Goal: Transaction & Acquisition: Purchase product/service

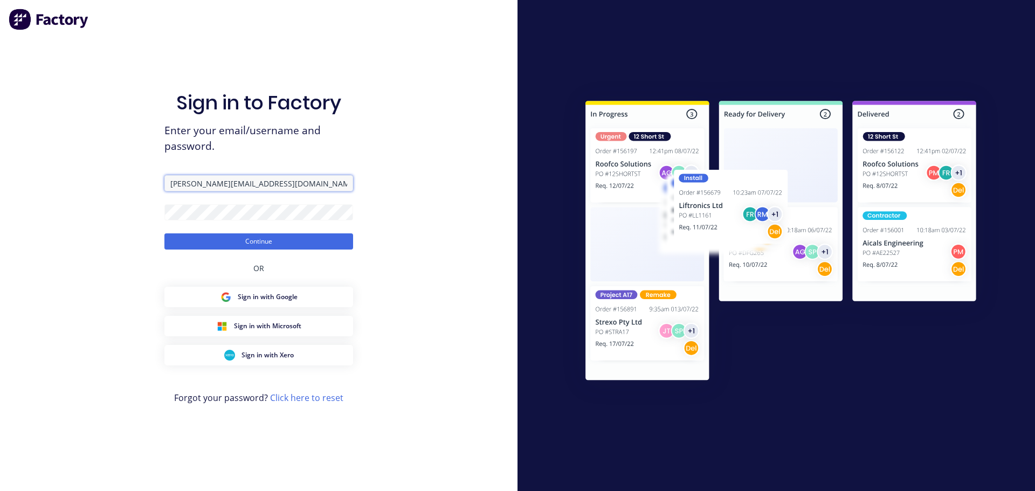
drag, startPoint x: 281, startPoint y: 186, endPoint x: 137, endPoint y: 177, distance: 144.2
click at [137, 177] on div "Sign in to Factory Enter your email/username and password. [PERSON_NAME][EMAIL_…" at bounding box center [258, 245] width 517 height 491
drag, startPoint x: 213, startPoint y: 184, endPoint x: 95, endPoint y: 172, distance: 118.0
click at [95, 172] on div "Sign in to Factory Enter your email/username and password. au Continue OR Sign …" at bounding box center [258, 245] width 517 height 491
type input "[PERSON_NAME][EMAIL_ADDRESS][DOMAIN_NAME]"
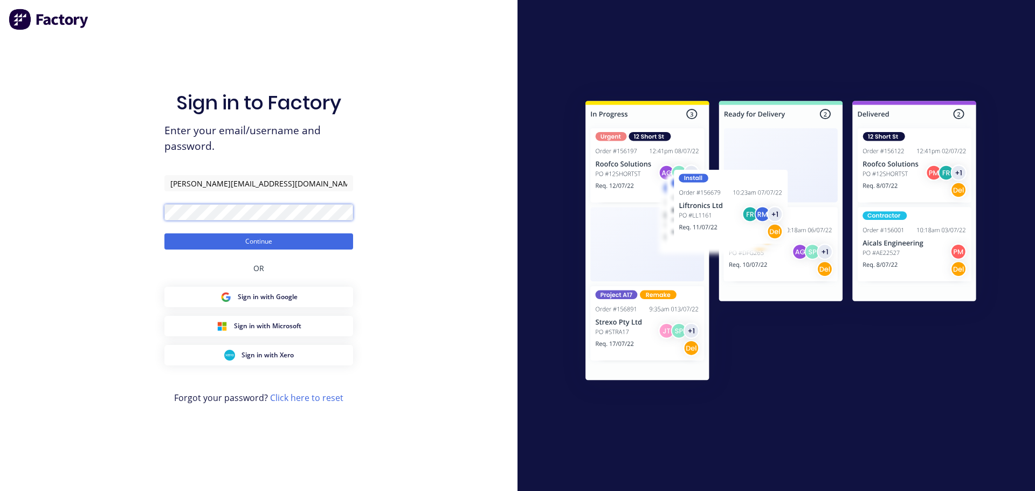
click at [101, 203] on div "Sign in to Factory Enter your email/username and password. [PERSON_NAME][EMAIL_…" at bounding box center [258, 245] width 517 height 491
click at [164, 233] on button "Continue" at bounding box center [258, 241] width 189 height 16
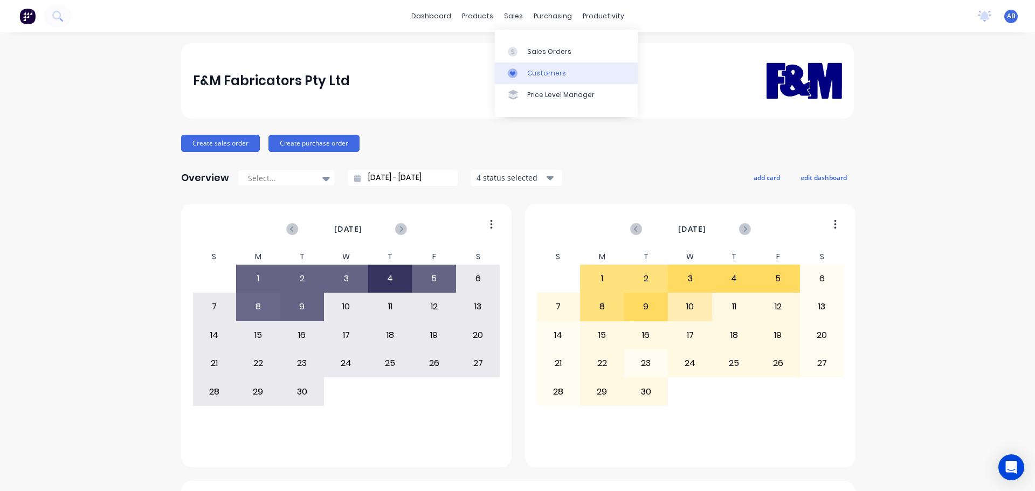
click at [539, 67] on link "Customers" at bounding box center [566, 74] width 143 height 22
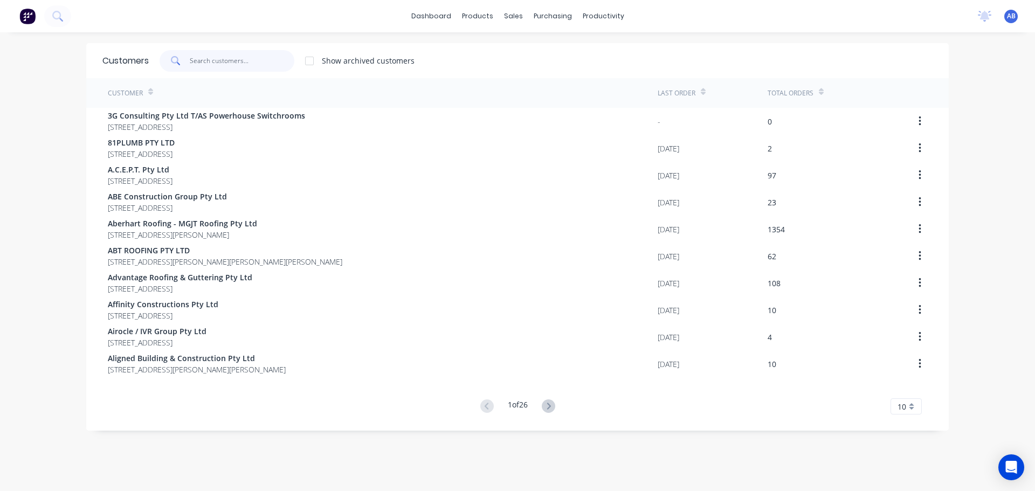
click at [238, 60] on input "text" at bounding box center [242, 61] width 105 height 22
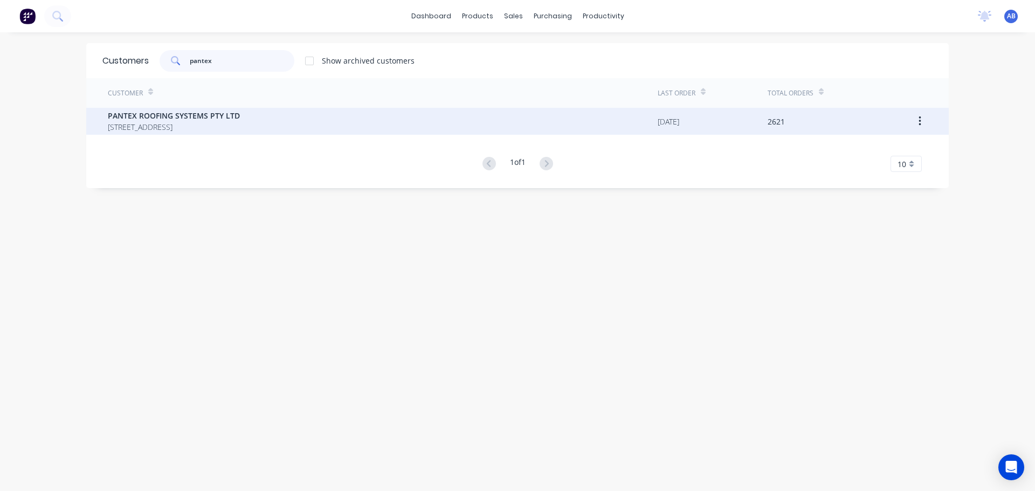
type input "pantex"
click at [218, 115] on span "PANTEX ROOFING SYSTEMS PTY LTD" at bounding box center [174, 115] width 132 height 11
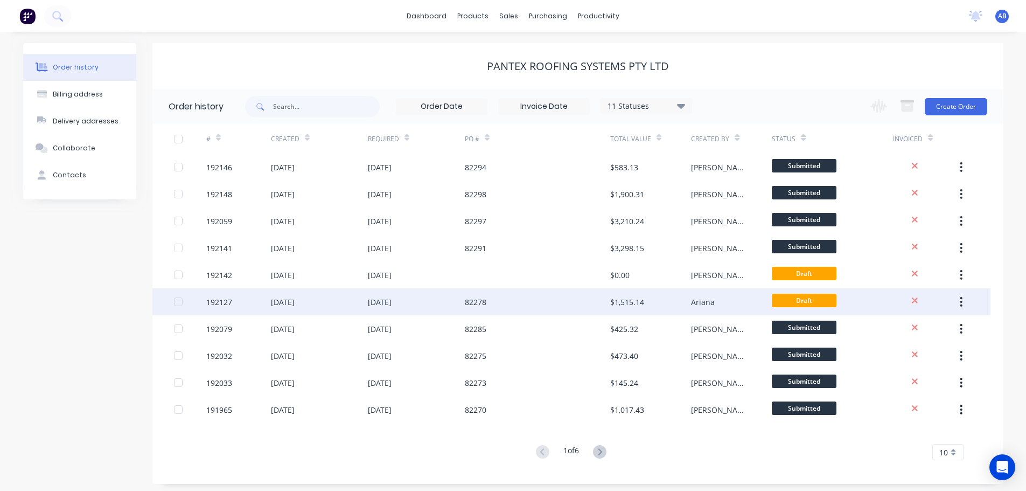
click at [531, 299] on div "82278" at bounding box center [537, 301] width 145 height 27
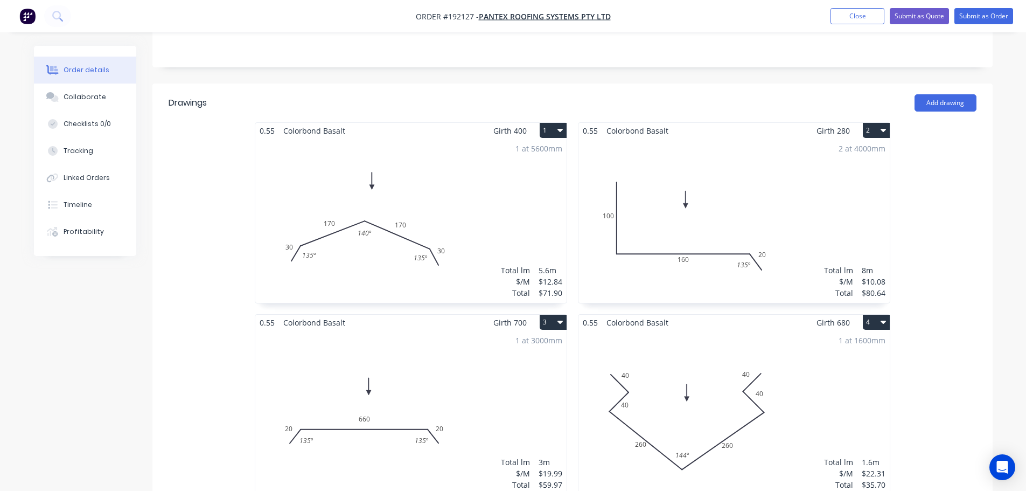
scroll to position [252, 0]
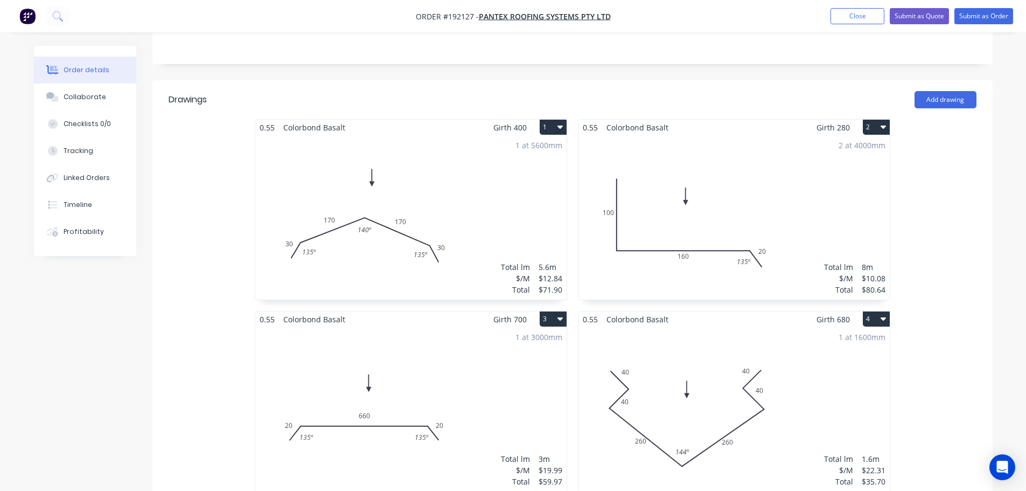
click at [779, 371] on div "1 at 1600mm Total lm $/M Total 1.6m $22.31 $35.70" at bounding box center [734, 409] width 311 height 164
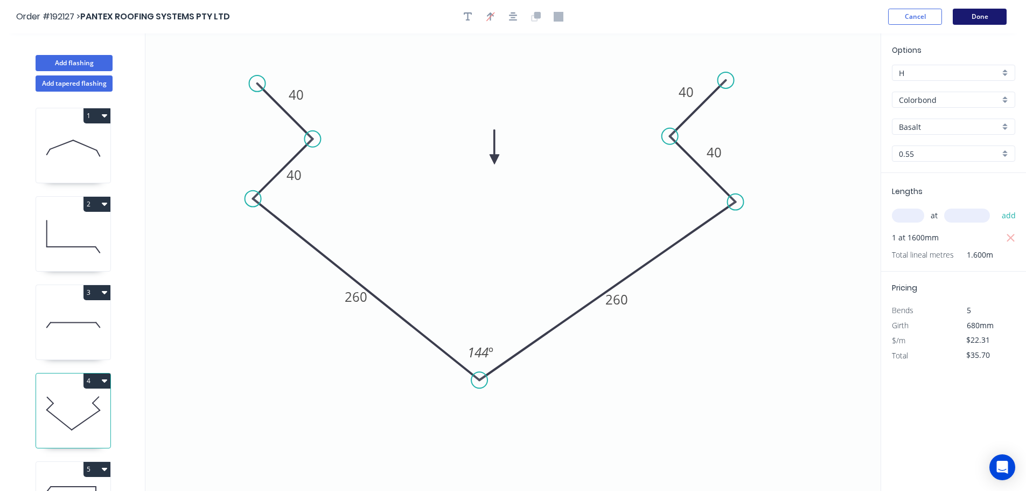
click at [985, 16] on button "Done" at bounding box center [980, 17] width 54 height 16
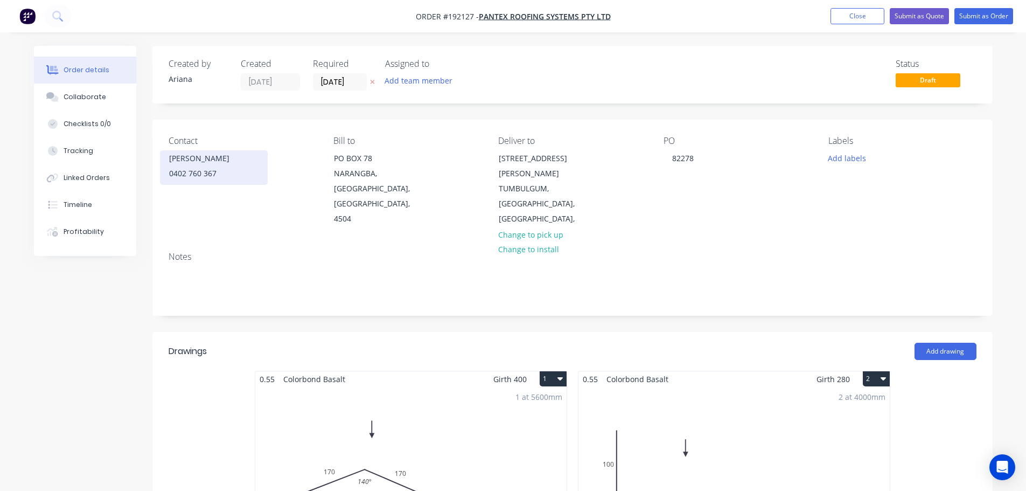
click at [205, 170] on div "0402 760 367" at bounding box center [213, 173] width 89 height 15
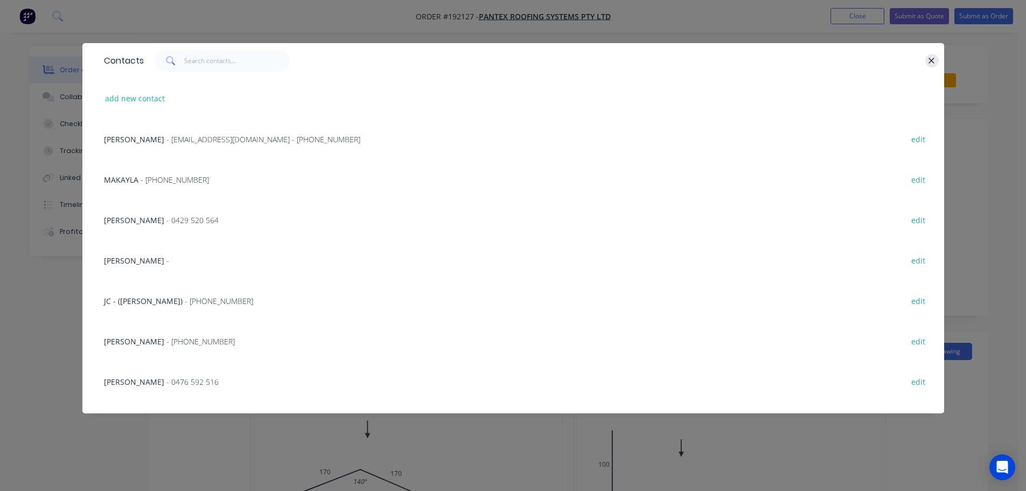
click at [933, 58] on icon "button" at bounding box center [931, 61] width 7 height 10
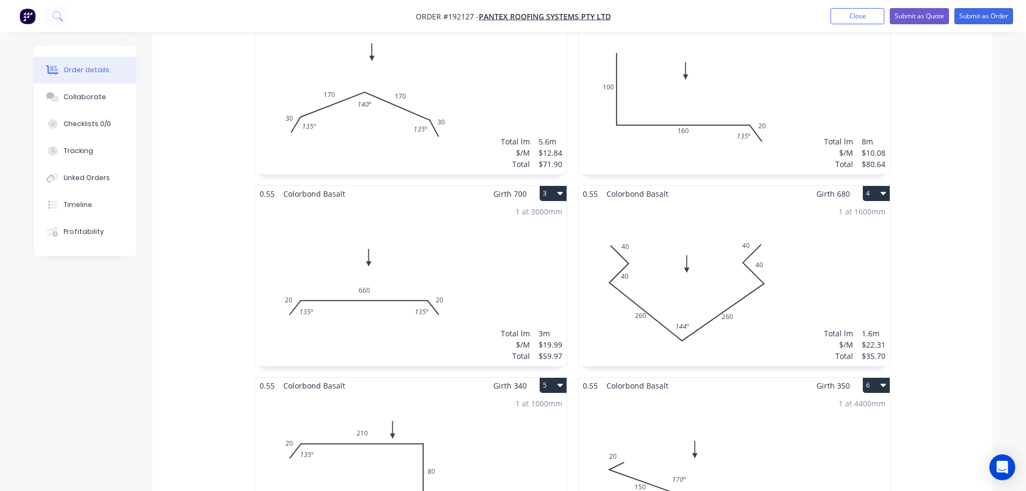
click at [766, 305] on div "1 at 1600mm Total lm $/M Total 1.6m $22.31 $35.70" at bounding box center [734, 284] width 311 height 164
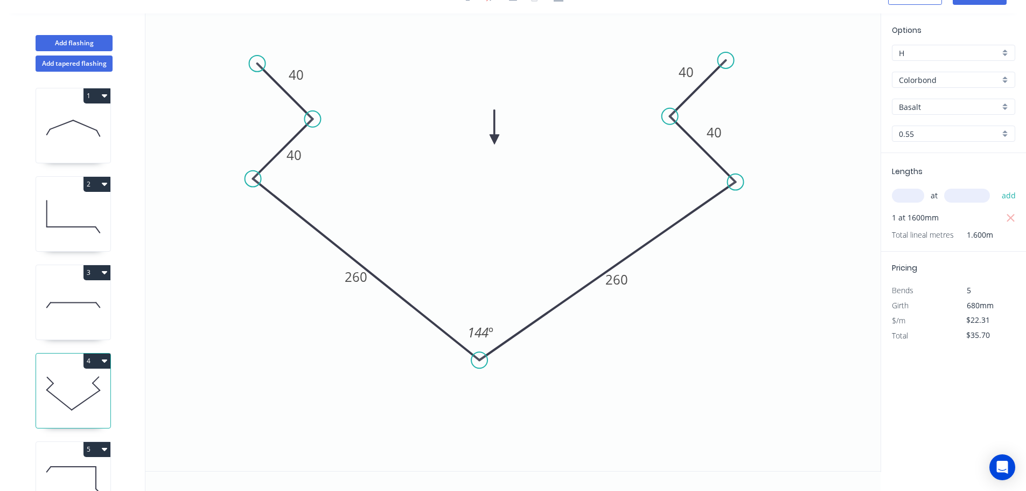
scroll to position [20, 0]
click at [362, 274] on tspan "260" at bounding box center [356, 277] width 23 height 18
click at [747, 320] on icon "0 40 40 200 200 40 40 144 º" at bounding box center [512, 241] width 735 height 457
type input "$18.35"
type input "$29.36"
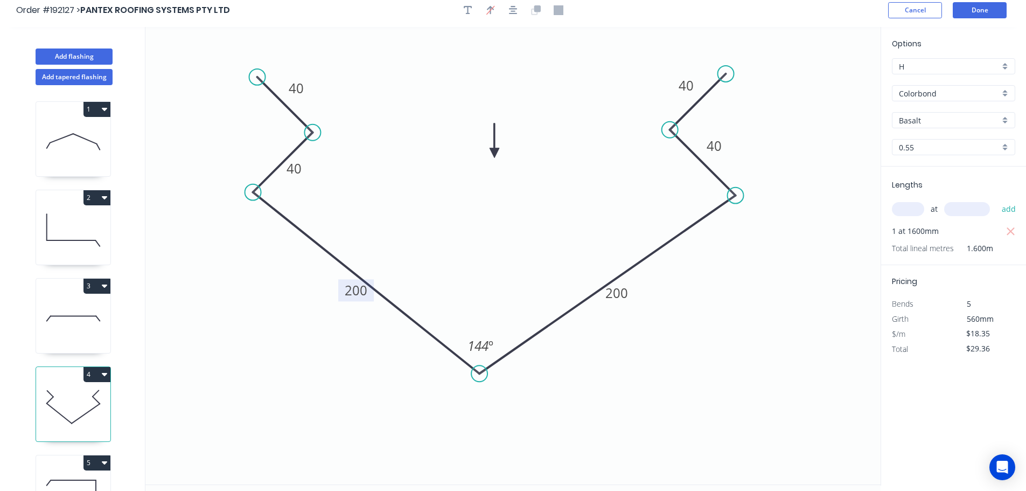
scroll to position [0, 0]
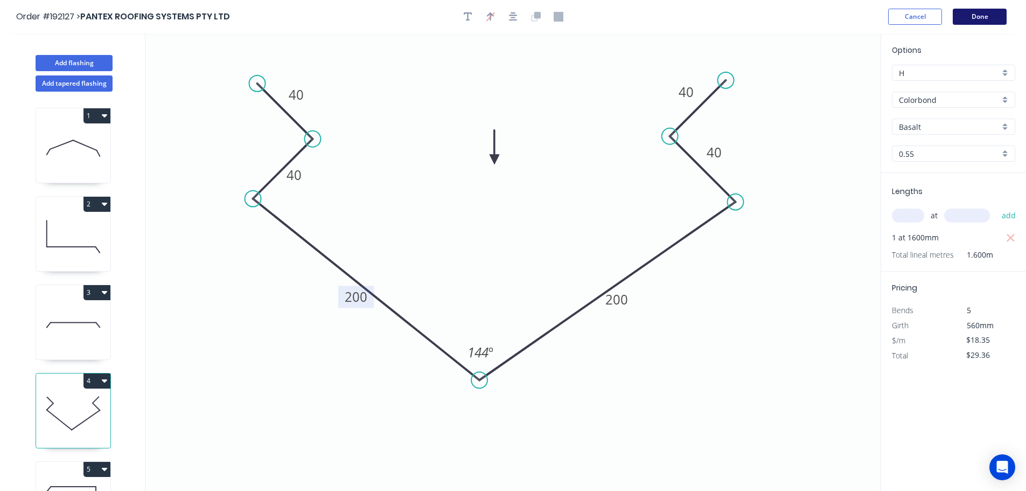
click at [976, 18] on button "Done" at bounding box center [980, 17] width 54 height 16
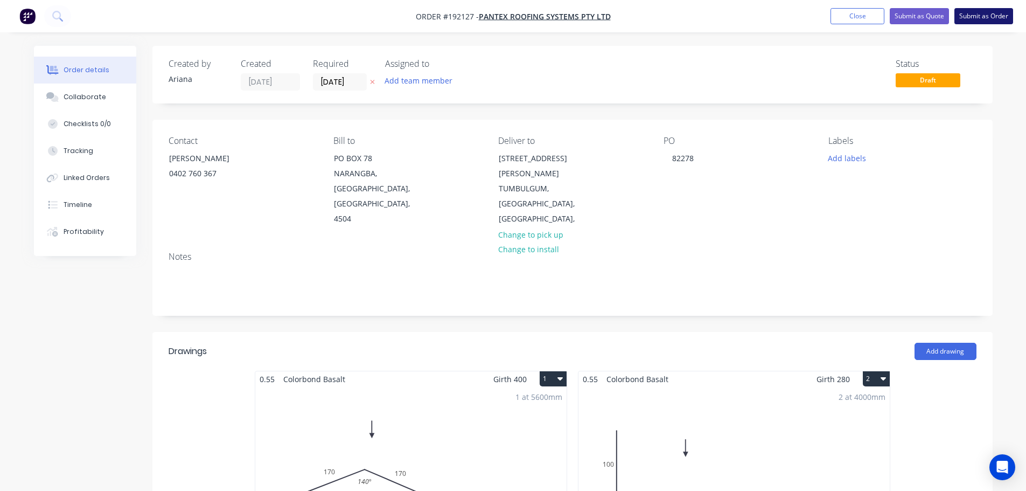
click at [982, 15] on button "Submit as Order" at bounding box center [984, 16] width 59 height 16
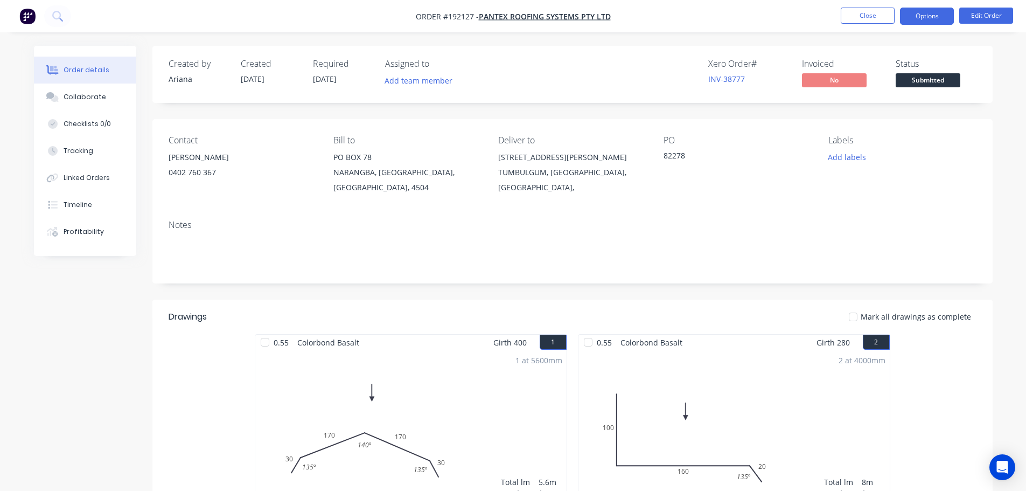
click at [930, 16] on button "Options" at bounding box center [927, 16] width 54 height 17
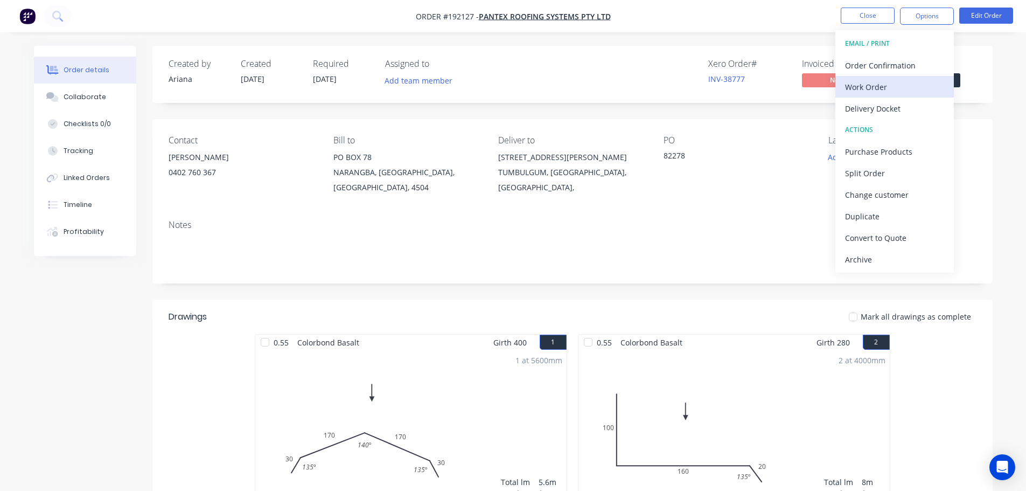
click at [892, 82] on div "Work Order" at bounding box center [894, 87] width 99 height 16
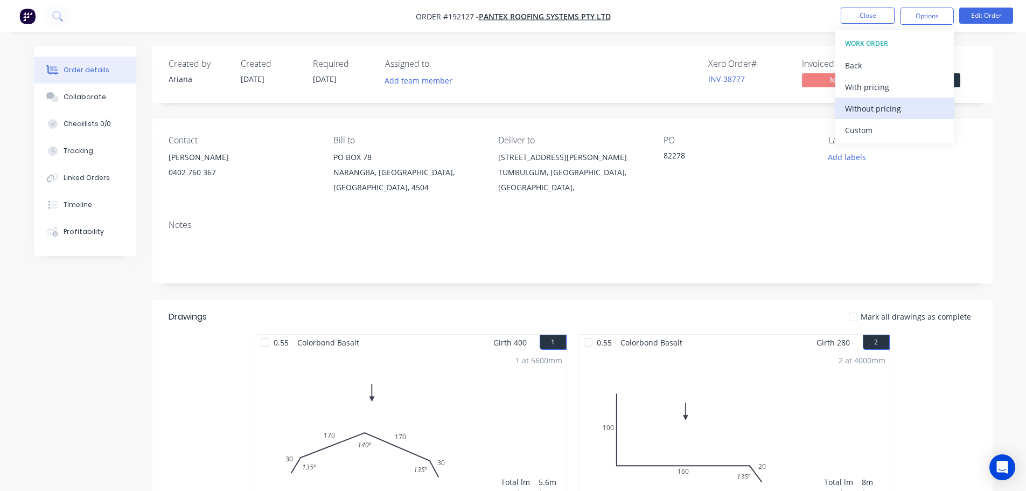
click at [883, 108] on div "Without pricing" at bounding box center [894, 109] width 99 height 16
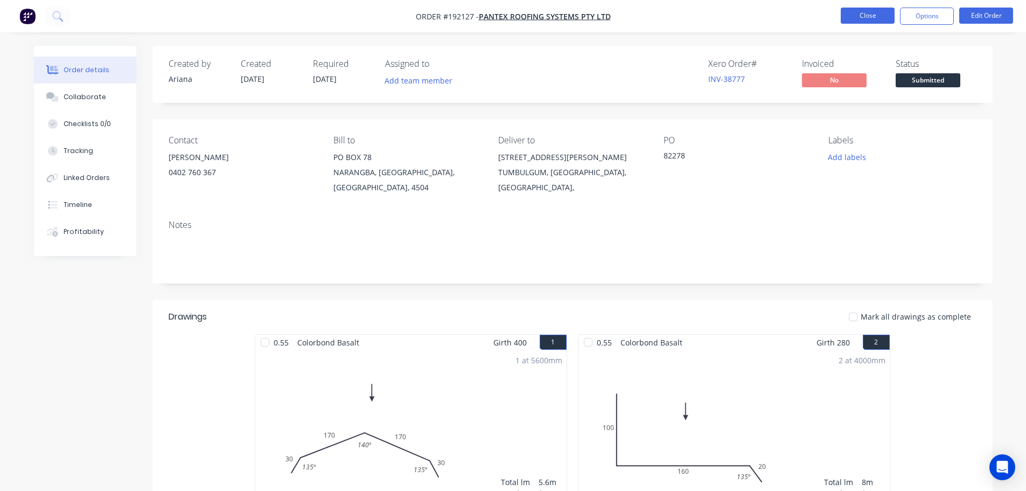
click at [869, 16] on button "Close" at bounding box center [868, 16] width 54 height 16
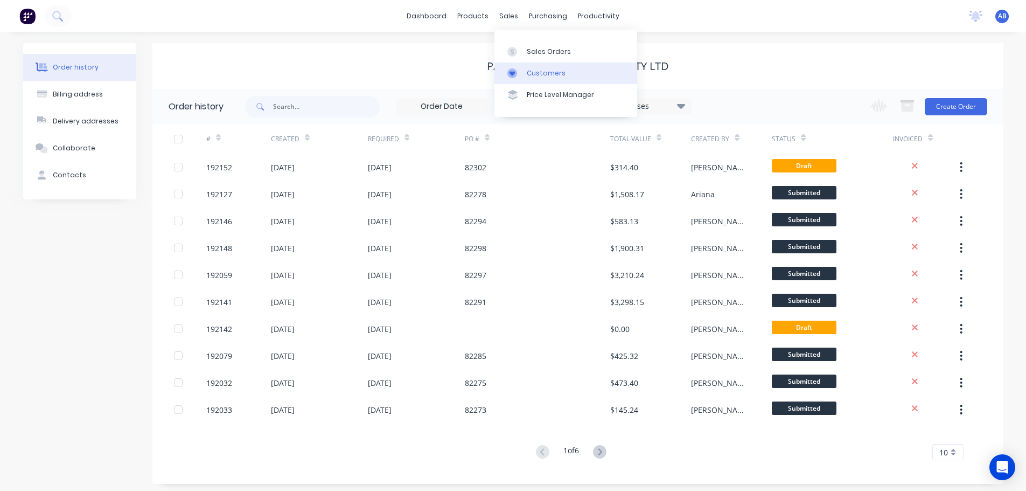
click at [532, 71] on div "Customers" at bounding box center [546, 73] width 39 height 10
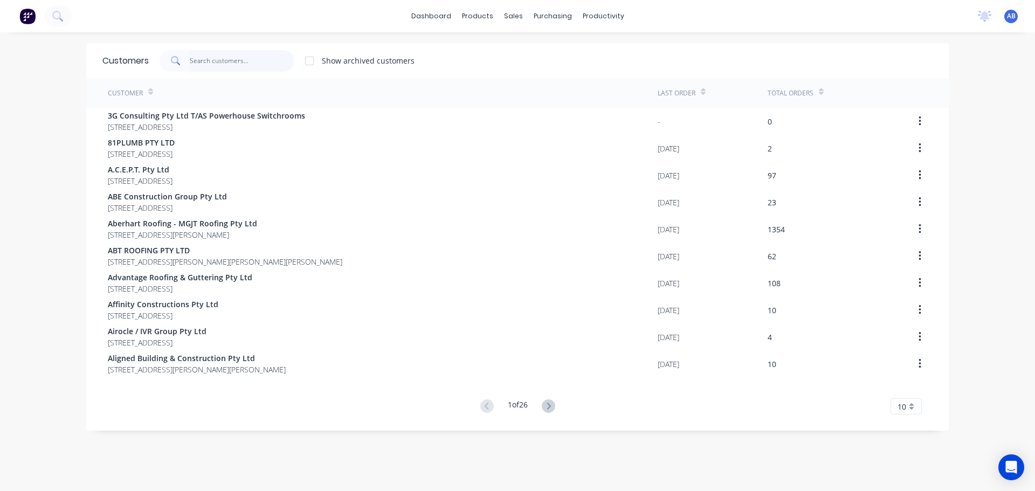
drag, startPoint x: 218, startPoint y: 63, endPoint x: 228, endPoint y: 63, distance: 9.7
click at [224, 63] on input "text" at bounding box center [242, 61] width 105 height 22
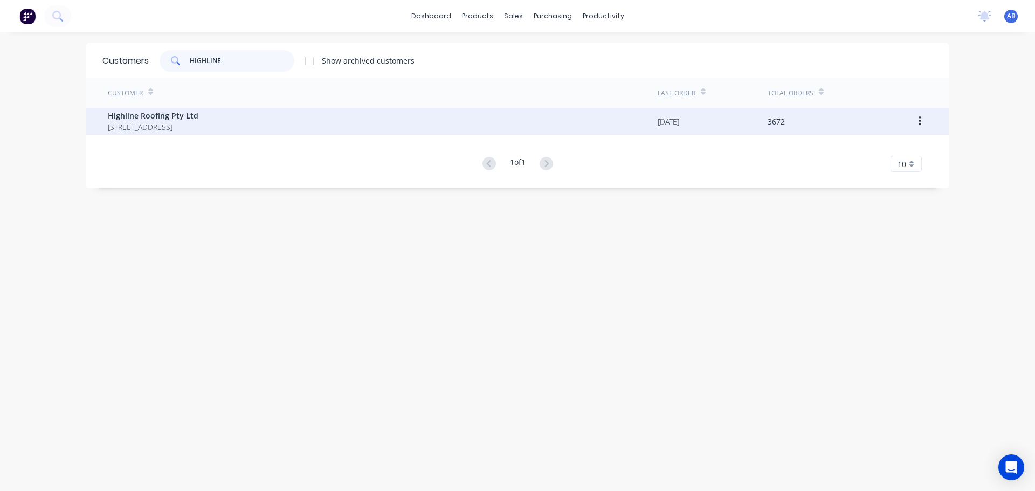
type input "HIGHLINE"
click at [198, 119] on span "Highline Roofing Pty Ltd" at bounding box center [153, 115] width 91 height 11
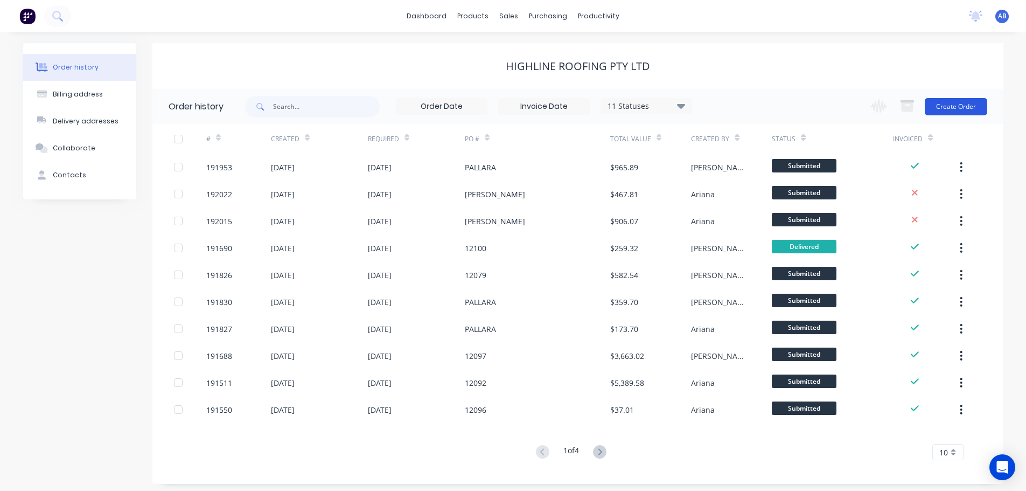
click at [967, 108] on button "Create Order" at bounding box center [956, 106] width 63 height 17
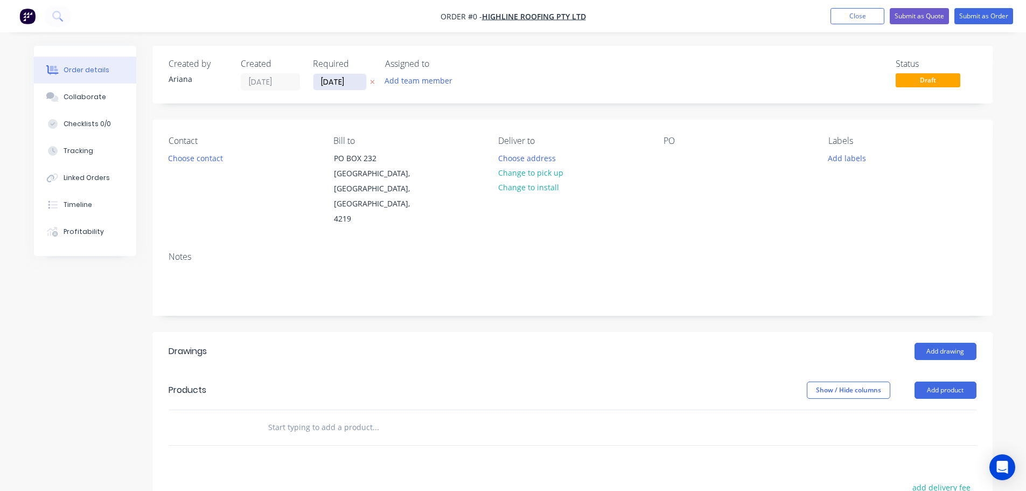
click at [342, 84] on input "[DATE]" at bounding box center [340, 82] width 53 height 16
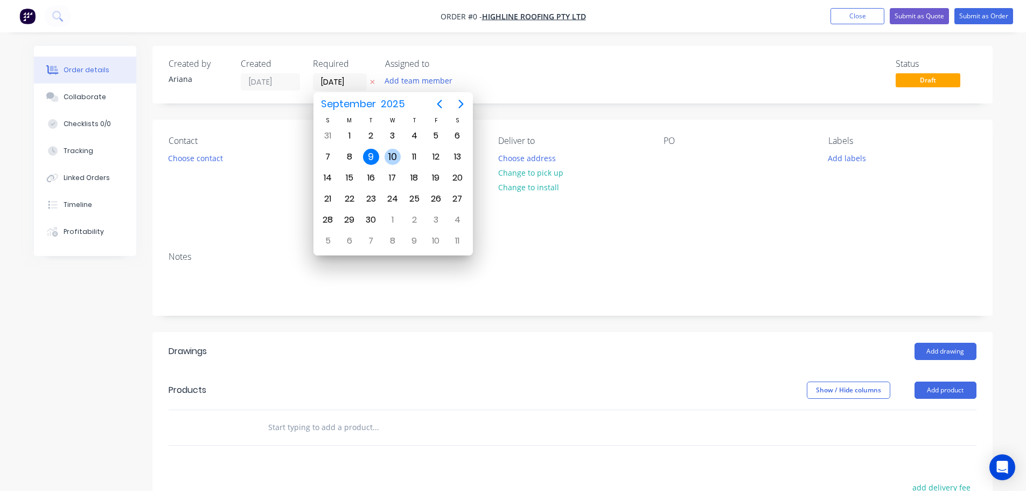
click at [386, 157] on div "10" at bounding box center [393, 157] width 16 height 16
type input "[DATE]"
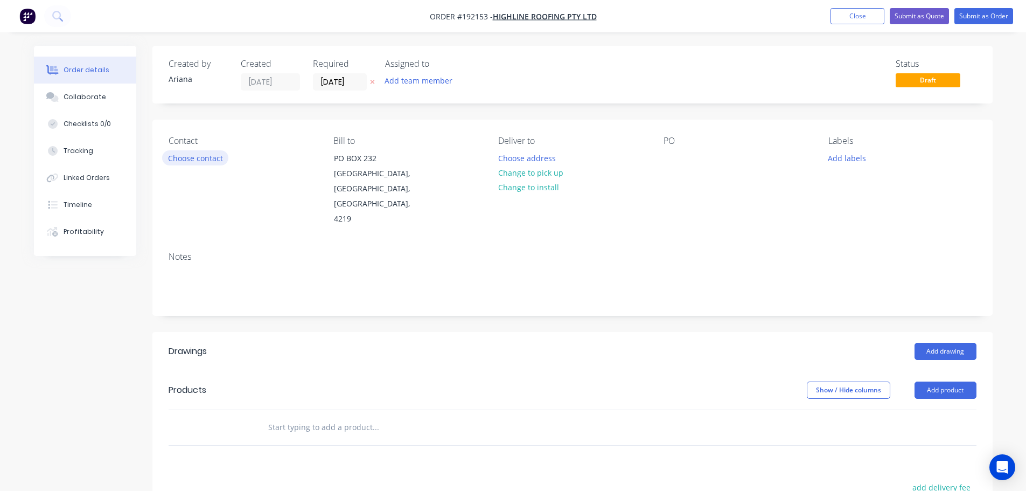
click at [192, 158] on button "Choose contact" at bounding box center [195, 157] width 66 height 15
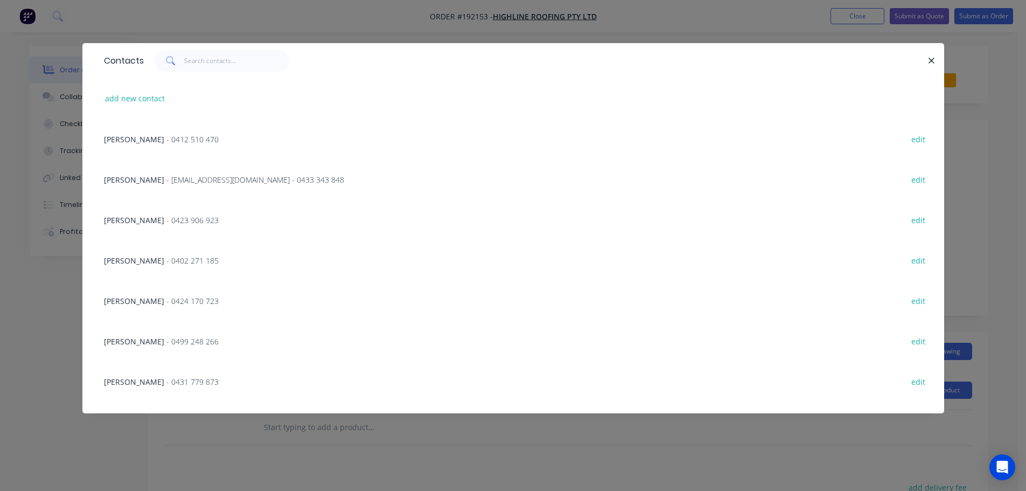
click at [171, 217] on span "- 0423 906 923" at bounding box center [192, 220] width 52 height 10
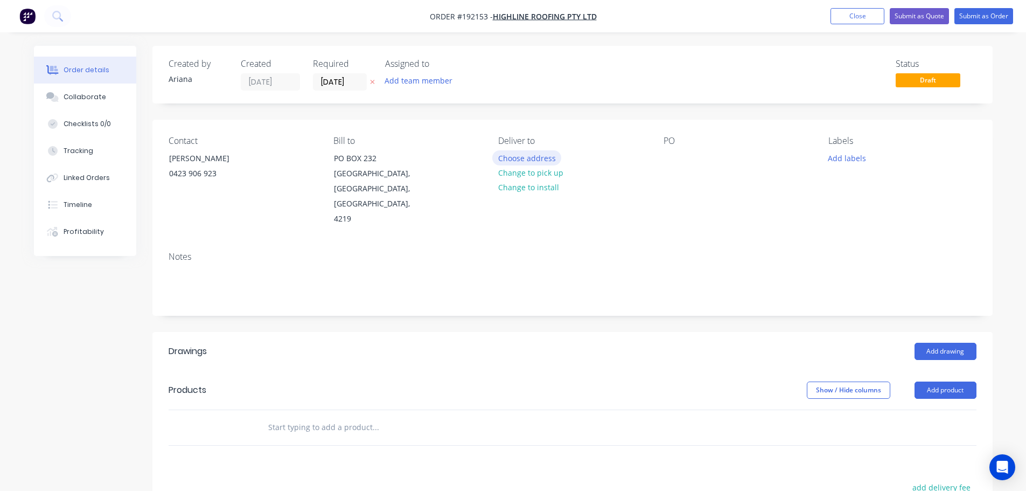
click at [532, 159] on button "Choose address" at bounding box center [526, 157] width 69 height 15
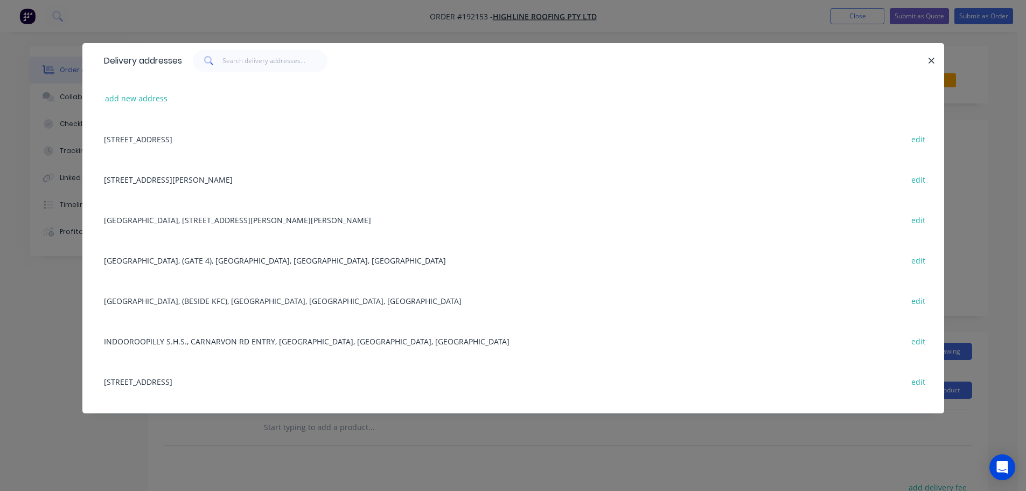
click at [182, 176] on div "[STREET_ADDRESS][PERSON_NAME] edit" at bounding box center [514, 179] width 830 height 40
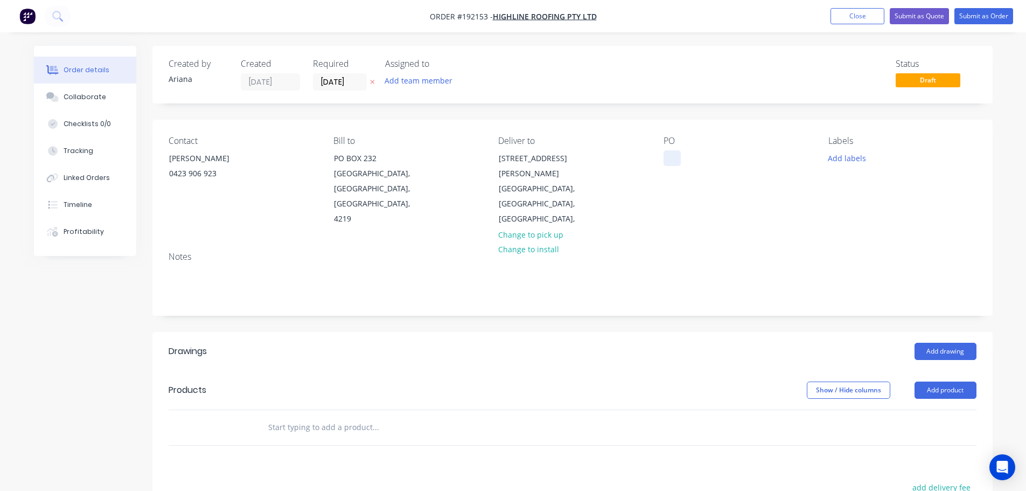
click at [669, 158] on div at bounding box center [672, 158] width 17 height 16
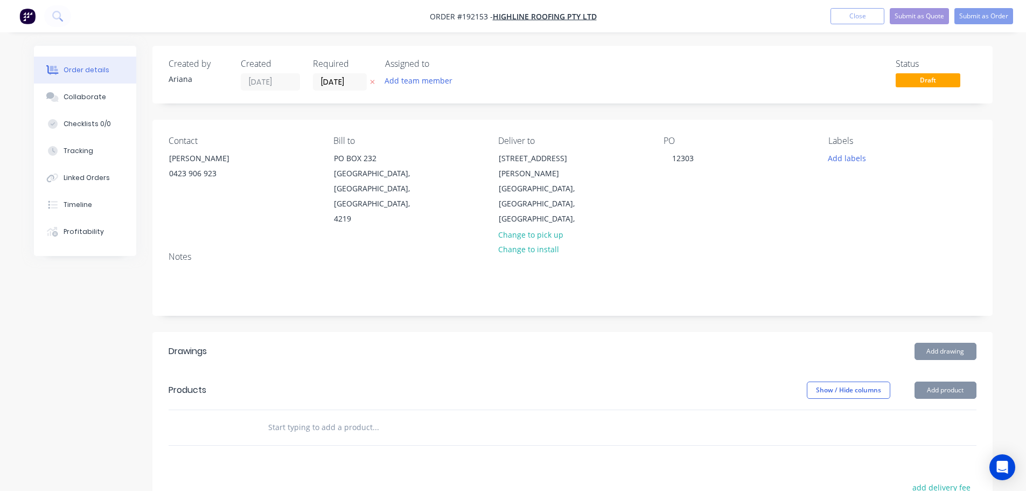
click at [803, 219] on div "Contact [PERSON_NAME] [PHONE_NUMBER] Bill to PO [GEOGRAPHIC_DATA] Deliver to [S…" at bounding box center [572, 181] width 841 height 123
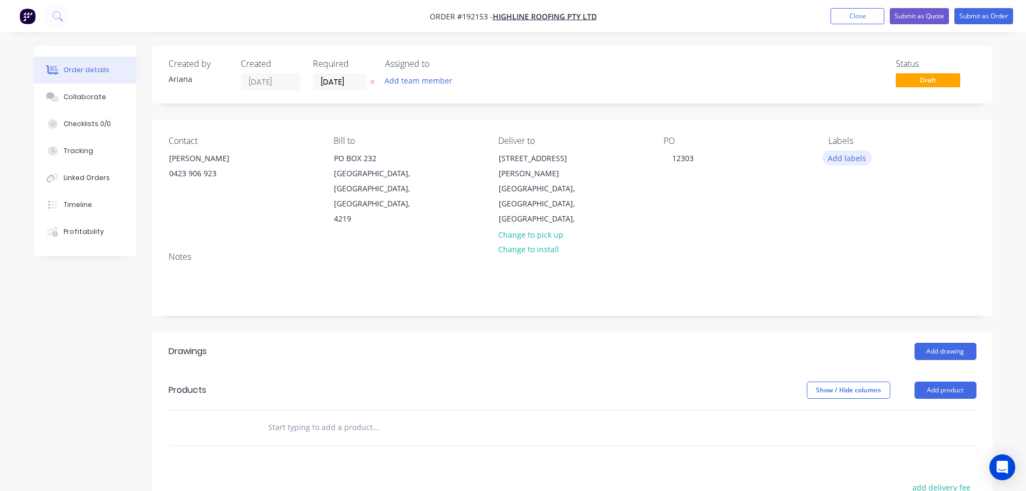
click at [838, 152] on button "Add labels" at bounding box center [848, 157] width 50 height 15
click at [845, 260] on div at bounding box center [848, 260] width 22 height 22
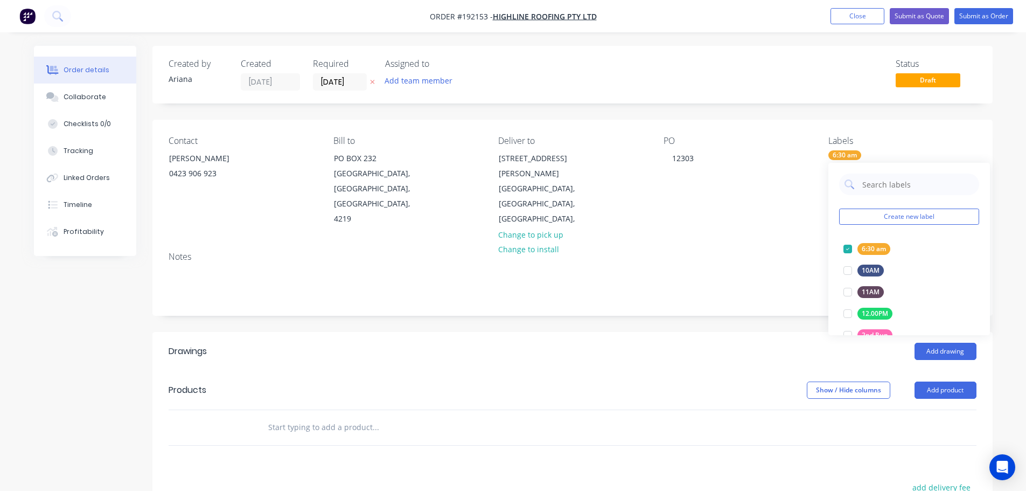
click at [765, 243] on div "Notes" at bounding box center [572, 279] width 841 height 72
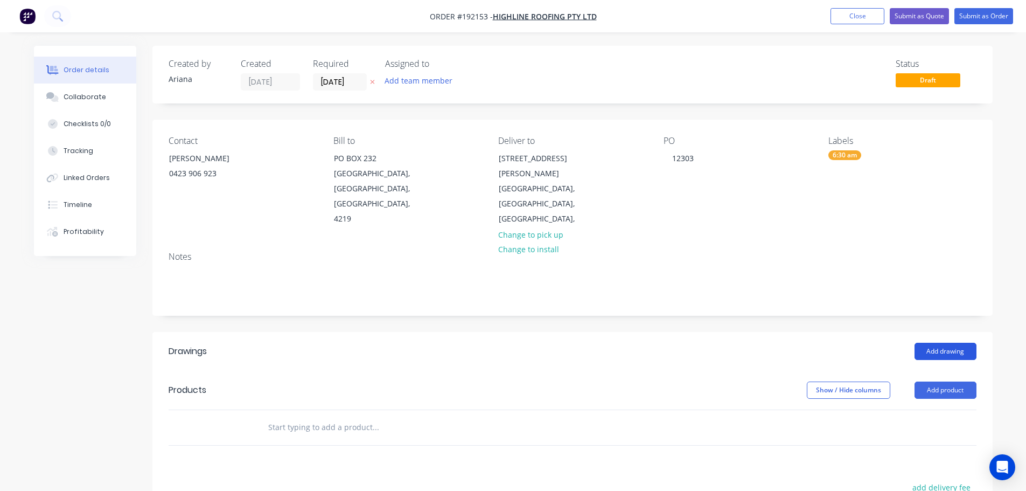
click at [947, 343] on button "Add drawing" at bounding box center [946, 351] width 62 height 17
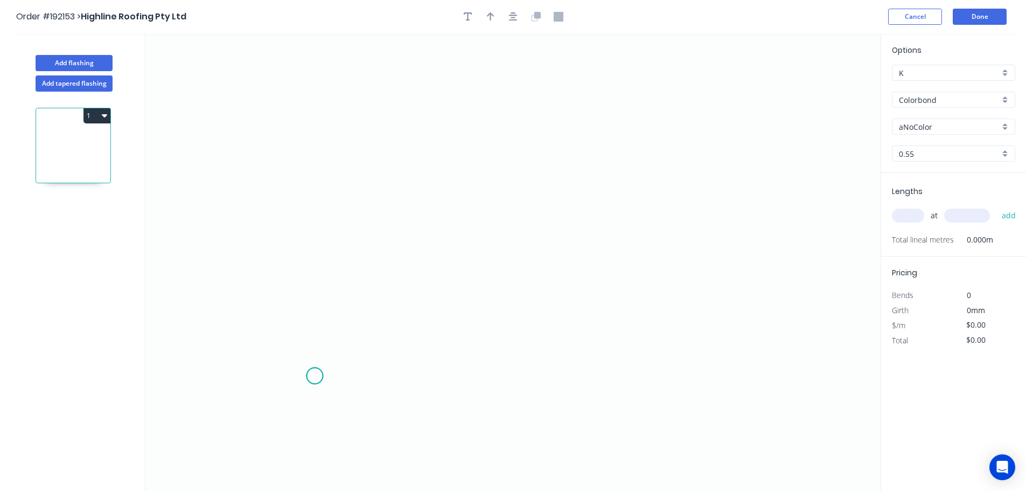
click at [315, 376] on icon "0" at bounding box center [512, 261] width 735 height 457
click at [412, 380] on icon "0" at bounding box center [512, 261] width 735 height 457
click at [439, 387] on div "Delete point" at bounding box center [465, 385] width 108 height 22
click at [297, 377] on icon "0" at bounding box center [512, 261] width 735 height 457
click at [404, 367] on icon "0" at bounding box center [512, 261] width 735 height 457
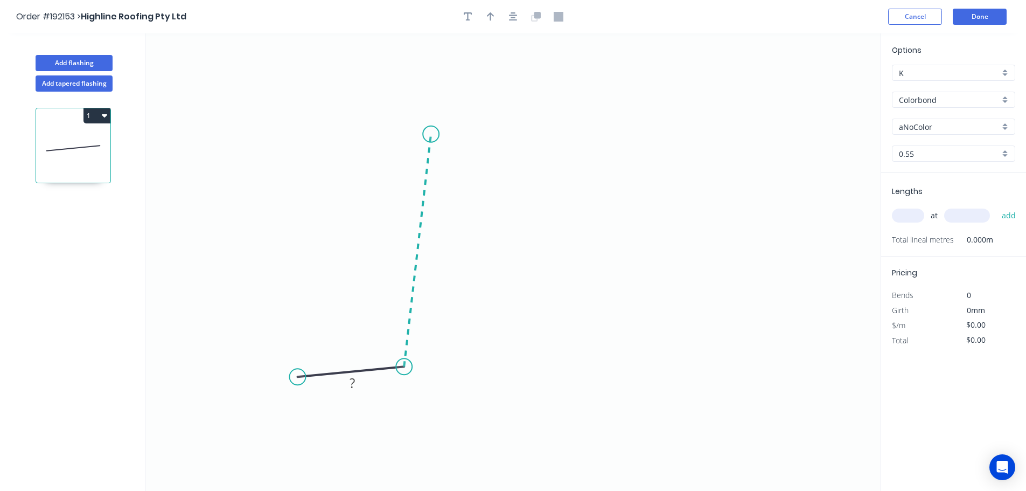
click at [431, 134] on icon "0 ?" at bounding box center [512, 261] width 735 height 457
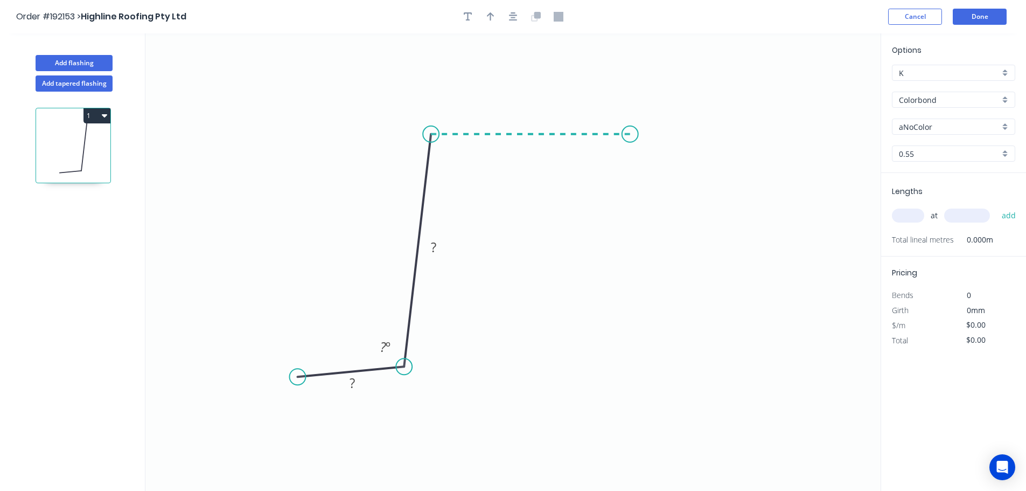
click at [630, 134] on icon "0 ? ? ? º" at bounding box center [512, 261] width 735 height 457
click at [663, 367] on icon "0 ? ? ? ? º ? º" at bounding box center [512, 261] width 735 height 457
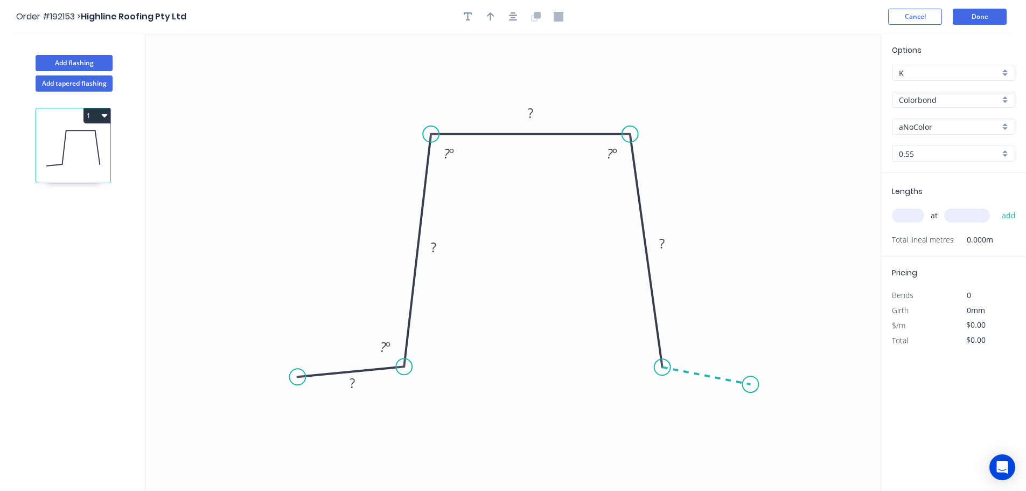
click at [751, 385] on icon "0 ? ? ? ? ? º ? º ? º" at bounding box center [512, 261] width 735 height 457
click at [751, 385] on circle at bounding box center [750, 384] width 16 height 16
click at [352, 383] on tspan "?" at bounding box center [352, 383] width 5 height 18
click at [455, 408] on icon "0 30 150 60 150 30 93 º 93 º 93 º 93 º" at bounding box center [512, 261] width 735 height 457
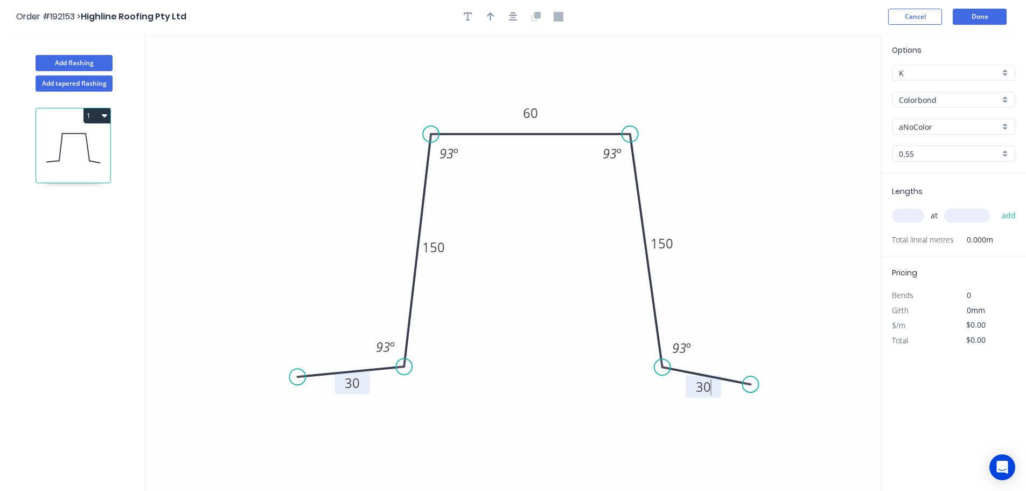
type input "$14.50"
click at [492, 15] on icon "button" at bounding box center [491, 16] width 8 height 9
drag, startPoint x: 820, startPoint y: 87, endPoint x: 682, endPoint y: 103, distance: 138.9
click at [682, 103] on icon at bounding box center [682, 90] width 10 height 34
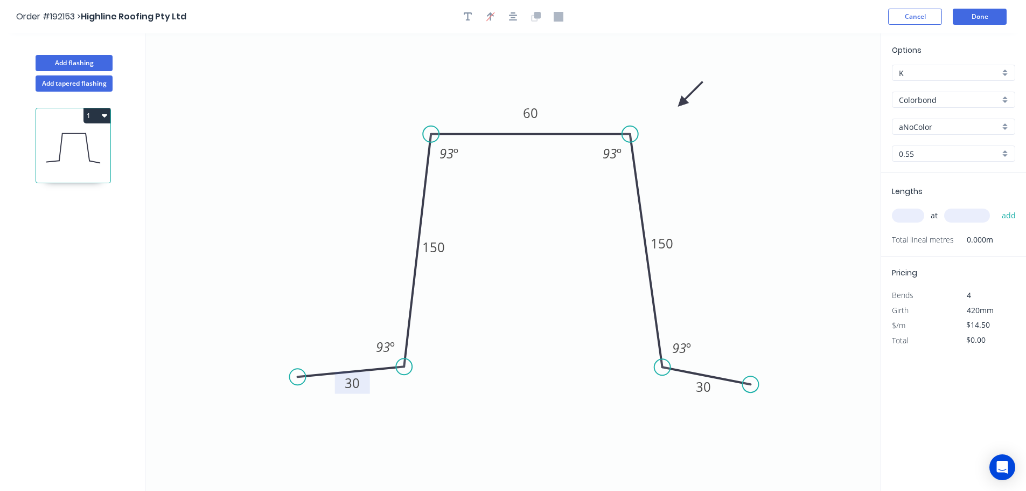
click at [1004, 98] on div "Colorbond" at bounding box center [953, 100] width 123 height 16
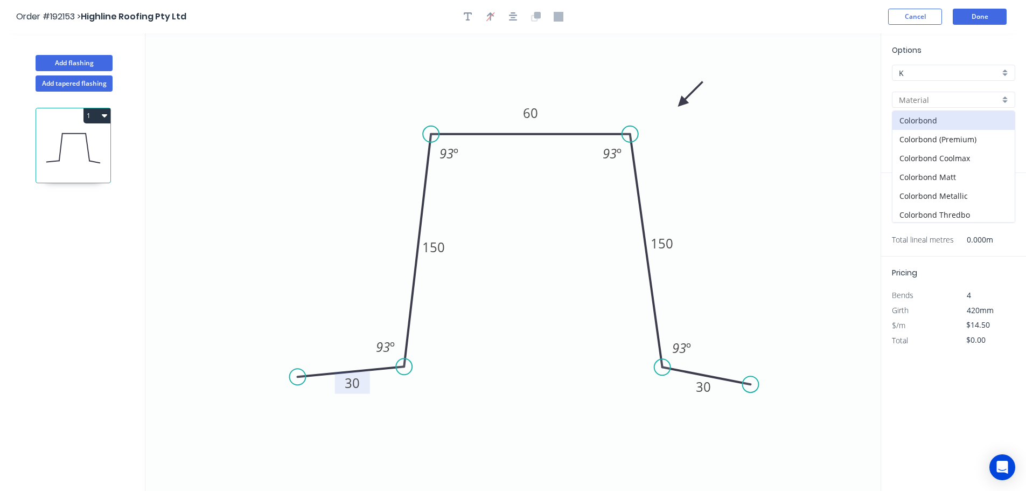
scroll to position [247, 0]
click at [940, 188] on div "Zincalume" at bounding box center [954, 193] width 122 height 19
type input "Zincalume"
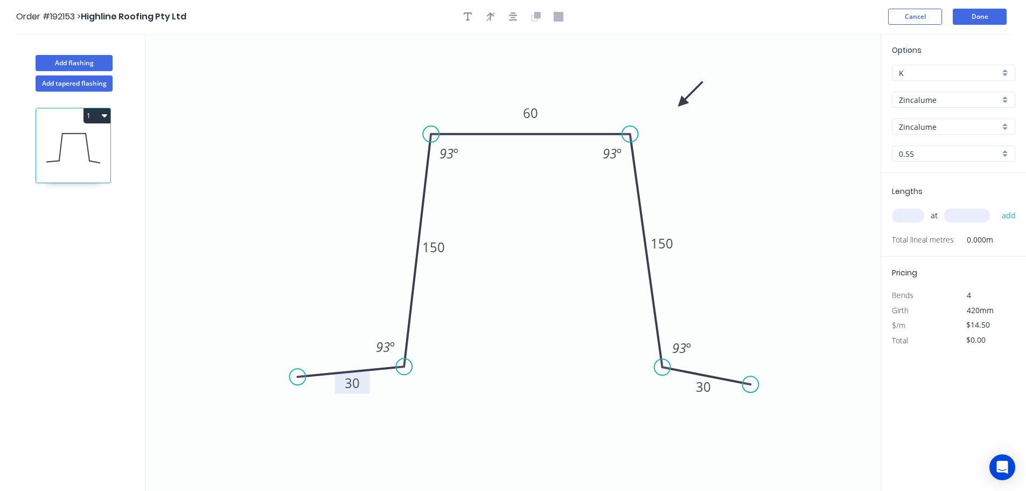
type input "$13.39"
click at [1008, 152] on div "0.55" at bounding box center [953, 153] width 123 height 16
click at [933, 212] on div "1.0" at bounding box center [954, 212] width 122 height 19
type input "1.0"
type input "$24.57"
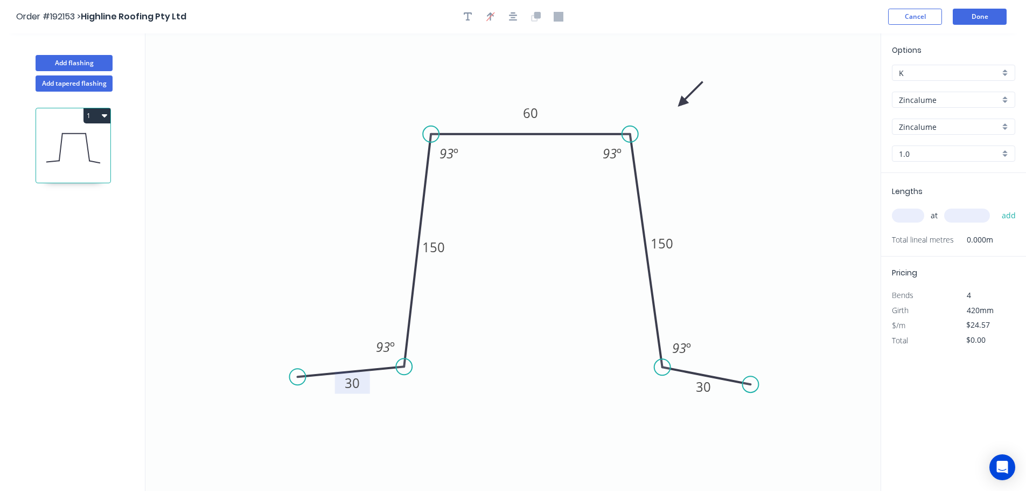
click at [911, 213] on input "text" at bounding box center [908, 216] width 32 height 14
type input "1"
type input "3000"
click at [997, 206] on button "add" at bounding box center [1009, 215] width 25 height 18
click at [101, 116] on button "1" at bounding box center [97, 115] width 27 height 15
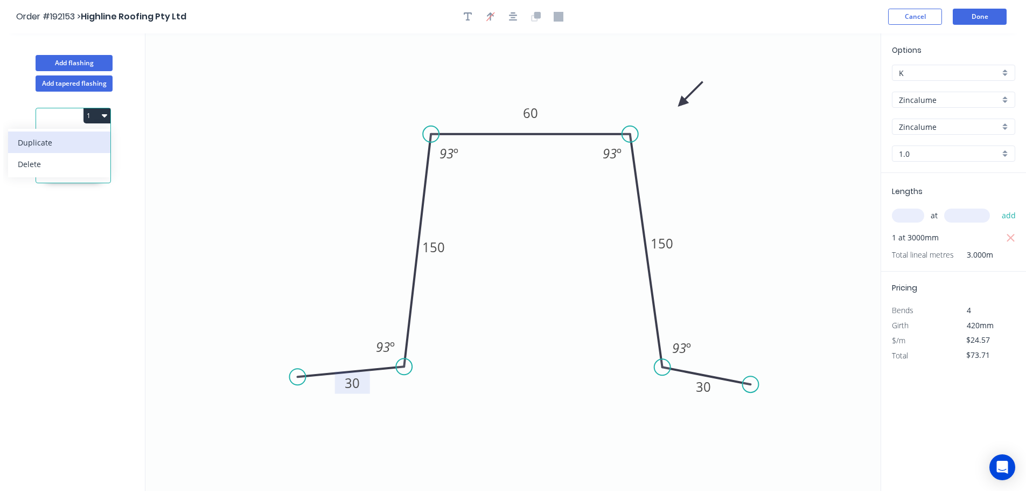
click at [78, 137] on div "Duplicate" at bounding box center [59, 143] width 83 height 16
type input "$0.00"
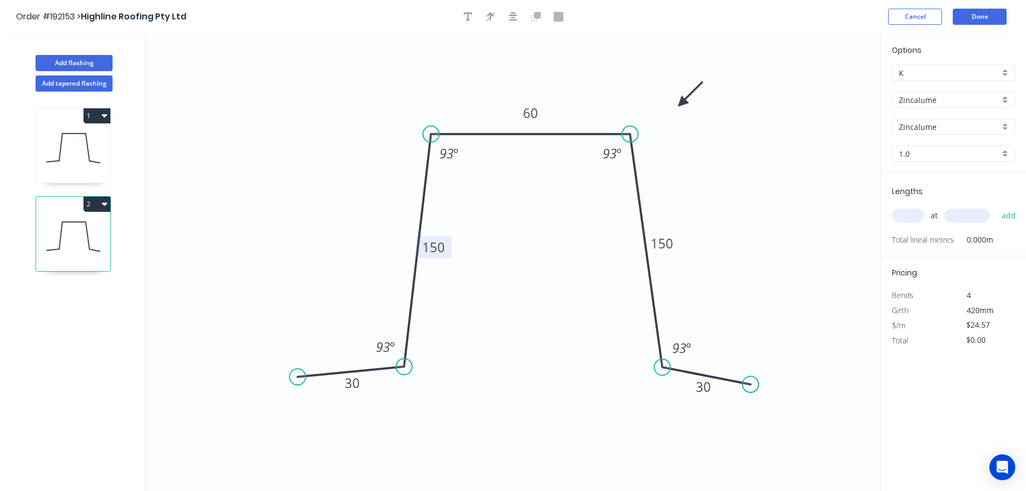
click at [440, 247] on tspan "150" at bounding box center [433, 247] width 23 height 18
click at [484, 237] on icon "0 30 90 60 150 30 93 º 93 º 93 º 93 º" at bounding box center [512, 261] width 735 height 457
click at [671, 244] on tspan "150" at bounding box center [662, 243] width 23 height 18
click at [706, 241] on icon "0 30 90 60 90 30 93 º 93 º 93 º 93 º" at bounding box center [512, 261] width 735 height 457
type input "$17.28"
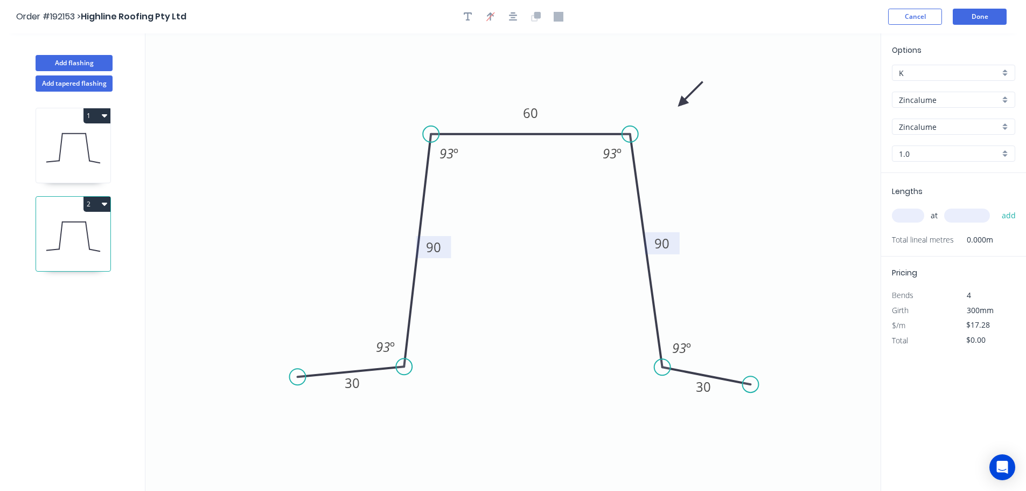
click at [912, 217] on input "text" at bounding box center [908, 216] width 32 height 14
type input "1"
type input "3000"
click at [997, 206] on button "add" at bounding box center [1009, 215] width 25 height 18
click at [102, 203] on icon "button" at bounding box center [104, 203] width 5 height 9
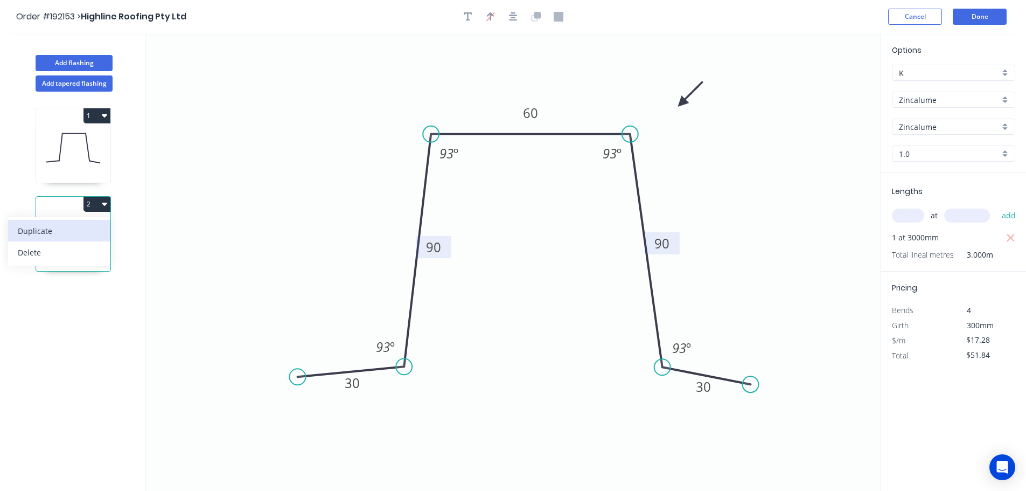
click at [90, 226] on div "Duplicate" at bounding box center [59, 231] width 83 height 16
type input "$0.00"
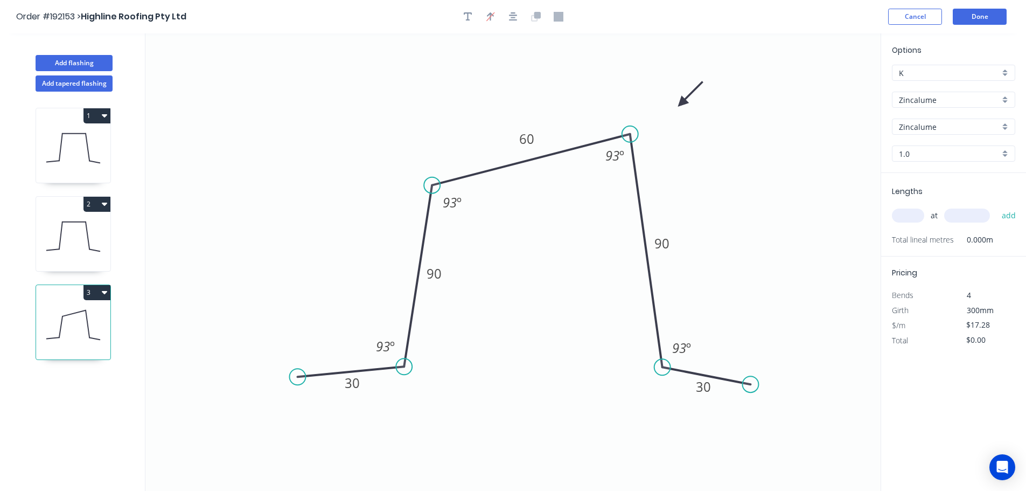
drag, startPoint x: 434, startPoint y: 135, endPoint x: 431, endPoint y: 189, distance: 54.0
click at [431, 189] on circle at bounding box center [432, 185] width 16 height 16
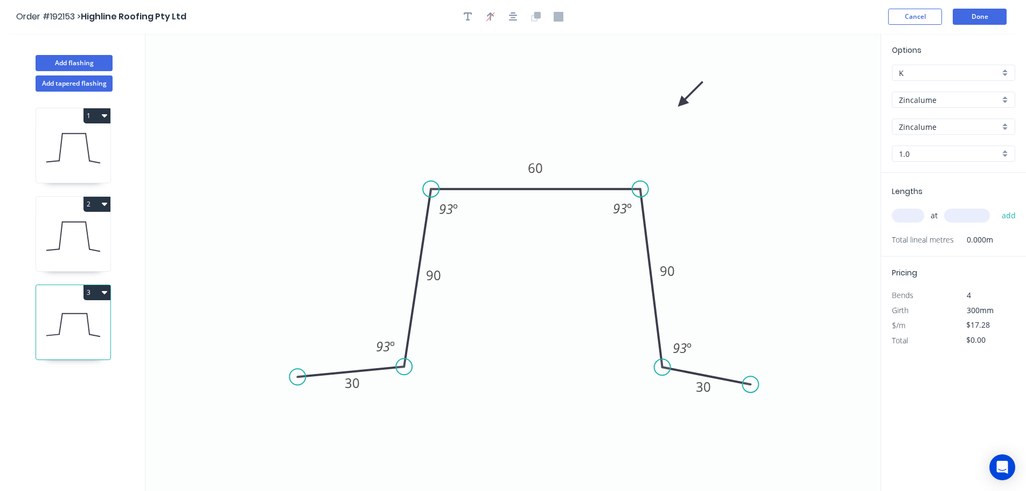
drag, startPoint x: 629, startPoint y: 135, endPoint x: 641, endPoint y: 189, distance: 55.1
click at [641, 189] on circle at bounding box center [641, 189] width 16 height 16
click at [436, 275] on tspan "90" at bounding box center [433, 275] width 15 height 18
click at [469, 294] on icon "0 30 30 60 30 30 93 º 93 º 93 º 93 º" at bounding box center [512, 261] width 735 height 457
type input "$13.63"
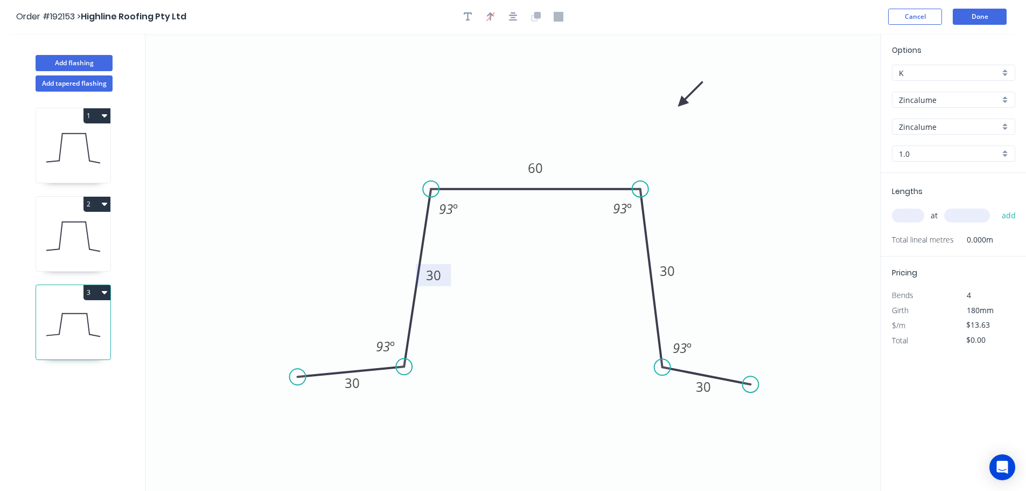
click at [914, 213] on input "text" at bounding box center [908, 216] width 32 height 14
type input "1"
type input "3000"
click at [997, 206] on button "add" at bounding box center [1009, 215] width 25 height 18
type input "$40.89"
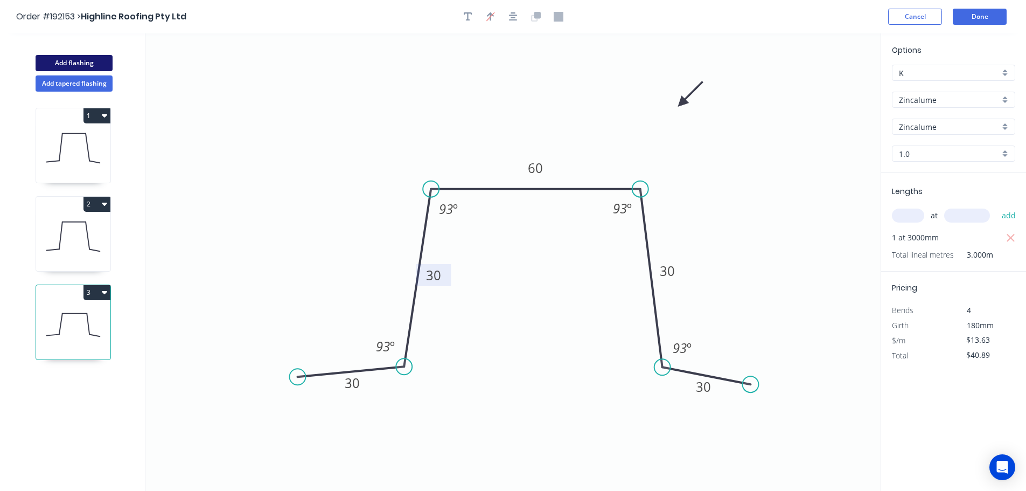
drag, startPoint x: 61, startPoint y: 61, endPoint x: 73, endPoint y: 64, distance: 12.7
click at [61, 61] on button "Add flashing" at bounding box center [74, 63] width 77 height 16
type input "$0.00"
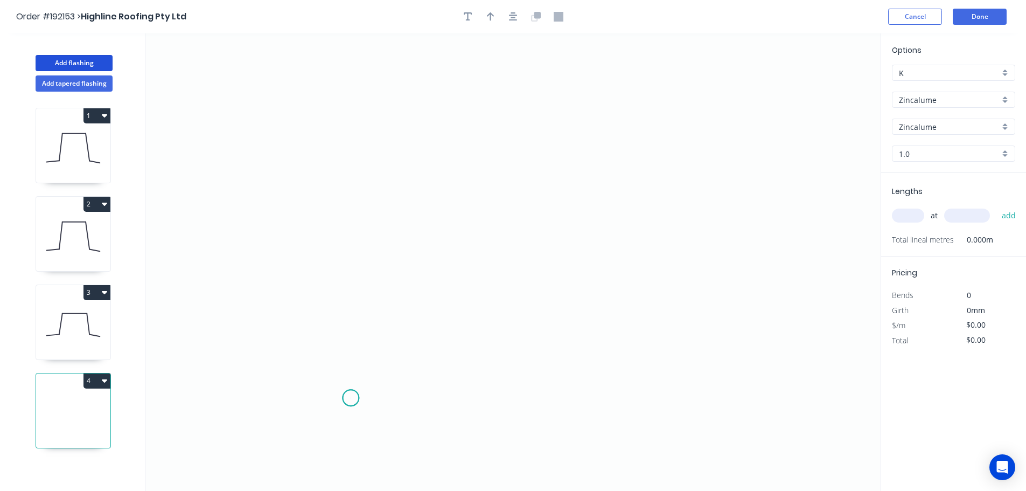
click at [351, 398] on icon "0" at bounding box center [512, 261] width 735 height 457
click at [366, 110] on icon "0" at bounding box center [512, 261] width 735 height 457
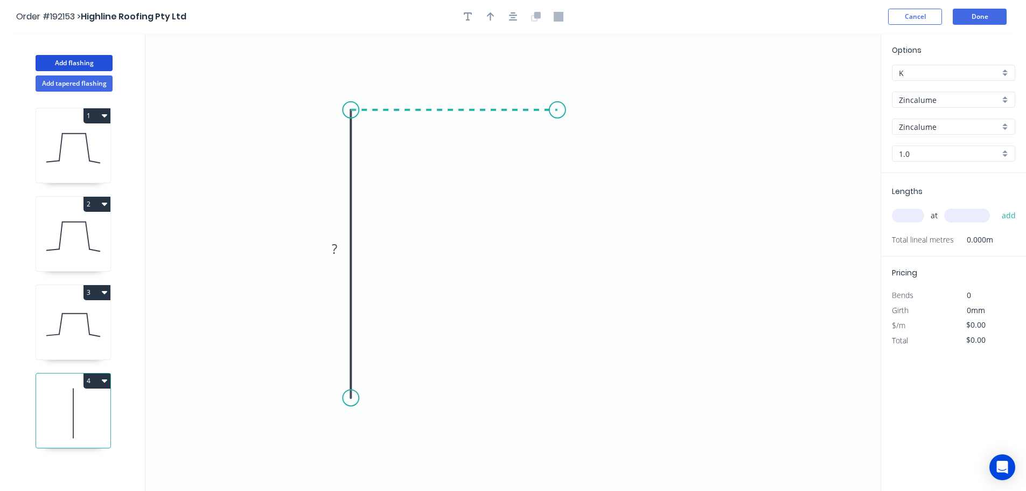
click at [558, 114] on icon "0 ?" at bounding box center [512, 261] width 735 height 457
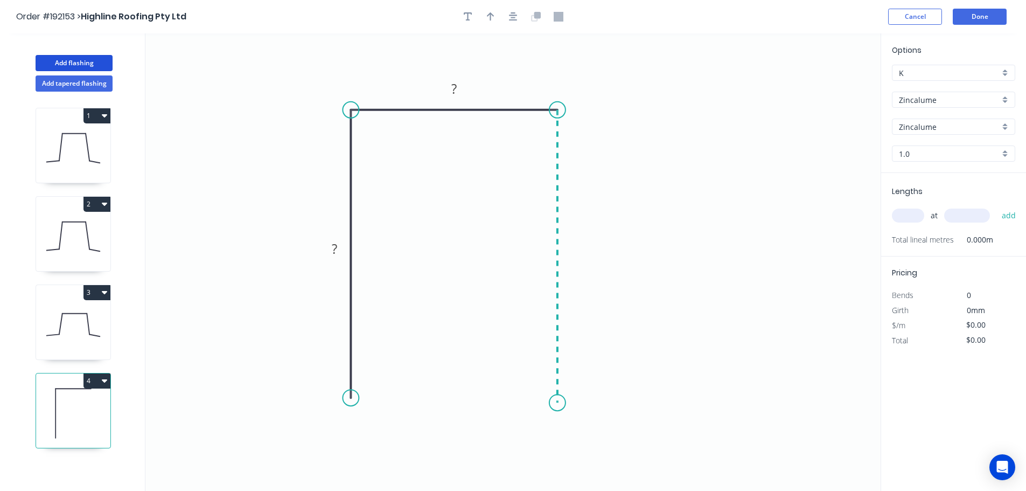
click at [558, 403] on icon "0 ? ?" at bounding box center [512, 261] width 735 height 457
click at [558, 403] on circle at bounding box center [558, 402] width 16 height 16
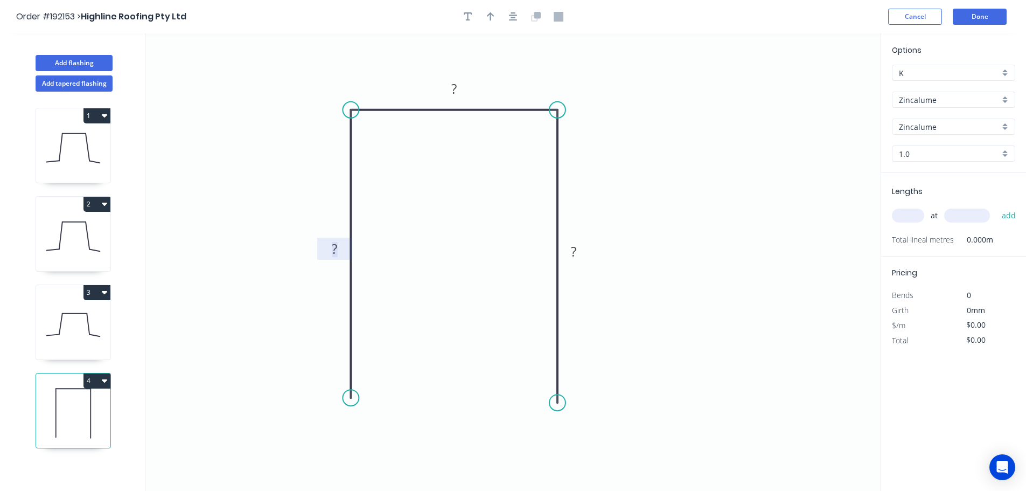
click at [336, 248] on tspan "?" at bounding box center [334, 249] width 5 height 18
click at [704, 232] on icon "0 150 60 150" at bounding box center [512, 261] width 735 height 457
type input "$19.20"
click at [491, 13] on icon "button" at bounding box center [491, 16] width 8 height 9
drag, startPoint x: 827, startPoint y: 84, endPoint x: 616, endPoint y: 90, distance: 210.8
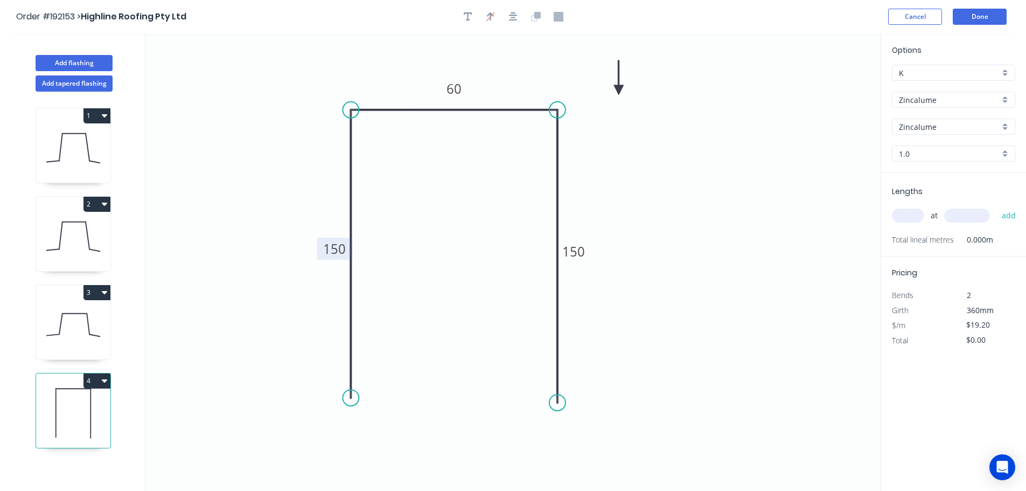
click at [616, 90] on icon at bounding box center [619, 77] width 10 height 34
click at [616, 90] on icon at bounding box center [616, 77] width 10 height 34
click at [911, 213] on input "text" at bounding box center [908, 216] width 32 height 14
type input "1"
click at [968, 213] on input "text" at bounding box center [968, 216] width 46 height 14
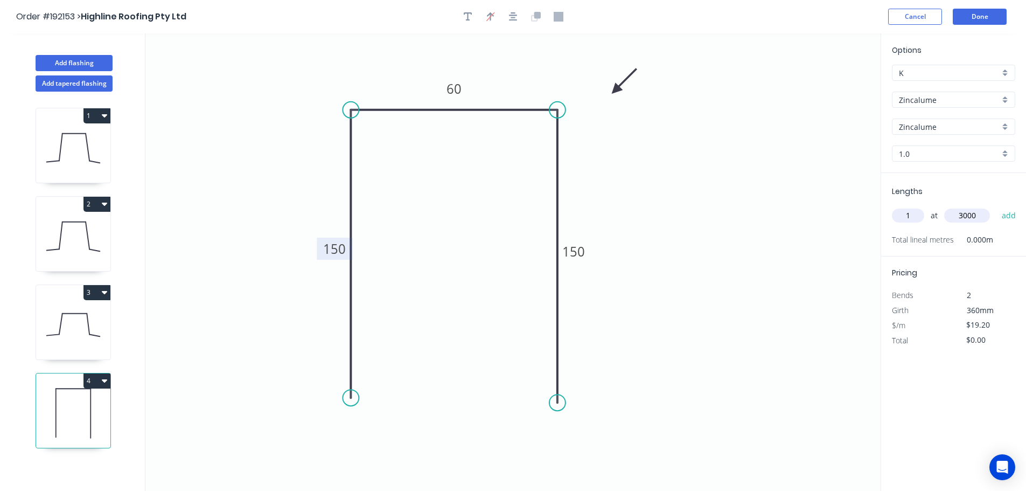
type input "3000"
click at [997, 206] on button "add" at bounding box center [1009, 215] width 25 height 18
click at [792, 178] on icon "0 150 60 150" at bounding box center [512, 261] width 735 height 457
click at [95, 380] on button "4" at bounding box center [97, 380] width 27 height 15
click at [65, 402] on div "Duplicate" at bounding box center [59, 408] width 83 height 16
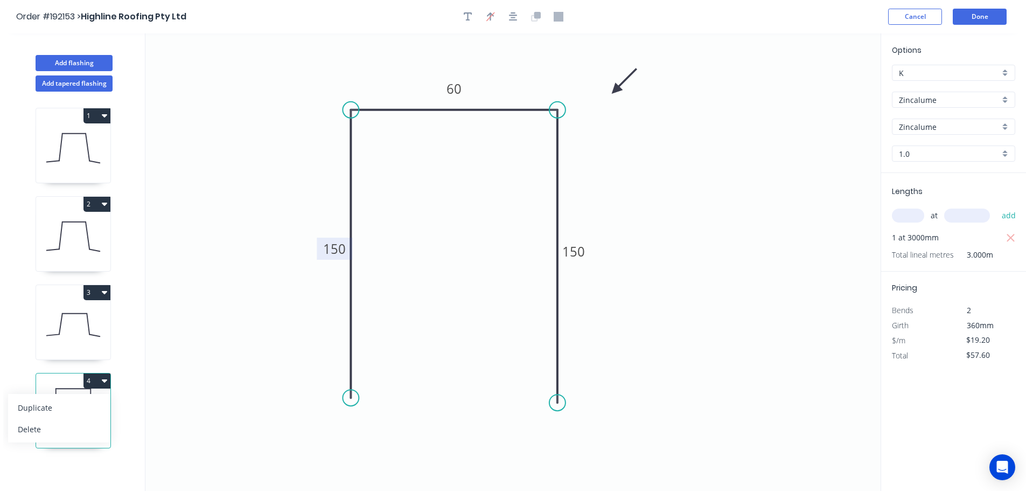
type input "$0.00"
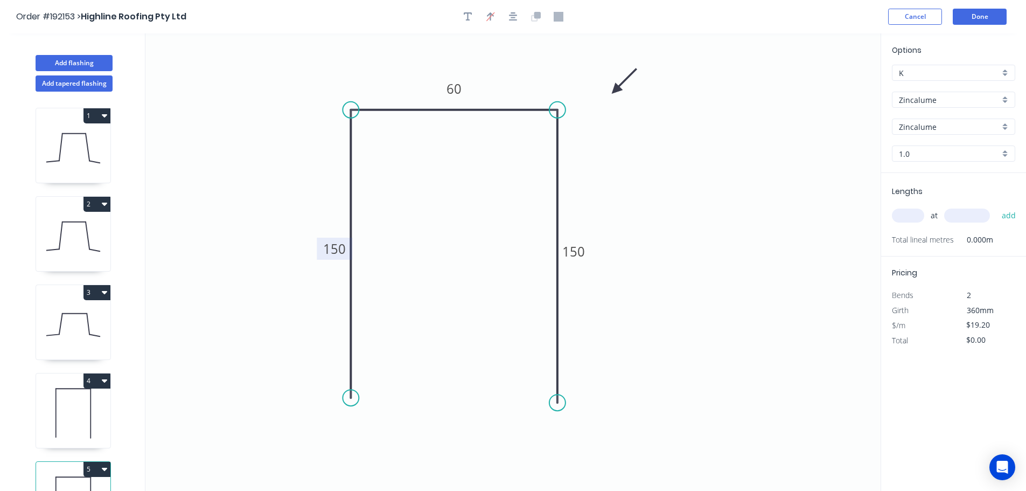
click at [339, 247] on tspan "150" at bounding box center [334, 249] width 23 height 18
type input "$15.55"
click at [578, 252] on tspan "150" at bounding box center [574, 251] width 23 height 18
click at [721, 245] on icon "0 90 60 90" at bounding box center [512, 261] width 735 height 457
click at [909, 215] on input "text" at bounding box center [908, 216] width 32 height 14
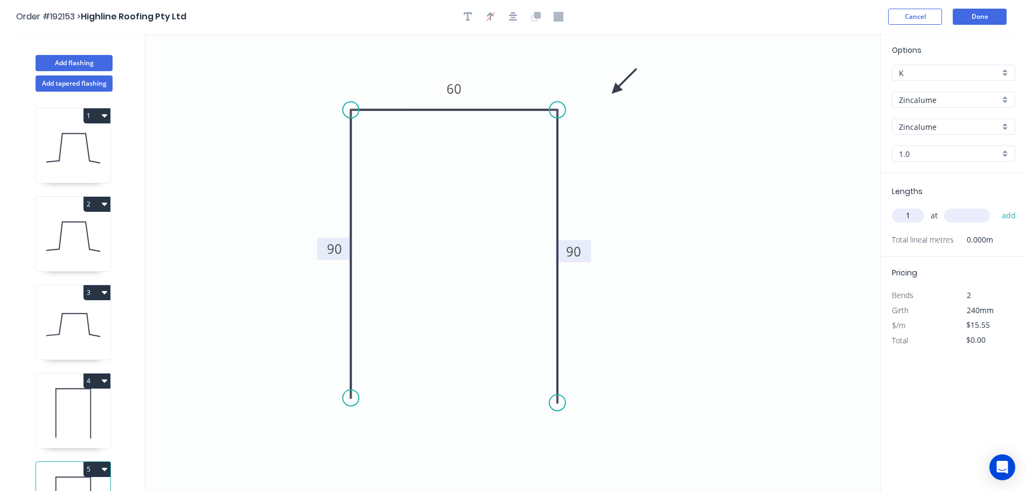
type input "1"
click at [967, 215] on input "text" at bounding box center [968, 216] width 46 height 14
type input "1000"
click at [997, 206] on button "add" at bounding box center [1009, 215] width 25 height 18
click at [1011, 235] on icon "button" at bounding box center [1012, 238] width 10 height 13
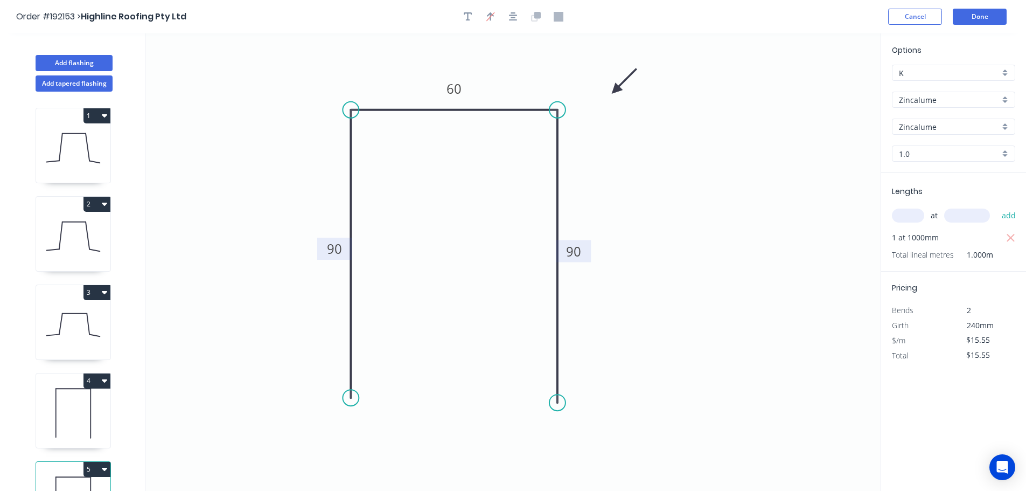
type input "$0.00"
click at [914, 214] on input "text" at bounding box center [908, 216] width 32 height 14
type input "1"
click at [958, 213] on input "text" at bounding box center [968, 216] width 46 height 14
type input "3000"
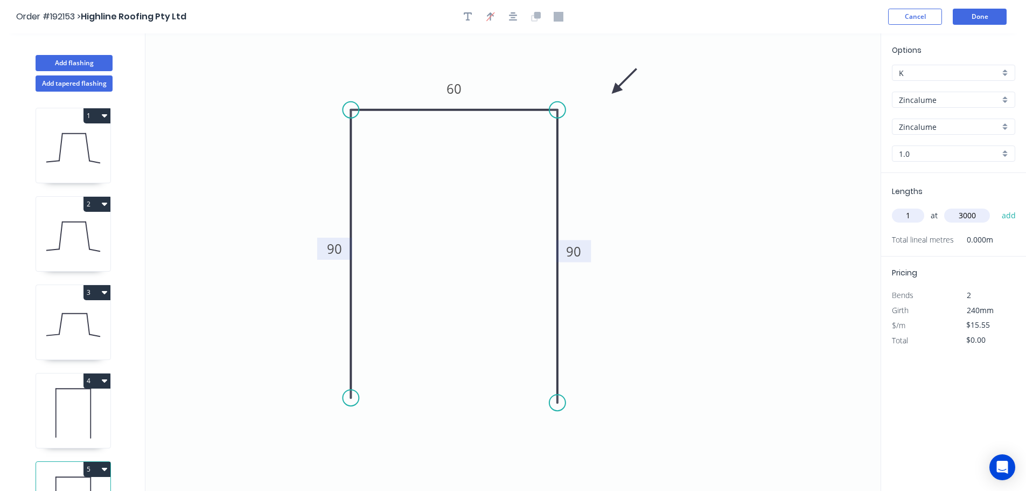
click at [997, 206] on button "add" at bounding box center [1009, 215] width 25 height 18
type input "$46.65"
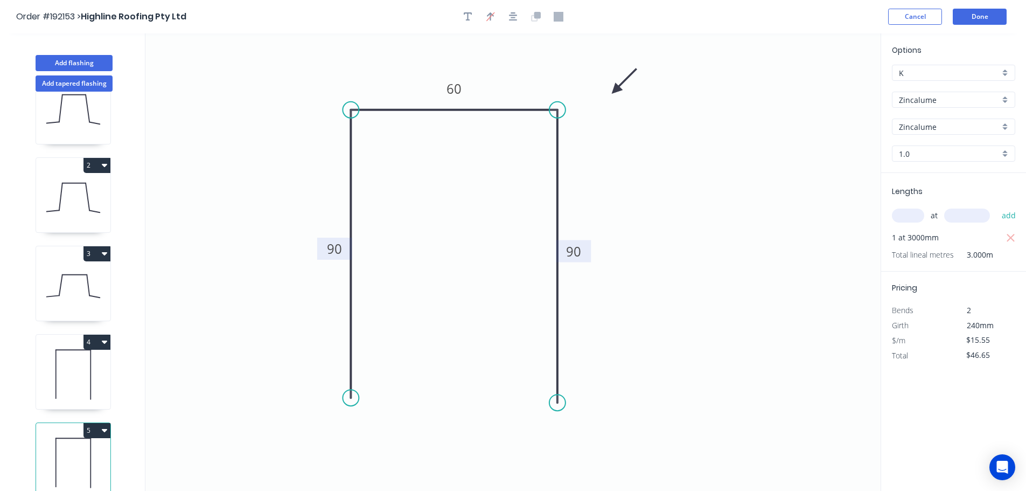
click at [84, 352] on icon at bounding box center [73, 374] width 74 height 69
type input "$19.20"
type input "$57.60"
click at [84, 445] on icon at bounding box center [73, 462] width 74 height 69
type input "$15.55"
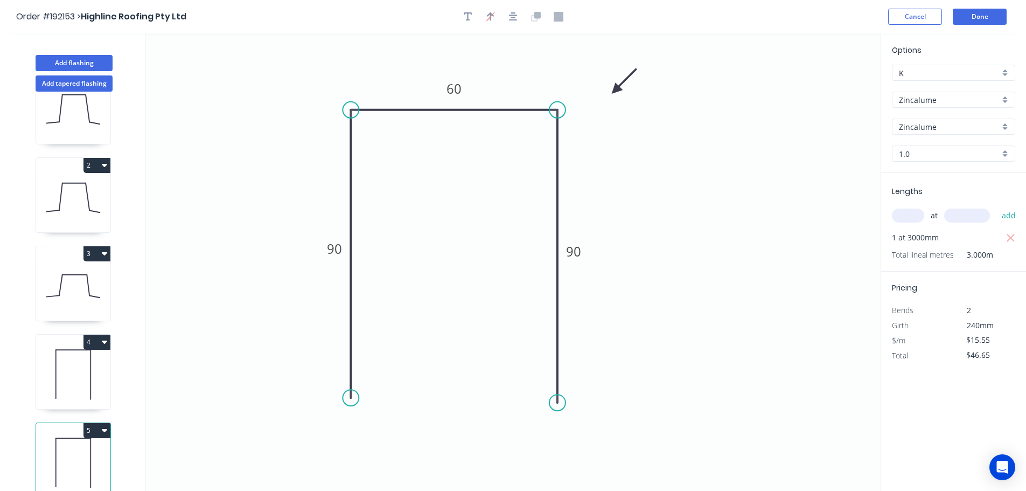
click at [95, 423] on button "5" at bounding box center [97, 430] width 27 height 15
click at [84, 446] on button "Duplicate" at bounding box center [59, 457] width 102 height 22
type input "$0.00"
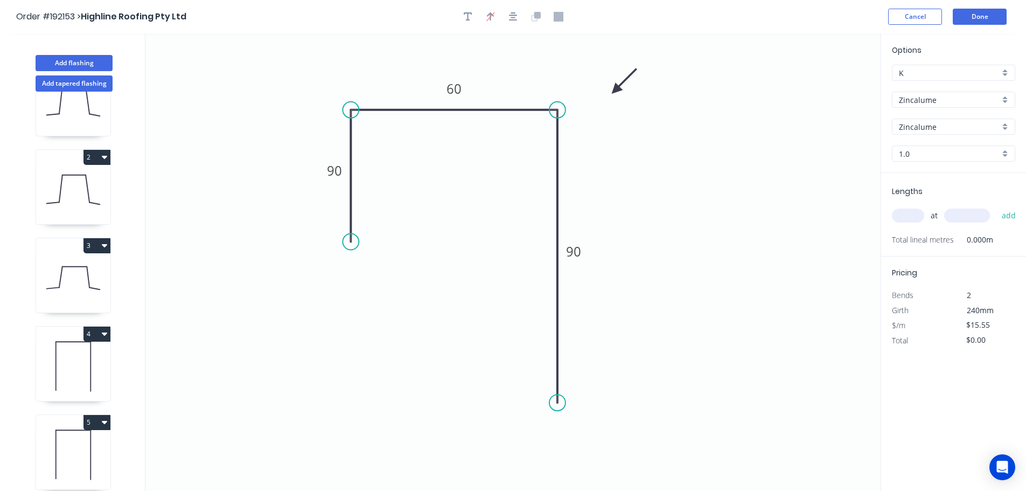
drag, startPoint x: 350, startPoint y: 399, endPoint x: 345, endPoint y: 239, distance: 159.5
click at [345, 239] on circle at bounding box center [351, 242] width 16 height 16
drag, startPoint x: 561, startPoint y: 404, endPoint x: 562, endPoint y: 241, distance: 162.7
click at [562, 241] on circle at bounding box center [558, 241] width 16 height 16
click at [558, 245] on circle at bounding box center [558, 245] width 16 height 16
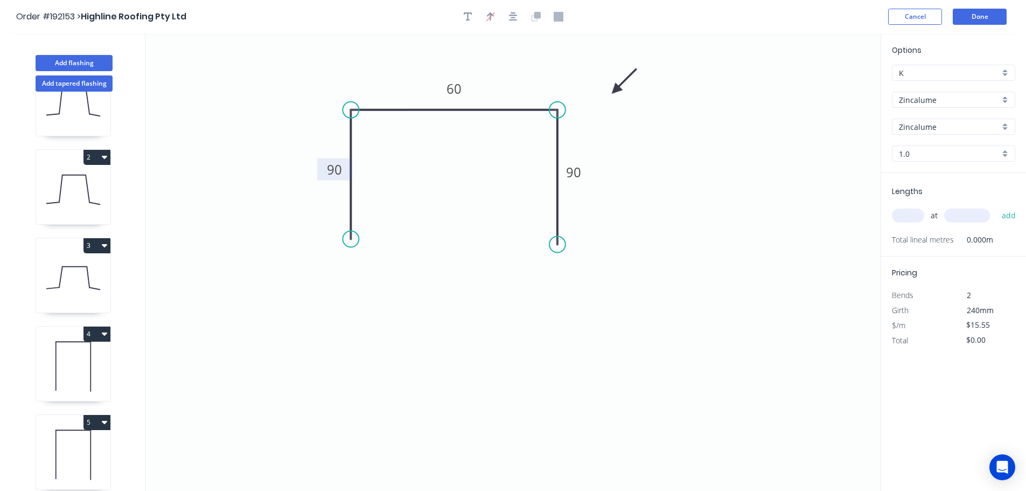
click at [336, 170] on tspan "90" at bounding box center [334, 170] width 15 height 18
type input "$11.90"
click at [579, 170] on tspan "90" at bounding box center [573, 172] width 15 height 18
click at [644, 183] on icon "0 30 60 30" at bounding box center [512, 261] width 735 height 457
click at [916, 212] on input "text" at bounding box center [908, 216] width 32 height 14
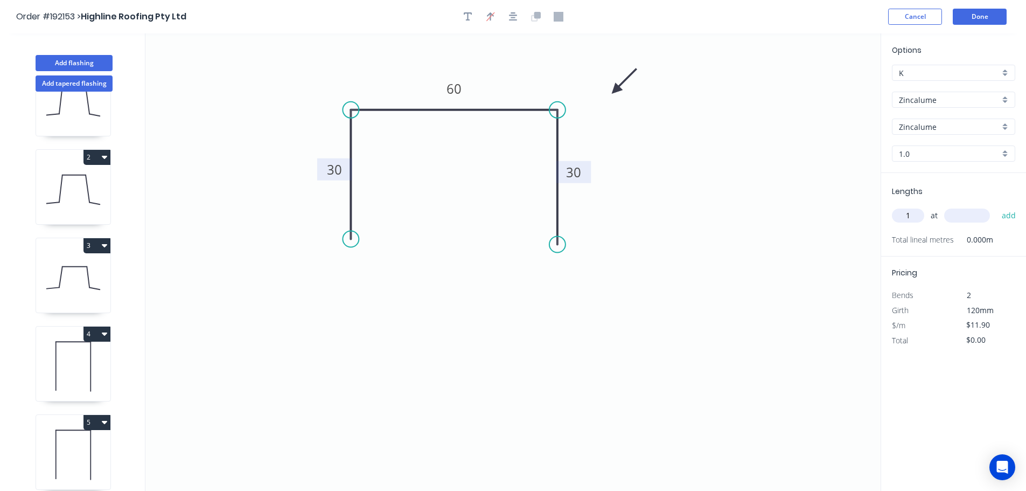
type input "1"
click at [970, 217] on input "text" at bounding box center [968, 216] width 46 height 14
type input "3000"
click at [997, 206] on button "add" at bounding box center [1009, 215] width 25 height 18
type input "$35.70"
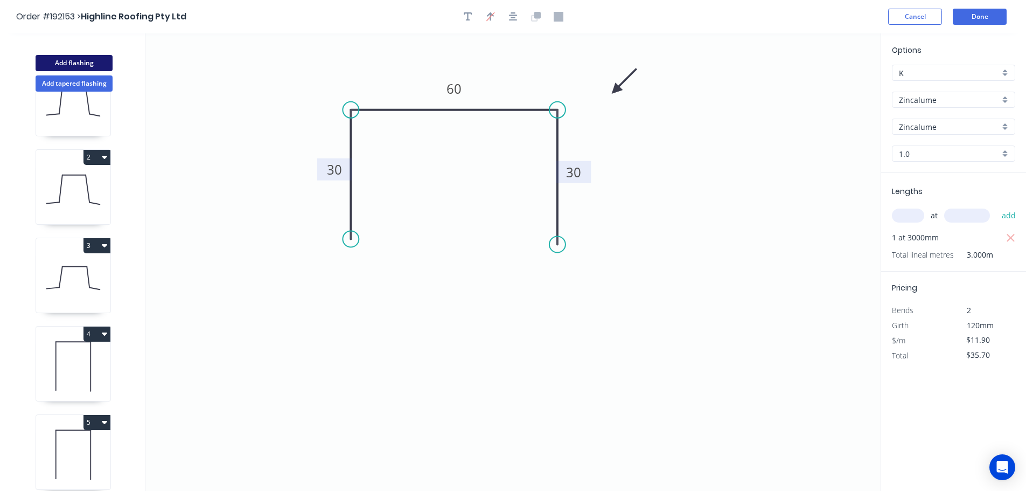
click at [68, 63] on button "Add flashing" at bounding box center [74, 63] width 77 height 16
type input "$0.00"
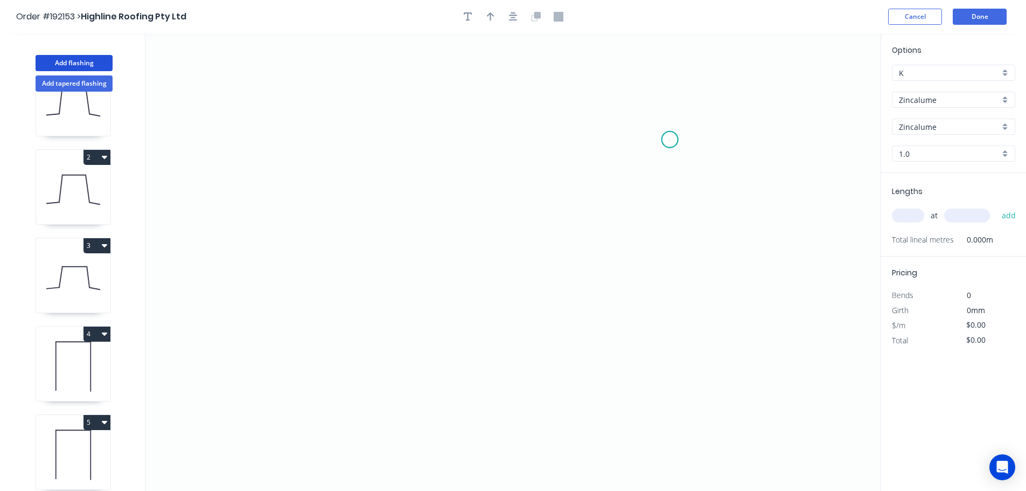
click at [670, 140] on icon "0" at bounding box center [512, 261] width 735 height 457
click at [402, 111] on icon "0" at bounding box center [512, 261] width 735 height 457
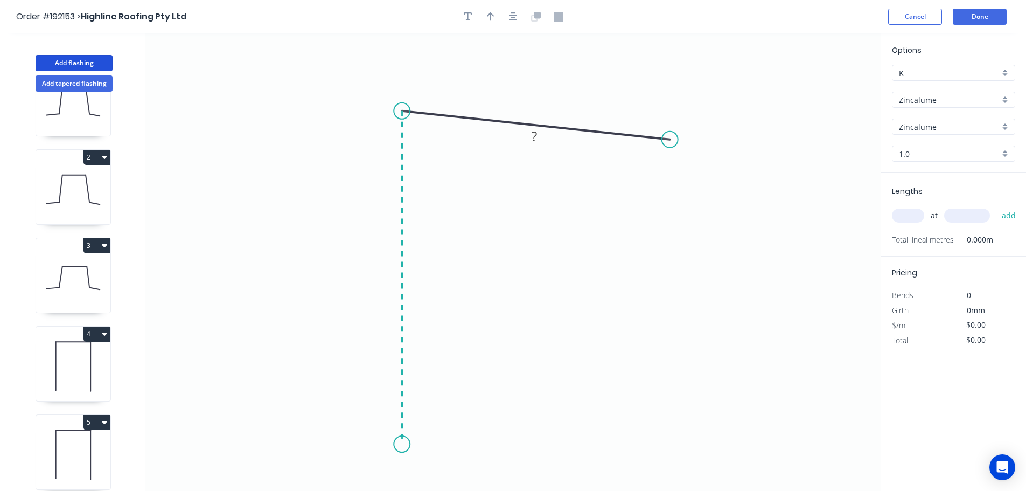
click at [420, 445] on icon "0 ?" at bounding box center [512, 261] width 735 height 457
click at [563, 441] on icon "0 ? ? ? º" at bounding box center [512, 261] width 735 height 457
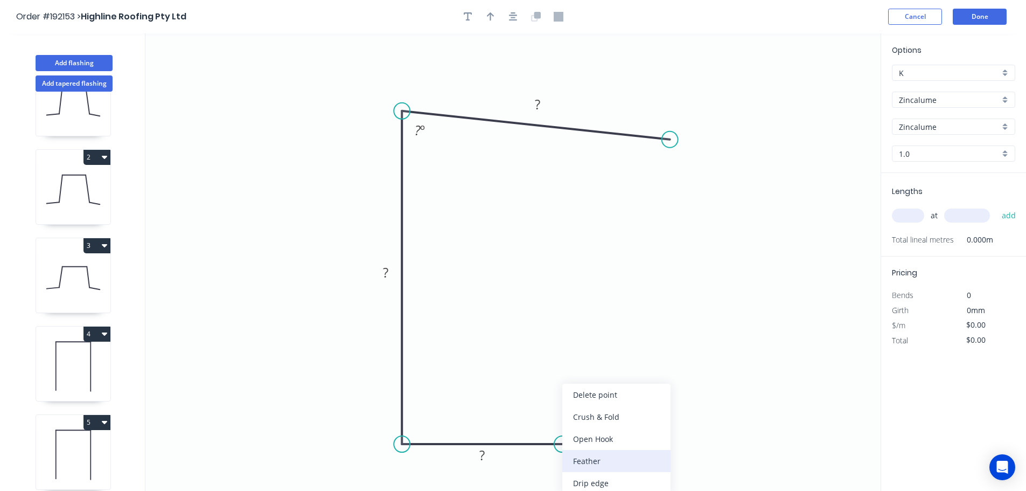
click at [629, 470] on div "Feather" at bounding box center [617, 461] width 108 height 22
click at [602, 460] on div "Flip bend" at bounding box center [617, 461] width 108 height 22
click at [561, 418] on tspan "15" at bounding box center [554, 416] width 15 height 18
click at [612, 413] on icon "0 FE 10 ? ? ? ? º" at bounding box center [512, 261] width 735 height 457
drag, startPoint x: 567, startPoint y: 417, endPoint x: 636, endPoint y: 410, distance: 69.3
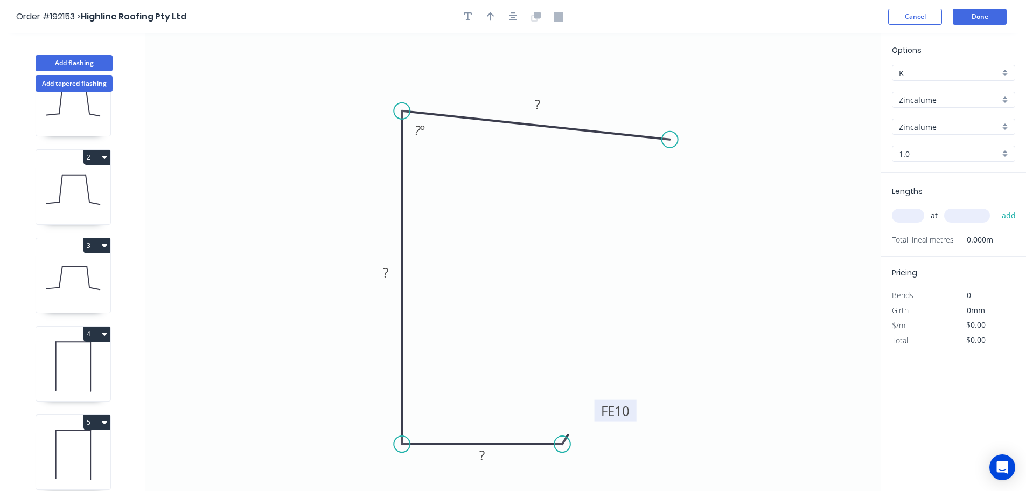
click at [636, 410] on rect at bounding box center [616, 411] width 42 height 22
click at [487, 459] on rect at bounding box center [482, 455] width 22 height 15
click at [388, 273] on tspan "?" at bounding box center [385, 272] width 5 height 18
click at [463, 260] on icon "0 FE 10 50 135 ? ? º" at bounding box center [512, 261] width 735 height 457
click at [418, 126] on tspan "?" at bounding box center [418, 130] width 6 height 18
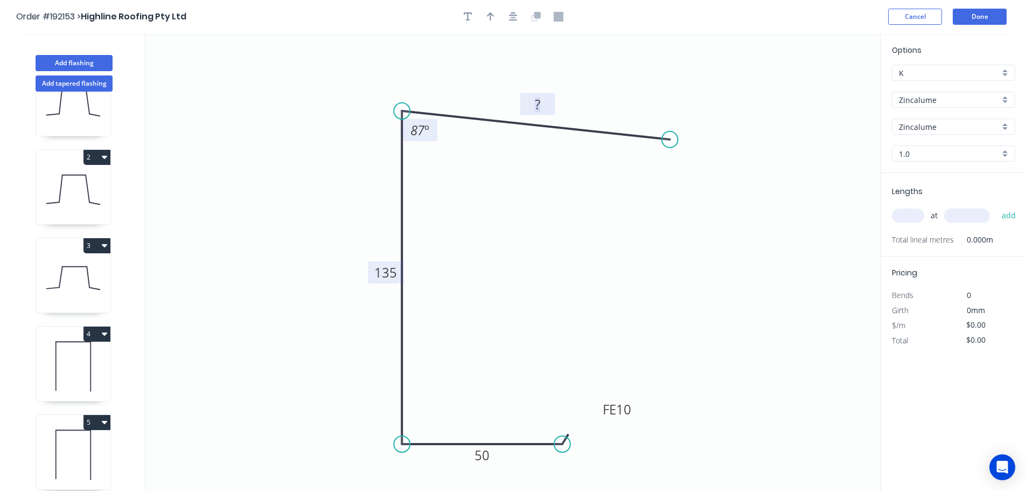
click at [539, 102] on tspan "?" at bounding box center [537, 104] width 5 height 18
drag, startPoint x: 565, startPoint y: 209, endPoint x: 553, endPoint y: 146, distance: 64.2
click at [566, 208] on icon "0 FE 10 50 135 100 87 º" at bounding box center [512, 261] width 735 height 457
type input "$16.42"
click at [486, 15] on button "button" at bounding box center [491, 17] width 16 height 16
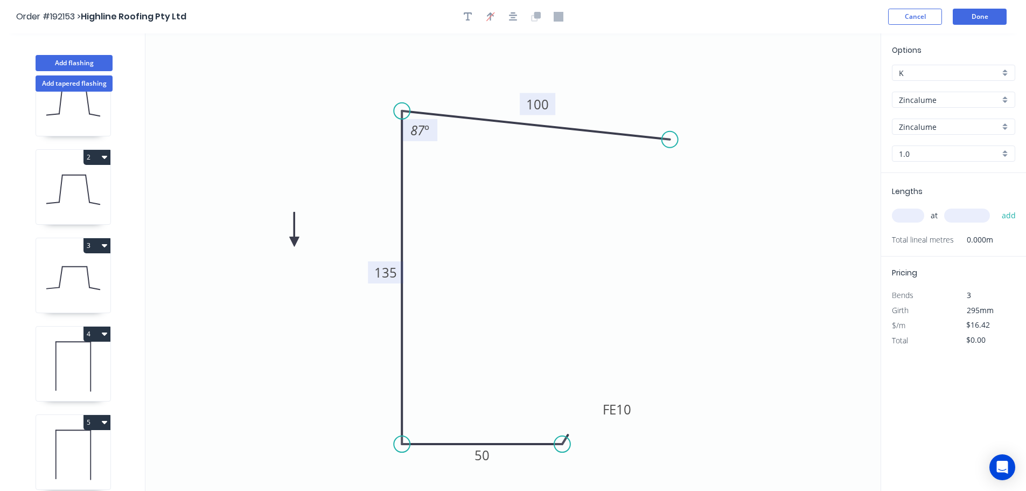
drag, startPoint x: 824, startPoint y: 86, endPoint x: 294, endPoint y: 242, distance: 552.6
click at [294, 242] on icon at bounding box center [294, 229] width 10 height 34
click at [294, 242] on icon at bounding box center [303, 232] width 31 height 31
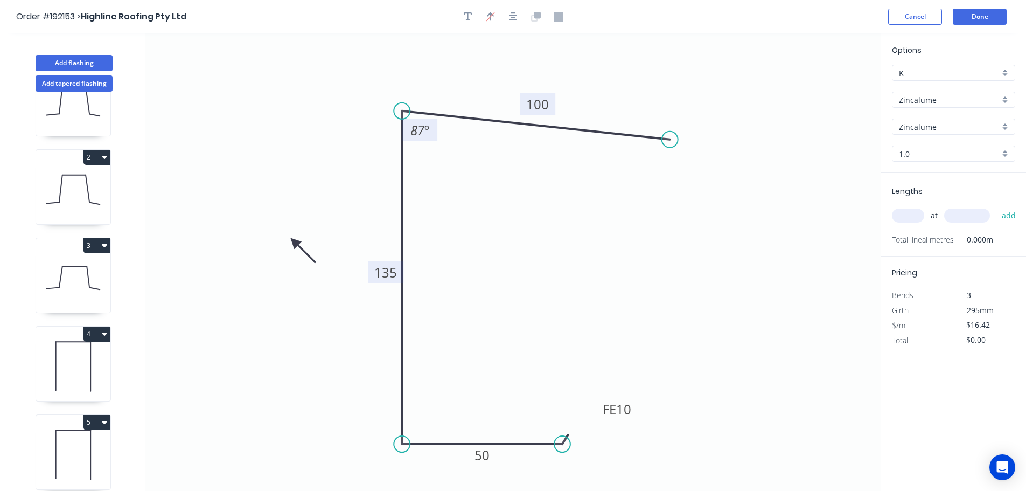
click at [294, 242] on icon at bounding box center [303, 250] width 31 height 31
click at [294, 242] on icon at bounding box center [294, 254] width 10 height 34
click at [1005, 98] on div "Zincalume" at bounding box center [953, 100] width 123 height 16
click at [928, 116] on div "Colorbond" at bounding box center [954, 120] width 122 height 19
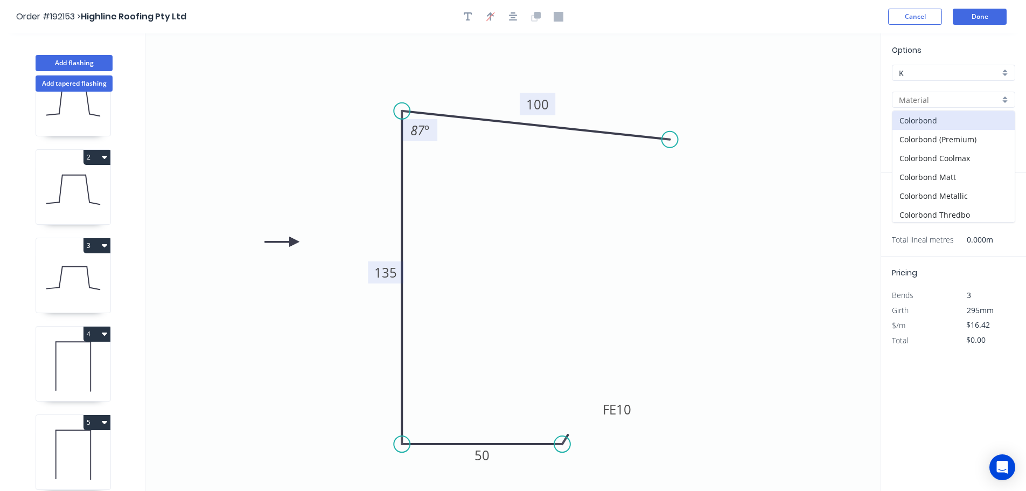
type input "Colorbond"
type input "aNoColor"
type input "$17.25"
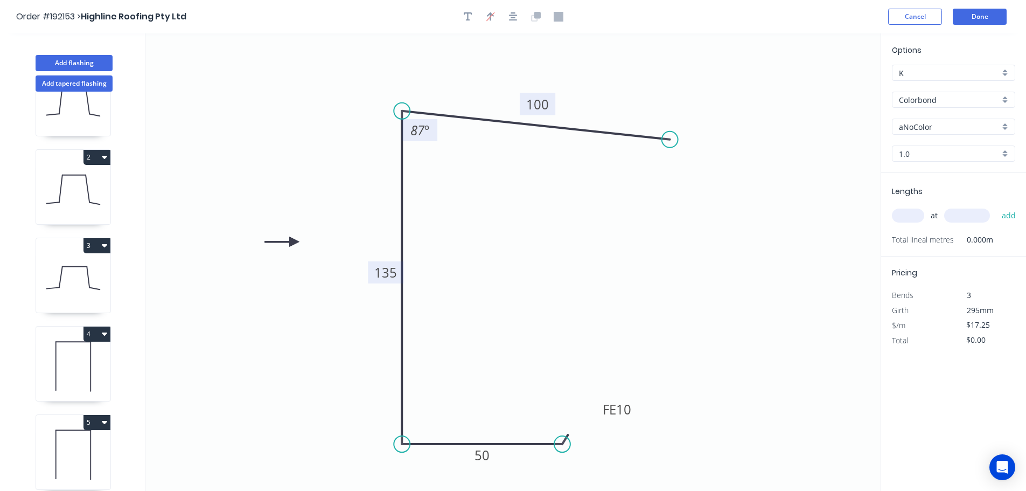
click at [1007, 127] on div "aNoColor" at bounding box center [953, 127] width 123 height 16
click at [961, 149] on div "Surfmist" at bounding box center [954, 145] width 122 height 19
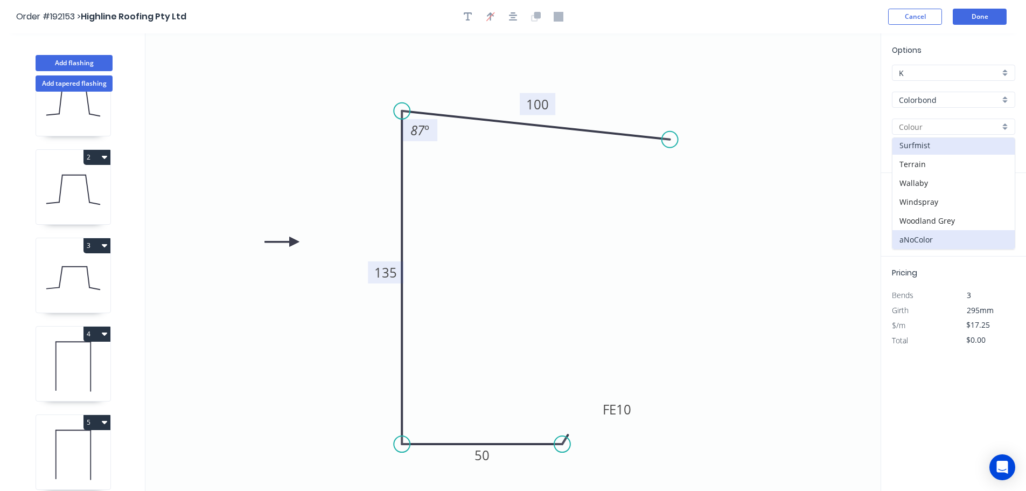
type input "Surfmist"
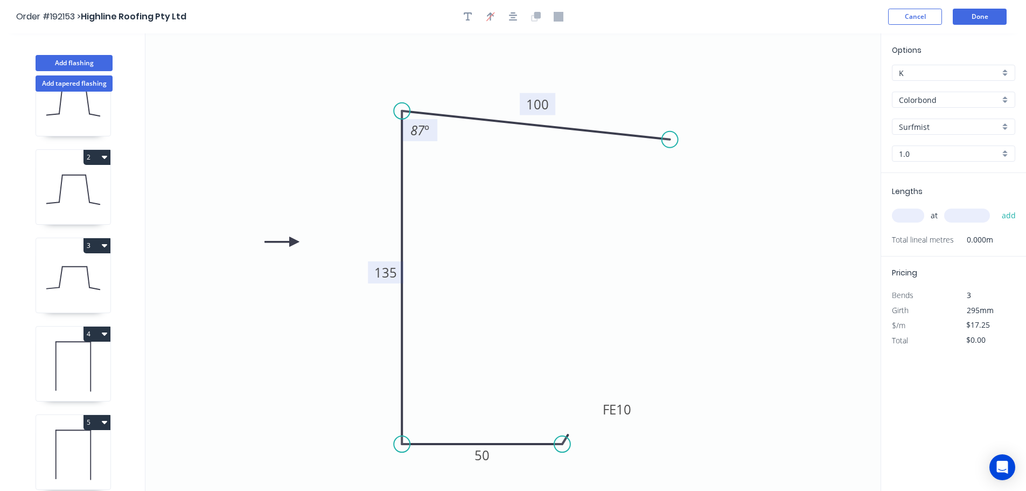
click at [914, 213] on input "text" at bounding box center [908, 216] width 32 height 14
type input "1"
click at [976, 216] on input "text" at bounding box center [968, 216] width 46 height 14
type input "3100"
click at [997, 206] on button "add" at bounding box center [1009, 215] width 25 height 18
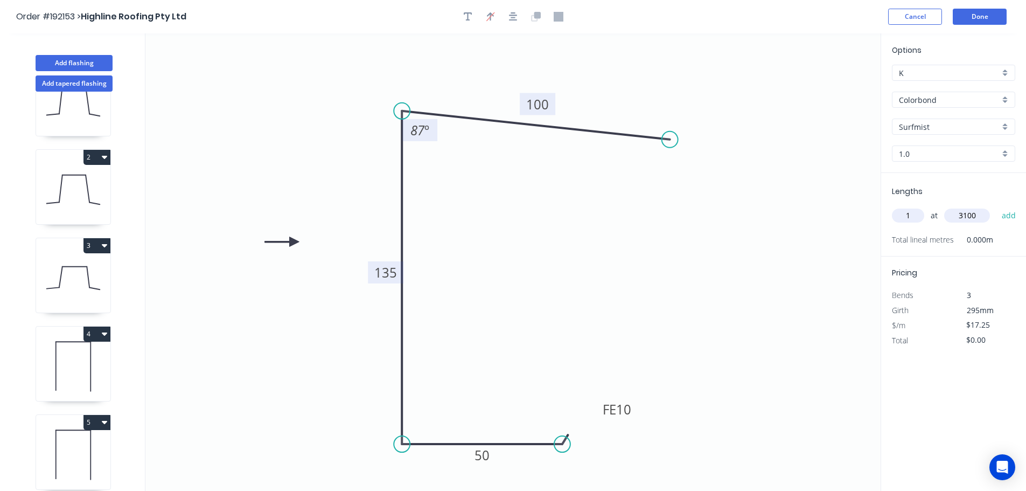
type input "$53.48"
type input "1"
click at [976, 216] on input "text" at bounding box center [968, 216] width 46 height 14
type input "2400"
click at [997, 206] on button "add" at bounding box center [1009, 215] width 25 height 18
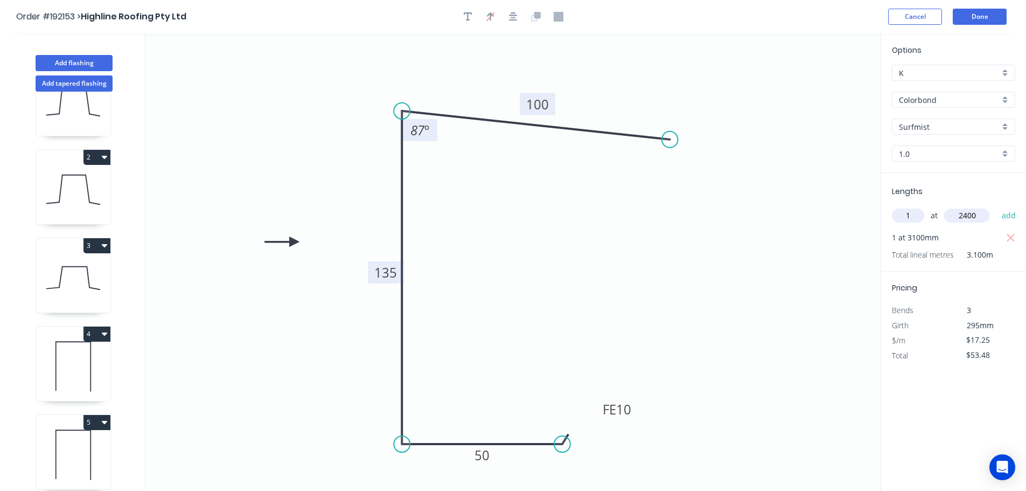
type input "$94.88"
click at [839, 252] on icon "0 FE 10 50 135 100 87 º" at bounding box center [512, 261] width 735 height 457
click at [984, 16] on button "Done" at bounding box center [980, 17] width 54 height 16
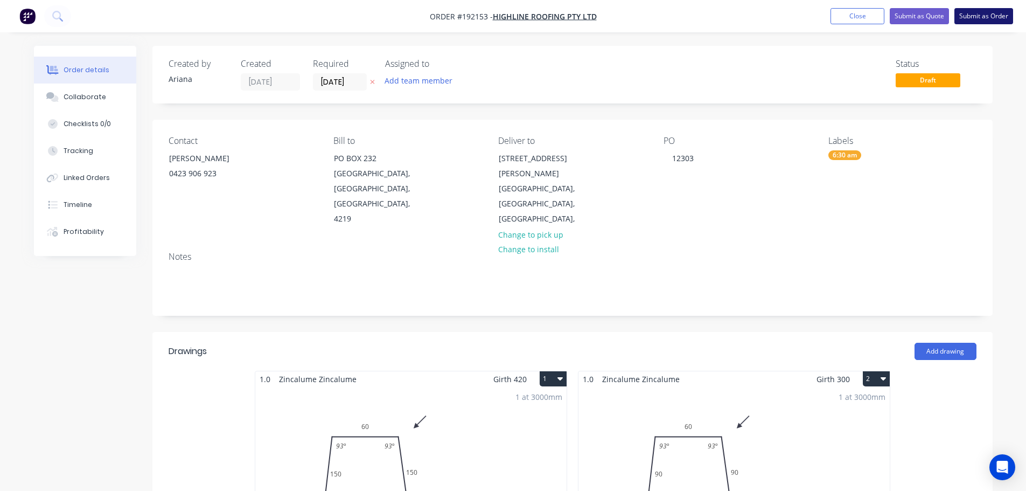
click at [968, 17] on button "Submit as Order" at bounding box center [984, 16] width 59 height 16
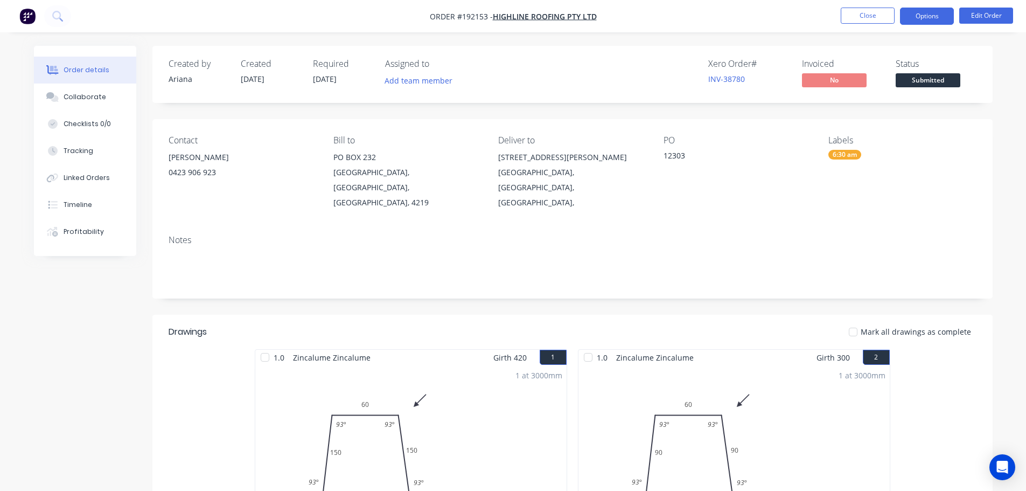
click at [926, 17] on button "Options" at bounding box center [927, 16] width 54 height 17
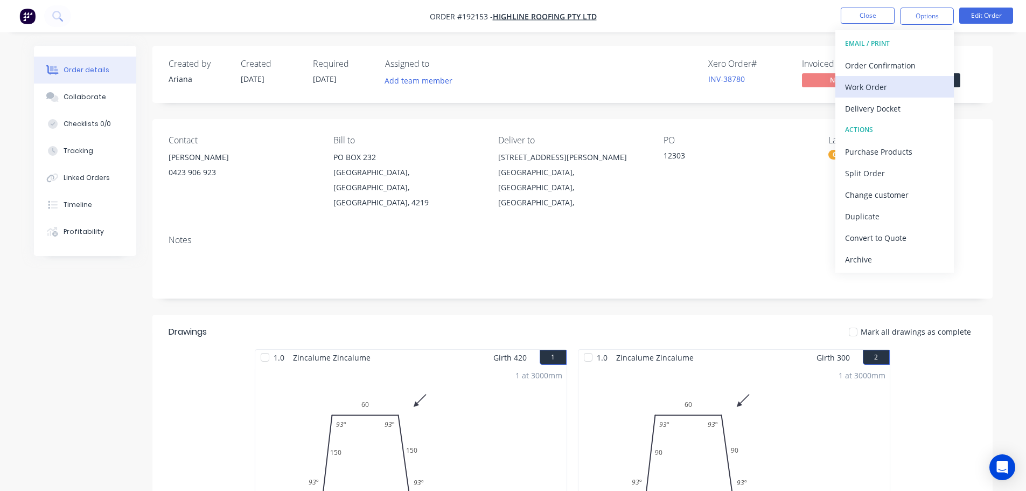
click at [875, 84] on div "Work Order" at bounding box center [894, 87] width 99 height 16
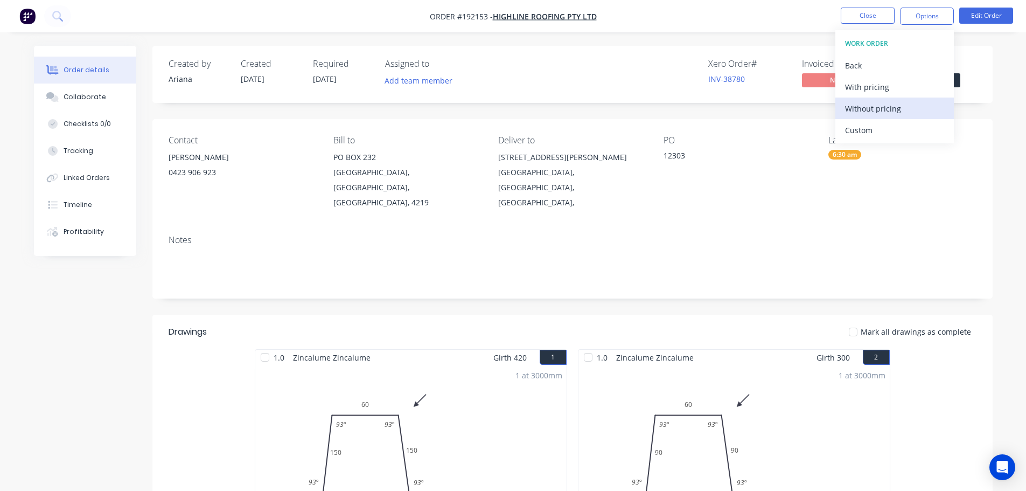
click at [856, 107] on div "Without pricing" at bounding box center [894, 109] width 99 height 16
click at [667, 13] on nav "Order #192153 - Highline Roofing Pty Ltd Close Options EMAIL / PRINT Order Conf…" at bounding box center [513, 16] width 1026 height 32
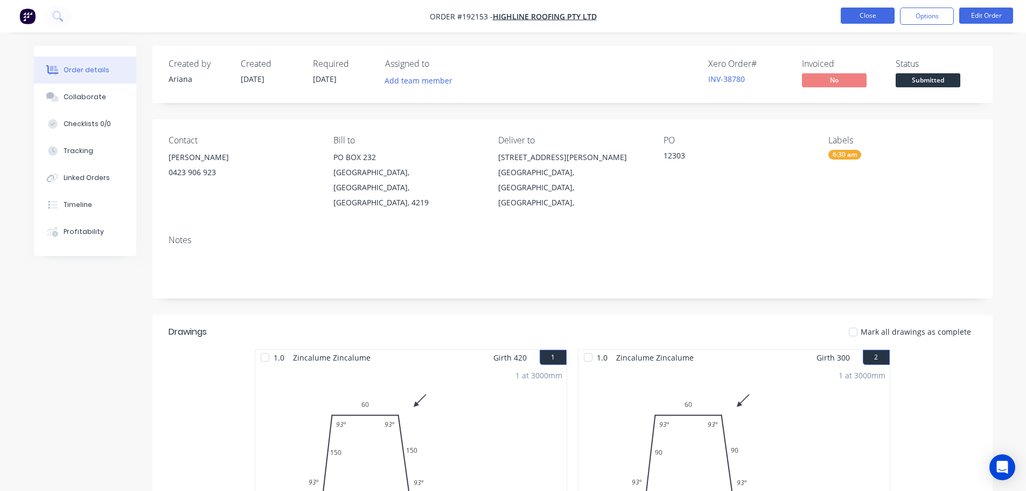
click at [867, 16] on button "Close" at bounding box center [868, 16] width 54 height 16
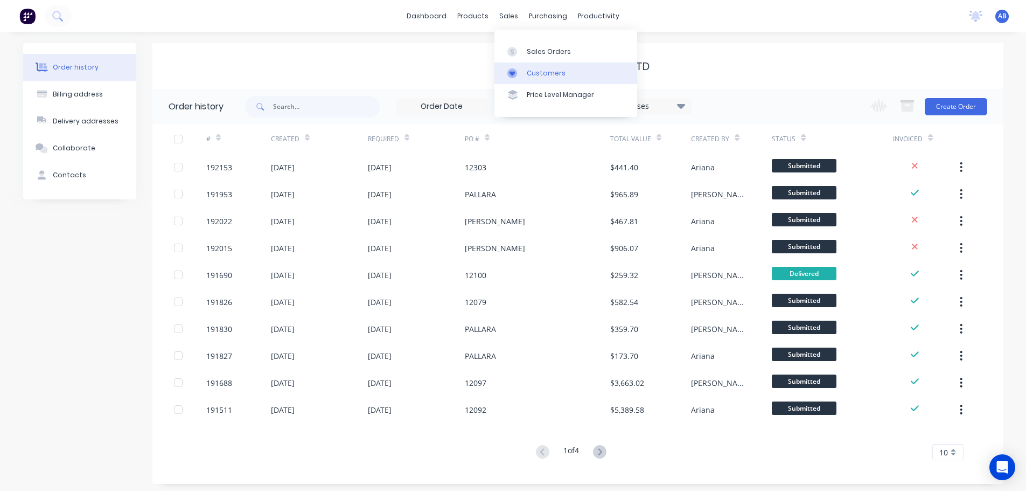
click at [540, 70] on div "Customers" at bounding box center [546, 73] width 39 height 10
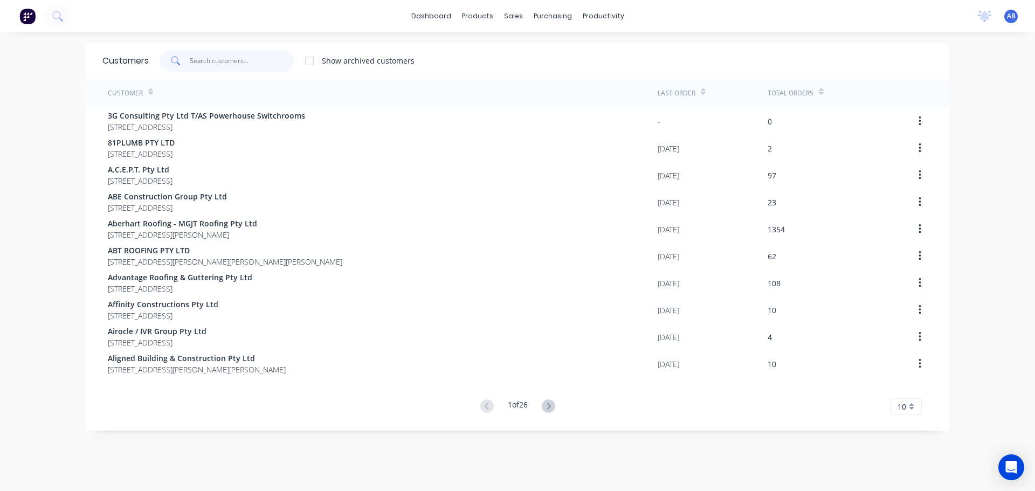
click at [249, 63] on input "text" at bounding box center [242, 61] width 105 height 22
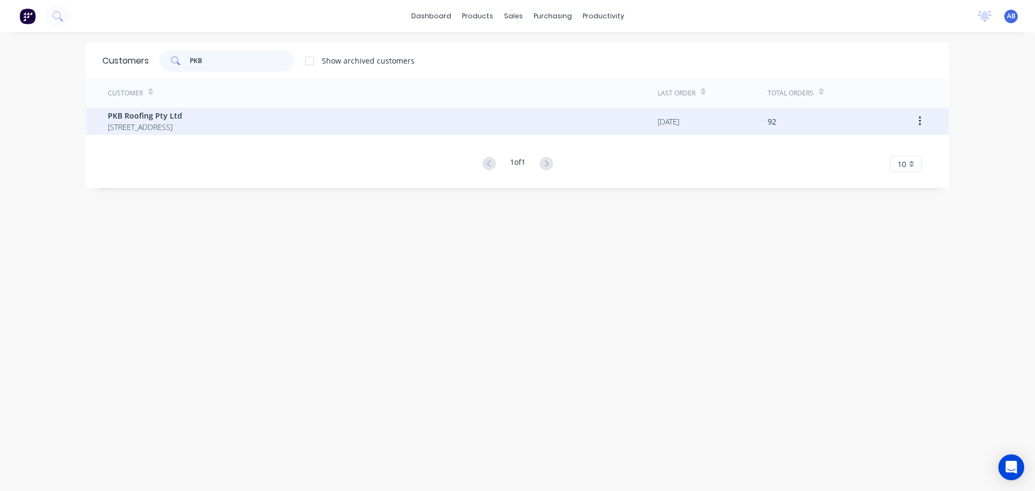
type input "PKB"
click at [152, 126] on span "[STREET_ADDRESS]" at bounding box center [145, 126] width 74 height 11
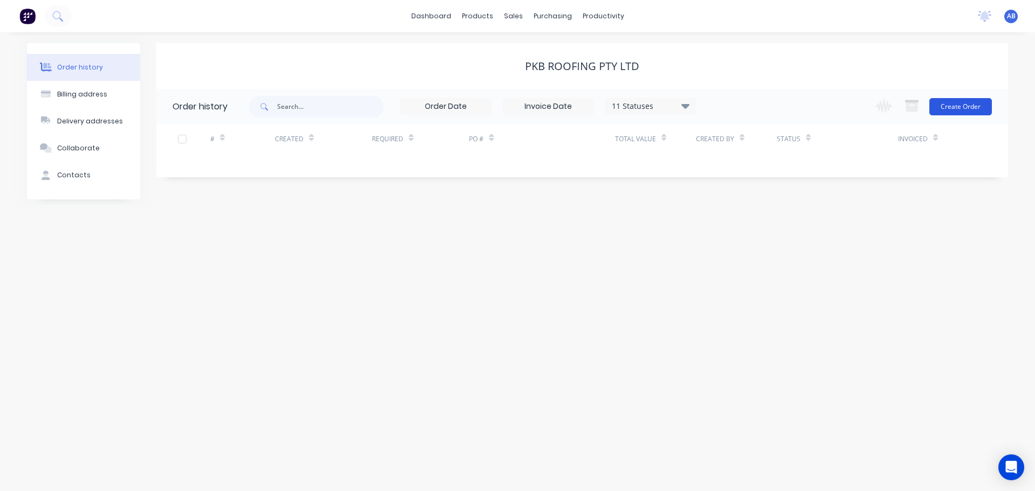
click at [962, 106] on button "Create Order" at bounding box center [960, 106] width 63 height 17
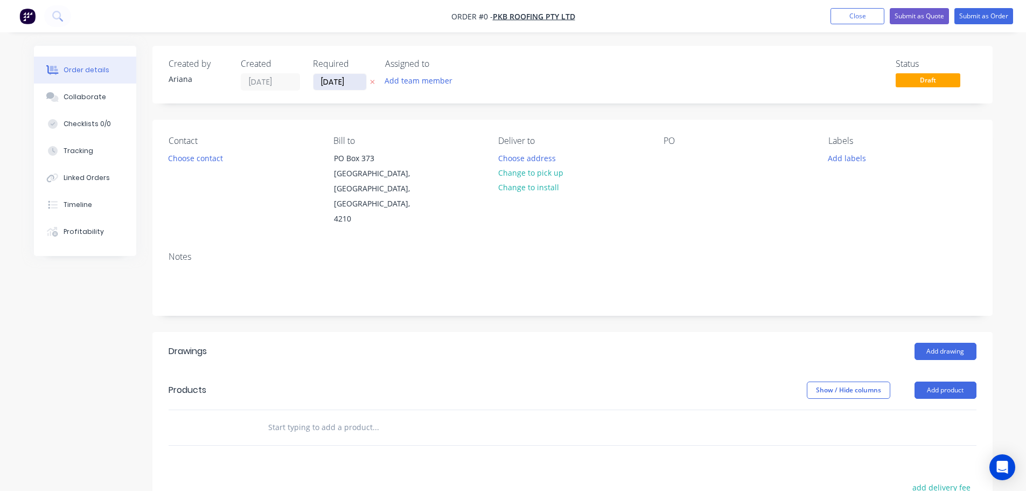
click at [345, 87] on input "[DATE]" at bounding box center [340, 82] width 53 height 16
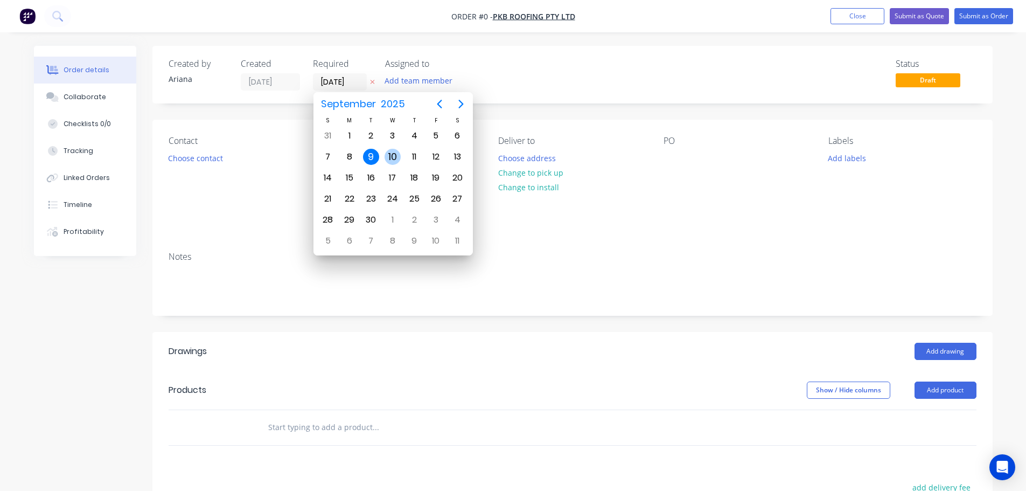
click at [388, 150] on div "10" at bounding box center [393, 157] width 16 height 16
type input "[DATE]"
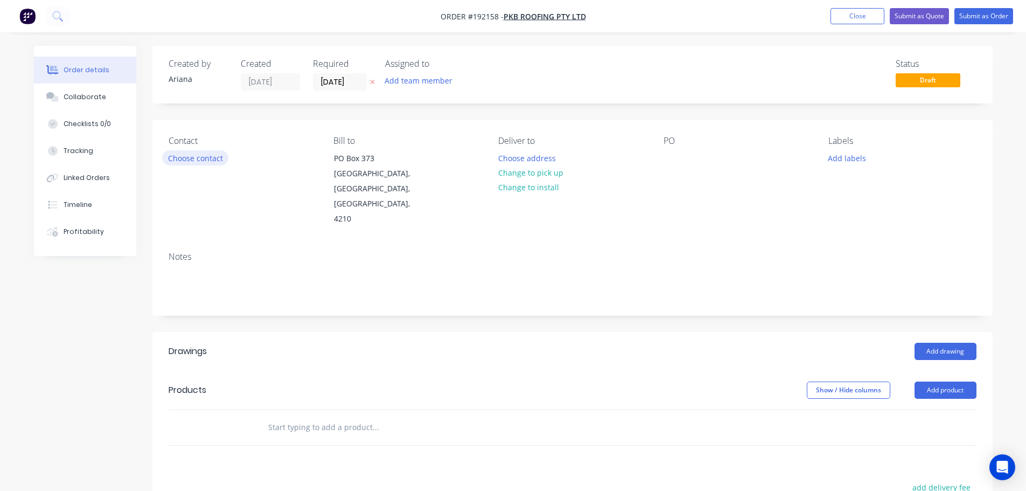
click at [202, 156] on button "Choose contact" at bounding box center [195, 157] width 66 height 15
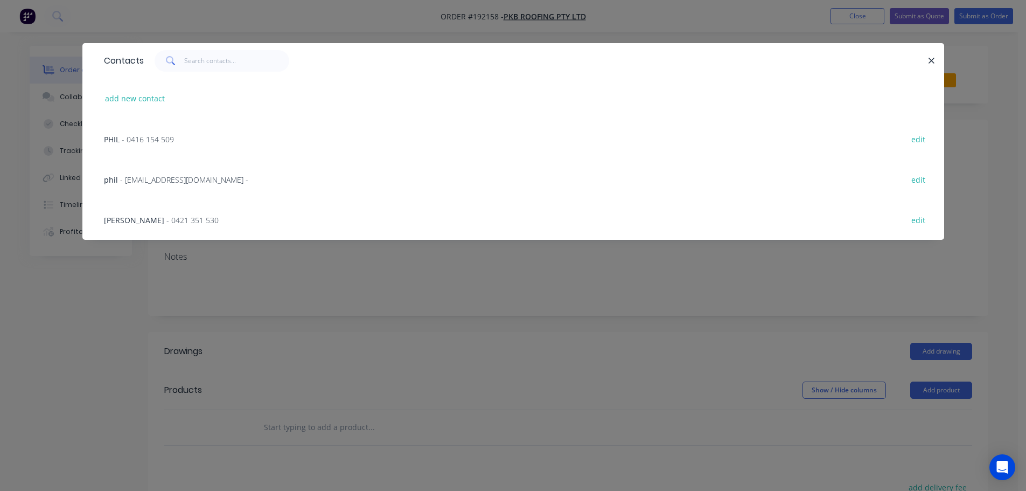
click at [145, 137] on span "- 0416 154 509" at bounding box center [148, 139] width 52 height 10
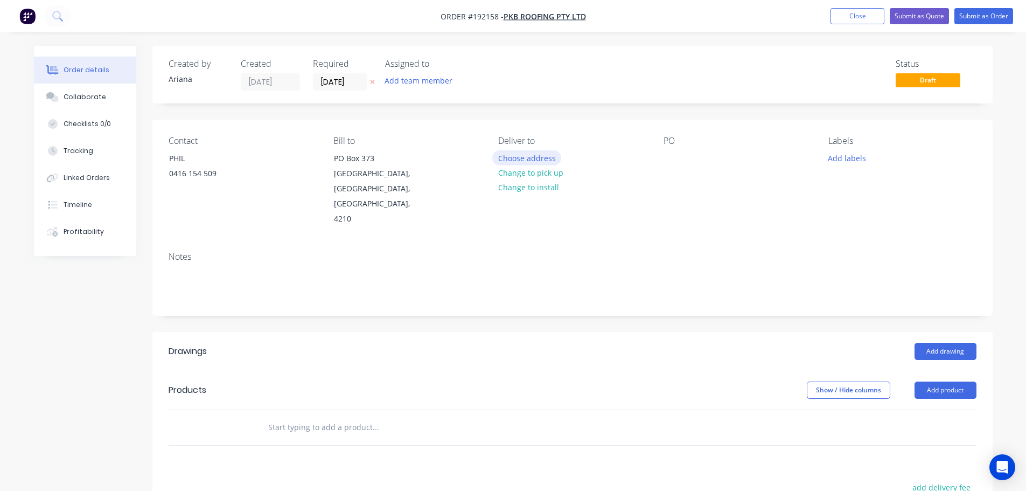
click at [525, 154] on button "Choose address" at bounding box center [526, 157] width 69 height 15
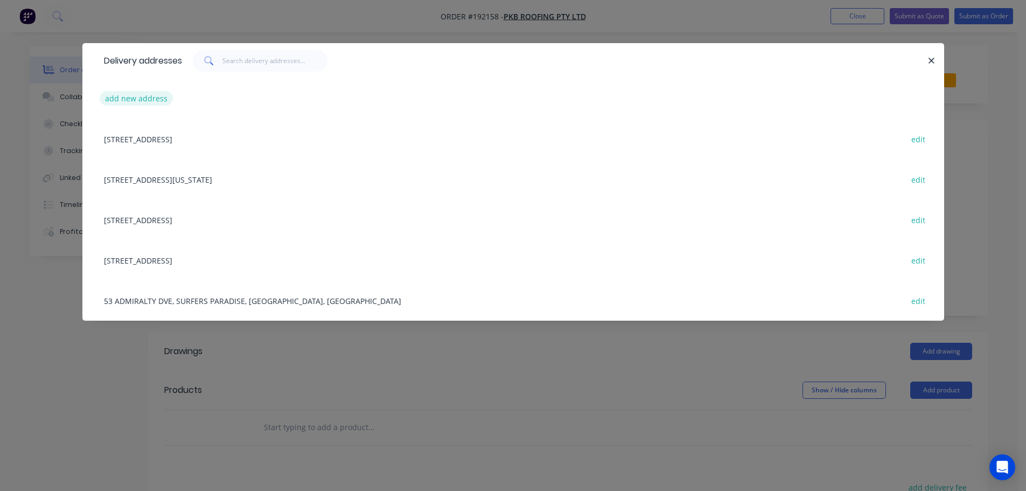
click at [131, 98] on button "add new address" at bounding box center [137, 98] width 74 height 15
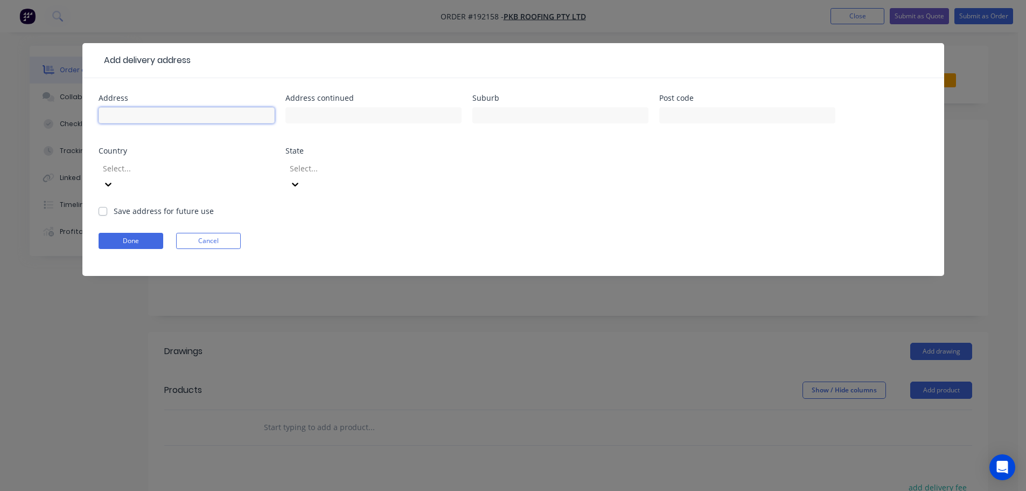
click at [129, 114] on input "text" at bounding box center [187, 115] width 176 height 16
type input "[STREET_ADDRESS]"
type input "BALLINA"
click at [616, 184] on div "Address [STREET_ADDRESS] Address continued Suburb BALLINA Post code Country Sel…" at bounding box center [514, 149] width 830 height 111
click at [114, 179] on icon at bounding box center [108, 184] width 11 height 11
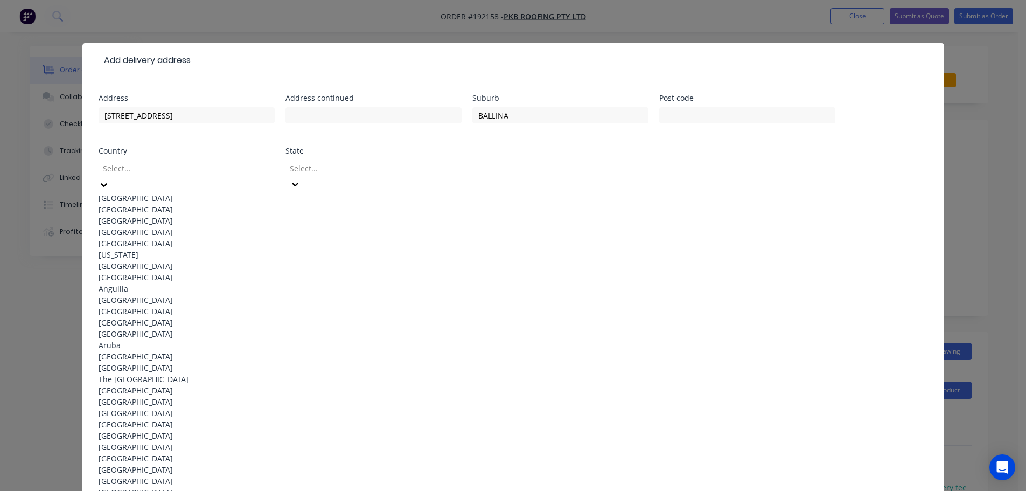
click at [167, 194] on div "[GEOGRAPHIC_DATA]" at bounding box center [187, 197] width 176 height 11
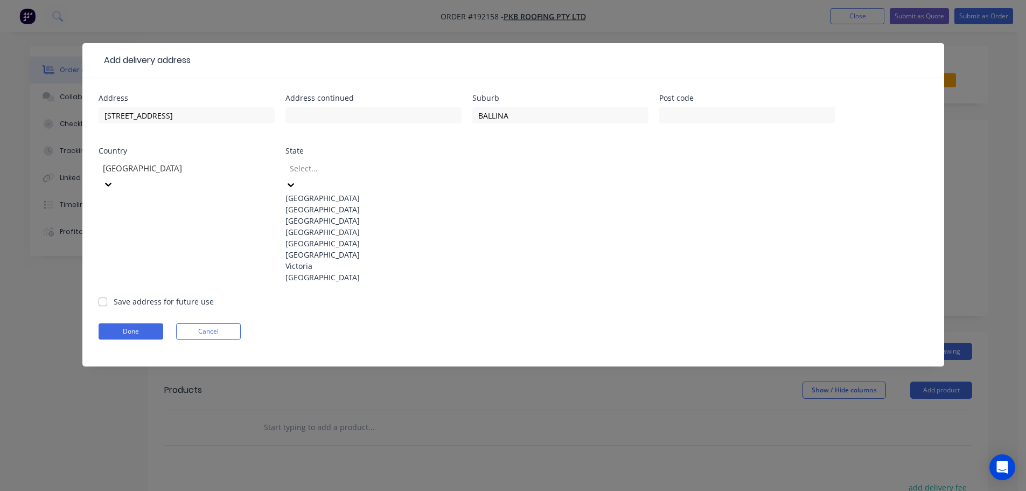
click at [296, 179] on icon at bounding box center [291, 184] width 11 height 11
click at [357, 215] on div "[GEOGRAPHIC_DATA]" at bounding box center [374, 209] width 176 height 11
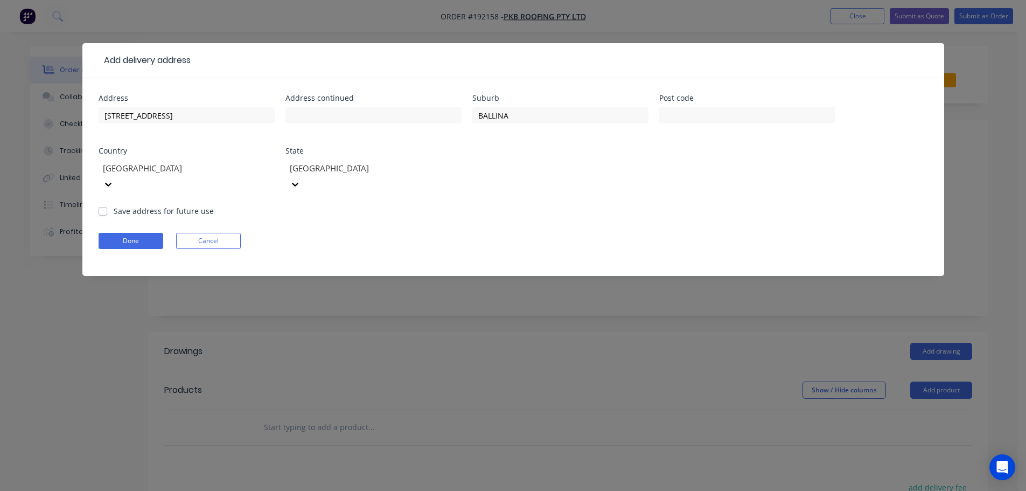
click at [557, 213] on form "Address [STREET_ADDRESS] Address continued Suburb BALLINA Post code Country [GE…" at bounding box center [514, 185] width 830 height 182
click at [122, 233] on button "Done" at bounding box center [131, 241] width 65 height 16
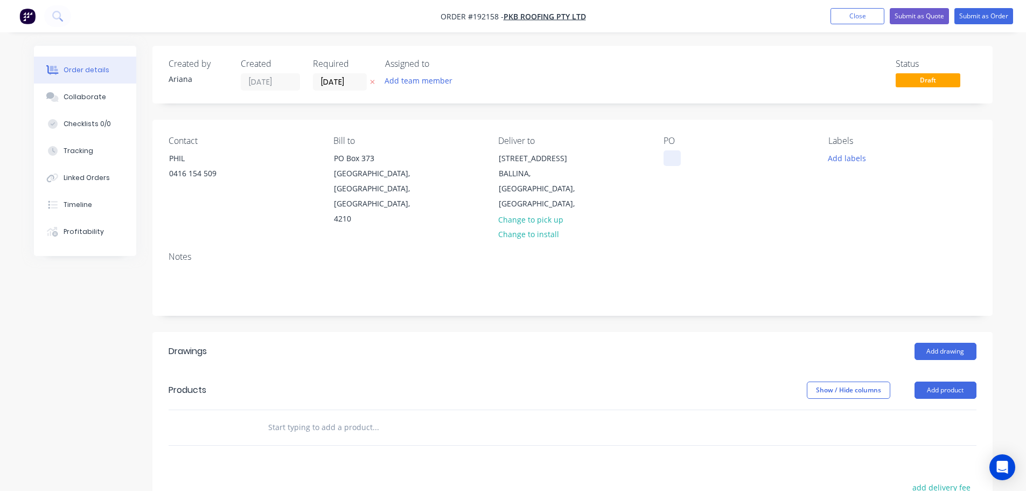
click at [671, 160] on div at bounding box center [672, 158] width 17 height 16
click at [778, 201] on div "Contact PHIL [PHONE_NUMBER] Bill to [GEOGRAPHIC_DATA] Deliver to [STREET_ADDRES…" at bounding box center [572, 181] width 841 height 123
click at [846, 157] on button "Add labels" at bounding box center [848, 157] width 50 height 15
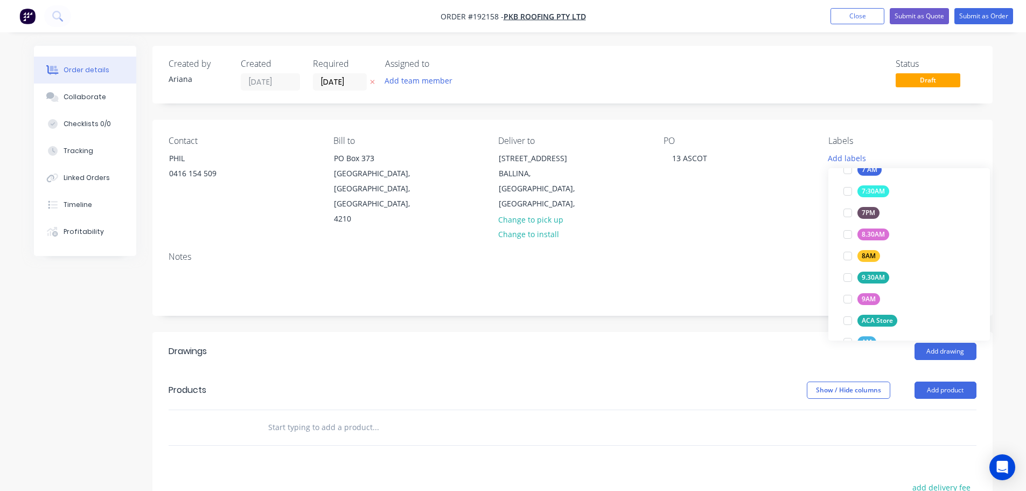
scroll to position [330, 0]
click at [851, 288] on div at bounding box center [848, 291] width 22 height 22
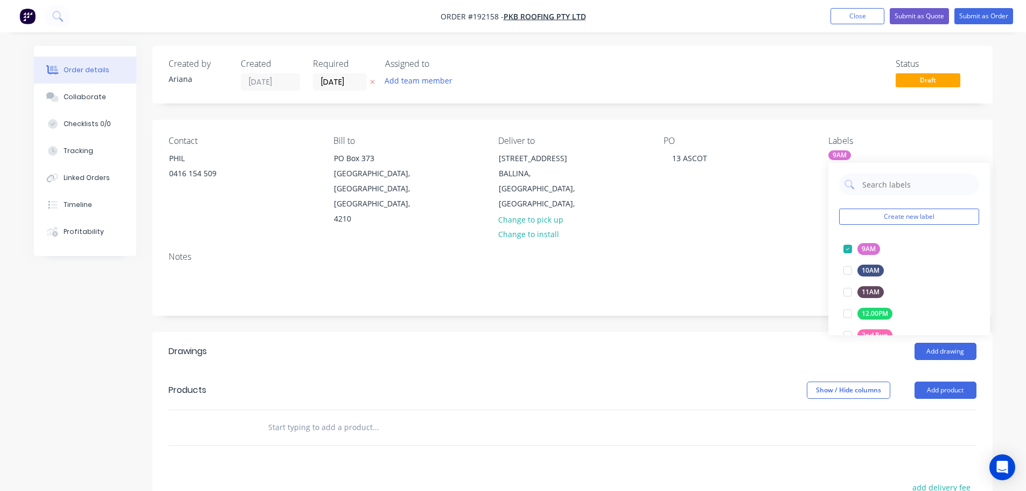
click at [755, 243] on div "Notes" at bounding box center [572, 279] width 841 height 72
click at [948, 381] on button "Add product" at bounding box center [946, 389] width 62 height 17
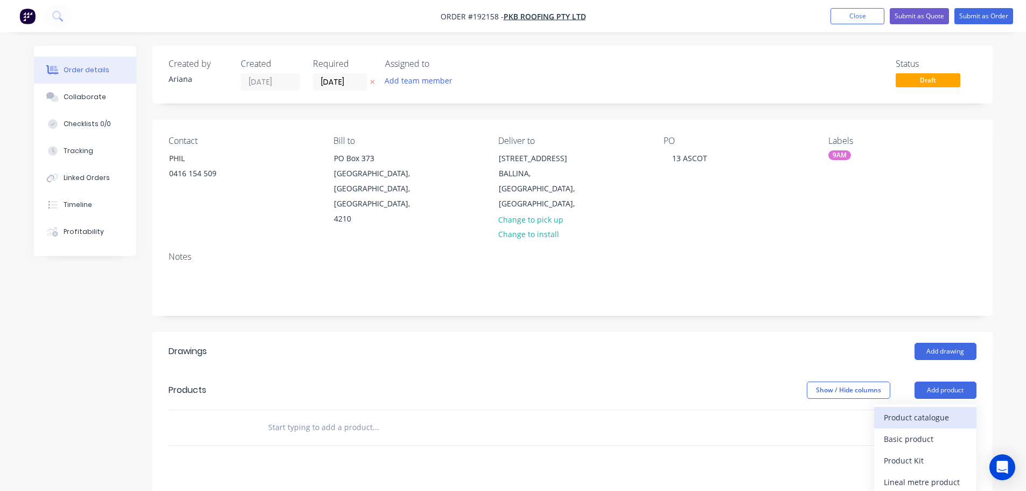
click at [942, 410] on div "Product catalogue" at bounding box center [925, 418] width 83 height 16
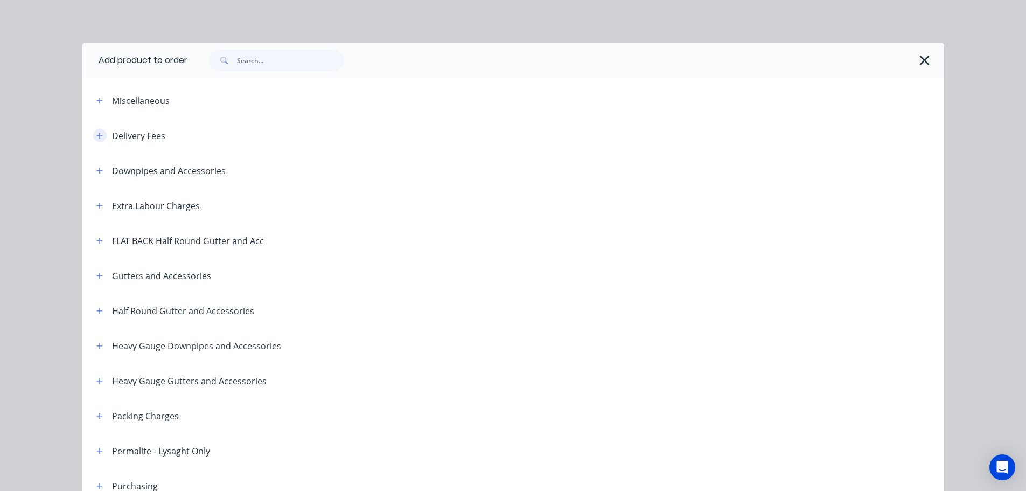
click at [96, 135] on icon "button" at bounding box center [99, 136] width 6 height 8
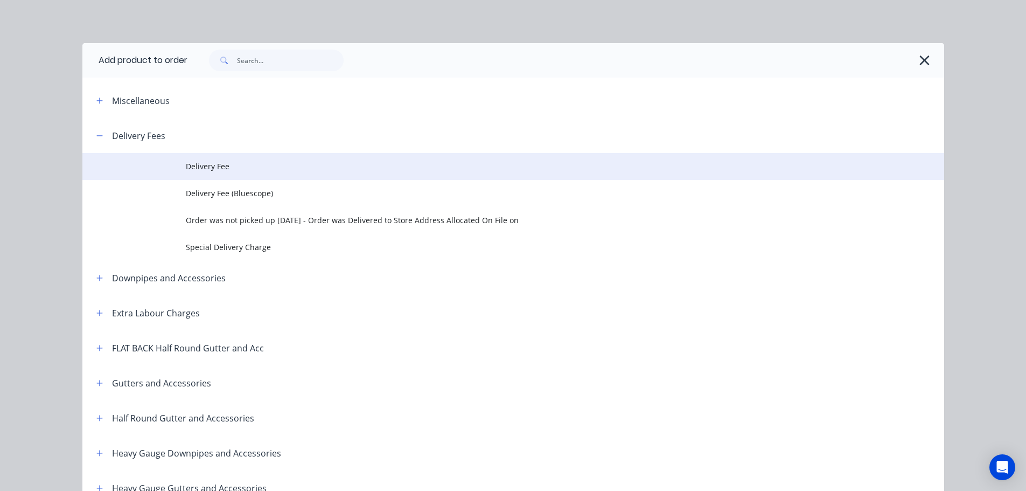
click at [220, 170] on span "Delivery Fee" at bounding box center [489, 166] width 607 height 11
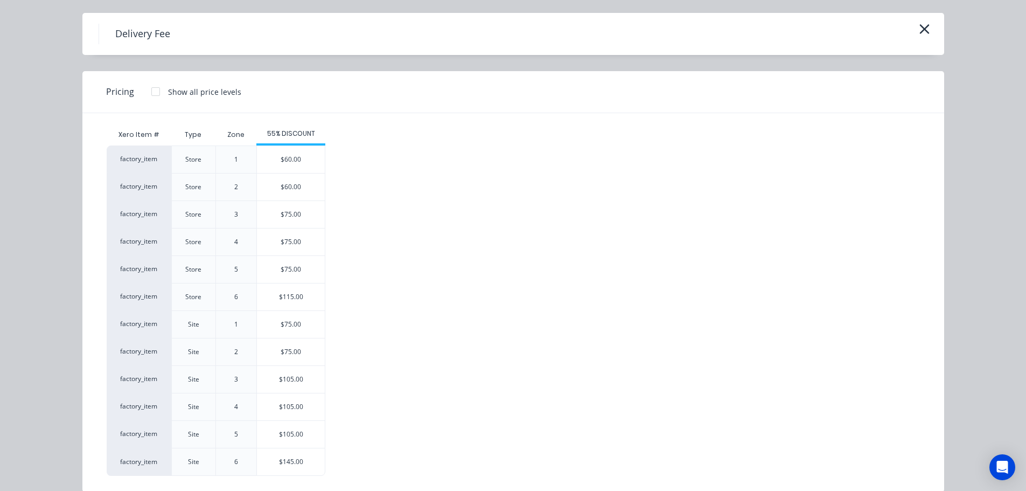
scroll to position [46, 0]
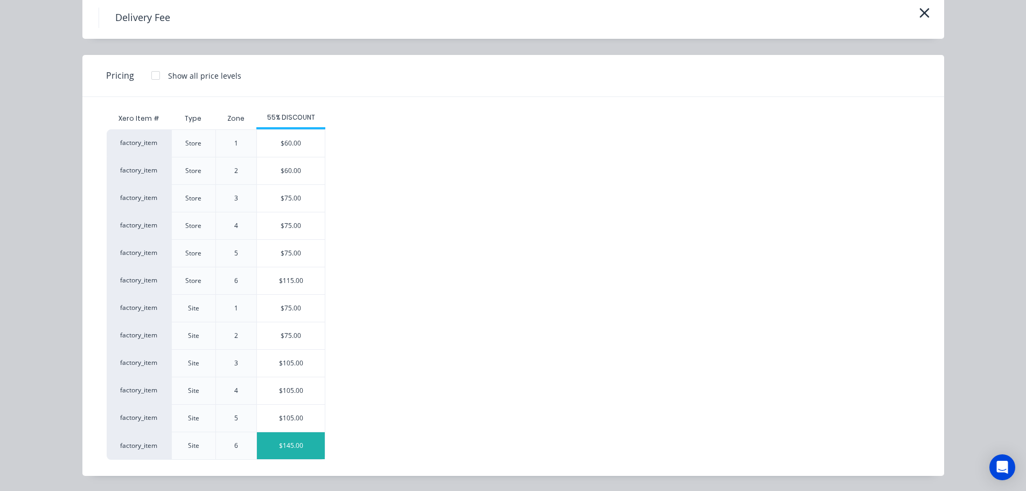
click at [293, 446] on div "$145.00" at bounding box center [291, 445] width 68 height 27
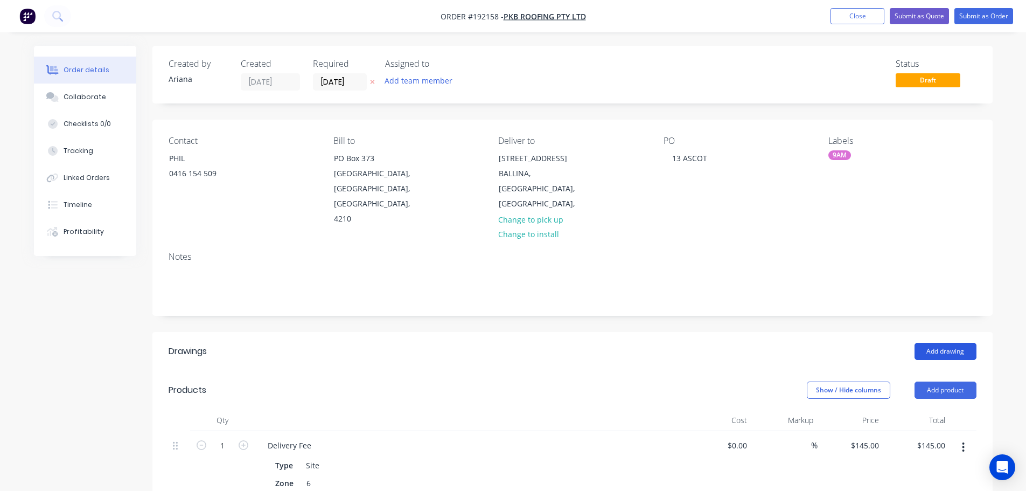
click at [947, 343] on button "Add drawing" at bounding box center [946, 351] width 62 height 17
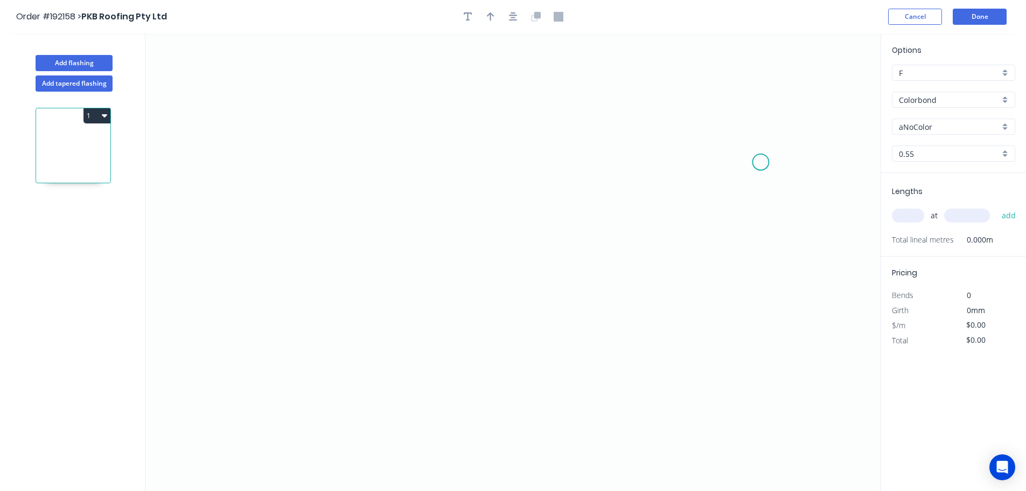
click at [761, 162] on icon "0" at bounding box center [512, 261] width 735 height 457
click at [728, 107] on icon "0" at bounding box center [512, 261] width 735 height 457
click at [316, 62] on icon "0 ?" at bounding box center [512, 261] width 735 height 457
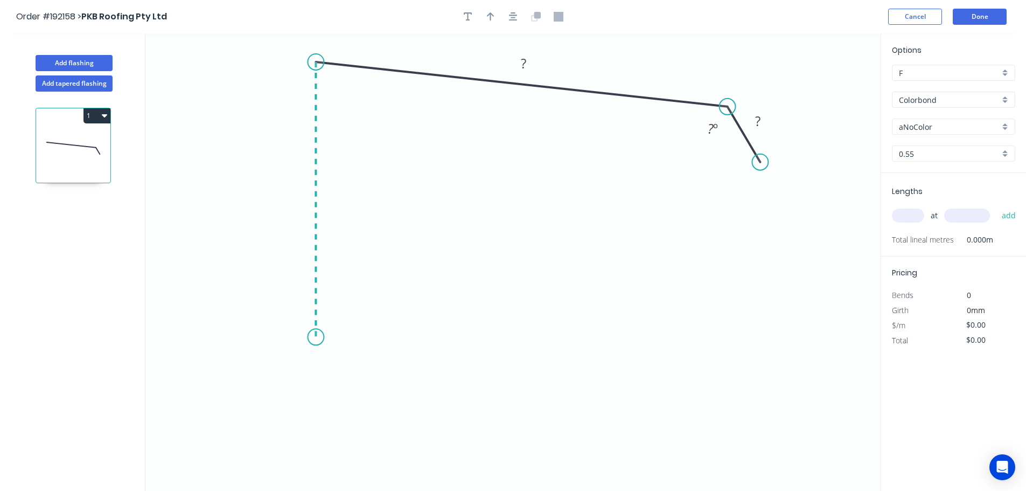
click at [309, 337] on icon "0 ? ? ? º" at bounding box center [512, 261] width 735 height 457
click at [356, 296] on icon "0 ? ? ? ? º ? º" at bounding box center [512, 261] width 735 height 457
click at [356, 296] on circle at bounding box center [356, 297] width 16 height 16
click at [350, 325] on tspan "?" at bounding box center [347, 324] width 5 height 18
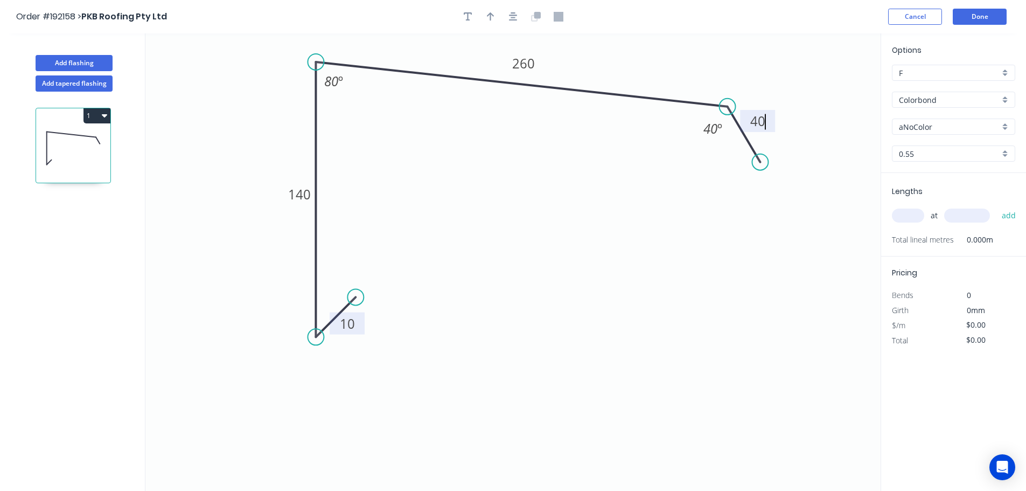
click at [603, 254] on icon "0 10 140 260 40 40 º 80 º" at bounding box center [512, 261] width 735 height 457
type input "$15.51"
click at [728, 155] on div "Hide angle" at bounding box center [763, 160] width 108 height 22
click at [489, 16] on icon "button" at bounding box center [491, 17] width 8 height 10
drag, startPoint x: 826, startPoint y: 86, endPoint x: 620, endPoint y: 65, distance: 207.4
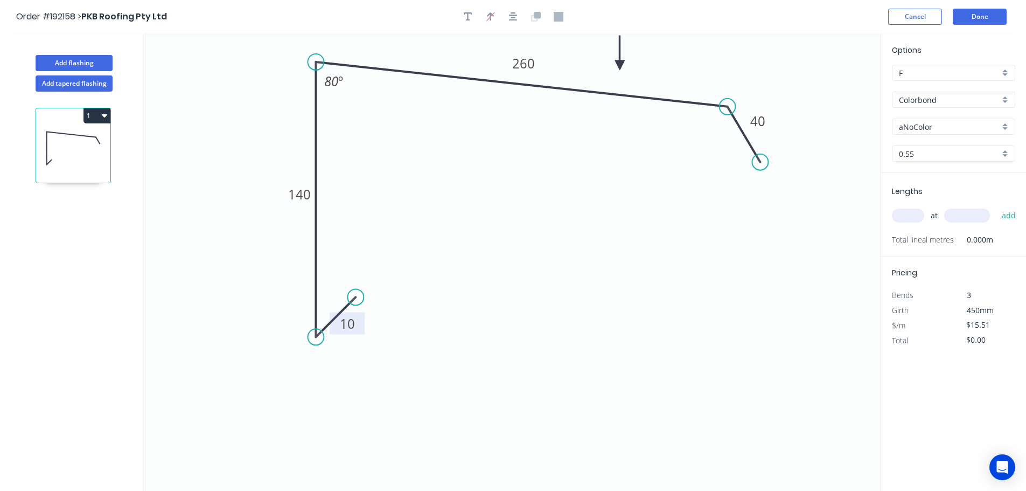
click at [620, 65] on icon at bounding box center [620, 53] width 10 height 34
click at [1006, 126] on div "aNoColor" at bounding box center [953, 127] width 123 height 16
click at [935, 149] on div "Basalt" at bounding box center [954, 147] width 122 height 19
type input "Basalt"
click at [910, 212] on input "text" at bounding box center [908, 216] width 32 height 14
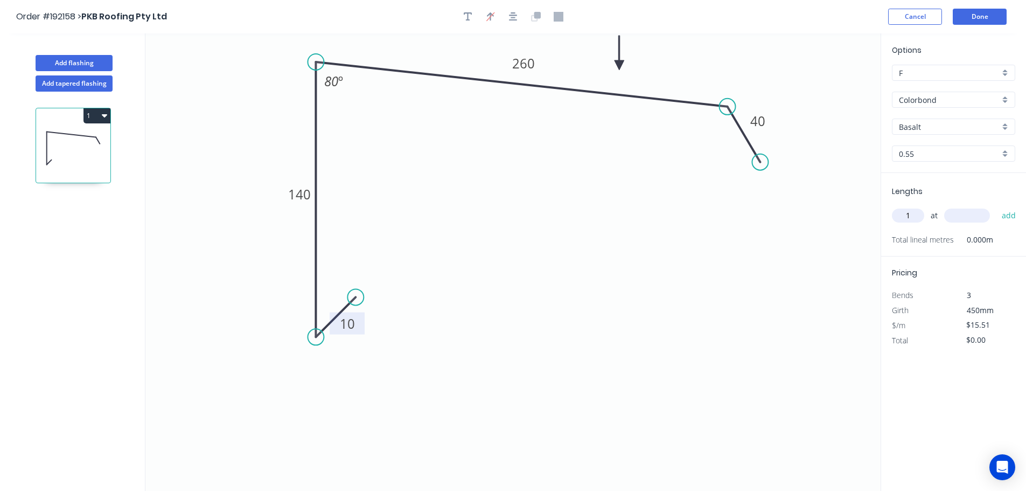
type input "1"
type input "1300"
click at [997, 206] on button "add" at bounding box center [1009, 215] width 25 height 18
type input "$20.16"
type input "1"
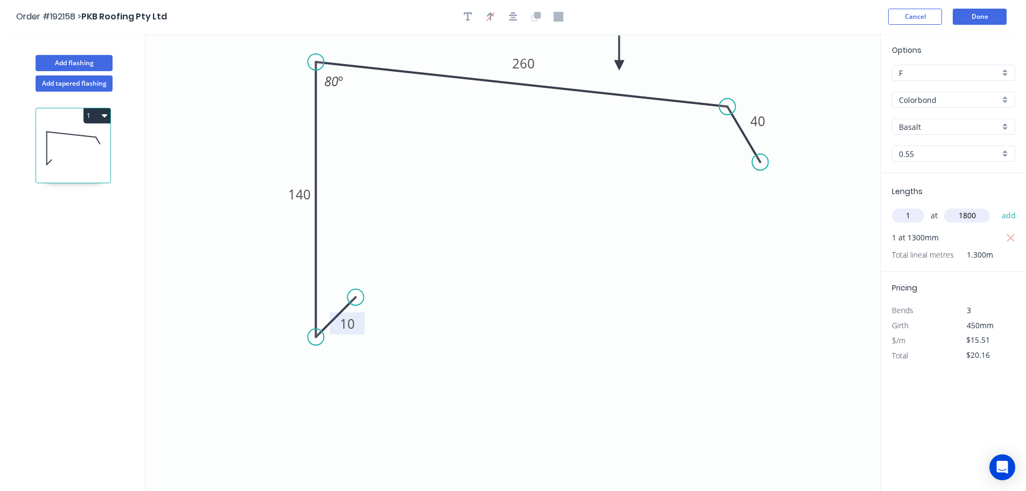
type input "1800"
click at [997, 206] on button "add" at bounding box center [1009, 215] width 25 height 18
click at [96, 114] on button "1" at bounding box center [97, 115] width 27 height 15
click at [80, 135] on div "Duplicate" at bounding box center [59, 143] width 83 height 16
type input "$0.00"
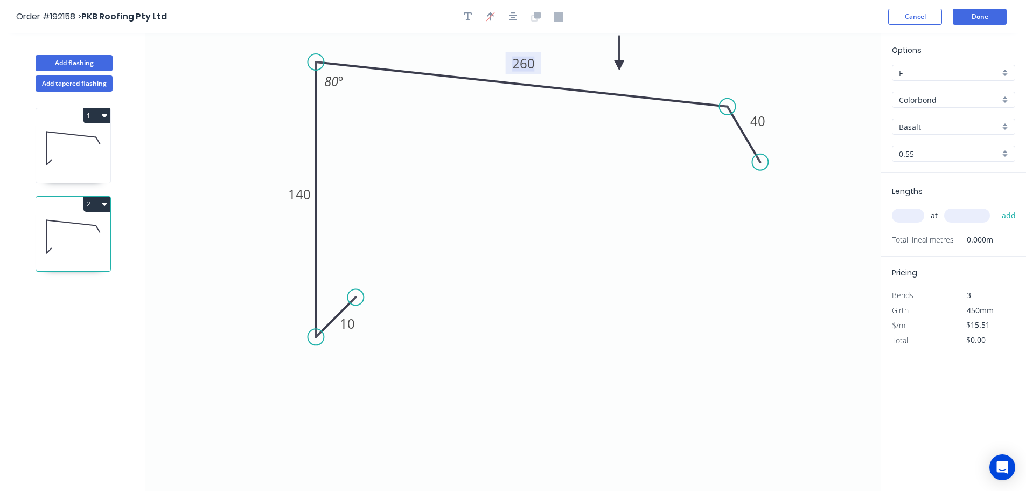
click at [528, 62] on tspan "260" at bounding box center [523, 63] width 23 height 18
click at [563, 136] on icon "0 10 140 400 40 80 º" at bounding box center [512, 261] width 735 height 457
type input "$17.58"
click at [760, 121] on tspan "40" at bounding box center [758, 121] width 15 height 18
click at [681, 221] on icon "0 10 140 400 35 80 º" at bounding box center [512, 261] width 735 height 457
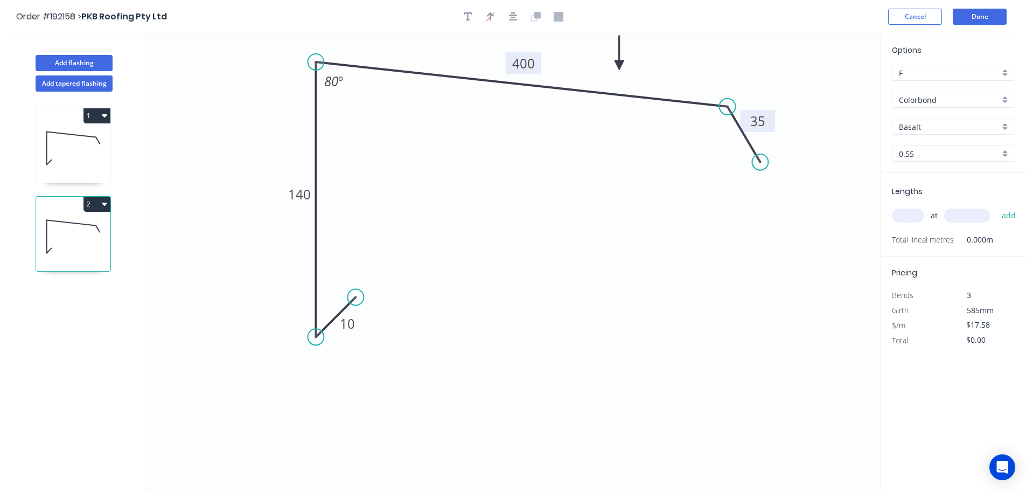
click at [913, 213] on input "text" at bounding box center [908, 216] width 32 height 14
type input "1"
type input "1500"
click at [997, 206] on button "add" at bounding box center [1009, 215] width 25 height 18
drag, startPoint x: 96, startPoint y: 204, endPoint x: 89, endPoint y: 214, distance: 12.4
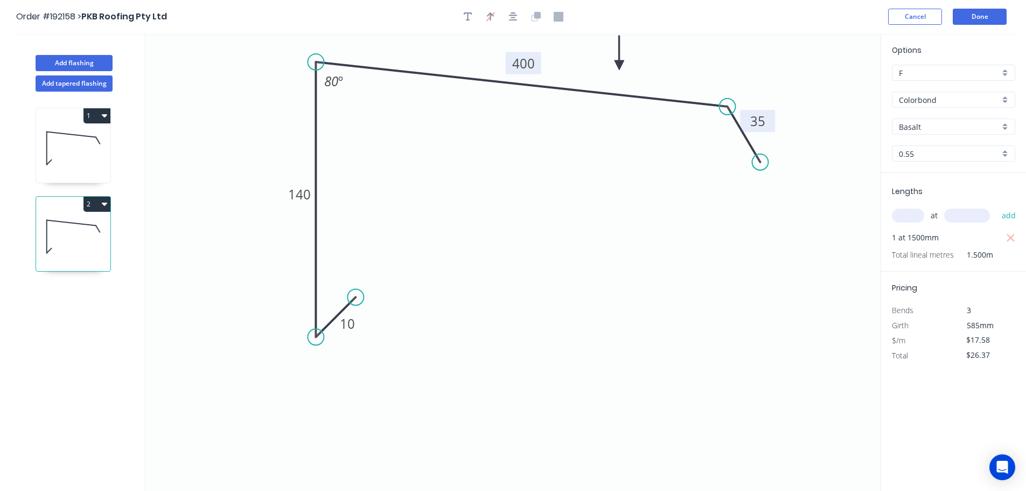
click at [96, 204] on button "2" at bounding box center [97, 204] width 27 height 15
click at [74, 230] on div "Duplicate" at bounding box center [59, 231] width 83 height 16
type input "$0.00"
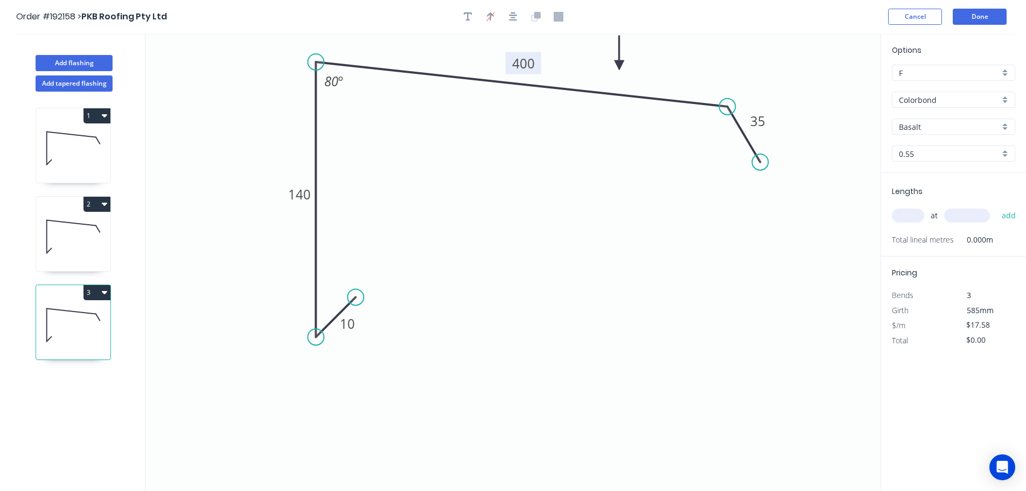
click at [532, 63] on tspan "400" at bounding box center [523, 63] width 23 height 18
click at [533, 137] on icon "0 10 140 430 35 80 º" at bounding box center [512, 261] width 735 height 457
type input "$21.73"
click at [921, 217] on input "text" at bounding box center [908, 216] width 32 height 14
type input "1"
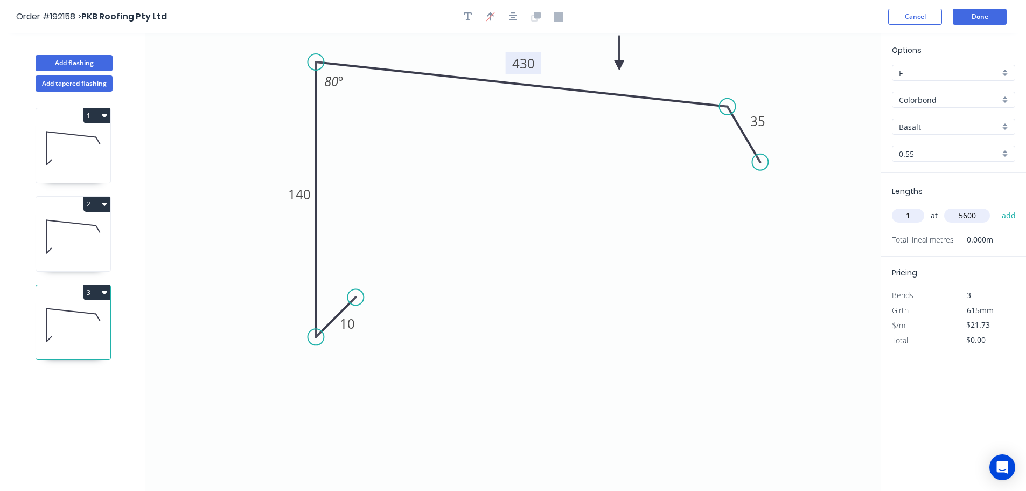
type input "5600"
click at [997, 206] on button "add" at bounding box center [1009, 215] width 25 height 18
type input "$121.69"
click at [79, 59] on button "Add flashing" at bounding box center [74, 63] width 77 height 16
type input "$0.00"
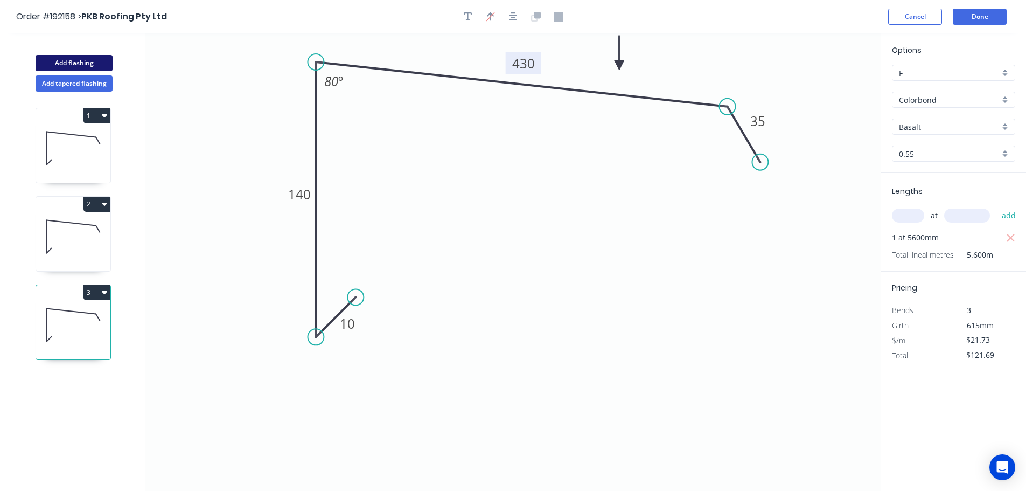
type input "$0.00"
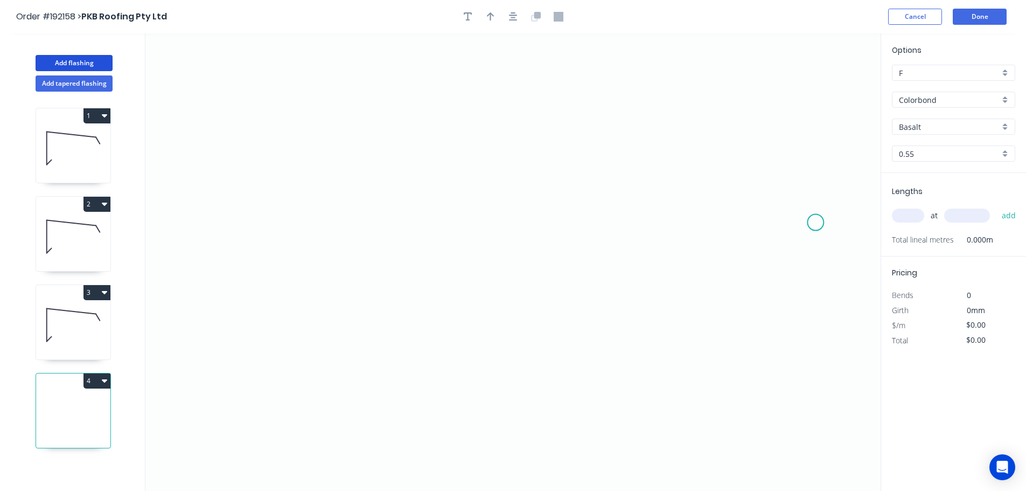
click at [816, 223] on icon "0" at bounding box center [512, 261] width 735 height 457
click at [682, 223] on icon at bounding box center [749, 223] width 134 height 0
click at [683, 300] on icon "0 ?" at bounding box center [512, 261] width 735 height 457
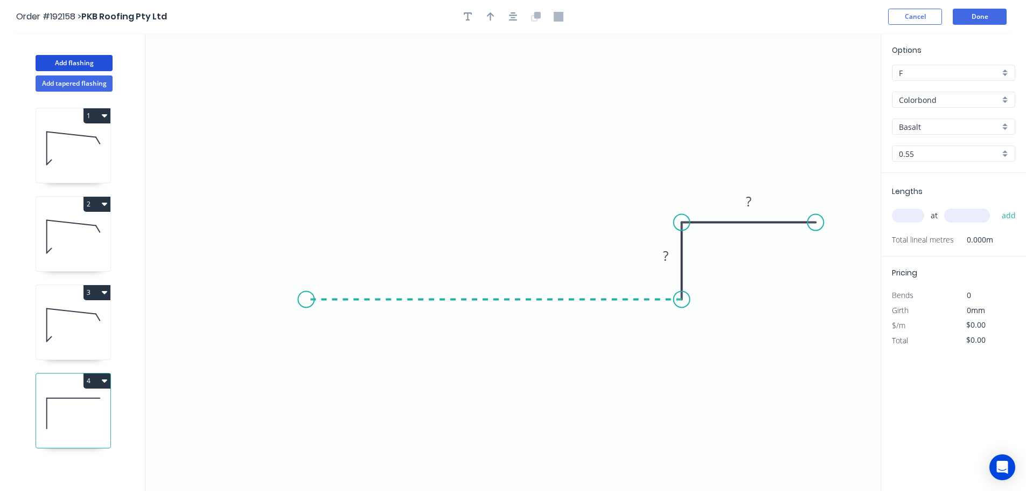
click at [306, 301] on icon "0 ? ?" at bounding box center [512, 261] width 735 height 457
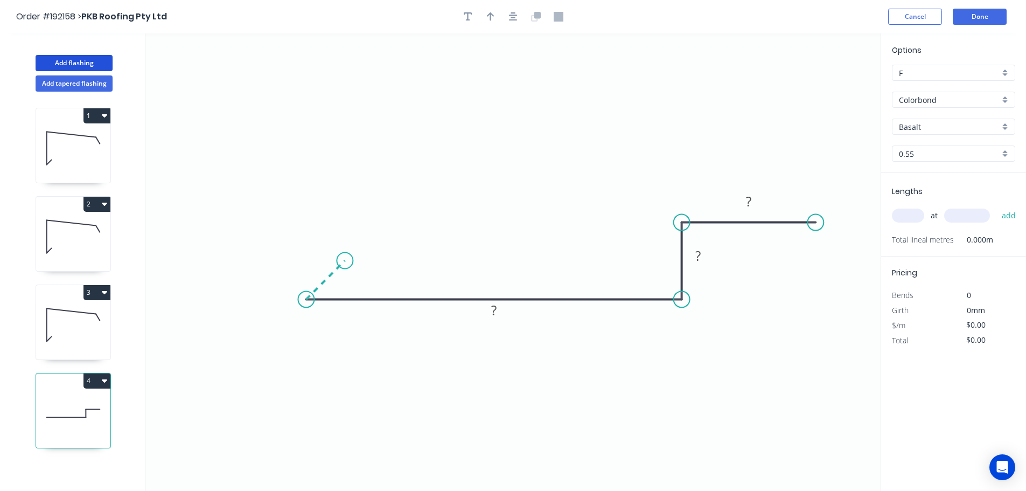
click at [345, 263] on icon "0 ? ? ?" at bounding box center [512, 261] width 735 height 457
click at [345, 263] on circle at bounding box center [345, 261] width 16 height 16
click at [314, 259] on tspan "?" at bounding box center [313, 263] width 5 height 18
click at [482, 166] on icon "0 10 200 30 50" at bounding box center [512, 261] width 735 height 457
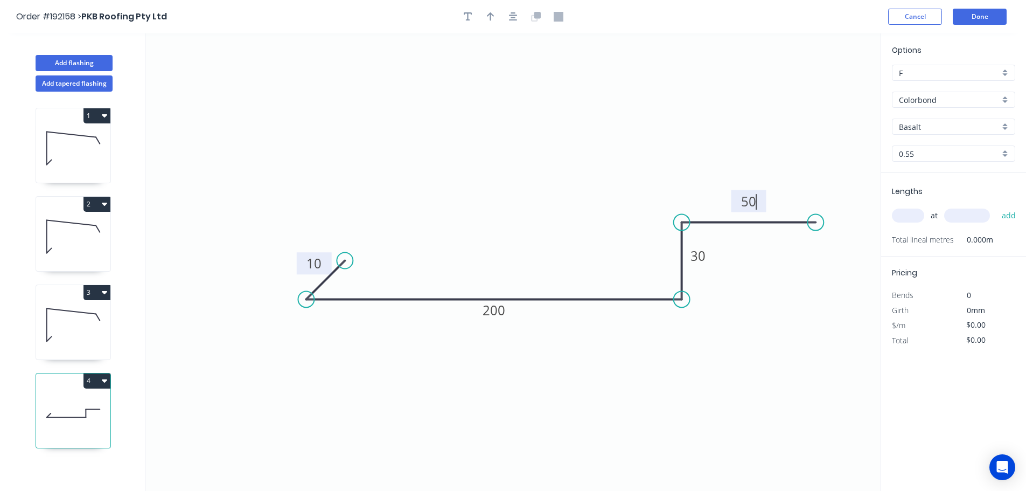
type input "$11.36"
click at [490, 16] on icon "button" at bounding box center [491, 17] width 8 height 10
drag, startPoint x: 828, startPoint y: 85, endPoint x: 516, endPoint y: 171, distance: 323.8
click at [516, 171] on icon at bounding box center [514, 159] width 10 height 34
click at [910, 215] on input "text" at bounding box center [908, 216] width 32 height 14
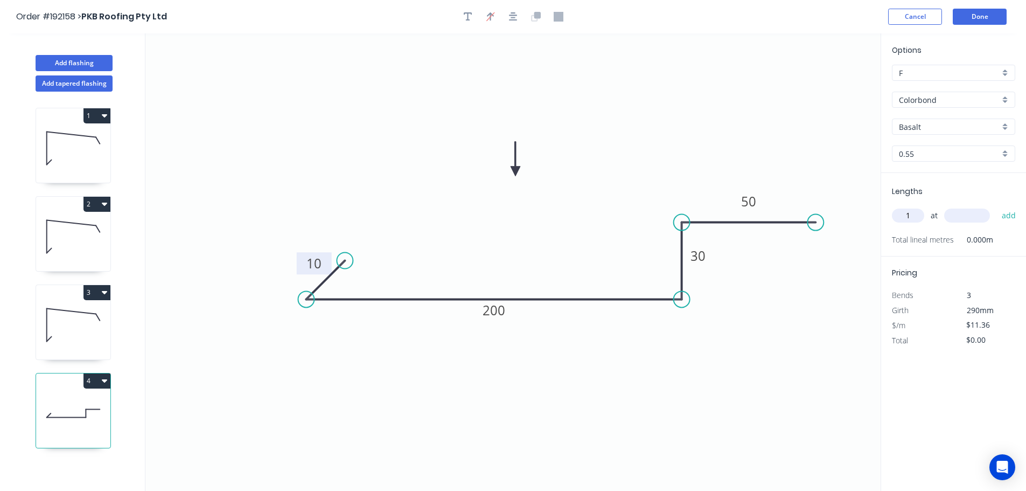
type input "1"
type input "1500"
click at [997, 206] on button "add" at bounding box center [1009, 215] width 25 height 18
type input "$17.04"
click at [62, 64] on button "Add flashing" at bounding box center [74, 63] width 77 height 16
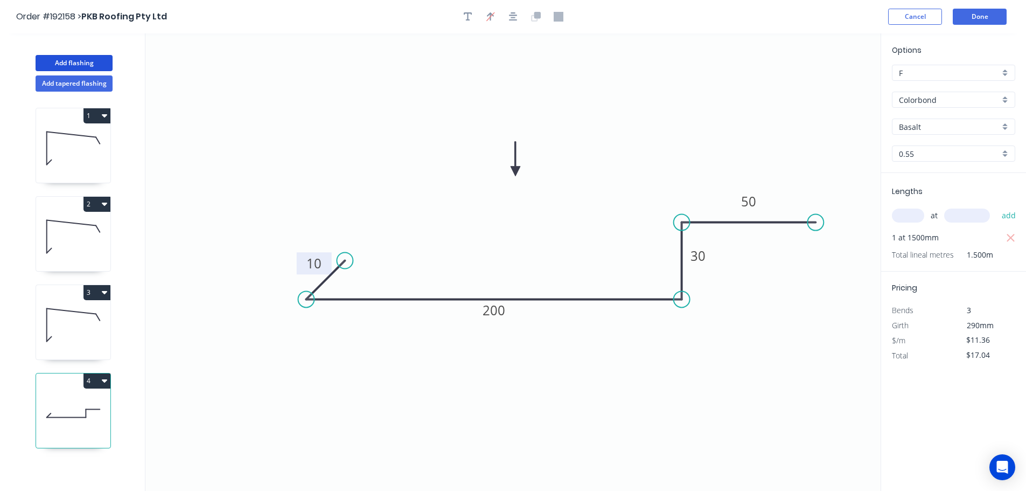
type input "$0.00"
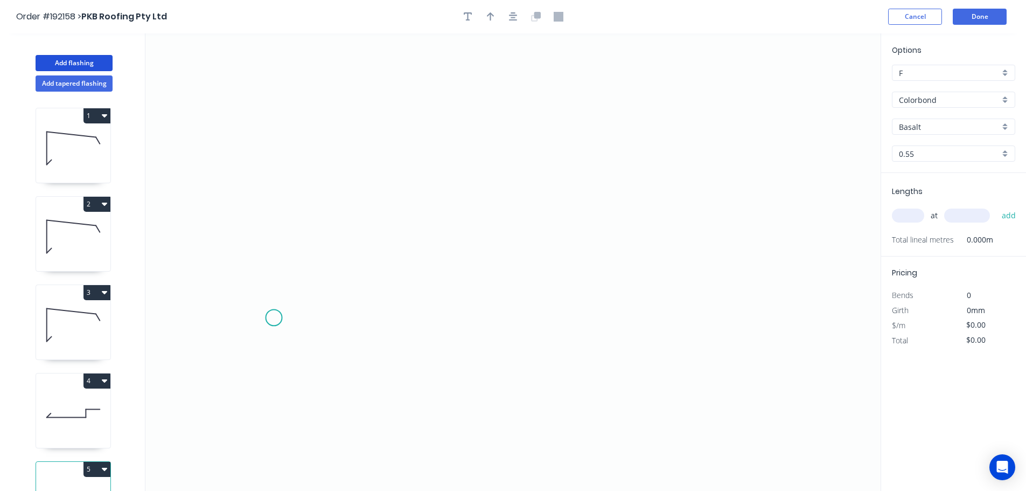
click at [274, 318] on icon "0" at bounding box center [512, 261] width 735 height 457
click at [309, 269] on icon "0" at bounding box center [512, 261] width 735 height 457
click at [766, 276] on icon "0 ?" at bounding box center [512, 261] width 735 height 457
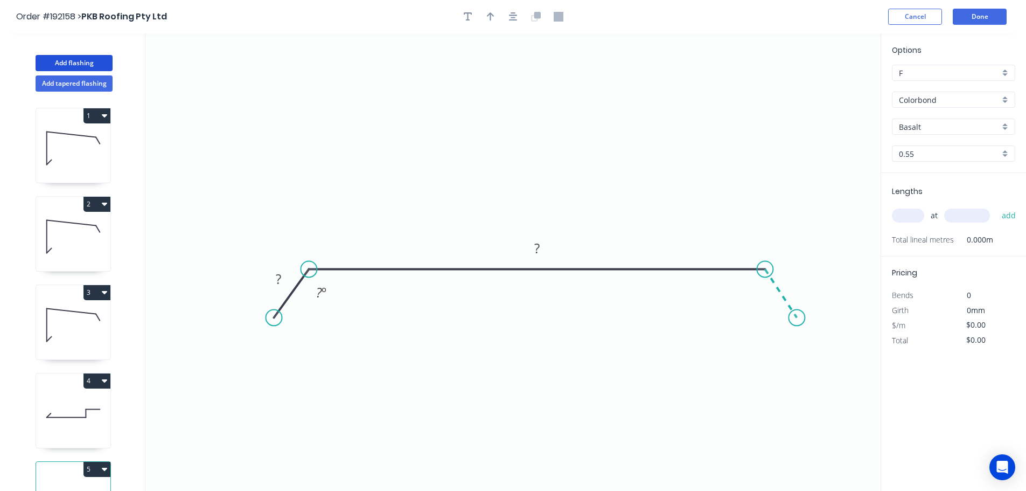
click at [797, 318] on icon "0 ? ? ? º" at bounding box center [512, 261] width 735 height 457
click at [797, 318] on circle at bounding box center [797, 317] width 16 height 16
click at [330, 324] on div "Hide angle" at bounding box center [372, 329] width 108 height 22
click at [767, 328] on div "Hide angle" at bounding box center [806, 328] width 108 height 22
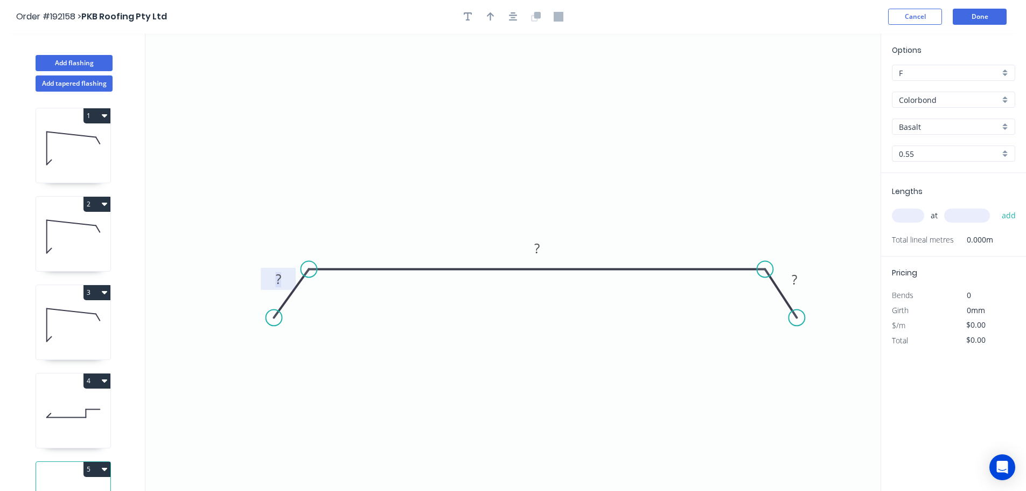
click at [281, 277] on tspan "?" at bounding box center [278, 279] width 5 height 18
click at [636, 166] on icon "0 35 430 35" at bounding box center [512, 261] width 735 height 457
type input "$14.69"
click at [490, 17] on icon "button" at bounding box center [491, 17] width 8 height 10
drag, startPoint x: 827, startPoint y: 84, endPoint x: 563, endPoint y: 149, distance: 272.0
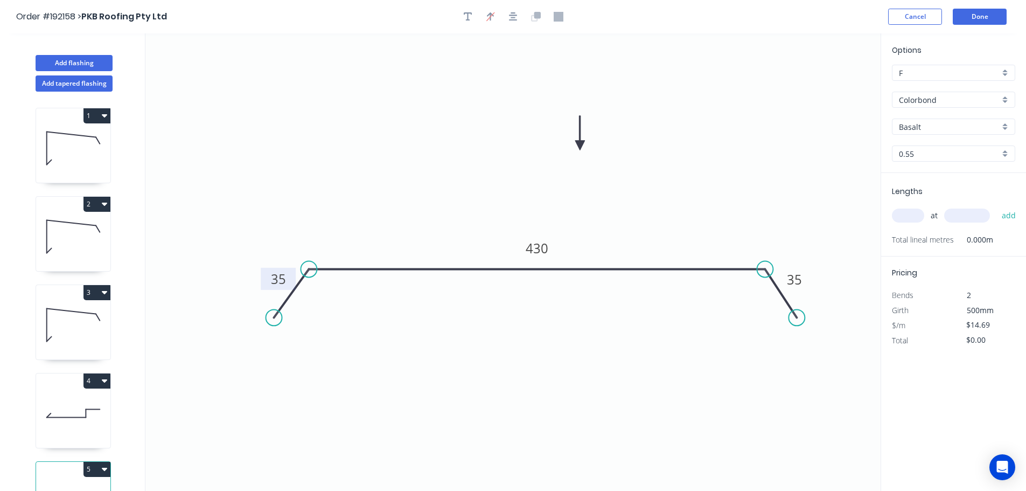
click at [575, 149] on icon at bounding box center [580, 133] width 10 height 34
click at [1003, 127] on div "Basalt" at bounding box center [953, 127] width 123 height 16
click at [967, 149] on div "Surfmist" at bounding box center [954, 145] width 122 height 19
type input "Surfmist"
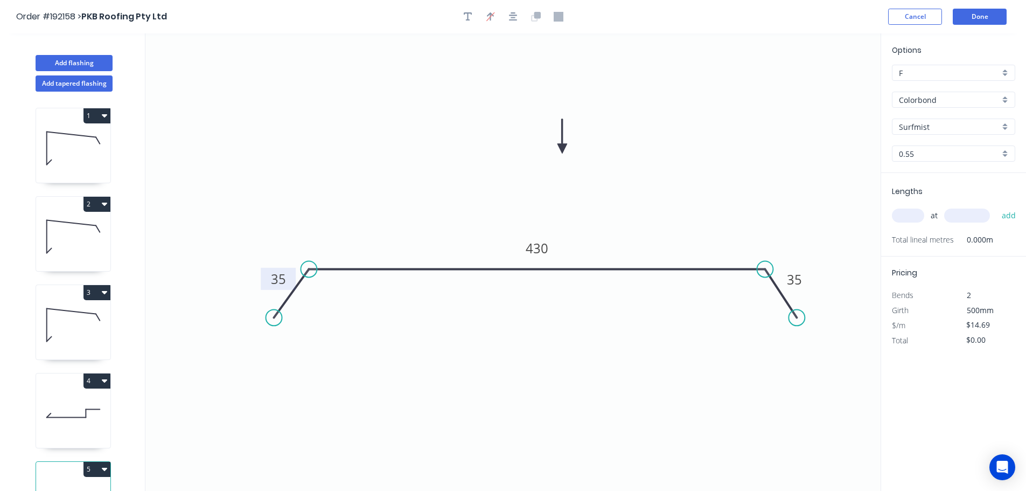
click at [908, 217] on input "text" at bounding box center [908, 216] width 32 height 14
type input "2"
type input "5200"
click at [997, 206] on button "add" at bounding box center [1009, 215] width 25 height 18
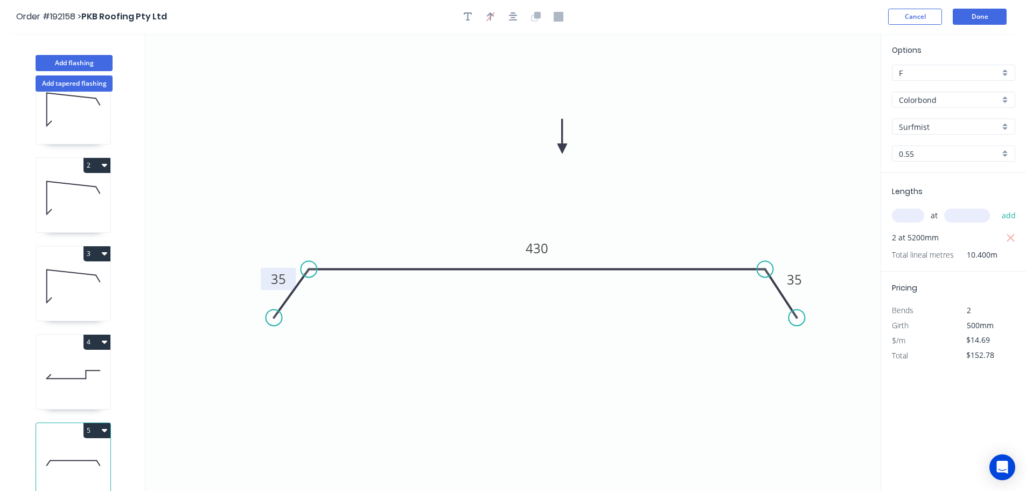
click at [96, 423] on button "5" at bounding box center [97, 430] width 27 height 15
click at [84, 449] on div "Duplicate" at bounding box center [59, 457] width 83 height 16
type input "$0.00"
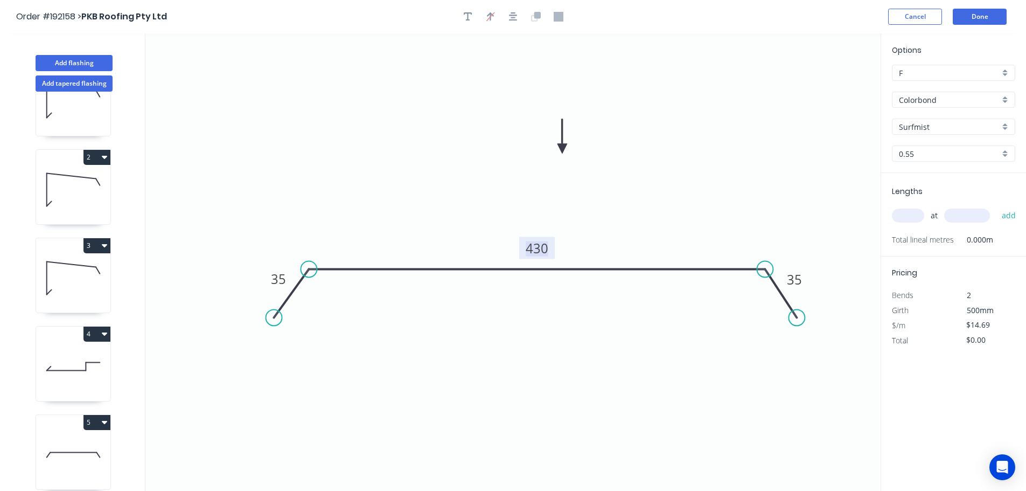
click at [544, 248] on tspan "430" at bounding box center [537, 248] width 23 height 18
click at [606, 221] on icon "0 35 460 35" at bounding box center [512, 261] width 735 height 457
type input "$16.77"
click at [918, 217] on input "text" at bounding box center [908, 216] width 32 height 14
type input "2"
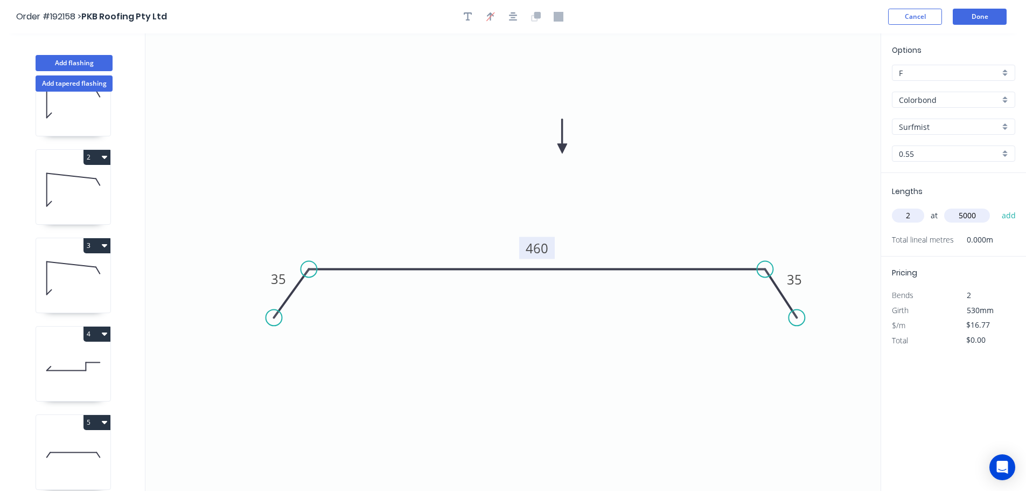
type input "5000"
click at [997, 206] on button "add" at bounding box center [1009, 215] width 25 height 18
type input "$167.70"
click at [998, 18] on button "Done" at bounding box center [980, 17] width 54 height 16
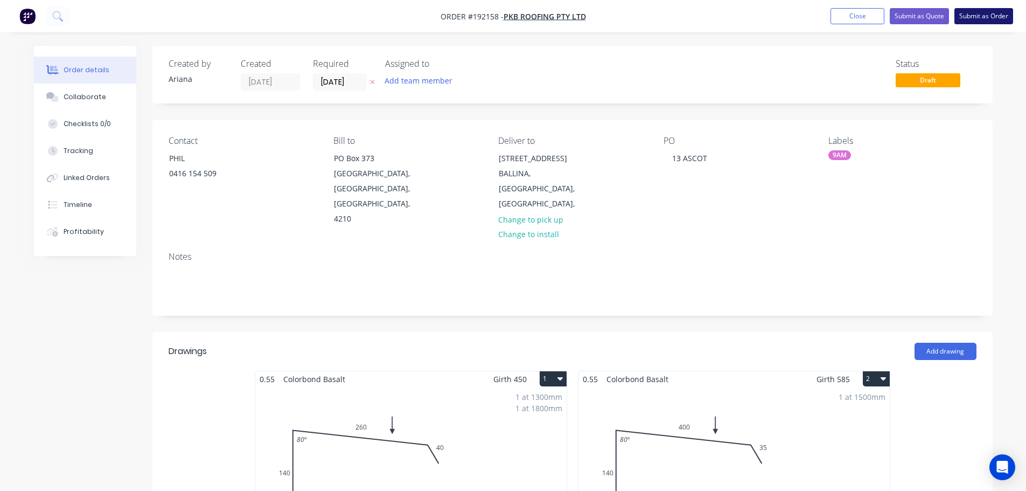
click at [974, 18] on button "Submit as Order" at bounding box center [984, 16] width 59 height 16
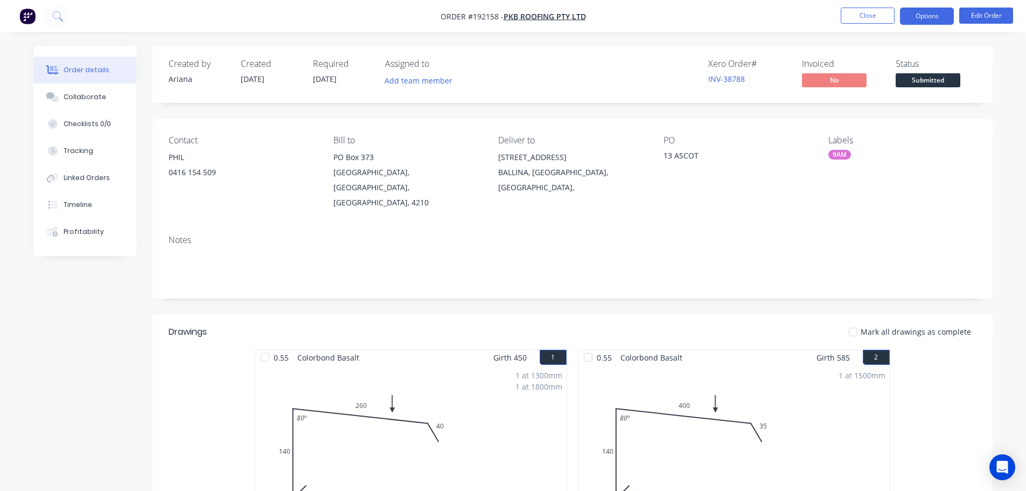
click at [923, 18] on button "Options" at bounding box center [927, 16] width 54 height 17
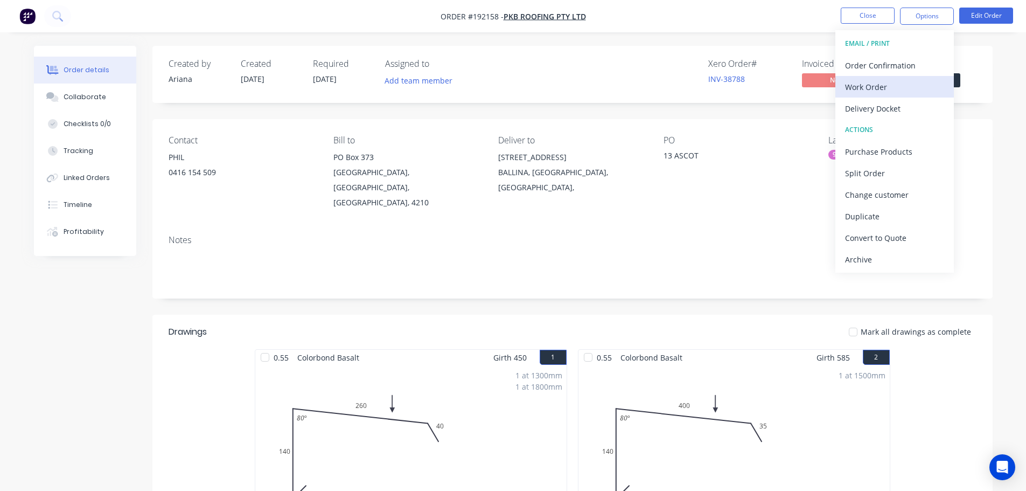
click at [888, 86] on div "Work Order" at bounding box center [894, 87] width 99 height 16
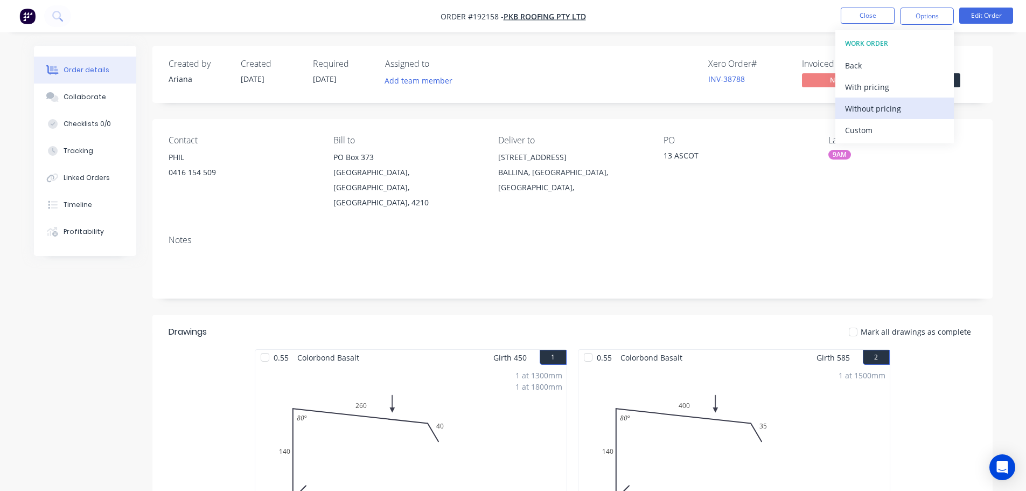
click at [872, 107] on div "Without pricing" at bounding box center [894, 109] width 99 height 16
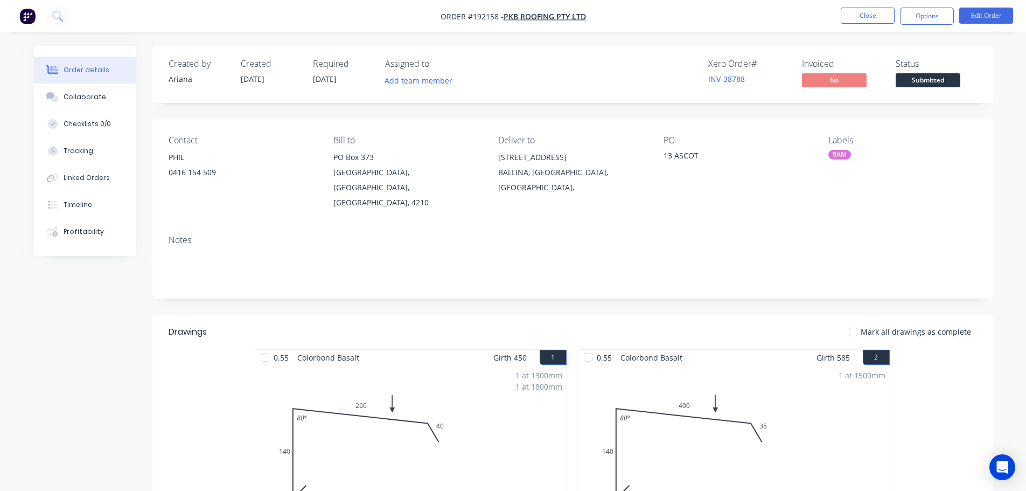
click at [681, 3] on nav "Order #192158 - PKB Roofing Pty Ltd Close Options Edit Order" at bounding box center [513, 16] width 1026 height 32
click at [869, 13] on button "Close" at bounding box center [868, 16] width 54 height 16
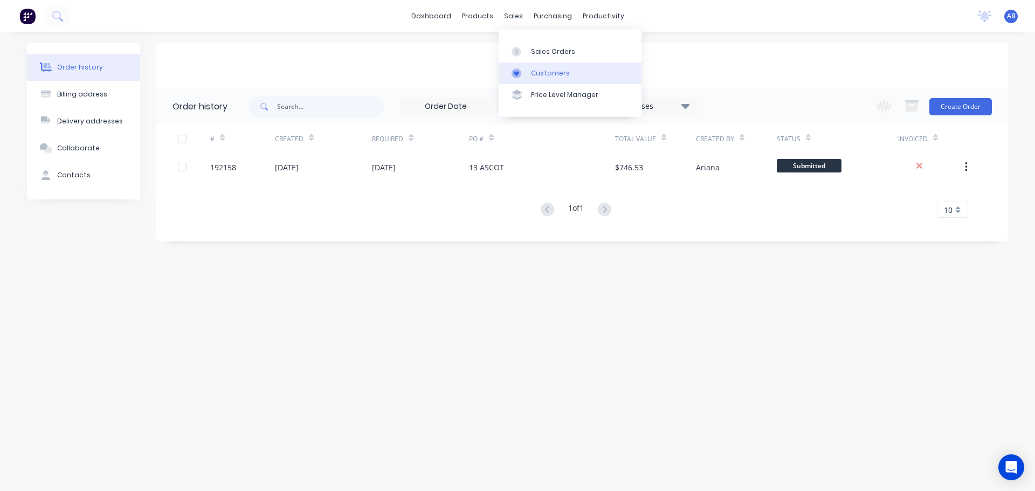
click at [546, 75] on div "Customers" at bounding box center [550, 73] width 39 height 10
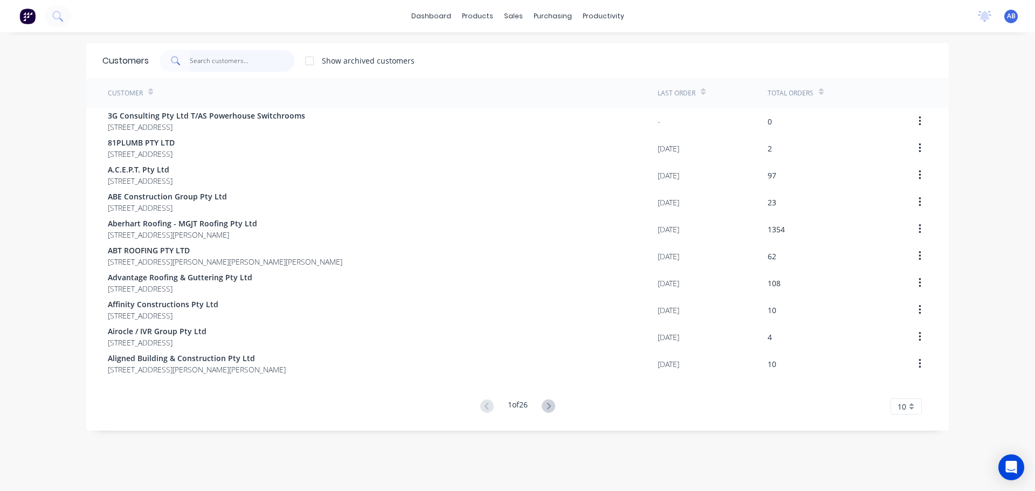
click at [256, 61] on input "text" at bounding box center [242, 61] width 105 height 22
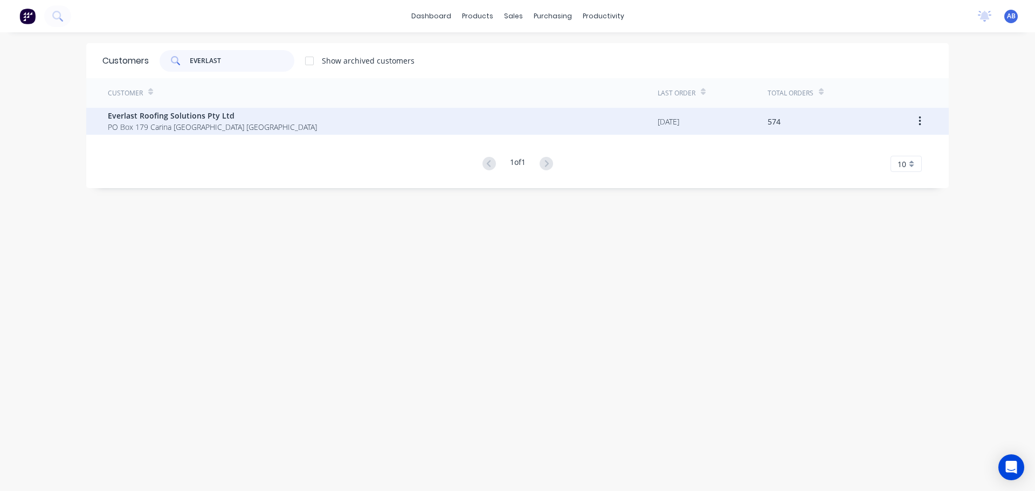
type input "EVERLAST"
click at [156, 123] on span "PO Box 179 Carina [GEOGRAPHIC_DATA] [GEOGRAPHIC_DATA]" at bounding box center [212, 126] width 209 height 11
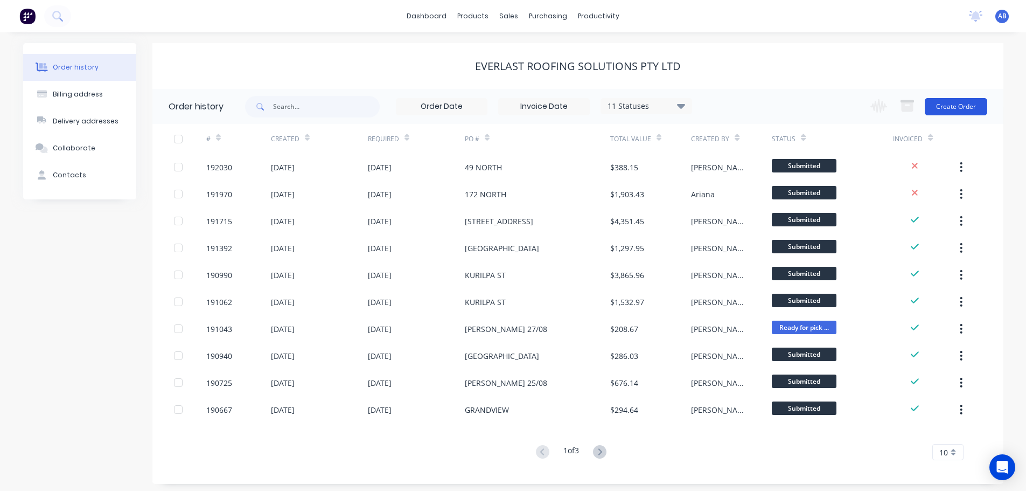
click at [966, 106] on button "Create Order" at bounding box center [956, 106] width 63 height 17
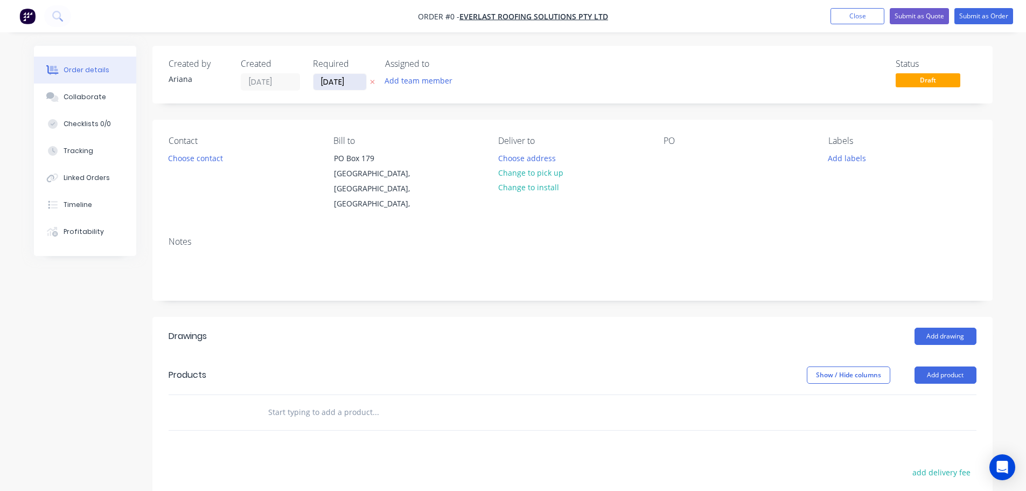
click at [343, 81] on input "[DATE]" at bounding box center [340, 82] width 53 height 16
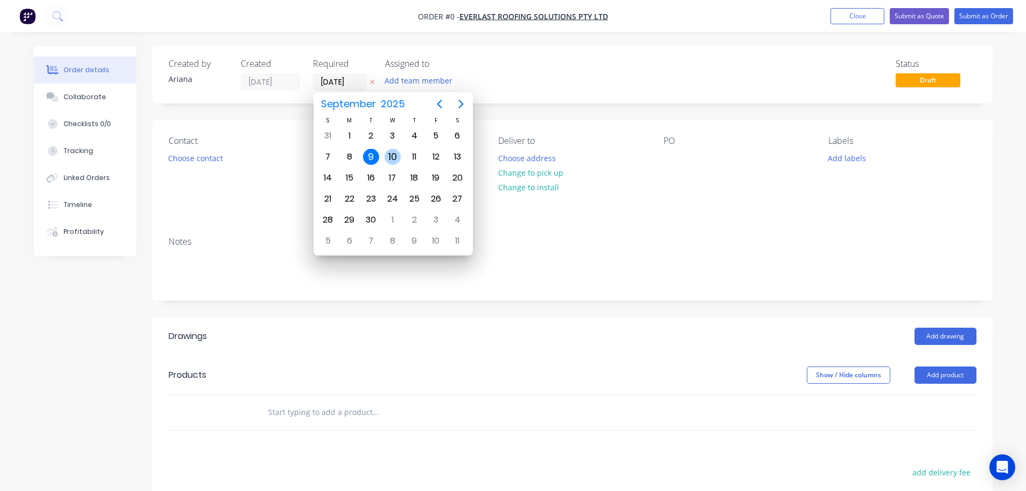
drag, startPoint x: 391, startPoint y: 151, endPoint x: 420, endPoint y: 140, distance: 31.5
click at [391, 151] on div "10" at bounding box center [393, 157] width 16 height 16
type input "[DATE]"
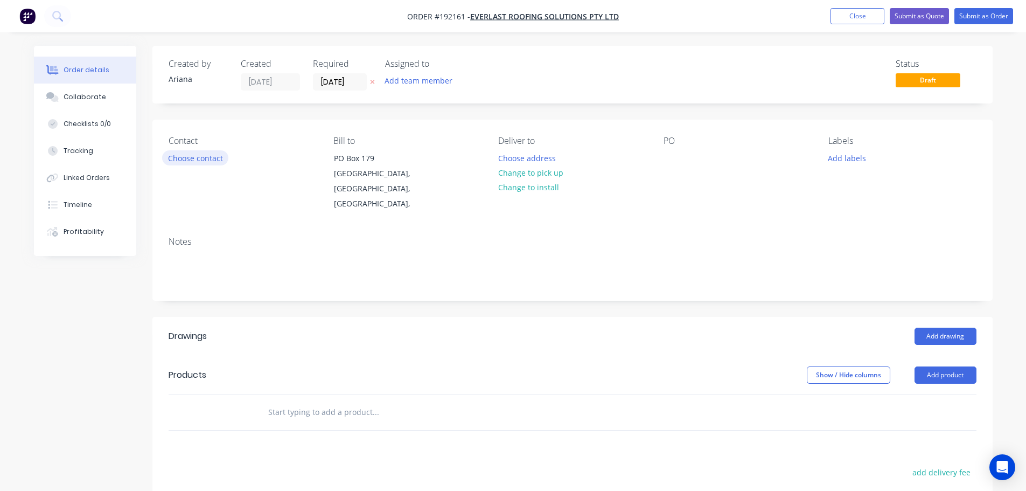
click at [206, 159] on button "Choose contact" at bounding box center [195, 157] width 66 height 15
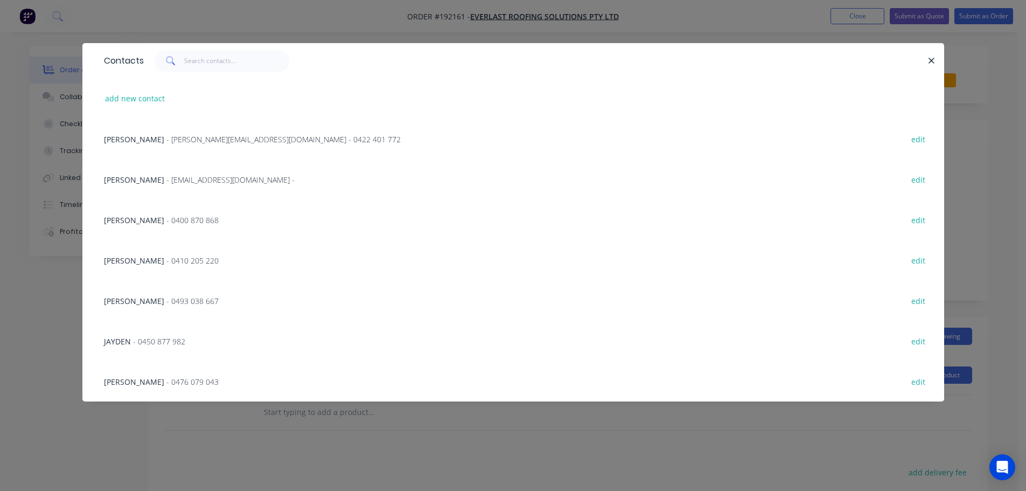
click at [165, 336] on div "JAYDEN - 0450 877 982" at bounding box center [144, 341] width 81 height 11
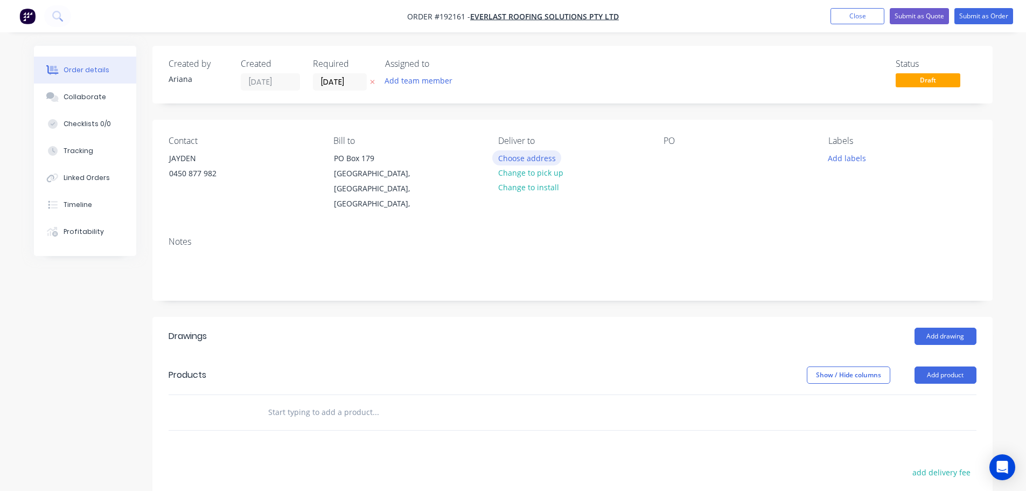
click at [523, 157] on button "Choose address" at bounding box center [526, 157] width 69 height 15
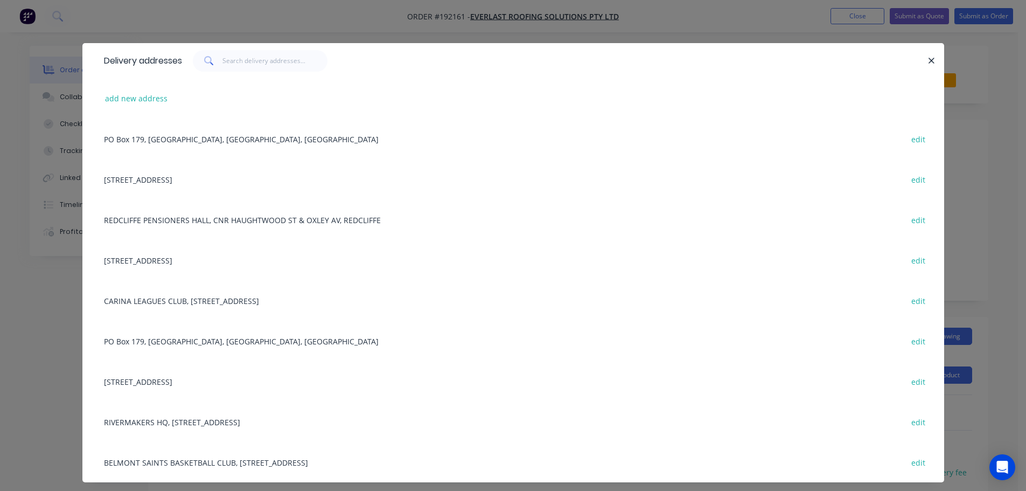
click at [259, 258] on div "[STREET_ADDRESS] edit" at bounding box center [514, 260] width 830 height 40
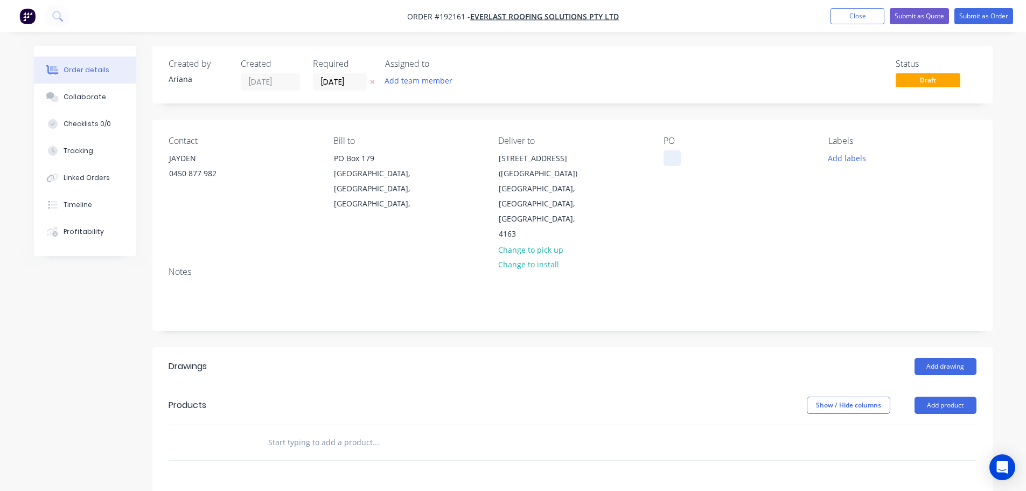
click at [672, 155] on div at bounding box center [672, 158] width 17 height 16
click at [948, 358] on button "Add drawing" at bounding box center [946, 366] width 62 height 17
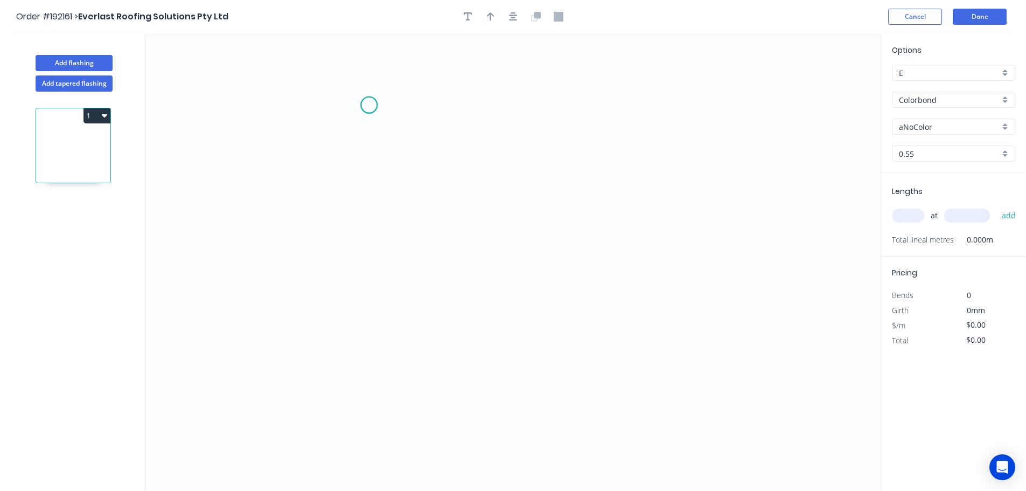
click at [369, 105] on icon "0" at bounding box center [512, 261] width 735 height 457
click at [372, 335] on icon "0" at bounding box center [512, 261] width 735 height 457
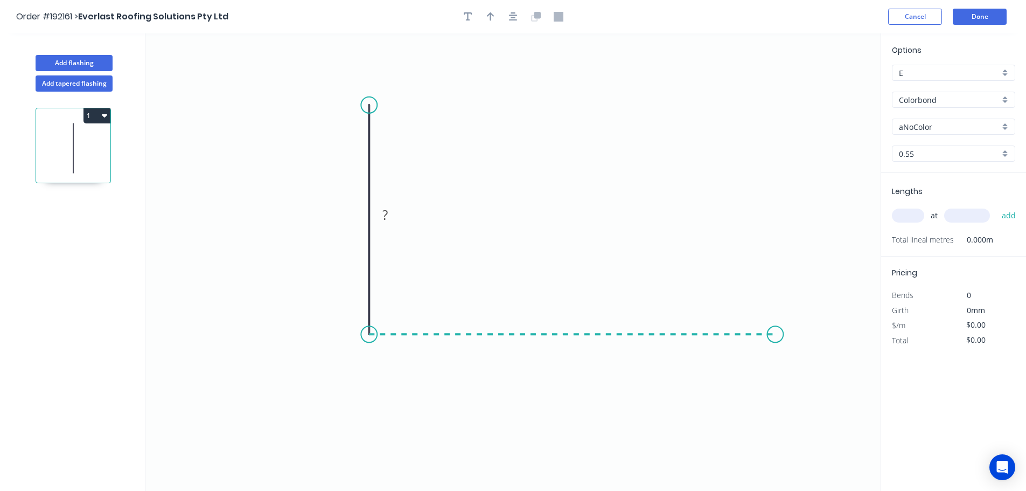
click at [776, 331] on icon "0 ?" at bounding box center [512, 261] width 735 height 457
click at [802, 401] on icon "0 ? ?" at bounding box center [512, 261] width 735 height 457
click at [802, 401] on circle at bounding box center [801, 400] width 16 height 16
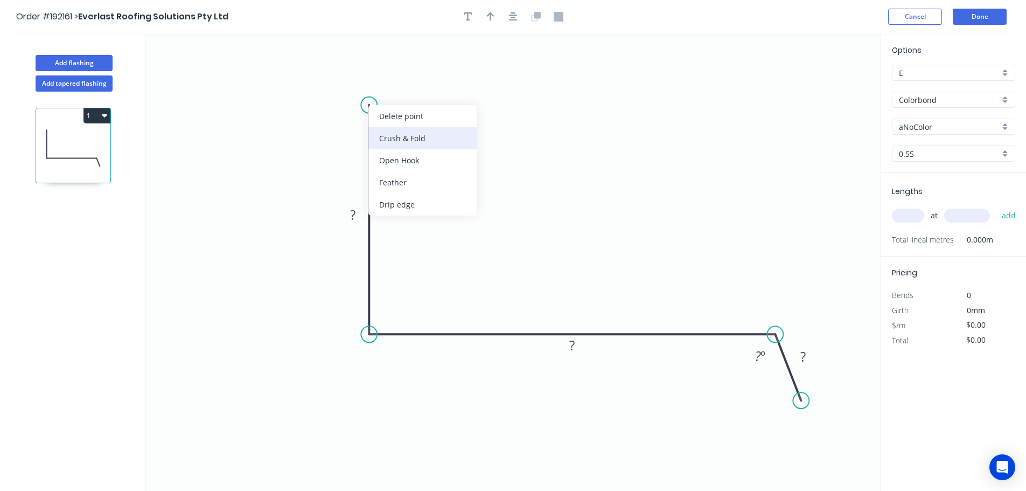
click at [403, 138] on div "Crush & Fold" at bounding box center [423, 138] width 108 height 22
click at [359, 83] on tspan "10" at bounding box center [353, 86] width 15 height 18
click at [418, 92] on icon "0 CF 15 ? ? ? ? º" at bounding box center [512, 261] width 735 height 457
drag, startPoint x: 364, startPoint y: 87, endPoint x: 346, endPoint y: 74, distance: 22.0
click at [346, 74] on rect at bounding box center [329, 73] width 43 height 22
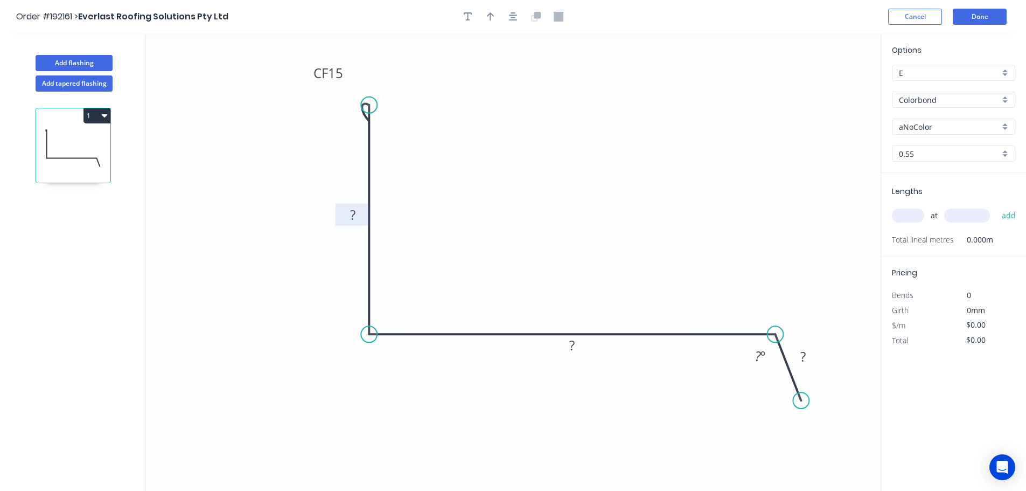
click at [356, 210] on tspan "?" at bounding box center [352, 215] width 5 height 18
click at [563, 203] on icon "0 CF 15 100 830 50 110 º" at bounding box center [512, 261] width 735 height 457
type input "$27.87"
click at [488, 15] on icon "button" at bounding box center [491, 16] width 8 height 9
drag, startPoint x: 826, startPoint y: 84, endPoint x: 492, endPoint y: 414, distance: 469.8
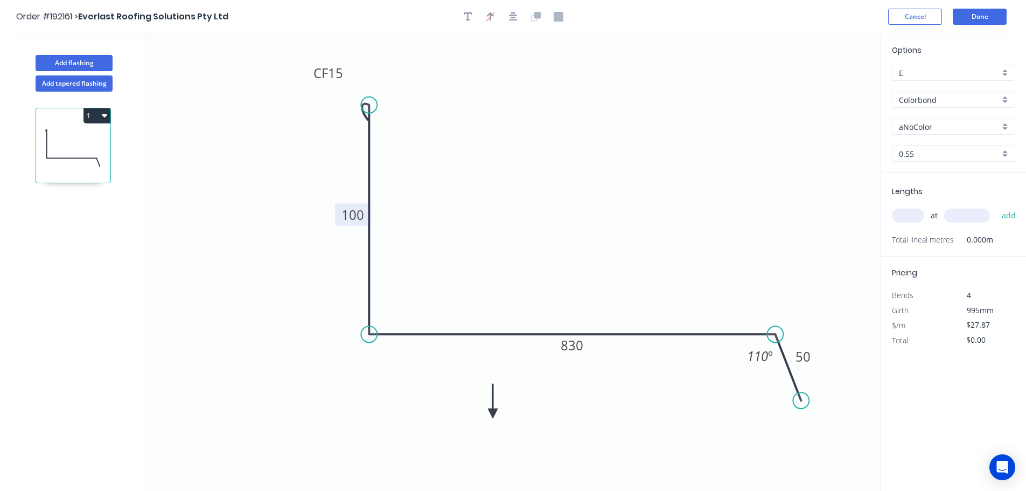
click at [492, 414] on icon at bounding box center [493, 401] width 10 height 34
click at [492, 414] on icon at bounding box center [492, 401] width 10 height 34
click at [492, 414] on icon at bounding box center [500, 405] width 31 height 31
click at [492, 414] on icon at bounding box center [504, 414] width 34 height 10
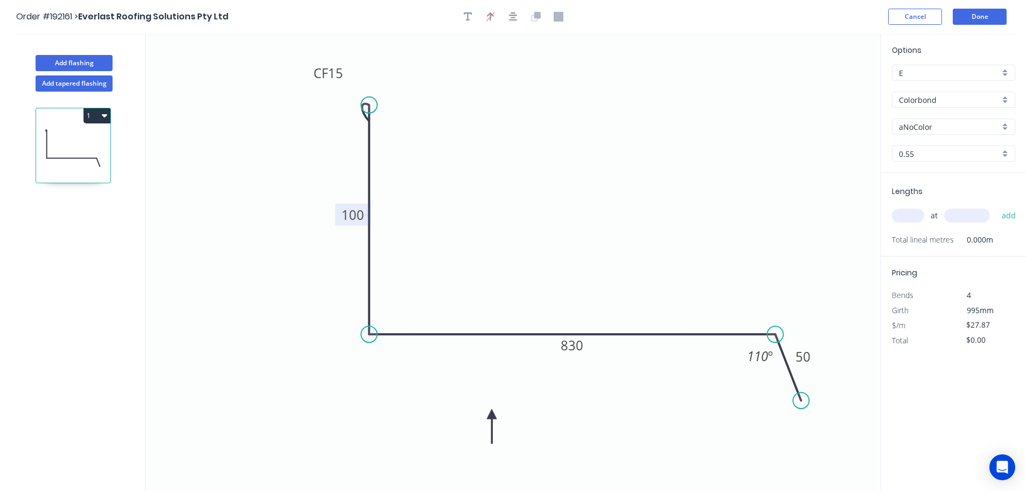
click at [492, 414] on icon at bounding box center [492, 426] width 10 height 34
click at [1005, 124] on div "aNoColor" at bounding box center [953, 127] width 123 height 16
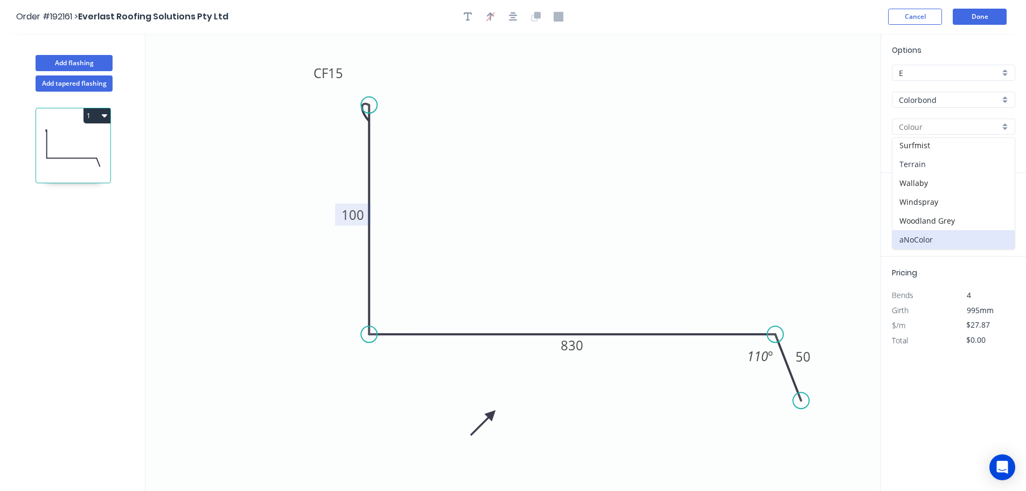
click at [956, 156] on div "Terrain" at bounding box center [954, 164] width 122 height 19
type input "Terrain"
click at [1007, 128] on div "Terrain" at bounding box center [953, 127] width 123 height 16
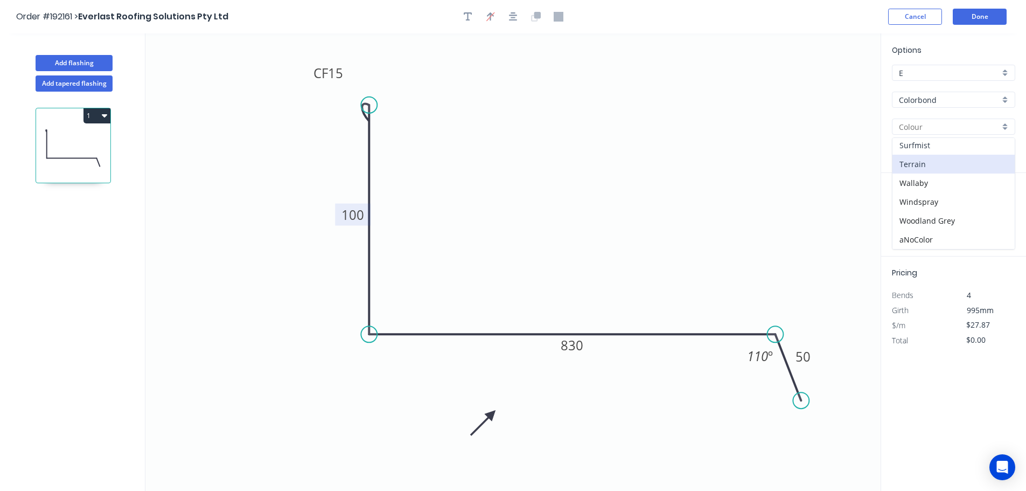
click at [941, 149] on div "Surfmist" at bounding box center [954, 145] width 122 height 19
type input "Surfmist"
click at [915, 216] on input "text" at bounding box center [908, 216] width 32 height 14
type input "1"
type input "2000"
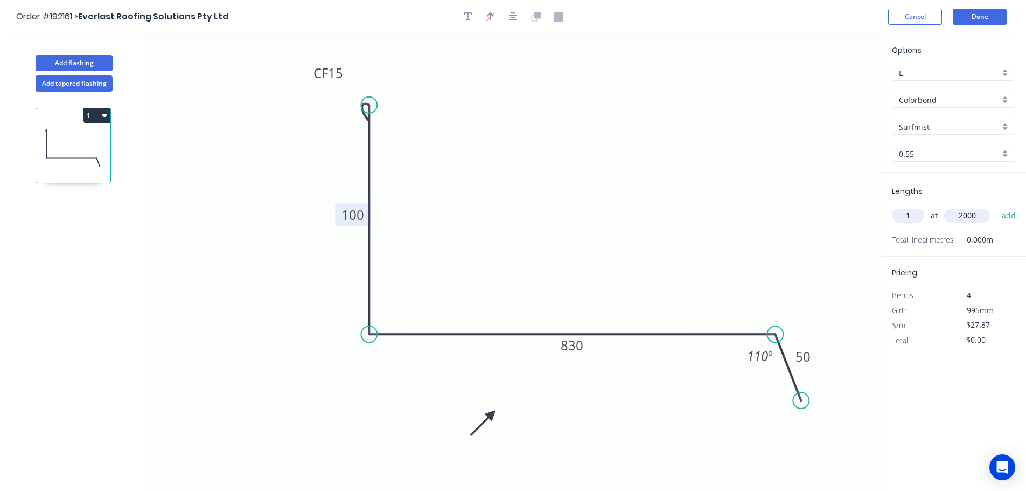
click at [997, 206] on button "add" at bounding box center [1009, 215] width 25 height 18
drag, startPoint x: 993, startPoint y: 357, endPoint x: 928, endPoint y: 360, distance: 64.2
click at [928, 360] on div "Total $55.74" at bounding box center [954, 355] width 140 height 15
type input "$0.00"
click at [774, 206] on icon "0 CF 15 100 830 50 110 º" at bounding box center [512, 261] width 735 height 457
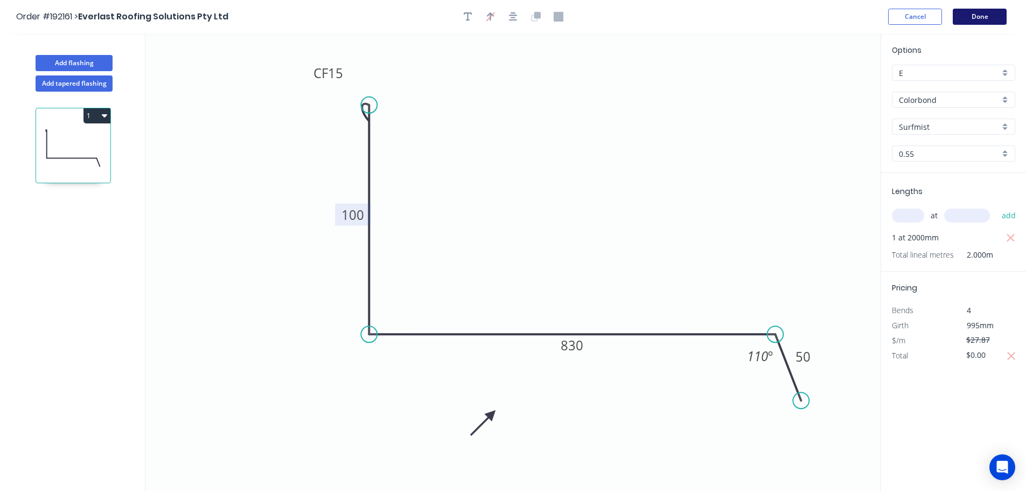
click at [989, 14] on button "Done" at bounding box center [980, 17] width 54 height 16
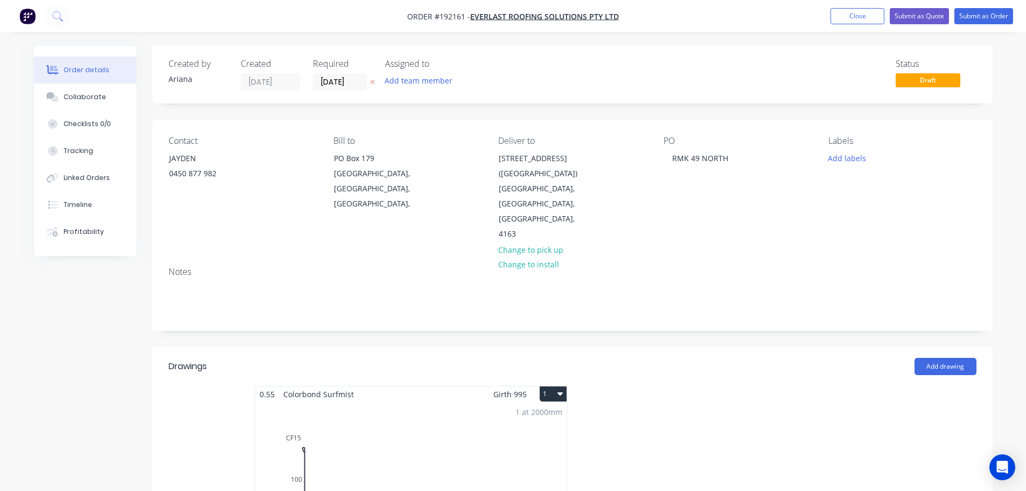
click at [554, 386] on button "1" at bounding box center [553, 393] width 27 height 15
click at [535, 412] on div "Use larger box size" at bounding box center [515, 420] width 83 height 16
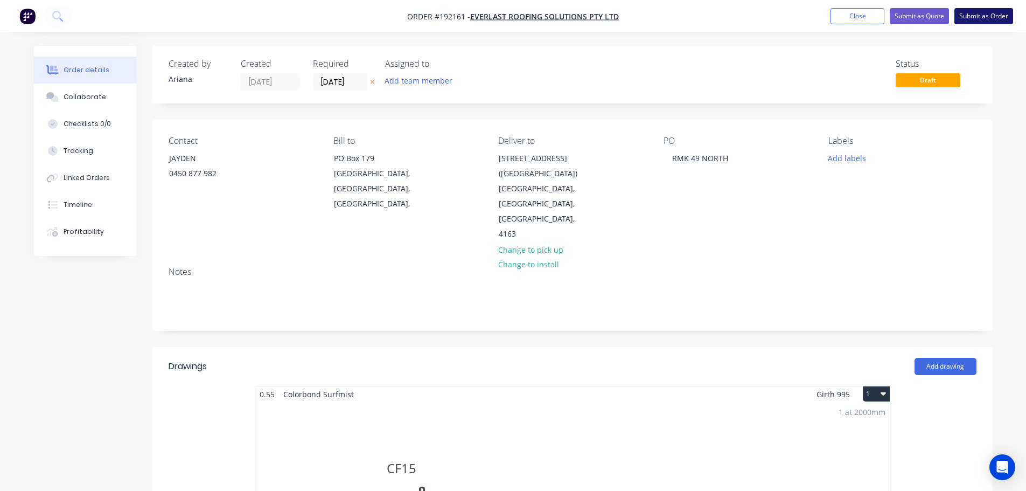
click at [977, 17] on button "Submit as Order" at bounding box center [984, 16] width 59 height 16
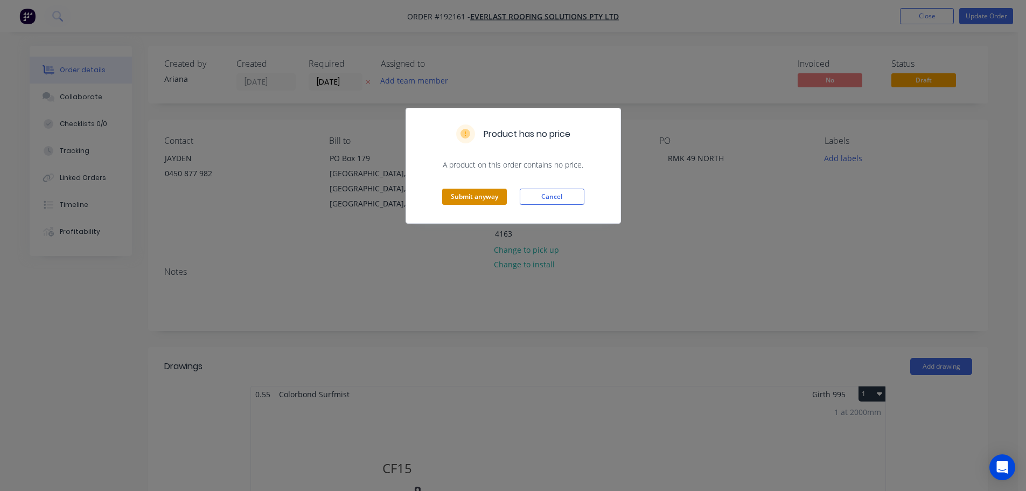
click at [482, 197] on button "Submit anyway" at bounding box center [474, 197] width 65 height 16
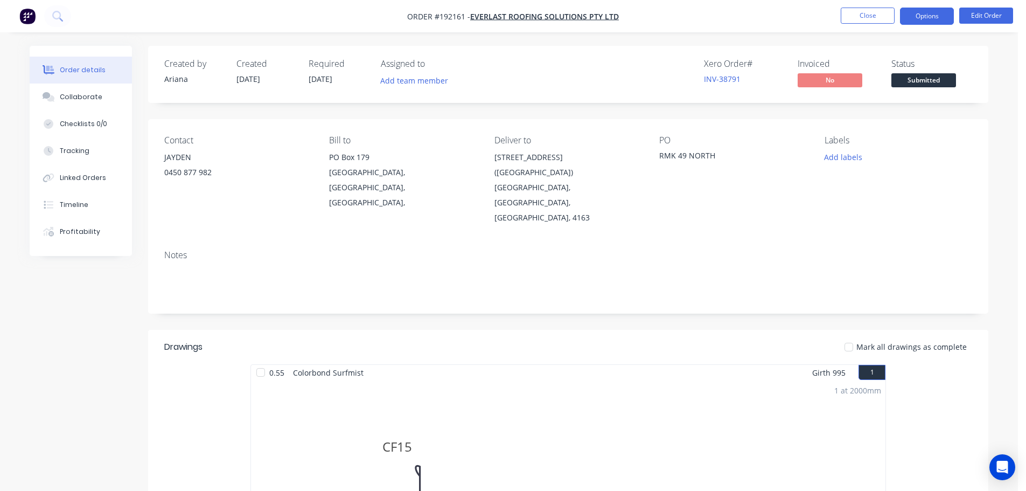
click at [931, 17] on button "Options" at bounding box center [927, 16] width 54 height 17
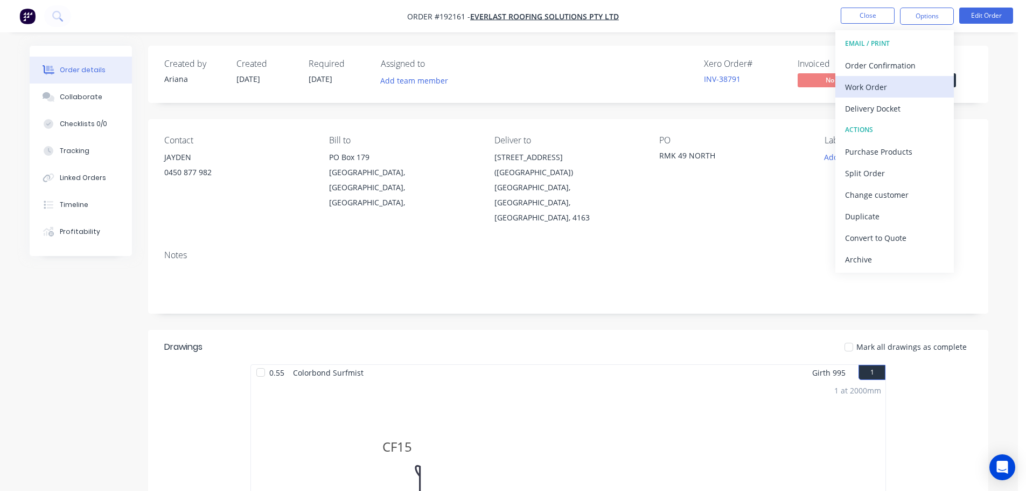
click at [884, 87] on div "Work Order" at bounding box center [894, 87] width 99 height 16
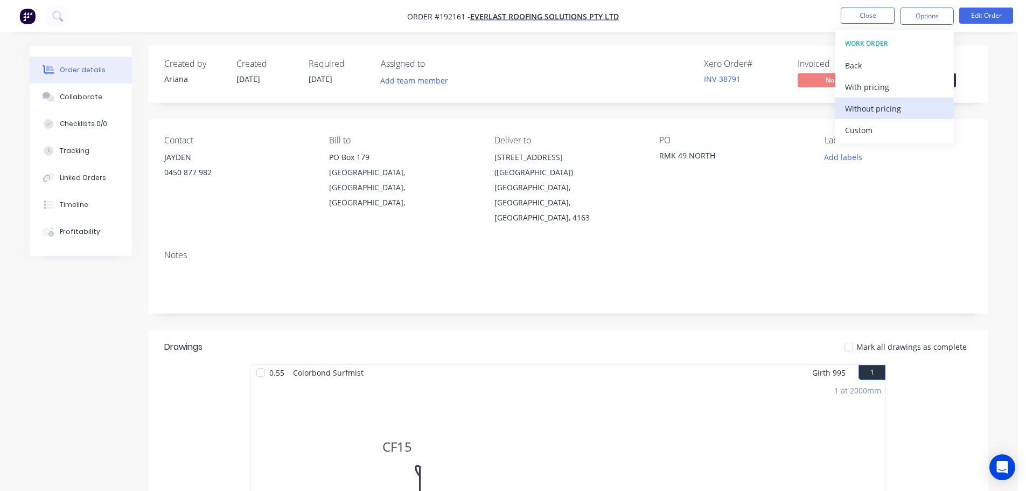
click at [863, 107] on div "Without pricing" at bounding box center [894, 109] width 99 height 16
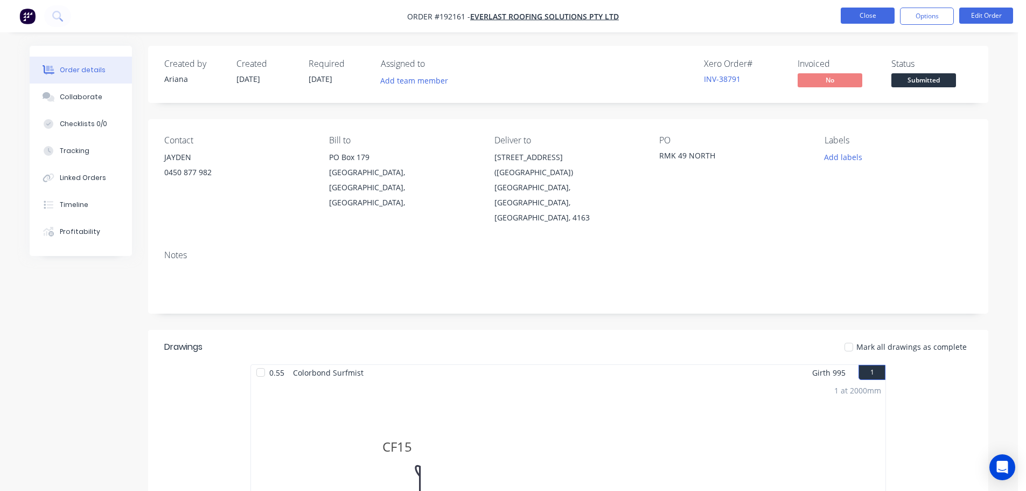
click at [859, 14] on button "Close" at bounding box center [868, 16] width 54 height 16
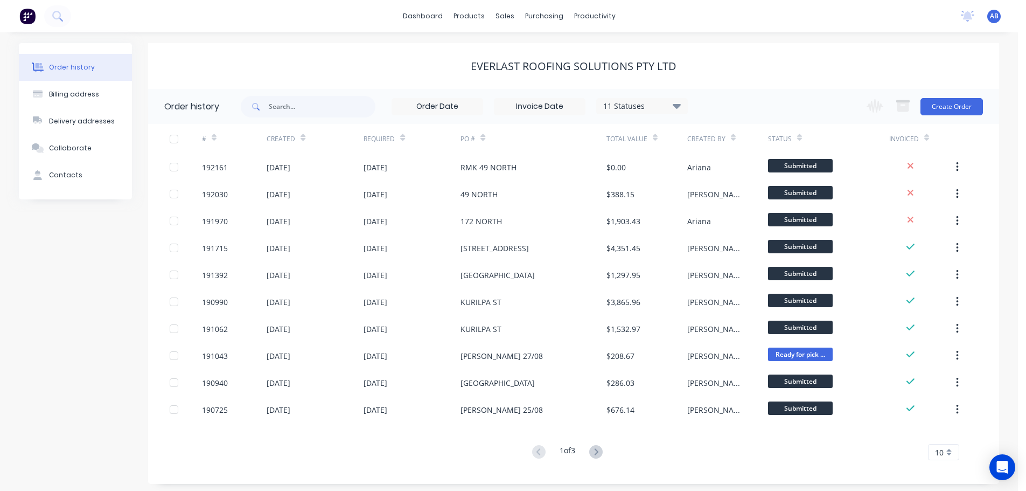
click at [696, 14] on div "dashboard products sales purchasing productivity dashboard products Product Cat…" at bounding box center [509, 16] width 1018 height 32
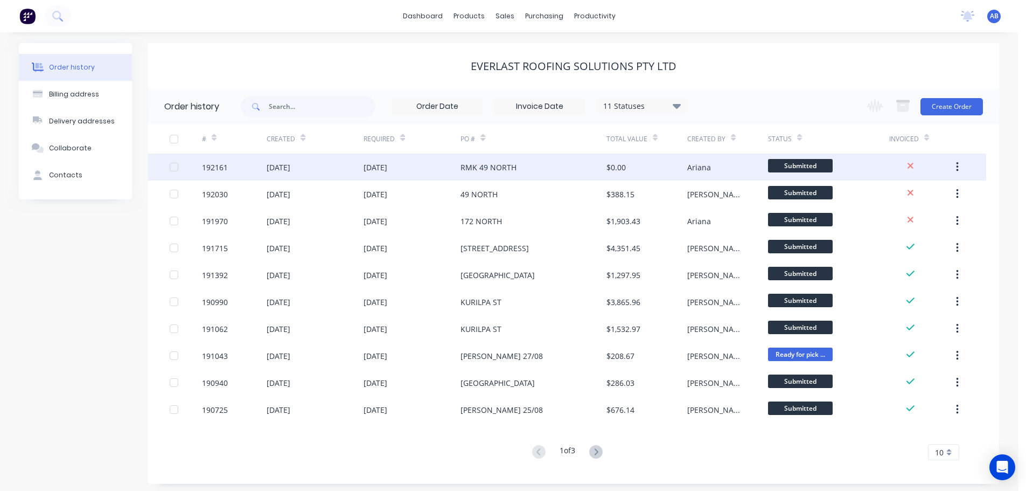
click at [528, 170] on div "RMK 49 NORTH" at bounding box center [533, 167] width 145 height 27
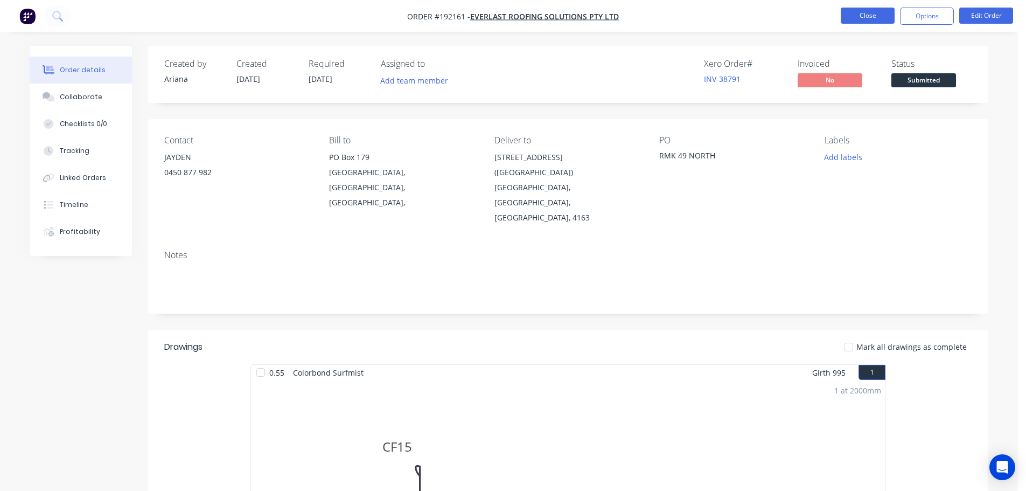
click at [855, 11] on button "Close" at bounding box center [868, 16] width 54 height 16
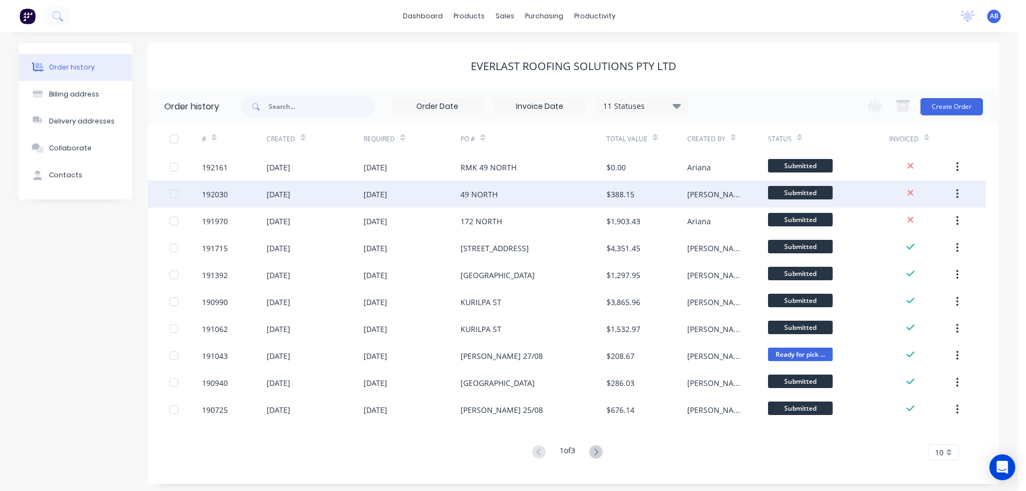
click at [543, 196] on div "49 NORTH" at bounding box center [533, 194] width 145 height 27
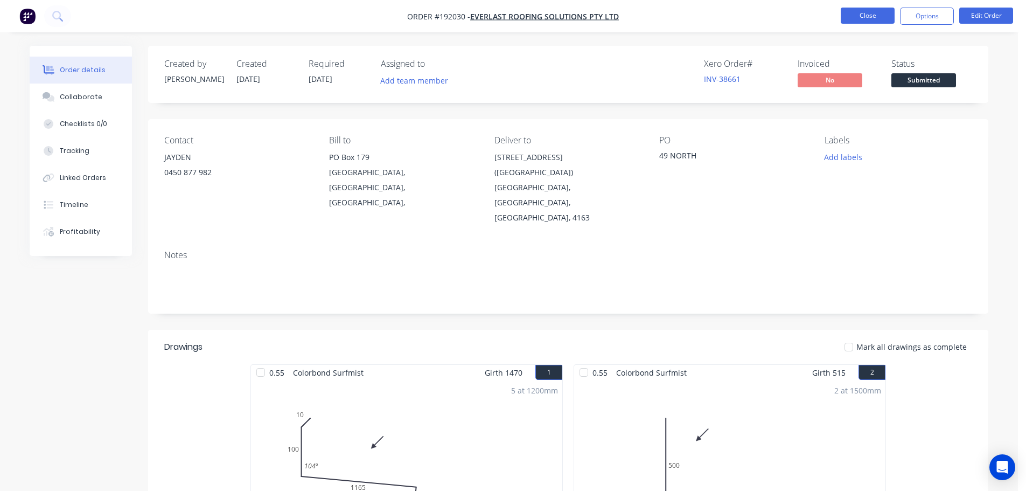
click at [873, 17] on button "Close" at bounding box center [868, 16] width 54 height 16
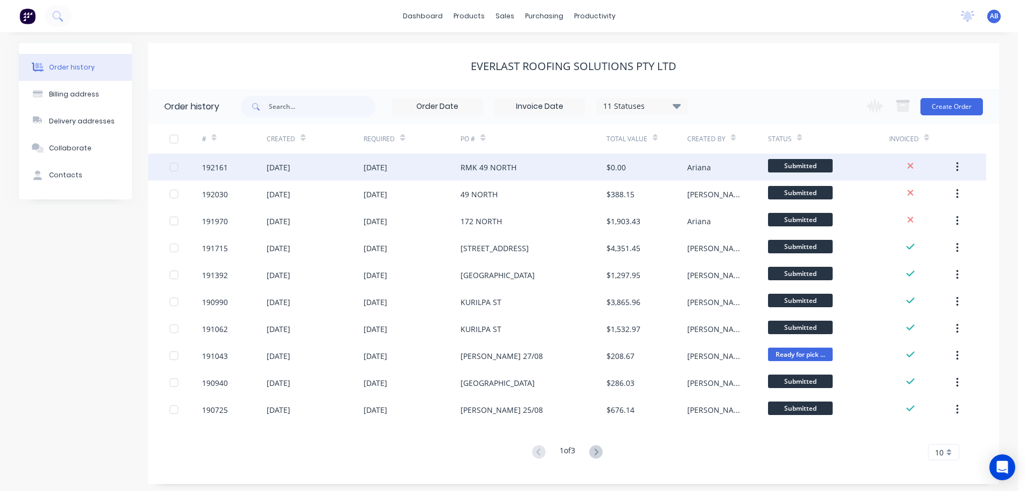
click at [529, 168] on div "RMK 49 NORTH" at bounding box center [533, 167] width 145 height 27
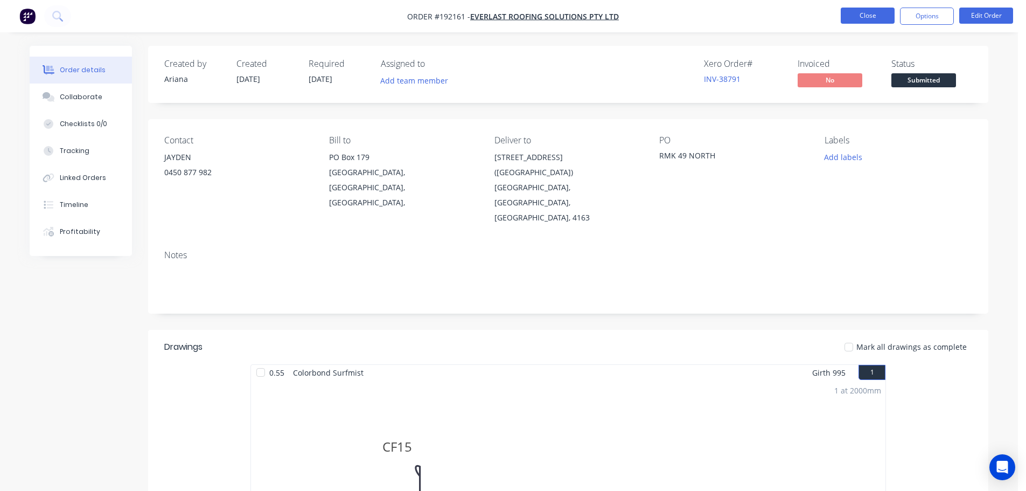
click at [858, 12] on button "Close" at bounding box center [868, 16] width 54 height 16
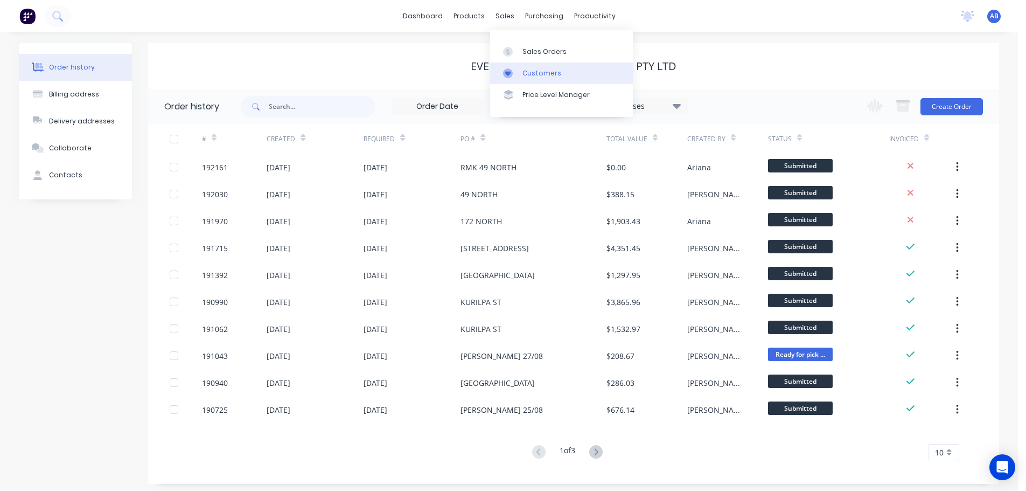
click at [531, 67] on link "Customers" at bounding box center [561, 74] width 143 height 22
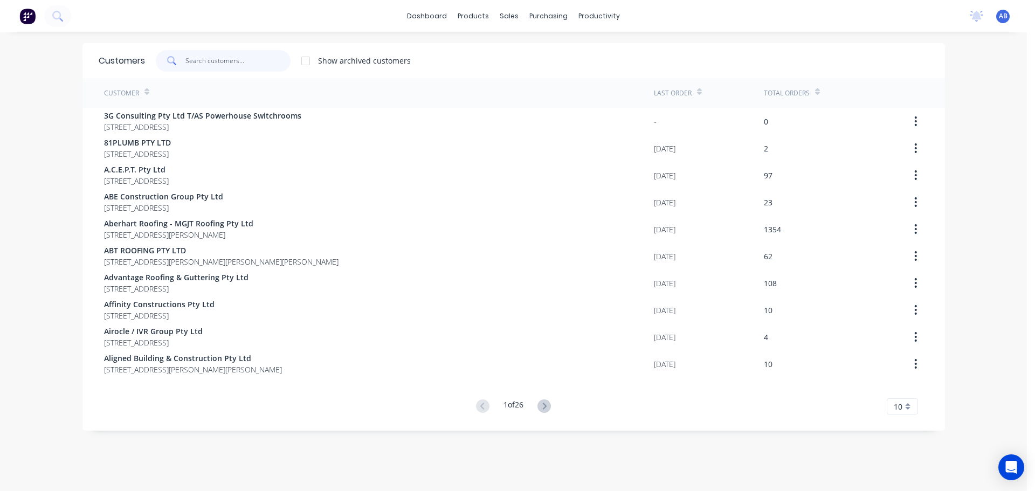
drag, startPoint x: 219, startPoint y: 59, endPoint x: 273, endPoint y: 59, distance: 53.3
click at [223, 59] on input "text" at bounding box center [237, 61] width 105 height 22
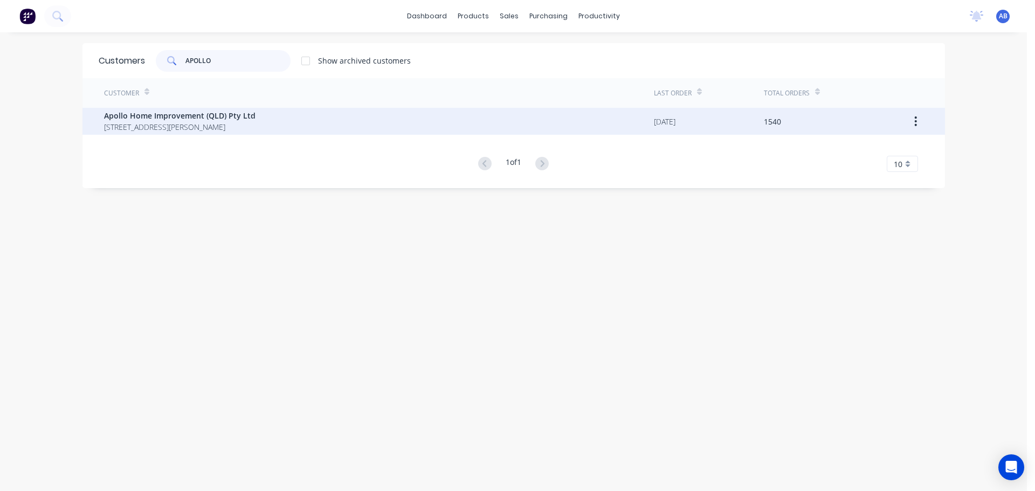
type input "APOLLO"
click at [112, 122] on span "[STREET_ADDRESS][PERSON_NAME]" at bounding box center [179, 126] width 151 height 11
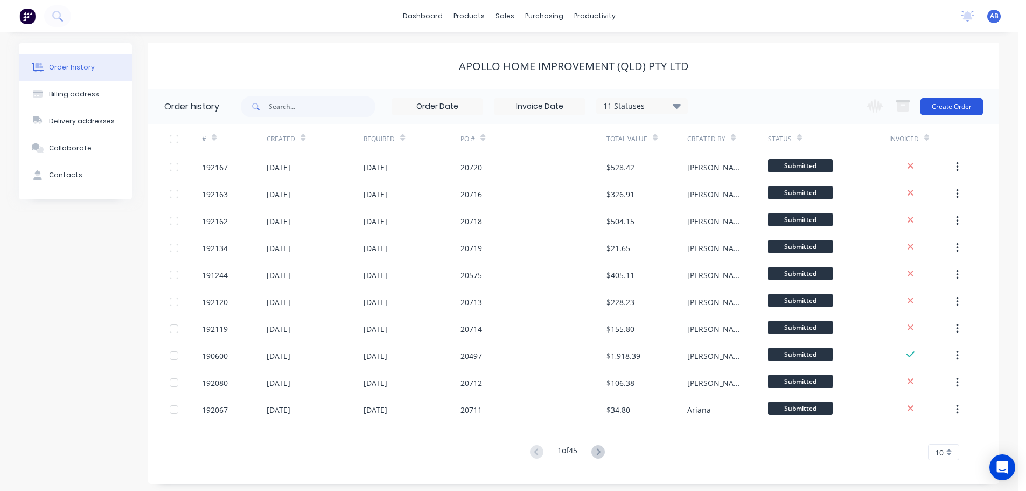
click at [960, 108] on button "Create Order" at bounding box center [952, 106] width 63 height 17
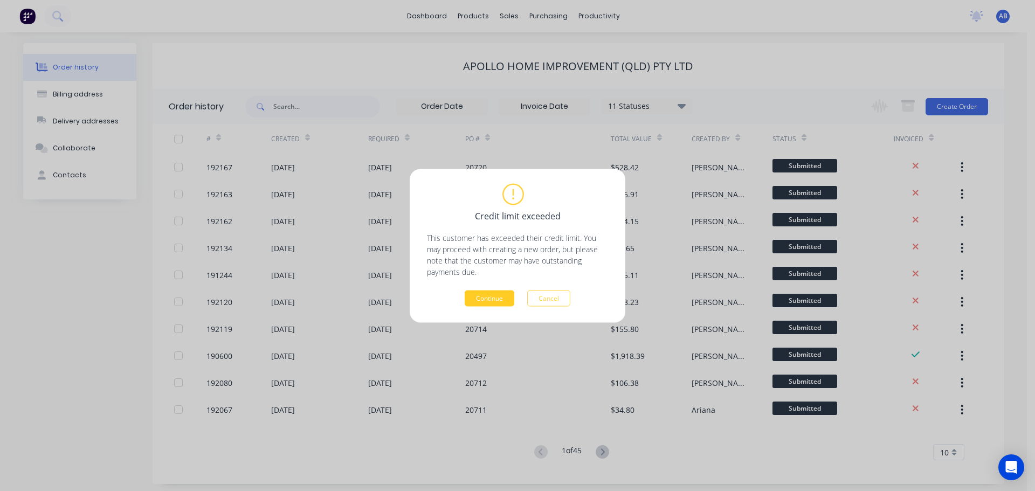
click at [490, 299] on button "Continue" at bounding box center [489, 298] width 50 height 16
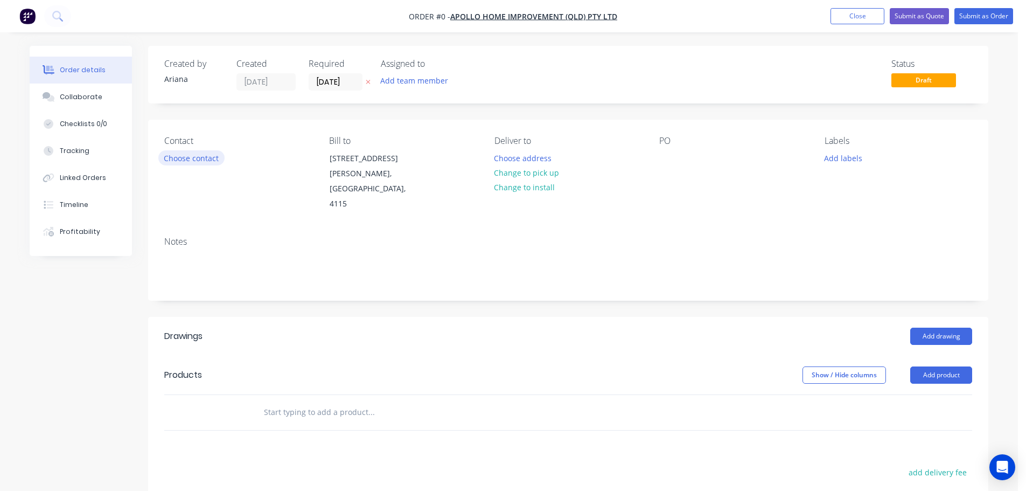
click at [188, 160] on button "Choose contact" at bounding box center [191, 157] width 66 height 15
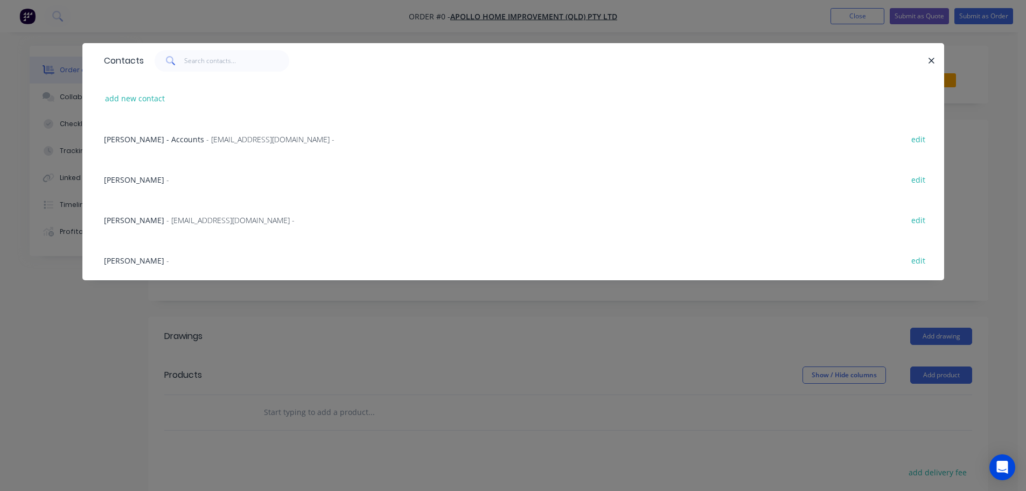
click at [166, 220] on span "- [EMAIL_ADDRESS][DOMAIN_NAME] -" at bounding box center [230, 220] width 128 height 10
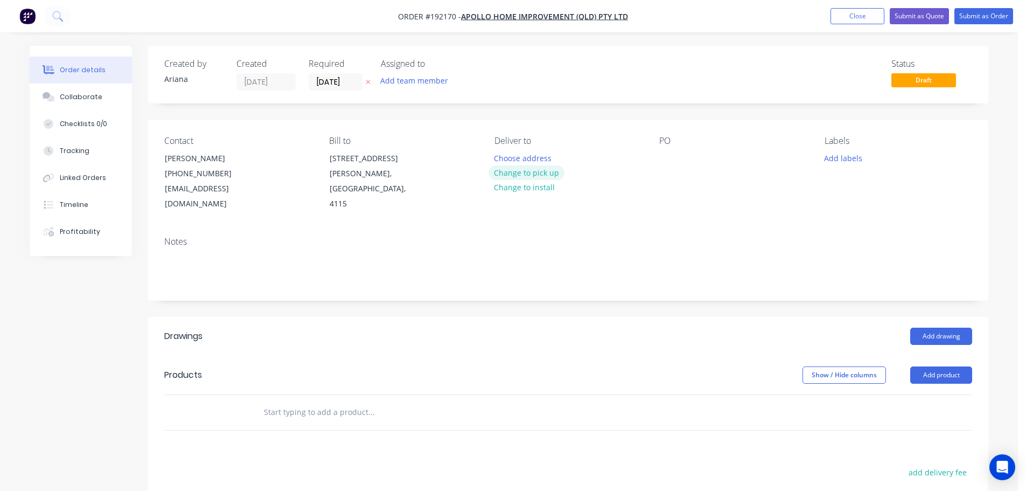
click at [534, 172] on button "Change to pick up" at bounding box center [527, 172] width 77 height 15
click at [508, 155] on div at bounding box center [503, 158] width 17 height 16
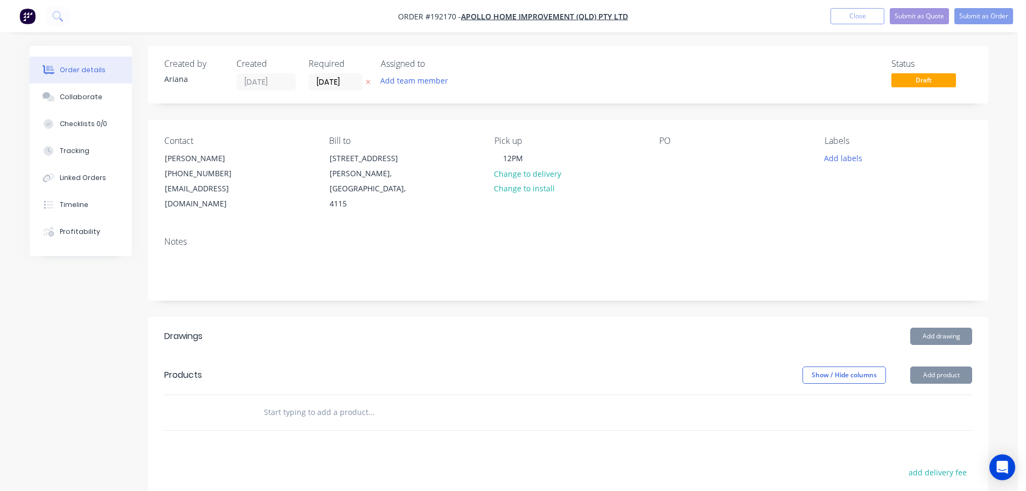
drag, startPoint x: 615, startPoint y: 194, endPoint x: 636, endPoint y: 171, distance: 31.6
click at [615, 194] on div "Pick up 12PM Change to delivery Change to install" at bounding box center [569, 174] width 148 height 76
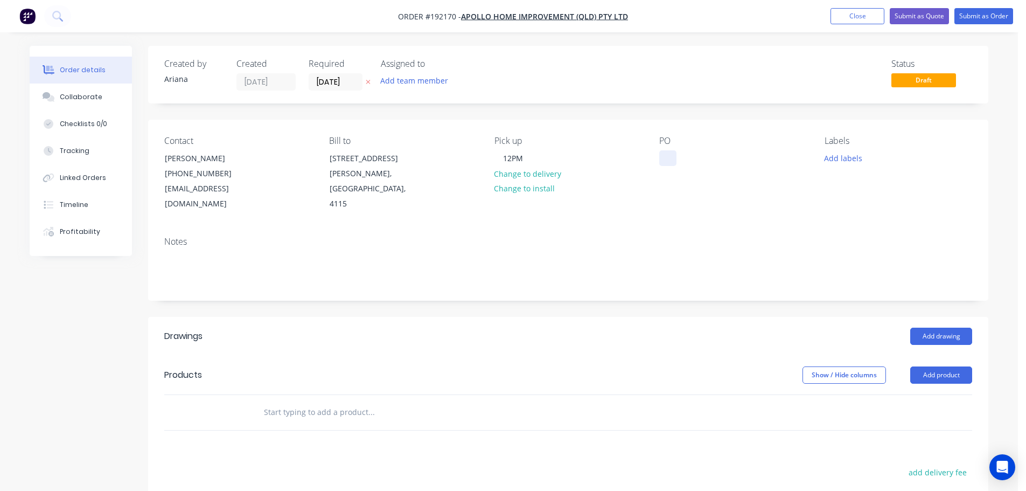
click at [669, 155] on div at bounding box center [668, 158] width 17 height 16
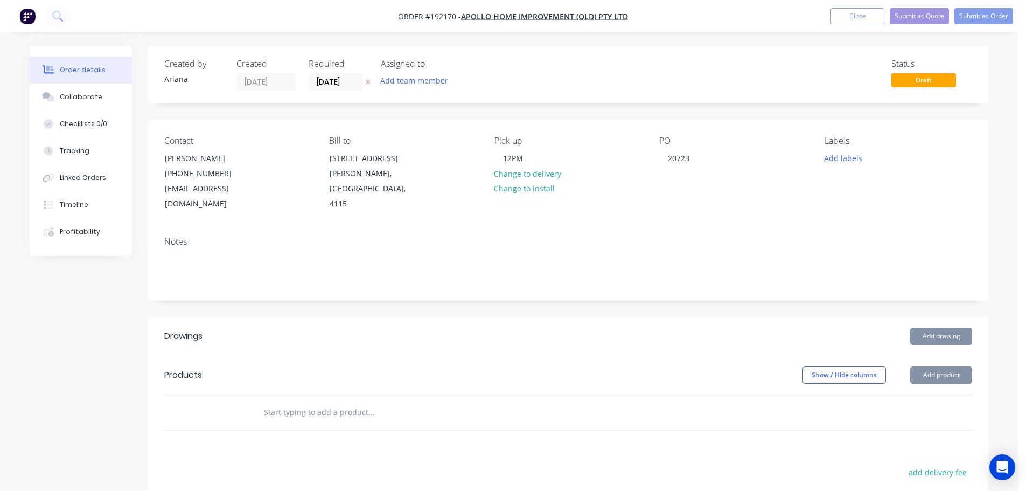
click at [781, 173] on div "PO 20723" at bounding box center [734, 174] width 148 height 76
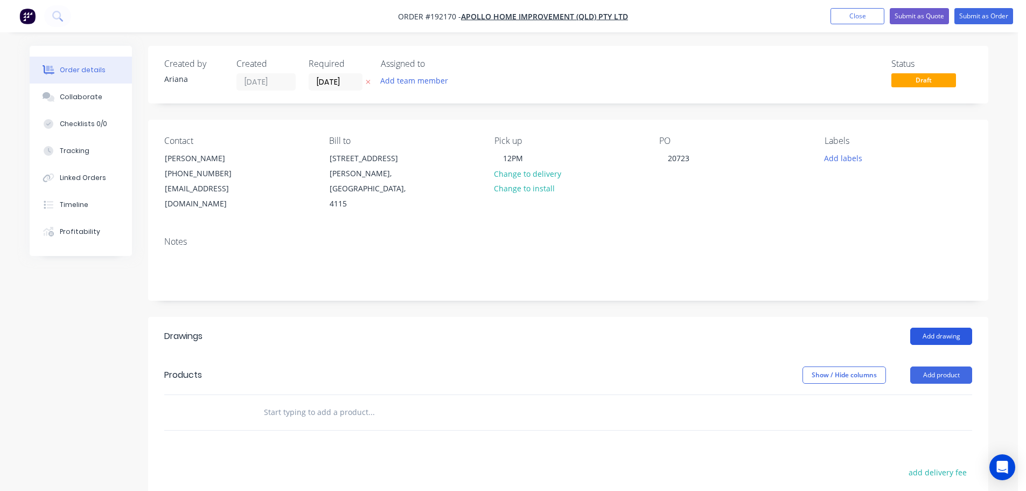
click at [947, 328] on button "Add drawing" at bounding box center [942, 336] width 62 height 17
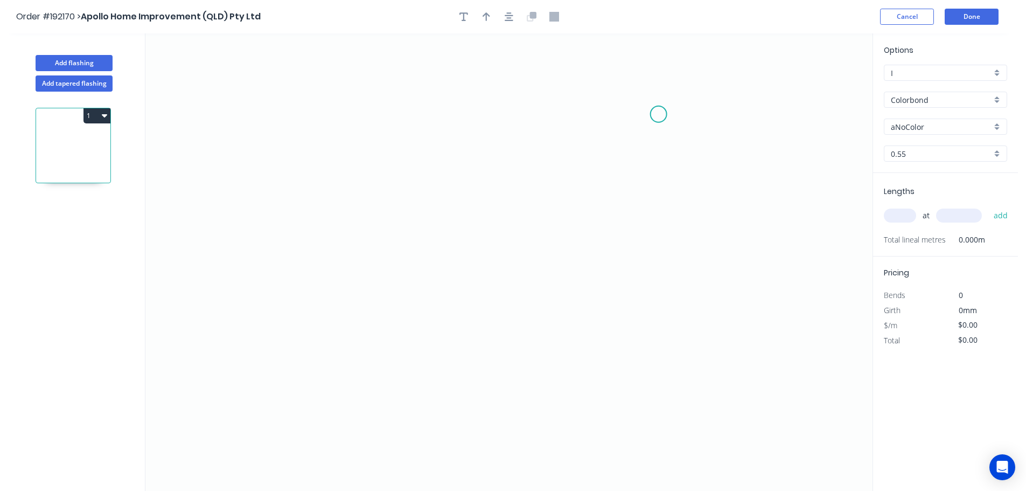
click at [659, 114] on icon "0" at bounding box center [508, 261] width 727 height 457
click at [653, 270] on icon "0" at bounding box center [508, 261] width 727 height 457
click at [395, 263] on icon "0 ?" at bounding box center [508, 261] width 727 height 457
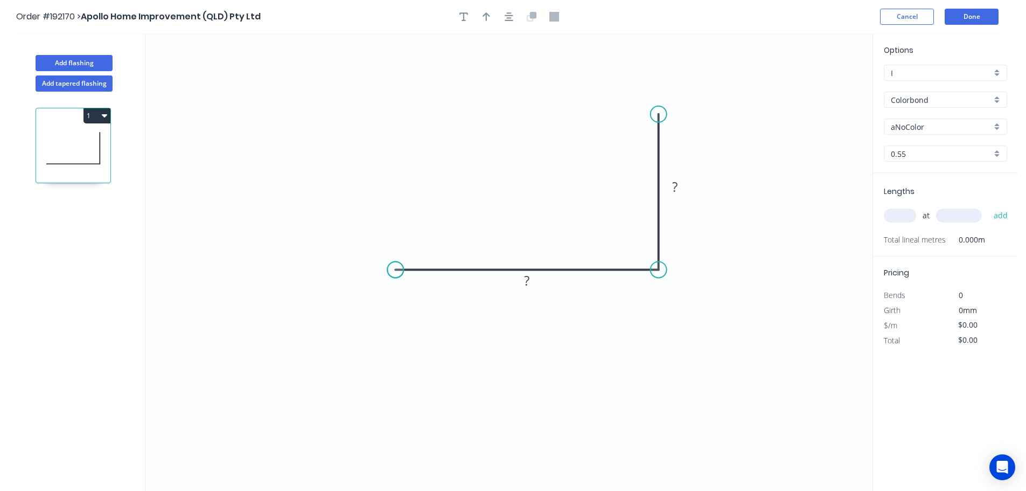
click at [395, 263] on circle at bounding box center [395, 270] width 16 height 16
click at [692, 150] on div "Crush & Fold" at bounding box center [712, 148] width 108 height 22
click at [647, 94] on tspan "10" at bounding box center [643, 95] width 15 height 18
click at [716, 87] on icon "0 ? CF 15 ?" at bounding box center [508, 261] width 727 height 457
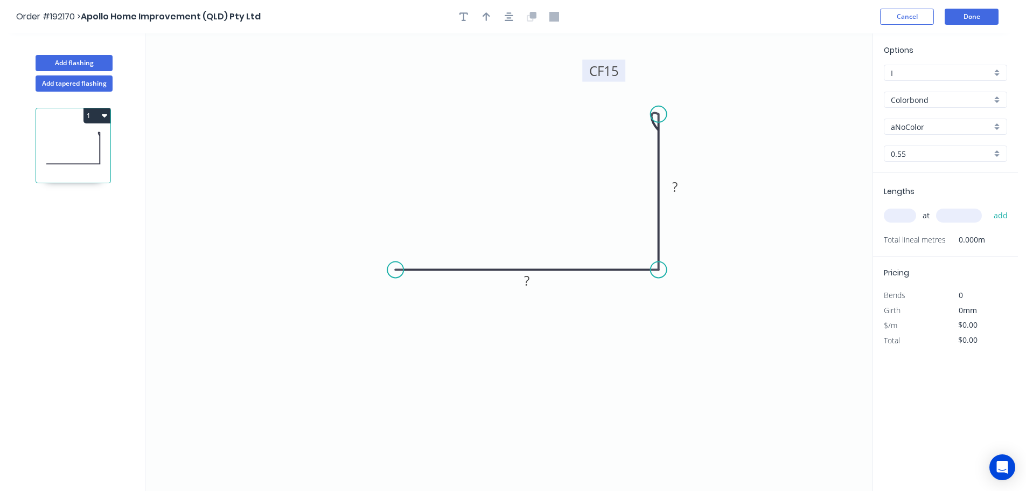
drag, startPoint x: 654, startPoint y: 92, endPoint x: 617, endPoint y: 66, distance: 44.4
click at [617, 66] on rect at bounding box center [603, 71] width 43 height 22
click at [676, 183] on tspan "?" at bounding box center [674, 187] width 5 height 18
click at [705, 178] on icon "0 60 CF 15 34" at bounding box center [508, 261] width 727 height 457
type input "$8.66"
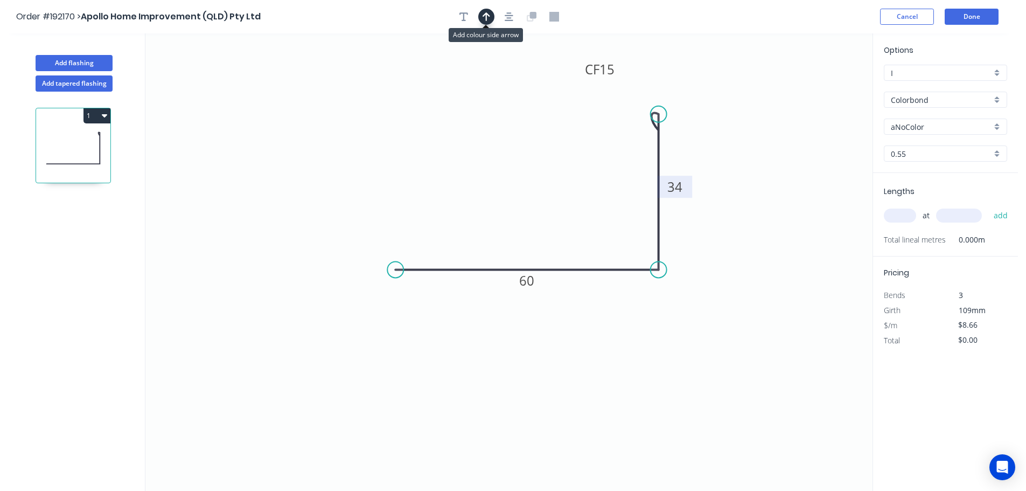
click at [485, 16] on icon "button" at bounding box center [487, 17] width 8 height 10
drag, startPoint x: 817, startPoint y: 85, endPoint x: 701, endPoint y: 341, distance: 281.4
click at [710, 341] on icon at bounding box center [715, 332] width 10 height 34
click at [701, 341] on icon at bounding box center [701, 328] width 10 height 34
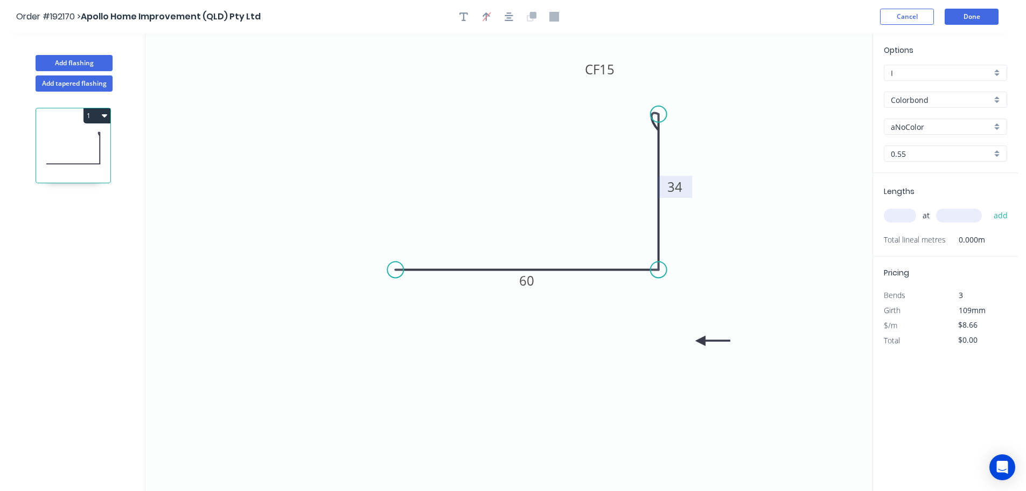
click at [701, 341] on icon at bounding box center [713, 341] width 34 height 10
click at [997, 125] on div "aNoColor" at bounding box center [945, 127] width 123 height 16
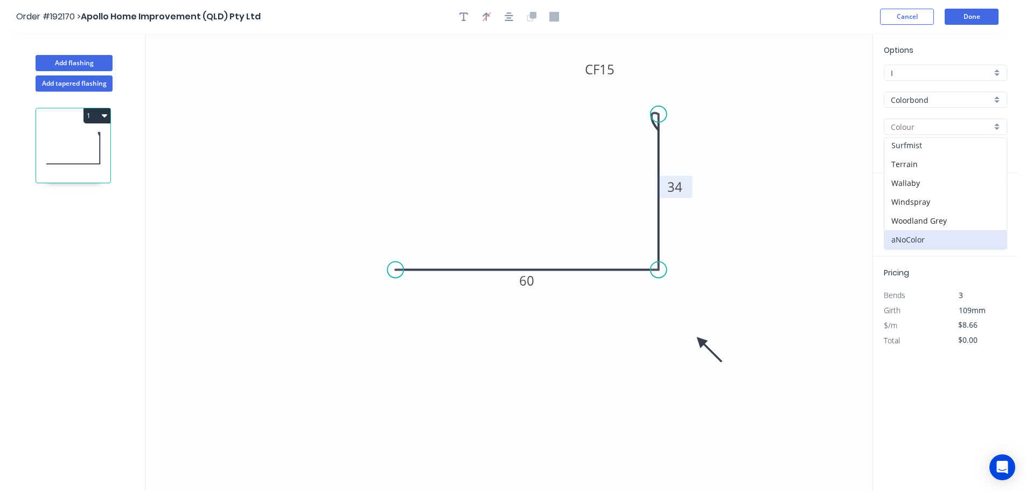
click at [935, 148] on div "Surfmist" at bounding box center [946, 145] width 122 height 19
type input "Surfmist"
click at [906, 209] on input "text" at bounding box center [900, 216] width 32 height 14
type input "2"
type input "6000"
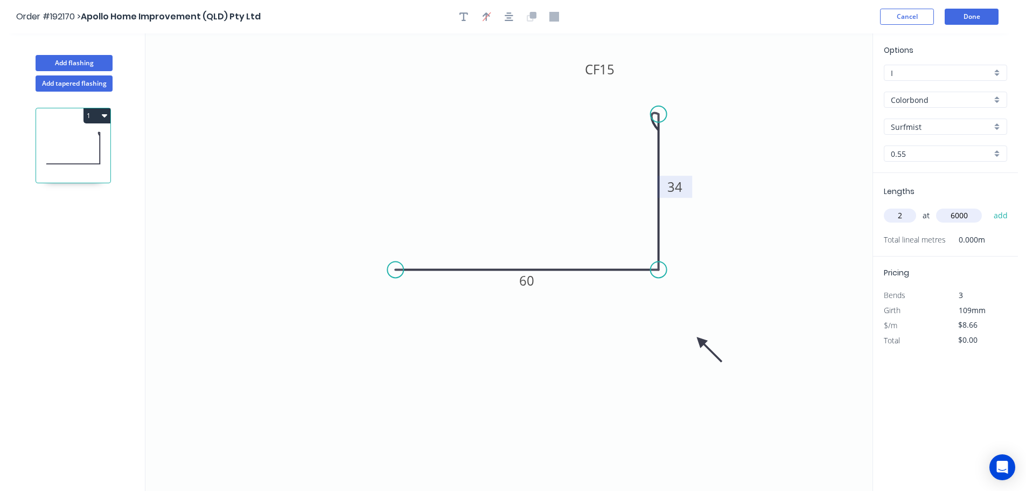
click at [989, 206] on button "add" at bounding box center [1001, 215] width 25 height 18
type input "$103.92"
click at [60, 62] on button "Add flashing" at bounding box center [74, 63] width 77 height 16
type input "$0.00"
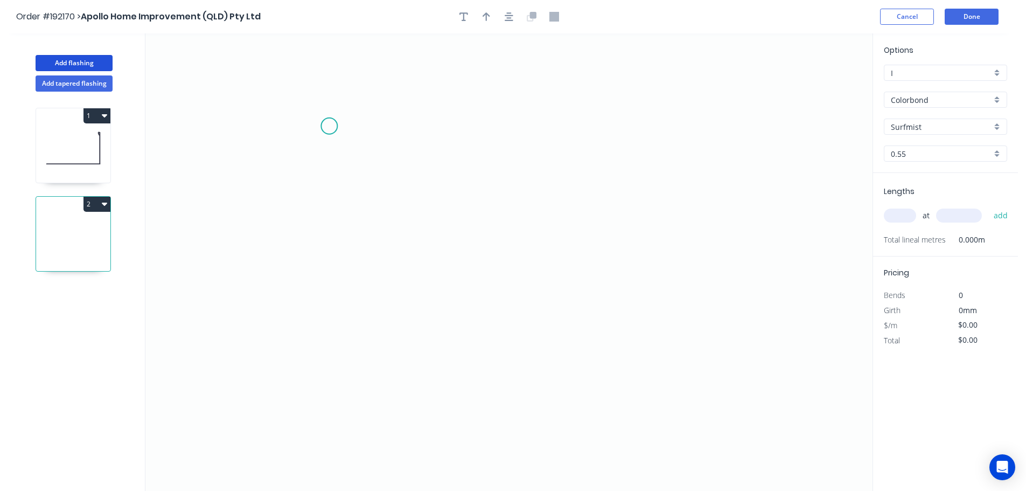
click at [329, 126] on icon "0" at bounding box center [508, 261] width 727 height 457
click at [319, 362] on icon "0" at bounding box center [508, 261] width 727 height 457
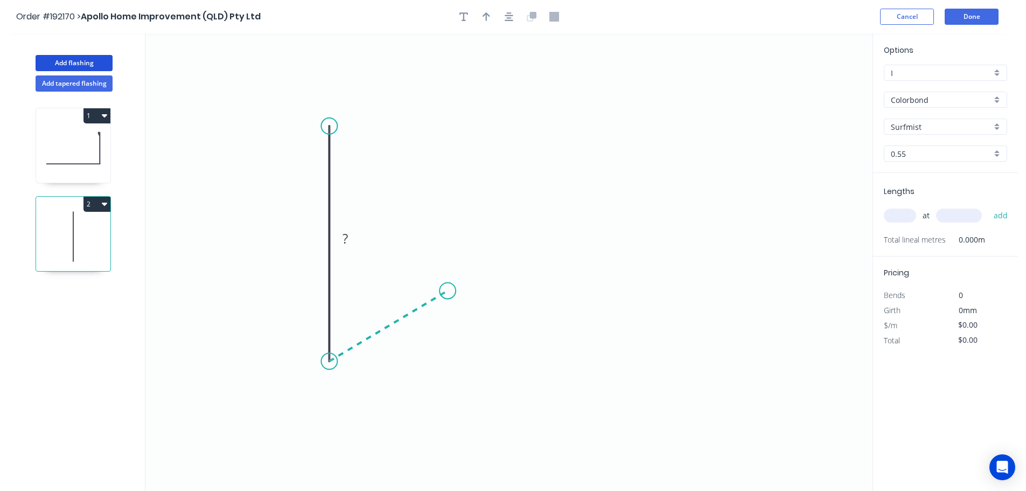
click at [448, 291] on icon "0 ?" at bounding box center [508, 261] width 727 height 457
click at [614, 258] on icon "0 ? ? ? º" at bounding box center [508, 261] width 727 height 457
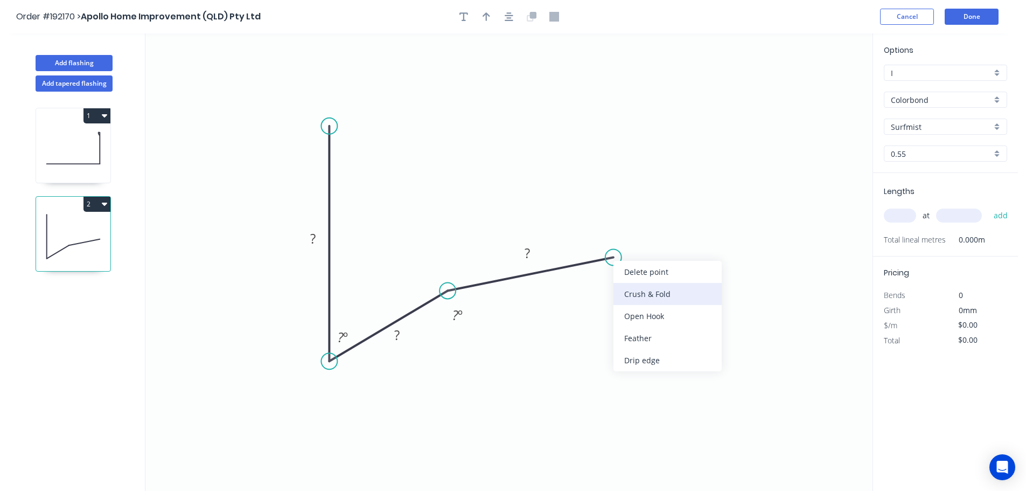
click at [690, 293] on div "Crush & Fold" at bounding box center [668, 294] width 108 height 22
click at [615, 277] on tspan "10" at bounding box center [611, 277] width 15 height 18
click at [693, 274] on icon "0 ? ? CF 15 ? ? º ? º" at bounding box center [508, 261] width 727 height 457
drag, startPoint x: 624, startPoint y: 282, endPoint x: 692, endPoint y: 222, distance: 90.8
click at [692, 222] on rect at bounding box center [671, 217] width 43 height 22
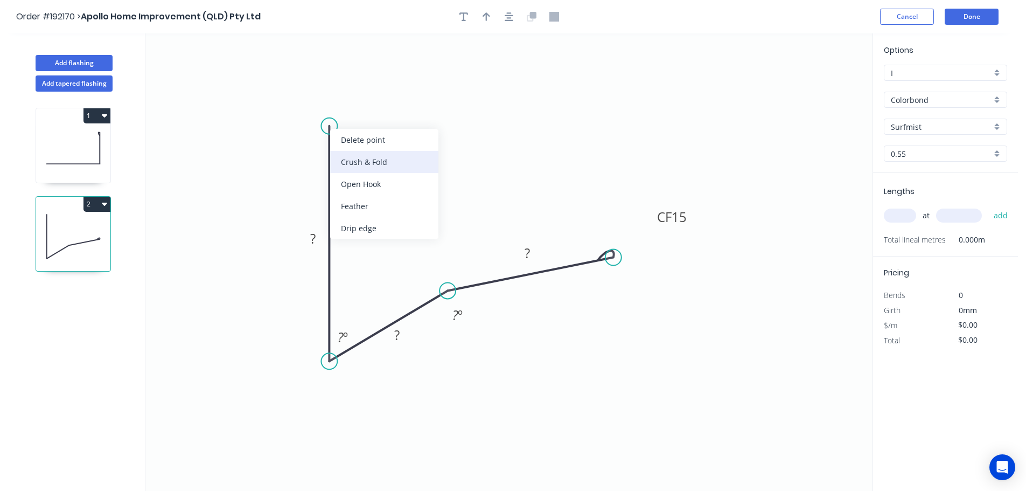
click at [343, 162] on div "Crush & Fold" at bounding box center [384, 162] width 108 height 22
click at [350, 159] on div "Flip bend" at bounding box center [379, 159] width 108 height 22
click at [316, 138] on tspan "10" at bounding box center [313, 135] width 15 height 18
click at [385, 140] on icon "0 CF 15 ? ? CF 15 ? ? º ? º" at bounding box center [508, 261] width 727 height 457
drag, startPoint x: 285, startPoint y: 137, endPoint x: 370, endPoint y: 97, distance: 94.0
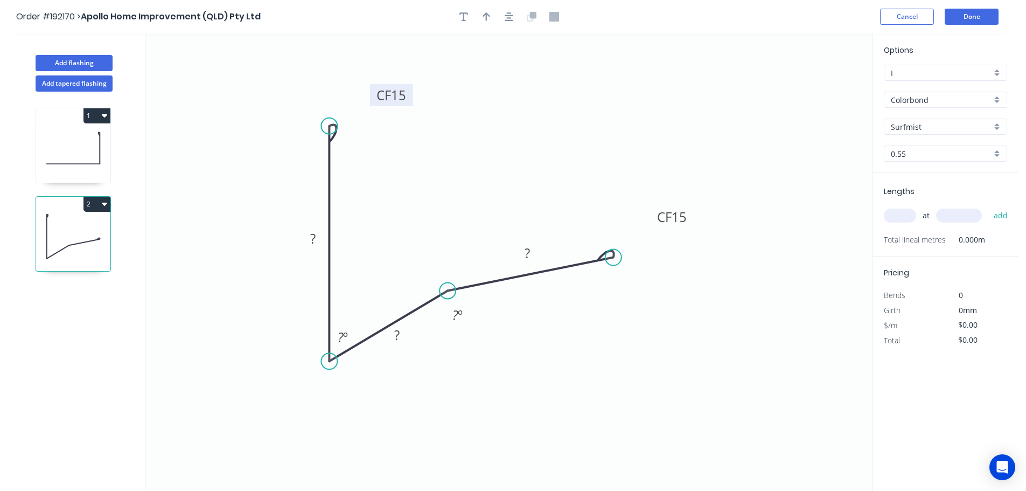
click at [370, 97] on rect at bounding box center [391, 95] width 43 height 22
click at [316, 234] on tspan "?" at bounding box center [312, 239] width 5 height 18
click at [578, 344] on icon "0 CF 15 50 30 CF 15 30 50 º 165 º" at bounding box center [508, 261] width 727 height 457
type input "$10.93"
click at [488, 17] on icon "button" at bounding box center [487, 17] width 8 height 10
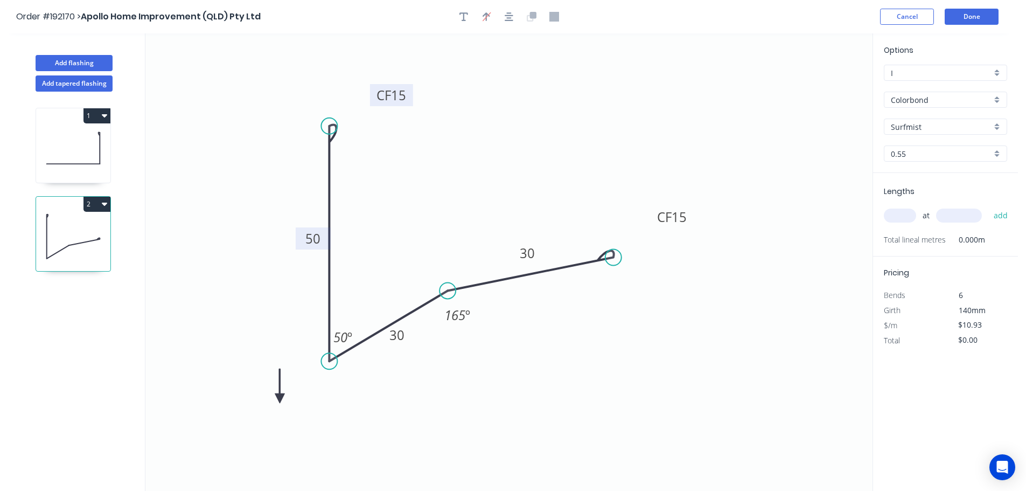
drag, startPoint x: 820, startPoint y: 85, endPoint x: 280, endPoint y: 399, distance: 624.6
click at [280, 399] on icon at bounding box center [280, 386] width 10 height 34
click at [280, 399] on icon at bounding box center [288, 389] width 31 height 31
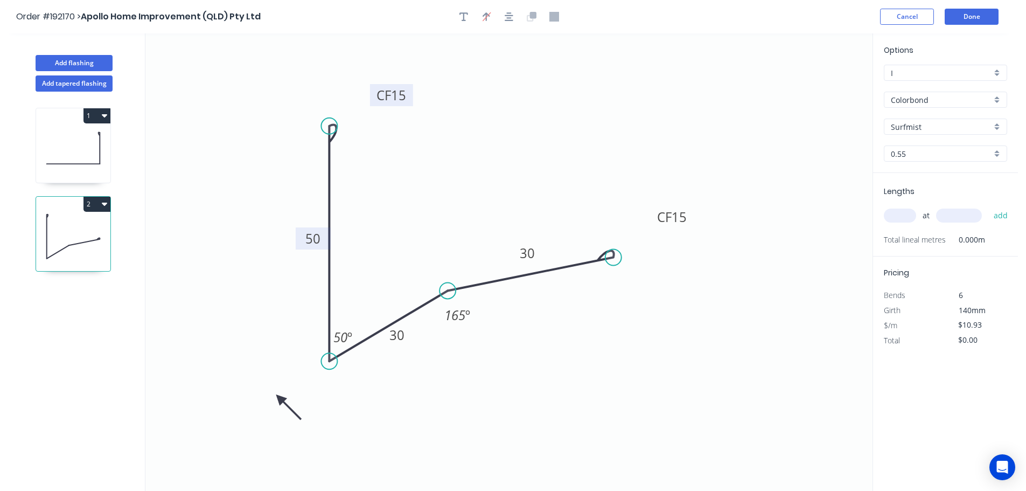
click at [280, 399] on icon at bounding box center [288, 406] width 31 height 31
click at [280, 399] on icon at bounding box center [280, 410] width 10 height 34
drag, startPoint x: 996, startPoint y: 127, endPoint x: 998, endPoint y: 136, distance: 9.3
click at [996, 127] on div "Surfmist" at bounding box center [945, 127] width 123 height 16
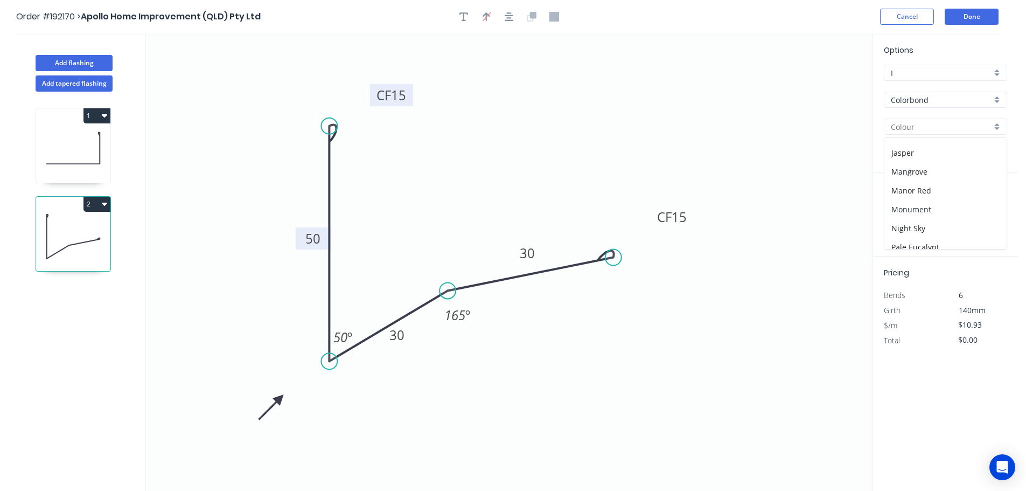
click at [951, 205] on div "Monument" at bounding box center [946, 209] width 122 height 19
type input "Monument"
click at [905, 216] on input "text" at bounding box center [900, 216] width 32 height 14
type input "2"
type input "5300"
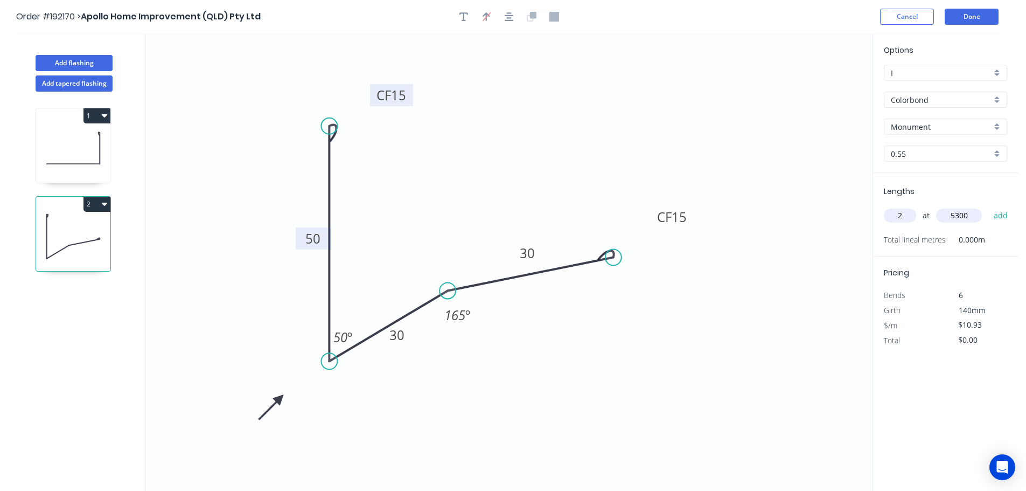
click at [989, 206] on button "add" at bounding box center [1001, 215] width 25 height 18
type input "$115.86"
click at [974, 17] on button "Done" at bounding box center [972, 17] width 54 height 16
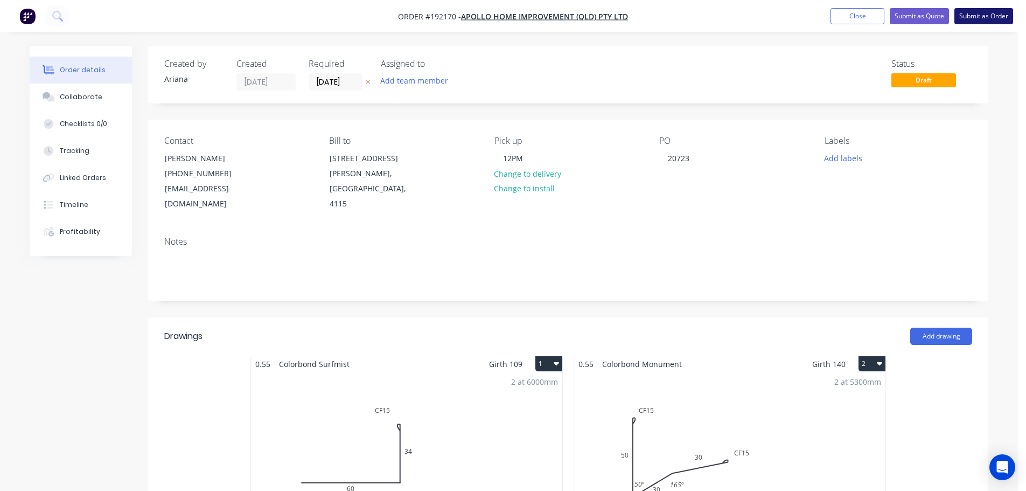
click at [981, 14] on button "Submit as Order" at bounding box center [984, 16] width 59 height 16
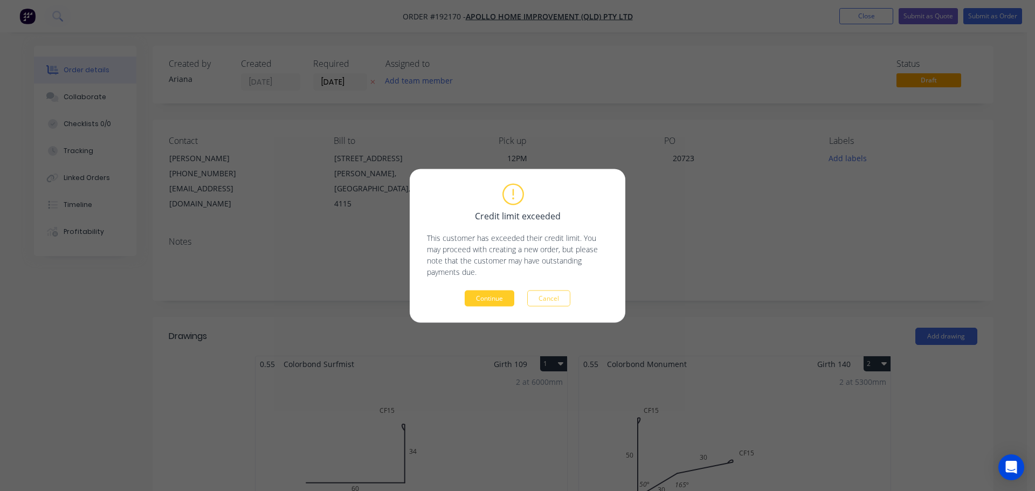
click at [490, 297] on button "Continue" at bounding box center [489, 298] width 50 height 16
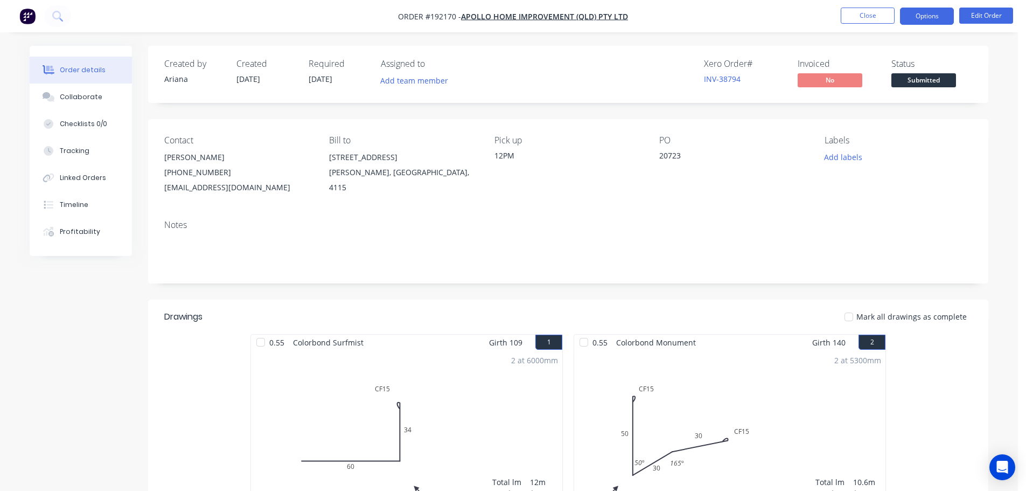
click at [921, 15] on button "Options" at bounding box center [927, 16] width 54 height 17
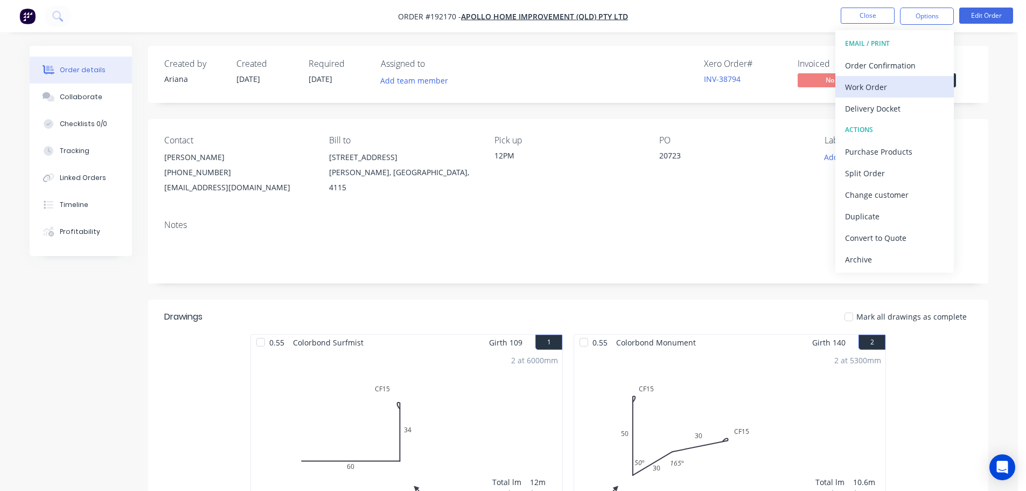
click at [881, 84] on div "Work Order" at bounding box center [894, 87] width 99 height 16
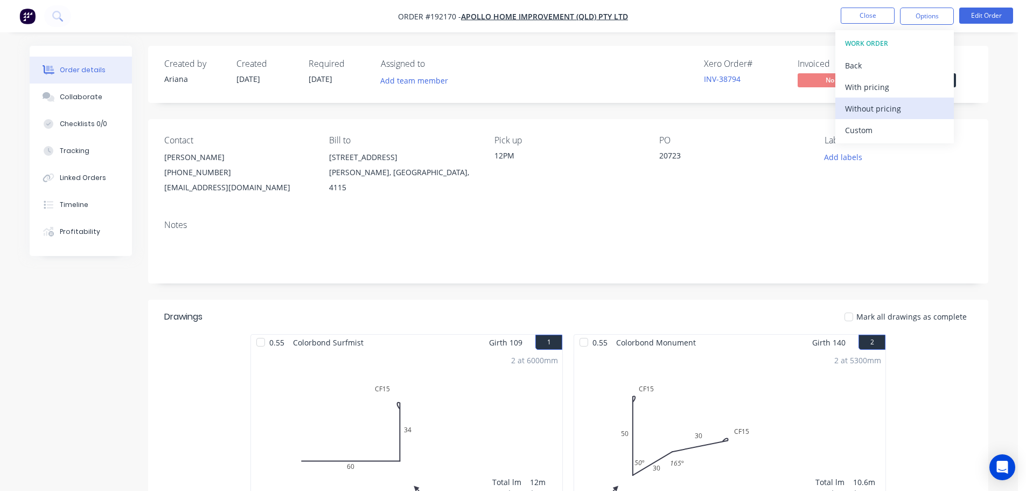
click at [862, 107] on div "Without pricing" at bounding box center [894, 109] width 99 height 16
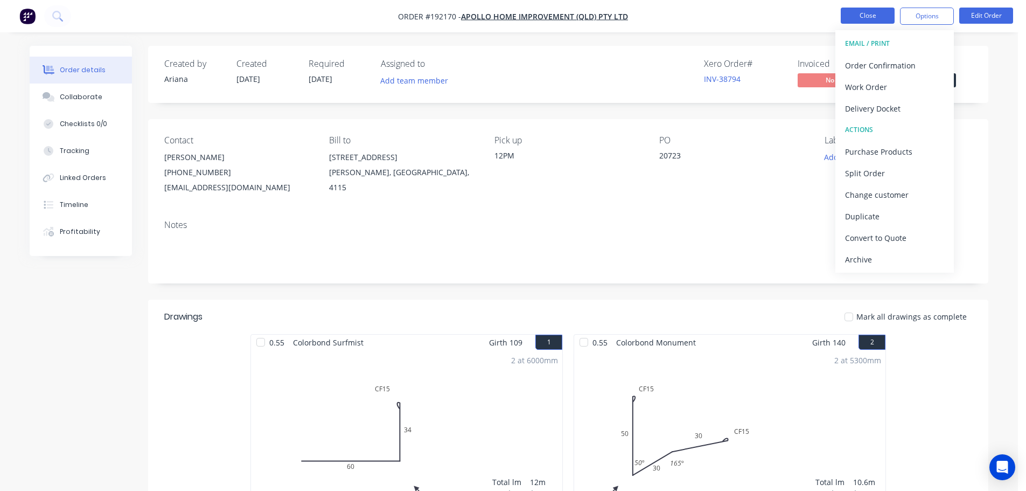
click at [860, 12] on button "Close" at bounding box center [868, 16] width 54 height 16
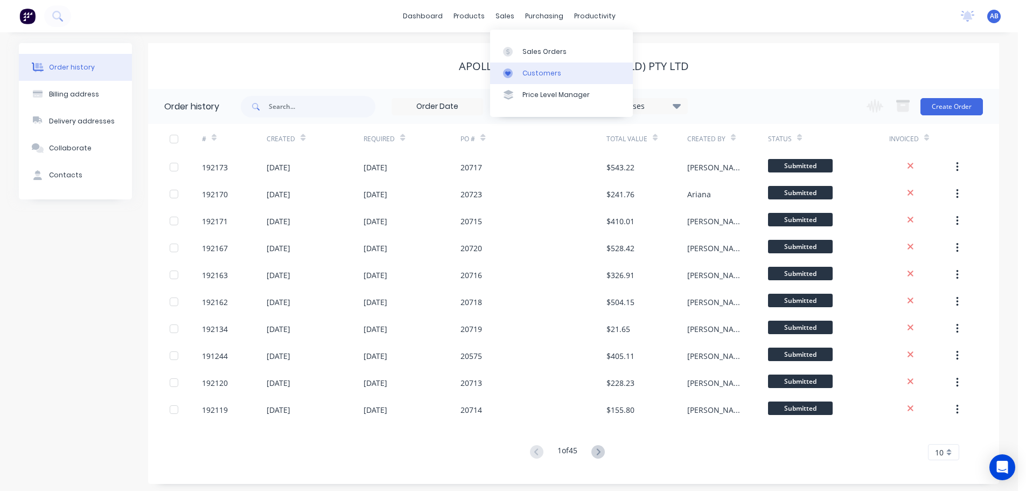
click at [522, 73] on link "Customers" at bounding box center [561, 74] width 143 height 22
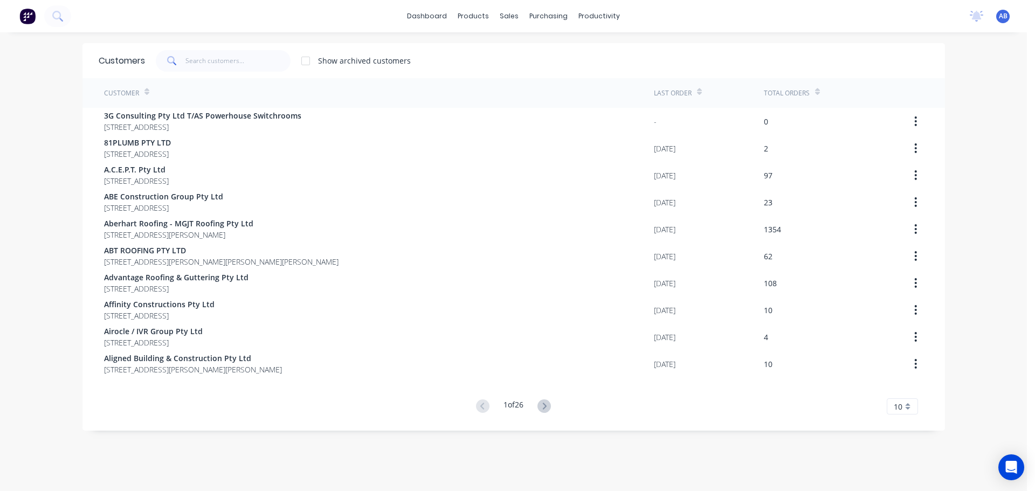
click at [657, 23] on div "dashboard products sales purchasing productivity dashboard products Product Cat…" at bounding box center [513, 16] width 1026 height 32
drag, startPoint x: 244, startPoint y: 63, endPoint x: 493, endPoint y: 71, distance: 249.6
click at [247, 63] on input "text" at bounding box center [237, 61] width 105 height 22
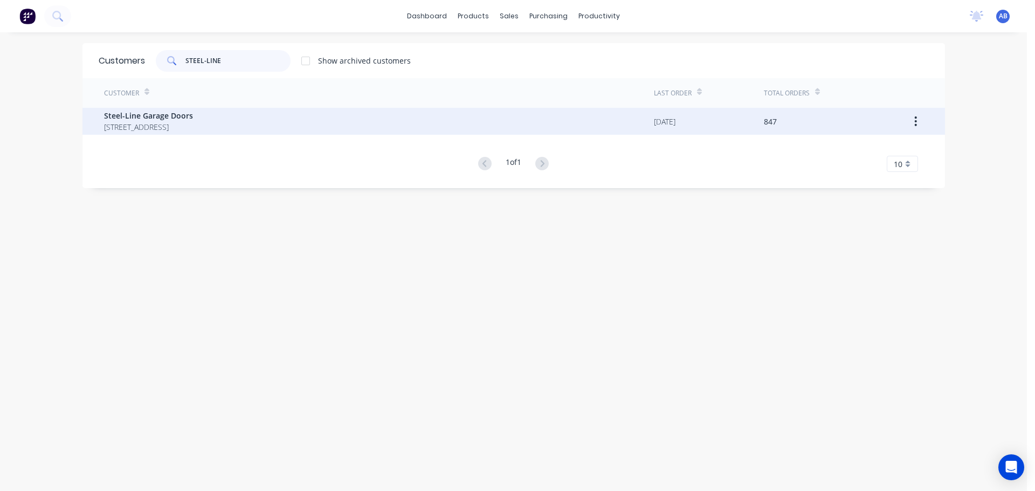
type input "STEEL-LINE"
click at [158, 121] on span "[STREET_ADDRESS]" at bounding box center [148, 126] width 89 height 11
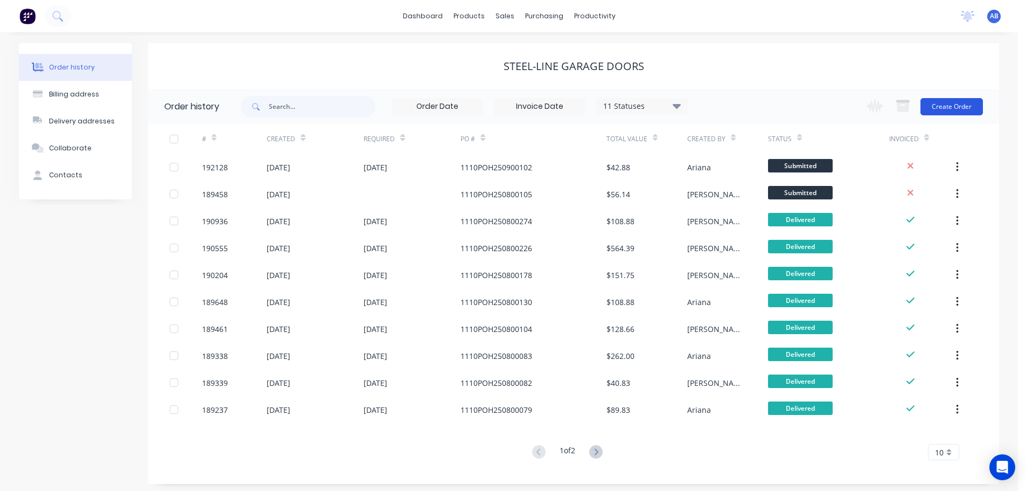
click at [962, 106] on button "Create Order" at bounding box center [952, 106] width 63 height 17
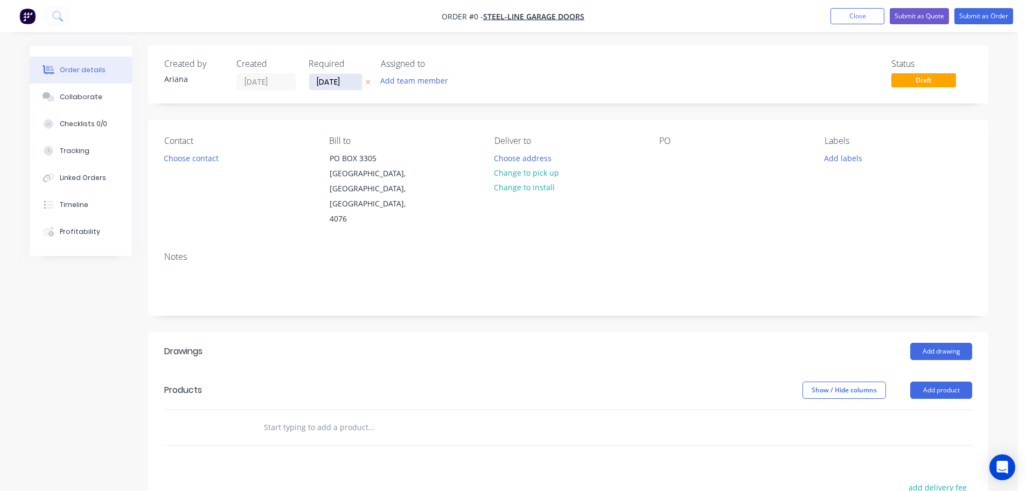
click at [335, 84] on input "[DATE]" at bounding box center [335, 82] width 53 height 16
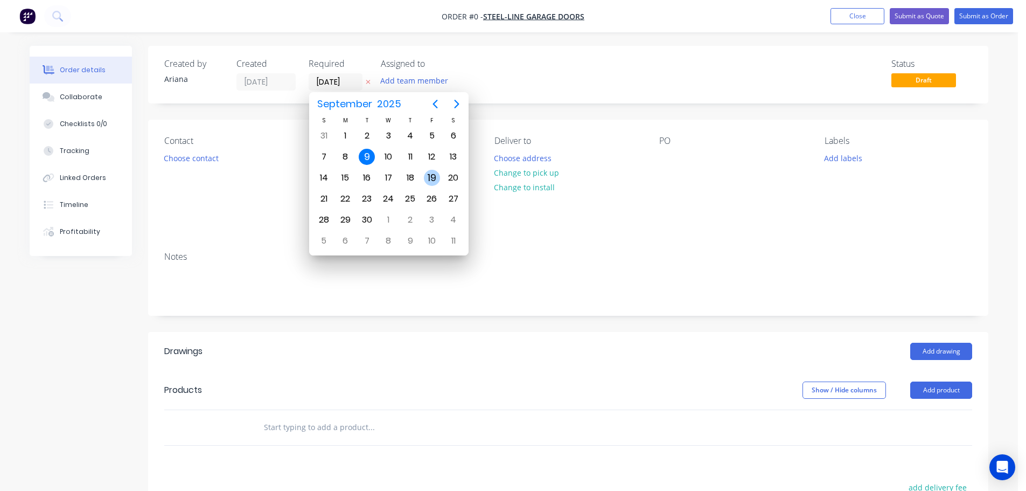
click at [430, 174] on div "19" at bounding box center [432, 178] width 16 height 16
type input "[DATE]"
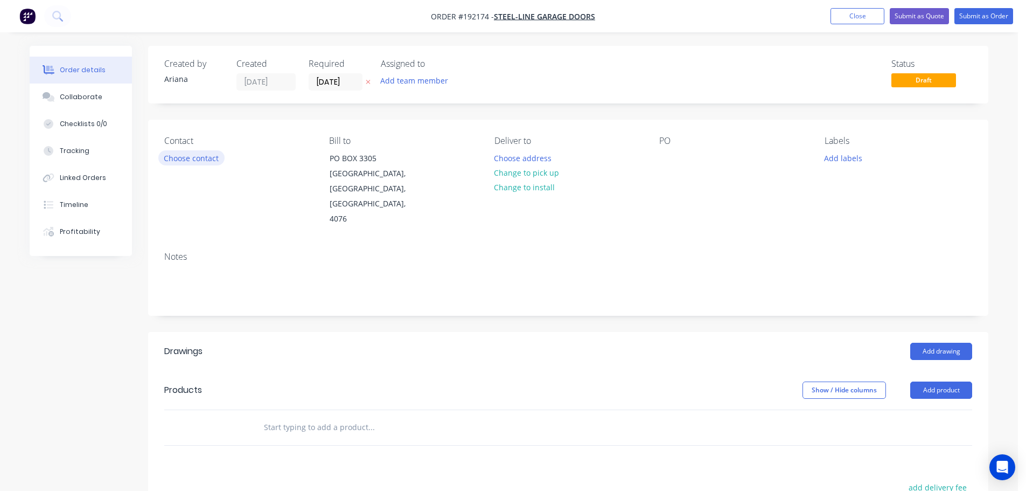
click at [196, 156] on button "Choose contact" at bounding box center [191, 157] width 66 height 15
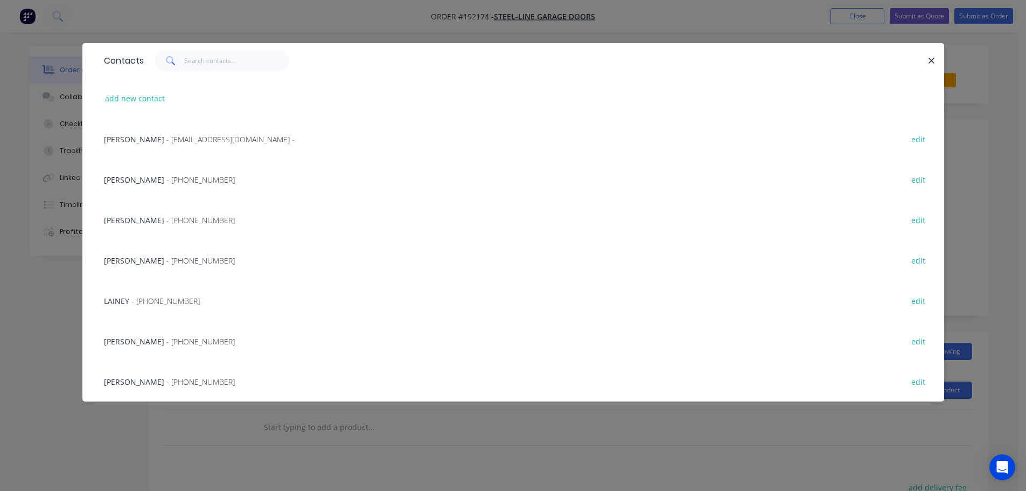
click at [150, 338] on span "[PERSON_NAME]" at bounding box center [134, 341] width 60 height 10
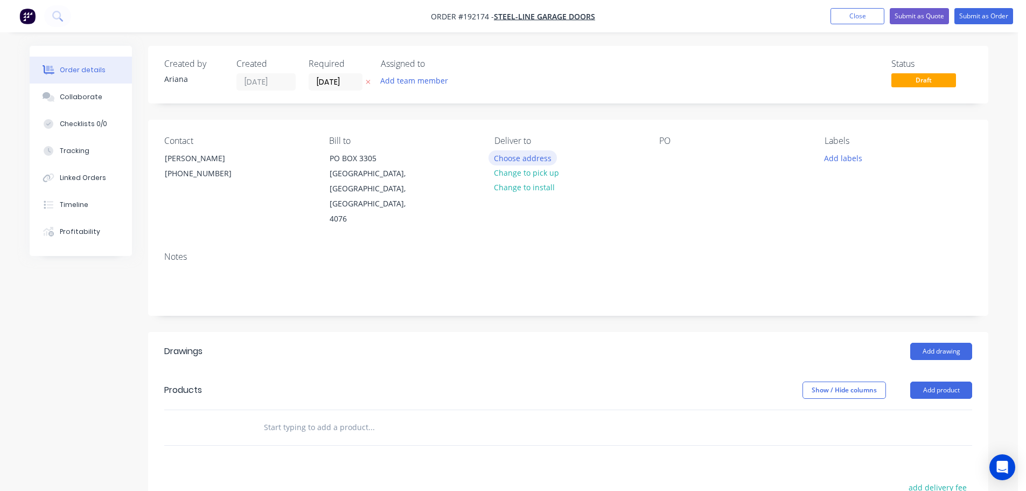
click at [532, 155] on button "Choose address" at bounding box center [523, 157] width 69 height 15
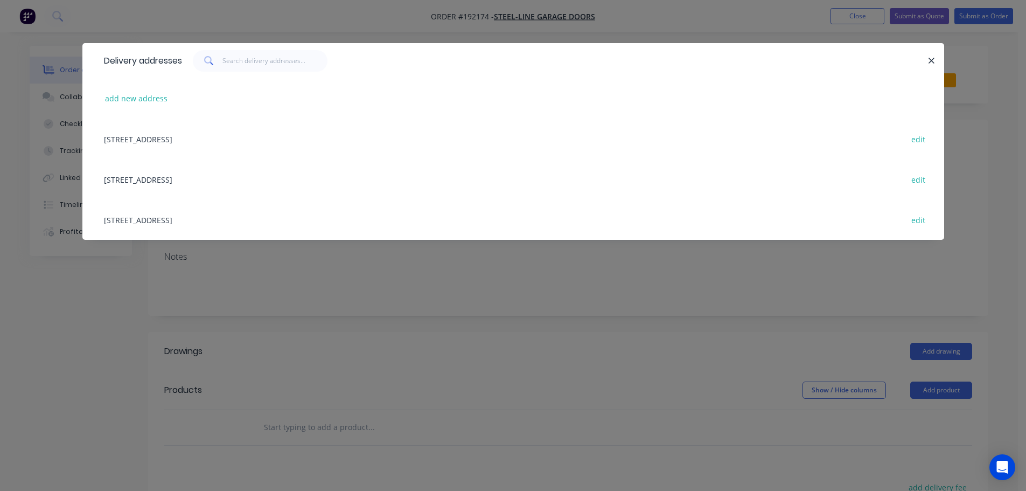
click at [214, 225] on div "[STREET_ADDRESS] edit" at bounding box center [514, 219] width 830 height 40
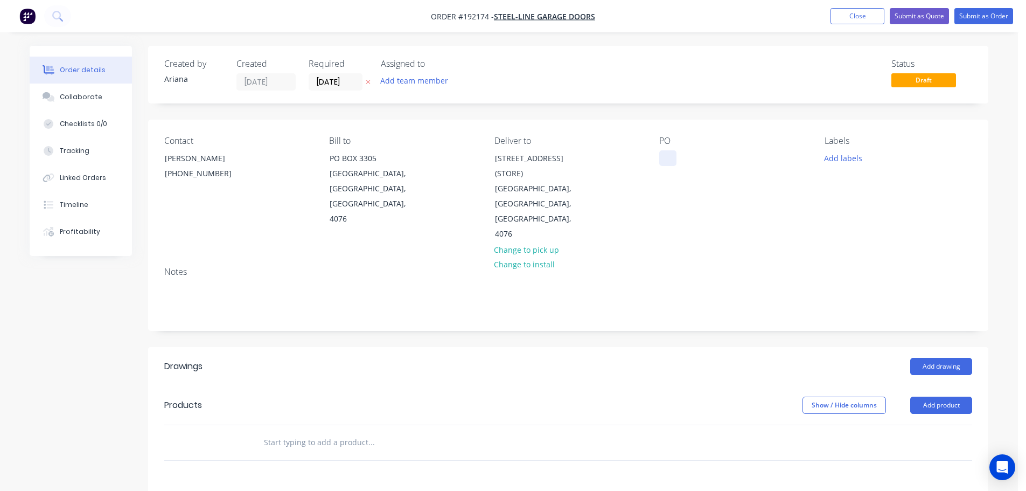
click at [667, 158] on div at bounding box center [668, 158] width 17 height 16
click at [845, 157] on button "Add labels" at bounding box center [843, 157] width 50 height 15
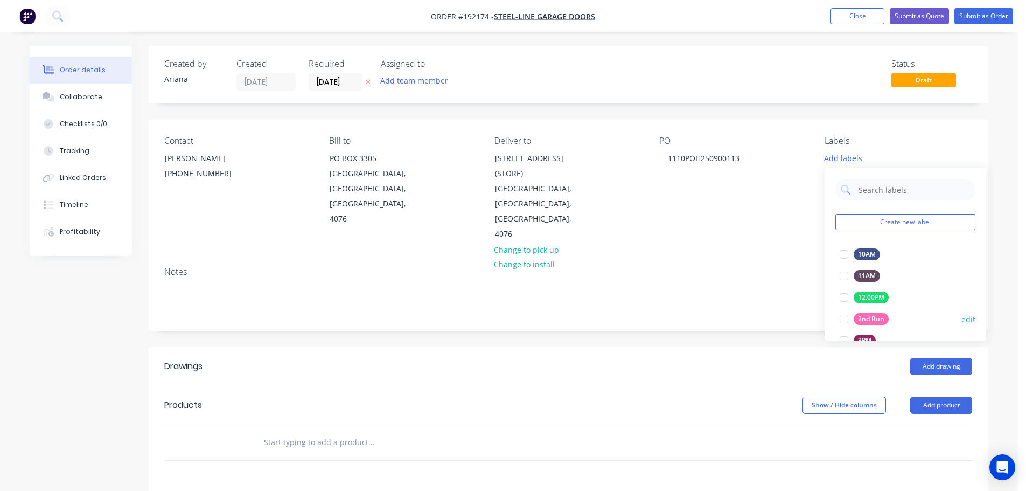
click at [847, 316] on div at bounding box center [845, 319] width 22 height 22
click at [746, 267] on div "Notes" at bounding box center [568, 272] width 808 height 10
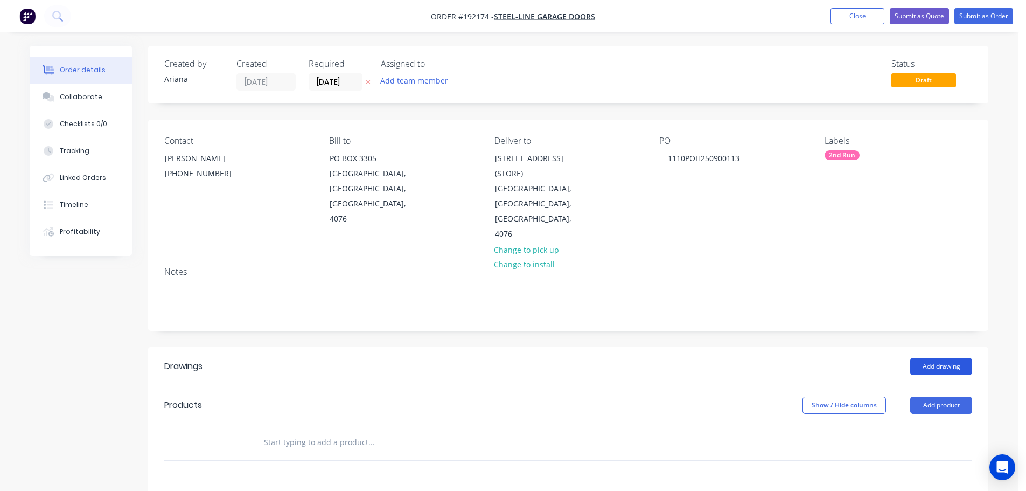
click at [941, 358] on button "Add drawing" at bounding box center [942, 366] width 62 height 17
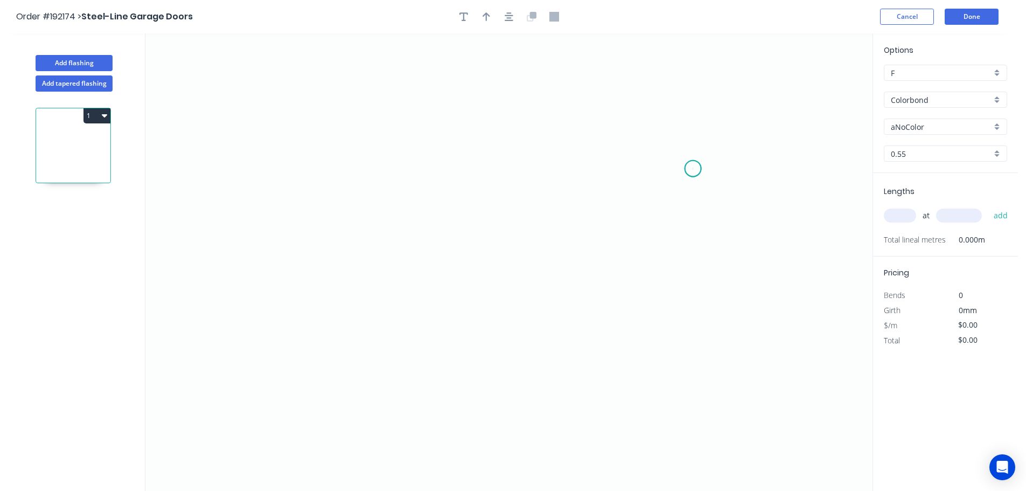
click at [693, 169] on icon "0" at bounding box center [508, 261] width 727 height 457
click at [614, 173] on icon "0" at bounding box center [508, 261] width 727 height 457
click at [615, 92] on icon "0 ?" at bounding box center [508, 261] width 727 height 457
click at [509, 95] on icon "0 ? ?" at bounding box center [508, 261] width 727 height 457
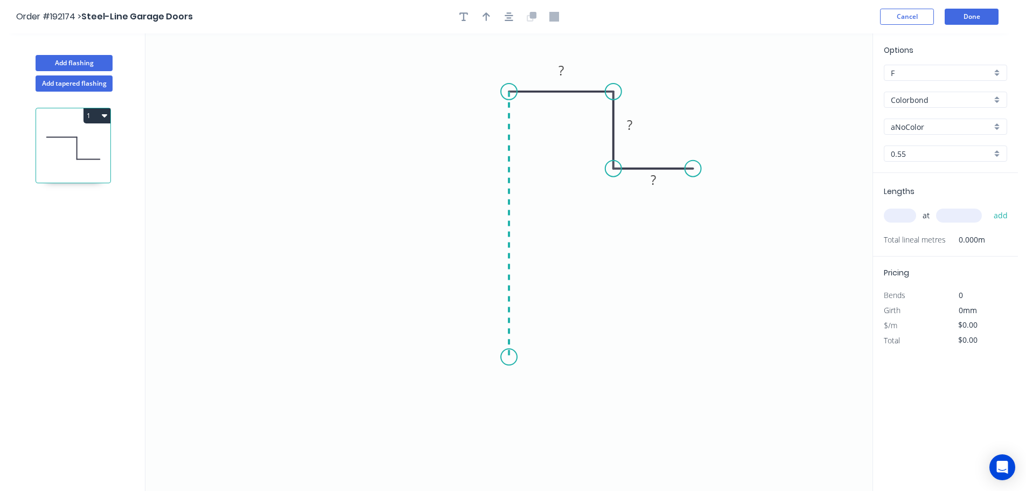
click at [512, 357] on icon "0 ? ? ?" at bounding box center [508, 261] width 727 height 457
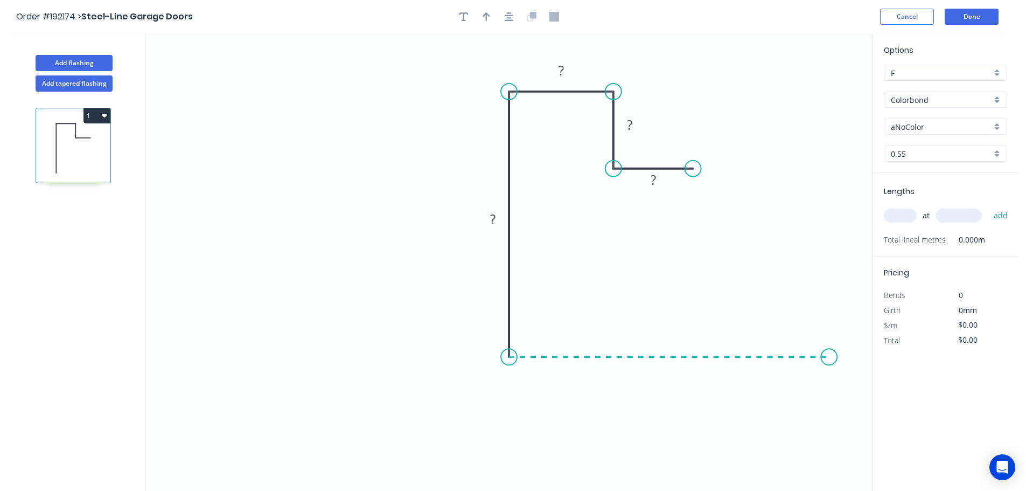
click at [830, 343] on icon "0 ? ? ? ?" at bounding box center [508, 261] width 727 height 457
click at [830, 343] on icon "0 ? ? ? ? ?" at bounding box center [508, 261] width 727 height 457
click at [674, 369] on rect at bounding box center [669, 368] width 22 height 15
click at [622, 263] on icon "0 15 20 22 67 67" at bounding box center [508, 261] width 727 height 457
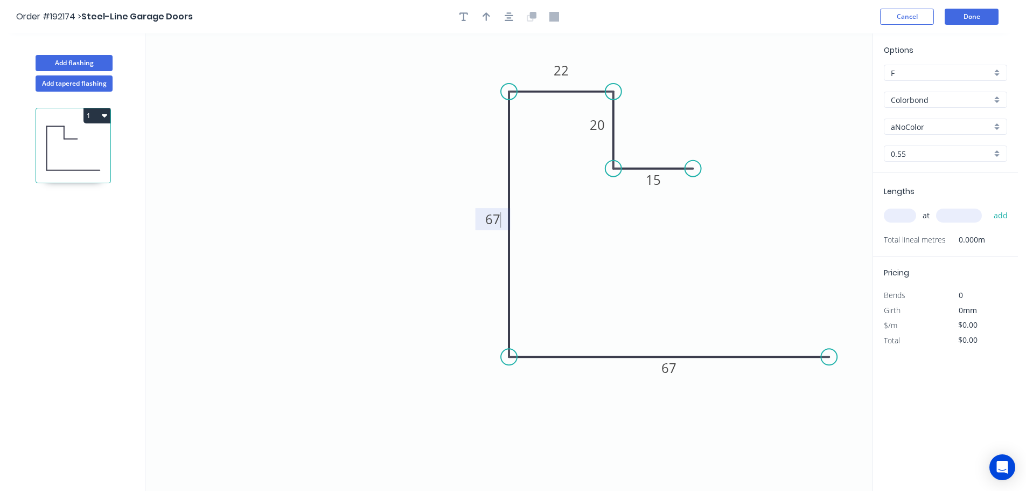
type input "$10.09"
click at [486, 13] on icon "button" at bounding box center [487, 16] width 8 height 9
drag, startPoint x: 817, startPoint y: 87, endPoint x: 389, endPoint y: 212, distance: 445.9
click at [389, 212] on icon at bounding box center [389, 199] width 10 height 34
click at [389, 212] on icon at bounding box center [389, 200] width 10 height 34
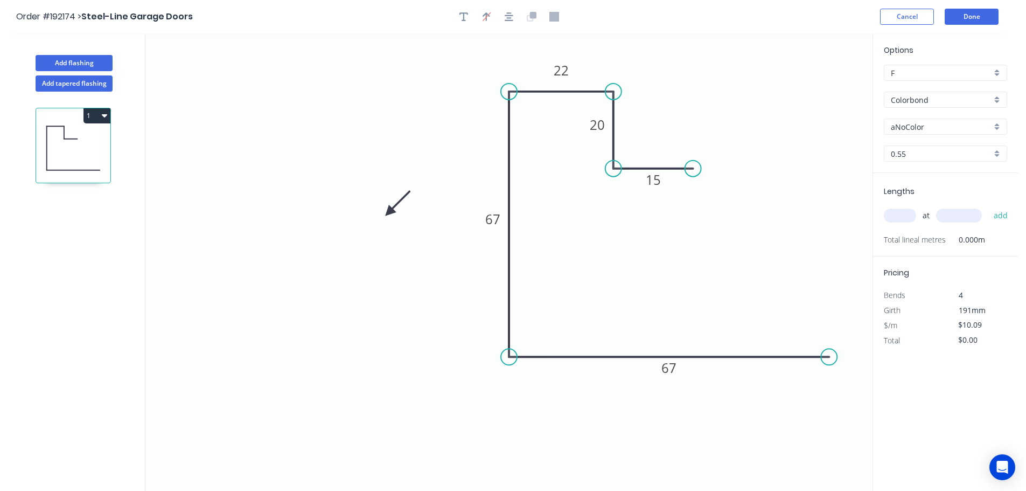
click at [389, 212] on icon at bounding box center [398, 203] width 31 height 31
click at [389, 212] on icon at bounding box center [398, 220] width 31 height 31
click at [389, 212] on icon at bounding box center [389, 224] width 10 height 34
click at [389, 212] on icon at bounding box center [380, 220] width 31 height 31
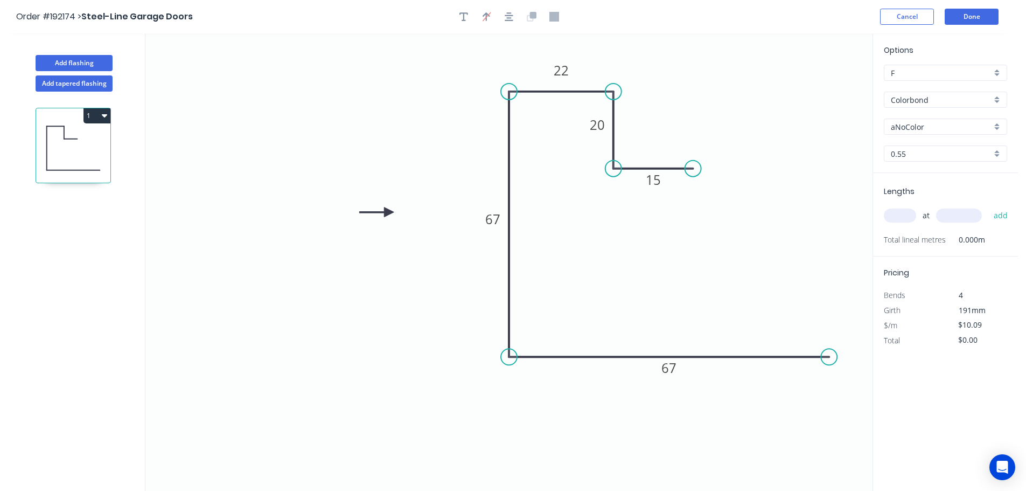
click at [999, 124] on div "aNoColor" at bounding box center [945, 127] width 123 height 16
click at [928, 148] on div "Surfmist" at bounding box center [946, 145] width 122 height 19
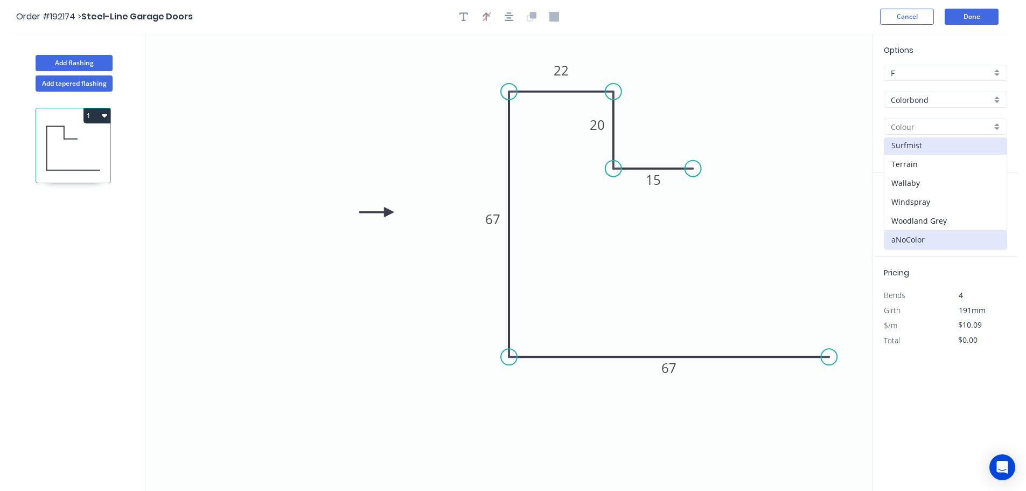
type input "Surfmist"
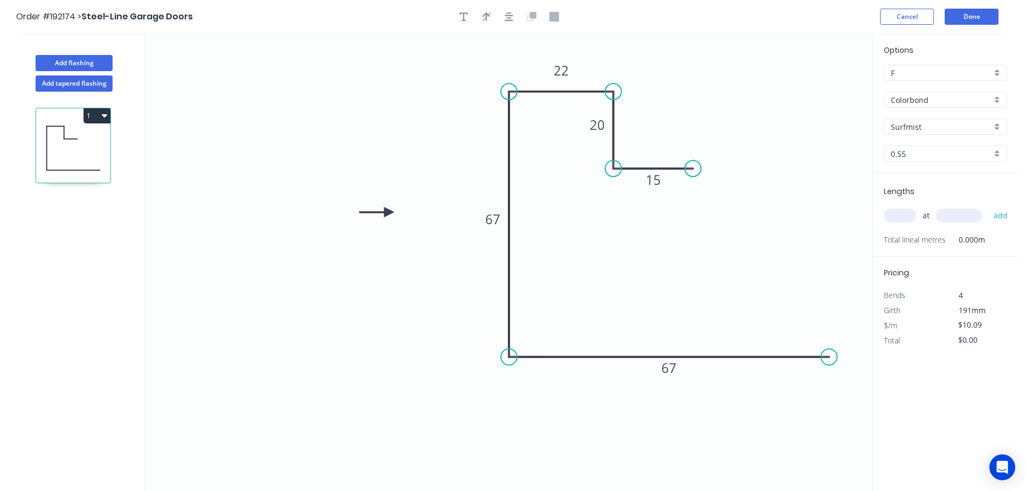
click at [998, 154] on div "0.55" at bounding box center [945, 153] width 123 height 16
click at [926, 195] on div "1.0" at bounding box center [946, 193] width 122 height 19
type input "1.0"
type input "$15.97"
click at [908, 217] on input "text" at bounding box center [900, 216] width 32 height 14
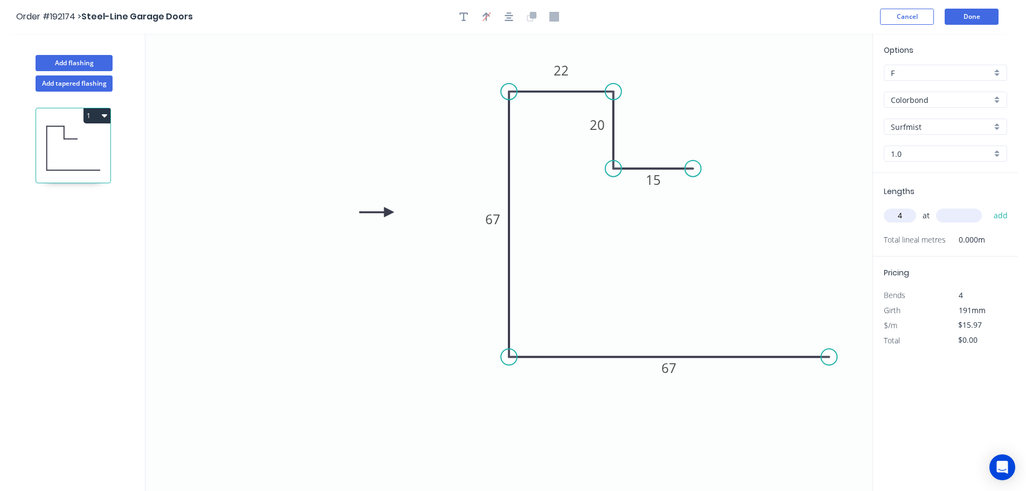
type input "4"
click at [969, 214] on input "text" at bounding box center [959, 216] width 46 height 14
type input "5300"
click at [989, 206] on button "add" at bounding box center [1001, 215] width 25 height 18
type input "$338.56"
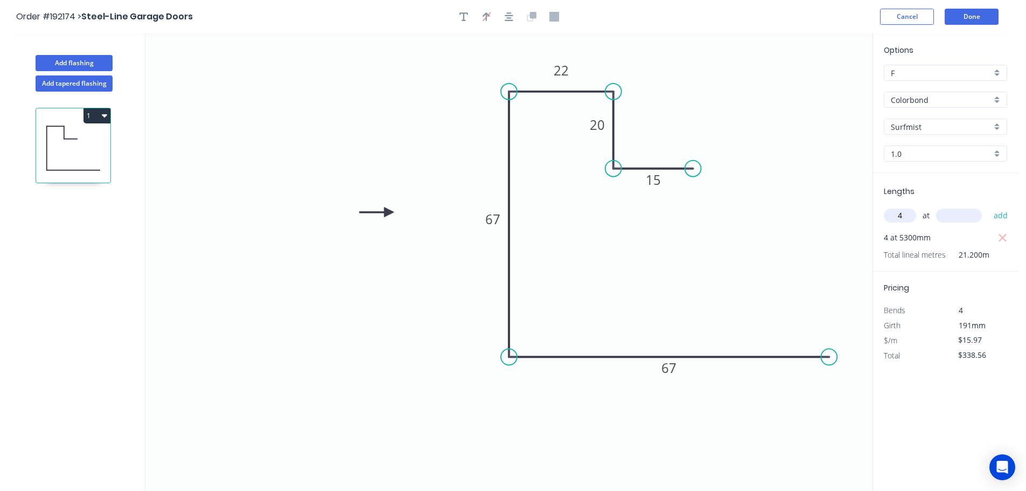
type input "4"
click at [970, 214] on input "text" at bounding box center [959, 216] width 46 height 14
type input "2400"
click at [989, 206] on button "add" at bounding box center [1001, 215] width 25 height 18
type input "$491.88"
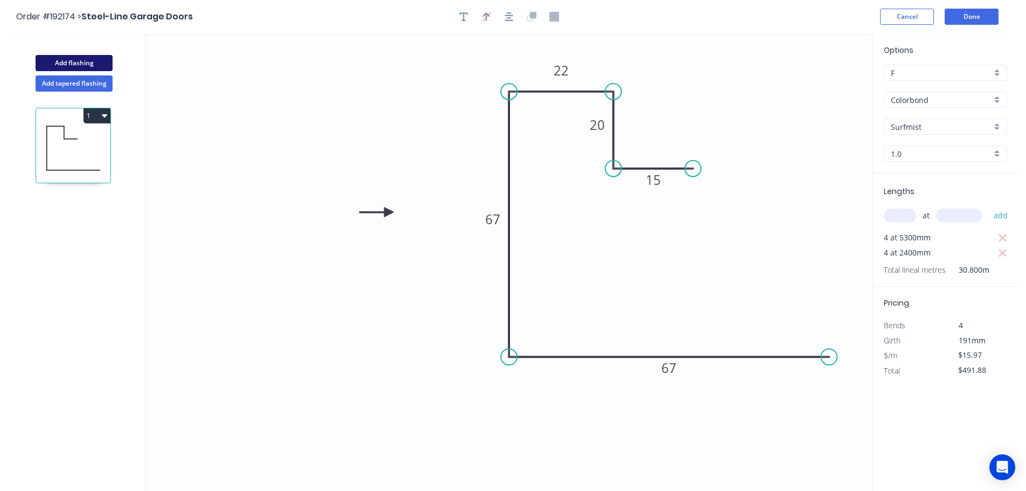
click at [67, 64] on button "Add flashing" at bounding box center [74, 63] width 77 height 16
type input "$0.00"
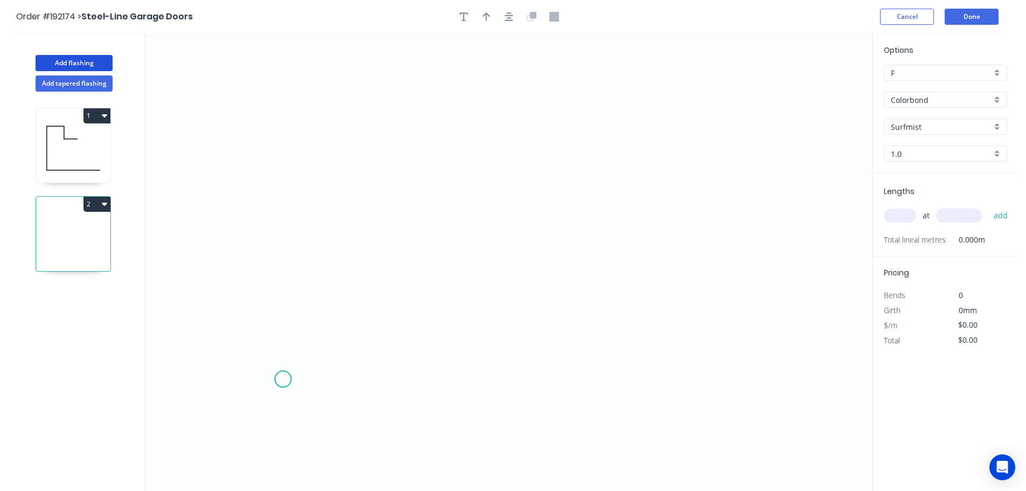
click at [283, 379] on icon "0" at bounding box center [508, 261] width 727 height 457
click at [372, 382] on icon "0" at bounding box center [508, 261] width 727 height 457
click at [372, 162] on icon at bounding box center [372, 270] width 0 height 217
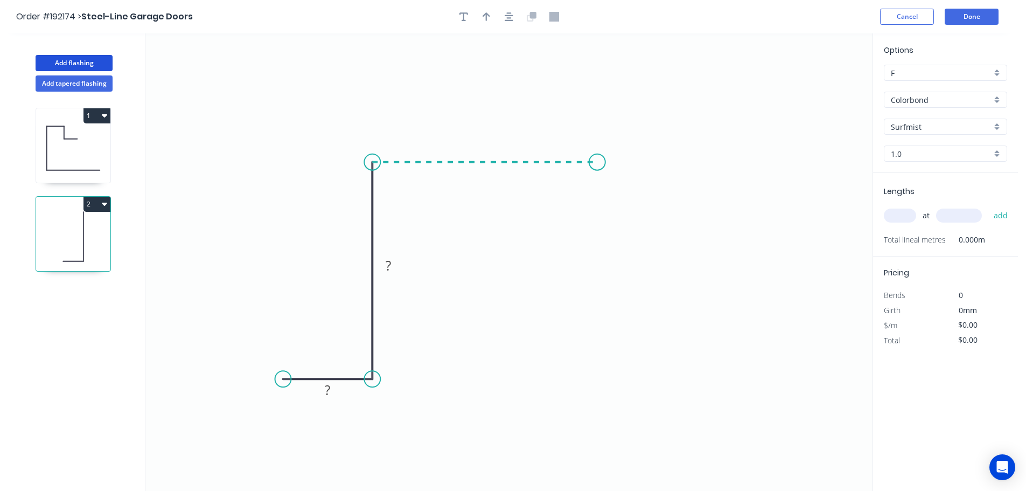
click at [598, 158] on icon "0 ? ?" at bounding box center [508, 261] width 727 height 457
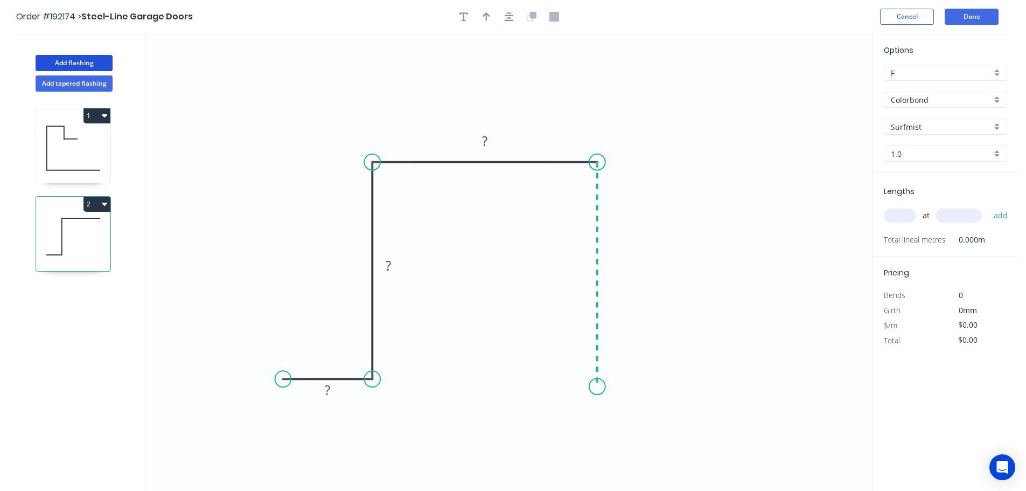
click at [598, 387] on icon "0 ? ? ?" at bounding box center [508, 261] width 727 height 457
click at [683, 383] on icon "0 ? ? ? ?" at bounding box center [508, 261] width 727 height 457
click at [683, 383] on circle at bounding box center [683, 386] width 16 height 16
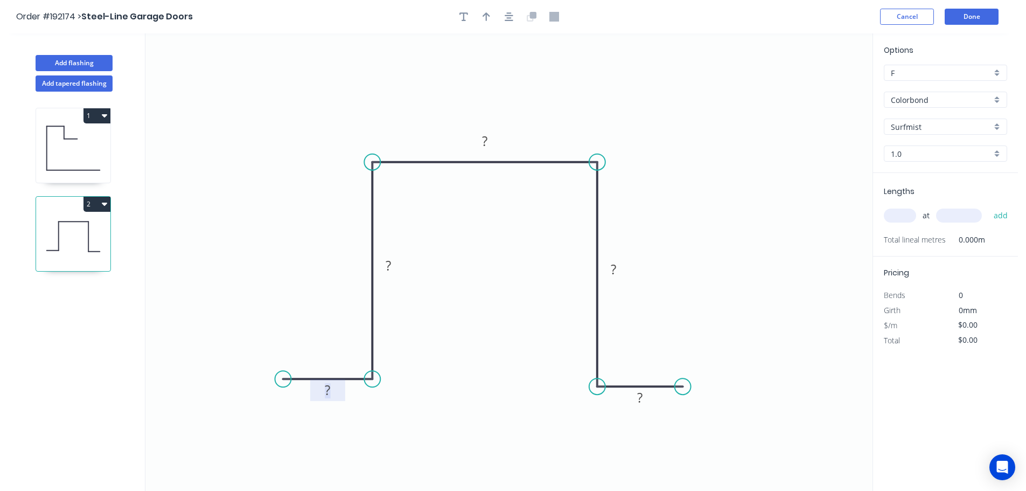
click at [328, 391] on tspan "?" at bounding box center [327, 390] width 5 height 18
click at [473, 279] on icon "0 16 46 30 46 16" at bounding box center [508, 261] width 727 height 457
type input "$15.97"
click at [486, 17] on icon "button" at bounding box center [487, 16] width 8 height 9
drag, startPoint x: 787, startPoint y: 92, endPoint x: 630, endPoint y: 103, distance: 156.7
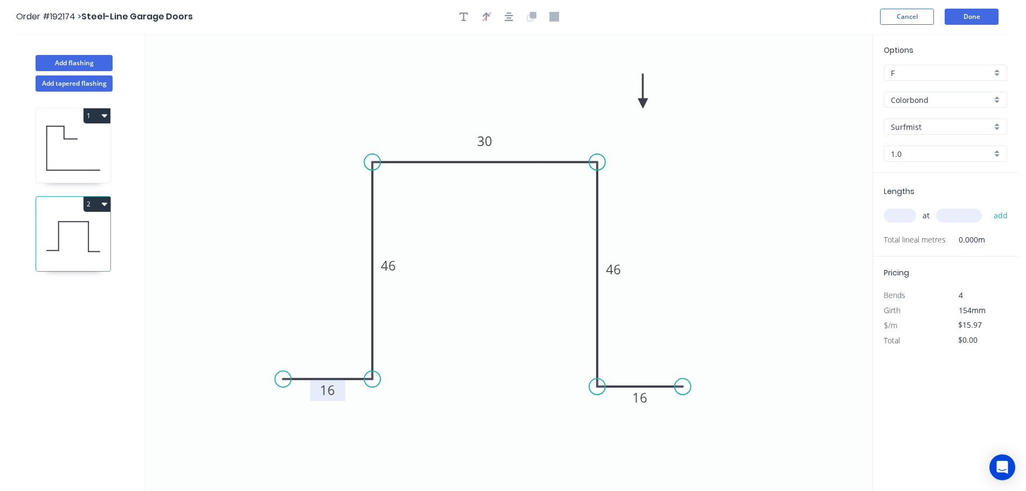
click at [638, 103] on icon at bounding box center [643, 91] width 10 height 34
click at [630, 103] on icon at bounding box center [631, 91] width 10 height 34
click at [997, 99] on div "Colorbond" at bounding box center [945, 100] width 123 height 16
click at [954, 180] on div "Galvabond" at bounding box center [946, 173] width 122 height 19
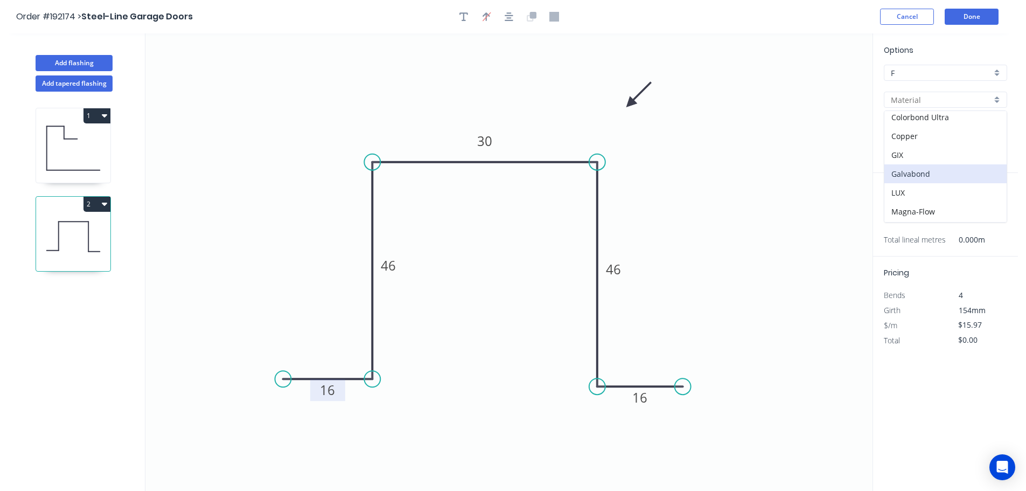
type input "Galvabond"
type input "$15.30"
click at [905, 213] on input "text" at bounding box center [900, 216] width 32 height 14
type input "10"
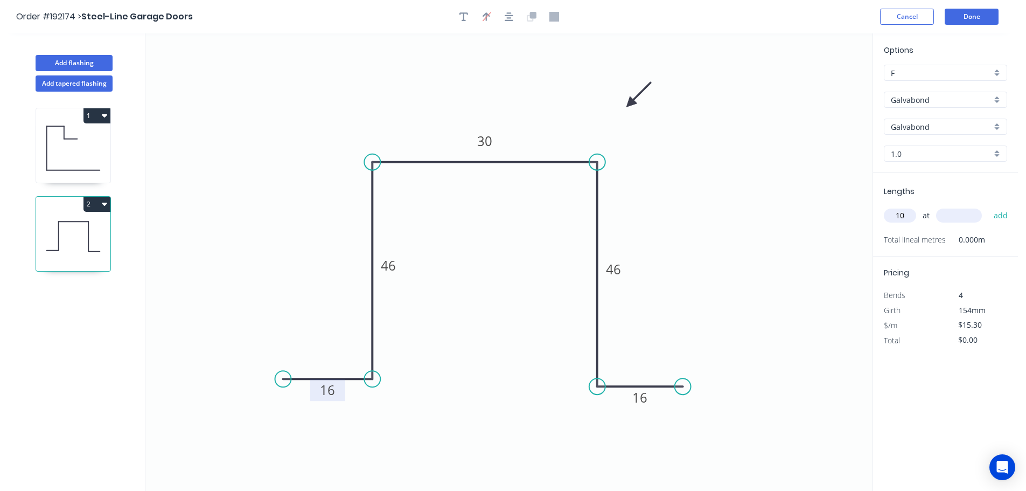
click at [973, 214] on input "text" at bounding box center [959, 216] width 46 height 14
type input "3000"
click at [989, 206] on button "add" at bounding box center [1001, 215] width 25 height 18
type input "$459.00"
click at [975, 14] on button "Done" at bounding box center [972, 17] width 54 height 16
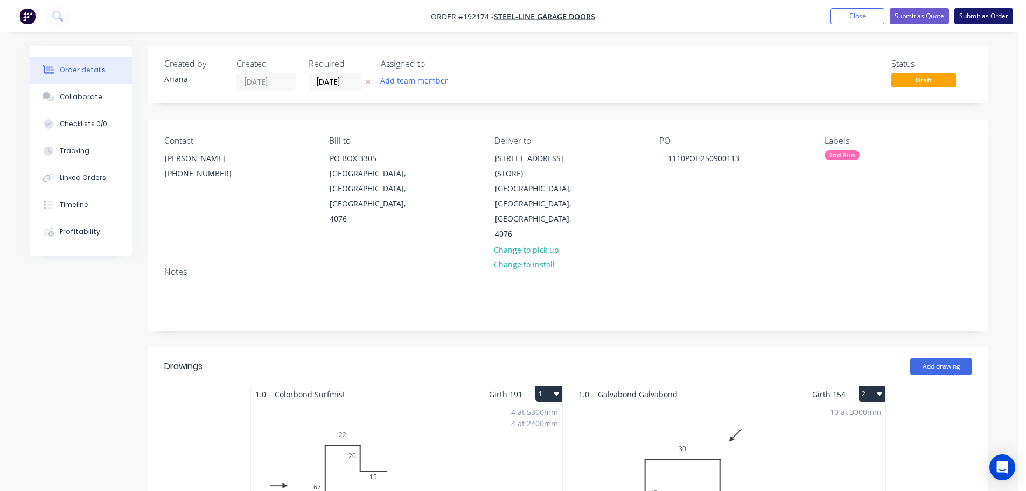
click at [993, 15] on button "Submit as Order" at bounding box center [984, 16] width 59 height 16
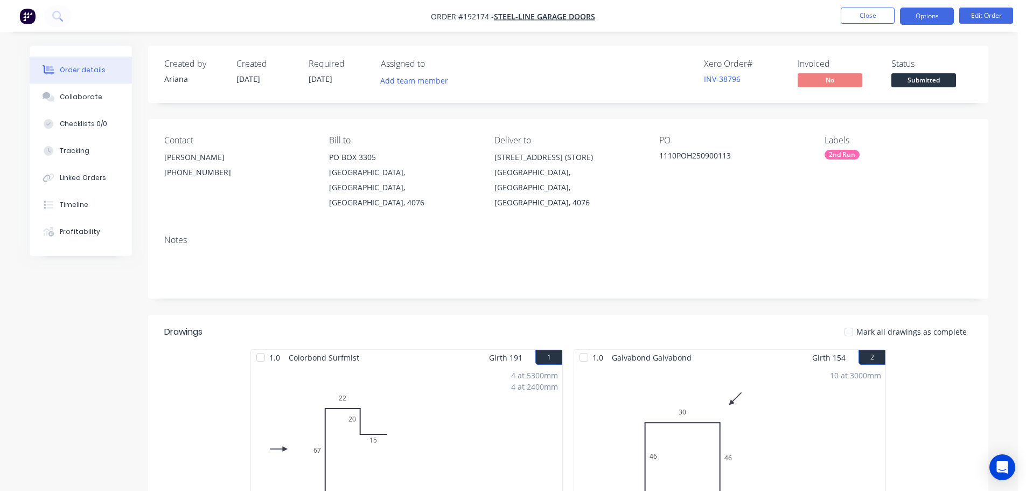
click at [935, 15] on button "Options" at bounding box center [927, 16] width 54 height 17
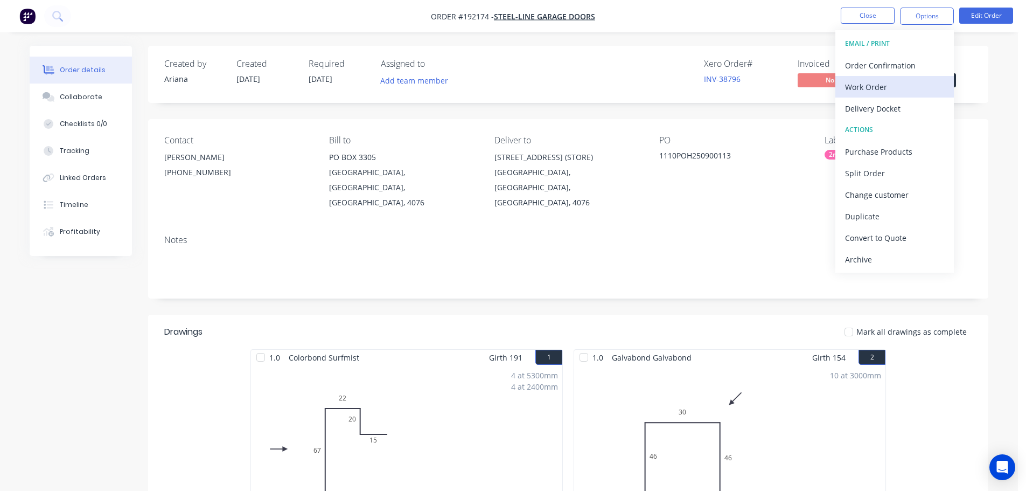
click at [889, 86] on div "Work Order" at bounding box center [894, 87] width 99 height 16
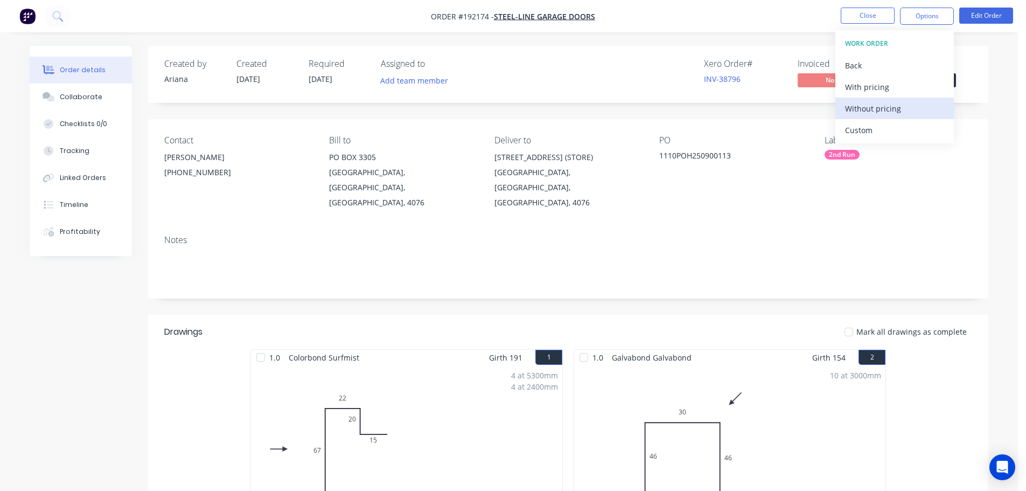
click at [876, 107] on div "Without pricing" at bounding box center [894, 109] width 99 height 16
click at [623, 55] on div "Created by [PERSON_NAME] Created [DATE] Required [DATE] Assigned to Add team me…" at bounding box center [568, 74] width 841 height 57
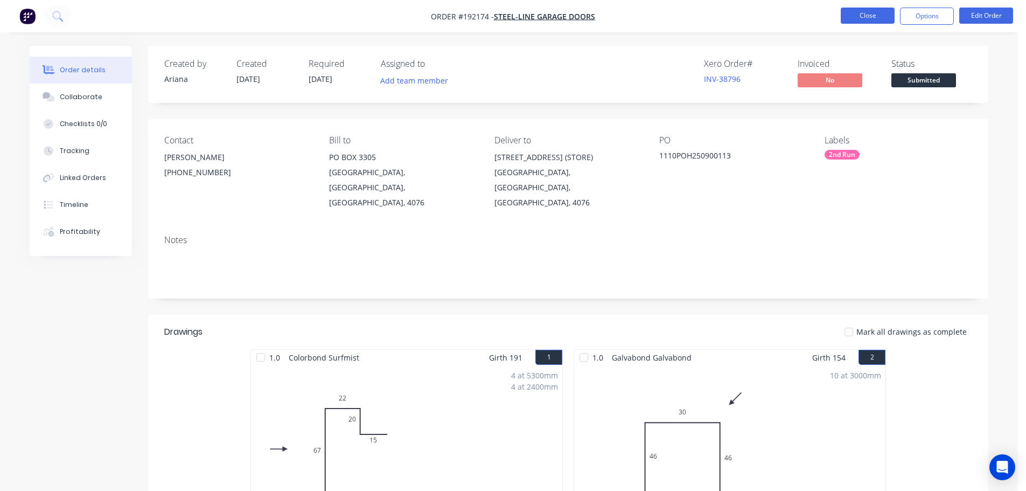
click at [866, 13] on button "Close" at bounding box center [868, 16] width 54 height 16
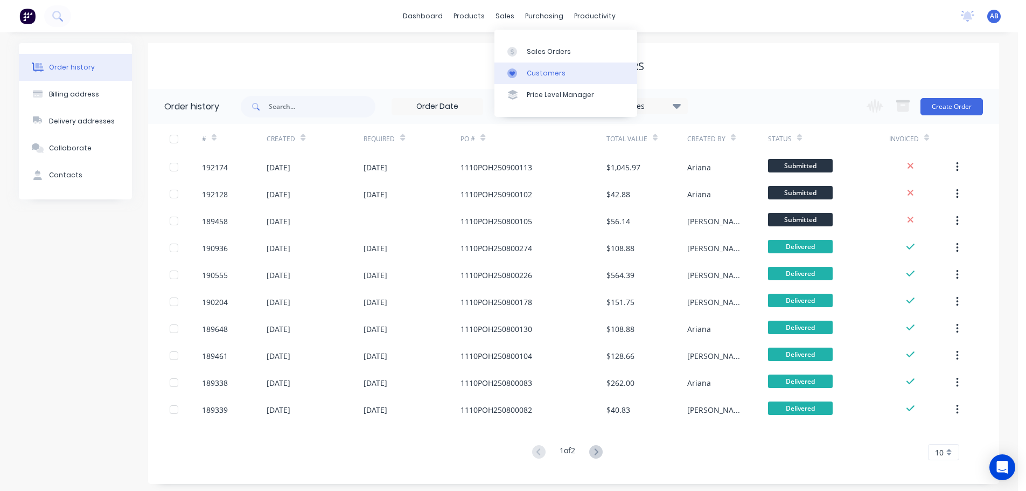
click at [535, 68] on div "Customers" at bounding box center [546, 73] width 39 height 10
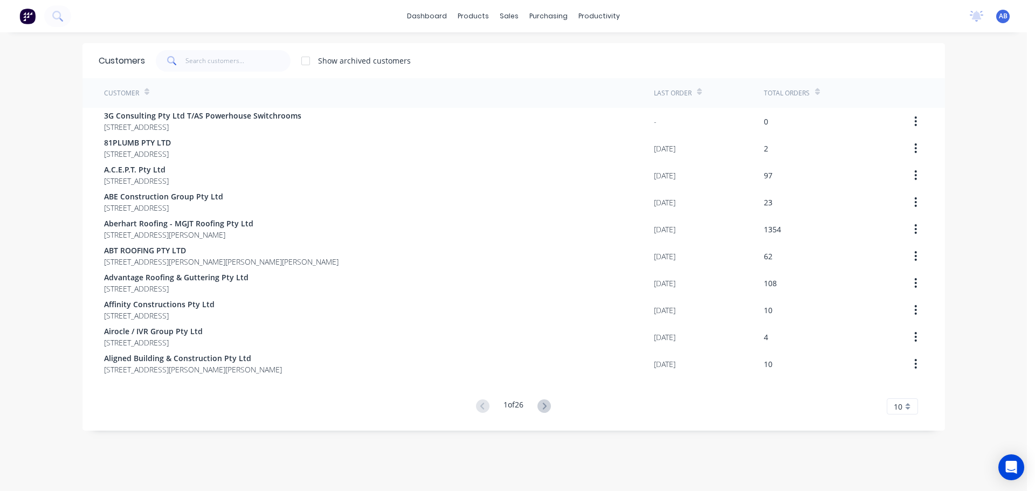
click at [685, 17] on div "dashboard products sales purchasing productivity dashboard products Product Cat…" at bounding box center [513, 16] width 1026 height 32
click at [532, 62] on div "Show archived customers" at bounding box center [536, 61] width 783 height 22
click at [529, 60] on div "Show archived customers" at bounding box center [536, 61] width 783 height 22
drag, startPoint x: 239, startPoint y: 54, endPoint x: 399, endPoint y: 71, distance: 160.4
click at [241, 54] on input "text" at bounding box center [237, 61] width 105 height 22
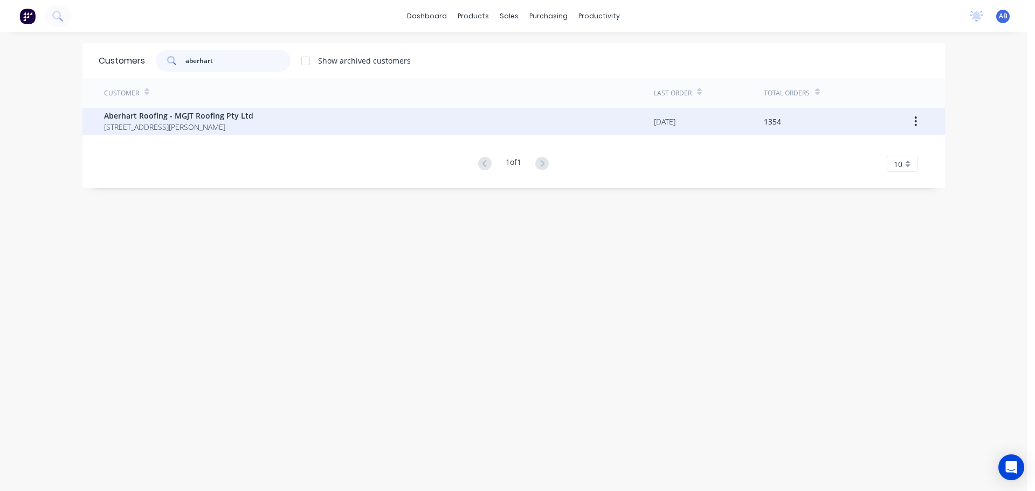
type input "aberhart"
click at [210, 116] on span "Aberhart Roofing - MGJT Roofing Pty Ltd" at bounding box center [178, 115] width 149 height 11
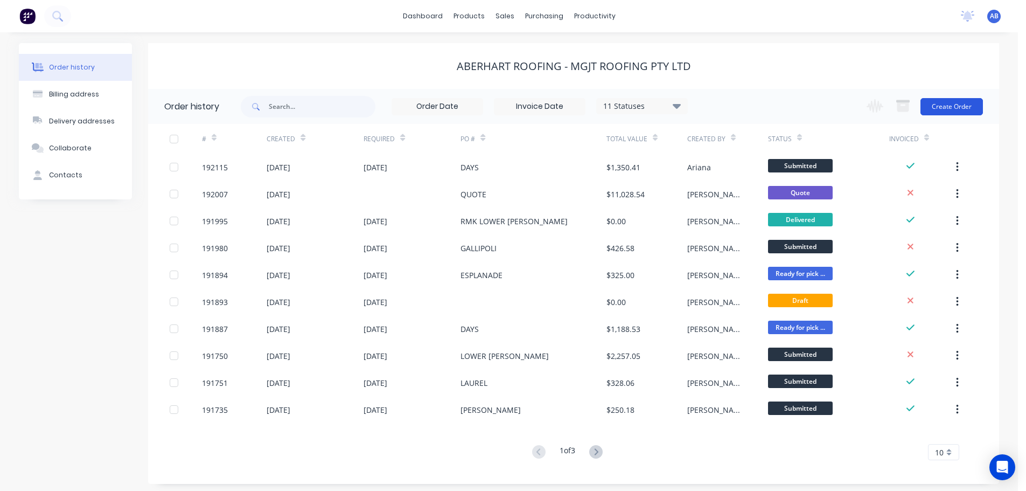
click at [955, 105] on button "Create Order" at bounding box center [952, 106] width 63 height 17
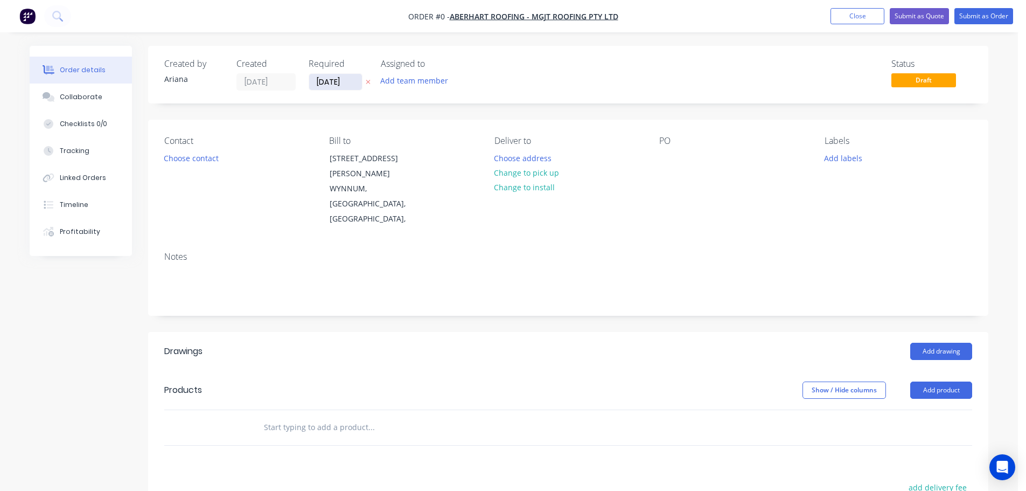
click at [344, 80] on input "[DATE]" at bounding box center [335, 82] width 53 height 16
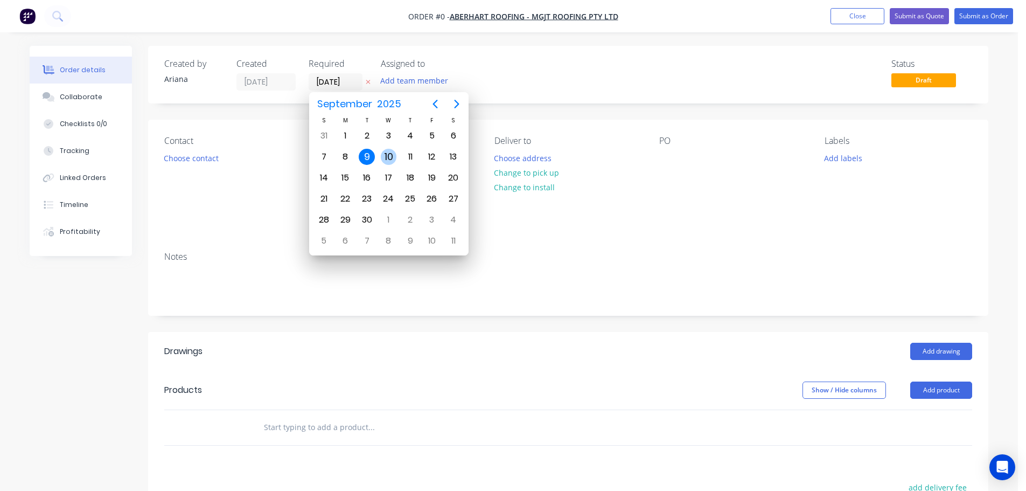
click at [387, 155] on div "10" at bounding box center [389, 157] width 16 height 16
type input "[DATE]"
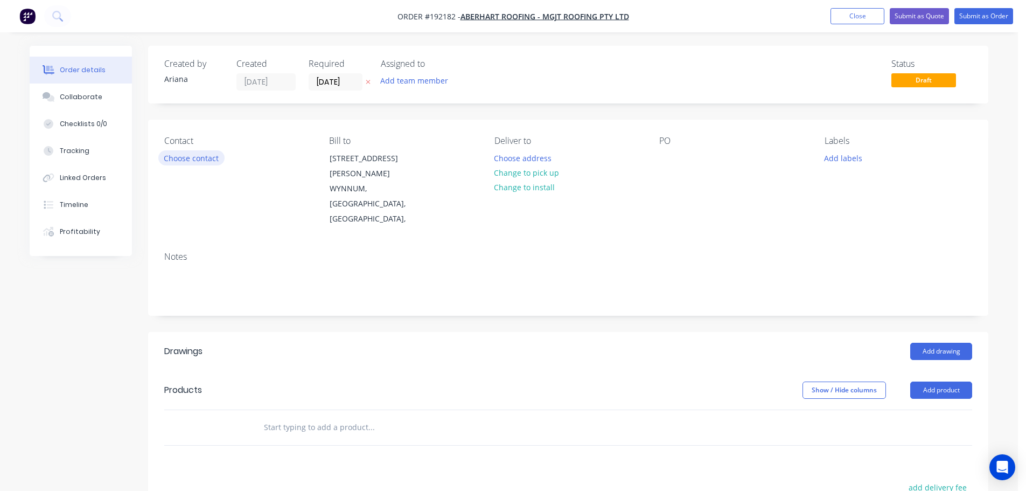
click at [195, 158] on button "Choose contact" at bounding box center [191, 157] width 66 height 15
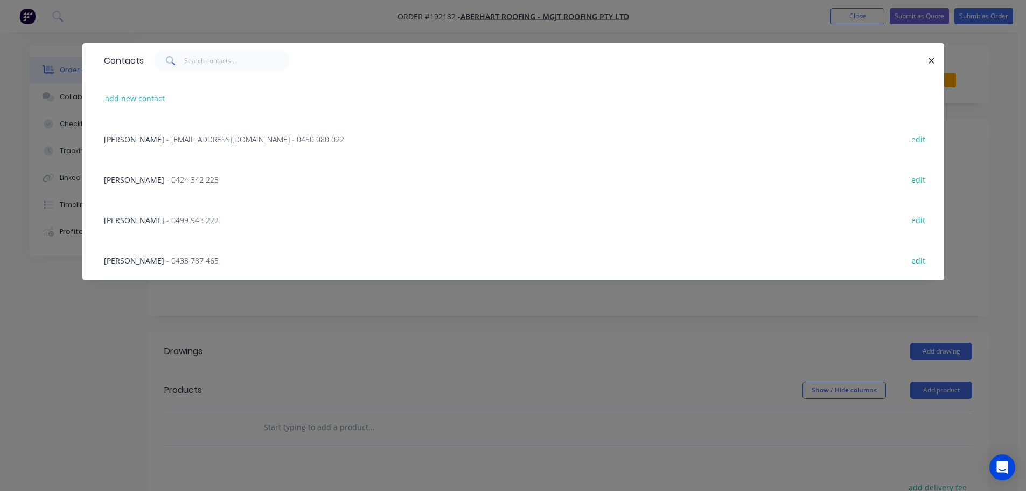
click at [191, 138] on span "- [EMAIL_ADDRESS][DOMAIN_NAME] - 0450 080 022" at bounding box center [255, 139] width 178 height 10
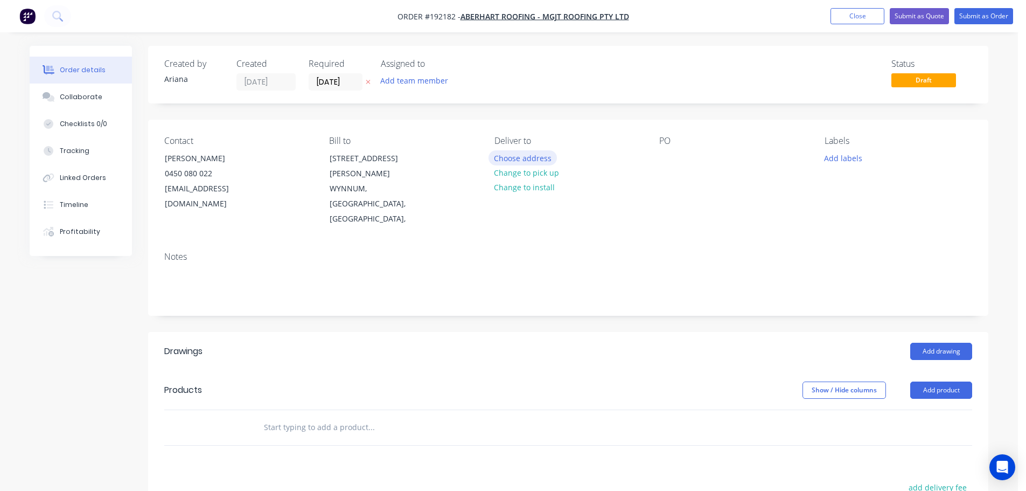
click at [512, 156] on button "Choose address" at bounding box center [523, 157] width 69 height 15
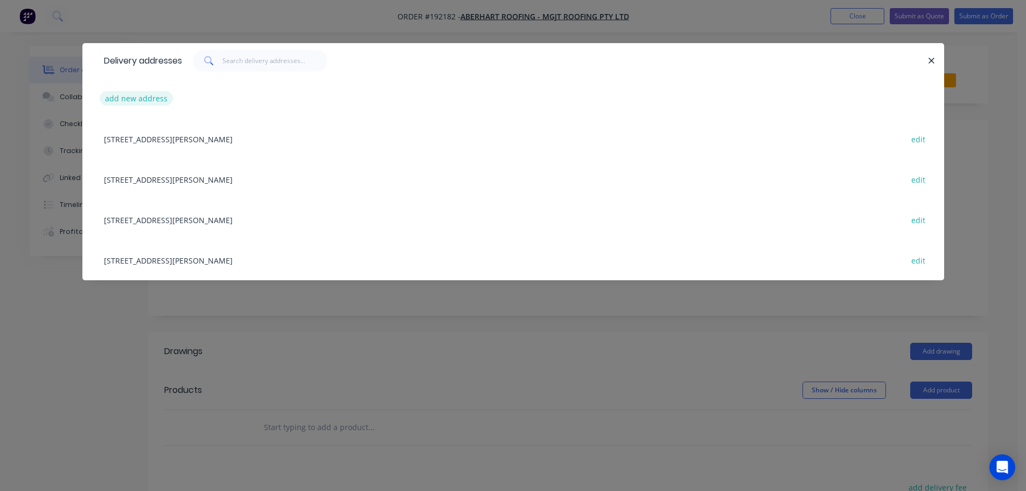
click at [116, 97] on button "add new address" at bounding box center [137, 98] width 74 height 15
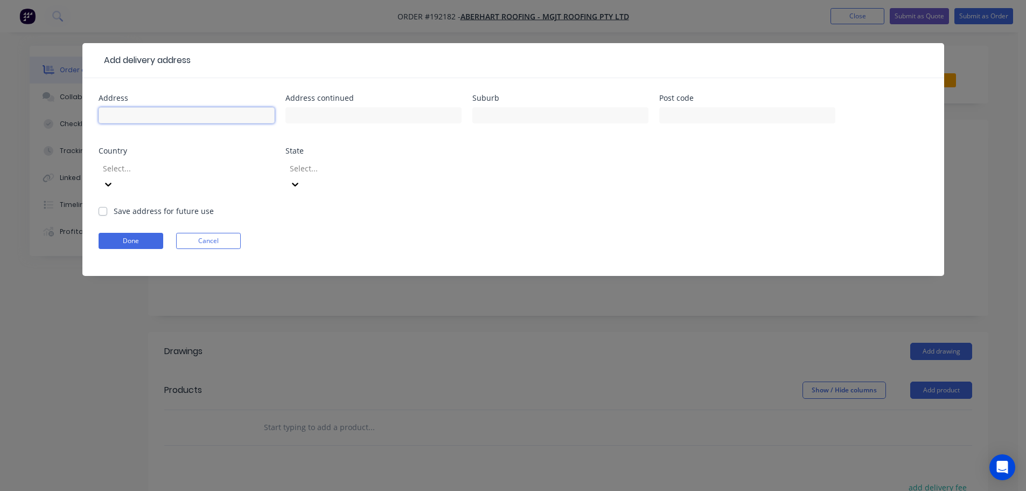
click at [135, 116] on input "text" at bounding box center [187, 115] width 176 height 16
type input "30 [PERSON_NAME] ST"
type input "ASCOT"
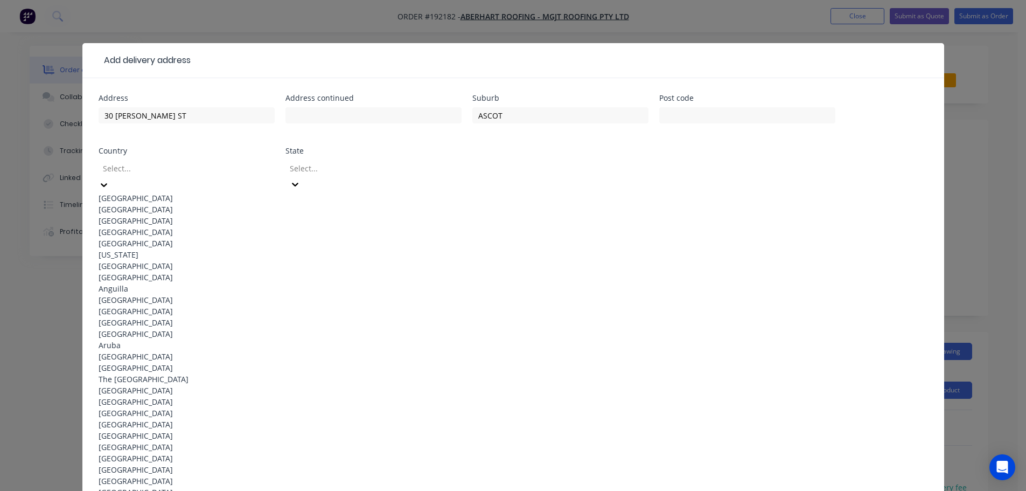
click at [225, 192] on div "[GEOGRAPHIC_DATA]" at bounding box center [187, 197] width 176 height 11
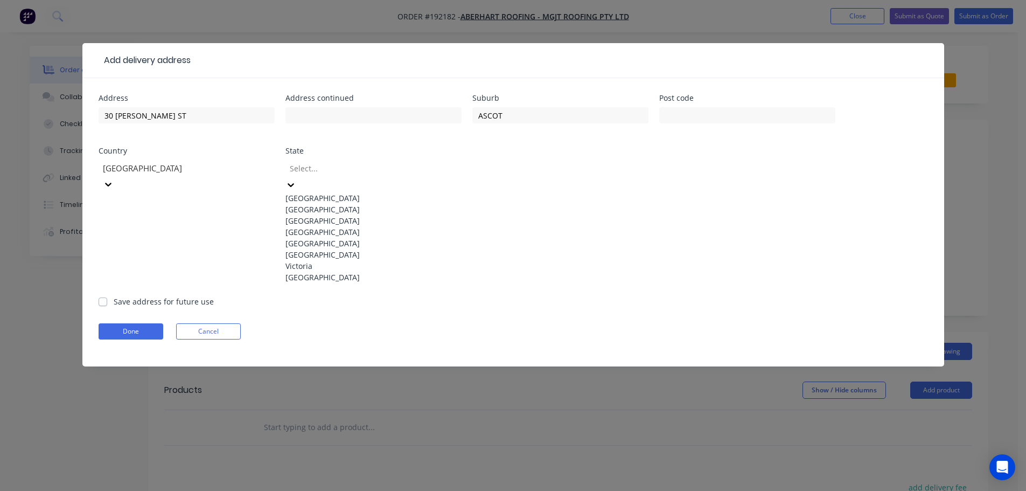
click at [296, 179] on icon at bounding box center [291, 184] width 11 height 11
click at [320, 238] on div "[GEOGRAPHIC_DATA]" at bounding box center [374, 231] width 176 height 11
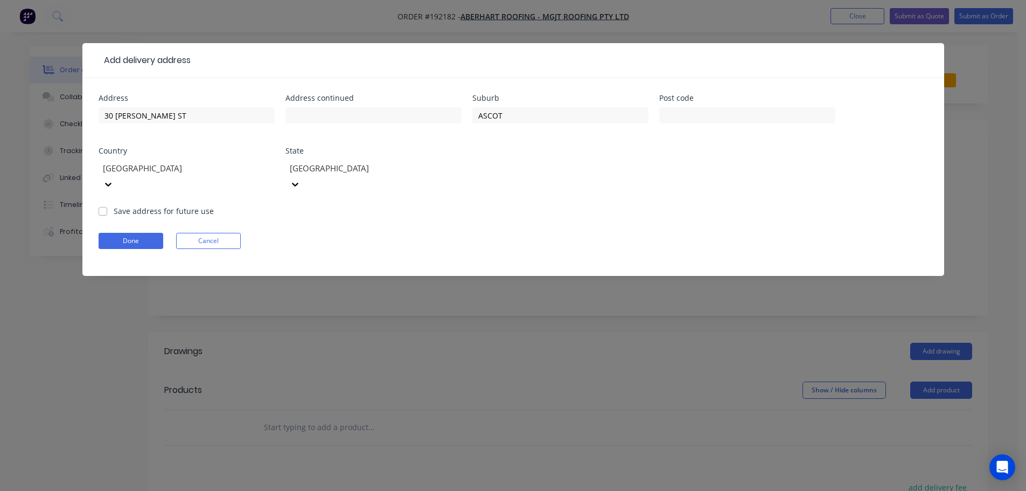
click at [588, 206] on form "Address 30 [PERSON_NAME] ST Address continued Suburb ASCOT Post code Country [G…" at bounding box center [514, 185] width 830 height 182
click at [116, 233] on button "Done" at bounding box center [131, 241] width 65 height 16
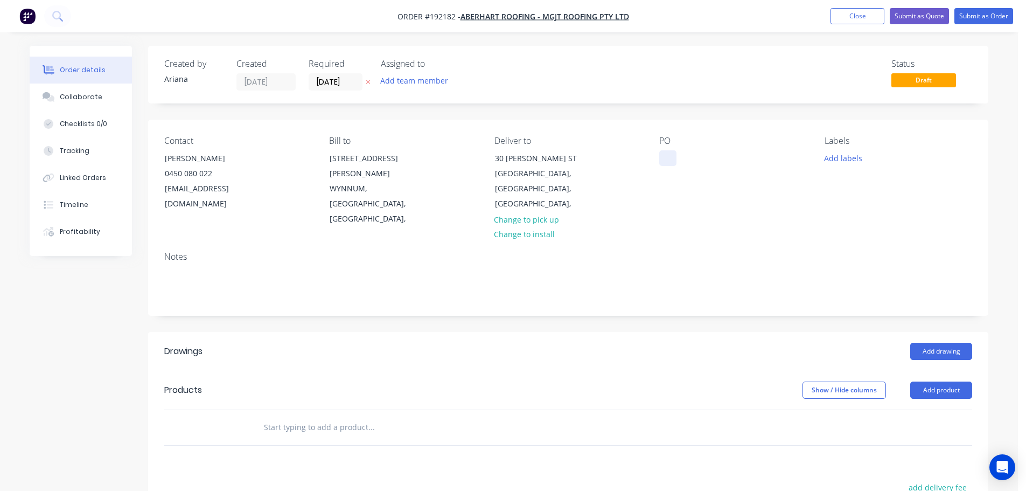
click at [668, 156] on div at bounding box center [668, 158] width 17 height 16
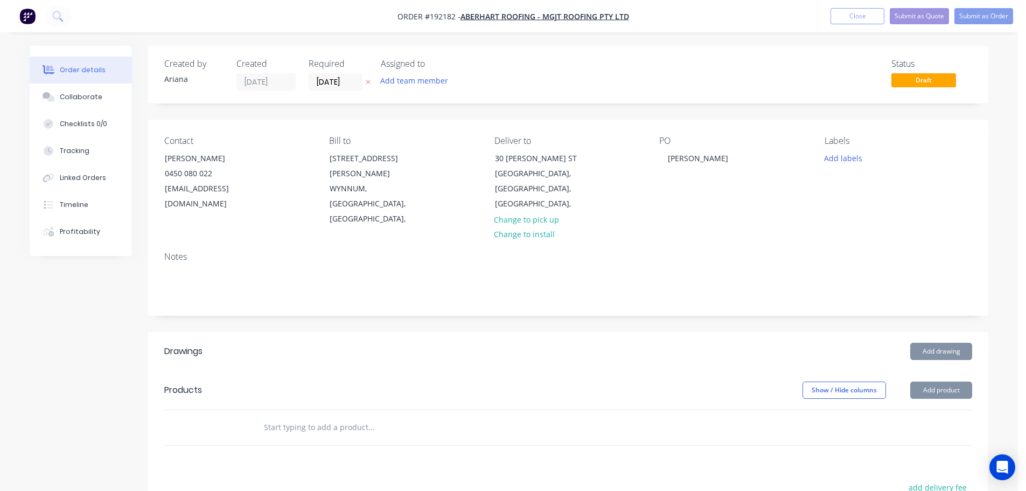
click at [755, 184] on div "[PERSON_NAME]" at bounding box center [734, 181] width 148 height 91
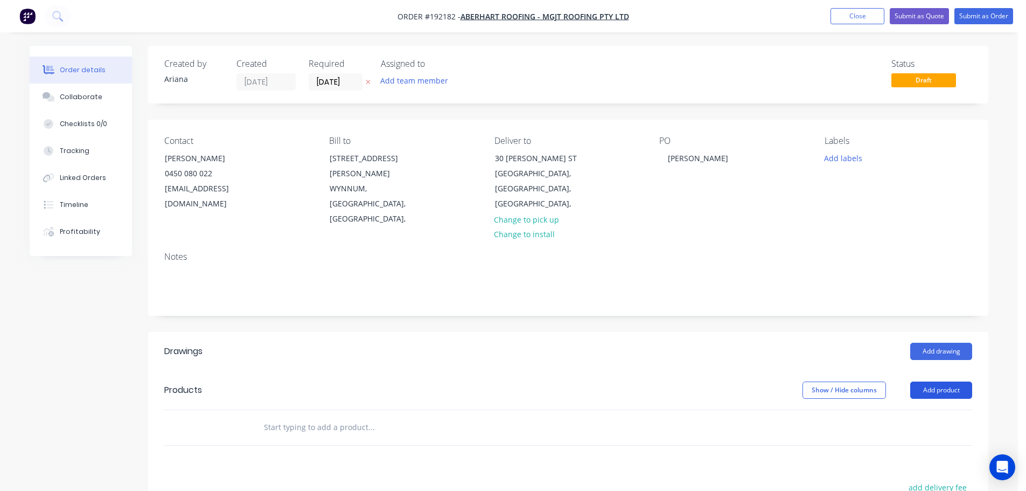
click at [932, 381] on button "Add product" at bounding box center [942, 389] width 62 height 17
click at [912, 410] on div "Product catalogue" at bounding box center [921, 418] width 83 height 16
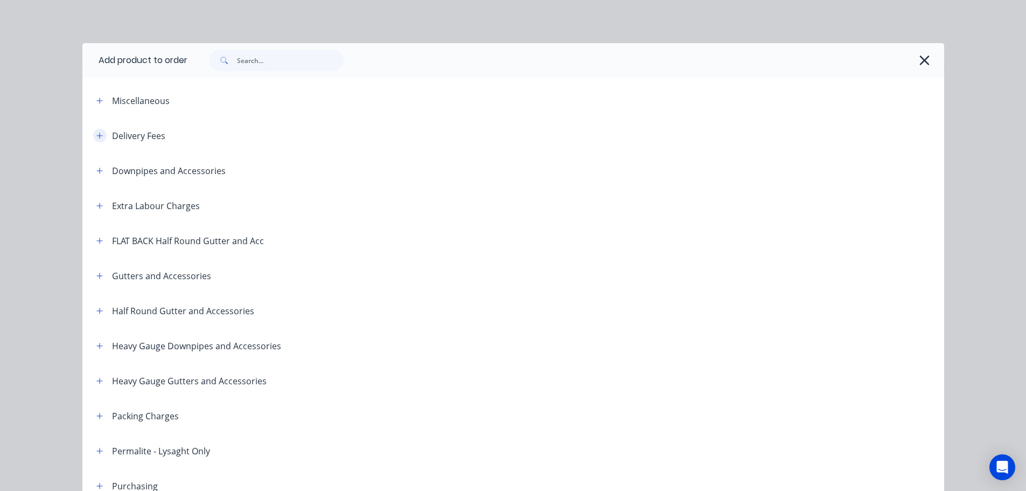
click at [93, 136] on button "button" at bounding box center [99, 135] width 13 height 13
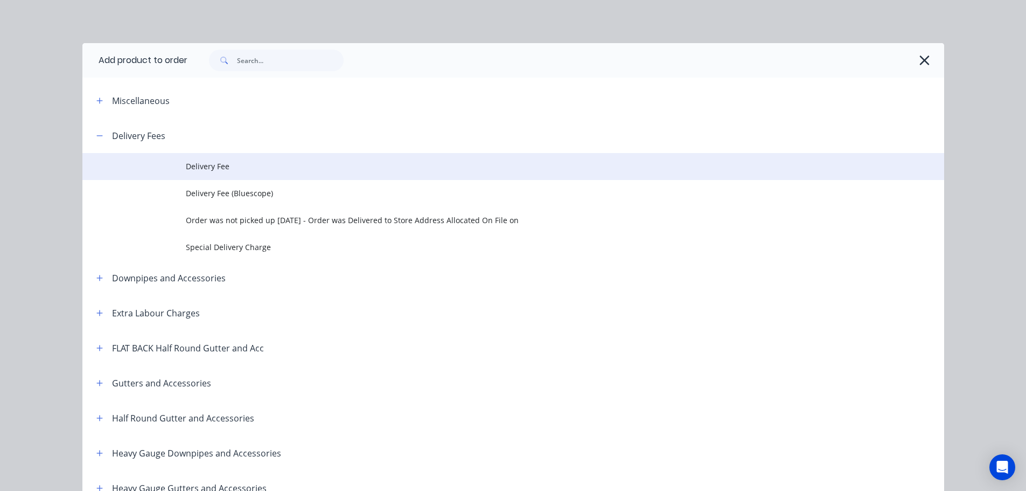
click at [219, 166] on span "Delivery Fee" at bounding box center [489, 166] width 607 height 11
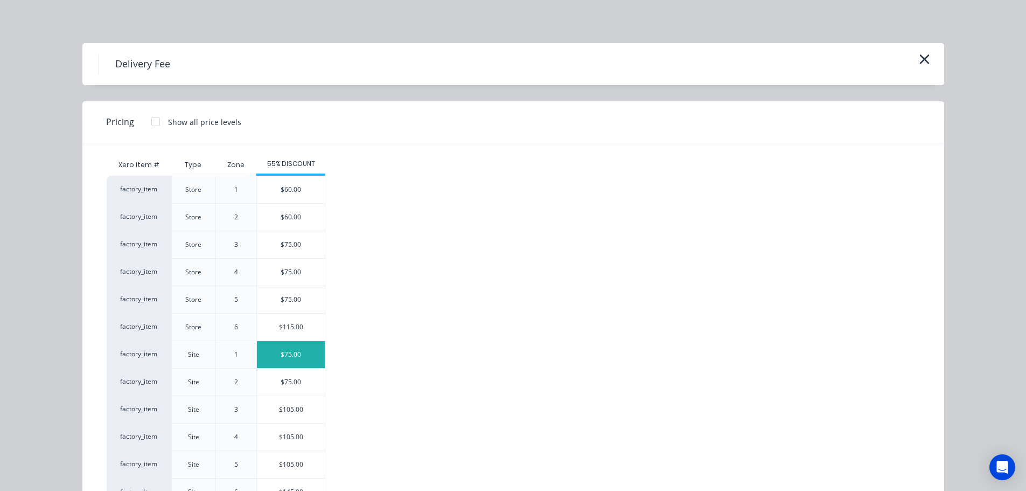
click at [284, 351] on div "$75.00" at bounding box center [291, 354] width 68 height 27
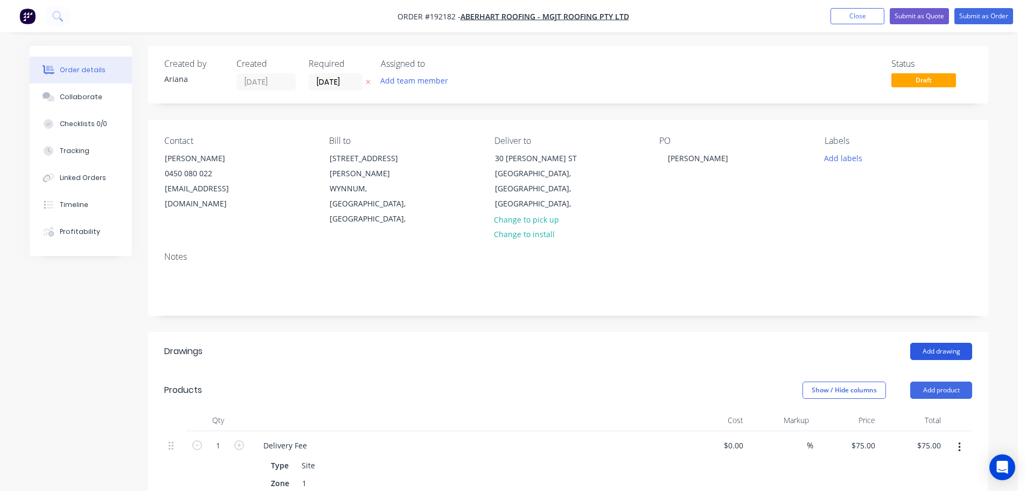
click at [942, 343] on button "Add drawing" at bounding box center [942, 351] width 62 height 17
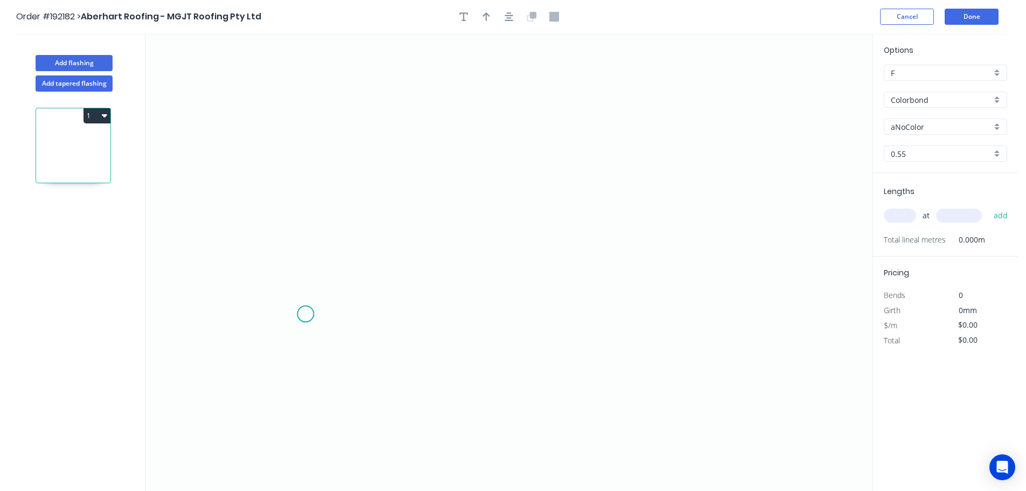
click at [308, 313] on icon "0" at bounding box center [508, 261] width 727 height 457
click at [310, 190] on icon "0" at bounding box center [508, 261] width 727 height 457
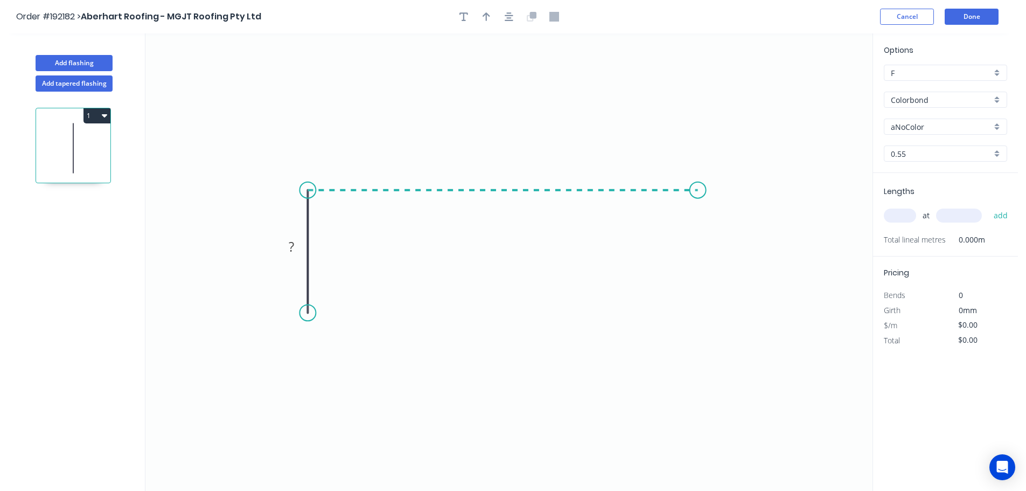
click at [698, 205] on icon "0 ?" at bounding box center [508, 261] width 727 height 457
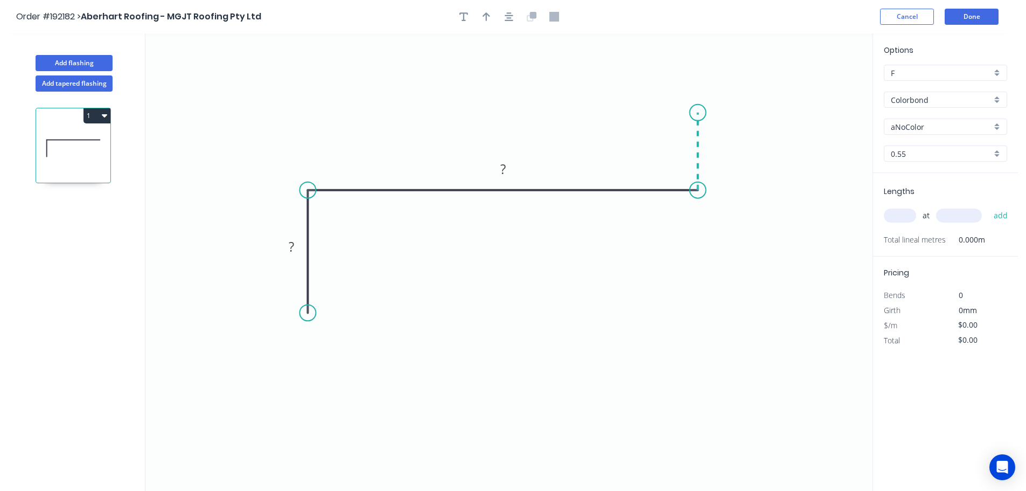
click at [698, 113] on icon at bounding box center [698, 152] width 0 height 78
click at [699, 113] on circle at bounding box center [698, 113] width 16 height 16
click at [292, 246] on tspan "?" at bounding box center [291, 247] width 5 height 18
click at [545, 297] on icon "0 35 75 25" at bounding box center [508, 261] width 727 height 457
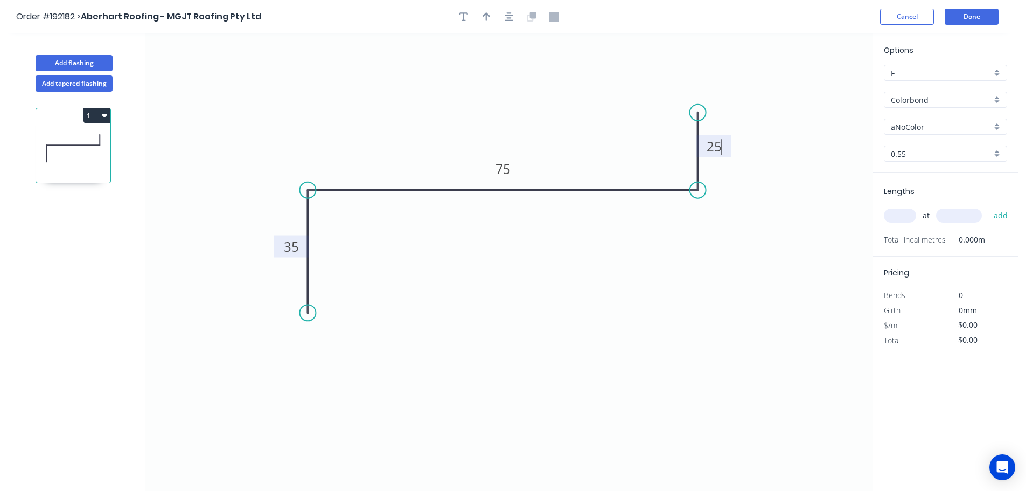
type input "$8.47"
click at [488, 16] on icon "button" at bounding box center [487, 17] width 8 height 10
drag, startPoint x: 818, startPoint y: 86, endPoint x: 525, endPoint y: 109, distance: 294.0
click at [525, 109] on icon at bounding box center [526, 96] width 10 height 34
click at [998, 126] on div "aNoColor" at bounding box center [945, 127] width 123 height 16
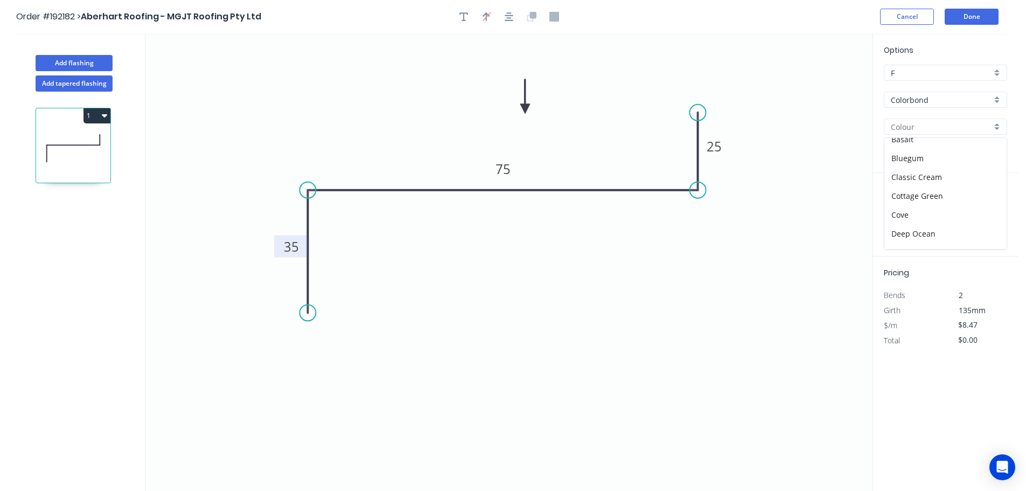
scroll to position [22, 0]
click at [941, 242] on div "Dover White" at bounding box center [946, 239] width 122 height 19
type input "Dover White"
click at [913, 213] on input "text" at bounding box center [900, 216] width 32 height 14
type input "2"
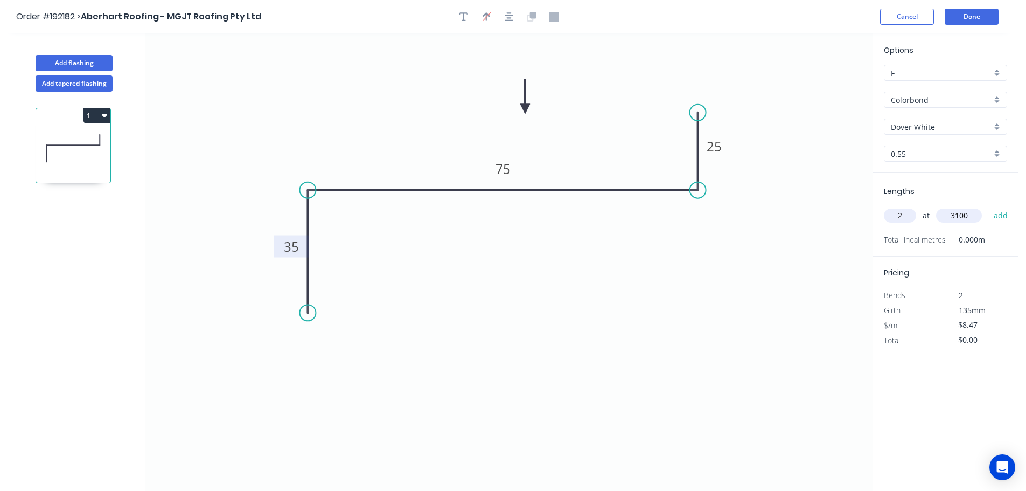
type input "3100"
click at [989, 206] on button "add" at bounding box center [1001, 215] width 25 height 18
type input "$52.51"
click at [966, 24] on button "Done" at bounding box center [972, 17] width 54 height 16
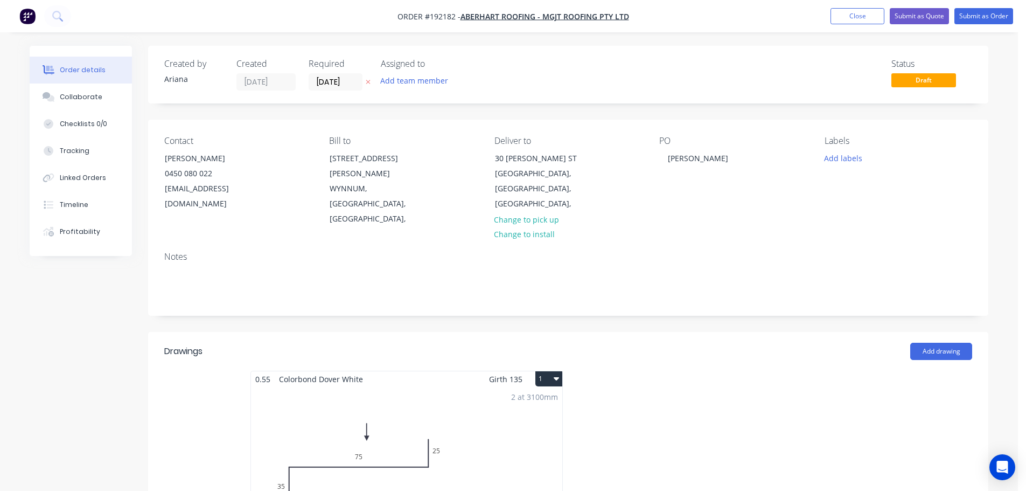
click at [554, 374] on icon "button" at bounding box center [556, 378] width 5 height 9
click at [532, 397] on div "Use larger box size" at bounding box center [511, 405] width 83 height 16
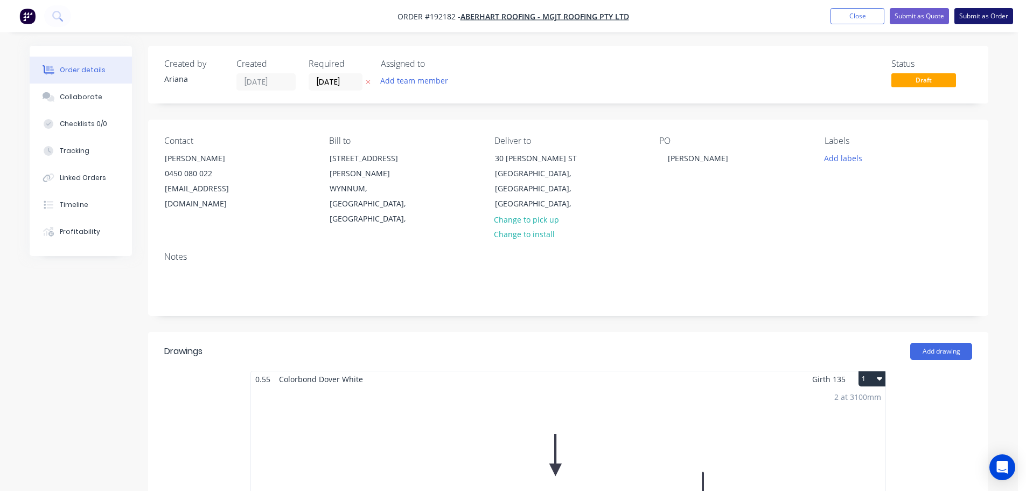
click at [984, 13] on button "Submit as Order" at bounding box center [984, 16] width 59 height 16
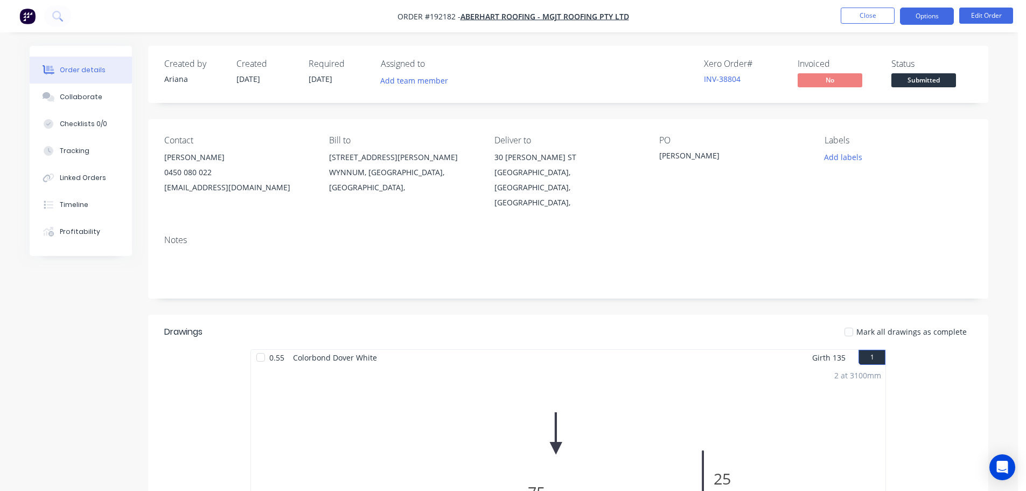
click at [920, 13] on button "Options" at bounding box center [927, 16] width 54 height 17
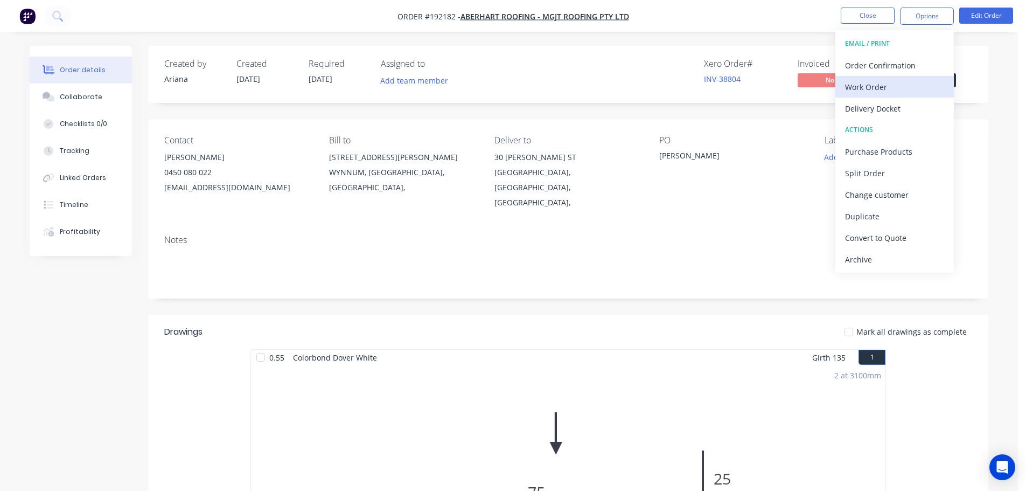
click at [866, 84] on div "Work Order" at bounding box center [894, 87] width 99 height 16
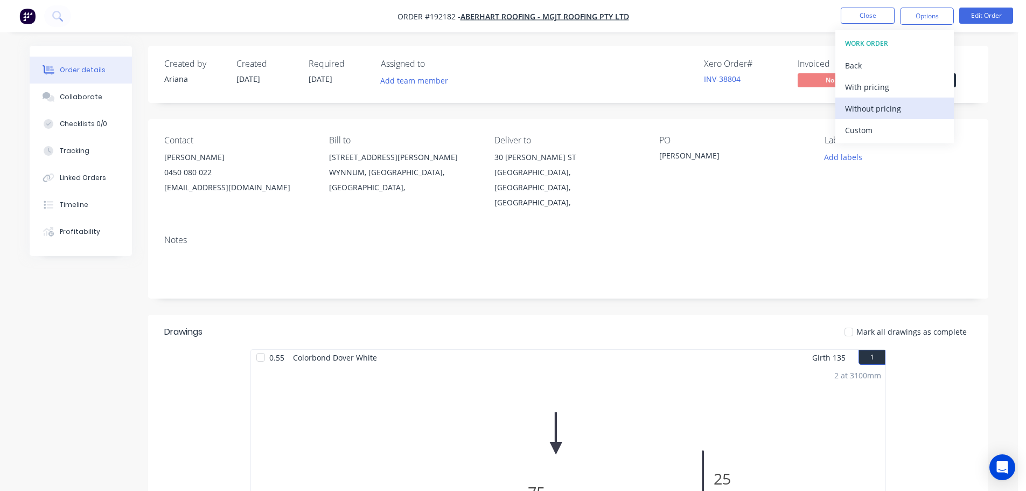
click at [856, 108] on div "Without pricing" at bounding box center [894, 109] width 99 height 16
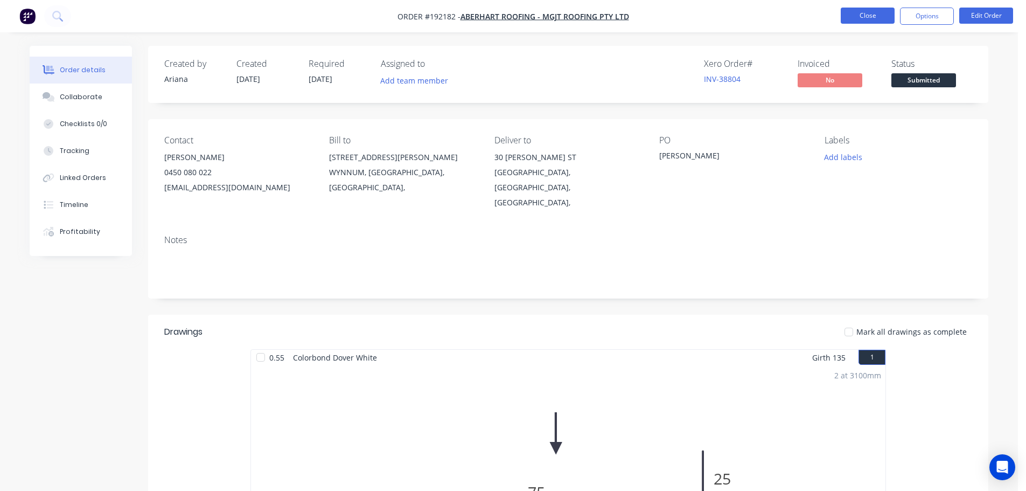
click at [862, 16] on button "Close" at bounding box center [868, 16] width 54 height 16
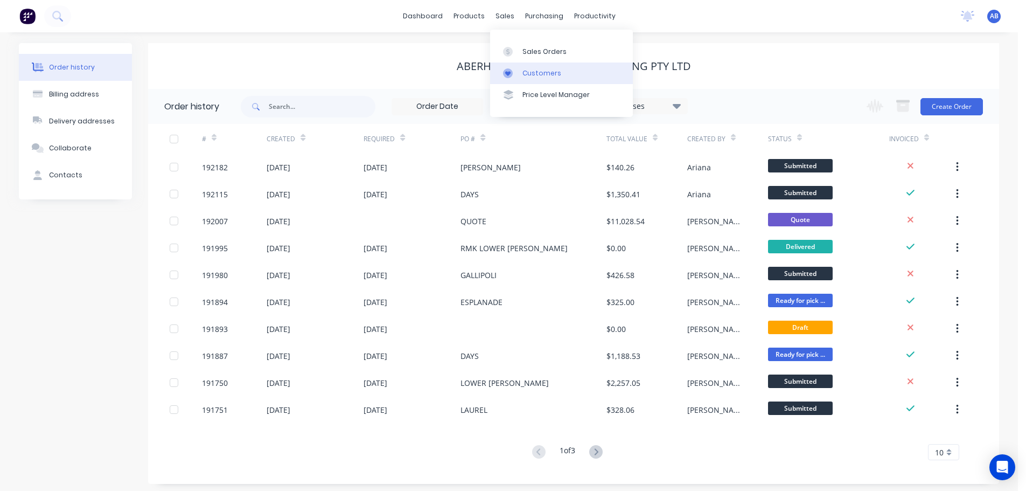
click at [526, 75] on div "Customers" at bounding box center [542, 73] width 39 height 10
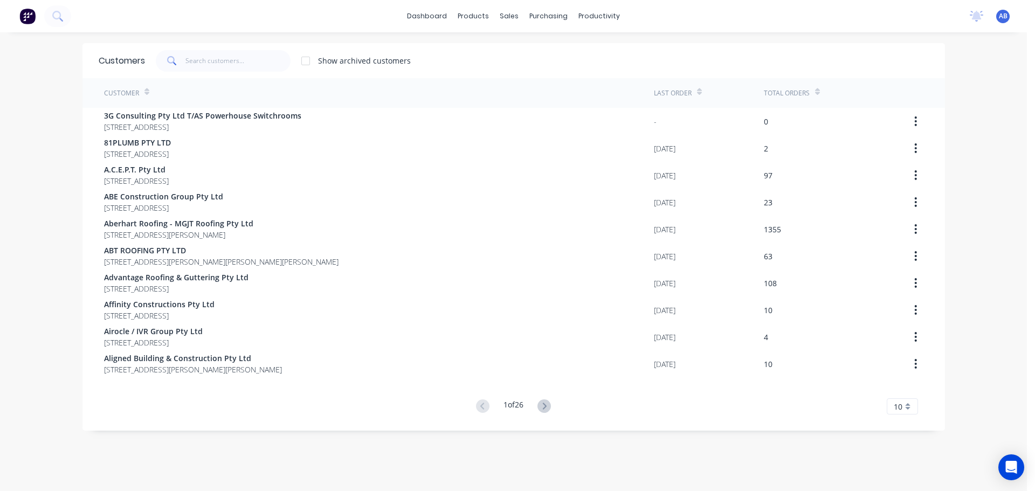
click at [663, 13] on div "dashboard products sales purchasing productivity dashboard products Product Cat…" at bounding box center [513, 16] width 1026 height 32
click at [217, 54] on input "text" at bounding box center [237, 61] width 105 height 22
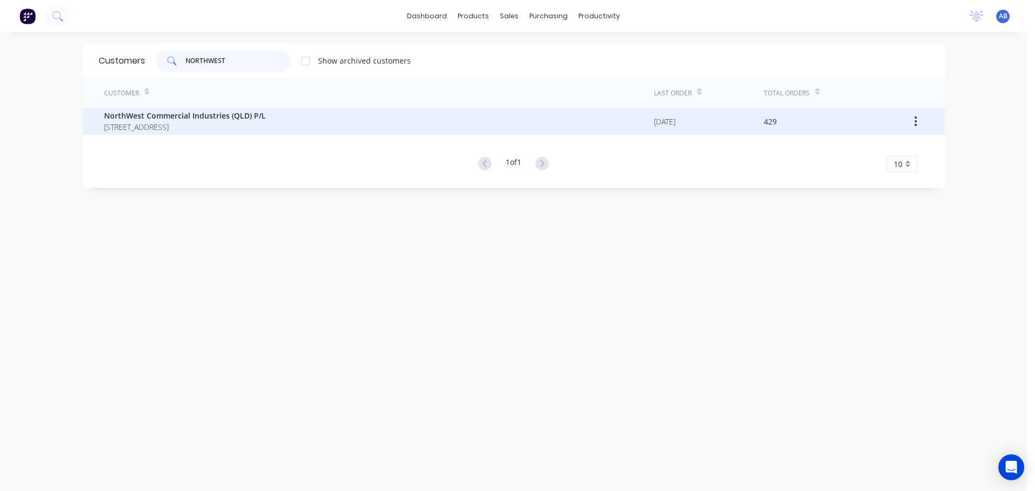
type input "NORTHWEST"
click at [191, 117] on span "NorthWest Commercial Industries (QLD) P/L" at bounding box center [185, 115] width 162 height 11
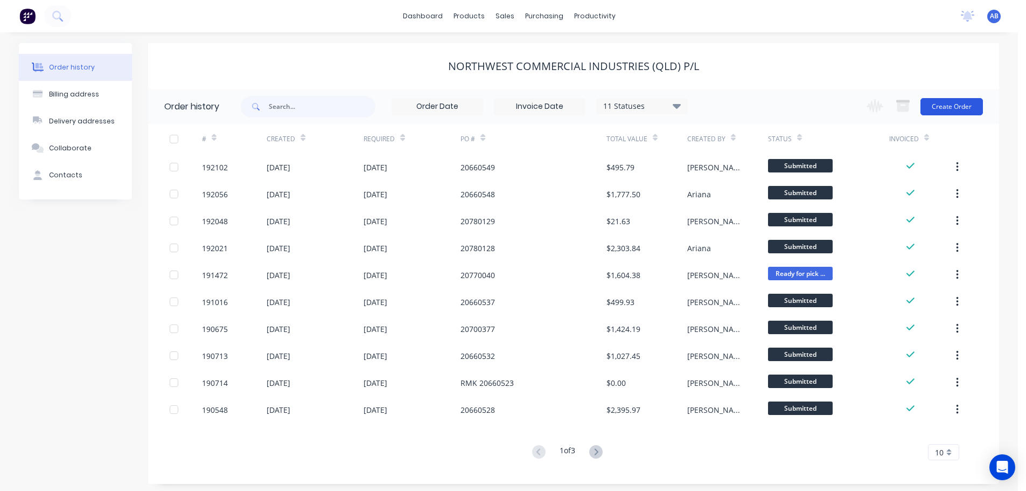
click at [945, 105] on button "Create Order" at bounding box center [952, 106] width 63 height 17
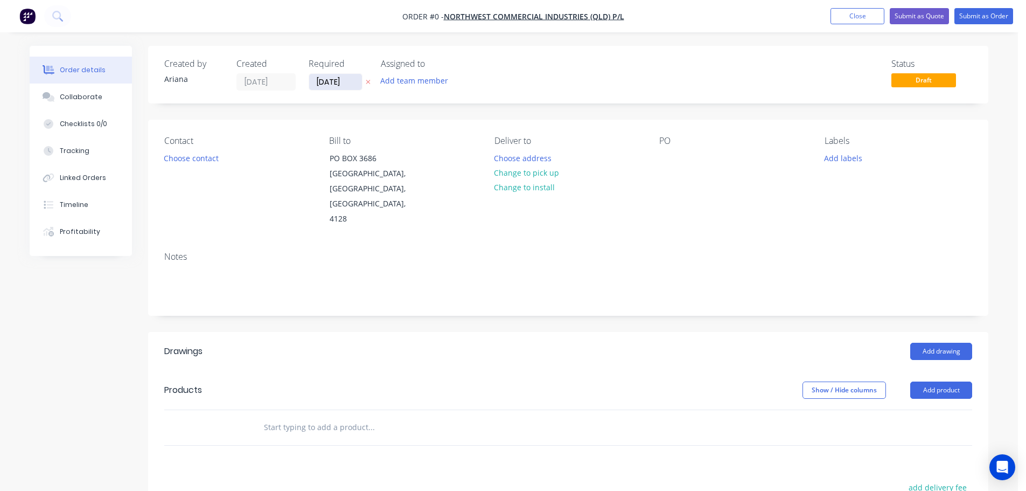
click at [327, 83] on input "[DATE]" at bounding box center [335, 82] width 53 height 16
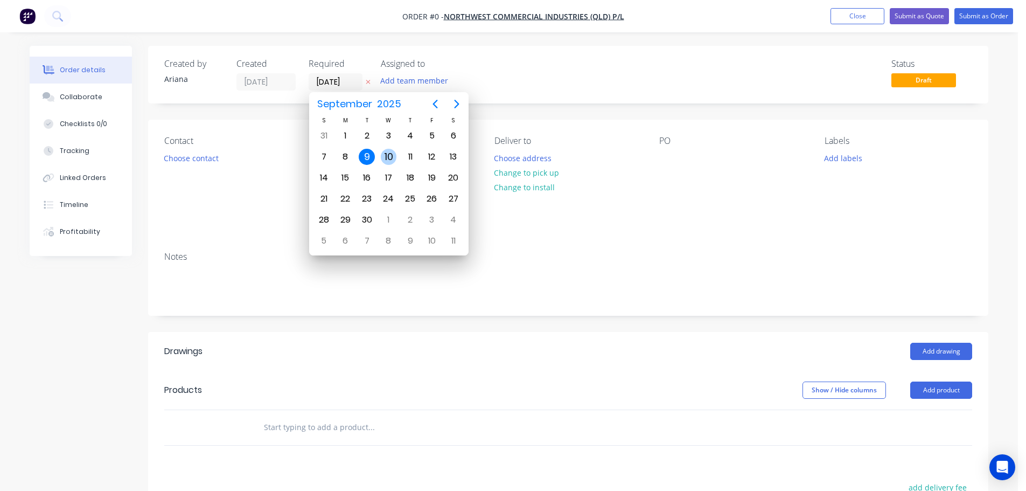
click at [384, 157] on div "10" at bounding box center [389, 157] width 16 height 16
type input "[DATE]"
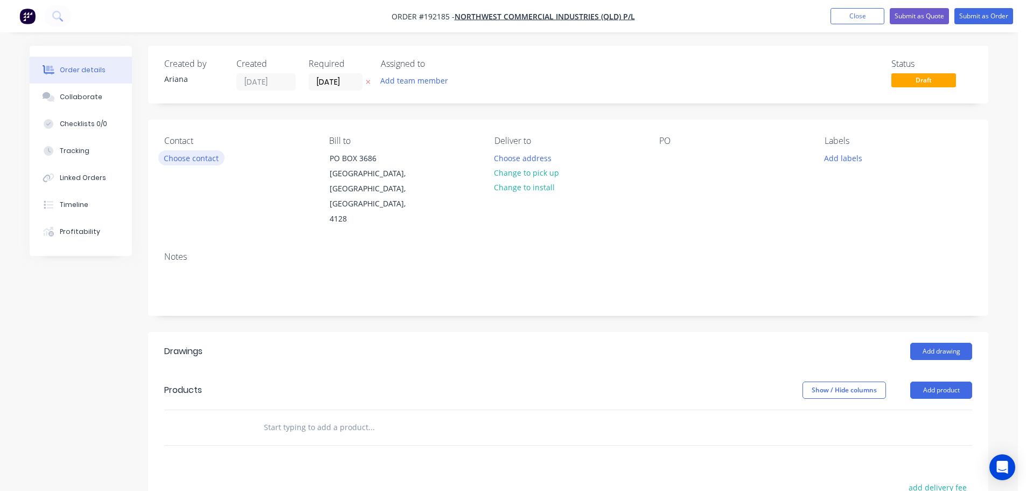
click at [196, 157] on button "Choose contact" at bounding box center [191, 157] width 66 height 15
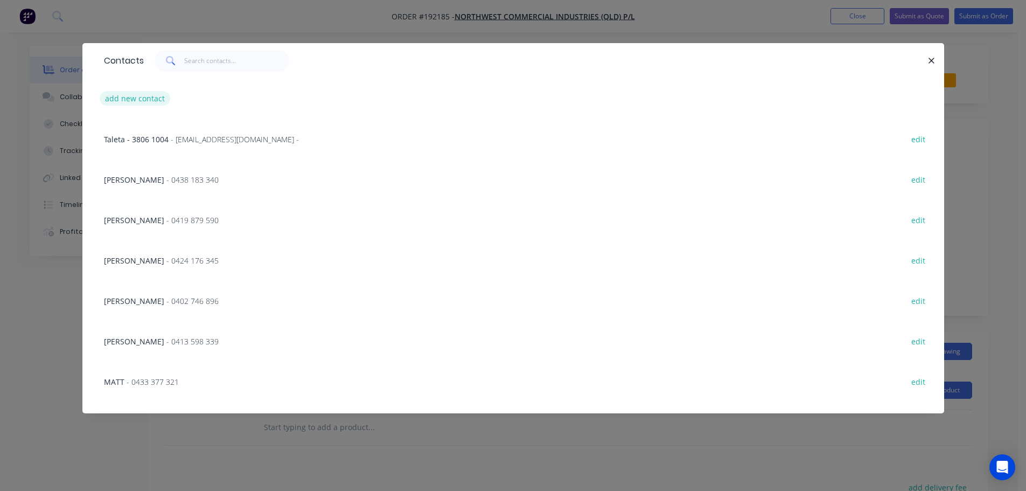
click at [132, 99] on button "add new contact" at bounding box center [135, 98] width 71 height 15
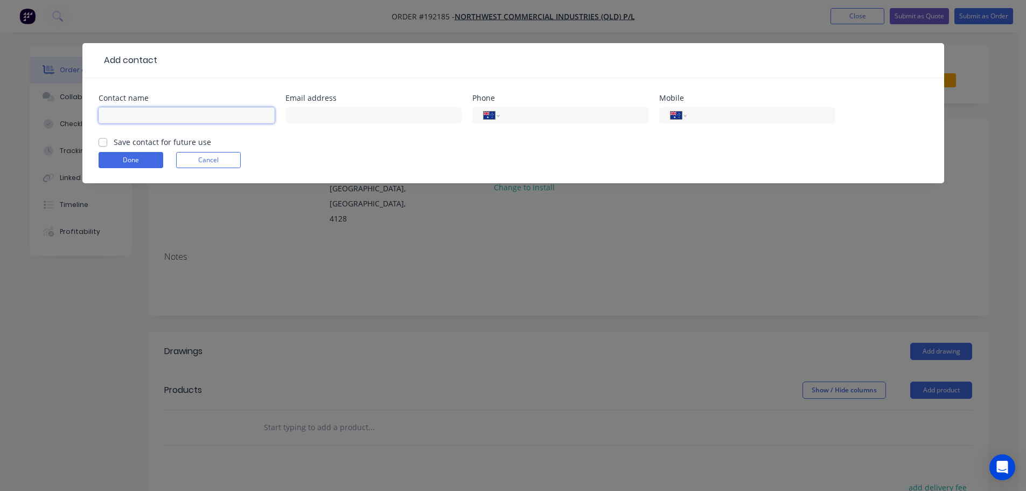
click at [129, 118] on input "text" at bounding box center [187, 115] width 176 height 16
click at [723, 117] on input "tel" at bounding box center [759, 115] width 129 height 12
click at [408, 143] on form "Contact name [PERSON_NAME] Email address Phone International [GEOGRAPHIC_DATA] …" at bounding box center [514, 138] width 830 height 89
click at [190, 116] on input "[PERSON_NAME]" at bounding box center [187, 115] width 176 height 16
click at [130, 158] on button "Done" at bounding box center [131, 160] width 65 height 16
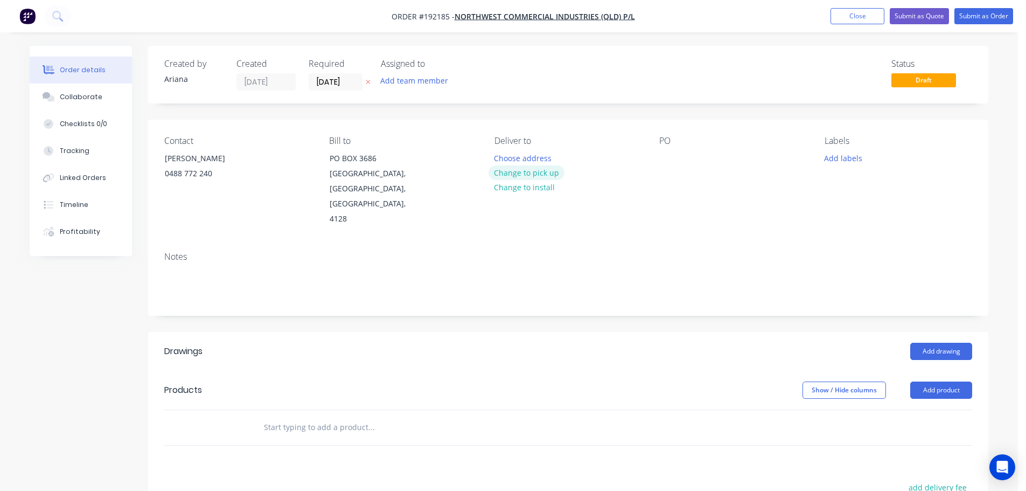
click at [522, 172] on button "Change to pick up" at bounding box center [527, 172] width 77 height 15
click at [508, 155] on div at bounding box center [503, 158] width 17 height 16
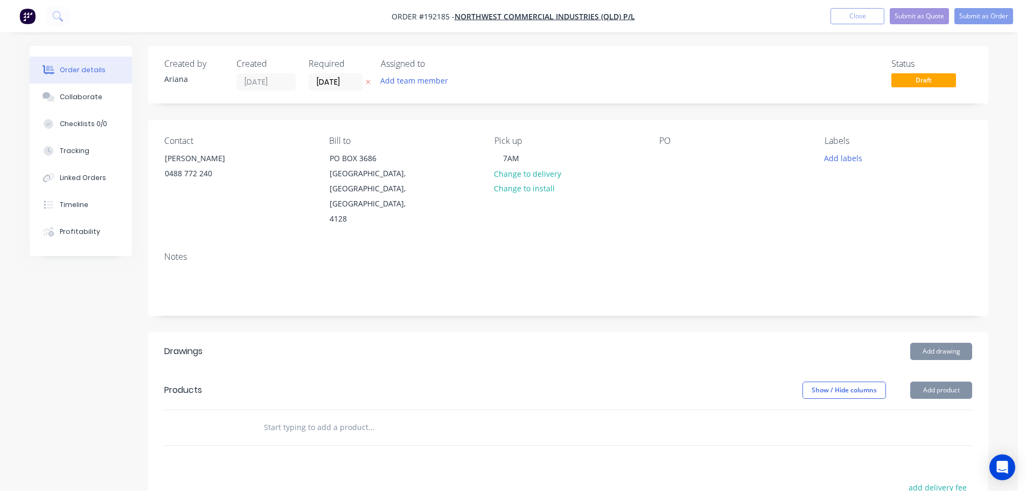
click at [662, 222] on div "Contact [PERSON_NAME] [PHONE_NUMBER] Bill to [STREET_ADDRESS] Pick up 7AM Chang…" at bounding box center [568, 181] width 841 height 123
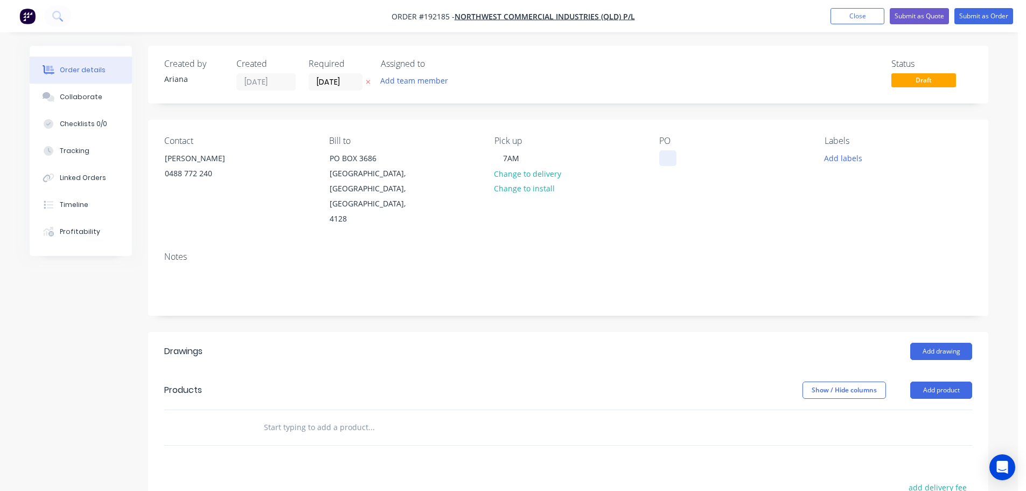
click at [669, 156] on div at bounding box center [668, 158] width 17 height 16
click at [838, 173] on div "Labels Add labels" at bounding box center [899, 181] width 148 height 91
click at [938, 343] on button "Add drawing" at bounding box center [942, 351] width 62 height 17
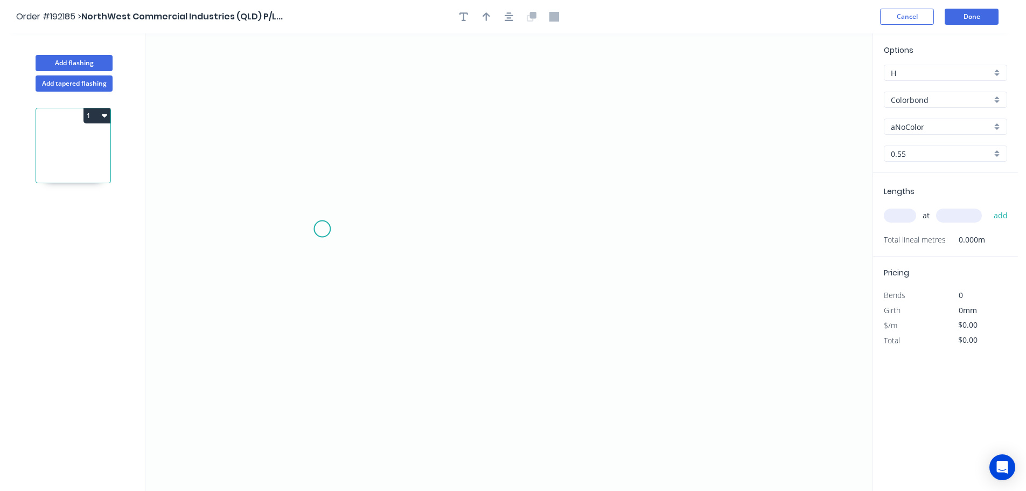
click at [322, 227] on icon "0" at bounding box center [508, 261] width 727 height 457
click at [741, 219] on icon "0" at bounding box center [508, 261] width 727 height 457
click at [741, 219] on icon "0 ?" at bounding box center [508, 261] width 727 height 457
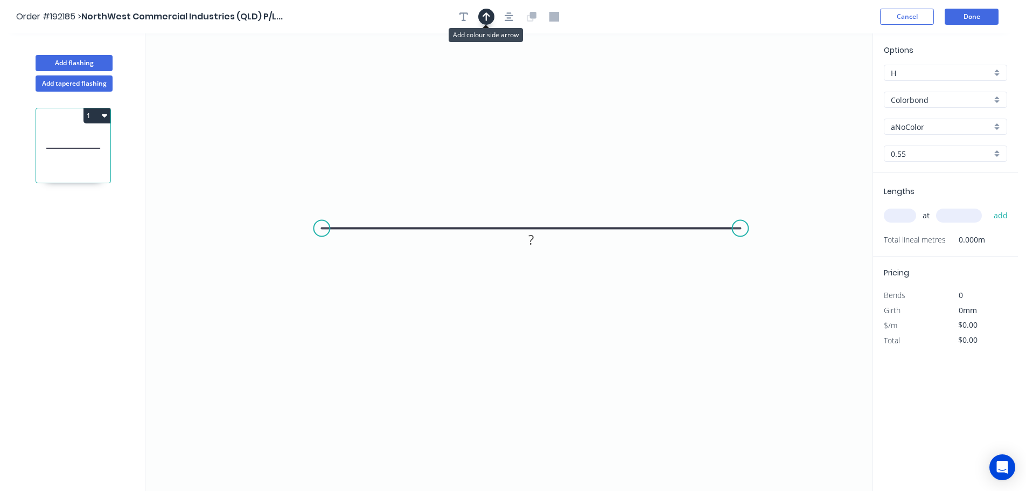
click at [488, 12] on icon "button" at bounding box center [487, 17] width 8 height 10
drag, startPoint x: 817, startPoint y: 85, endPoint x: 546, endPoint y: 119, distance: 273.1
click at [546, 119] on icon at bounding box center [548, 106] width 10 height 34
click at [530, 244] on tspan "?" at bounding box center [531, 240] width 5 height 18
click at [565, 296] on icon "0 100" at bounding box center [508, 261] width 727 height 457
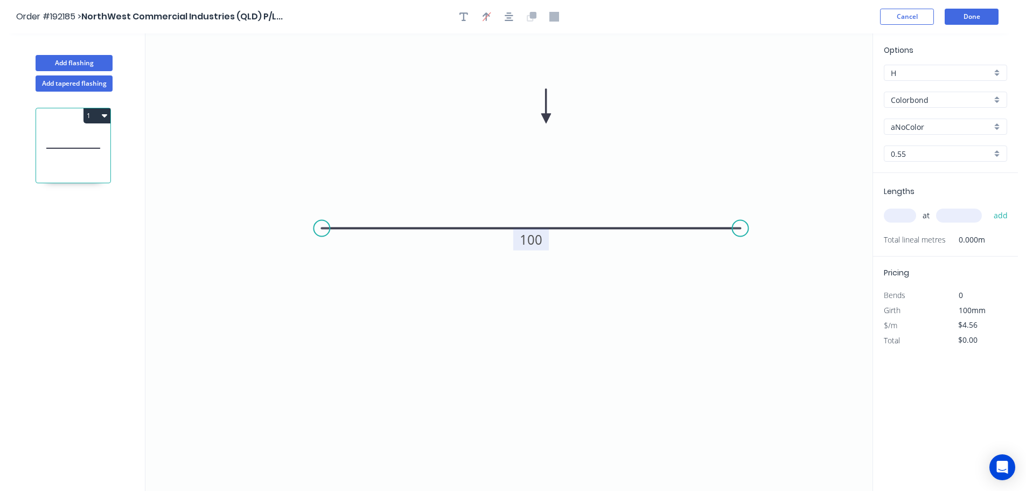
click at [998, 99] on div "Colorbond" at bounding box center [945, 100] width 123 height 16
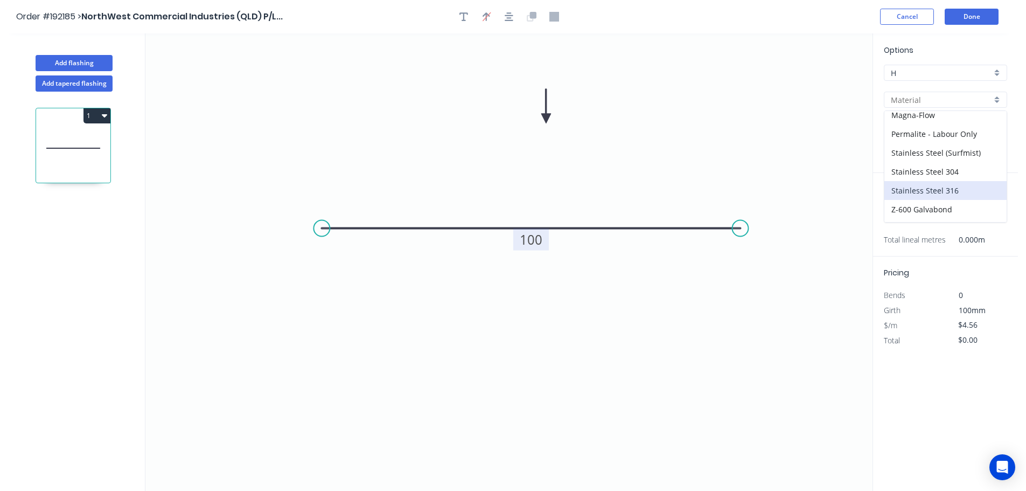
scroll to position [247, 0]
click at [919, 196] on div "Zincalume" at bounding box center [946, 193] width 122 height 19
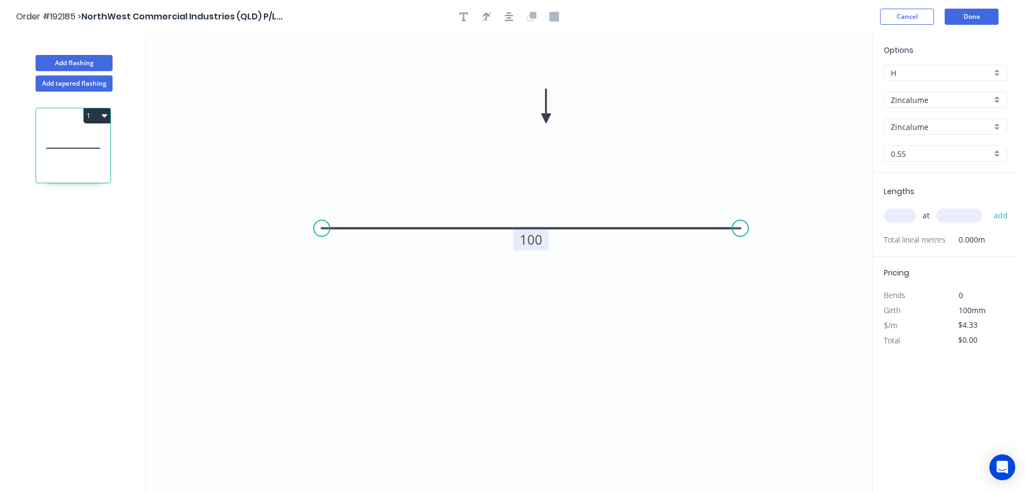
click at [908, 212] on input "text" at bounding box center [900, 216] width 32 height 14
click at [989, 206] on button "add" at bounding box center [1001, 215] width 25 height 18
click at [764, 152] on icon "0 100" at bounding box center [508, 261] width 727 height 457
click at [986, 18] on button "Done" at bounding box center [972, 17] width 54 height 16
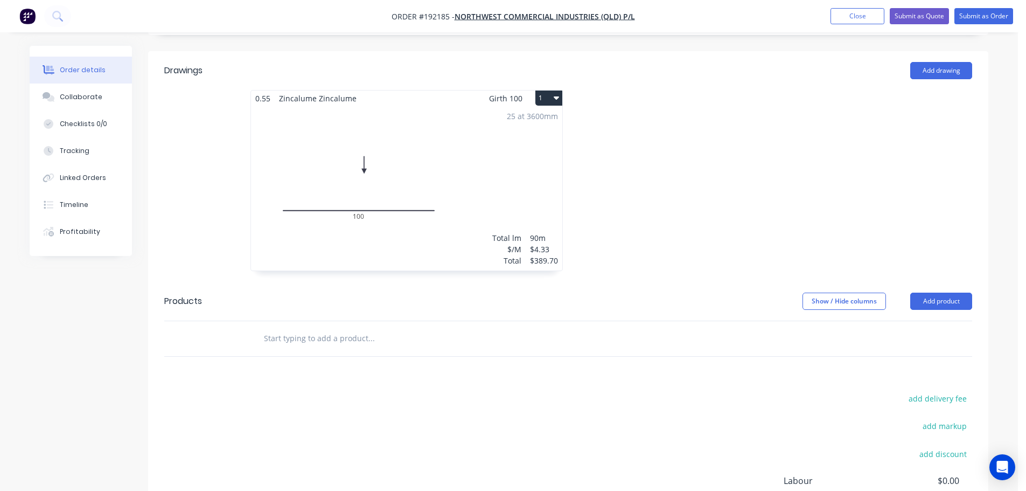
scroll to position [29, 0]
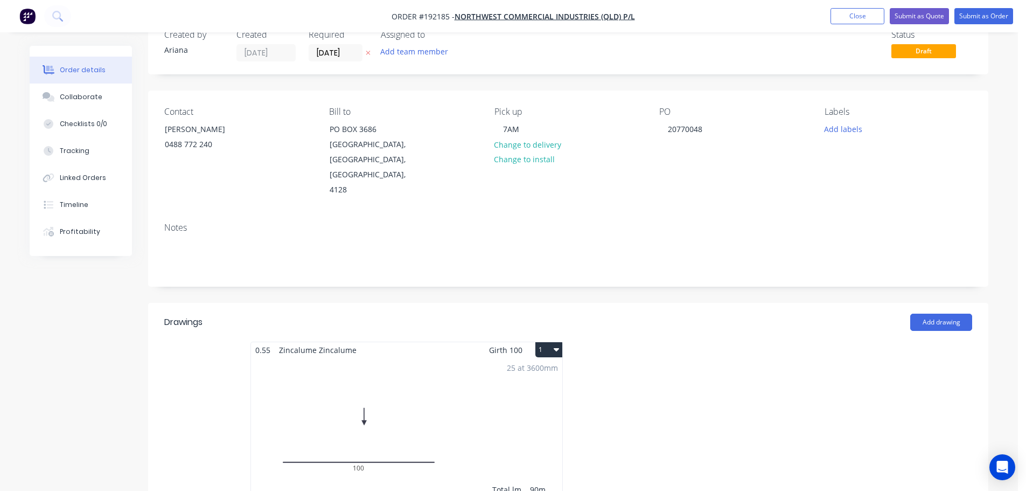
click at [546, 342] on button "1" at bounding box center [549, 349] width 27 height 15
click at [544, 365] on button "Use larger box size" at bounding box center [511, 376] width 102 height 22
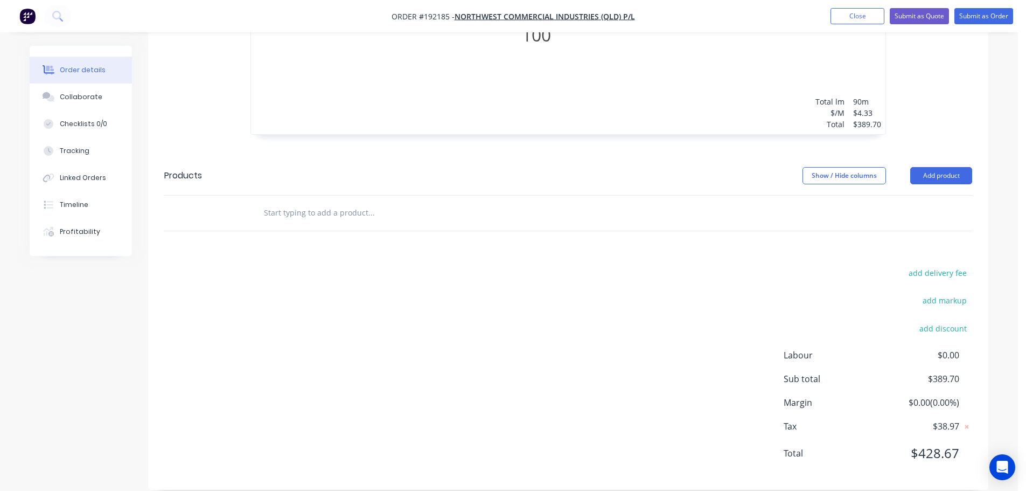
scroll to position [0, 0]
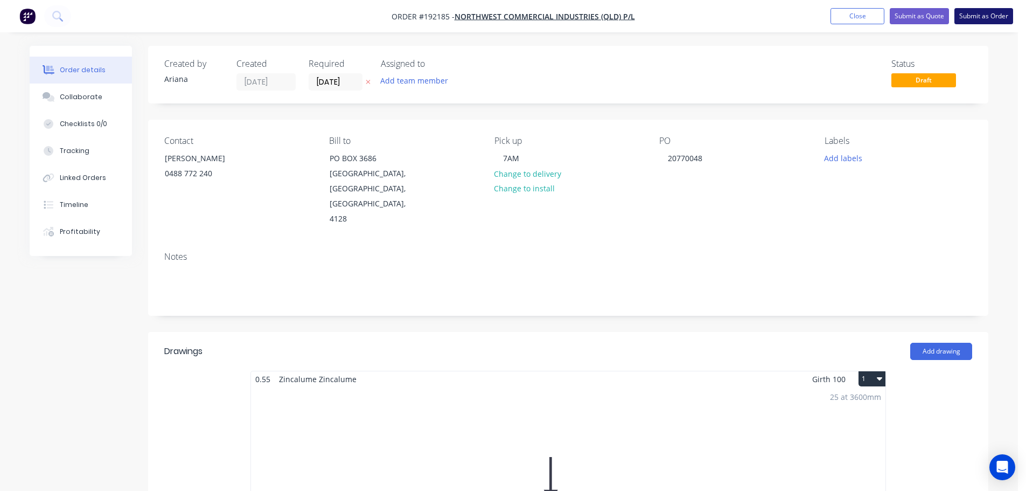
click at [985, 14] on button "Submit as Order" at bounding box center [984, 16] width 59 height 16
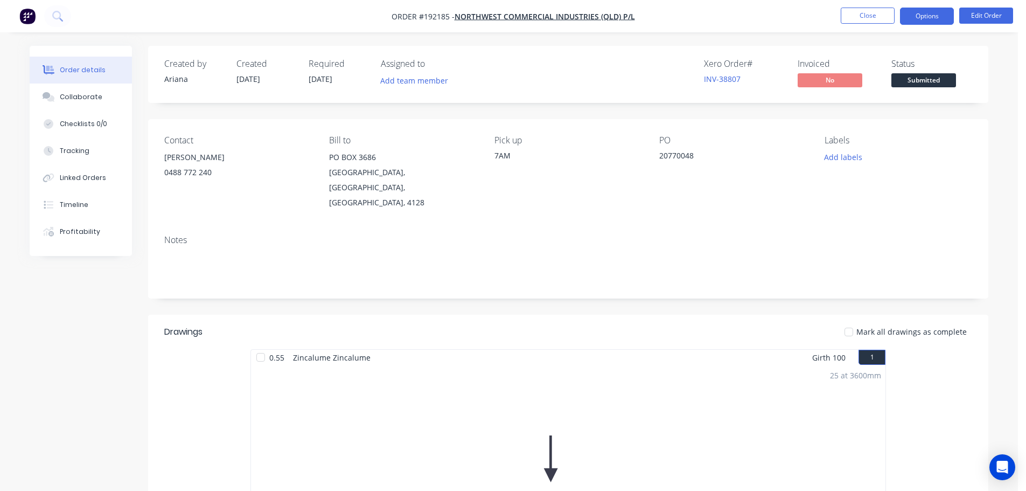
drag, startPoint x: 938, startPoint y: 12, endPoint x: 933, endPoint y: 18, distance: 7.3
click at [938, 12] on button "Options" at bounding box center [927, 16] width 54 height 17
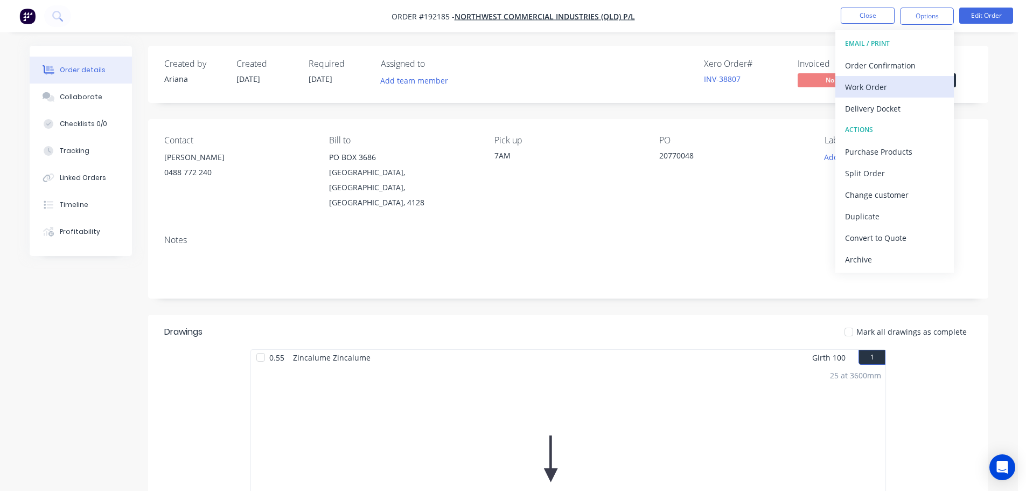
click at [866, 87] on div "Work Order" at bounding box center [894, 87] width 99 height 16
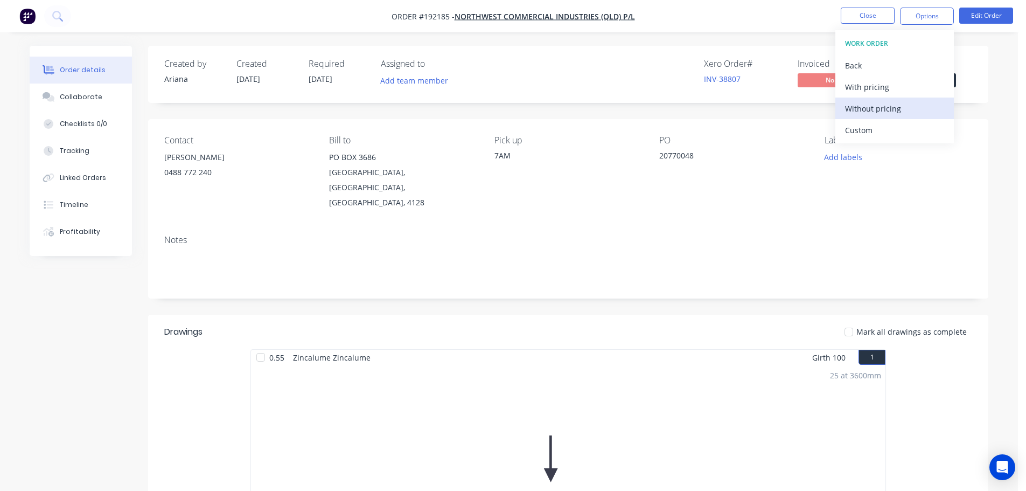
click at [852, 105] on div "Without pricing" at bounding box center [894, 109] width 99 height 16
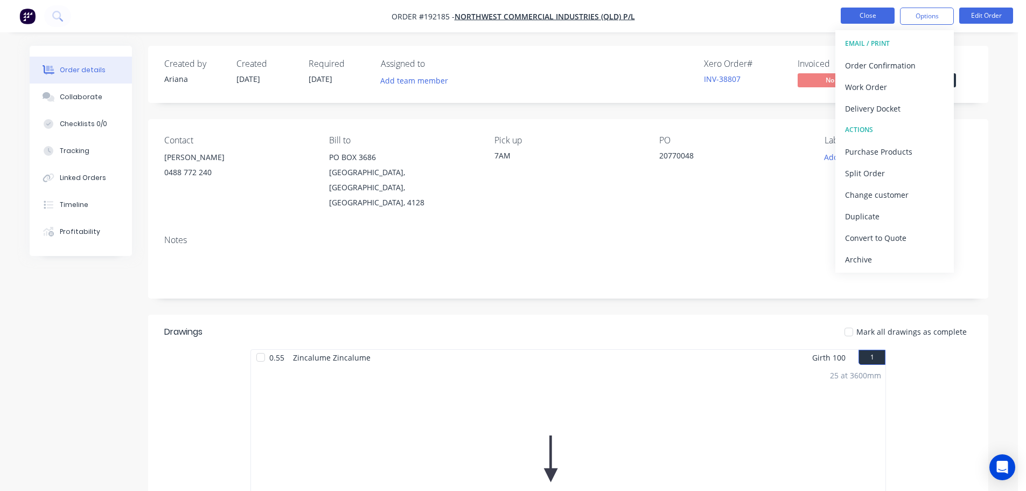
click at [868, 11] on button "Close" at bounding box center [868, 16] width 54 height 16
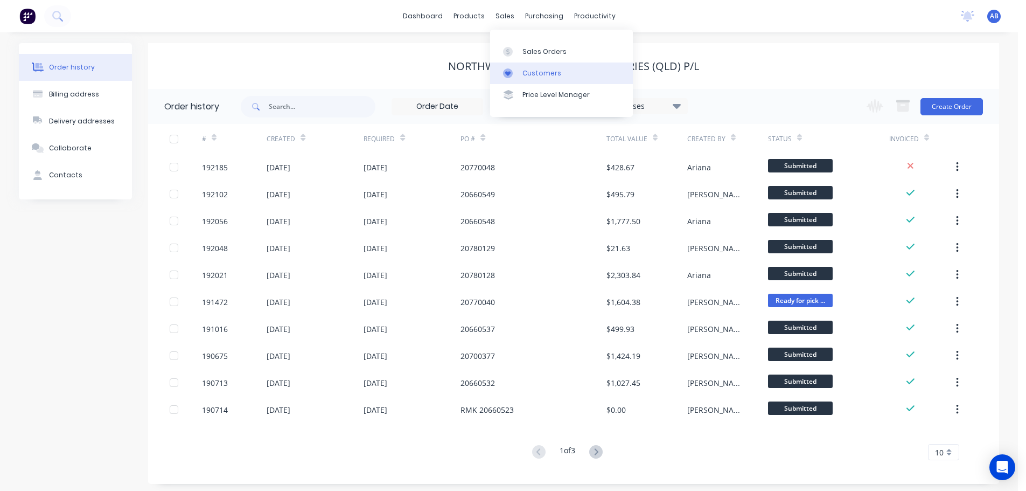
click at [526, 67] on link "Customers" at bounding box center [561, 74] width 143 height 22
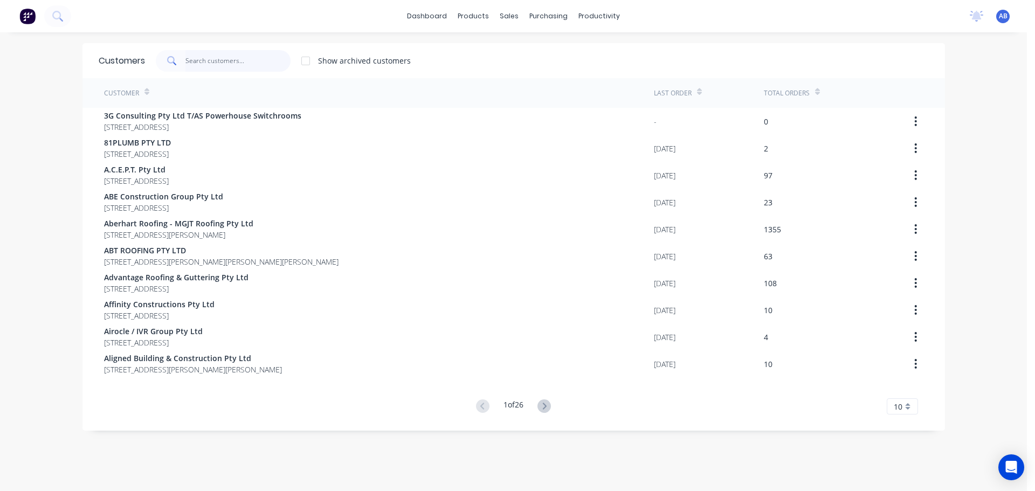
click at [249, 64] on input "text" at bounding box center [237, 61] width 105 height 22
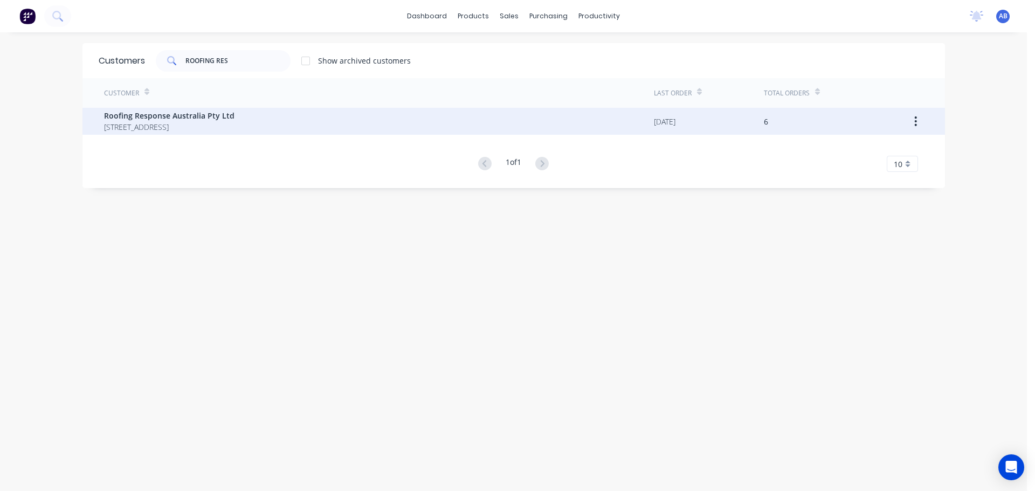
click at [135, 123] on span "[STREET_ADDRESS]" at bounding box center [169, 126] width 130 height 11
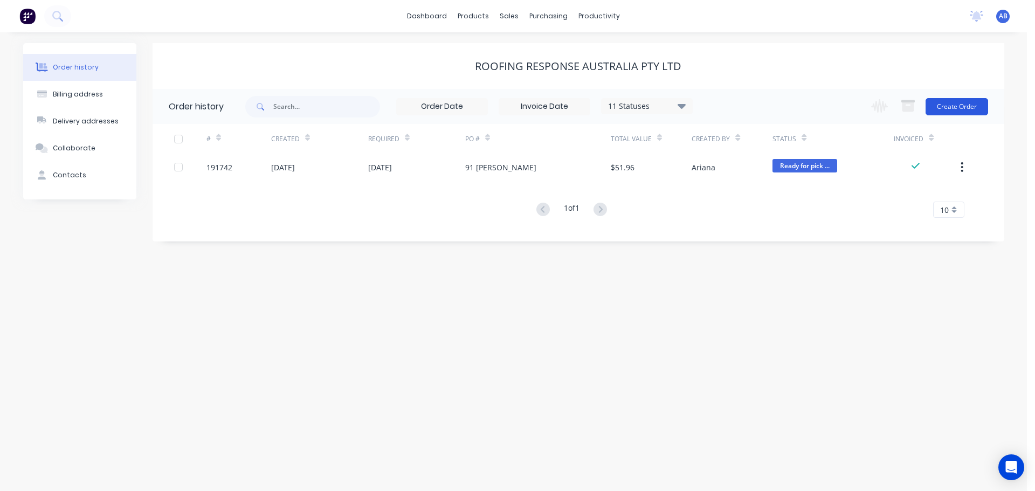
click at [970, 103] on button "Create Order" at bounding box center [956, 106] width 63 height 17
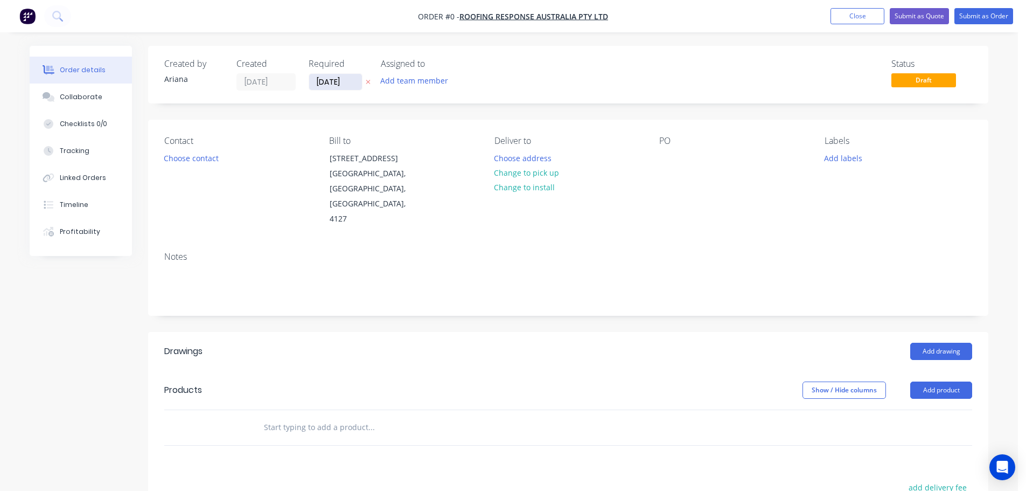
click at [338, 84] on input "[DATE]" at bounding box center [335, 82] width 53 height 16
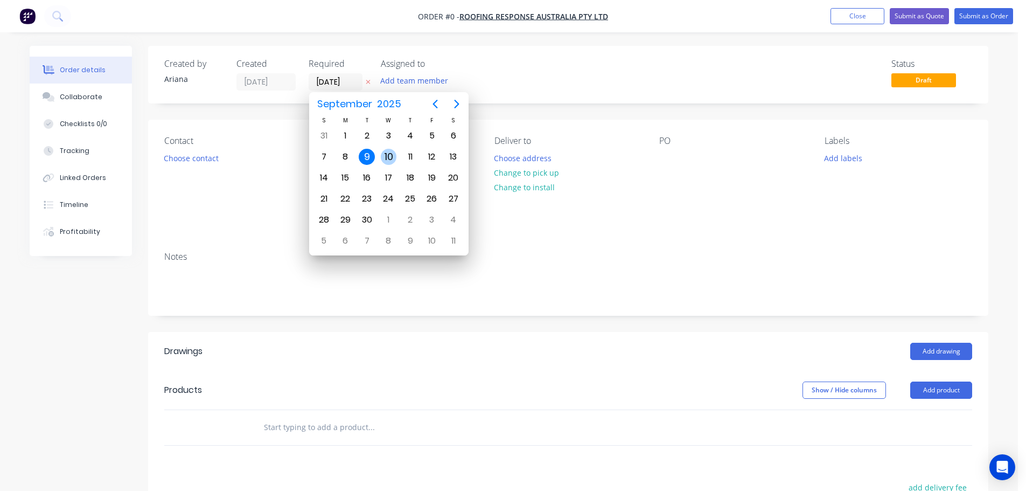
click at [389, 156] on div "10" at bounding box center [389, 157] width 16 height 16
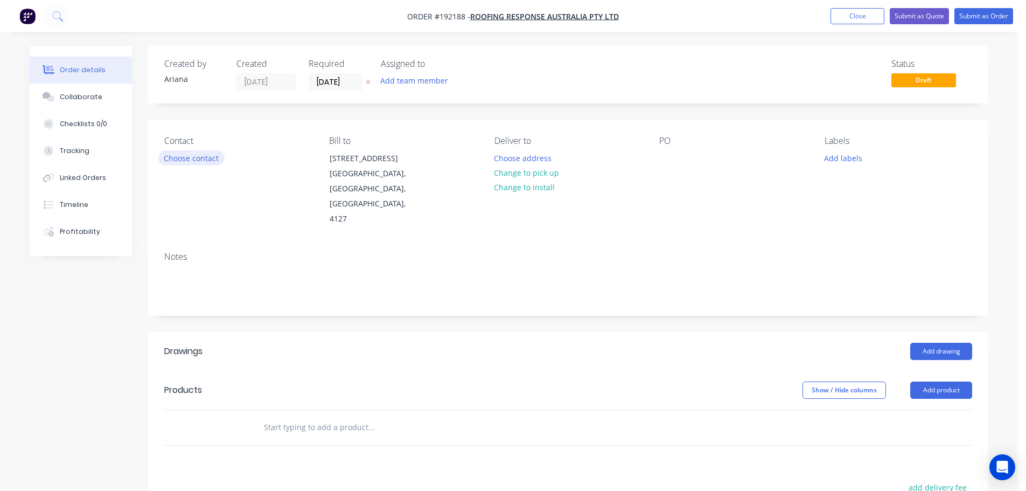
click at [195, 159] on button "Choose contact" at bounding box center [191, 157] width 66 height 15
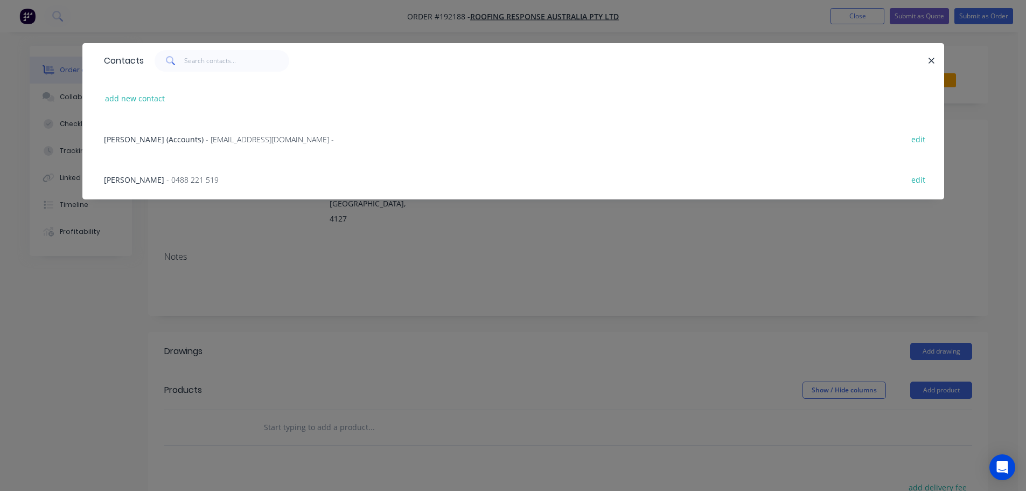
click at [166, 177] on span "- 0488 221 519" at bounding box center [192, 180] width 52 height 10
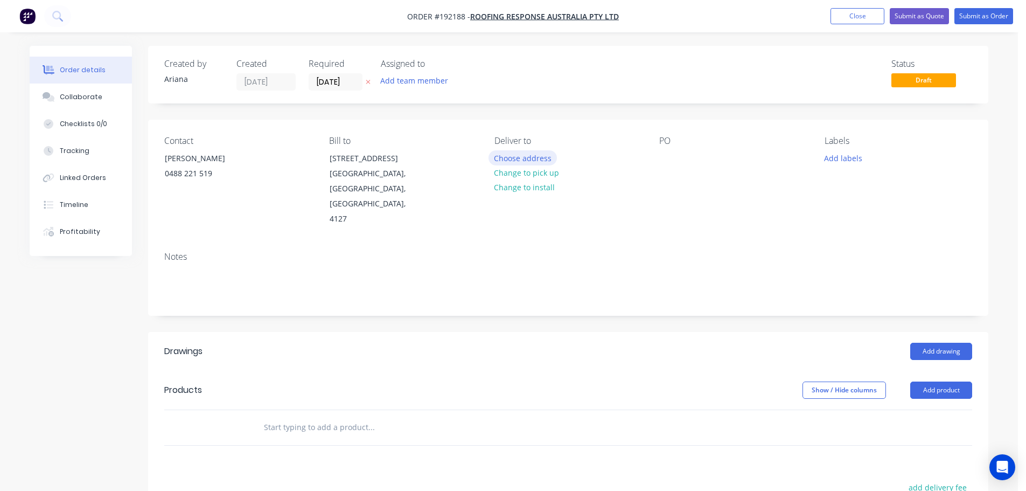
click at [534, 157] on button "Choose address" at bounding box center [523, 157] width 69 height 15
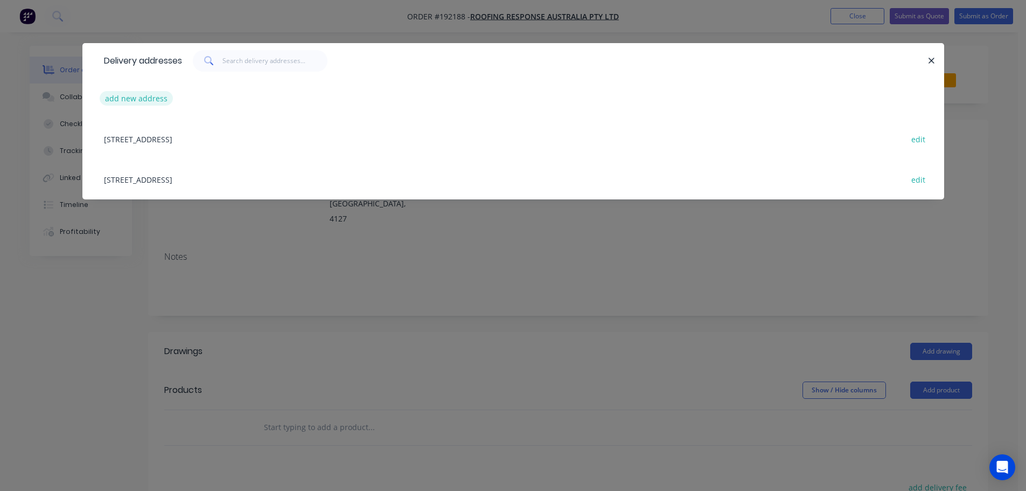
click at [131, 99] on button "add new address" at bounding box center [137, 98] width 74 height 15
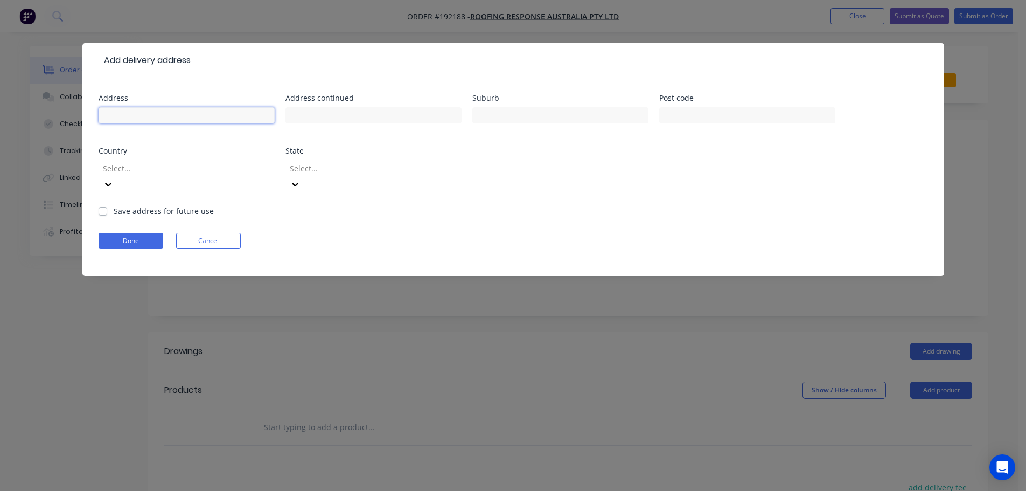
click at [146, 114] on input "text" at bounding box center [187, 115] width 176 height 16
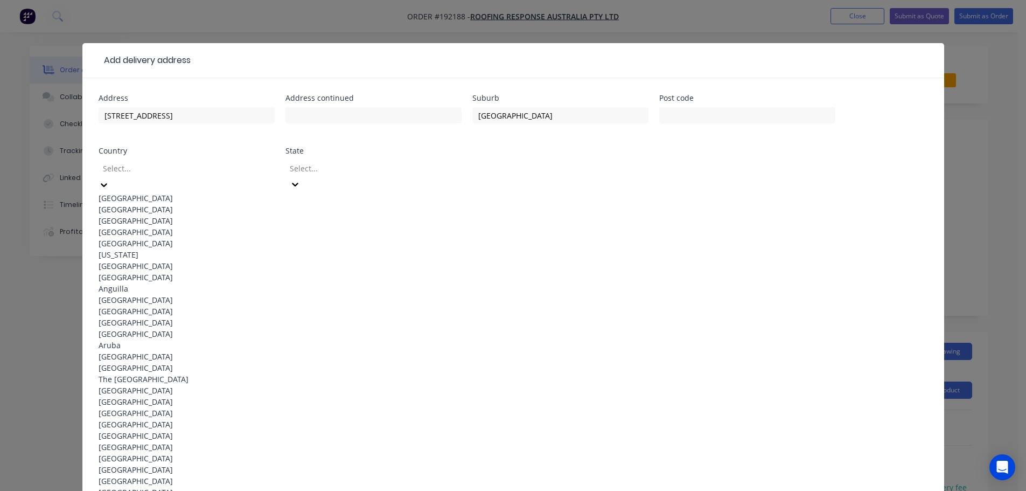
click at [125, 198] on div "[GEOGRAPHIC_DATA]" at bounding box center [187, 197] width 176 height 11
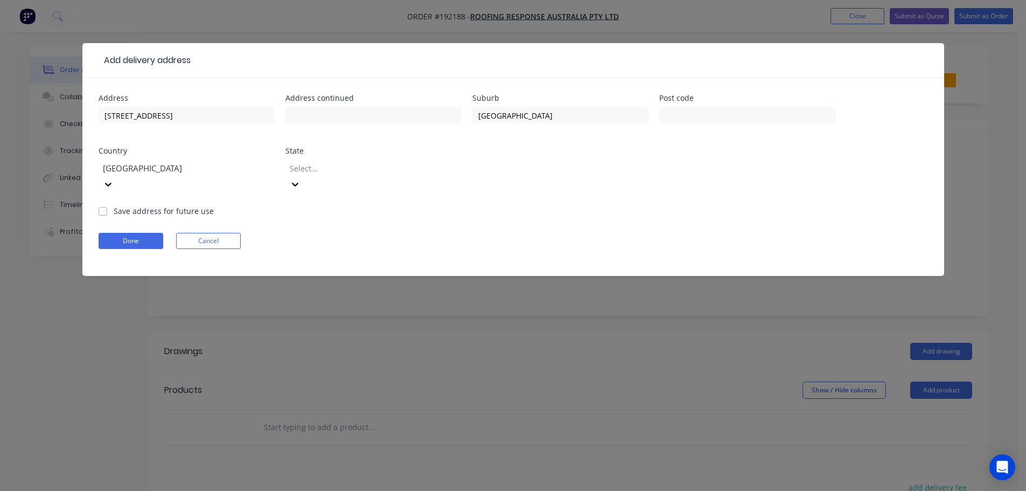
click at [299, 183] on icon at bounding box center [295, 185] width 6 height 4
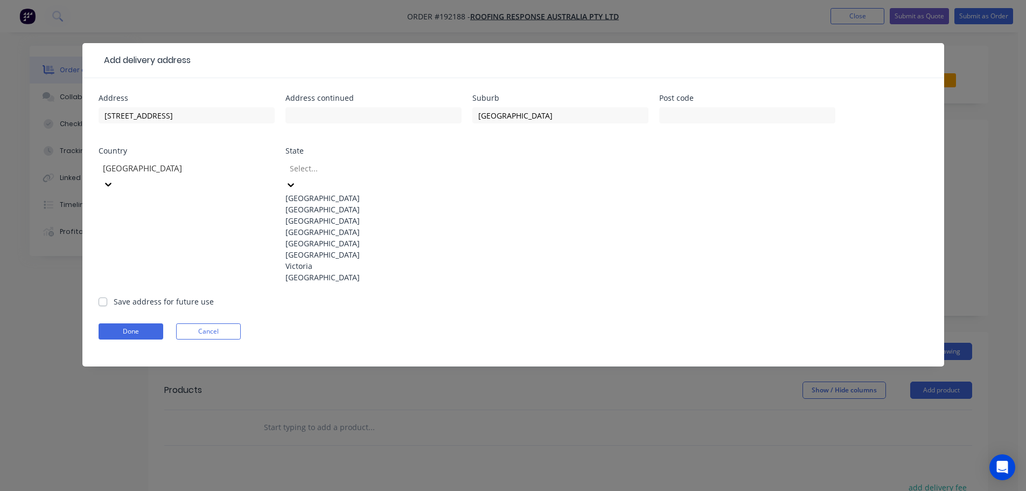
click at [303, 238] on div "[GEOGRAPHIC_DATA]" at bounding box center [374, 231] width 176 height 11
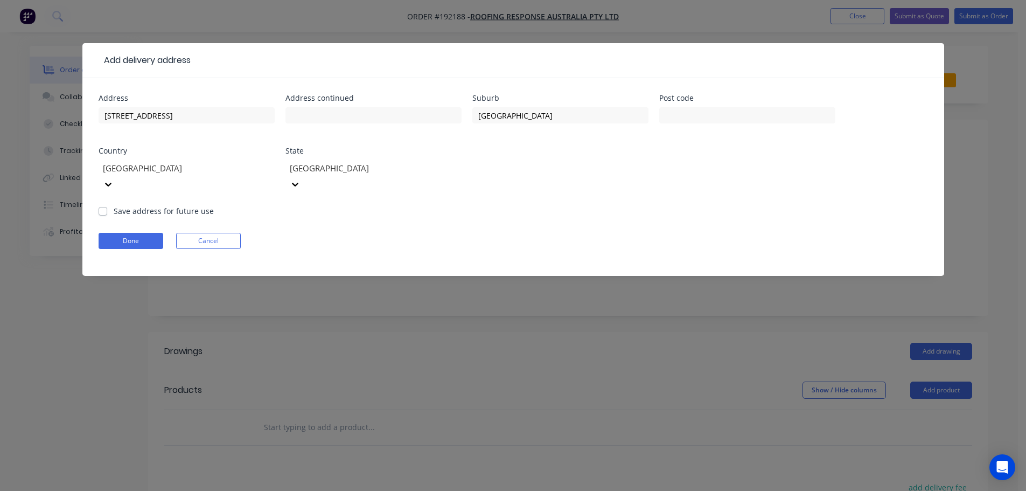
click at [745, 179] on div "Address [STREET_ADDRESS] Address continued Suburb [GEOGRAPHIC_DATA] Post code C…" at bounding box center [514, 149] width 830 height 111
click at [131, 233] on button "Done" at bounding box center [131, 241] width 65 height 16
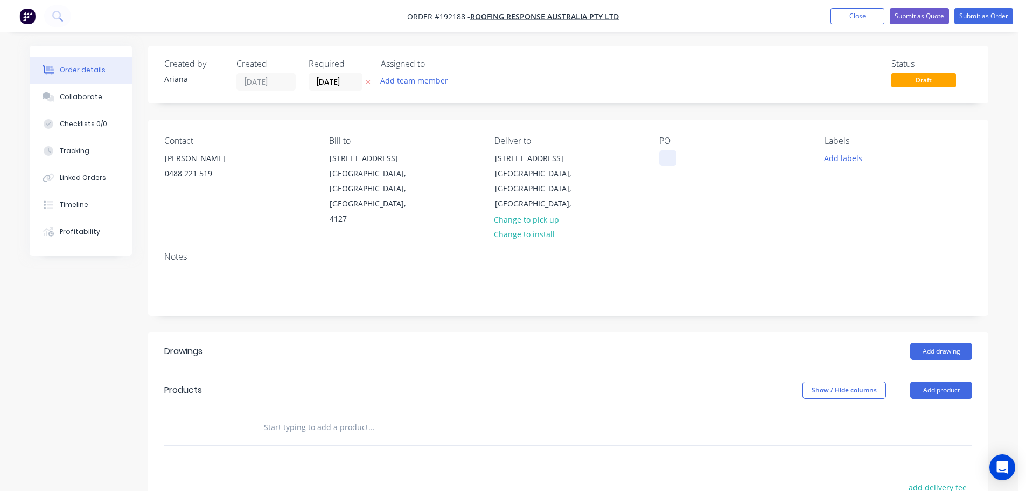
click at [670, 157] on div at bounding box center [668, 158] width 17 height 16
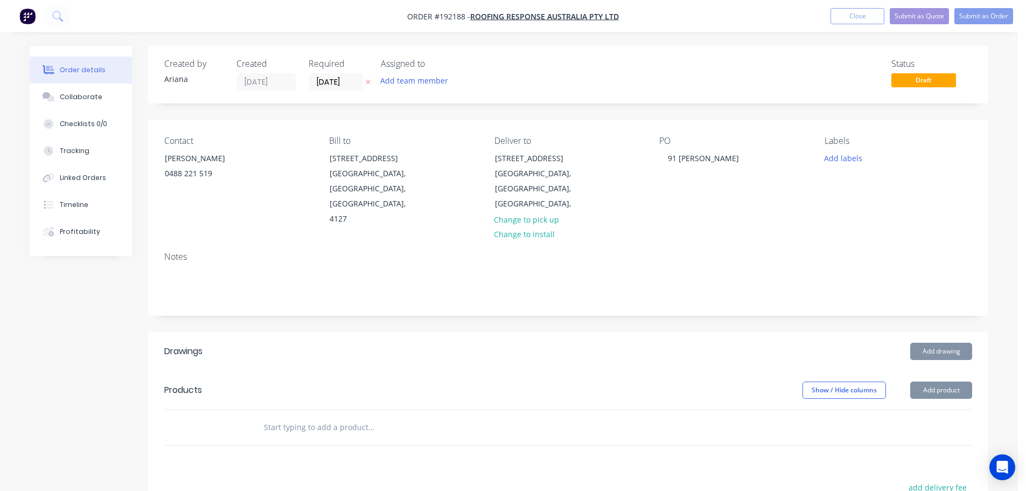
click at [762, 198] on div "PO 91 HABERMANN" at bounding box center [734, 181] width 148 height 91
drag, startPoint x: 845, startPoint y: 158, endPoint x: 866, endPoint y: 164, distance: 21.2
click at [846, 158] on button "Add labels" at bounding box center [843, 157] width 50 height 15
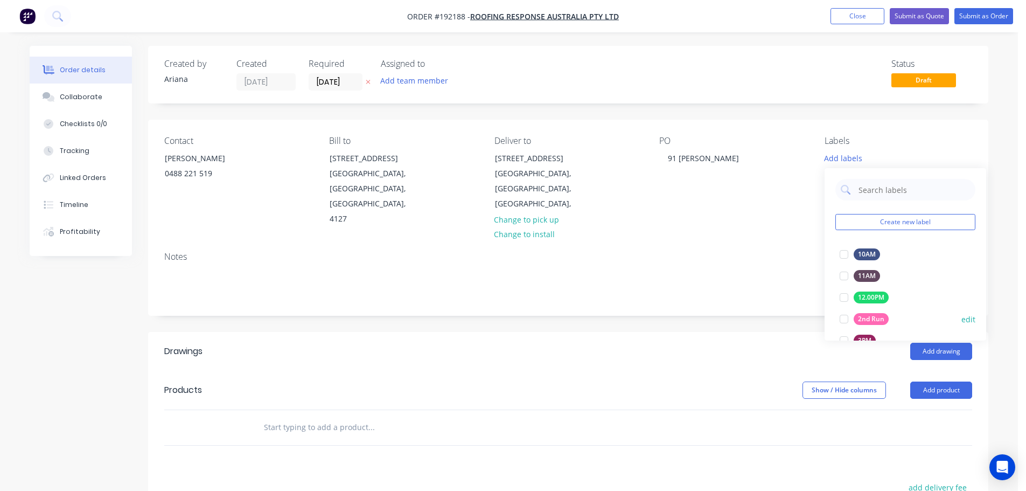
click at [845, 321] on div at bounding box center [845, 319] width 22 height 22
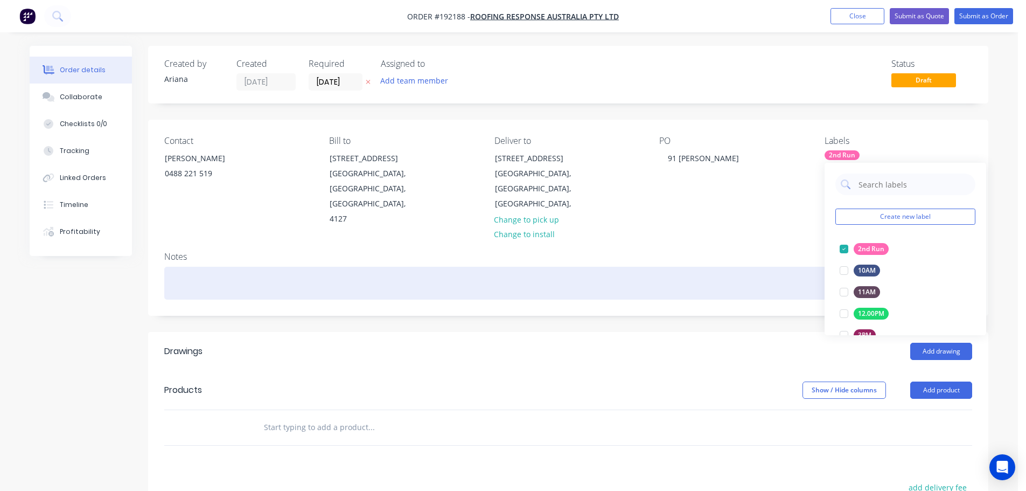
click at [776, 267] on div at bounding box center [568, 283] width 808 height 33
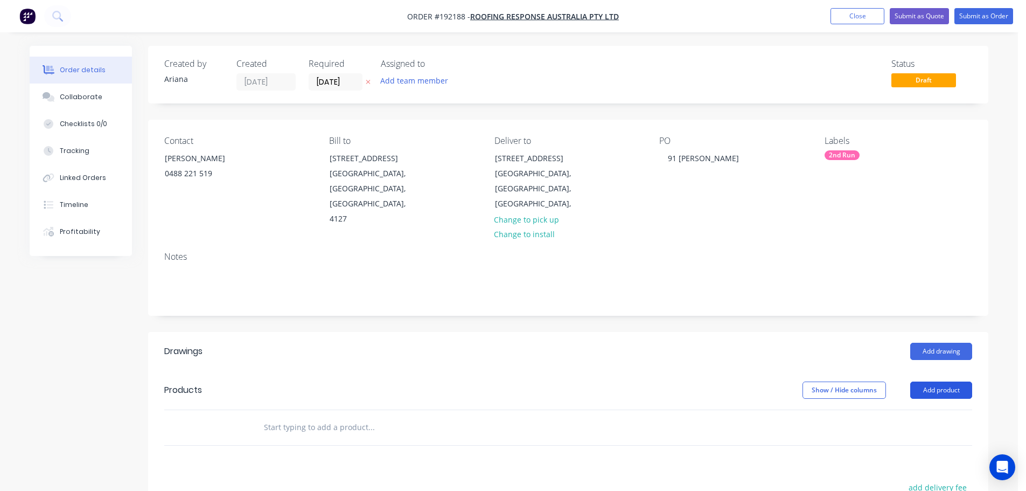
click at [933, 381] on button "Add product" at bounding box center [942, 389] width 62 height 17
click at [928, 410] on div "Product catalogue" at bounding box center [921, 418] width 83 height 16
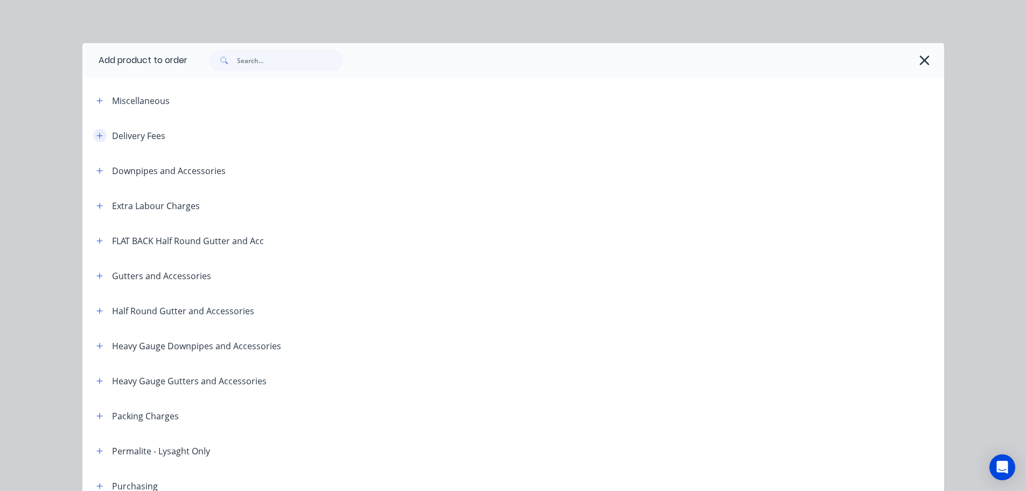
click at [100, 134] on button "button" at bounding box center [99, 135] width 13 height 13
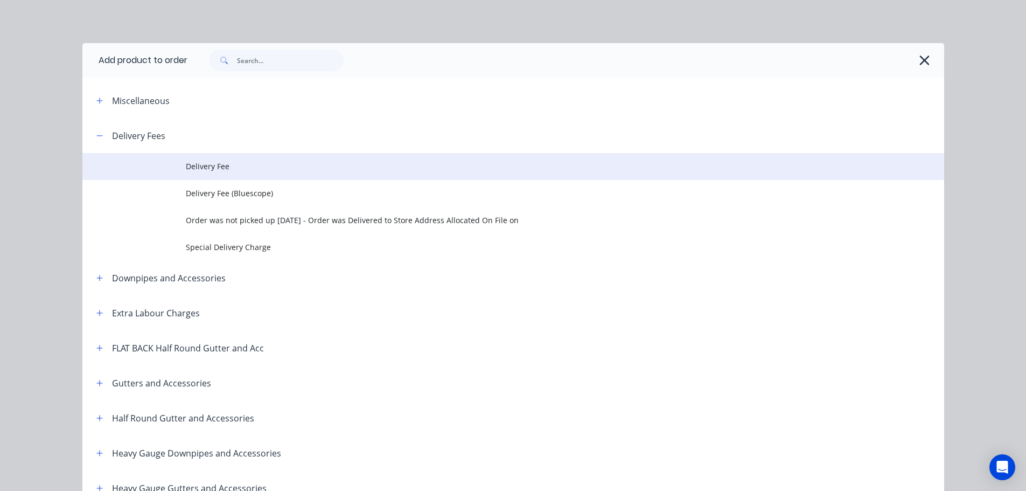
click at [235, 169] on span "Delivery Fee" at bounding box center [489, 166] width 607 height 11
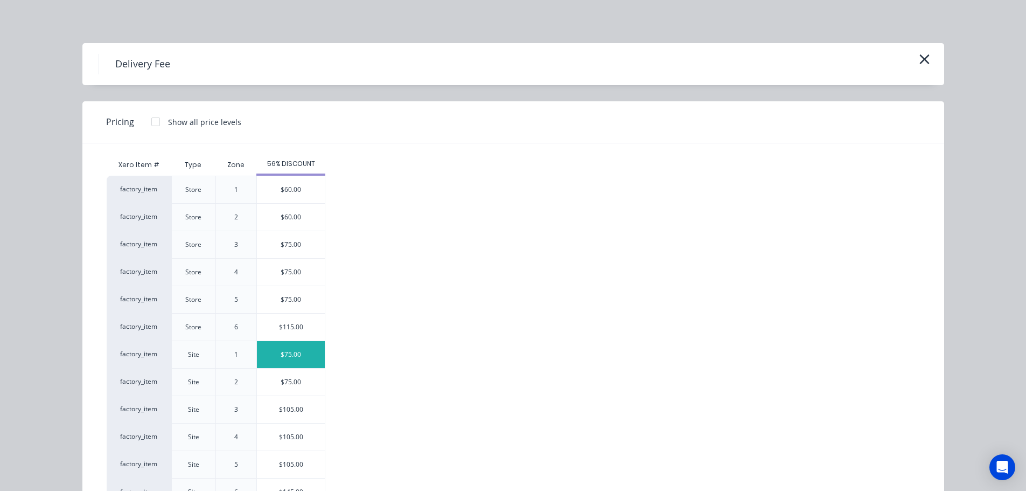
click at [273, 353] on div "$75.00" at bounding box center [291, 354] width 68 height 27
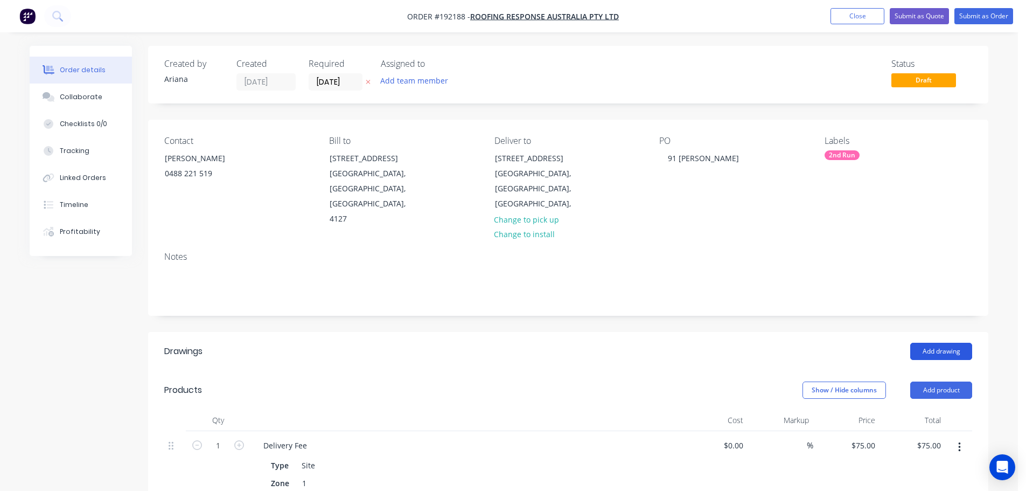
click at [939, 343] on button "Add drawing" at bounding box center [942, 351] width 62 height 17
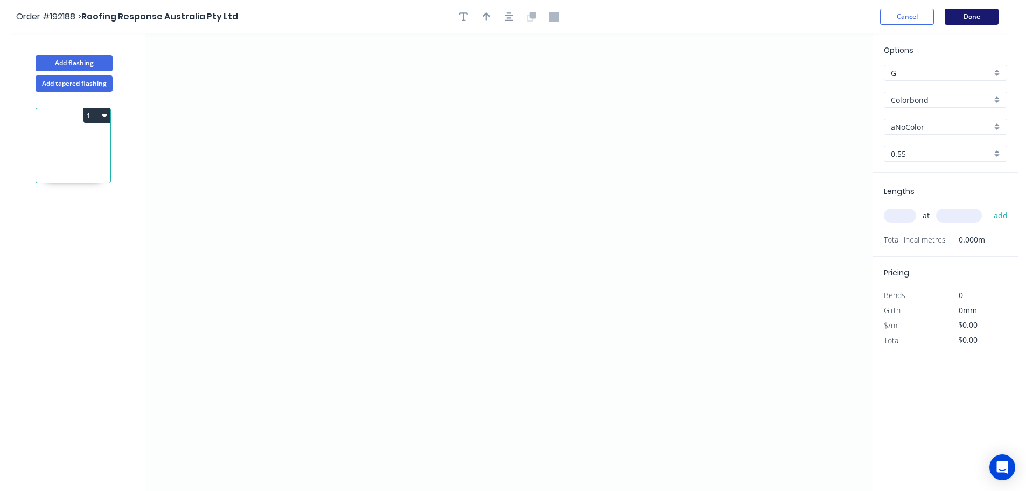
click at [983, 18] on button "Done" at bounding box center [972, 17] width 54 height 16
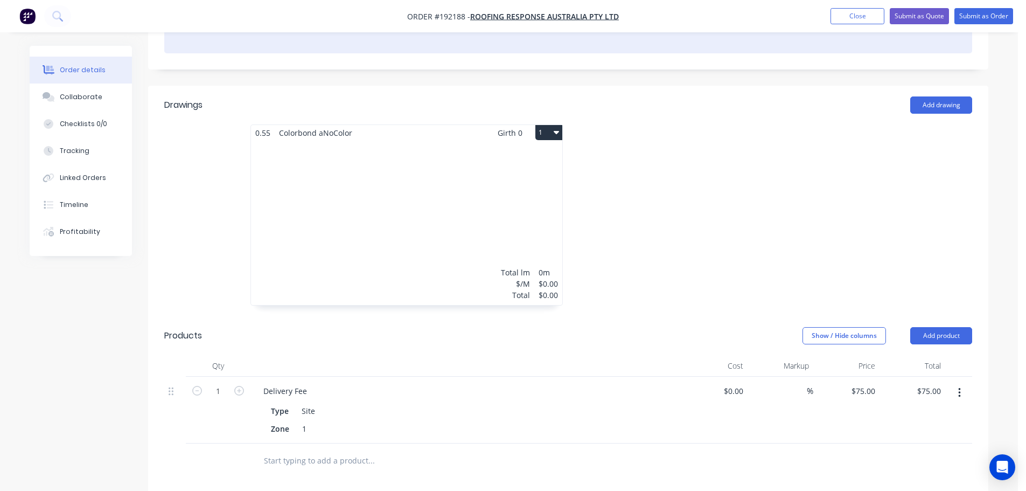
scroll to position [494, 0]
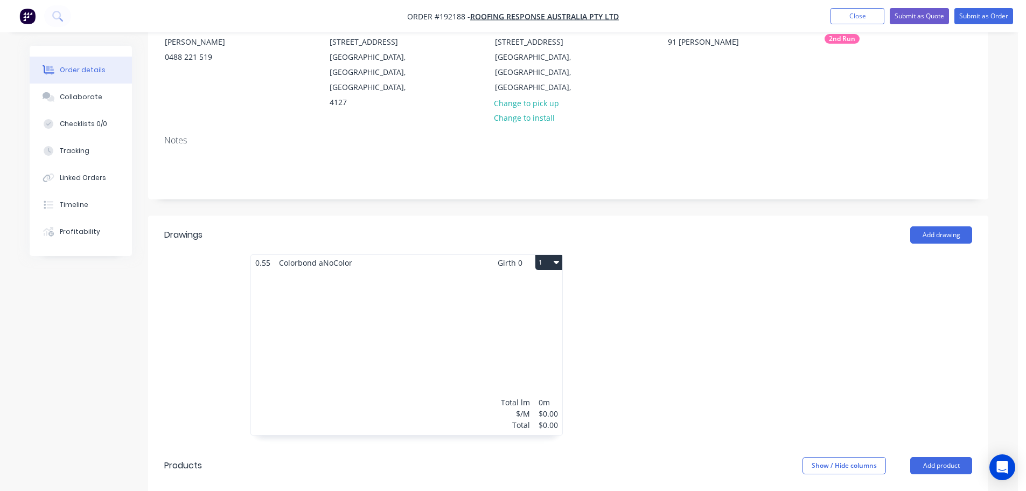
click at [421, 343] on div "Total lm $/M Total 0m $0.00 $0.00" at bounding box center [406, 352] width 311 height 164
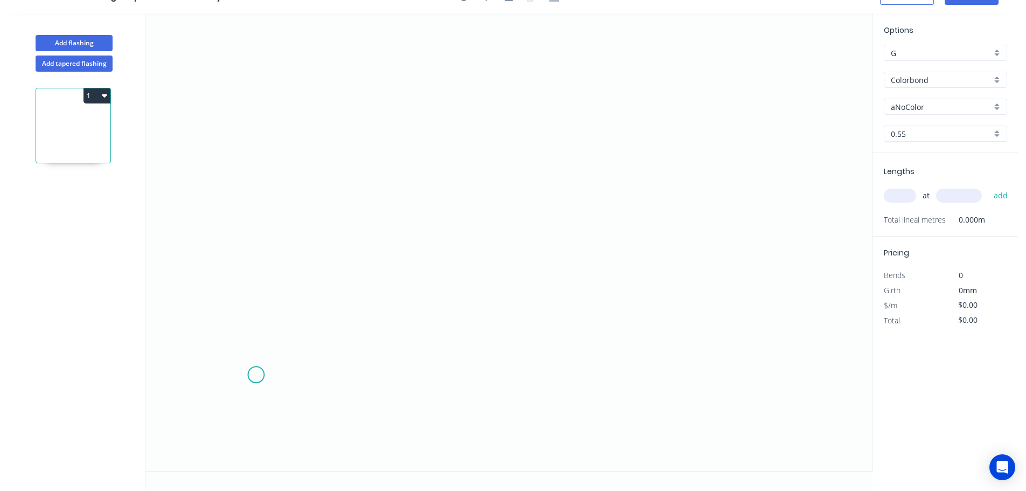
click at [256, 375] on icon "0" at bounding box center [508, 241] width 727 height 457
click at [367, 329] on icon at bounding box center [312, 351] width 112 height 46
click at [367, 119] on icon at bounding box center [367, 224] width 0 height 210
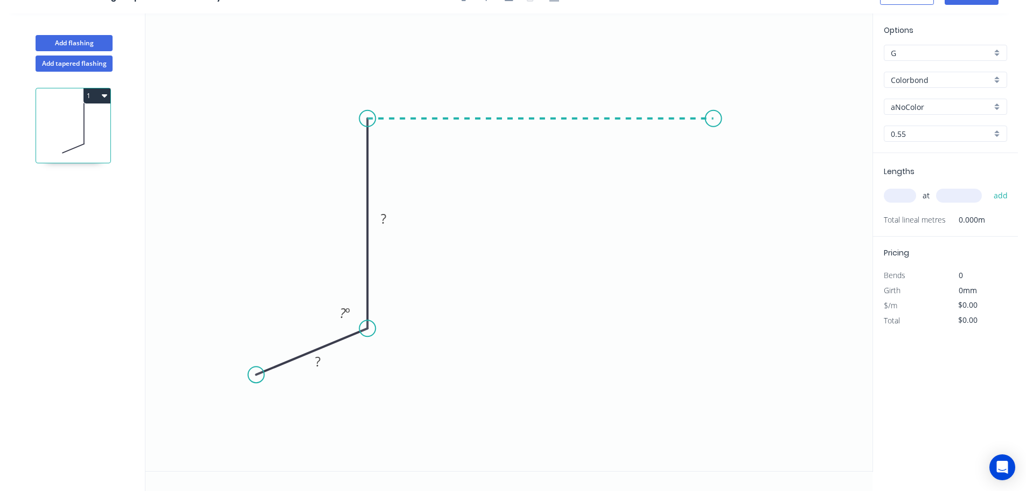
click at [714, 117] on icon "0 ? ? ? º" at bounding box center [508, 241] width 727 height 457
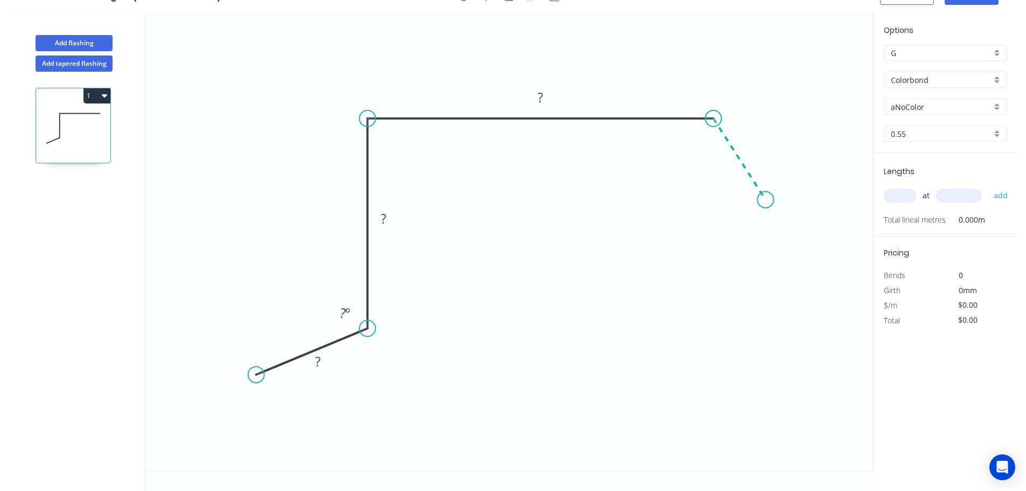
click at [766, 200] on icon "0 ? ? ? ? º" at bounding box center [508, 241] width 727 height 457
click at [826, 197] on icon "0 ? ? ? ? ? º ? º" at bounding box center [508, 241] width 727 height 457
click at [826, 197] on circle at bounding box center [825, 200] width 16 height 16
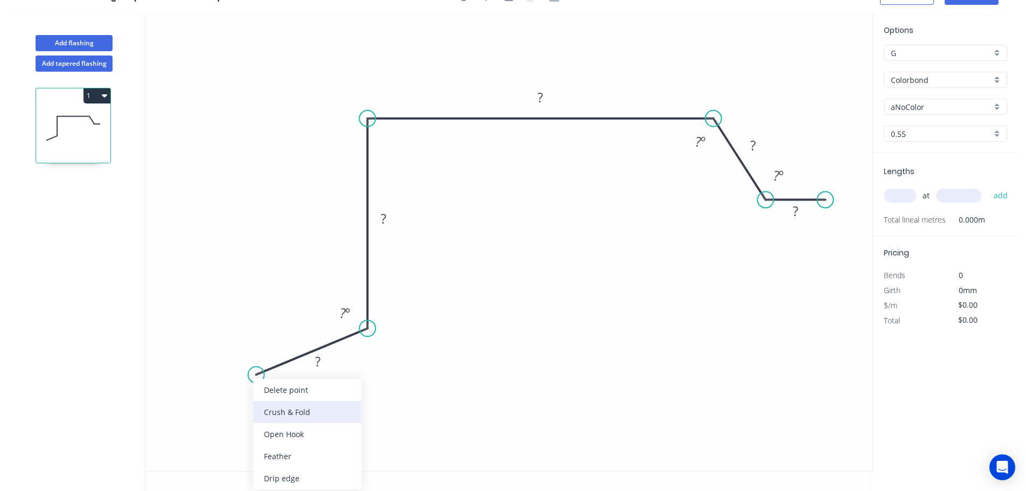
click at [281, 416] on div "Crush & Fold" at bounding box center [307, 412] width 108 height 22
click at [269, 343] on tspan "10" at bounding box center [267, 343] width 15 height 18
click at [395, 404] on icon "0 CF 15 ? ? ? ? ? ? º ? º ? º" at bounding box center [508, 241] width 727 height 457
drag, startPoint x: 243, startPoint y: 343, endPoint x: 198, endPoint y: 420, distance: 88.9
click at [198, 420] on rect at bounding box center [215, 419] width 43 height 22
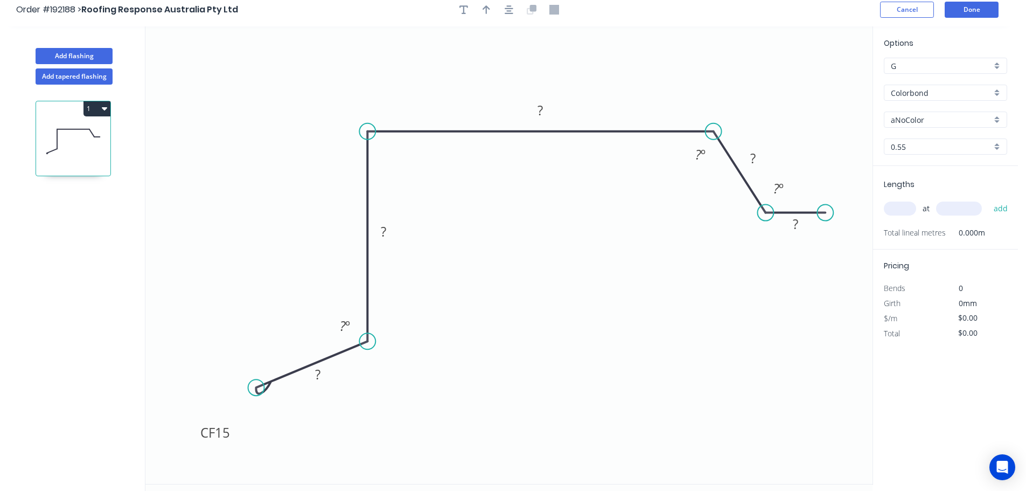
scroll to position [0, 0]
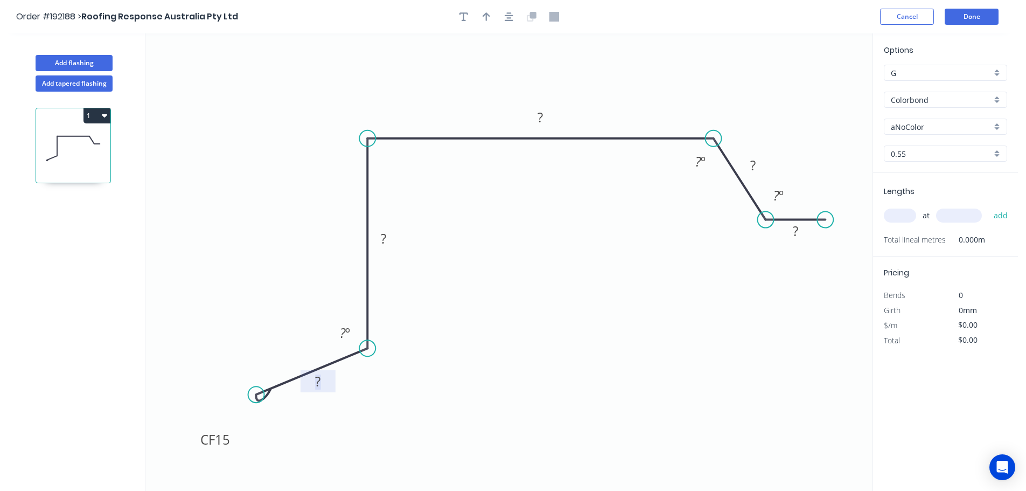
click at [321, 383] on tspan "?" at bounding box center [317, 381] width 5 height 18
drag, startPoint x: 668, startPoint y: 386, endPoint x: 670, endPoint y: 377, distance: 9.9
click at [671, 381] on icon "0 CF 15 50 60 250 55 10 100 º 135 º 135 º" at bounding box center [508, 261] width 727 height 457
drag, startPoint x: 766, startPoint y: 165, endPoint x: 765, endPoint y: 146, distance: 18.9
click at [765, 146] on rect at bounding box center [752, 146] width 35 height 22
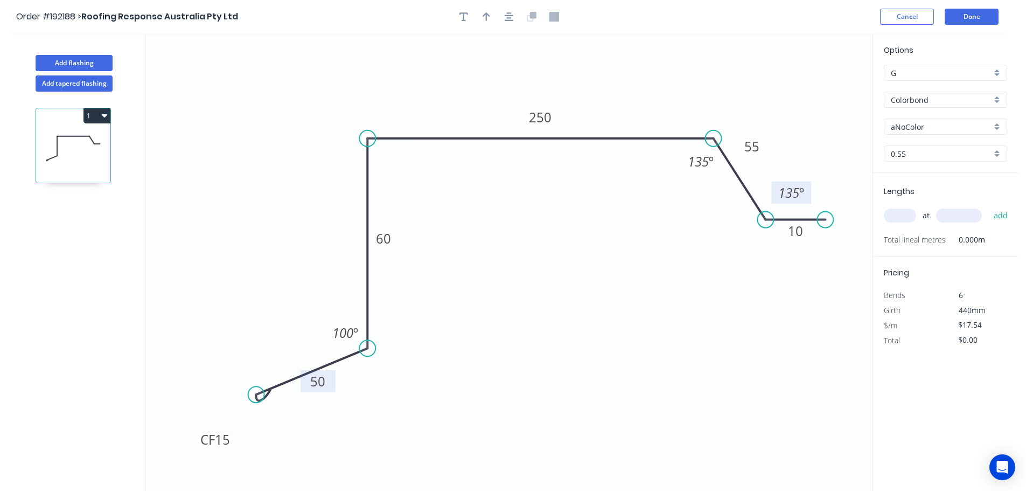
drag, startPoint x: 795, startPoint y: 196, endPoint x: 809, endPoint y: 193, distance: 14.8
click at [809, 193] on rect at bounding box center [792, 193] width 40 height 22
click at [484, 12] on icon "button" at bounding box center [487, 17] width 8 height 10
drag, startPoint x: 821, startPoint y: 85, endPoint x: 629, endPoint y: 91, distance: 192.4
click at [629, 91] on icon at bounding box center [629, 78] width 10 height 34
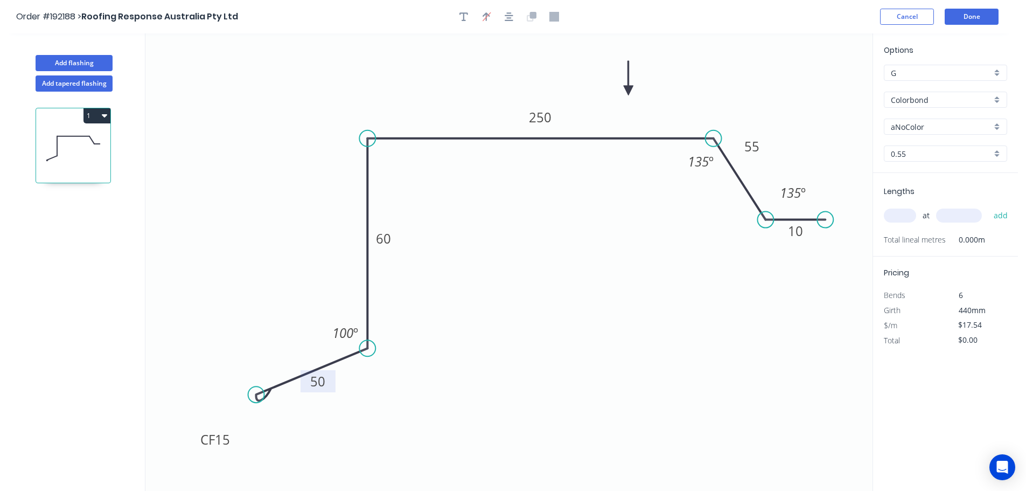
click at [996, 126] on div "aNoColor" at bounding box center [945, 127] width 123 height 16
click at [945, 143] on div "Surfmist" at bounding box center [946, 145] width 122 height 19
drag, startPoint x: 905, startPoint y: 214, endPoint x: 940, endPoint y: 198, distance: 38.6
click at [905, 214] on input "text" at bounding box center [900, 216] width 32 height 14
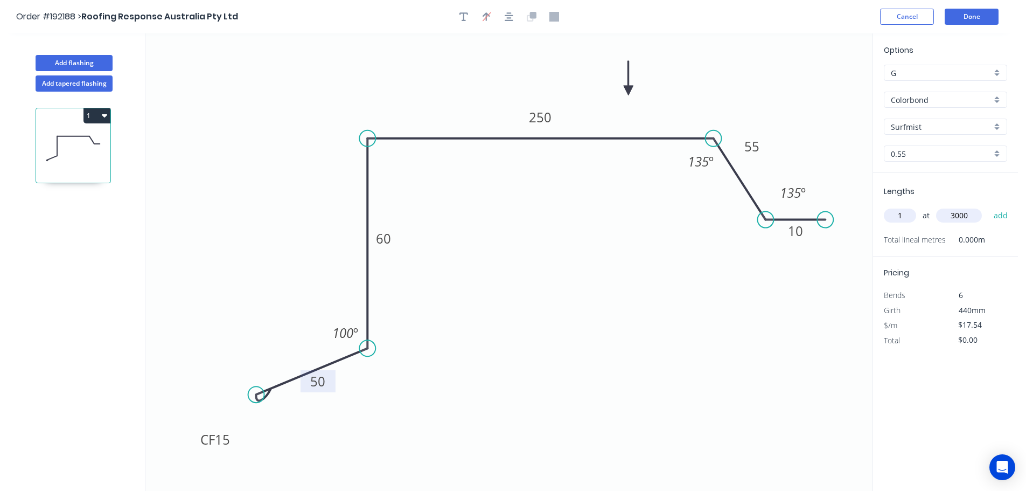
click at [989, 206] on button "add" at bounding box center [1001, 215] width 25 height 18
click at [70, 61] on button "Add flashing" at bounding box center [74, 63] width 77 height 16
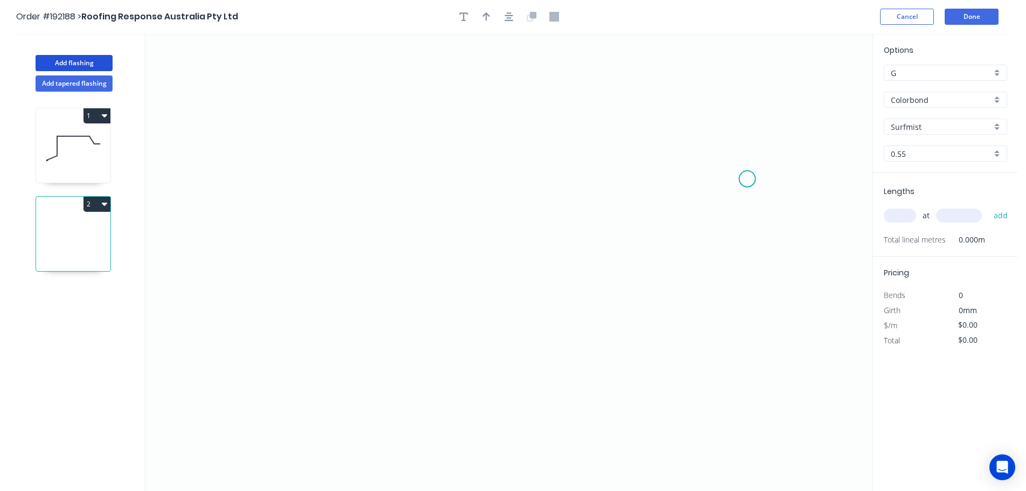
click at [748, 178] on icon "0" at bounding box center [508, 261] width 727 height 457
click at [695, 111] on icon "0" at bounding box center [508, 261] width 727 height 457
click at [345, 114] on icon "0 ?" at bounding box center [508, 261] width 727 height 457
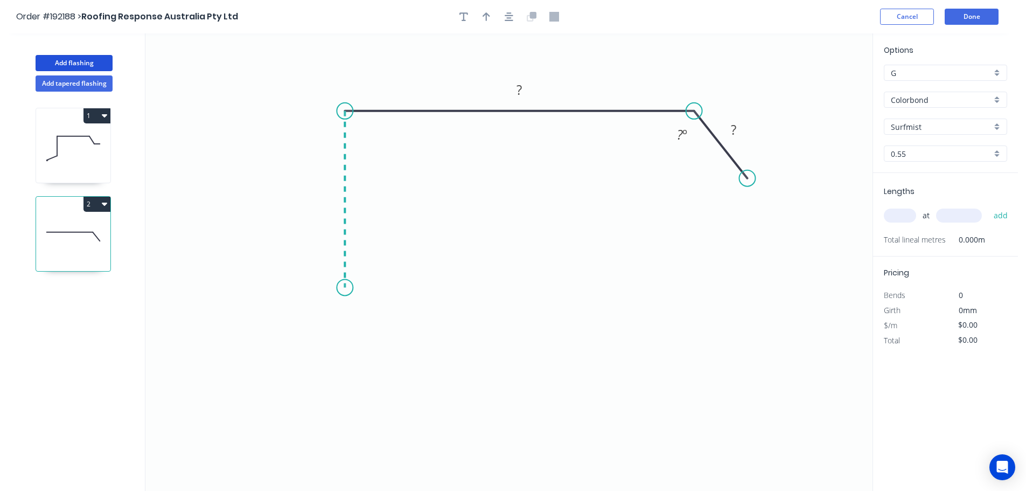
click at [341, 288] on icon "0 ? ? ? º" at bounding box center [508, 261] width 727 height 457
click at [239, 339] on icon "0 ? ? ? ? º" at bounding box center [508, 261] width 727 height 457
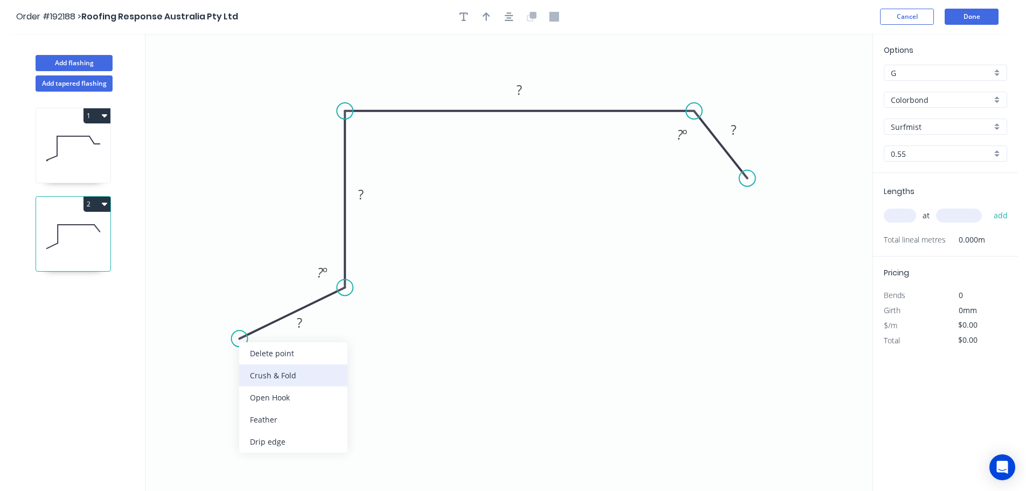
click at [284, 372] on div "Crush & Fold" at bounding box center [293, 375] width 108 height 22
click at [251, 310] on tspan "10" at bounding box center [249, 307] width 15 height 18
click at [394, 420] on icon "0 CF 15 ? ? ? ? ? º ? º" at bounding box center [508, 261] width 727 height 457
drag, startPoint x: 258, startPoint y: 306, endPoint x: 231, endPoint y: 384, distance: 83.0
click at [231, 384] on rect at bounding box center [216, 385] width 43 height 22
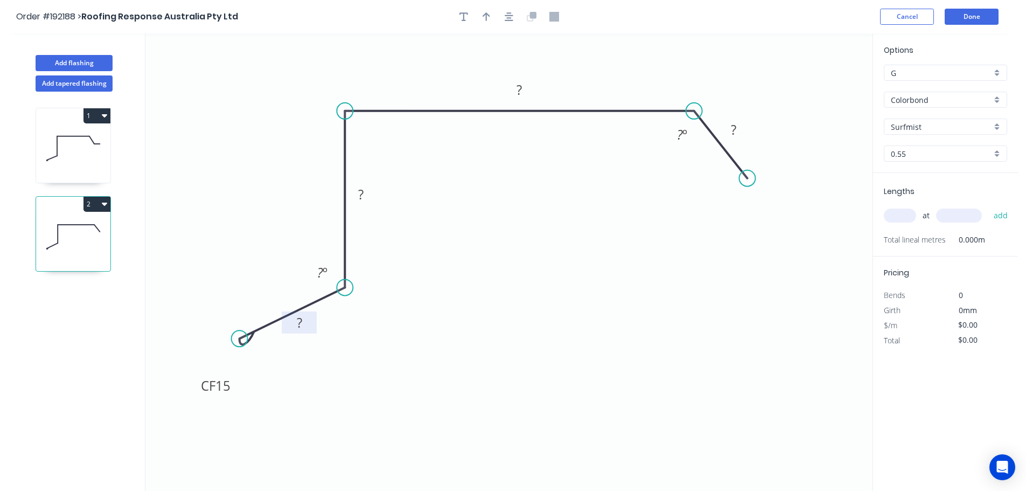
click at [300, 320] on tspan "?" at bounding box center [299, 323] width 5 height 18
click at [626, 304] on icon "0 CF 15 50 70 370 56 135 º 100 º" at bounding box center [508, 261] width 727 height 457
click at [483, 13] on icon "button" at bounding box center [487, 17] width 8 height 10
drag, startPoint x: 821, startPoint y: 87, endPoint x: 606, endPoint y: 83, distance: 215.6
click at [606, 83] on icon at bounding box center [606, 70] width 10 height 34
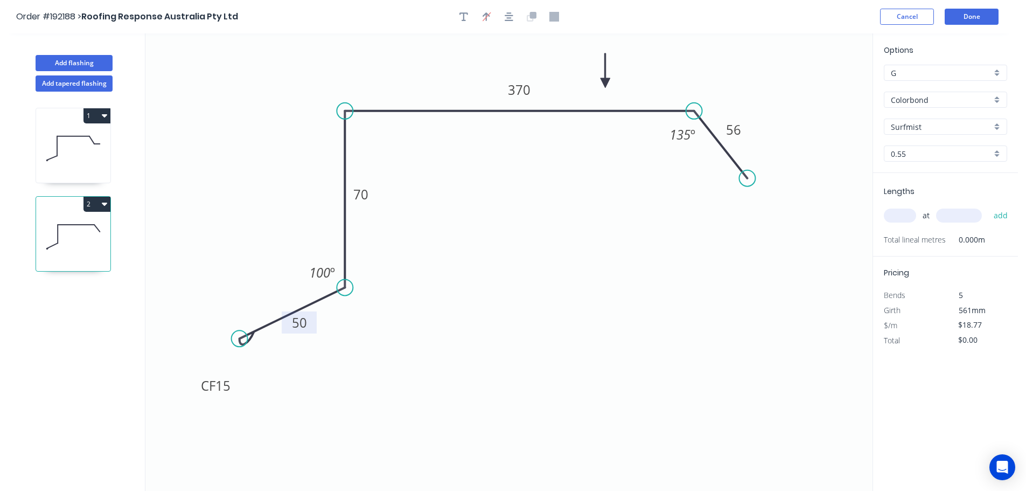
click at [899, 215] on input "text" at bounding box center [900, 216] width 32 height 14
click at [989, 206] on button "add" at bounding box center [1001, 215] width 25 height 18
click at [73, 58] on button "Add flashing" at bounding box center [74, 63] width 77 height 16
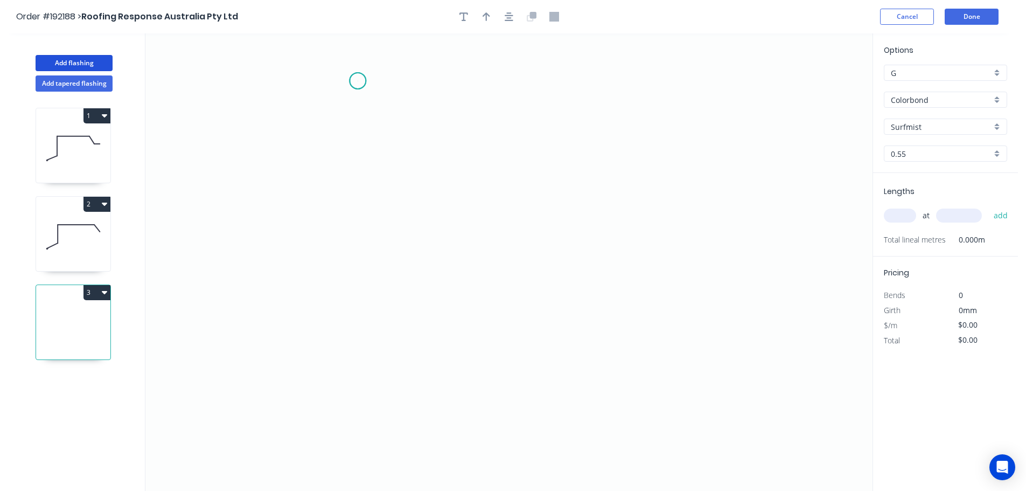
click at [358, 81] on icon "0" at bounding box center [508, 261] width 727 height 457
click at [347, 313] on icon "0" at bounding box center [508, 261] width 727 height 457
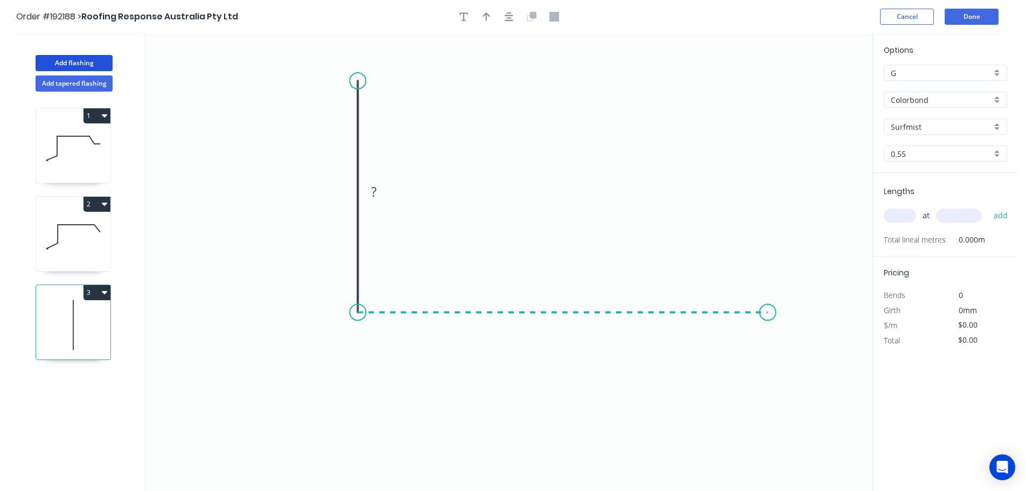
click at [768, 302] on icon "0 ?" at bounding box center [508, 261] width 727 height 457
click at [804, 365] on icon "0 ? ?" at bounding box center [508, 261] width 727 height 457
click at [804, 365] on circle at bounding box center [803, 364] width 16 height 16
drag, startPoint x: 805, startPoint y: 365, endPoint x: 810, endPoint y: 373, distance: 9.7
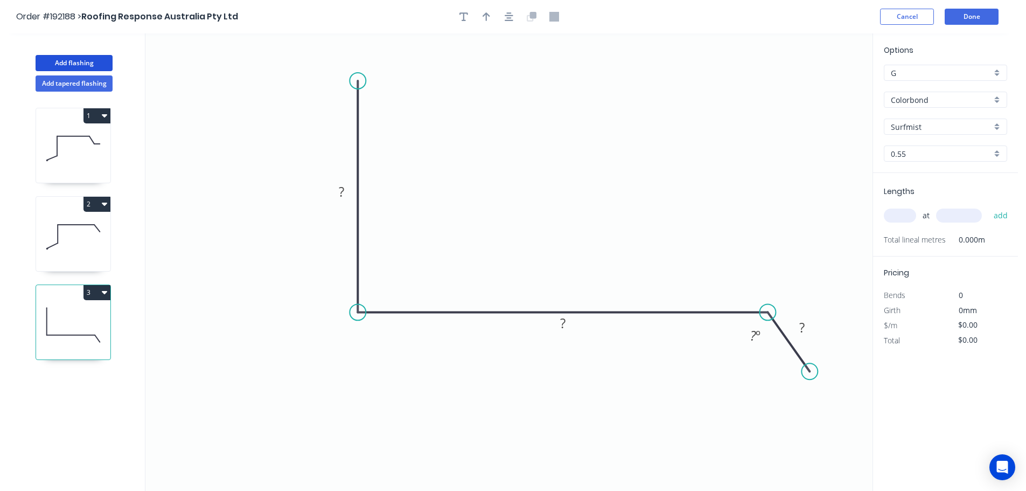
click at [810, 373] on circle at bounding box center [810, 371] width 16 height 16
click at [343, 192] on tspan "?" at bounding box center [341, 192] width 5 height 18
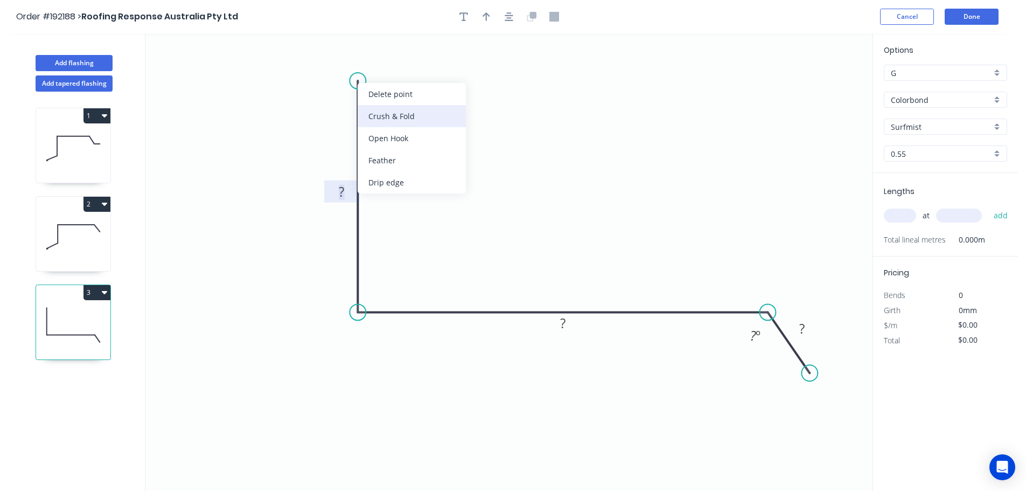
click at [374, 112] on div "Crush & Fold" at bounding box center [412, 116] width 108 height 22
click at [381, 111] on div "Flip bend" at bounding box center [412, 118] width 108 height 22
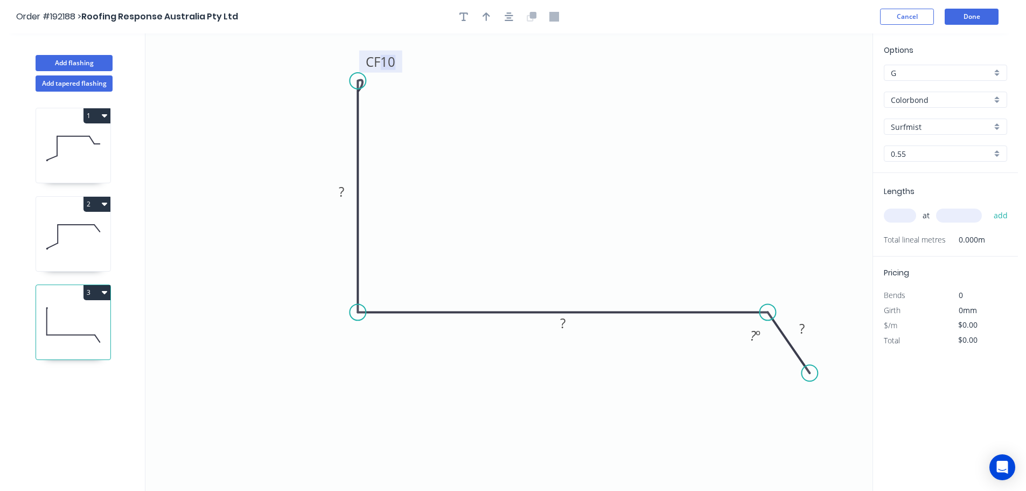
click at [391, 63] on tspan "10" at bounding box center [387, 62] width 15 height 18
click at [439, 88] on icon "0 CF 15 ? ? ? ? º" at bounding box center [508, 261] width 727 height 457
drag, startPoint x: 401, startPoint y: 59, endPoint x: 442, endPoint y: 55, distance: 41.2
click at [442, 55] on rect at bounding box center [421, 57] width 43 height 22
click at [345, 193] on rect at bounding box center [342, 192] width 22 height 15
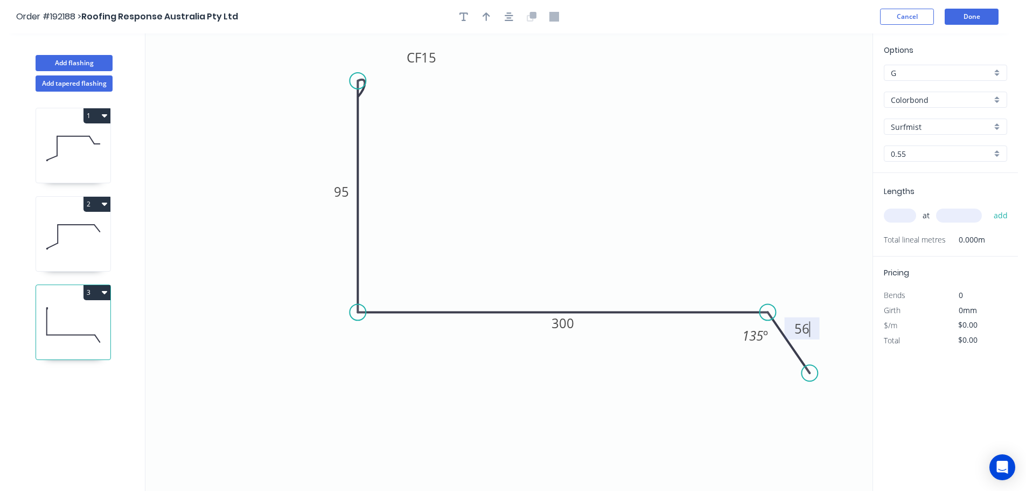
click at [543, 239] on icon "0 CF 15 95 300 56 135 º" at bounding box center [508, 261] width 727 height 457
click at [483, 13] on icon "button" at bounding box center [487, 17] width 8 height 10
drag, startPoint x: 819, startPoint y: 86, endPoint x: 565, endPoint y: 160, distance: 265.0
click at [565, 160] on icon at bounding box center [565, 147] width 10 height 34
click at [903, 216] on input "text" at bounding box center [900, 216] width 32 height 14
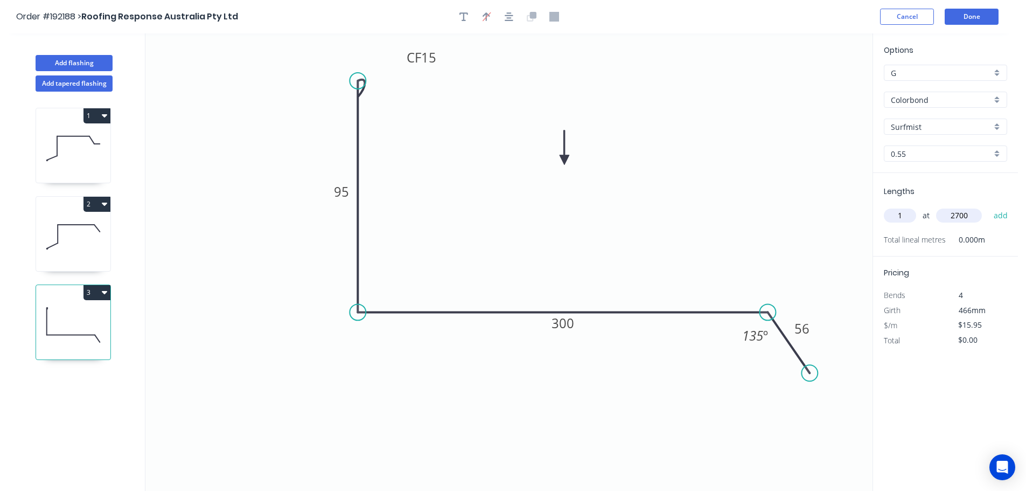
click at [989, 206] on button "add" at bounding box center [1001, 215] width 25 height 18
click at [65, 62] on button "Add flashing" at bounding box center [74, 63] width 77 height 16
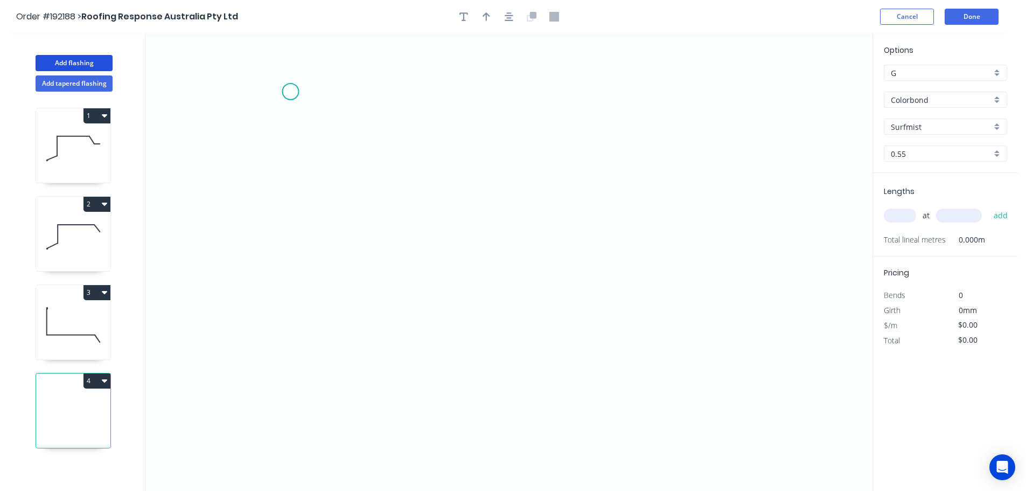
click at [290, 92] on icon "0" at bounding box center [508, 261] width 727 height 457
click at [279, 308] on icon "0" at bounding box center [508, 261] width 727 height 457
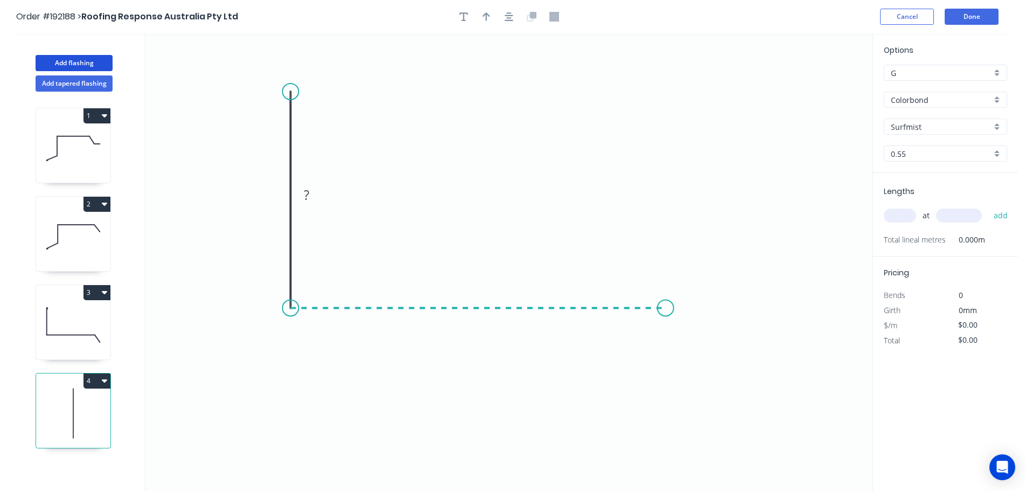
click at [666, 298] on icon "0 ?" at bounding box center [508, 261] width 727 height 457
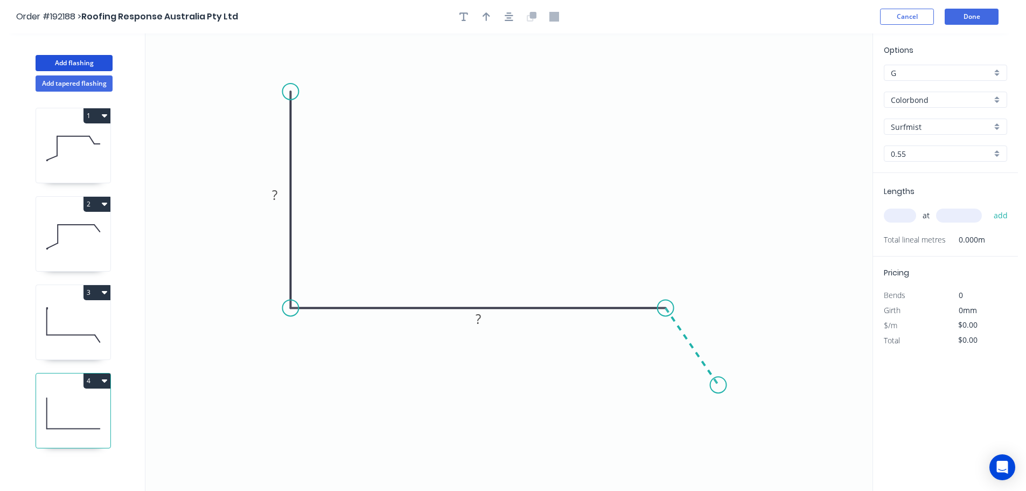
click at [719, 385] on icon "0 ? ?" at bounding box center [508, 261] width 727 height 457
click at [790, 385] on icon "0 ? ? ? ? º" at bounding box center [508, 261] width 727 height 457
click at [790, 385] on circle at bounding box center [789, 385] width 16 height 16
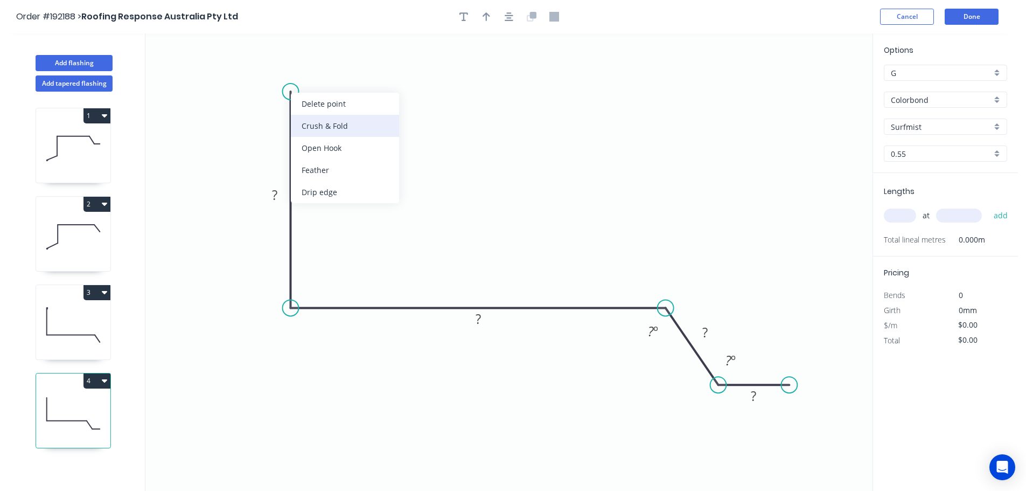
click at [307, 121] on div "Crush & Fold" at bounding box center [345, 126] width 108 height 22
drag, startPoint x: 310, startPoint y: 123, endPoint x: 311, endPoint y: 115, distance: 7.6
click at [311, 123] on div "Flip bend" at bounding box center [341, 126] width 108 height 22
click at [275, 101] on tspan "10" at bounding box center [274, 101] width 15 height 18
click at [356, 98] on icon "0 CF 15 ? ? ? ? ? º ? º" at bounding box center [508, 261] width 727 height 457
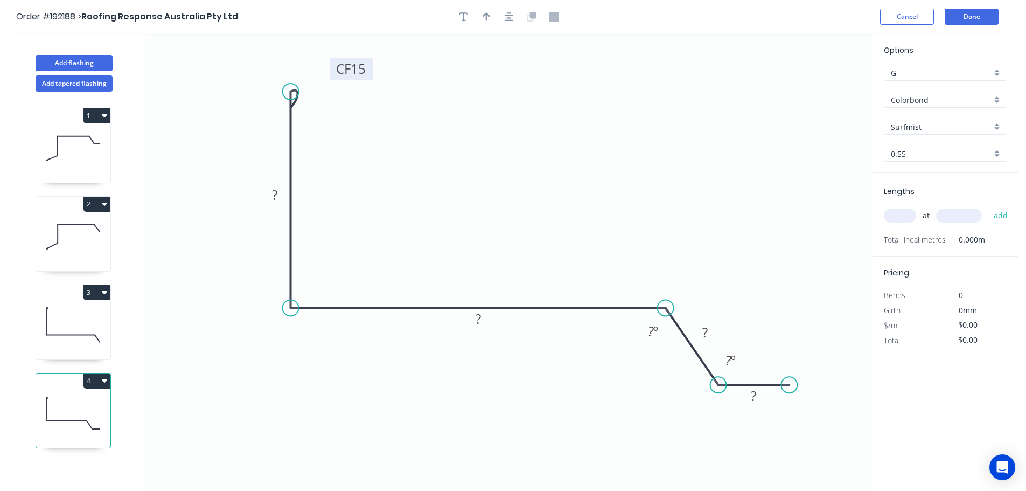
drag, startPoint x: 247, startPoint y: 100, endPoint x: 331, endPoint y: 67, distance: 90.3
click at [331, 67] on rect at bounding box center [351, 69] width 43 height 22
click at [279, 192] on rect at bounding box center [275, 195] width 22 height 15
click at [277, 195] on tspan "93" at bounding box center [274, 195] width 15 height 18
drag, startPoint x: 625, startPoint y: 38, endPoint x: 629, endPoint y: 45, distance: 8.2
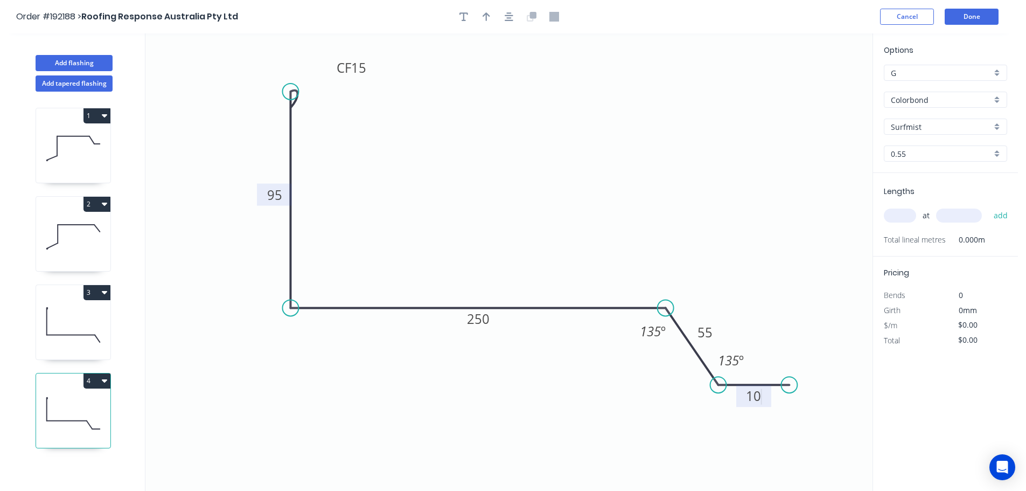
click at [627, 38] on icon "0 CF 15 95 250 55 10 135 º 135 º" at bounding box center [508, 261] width 727 height 457
drag, startPoint x: 719, startPoint y: 331, endPoint x: 717, endPoint y: 309, distance: 21.7
click at [717, 309] on rect at bounding box center [703, 311] width 35 height 22
drag, startPoint x: 746, startPoint y: 362, endPoint x: 766, endPoint y: 360, distance: 20.5
click at [766, 360] on rect at bounding box center [752, 359] width 40 height 22
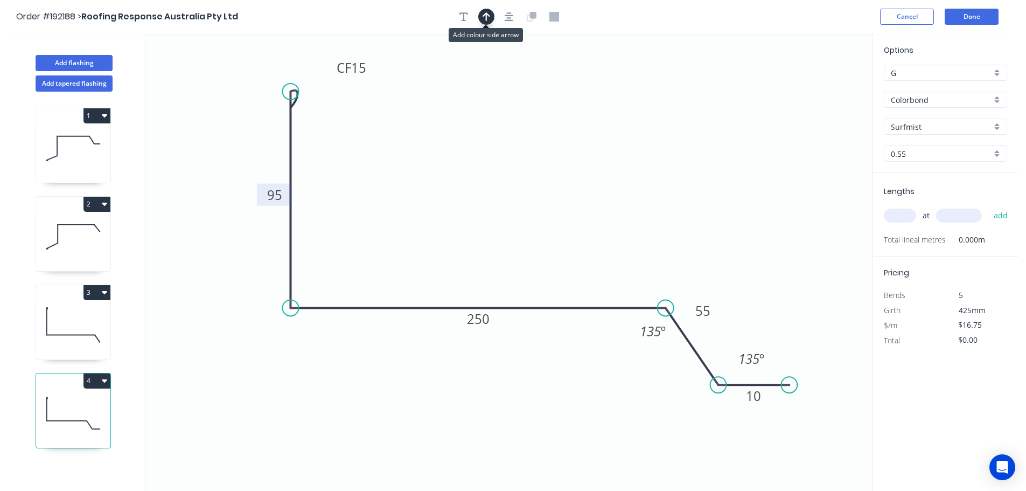
click at [488, 17] on icon "button" at bounding box center [487, 17] width 8 height 10
drag, startPoint x: 818, startPoint y: 85, endPoint x: 502, endPoint y: 173, distance: 328.4
click at [502, 173] on icon at bounding box center [502, 159] width 10 height 34
click at [902, 214] on input "text" at bounding box center [900, 216] width 32 height 14
click at [989, 206] on button "add" at bounding box center [1001, 215] width 25 height 18
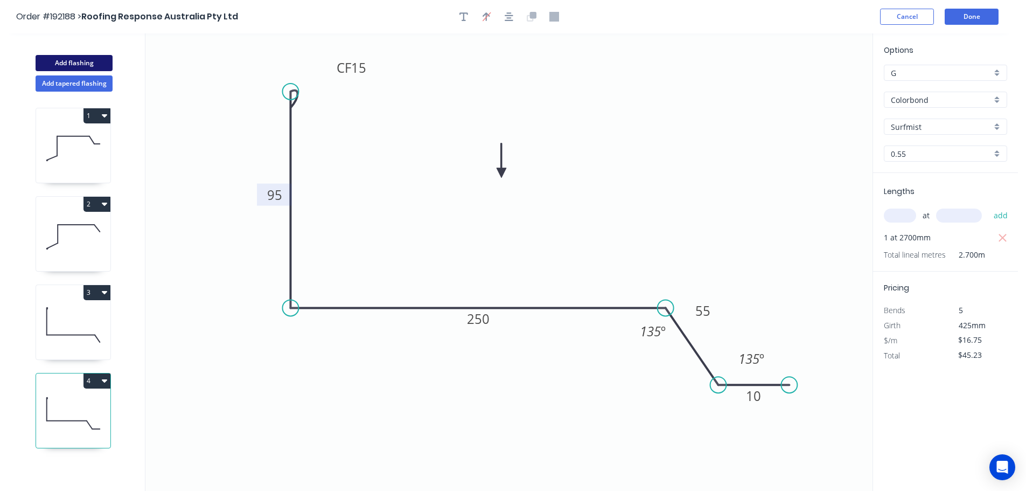
click at [85, 61] on button "Add flashing" at bounding box center [74, 63] width 77 height 16
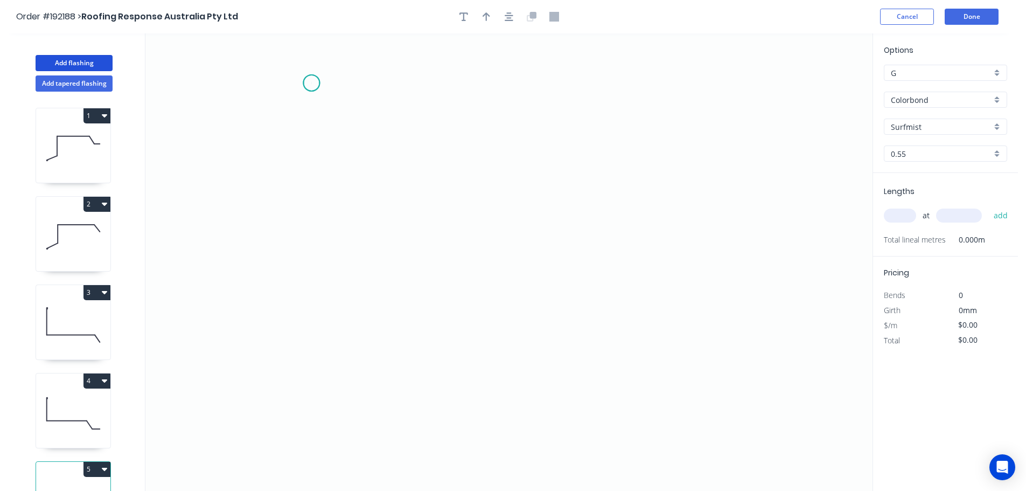
click at [311, 83] on icon "0" at bounding box center [508, 261] width 727 height 457
click at [320, 314] on icon "0" at bounding box center [508, 261] width 727 height 457
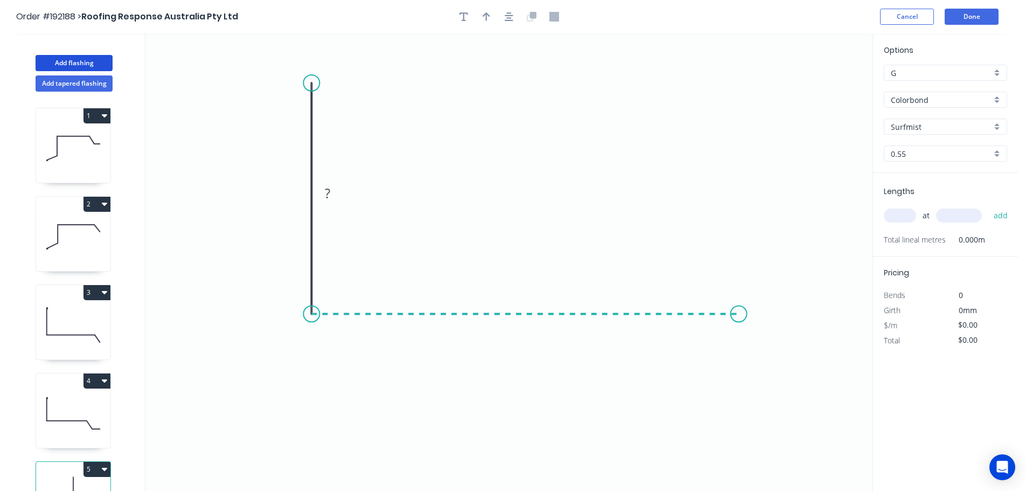
click at [739, 305] on icon "0 ?" at bounding box center [508, 261] width 727 height 457
click at [792, 381] on icon "0 ? ?" at bounding box center [508, 261] width 727 height 457
click at [792, 381] on circle at bounding box center [791, 381] width 16 height 16
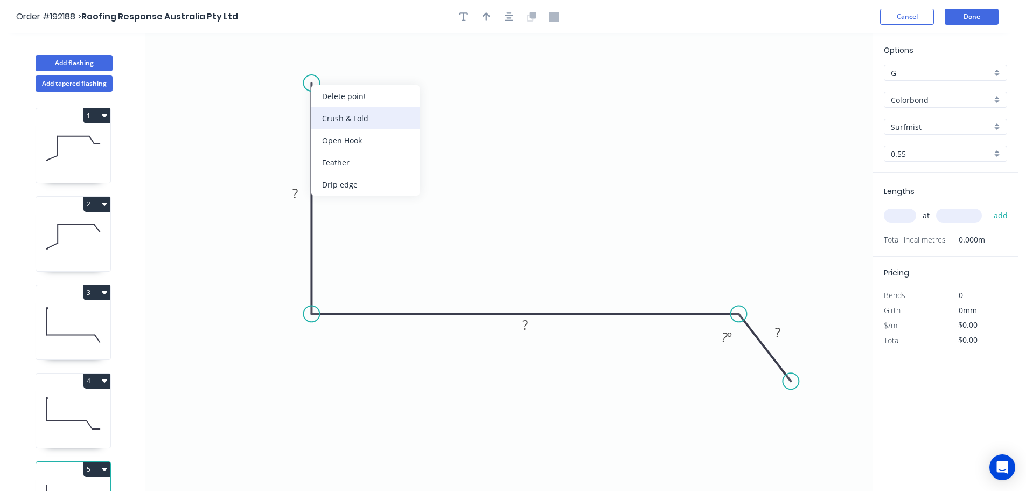
click at [329, 111] on div "Crush & Fold" at bounding box center [365, 118] width 108 height 22
click at [328, 108] on div "Flip bend" at bounding box center [363, 117] width 108 height 22
click at [342, 63] on tspan "10" at bounding box center [341, 64] width 15 height 18
click at [379, 80] on icon "0 CF 15 ? ? ? ? º" at bounding box center [508, 261] width 727 height 457
drag, startPoint x: 350, startPoint y: 66, endPoint x: 375, endPoint y: 58, distance: 26.4
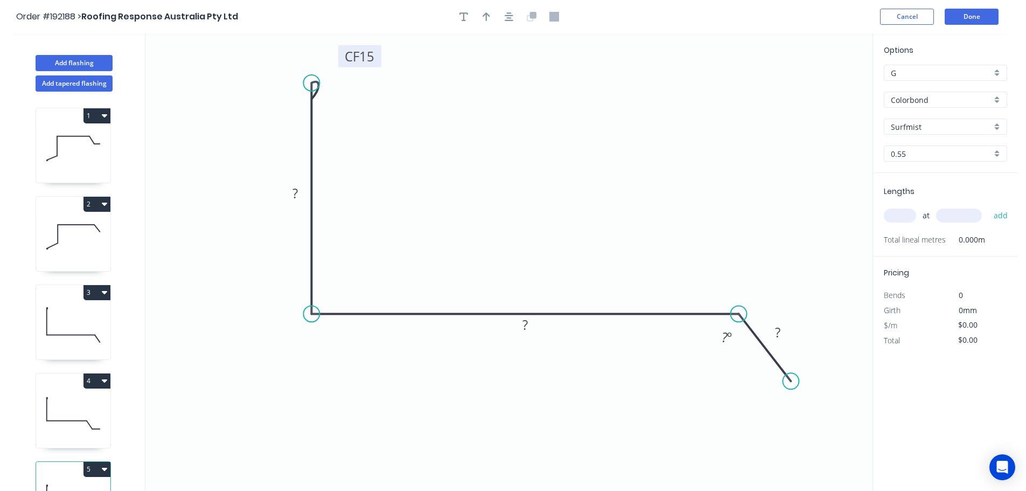
click at [375, 58] on rect at bounding box center [359, 56] width 43 height 22
click at [295, 193] on tspan "?" at bounding box center [295, 193] width 5 height 18
click at [445, 169] on icon "0 CF 15 120 320 56 135 º" at bounding box center [508, 261] width 727 height 457
click at [484, 12] on icon "button" at bounding box center [487, 17] width 8 height 10
drag, startPoint x: 820, startPoint y: 85, endPoint x: 534, endPoint y: 161, distance: 295.5
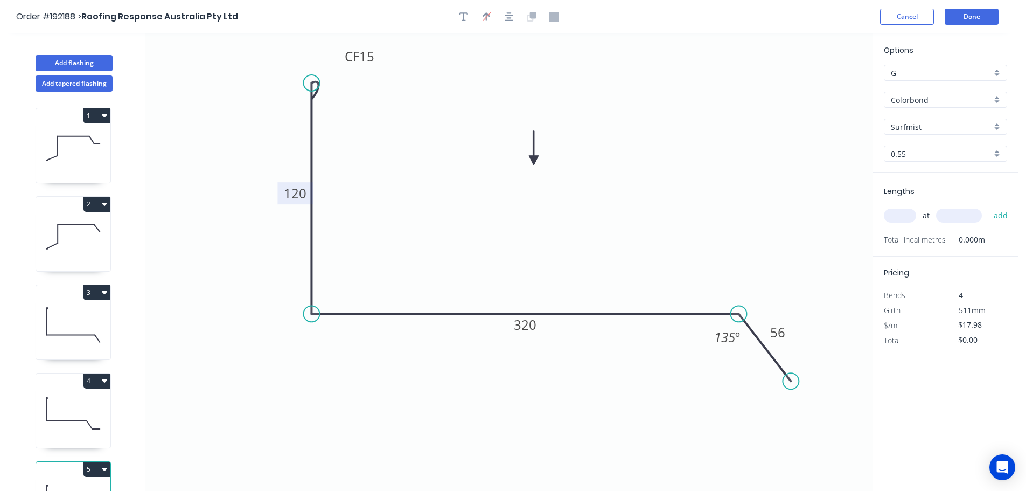
click at [534, 161] on icon at bounding box center [534, 148] width 10 height 34
click at [906, 216] on input "text" at bounding box center [900, 216] width 32 height 14
click at [989, 206] on button "add" at bounding box center [1001, 215] width 25 height 18
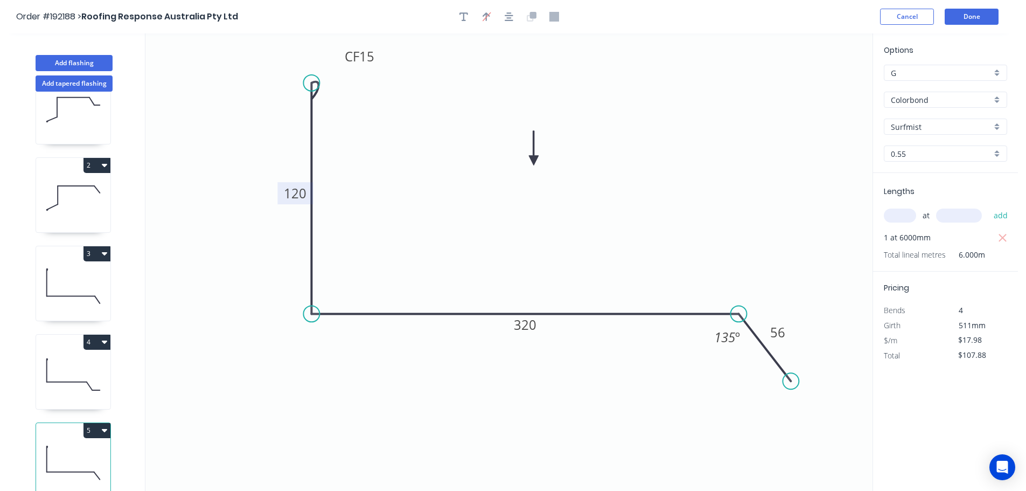
click at [99, 423] on button "5" at bounding box center [97, 430] width 27 height 15
click at [81, 449] on div "Duplicate" at bounding box center [59, 457] width 83 height 16
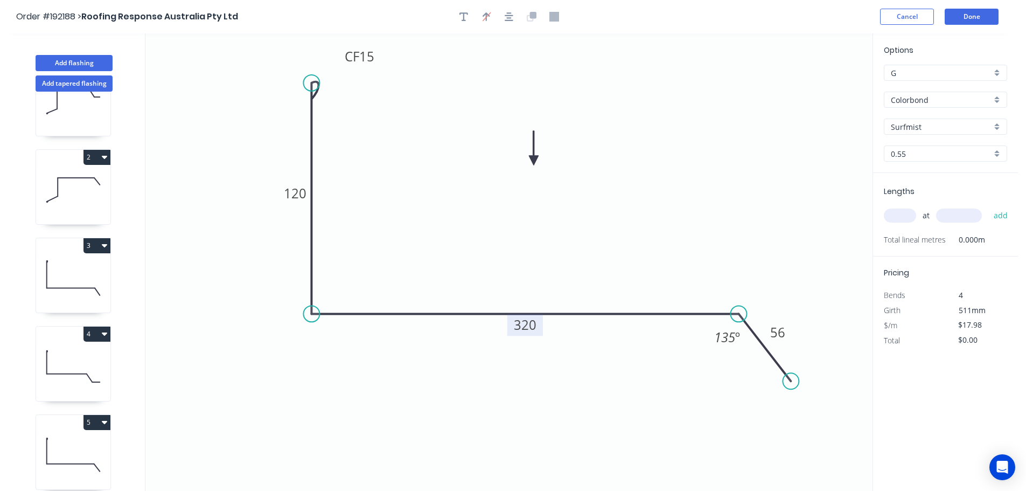
click at [530, 325] on tspan "320" at bounding box center [525, 325] width 23 height 18
click at [551, 268] on icon "0 CF 15 120 360 56 135 º" at bounding box center [508, 261] width 727 height 457
click at [898, 212] on input "text" at bounding box center [900, 216] width 32 height 14
click at [989, 206] on button "add" at bounding box center [1001, 215] width 25 height 18
click at [1006, 233] on icon "button" at bounding box center [1003, 238] width 10 height 13
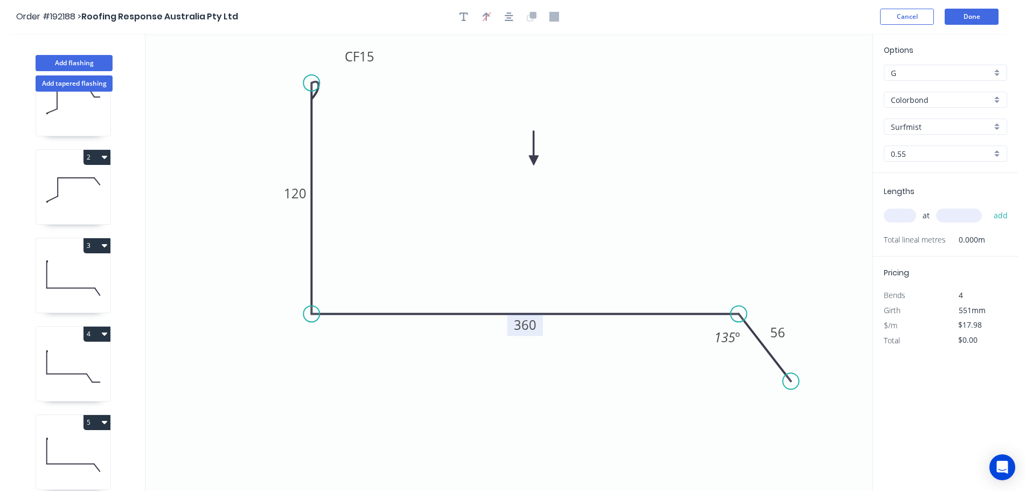
click at [904, 218] on input "text" at bounding box center [900, 216] width 32 height 14
click at [968, 210] on input "text" at bounding box center [959, 216] width 46 height 14
click at [989, 206] on button "add" at bounding box center [1001, 215] width 25 height 18
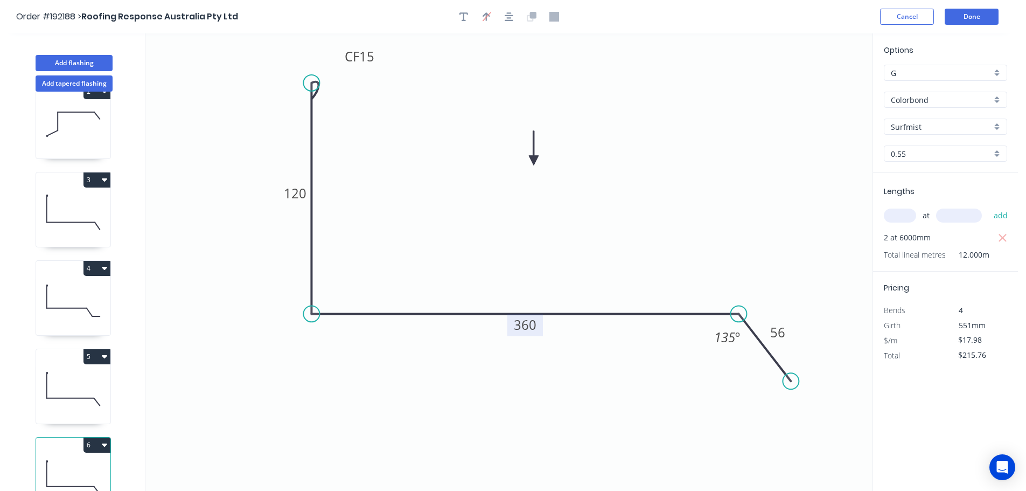
scroll to position [135, 0]
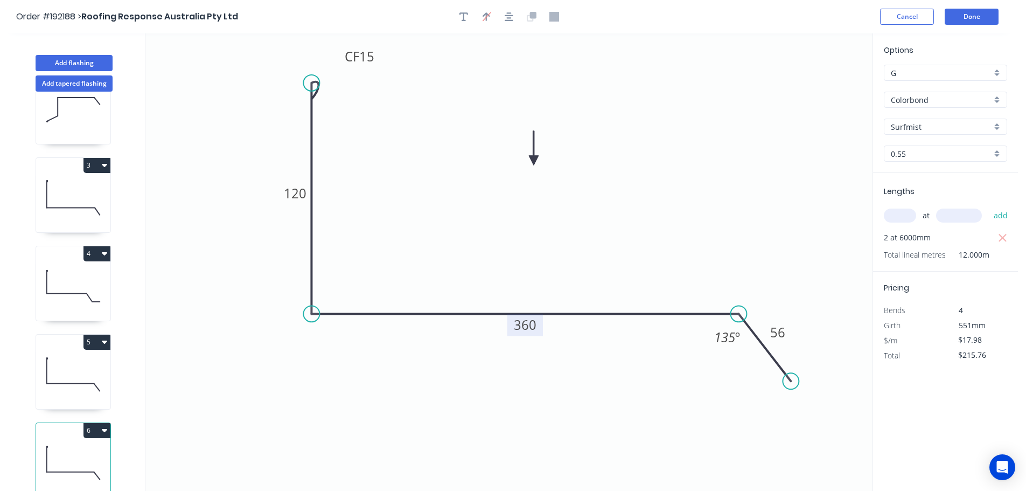
click at [93, 423] on button "6" at bounding box center [97, 430] width 27 height 15
click at [73, 449] on div "Duplicate" at bounding box center [59, 457] width 83 height 16
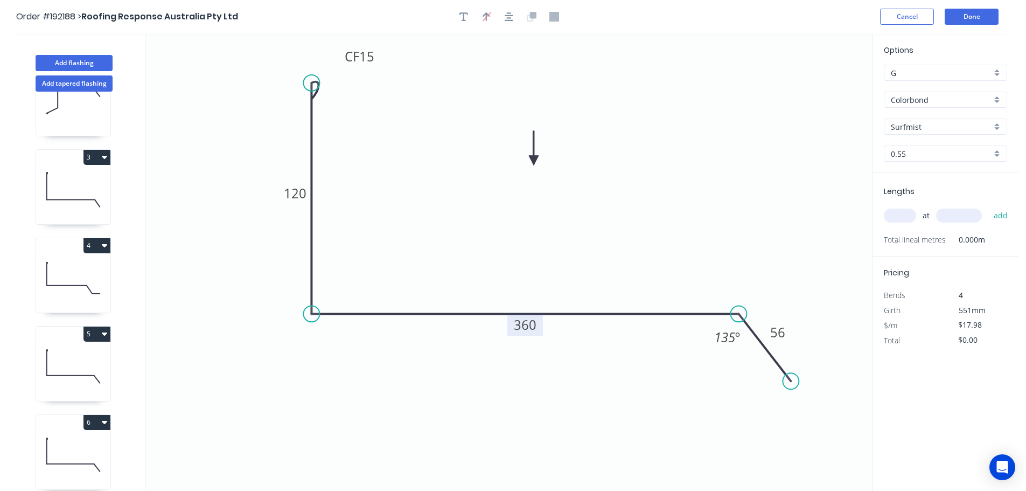
click at [532, 322] on tspan "360" at bounding box center [525, 325] width 23 height 18
click at [591, 249] on icon "0 CF 15 120 300 56 135 º" at bounding box center [508, 261] width 727 height 457
click at [911, 210] on input "text" at bounding box center [900, 216] width 32 height 14
click at [975, 218] on input "text" at bounding box center [959, 216] width 46 height 14
click at [989, 206] on button "add" at bounding box center [1001, 215] width 25 height 18
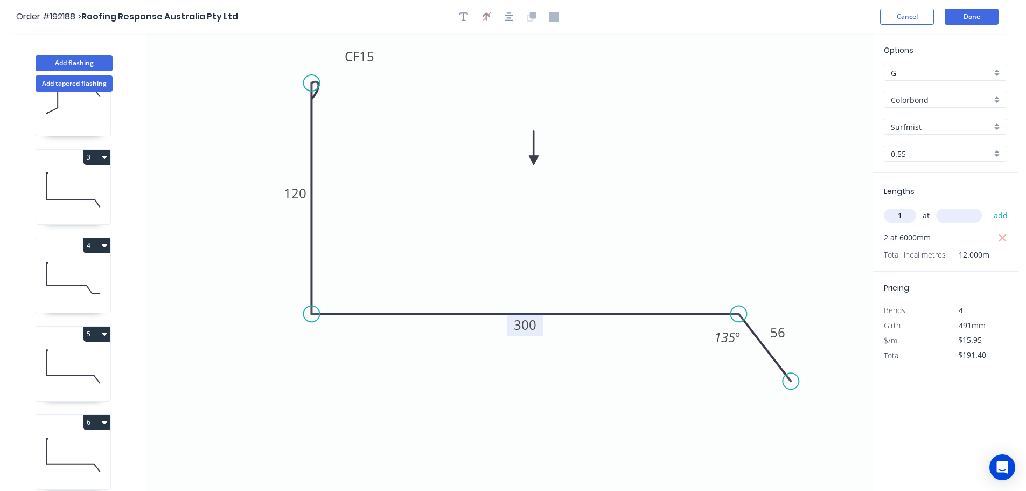
click at [975, 218] on input "text" at bounding box center [959, 216] width 46 height 14
click at [989, 206] on button "add" at bounding box center [1001, 215] width 25 height 18
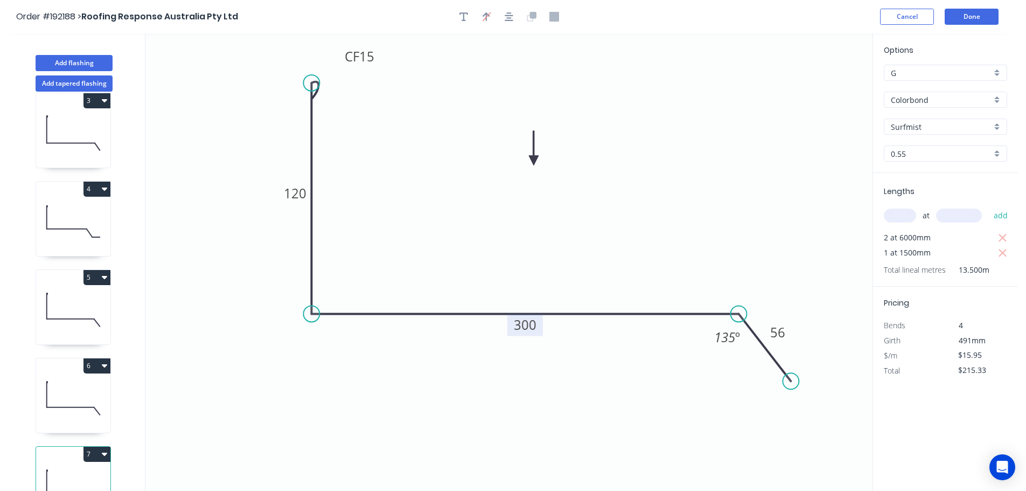
scroll to position [224, 0]
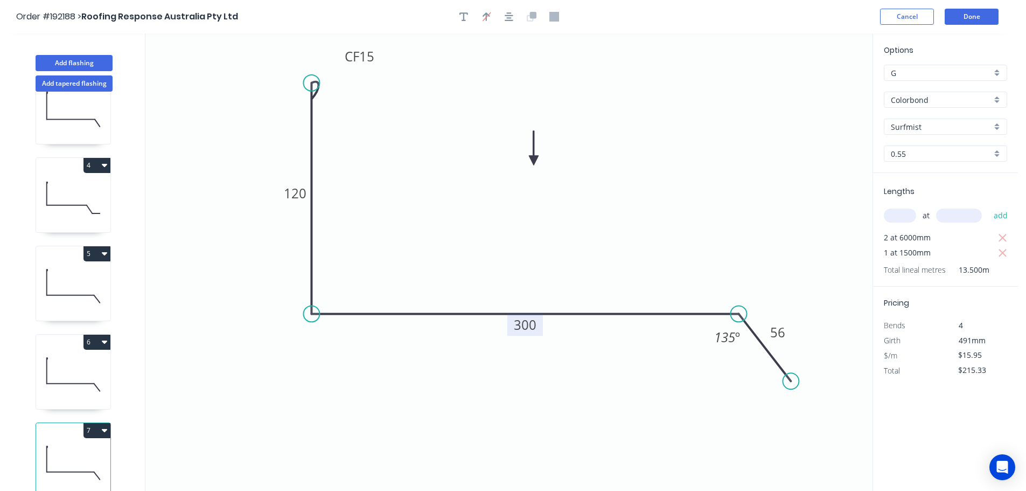
click at [96, 423] on button "7" at bounding box center [97, 430] width 27 height 15
click at [77, 449] on div "Duplicate" at bounding box center [59, 457] width 83 height 16
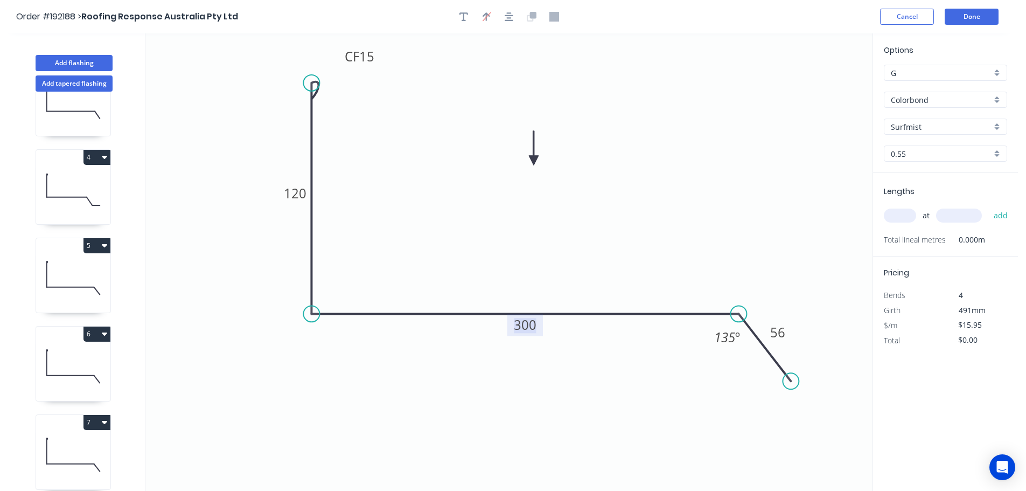
drag, startPoint x: 531, startPoint y: 324, endPoint x: 547, endPoint y: 299, distance: 30.3
click at [531, 324] on tspan "300" at bounding box center [525, 325] width 23 height 18
click at [558, 269] on icon "0 CF 15 120 420 56 135 º" at bounding box center [508, 261] width 727 height 457
click at [901, 213] on input "text" at bounding box center [900, 216] width 32 height 14
click at [970, 219] on input "text" at bounding box center [959, 216] width 46 height 14
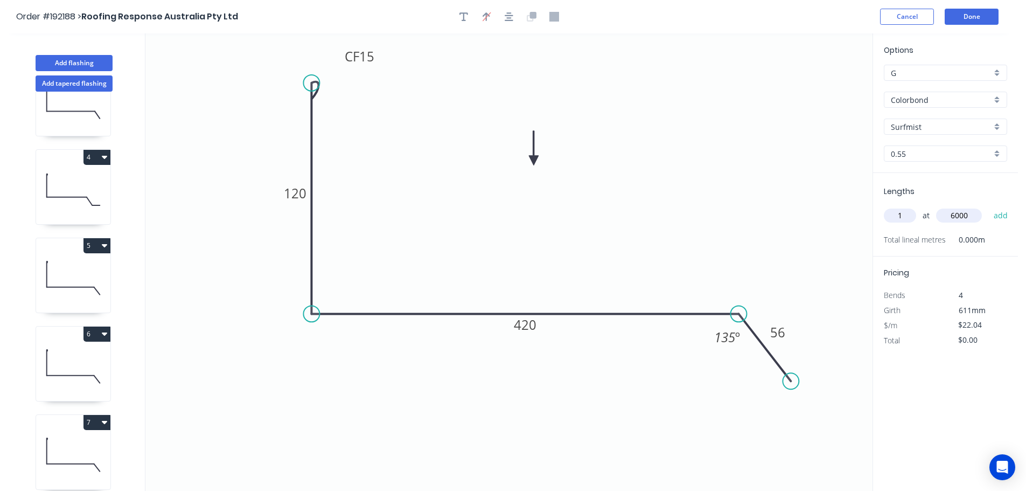
click at [989, 206] on button "add" at bounding box center [1001, 215] width 25 height 18
click at [75, 60] on button "Add flashing" at bounding box center [74, 63] width 77 height 16
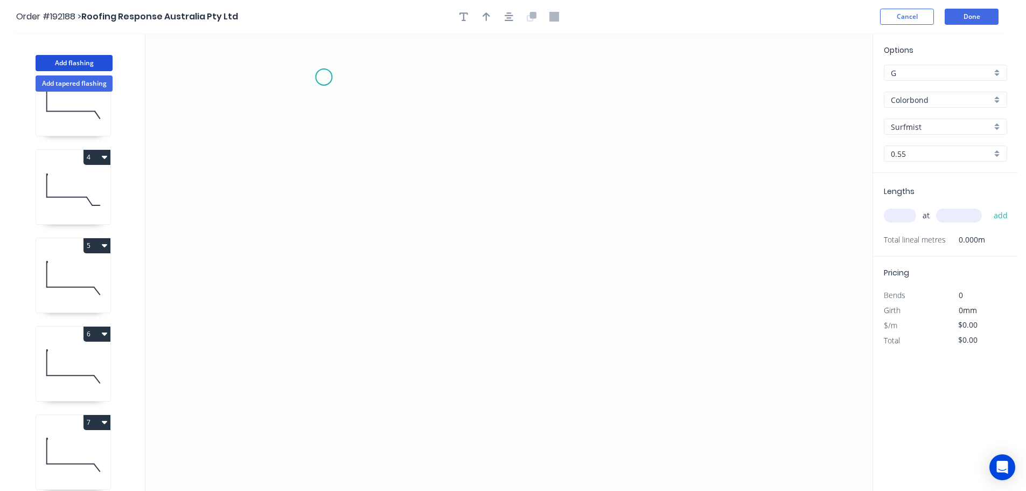
click at [324, 77] on icon "0" at bounding box center [508, 261] width 727 height 457
click at [323, 320] on icon "0" at bounding box center [508, 261] width 727 height 457
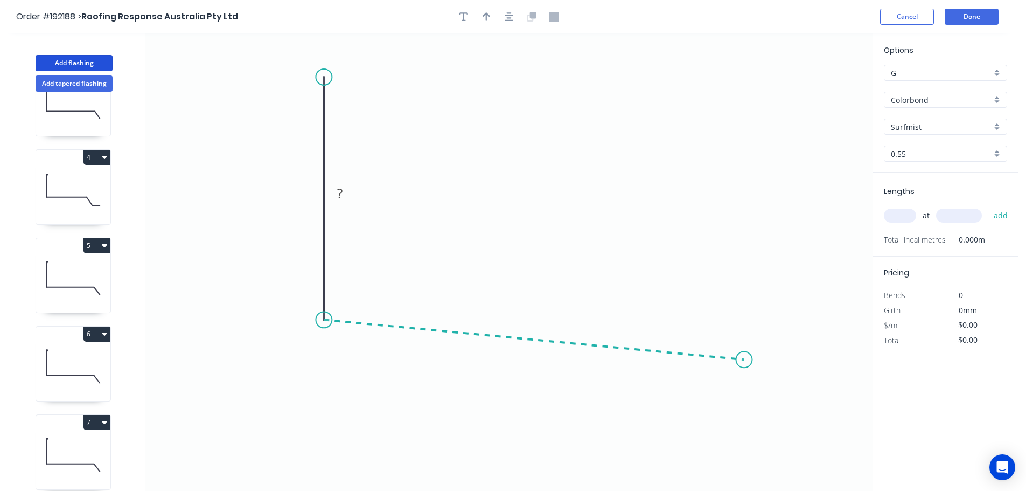
click at [745, 360] on icon "0 ?" at bounding box center [508, 261] width 727 height 457
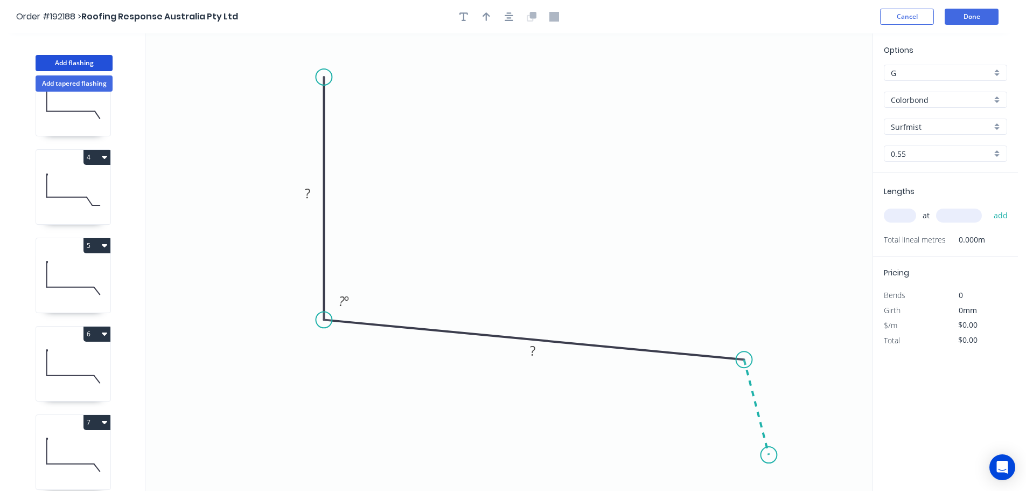
click at [769, 455] on icon "0 ? ? ? º" at bounding box center [508, 261] width 727 height 457
click at [840, 464] on icon "0 ? ? ? ? º ? º" at bounding box center [508, 261] width 727 height 457
click at [840, 464] on circle at bounding box center [839, 464] width 16 height 16
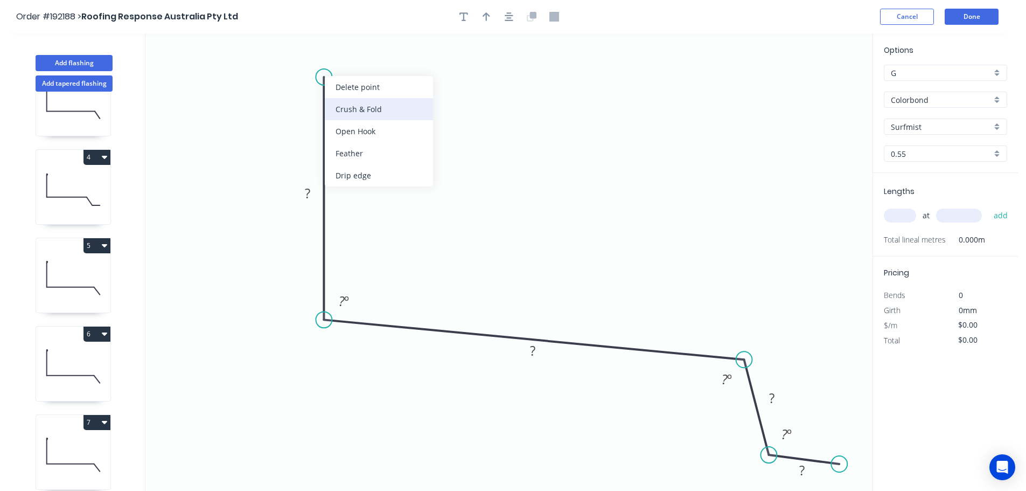
click at [340, 106] on div "Crush & Fold" at bounding box center [379, 109] width 108 height 22
click at [349, 109] on div "Flip bend" at bounding box center [376, 111] width 108 height 22
click at [357, 57] on tspan "10" at bounding box center [353, 58] width 15 height 18
click at [402, 84] on icon "0 CF 15 ? ? ? ? ? º ? º ? º" at bounding box center [508, 261] width 727 height 457
drag, startPoint x: 364, startPoint y: 59, endPoint x: 396, endPoint y: 52, distance: 32.6
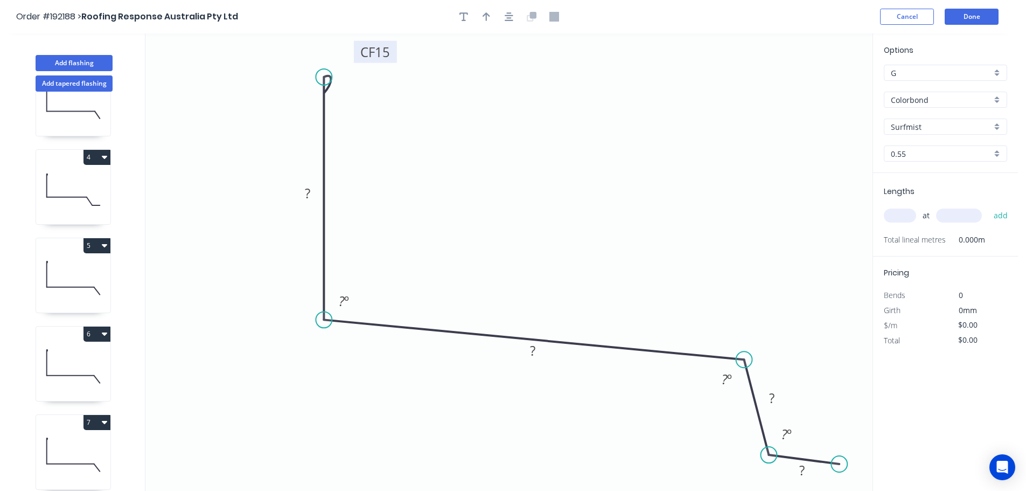
click at [396, 52] on rect at bounding box center [375, 52] width 43 height 22
click at [310, 194] on tspan "?" at bounding box center [307, 193] width 5 height 18
click at [346, 297] on tspan "º" at bounding box center [346, 301] width 5 height 18
click at [406, 268] on icon "0 CF 15 150 ? ? ? 97 º ? º ? º" at bounding box center [508, 261] width 727 height 457
click at [533, 349] on tspan "?" at bounding box center [532, 351] width 5 height 18
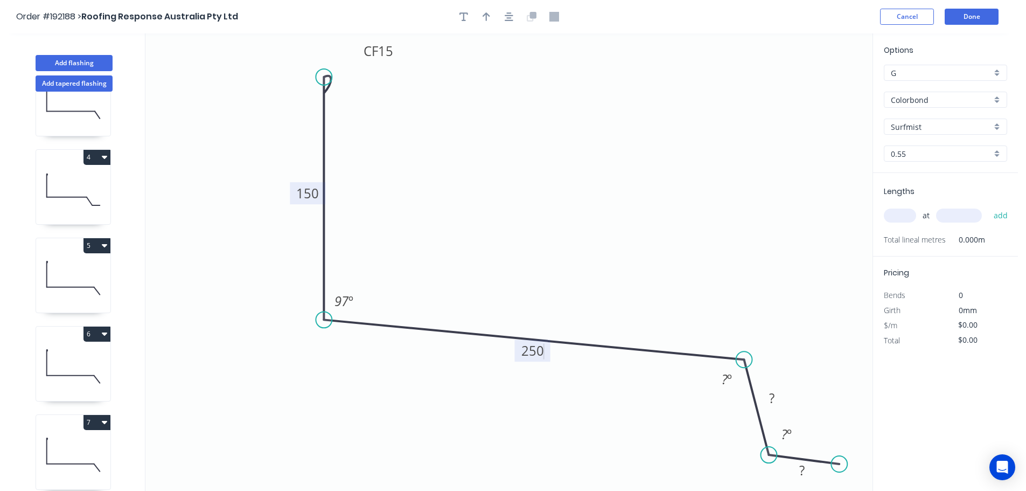
click at [538, 321] on icon "0 CF 15 150 250 ? ? 97 º ? º ? º" at bounding box center [508, 261] width 727 height 457
click at [728, 378] on tspan "º" at bounding box center [729, 379] width 5 height 18
drag, startPoint x: 756, startPoint y: 293, endPoint x: 761, endPoint y: 296, distance: 5.7
click at [757, 293] on icon "0 CF 15 150 250 ? ? 97 º 135 º ? º" at bounding box center [508, 261] width 727 height 457
click at [776, 397] on rect at bounding box center [772, 398] width 22 height 15
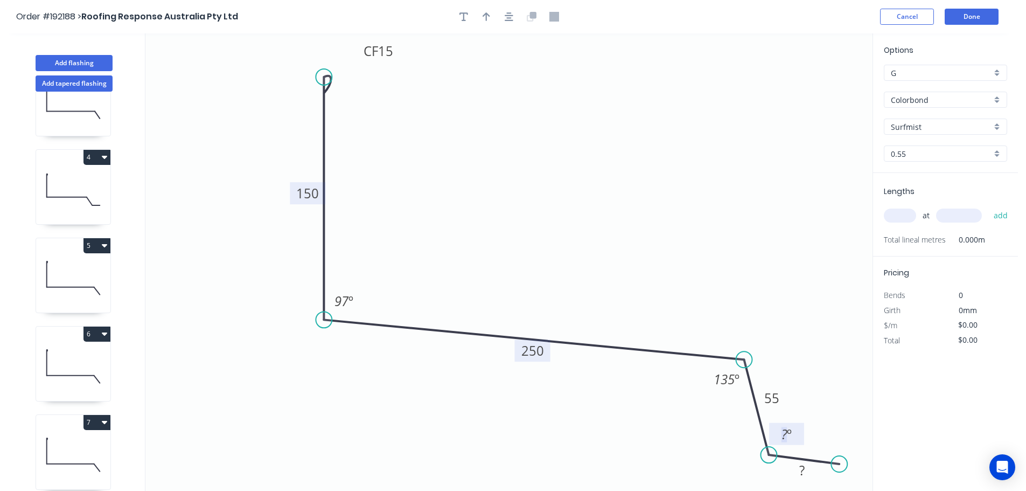
click at [788, 431] on tspan "º" at bounding box center [789, 434] width 5 height 18
click at [804, 469] on tspan "?" at bounding box center [802, 470] width 5 height 18
click at [852, 399] on icon "0 CF 15 150 250 55 10 97 º 135 º 135 º" at bounding box center [508, 261] width 727 height 457
drag, startPoint x: 787, startPoint y: 398, endPoint x: 793, endPoint y: 376, distance: 22.9
click at [793, 376] on rect at bounding box center [778, 376] width 35 height 22
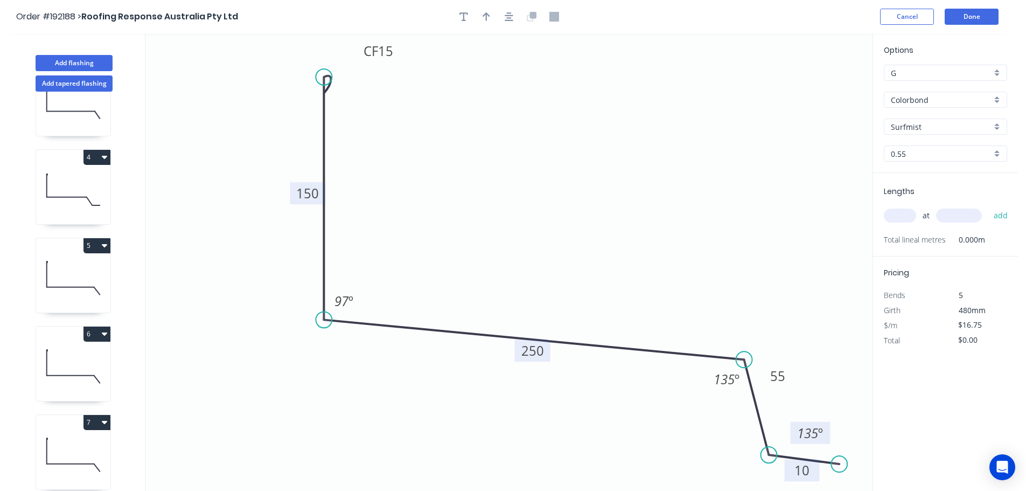
drag, startPoint x: 801, startPoint y: 436, endPoint x: 825, endPoint y: 435, distance: 23.7
click at [825, 435] on rect at bounding box center [811, 433] width 40 height 22
click at [482, 11] on button "button" at bounding box center [486, 17] width 16 height 16
drag, startPoint x: 817, startPoint y: 86, endPoint x: 522, endPoint y: 159, distance: 303.8
click at [522, 159] on icon at bounding box center [521, 146] width 10 height 34
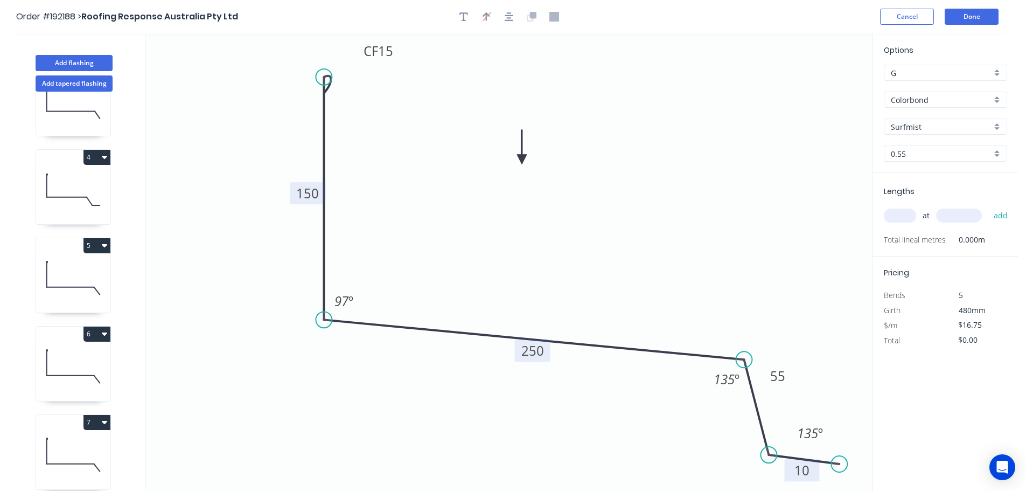
click at [900, 214] on input "text" at bounding box center [900, 216] width 32 height 14
click at [967, 217] on input "text" at bounding box center [959, 216] width 46 height 14
click at [989, 206] on button "add" at bounding box center [1001, 215] width 25 height 18
drag, startPoint x: 64, startPoint y: 61, endPoint x: 112, endPoint y: 71, distance: 48.9
click at [65, 61] on button "Add flashing" at bounding box center [74, 63] width 77 height 16
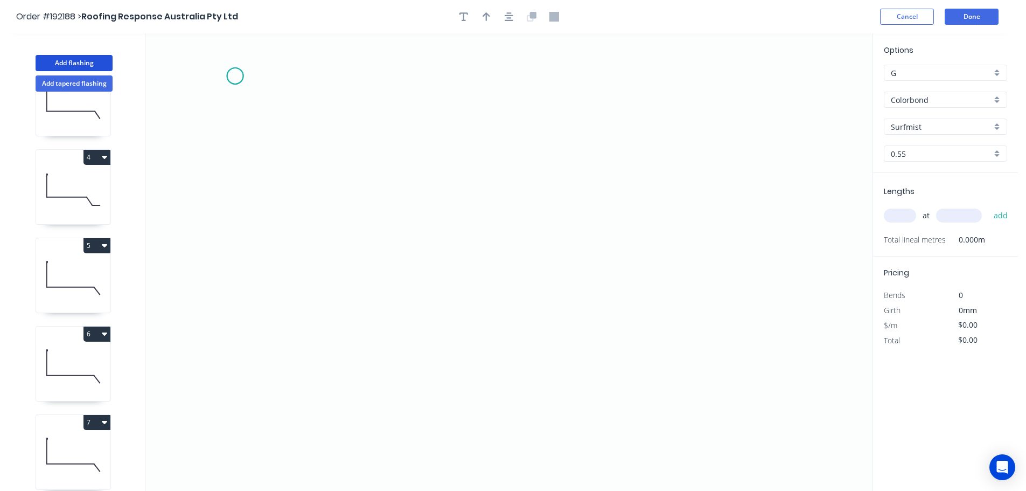
click at [235, 76] on icon "0" at bounding box center [508, 261] width 727 height 457
click at [236, 162] on icon "0" at bounding box center [508, 261] width 727 height 457
click at [446, 164] on icon "0 ?" at bounding box center [508, 261] width 727 height 457
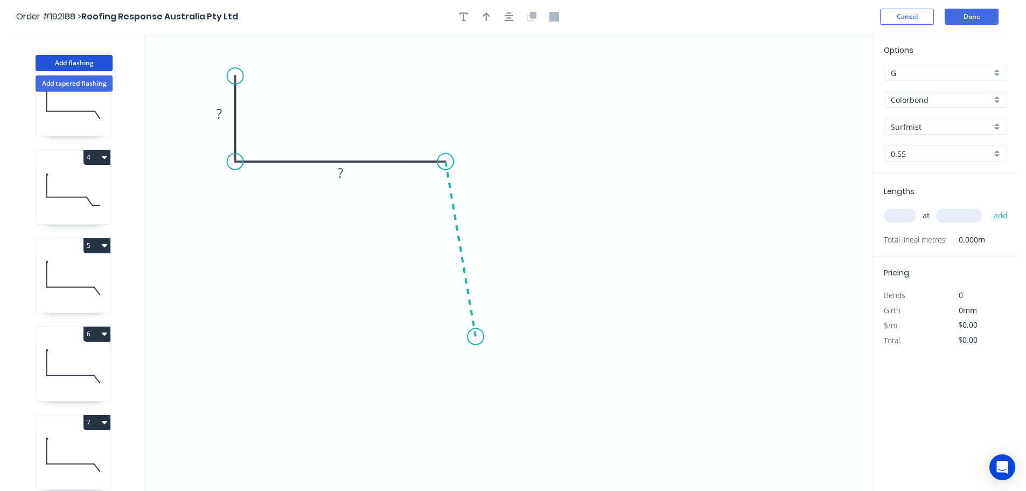
click at [476, 337] on icon "0 ? ?" at bounding box center [508, 261] width 727 height 457
click at [785, 349] on icon "0 ? ? ? ? º" at bounding box center [508, 261] width 727 height 457
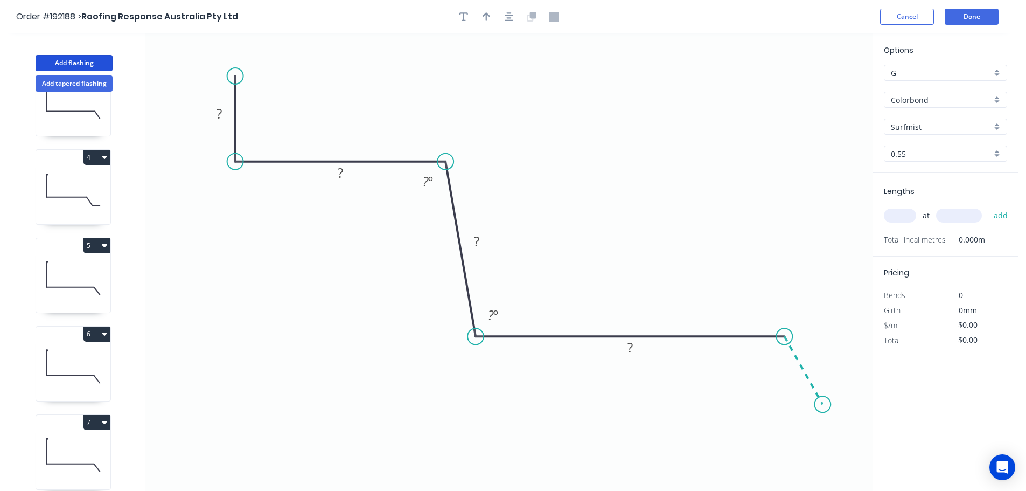
click at [823, 405] on icon "0 ? ? ? ? ? º ? º" at bounding box center [508, 261] width 727 height 457
click at [865, 405] on icon "0 ? ? ? ? ? ? º ? º ? º" at bounding box center [508, 261] width 727 height 457
click at [865, 406] on circle at bounding box center [865, 404] width 16 height 16
click at [223, 113] on rect at bounding box center [220, 114] width 22 height 15
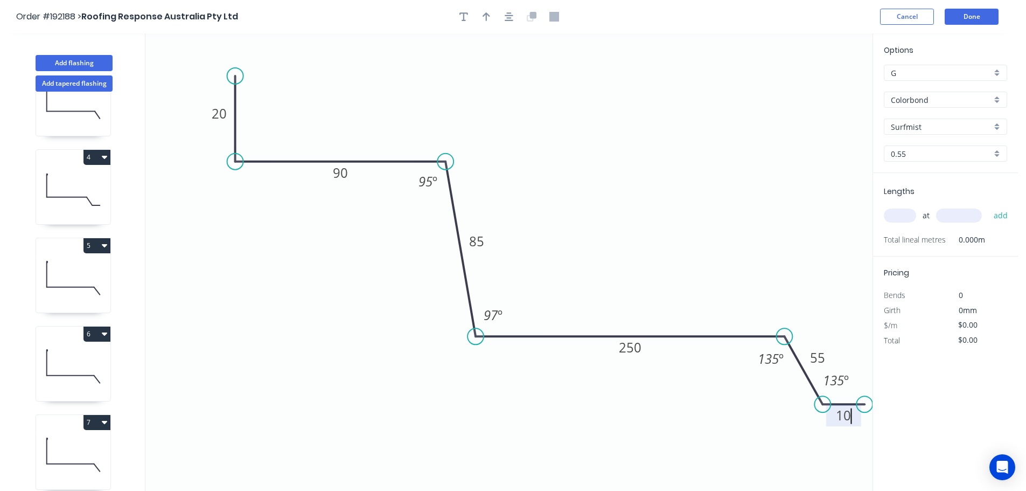
click at [558, 22] on button at bounding box center [554, 17] width 16 height 16
drag, startPoint x: 831, startPoint y: 356, endPoint x: 829, endPoint y: 338, distance: 18.0
click at [829, 338] on rect at bounding box center [814, 340] width 35 height 22
drag, startPoint x: 851, startPoint y: 383, endPoint x: 868, endPoint y: 387, distance: 17.1
click at [868, 387] on rect at bounding box center [854, 384] width 40 height 22
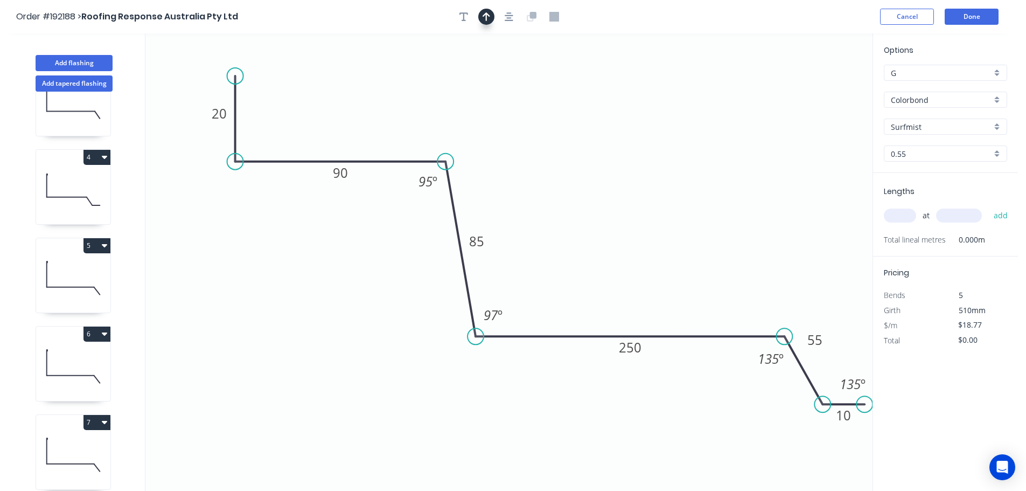
click at [486, 18] on icon "button" at bounding box center [487, 16] width 8 height 9
drag, startPoint x: 817, startPoint y: 84, endPoint x: 555, endPoint y: 164, distance: 274.4
click at [555, 164] on icon at bounding box center [555, 152] width 10 height 34
click at [911, 218] on input "text" at bounding box center [900, 216] width 32 height 14
click at [989, 206] on button "add" at bounding box center [1001, 215] width 25 height 18
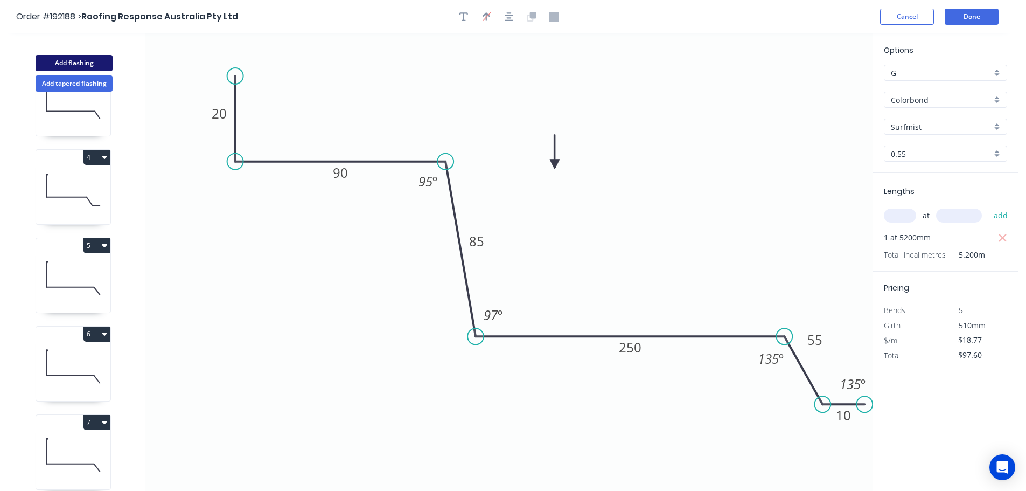
click at [73, 63] on button "Add flashing" at bounding box center [74, 63] width 77 height 16
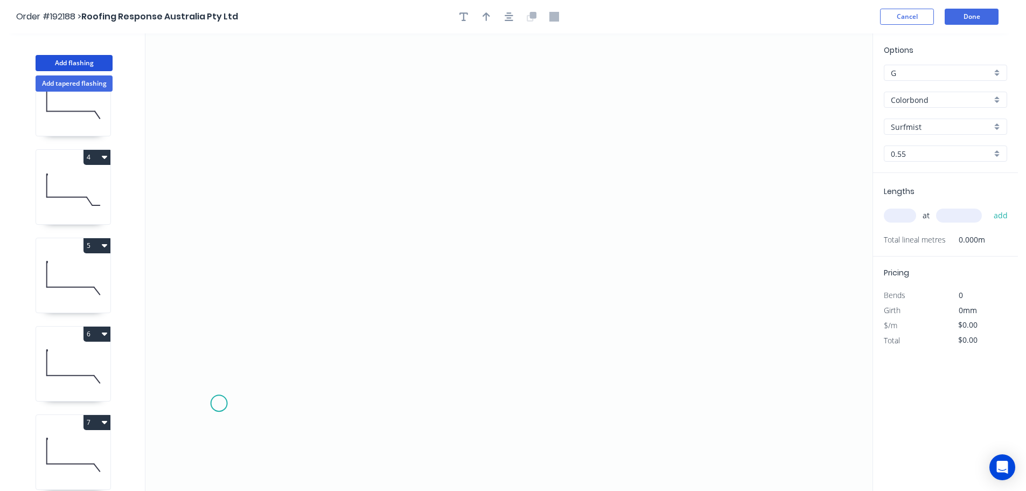
click at [219, 404] on icon "0" at bounding box center [508, 261] width 727 height 457
click at [277, 379] on icon "0" at bounding box center [508, 261] width 727 height 457
click at [303, 394] on div "Delete point" at bounding box center [330, 395] width 108 height 22
click at [211, 402] on icon "0" at bounding box center [508, 261] width 727 height 457
click at [281, 402] on icon at bounding box center [246, 402] width 70 height 0
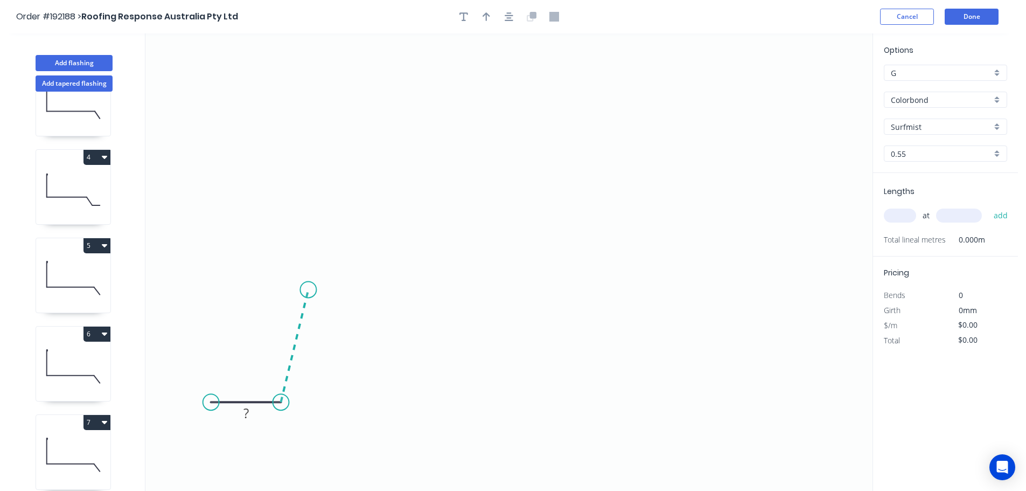
click at [308, 290] on icon "0 ?" at bounding box center [508, 261] width 727 height 457
click at [510, 207] on icon at bounding box center [409, 248] width 202 height 82
click at [544, 166] on icon "0 ? ? ? ? º ? º" at bounding box center [508, 261] width 727 height 457
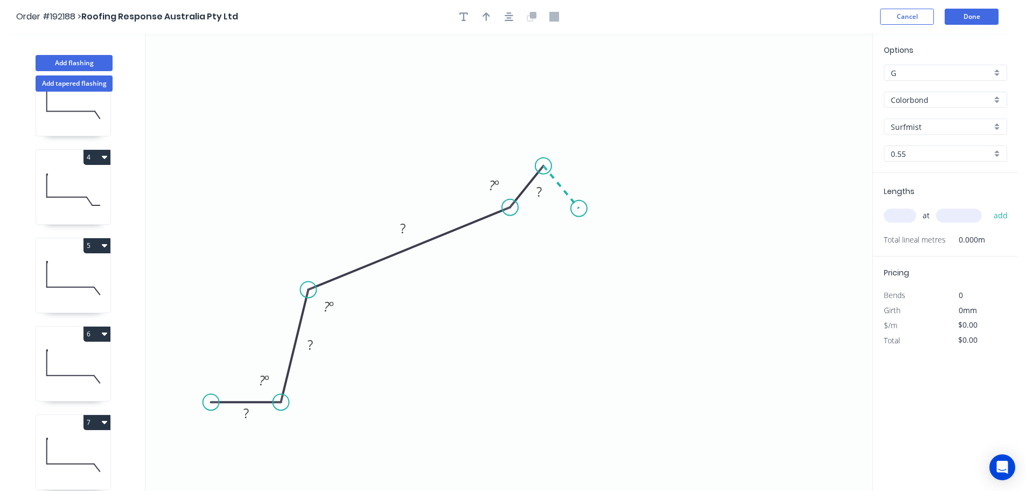
click at [579, 209] on icon "0 ? ? ? ? ? º ? º ? º" at bounding box center [508, 261] width 727 height 457
click at [811, 309] on icon "0 ? ? ? ? ? ? º ? º ? º ? º" at bounding box center [508, 261] width 727 height 457
click at [811, 309] on circle at bounding box center [810, 308] width 16 height 16
click at [511, 15] on icon "button" at bounding box center [509, 16] width 9 height 9
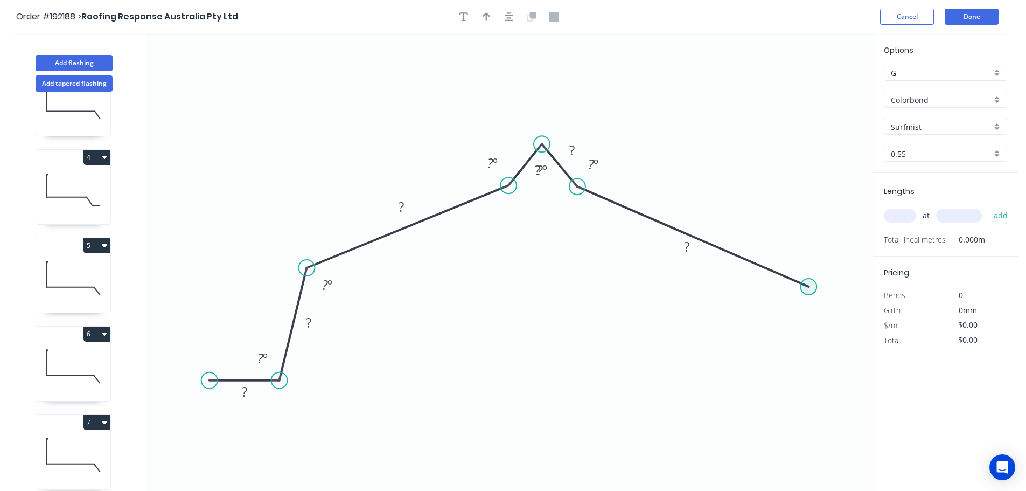
click at [810, 286] on circle at bounding box center [809, 287] width 16 height 16
click at [834, 388] on icon "0 ? ? ? ? ? ? ? º ? º ? º ? º ? º" at bounding box center [508, 261] width 727 height 457
click at [834, 388] on circle at bounding box center [833, 387] width 16 height 16
click at [508, 16] on icon "button" at bounding box center [509, 17] width 9 height 10
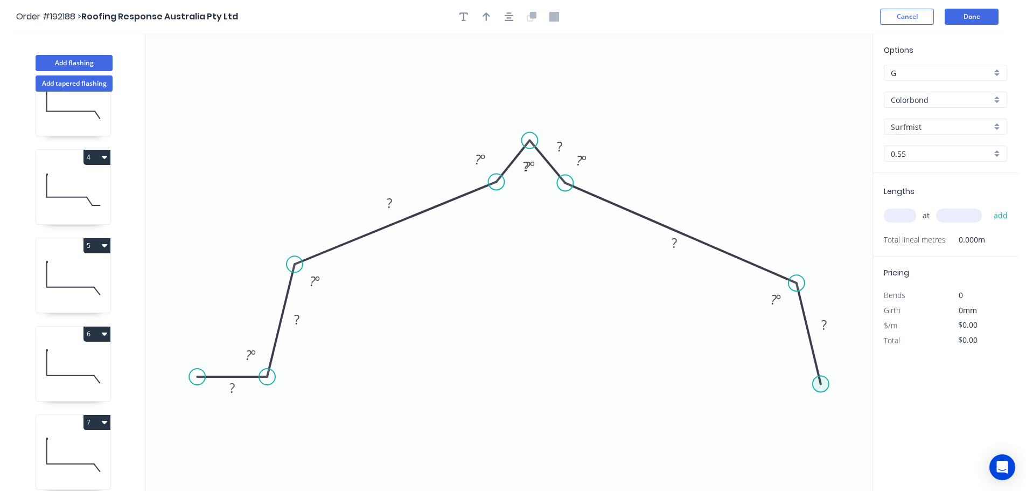
click at [823, 385] on circle at bounding box center [821, 384] width 16 height 16
click at [862, 386] on icon "0 ? ? ? ? ? ? ? ? º ? º ? º ? º ? º ? º" at bounding box center [508, 261] width 727 height 457
click at [862, 386] on circle at bounding box center [861, 384] width 16 height 16
click at [506, 14] on icon "button" at bounding box center [509, 17] width 9 height 10
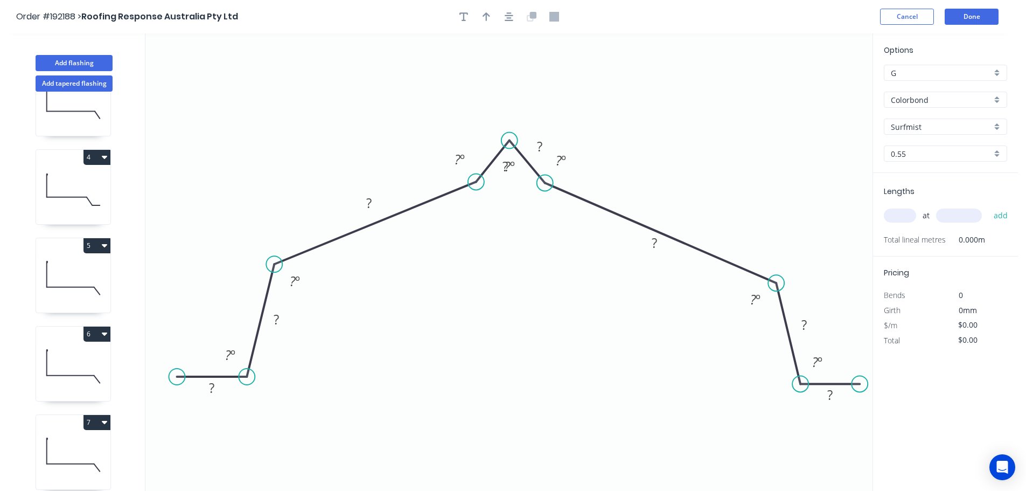
drag, startPoint x: 841, startPoint y: 384, endPoint x: 860, endPoint y: 387, distance: 19.7
click at [860, 387] on circle at bounding box center [860, 384] width 16 height 16
drag, startPoint x: 517, startPoint y: 177, endPoint x: 515, endPoint y: 193, distance: 15.8
click at [515, 193] on rect at bounding box center [507, 182] width 35 height 22
click at [535, 212] on div "Hide angle" at bounding box center [565, 218] width 108 height 22
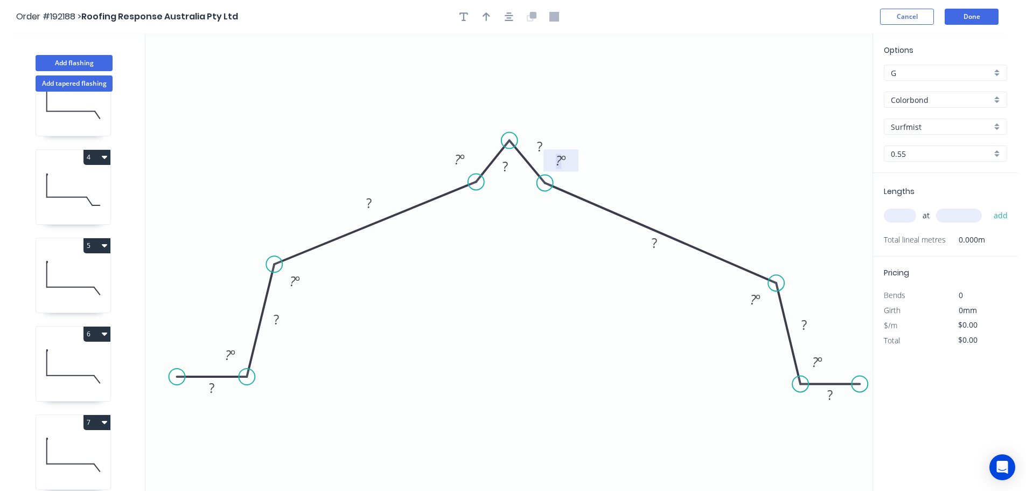
click at [577, 160] on g "? º" at bounding box center [561, 160] width 35 height 22
drag, startPoint x: 577, startPoint y: 161, endPoint x: 599, endPoint y: 169, distance: 23.7
click at [599, 169] on rect at bounding box center [583, 169] width 35 height 22
drag, startPoint x: 553, startPoint y: 143, endPoint x: 563, endPoint y: 125, distance: 20.3
click at [563, 125] on rect at bounding box center [548, 130] width 35 height 22
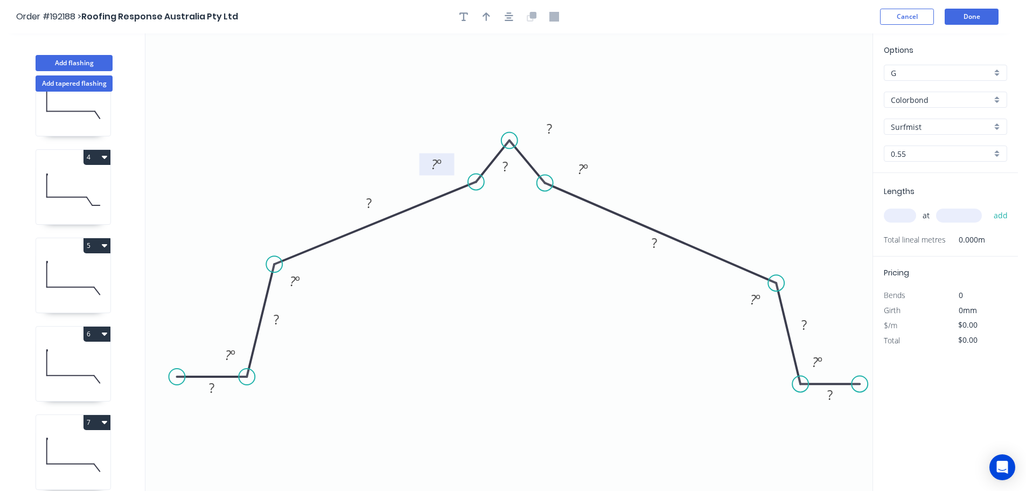
drag, startPoint x: 448, startPoint y: 162, endPoint x: 425, endPoint y: 166, distance: 23.7
click at [425, 166] on rect at bounding box center [437, 164] width 35 height 22
drag, startPoint x: 598, startPoint y: 164, endPoint x: 606, endPoint y: 163, distance: 8.2
click at [606, 163] on rect at bounding box center [591, 168] width 35 height 22
drag, startPoint x: 519, startPoint y: 165, endPoint x: 489, endPoint y: 122, distance: 52.6
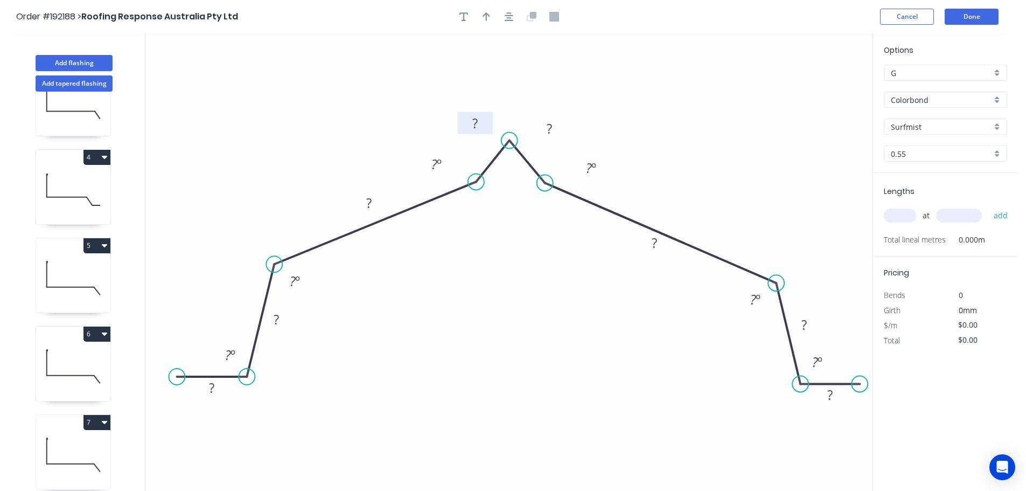
click at [489, 122] on rect at bounding box center [475, 123] width 35 height 22
click at [565, 124] on rect at bounding box center [550, 127] width 35 height 22
click at [212, 388] on tspan "?" at bounding box center [211, 388] width 5 height 18
click at [634, 385] on icon "0 10 55 230 15 15 230 55 10 135 º 135 º 143 º 143 º 135 º 135 º" at bounding box center [508, 261] width 727 height 457
drag, startPoint x: 668, startPoint y: 242, endPoint x: 731, endPoint y: 224, distance: 66.0
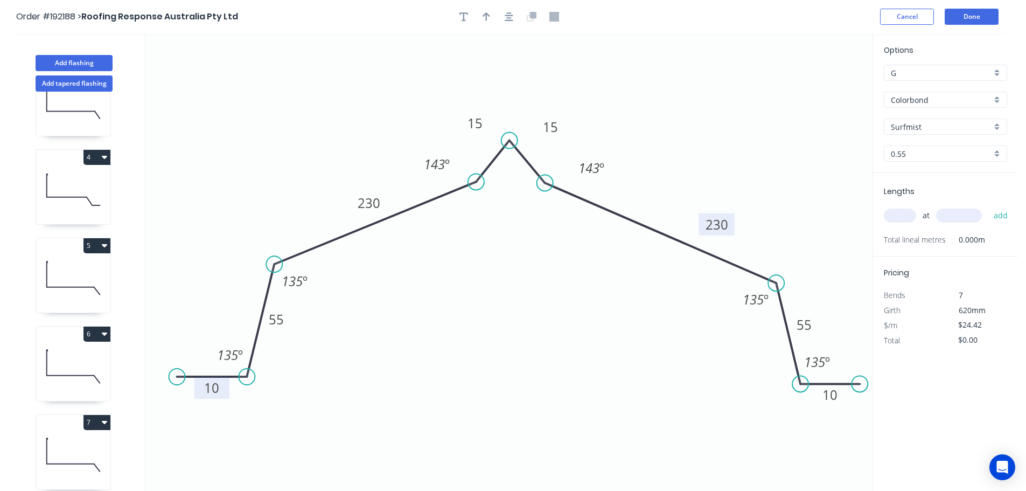
click at [731, 224] on rect at bounding box center [717, 224] width 36 height 22
drag, startPoint x: 352, startPoint y: 203, endPoint x: 324, endPoint y: 211, distance: 28.5
click at [324, 211] on rect at bounding box center [342, 210] width 36 height 22
drag, startPoint x: 819, startPoint y: 328, endPoint x: 822, endPoint y: 310, distance: 18.6
click at [822, 310] on rect at bounding box center [807, 306] width 35 height 22
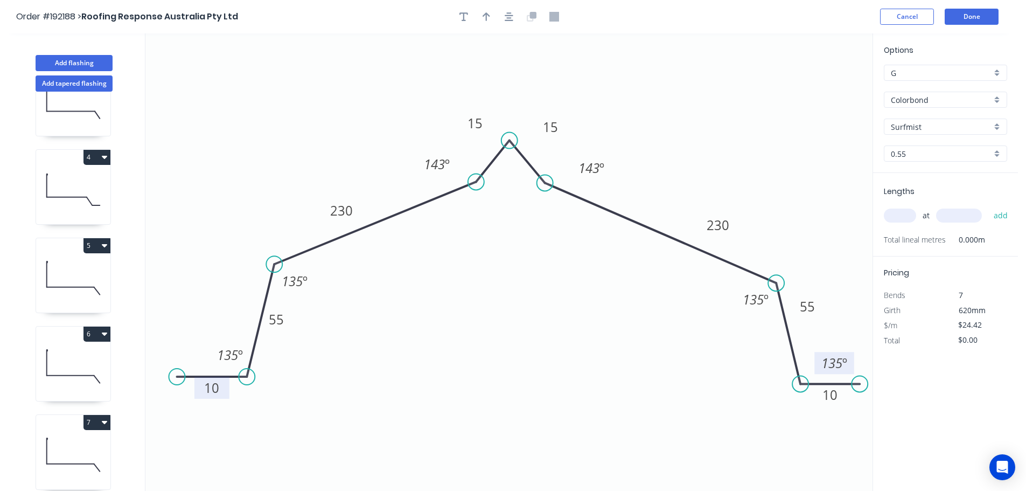
drag, startPoint x: 835, startPoint y: 363, endPoint x: 852, endPoint y: 364, distance: 17.3
click at [852, 364] on rect at bounding box center [835, 363] width 40 height 22
drag, startPoint x: 290, startPoint y: 323, endPoint x: 241, endPoint y: 289, distance: 60.4
click at [241, 289] on rect at bounding box center [226, 285] width 35 height 22
drag, startPoint x: 213, startPoint y: 354, endPoint x: 198, endPoint y: 352, distance: 15.2
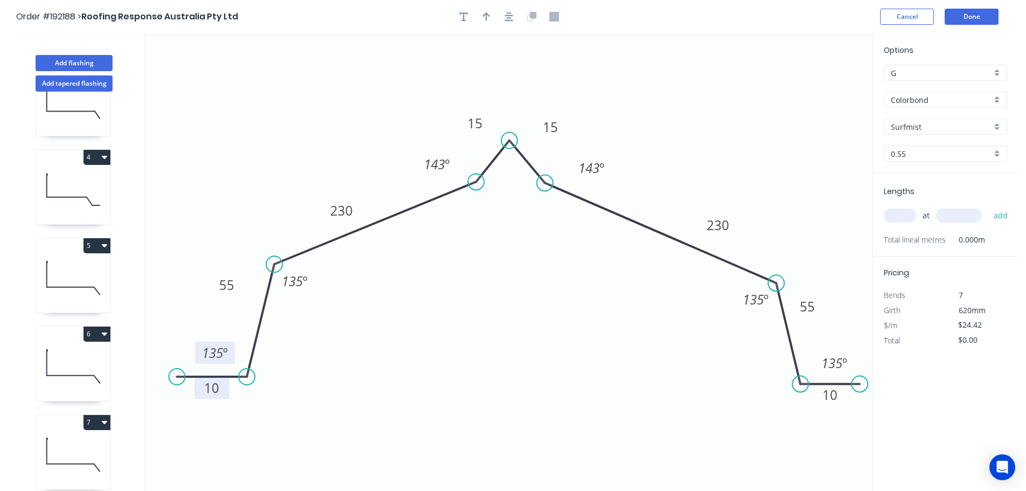
click at [198, 352] on rect at bounding box center [216, 353] width 40 height 22
click at [487, 20] on icon "button" at bounding box center [487, 16] width 8 height 9
drag, startPoint x: 822, startPoint y: 86, endPoint x: 654, endPoint y: 89, distance: 168.1
click at [654, 89] on icon at bounding box center [654, 76] width 10 height 34
click at [910, 214] on input "text" at bounding box center [900, 216] width 32 height 14
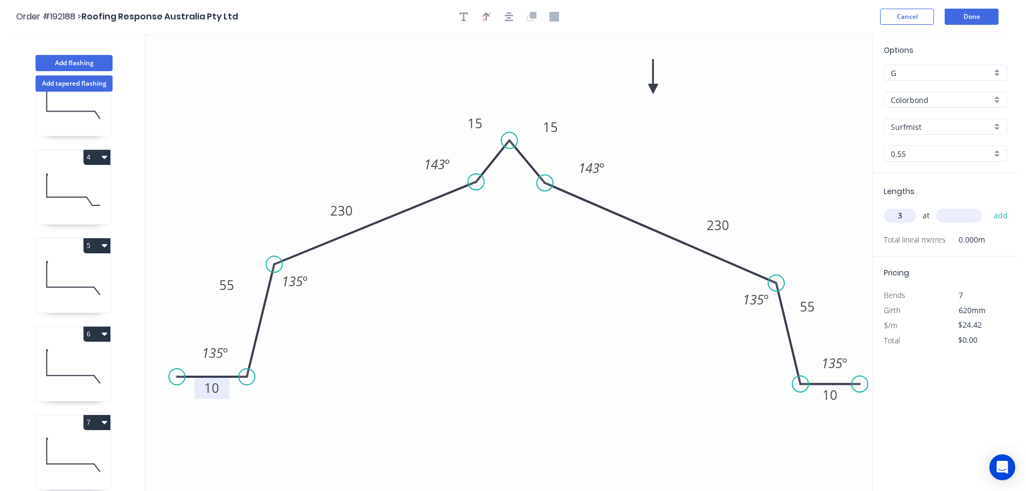
click at [968, 218] on input "text" at bounding box center [959, 216] width 46 height 14
click at [989, 206] on button "add" at bounding box center [1001, 215] width 25 height 18
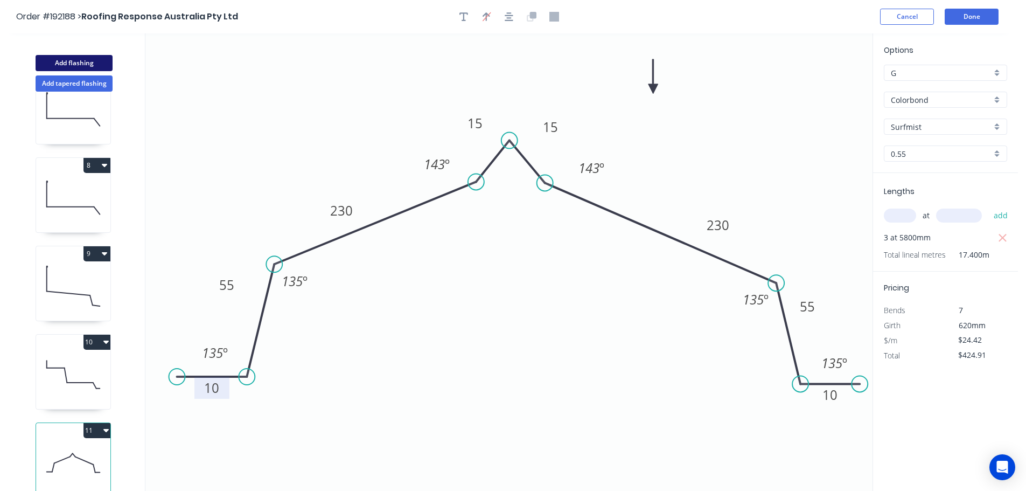
click at [71, 62] on button "Add flashing" at bounding box center [74, 63] width 77 height 16
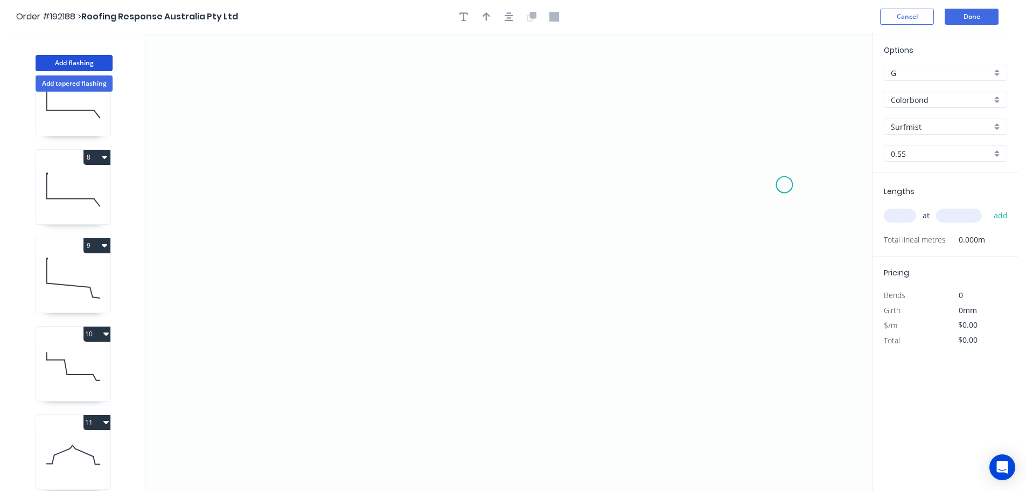
click at [785, 185] on icon "0" at bounding box center [508, 261] width 727 height 457
click at [737, 109] on icon at bounding box center [761, 146] width 48 height 75
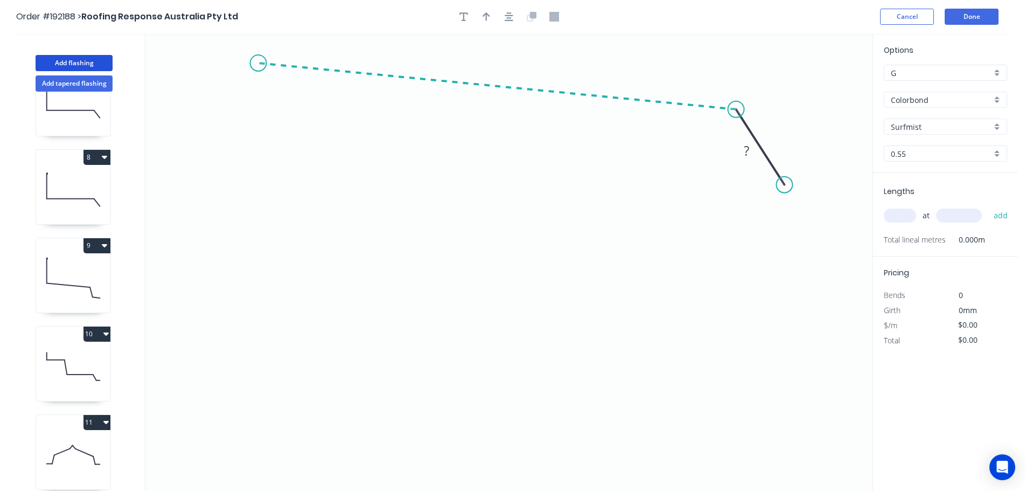
click at [258, 63] on icon "0 ?" at bounding box center [508, 261] width 727 height 457
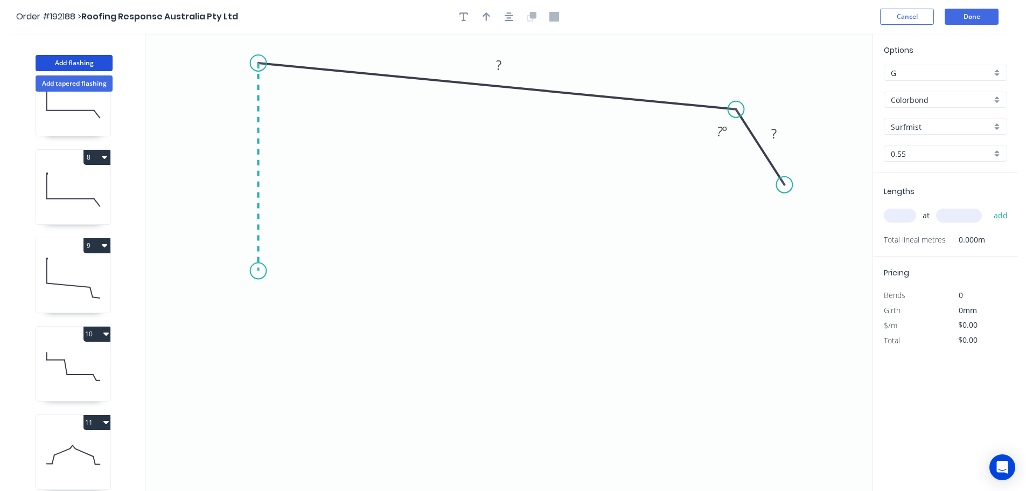
click at [248, 271] on icon "0 ? ? ? º" at bounding box center [508, 261] width 727 height 457
click at [307, 268] on icon "0 ? ? ? ? º ? º" at bounding box center [508, 261] width 727 height 457
click at [314, 131] on icon "0 ? ? ? ? ? º ? º" at bounding box center [508, 261] width 727 height 457
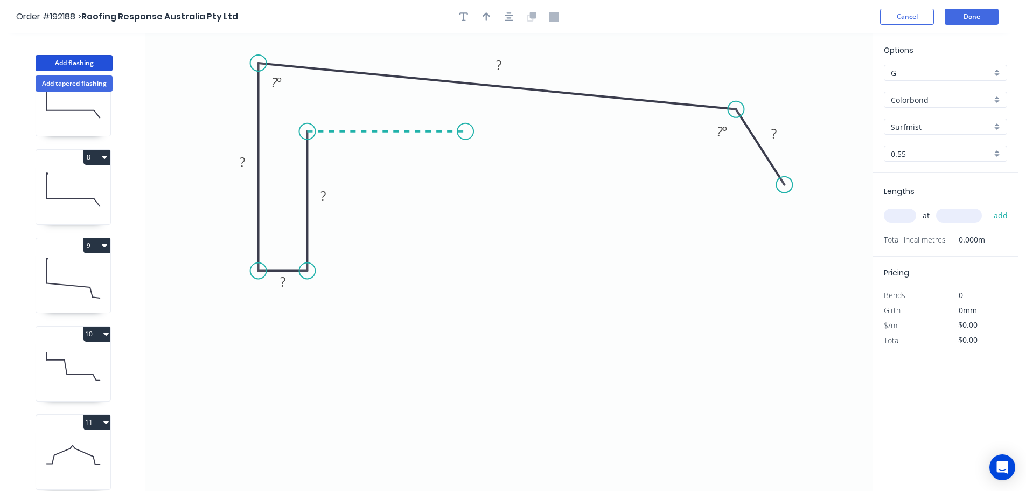
click at [466, 136] on icon "0 ? ? ? ? ? ? º ? º" at bounding box center [508, 261] width 727 height 457
click at [461, 401] on icon "0 ? ? ? ? ? ? ? º ? º" at bounding box center [508, 261] width 727 height 457
click at [461, 401] on circle at bounding box center [465, 400] width 16 height 16
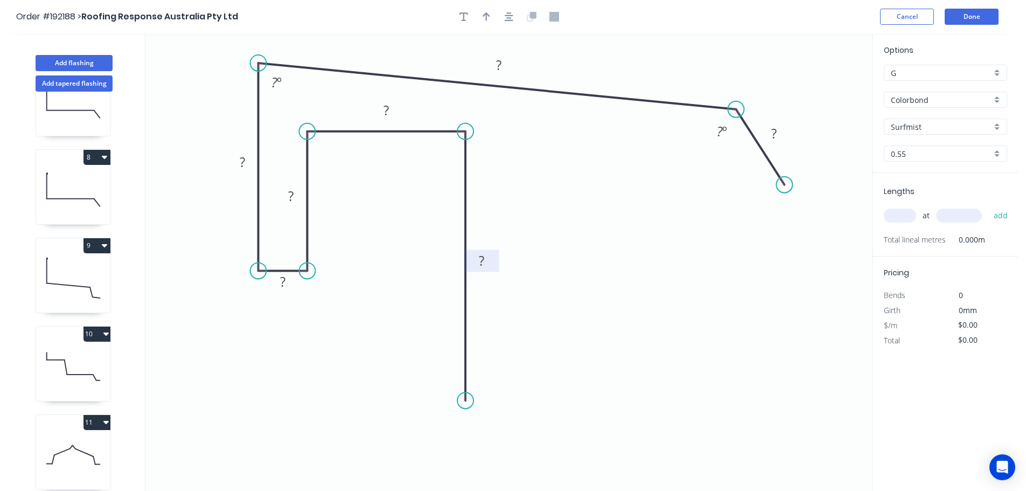
click at [482, 258] on tspan "?" at bounding box center [481, 261] width 5 height 18
drag, startPoint x: 635, startPoint y: 220, endPoint x: 647, endPoint y: 206, distance: 17.9
click at [636, 219] on icon "0 110 60 50 10 60 440 ? ? º 87 º" at bounding box center [508, 261] width 727 height 457
click at [725, 130] on tspan "º" at bounding box center [725, 131] width 5 height 18
click at [778, 131] on rect at bounding box center [775, 134] width 22 height 15
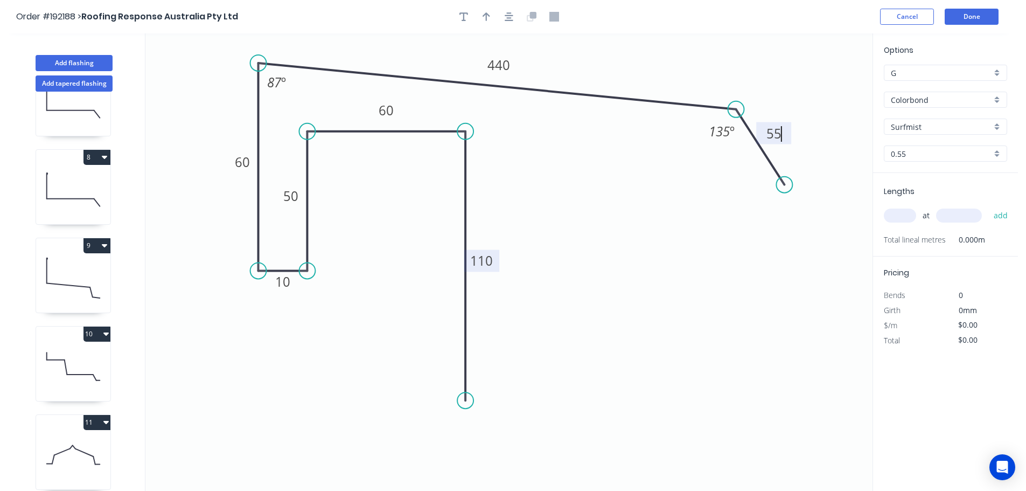
drag, startPoint x: 592, startPoint y: 236, endPoint x: 594, endPoint y: 220, distance: 16.3
click at [593, 233] on icon "0 110 60 50 10 60 440 55 135 º 87 º" at bounding box center [508, 261] width 727 height 457
click at [489, 13] on icon "button" at bounding box center [487, 17] width 8 height 10
drag, startPoint x: 819, startPoint y: 84, endPoint x: 603, endPoint y: 63, distance: 217.1
click at [603, 63] on icon at bounding box center [603, 50] width 10 height 34
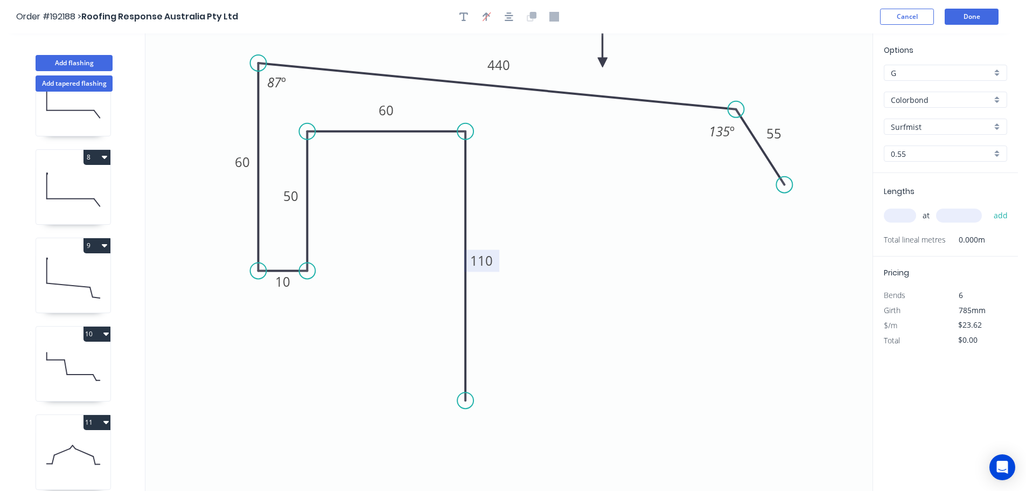
click at [903, 217] on input "text" at bounding box center [900, 216] width 32 height 14
click at [971, 218] on input "text" at bounding box center [959, 216] width 46 height 14
click at [989, 206] on button "add" at bounding box center [1001, 215] width 25 height 18
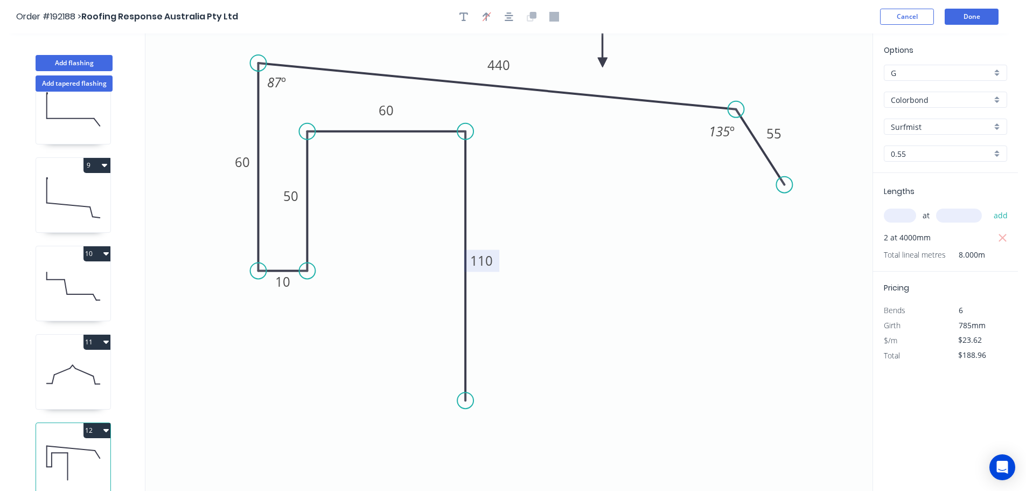
click at [95, 423] on button "12" at bounding box center [97, 430] width 27 height 15
click at [65, 449] on div "Duplicate" at bounding box center [59, 457] width 83 height 16
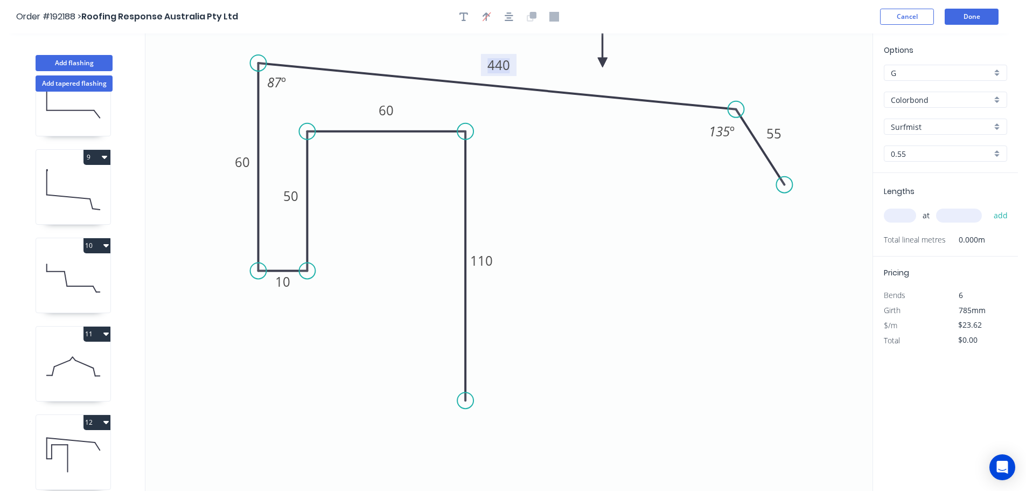
click at [506, 66] on tspan "440" at bounding box center [499, 65] width 23 height 18
click at [562, 184] on icon "0 110 60 50 10 60 370 55 135 º 87 º" at bounding box center [508, 261] width 727 height 457
click at [907, 214] on input "text" at bounding box center [900, 216] width 32 height 14
click at [977, 216] on input "text" at bounding box center [959, 216] width 46 height 14
click at [989, 206] on button "add" at bounding box center [1001, 215] width 25 height 18
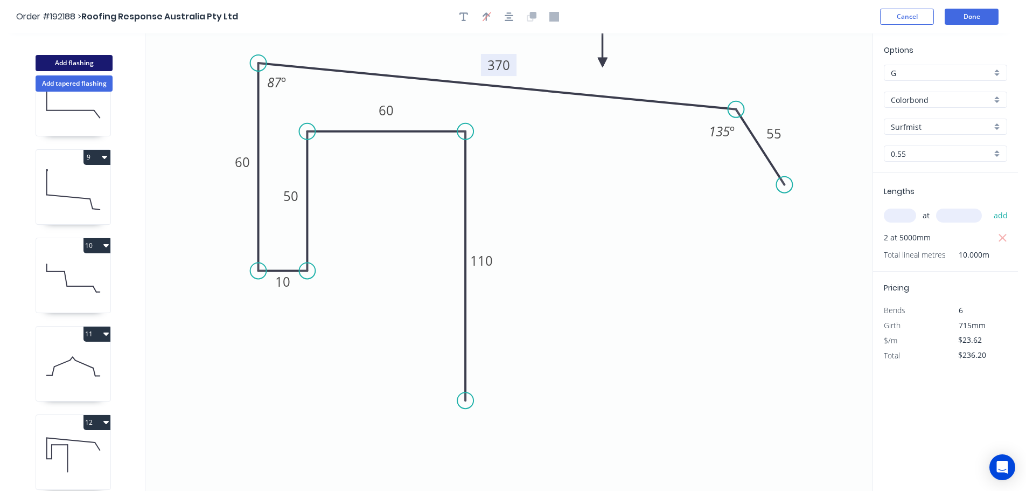
click at [74, 60] on button "Add flashing" at bounding box center [74, 63] width 77 height 16
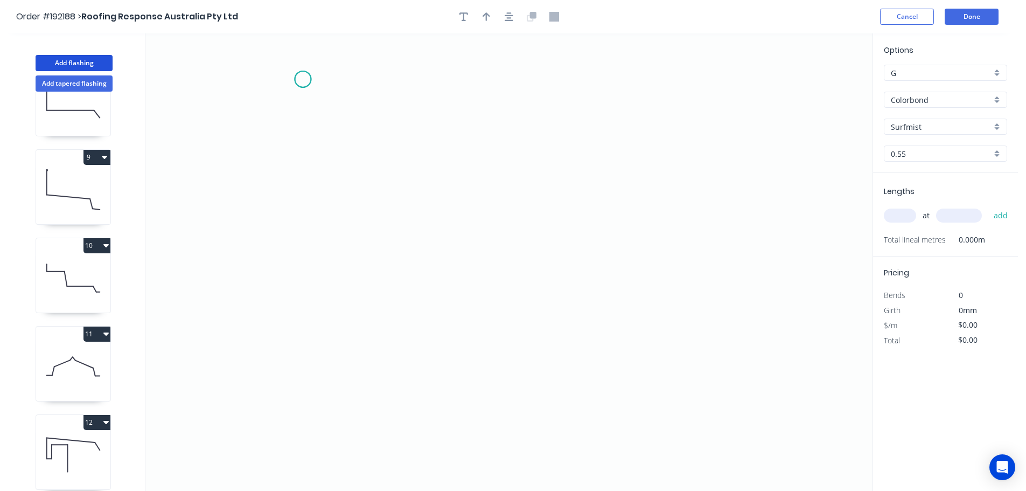
click at [303, 79] on icon "0" at bounding box center [508, 261] width 727 height 457
click at [300, 241] on icon "0" at bounding box center [508, 261] width 727 height 457
click at [746, 234] on icon "0 ?" at bounding box center [508, 261] width 727 height 457
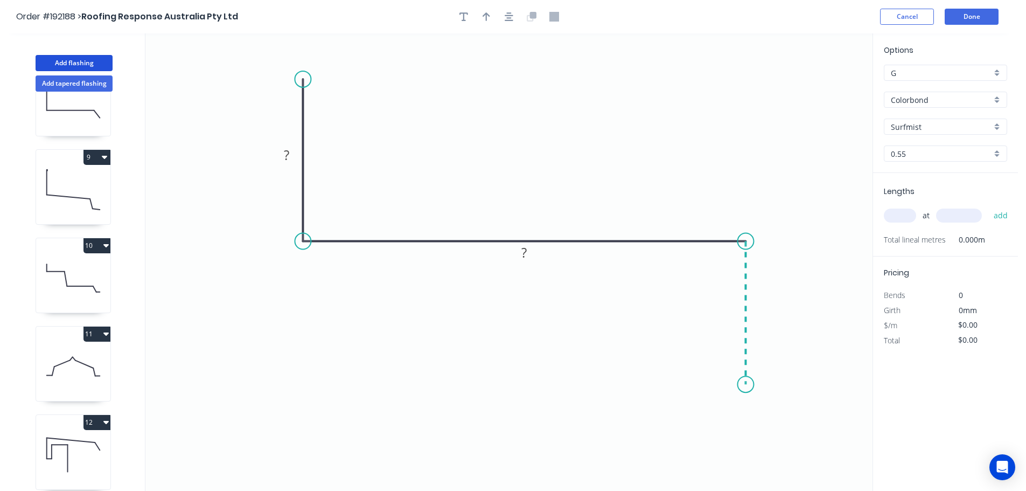
click at [738, 385] on icon "0 ? ?" at bounding box center [508, 261] width 727 height 457
click at [692, 384] on icon at bounding box center [719, 384] width 54 height 0
click at [693, 282] on icon "0 ? ? ? ?" at bounding box center [508, 261] width 727 height 457
click at [609, 280] on icon "0 ? ? ? ? ?" at bounding box center [508, 261] width 727 height 457
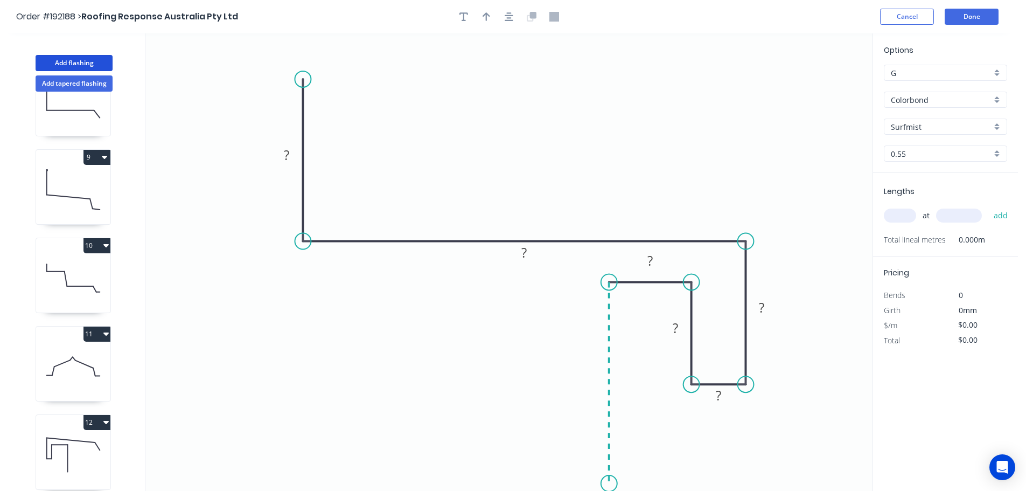
click at [609, 486] on icon "0 ? ? ? ? ? ?" at bounding box center [508, 261] width 727 height 457
click at [609, 486] on circle at bounding box center [609, 485] width 16 height 16
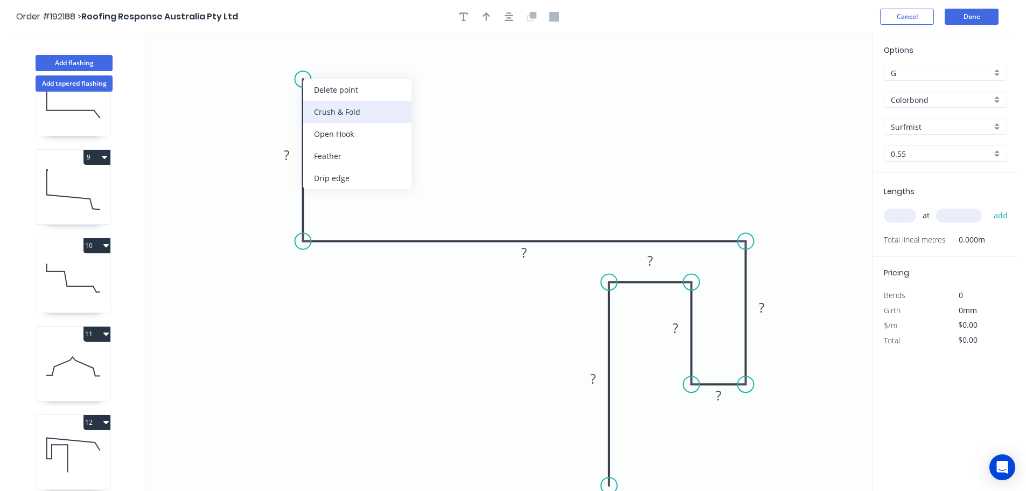
click at [335, 112] on div "Crush & Fold" at bounding box center [357, 112] width 108 height 22
click at [336, 108] on div "Flip bend" at bounding box center [359, 115] width 108 height 22
click at [339, 60] on tspan "10" at bounding box center [332, 60] width 15 height 18
click at [405, 109] on icon "0 CF 15 ? ? ? ? ? ? ?" at bounding box center [508, 261] width 727 height 457
drag, startPoint x: 344, startPoint y: 60, endPoint x: 374, endPoint y: 52, distance: 31.1
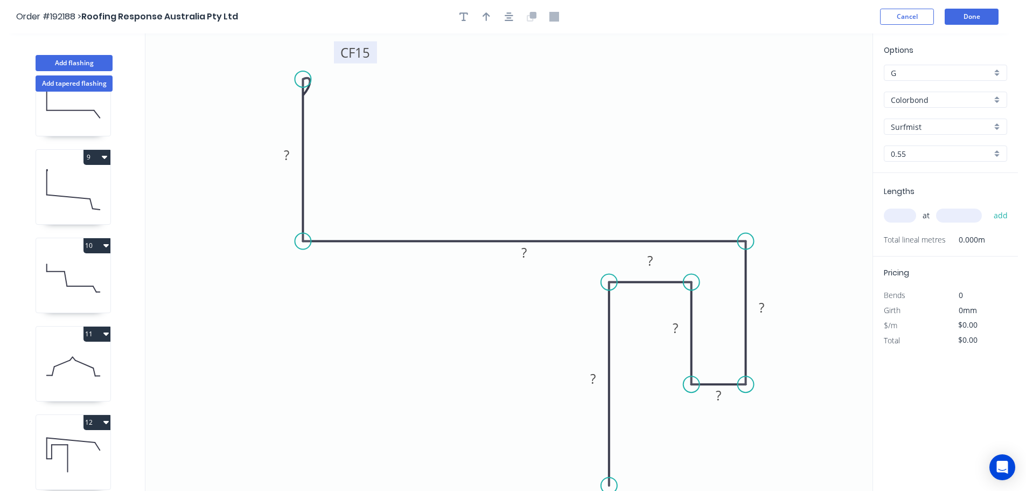
click at [374, 52] on rect at bounding box center [355, 52] width 43 height 22
click at [292, 157] on rect at bounding box center [287, 155] width 22 height 15
drag, startPoint x: 536, startPoint y: 255, endPoint x: 524, endPoint y: 205, distance: 51.5
click at [524, 205] on rect at bounding box center [512, 202] width 35 height 22
click at [517, 200] on rect at bounding box center [513, 203] width 22 height 15
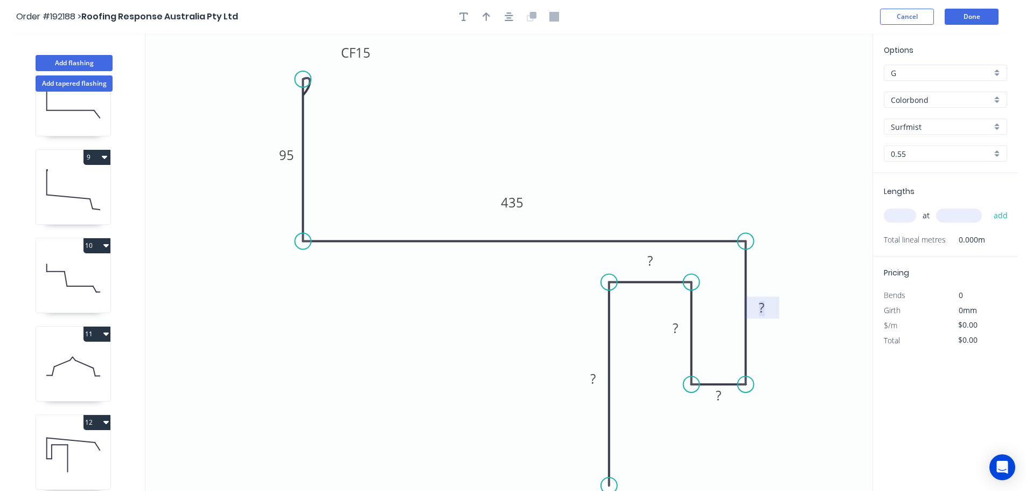
click at [763, 309] on tspan "?" at bounding box center [761, 308] width 5 height 18
click at [820, 367] on icon "0 CF 15 95 435 60 ? ? ? ?" at bounding box center [508, 261] width 727 height 457
click at [721, 398] on tspan "?" at bounding box center [718, 395] width 5 height 18
click at [677, 329] on tspan "?" at bounding box center [675, 328] width 5 height 18
click at [713, 452] on icon "0 CF 15 95 435 60 10 50 ? ?" at bounding box center [508, 261] width 727 height 457
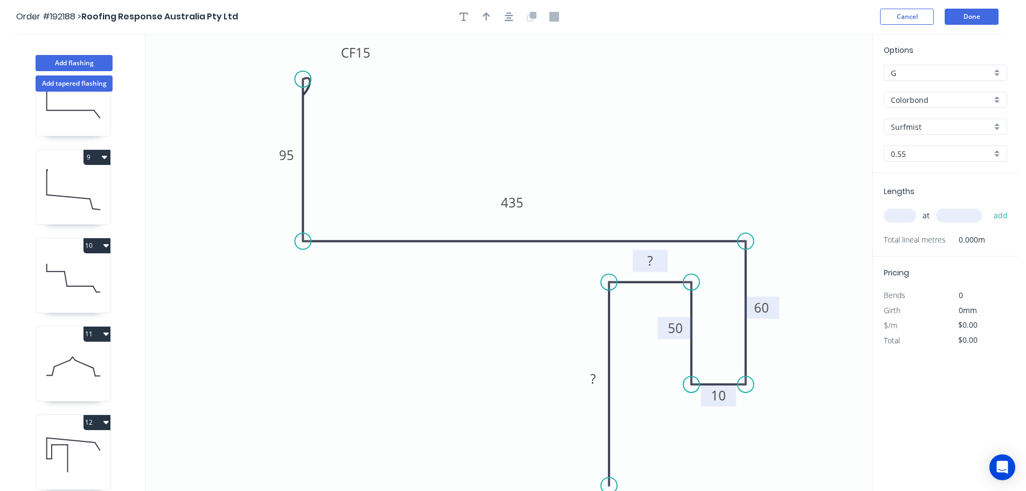
click at [651, 258] on tspan "?" at bounding box center [650, 261] width 5 height 18
click at [643, 317] on icon "0 CF 15 95 435 60 10 50 18 ?" at bounding box center [508, 261] width 727 height 457
click at [596, 374] on rect at bounding box center [593, 379] width 22 height 15
click at [753, 455] on icon "0 CF 15 95 435 60 10 50 18 110" at bounding box center [508, 261] width 727 height 457
click at [487, 15] on icon "button" at bounding box center [487, 16] width 8 height 9
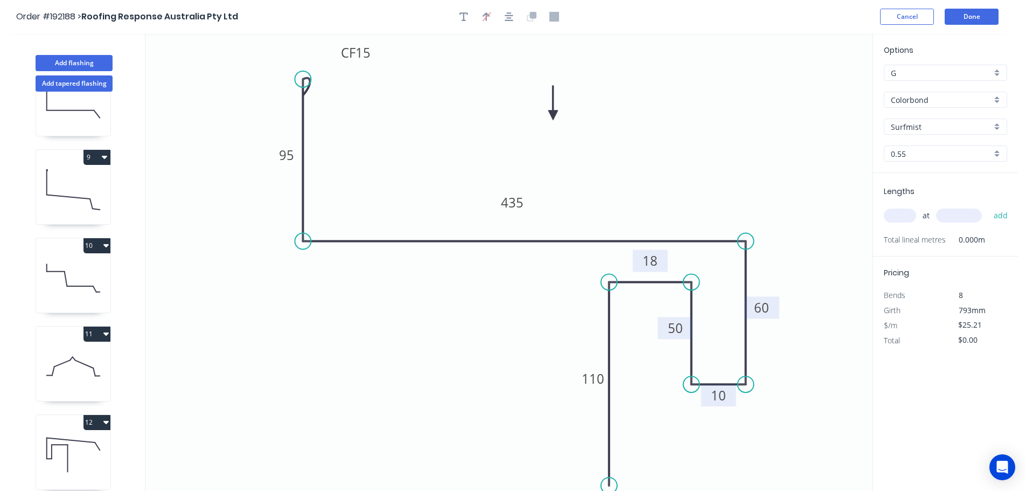
drag, startPoint x: 816, startPoint y: 82, endPoint x: 555, endPoint y: 120, distance: 264.0
click at [555, 120] on icon at bounding box center [554, 103] width 10 height 34
click at [904, 216] on input "text" at bounding box center [900, 216] width 32 height 14
click at [960, 217] on input "text" at bounding box center [959, 216] width 46 height 14
click at [989, 206] on button "add" at bounding box center [1001, 215] width 25 height 18
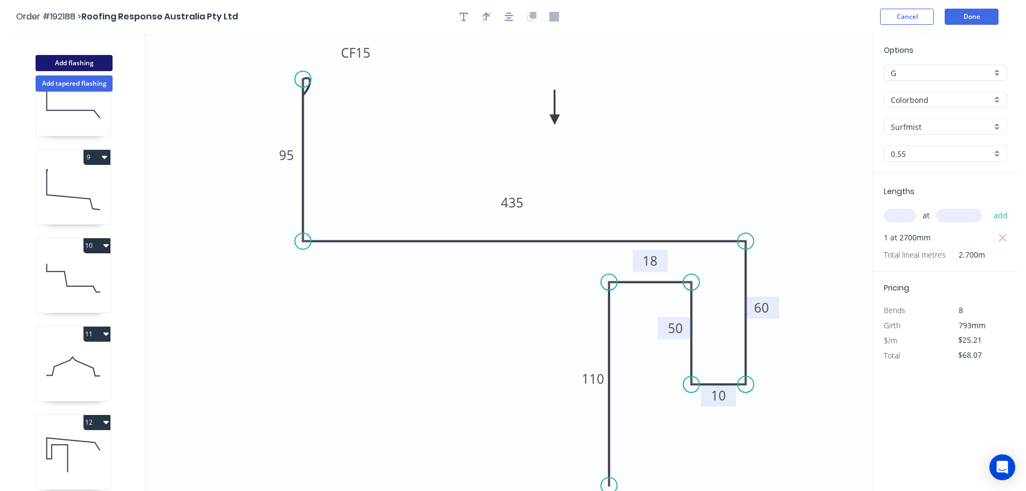
drag, startPoint x: 67, startPoint y: 60, endPoint x: 144, endPoint y: 74, distance: 78.9
click at [67, 59] on button "Add flashing" at bounding box center [74, 63] width 77 height 16
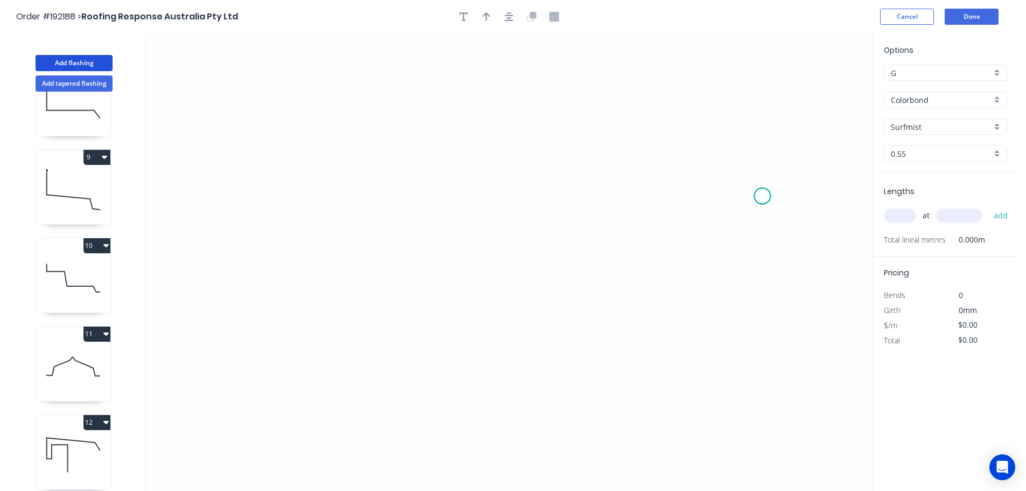
click at [763, 196] on icon "0" at bounding box center [508, 261] width 727 height 457
click at [714, 121] on icon at bounding box center [738, 158] width 48 height 75
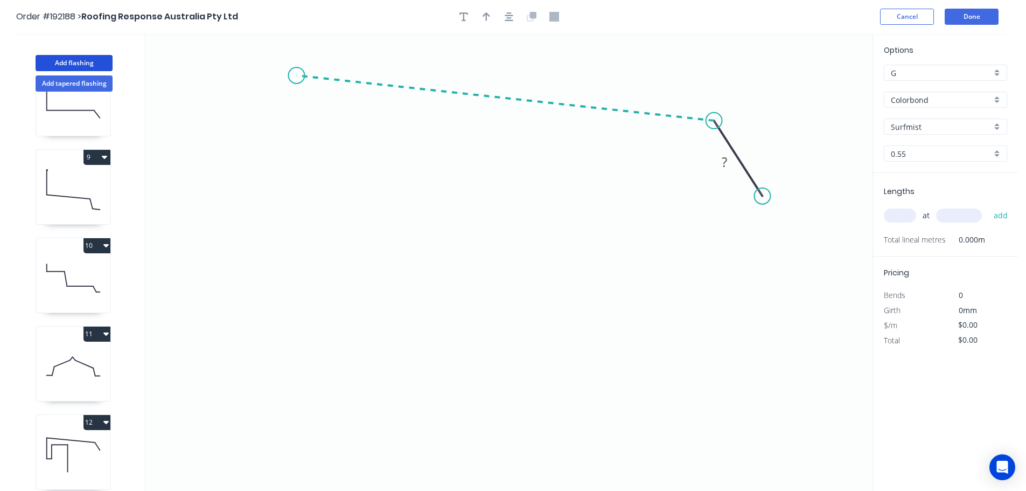
click at [296, 75] on icon "0 ?" at bounding box center [508, 261] width 727 height 457
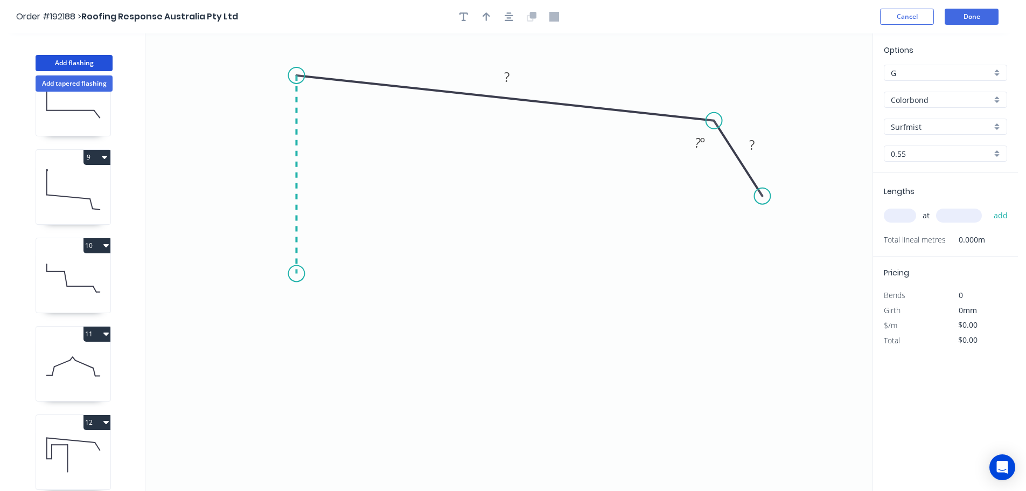
click at [300, 274] on icon "0 ? ? ? º" at bounding box center [508, 261] width 727 height 457
click at [203, 333] on icon "0 ? ? ? ? º ? º" at bounding box center [508, 261] width 727 height 457
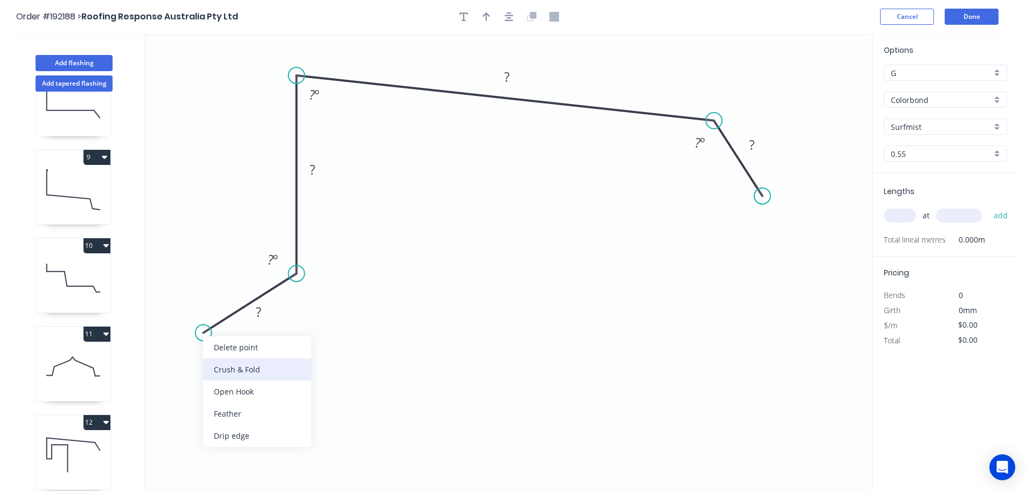
click at [252, 370] on div "Crush & Fold" at bounding box center [257, 369] width 108 height 22
click at [212, 302] on tspan "10" at bounding box center [210, 301] width 15 height 18
click at [232, 224] on icon "0 CF 15 ? ? ? ? ? º ? º ? º" at bounding box center [508, 261] width 727 height 457
drag, startPoint x: 223, startPoint y: 299, endPoint x: 193, endPoint y: 380, distance: 86.3
click at [193, 380] on rect at bounding box center [172, 381] width 43 height 22
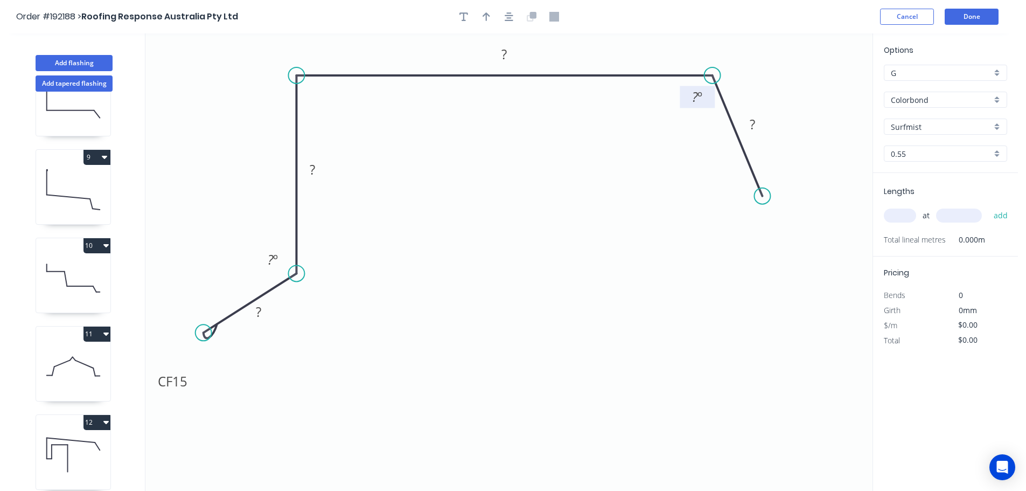
drag, startPoint x: 714, startPoint y: 120, endPoint x: 713, endPoint y: 104, distance: 16.2
click at [713, 104] on g "? º" at bounding box center [700, 87] width 40 height 41
drag, startPoint x: 762, startPoint y: 200, endPoint x: 778, endPoint y: 171, distance: 32.6
click at [778, 171] on circle at bounding box center [777, 171] width 16 height 16
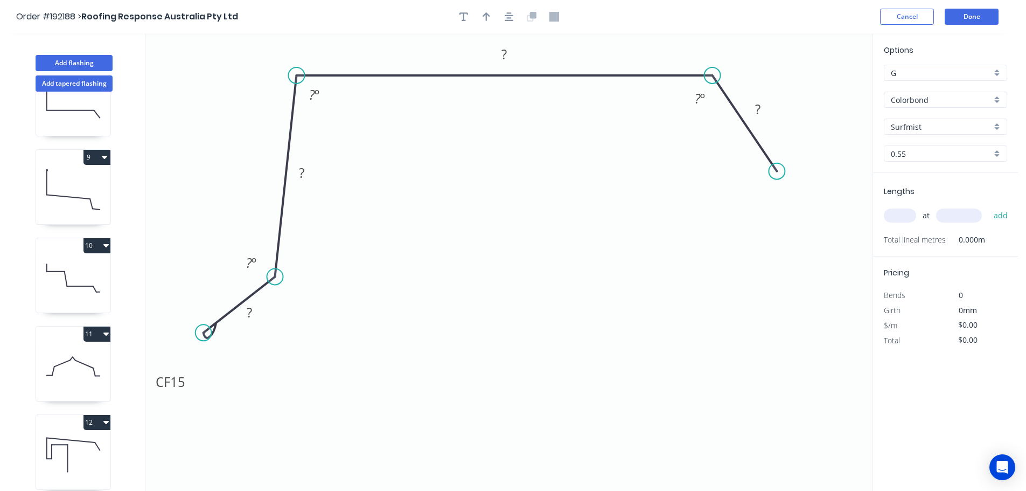
drag, startPoint x: 296, startPoint y: 273, endPoint x: 275, endPoint y: 277, distance: 21.3
click at [275, 277] on circle at bounding box center [275, 276] width 16 height 16
drag, startPoint x: 204, startPoint y: 332, endPoint x: 199, endPoint y: 328, distance: 6.9
click at [199, 328] on circle at bounding box center [199, 327] width 16 height 16
click at [249, 314] on rect at bounding box center [246, 310] width 22 height 15
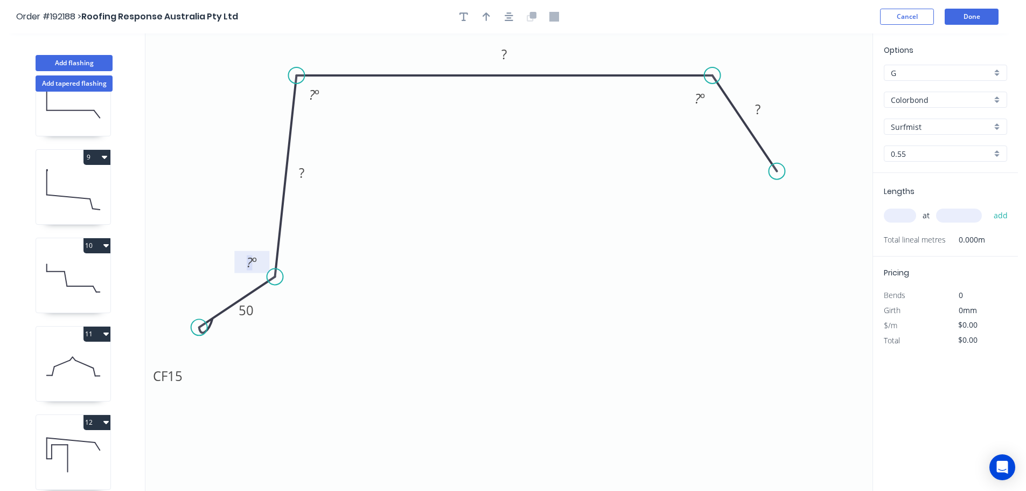
click at [253, 263] on tspan "º" at bounding box center [254, 262] width 5 height 18
click at [303, 170] on tspan "?" at bounding box center [301, 173] width 5 height 18
click at [314, 93] on tspan "?" at bounding box center [312, 95] width 6 height 18
click at [426, 190] on icon "0 CF 15 50 60 ? ? ? º 95 º 100 º" at bounding box center [508, 261] width 727 height 457
drag, startPoint x: 315, startPoint y: 176, endPoint x: 263, endPoint y: 168, distance: 52.9
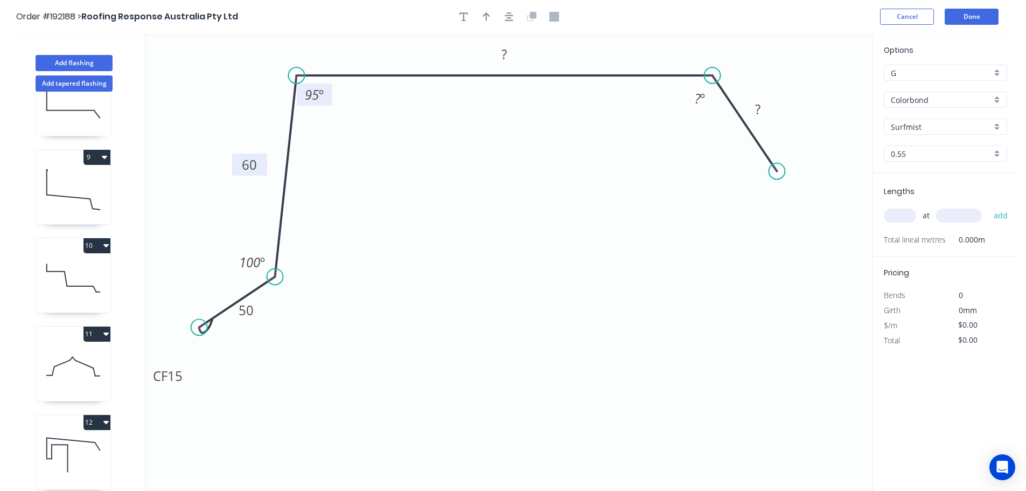
click at [263, 168] on rect at bounding box center [249, 165] width 35 height 22
click at [508, 54] on rect at bounding box center [505, 54] width 22 height 15
click at [518, 143] on icon "0 CF 15 50 60 275 ? ? º 95 º 100 º" at bounding box center [508, 261] width 727 height 457
click at [700, 98] on tspan "º" at bounding box center [702, 98] width 5 height 18
click at [759, 108] on tspan "?" at bounding box center [757, 109] width 5 height 18
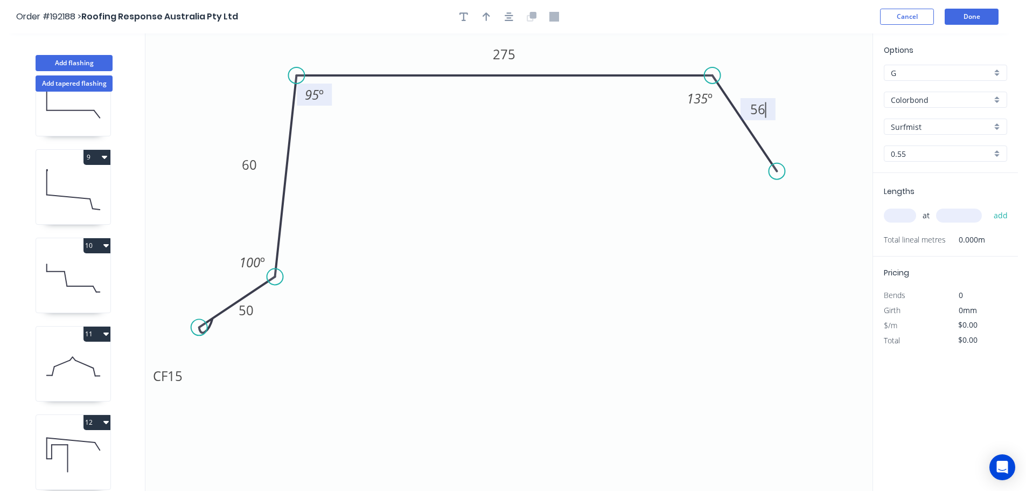
click at [690, 208] on icon "0 CF 15 50 60 275 56 135 º 95 º 100 º" at bounding box center [508, 261] width 727 height 457
click at [910, 212] on input "text" at bounding box center [900, 216] width 32 height 14
click at [960, 218] on input "text" at bounding box center [959, 216] width 46 height 14
click at [989, 206] on button "add" at bounding box center [1001, 215] width 25 height 18
drag, startPoint x: 76, startPoint y: 61, endPoint x: 120, endPoint y: 72, distance: 45.4
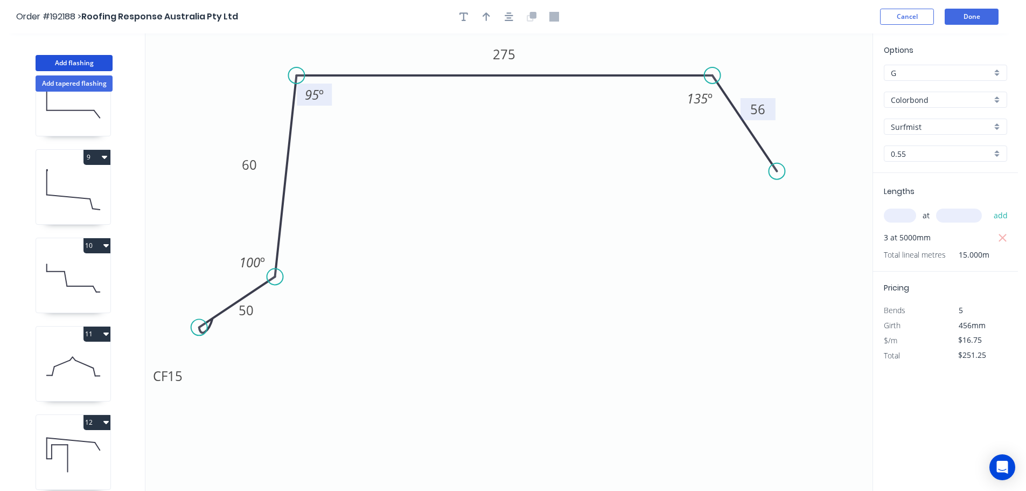
click at [77, 61] on button "Add flashing" at bounding box center [74, 63] width 77 height 16
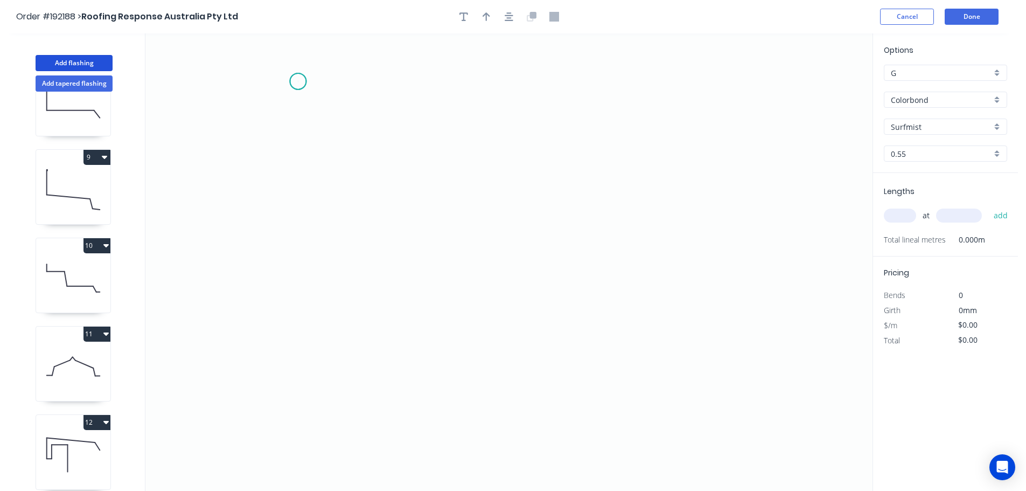
click at [298, 81] on icon "0" at bounding box center [508, 261] width 727 height 457
click at [302, 314] on icon "0" at bounding box center [508, 261] width 727 height 457
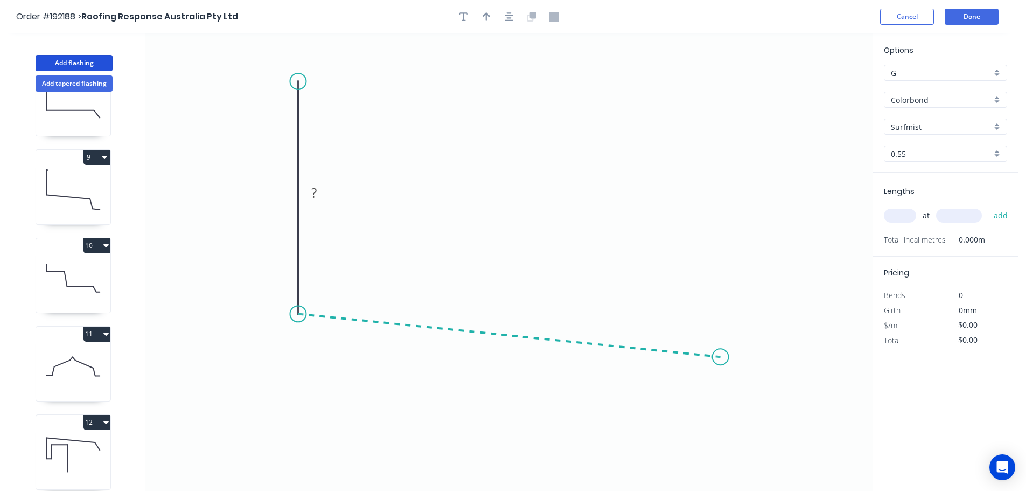
click at [721, 357] on icon "0 ?" at bounding box center [508, 261] width 727 height 457
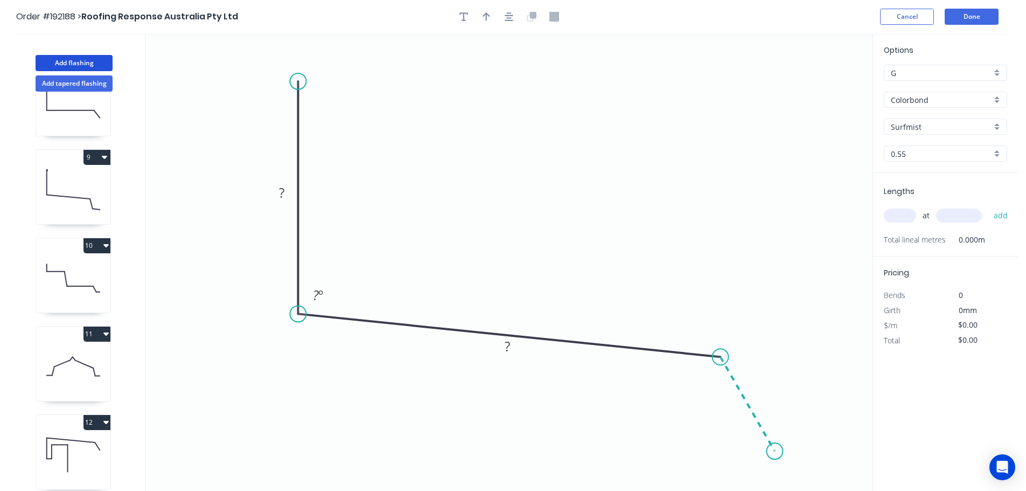
click at [775, 452] on icon "0 ? ? ? º" at bounding box center [508, 261] width 727 height 457
click at [840, 457] on icon "0 ? ? ? ? º ? º" at bounding box center [508, 261] width 727 height 457
click at [840, 457] on circle at bounding box center [839, 457] width 16 height 16
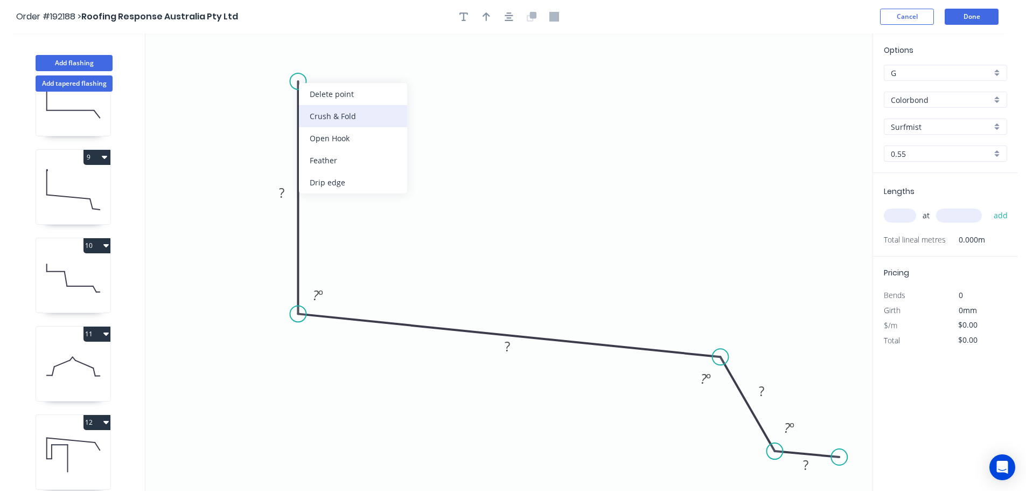
click at [320, 117] on div "Crush & Fold" at bounding box center [353, 116] width 108 height 22
click at [323, 116] on div "Flip bend" at bounding box center [350, 116] width 108 height 22
click at [331, 60] on tspan "10" at bounding box center [328, 62] width 15 height 18
click at [371, 71] on icon "0 CF 15 ? ? ? ? ? º ? º ? º" at bounding box center [508, 261] width 727 height 457
drag, startPoint x: 338, startPoint y: 67, endPoint x: 373, endPoint y: 58, distance: 36.1
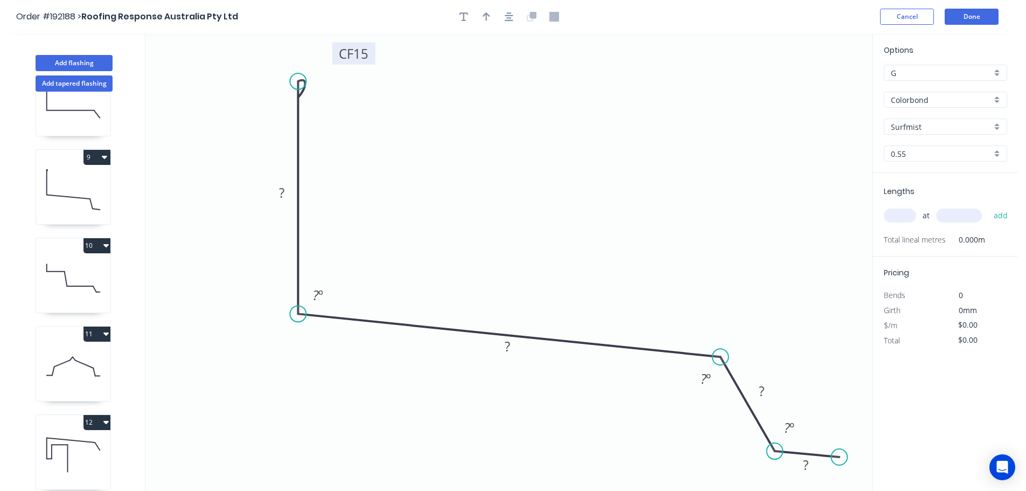
click at [373, 58] on rect at bounding box center [353, 54] width 43 height 22
click at [286, 191] on rect at bounding box center [283, 193] width 22 height 15
click at [566, 119] on icon "0 CF 15 120 300 55 10 97 º 135 º 135 º" at bounding box center [508, 261] width 727 height 457
click at [483, 15] on icon "button" at bounding box center [487, 17] width 8 height 10
drag, startPoint x: 819, startPoint y: 85, endPoint x: 504, endPoint y: 196, distance: 333.7
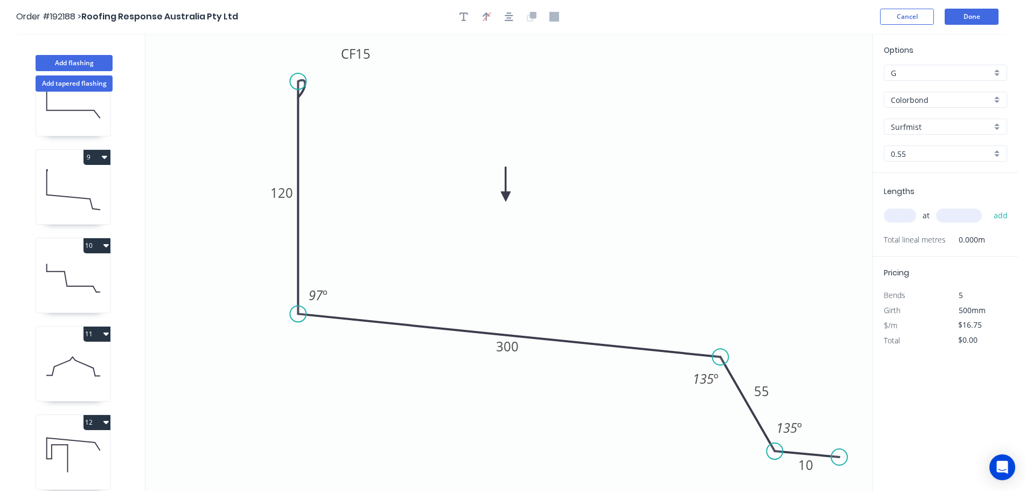
click at [504, 196] on icon at bounding box center [506, 184] width 10 height 34
drag, startPoint x: 774, startPoint y: 391, endPoint x: 772, endPoint y: 364, distance: 27.1
click at [772, 364] on rect at bounding box center [758, 364] width 35 height 22
drag, startPoint x: 809, startPoint y: 424, endPoint x: 827, endPoint y: 422, distance: 18.4
click at [827, 422] on rect at bounding box center [813, 428] width 40 height 22
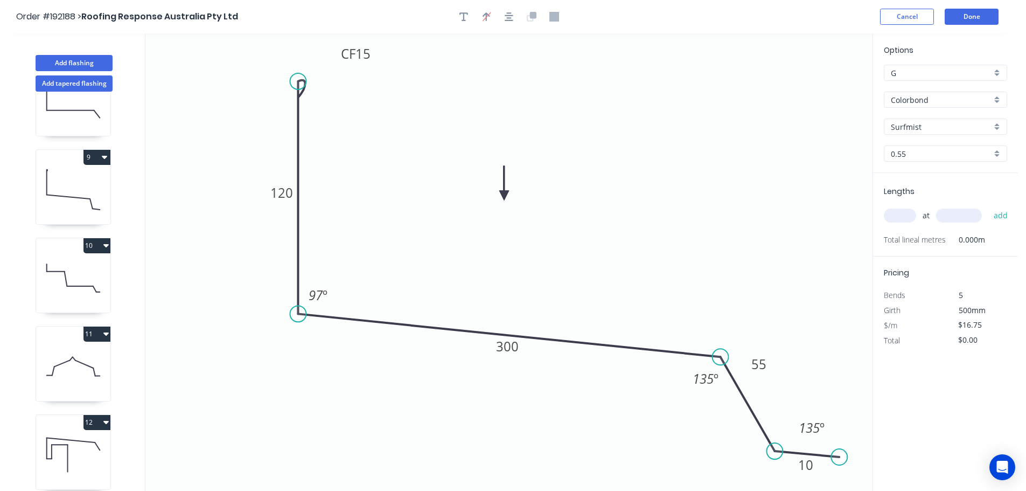
click at [898, 210] on input "text" at bounding box center [900, 216] width 32 height 14
click at [966, 215] on input "text" at bounding box center [959, 216] width 46 height 14
click at [989, 206] on button "add" at bounding box center [1001, 215] width 25 height 18
drag, startPoint x: 66, startPoint y: 62, endPoint x: 84, endPoint y: 65, distance: 18.1
click at [66, 62] on button "Add flashing" at bounding box center [74, 63] width 77 height 16
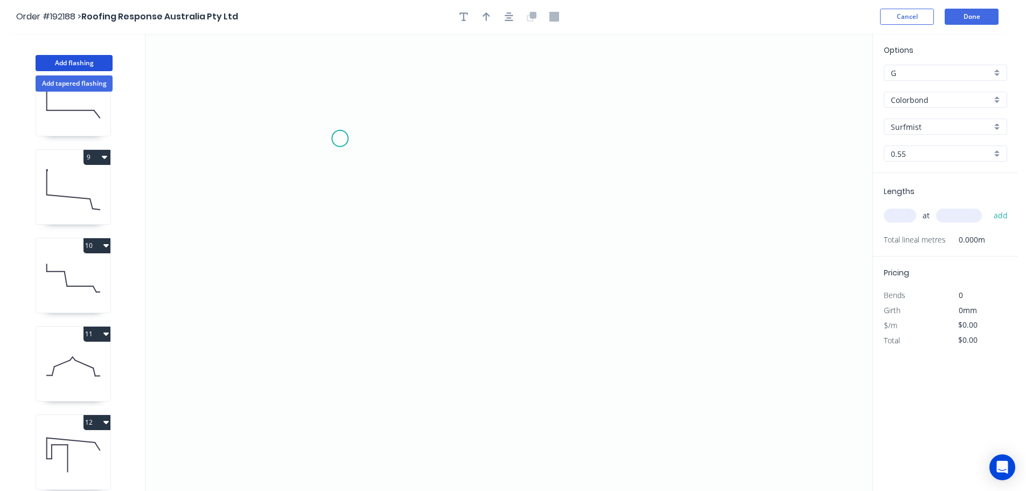
click at [339, 135] on icon "0" at bounding box center [508, 261] width 727 height 457
click at [297, 173] on icon "0" at bounding box center [508, 261] width 727 height 457
click at [717, 171] on icon "0 ?" at bounding box center [508, 261] width 727 height 457
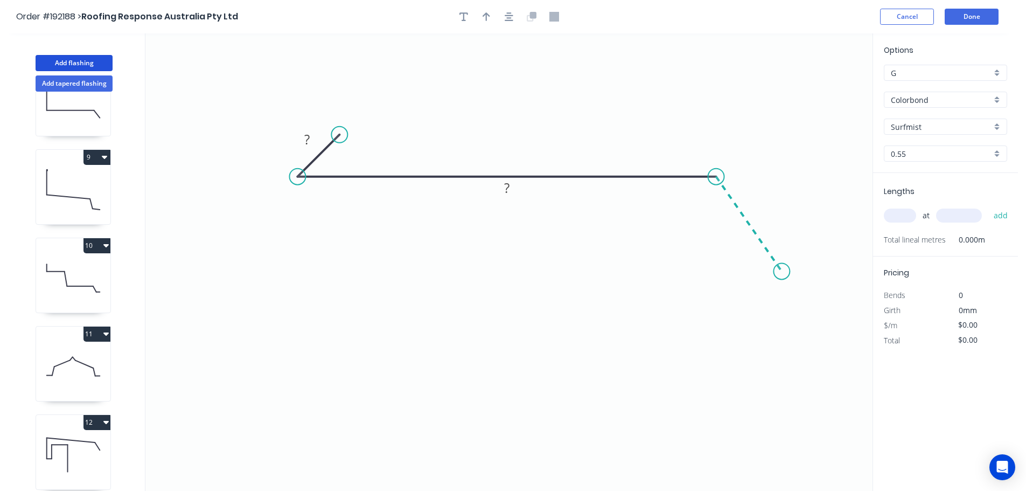
click at [782, 272] on icon "0 ? ?" at bounding box center [508, 261] width 727 height 457
click at [847, 274] on icon "0 ? ? ? ? º" at bounding box center [508, 261] width 727 height 457
click at [847, 274] on circle at bounding box center [846, 271] width 16 height 16
click at [308, 139] on tspan "?" at bounding box center [306, 139] width 5 height 18
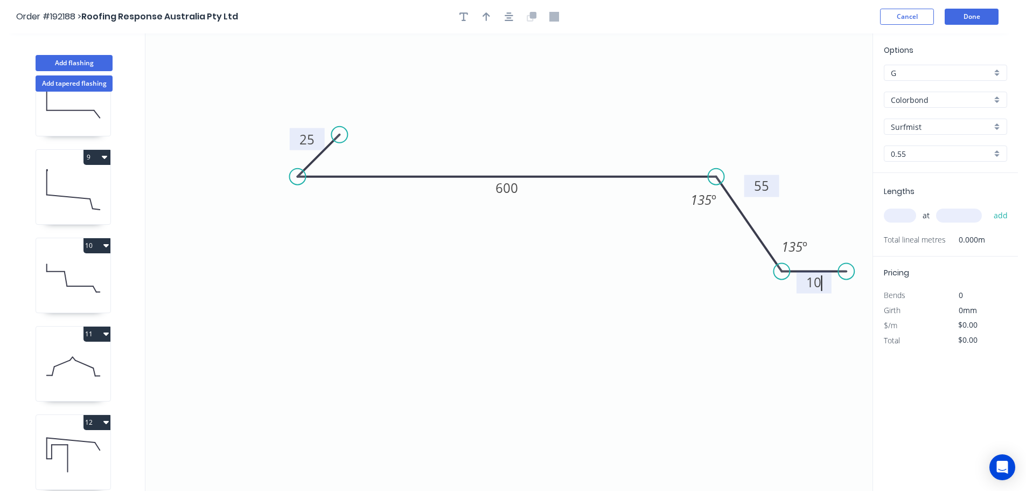
drag, startPoint x: 775, startPoint y: 211, endPoint x: 775, endPoint y: 188, distance: 23.7
click at [775, 188] on rect at bounding box center [762, 186] width 35 height 22
drag, startPoint x: 808, startPoint y: 247, endPoint x: 824, endPoint y: 247, distance: 16.2
click at [825, 247] on rect at bounding box center [812, 246] width 40 height 22
click at [490, 16] on button "button" at bounding box center [486, 17] width 16 height 16
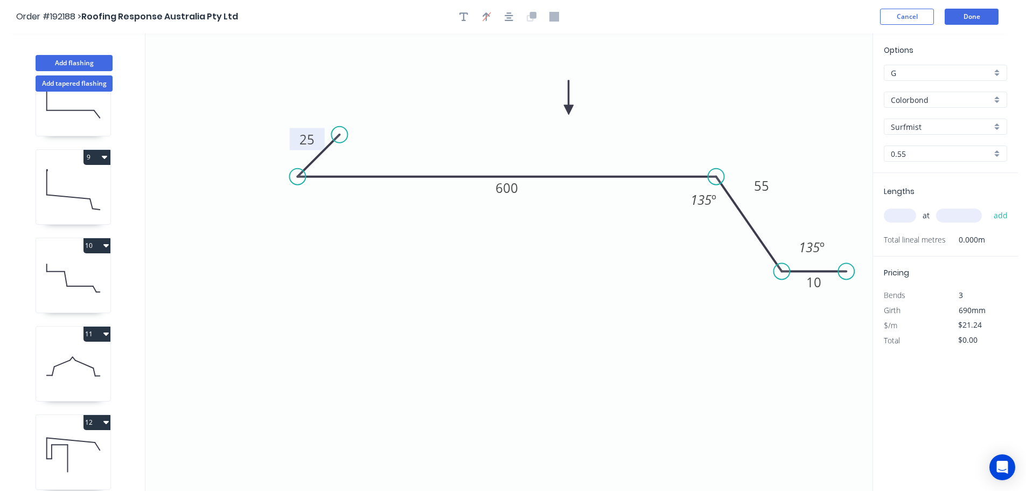
drag, startPoint x: 820, startPoint y: 88, endPoint x: 569, endPoint y: 110, distance: 252.1
click at [569, 110] on icon at bounding box center [569, 97] width 10 height 34
click at [908, 216] on input "text" at bounding box center [900, 216] width 32 height 14
click at [989, 206] on button "add" at bounding box center [1001, 215] width 25 height 18
click at [798, 109] on icon "0 25 600 55 10 135 º 135 º" at bounding box center [508, 261] width 727 height 457
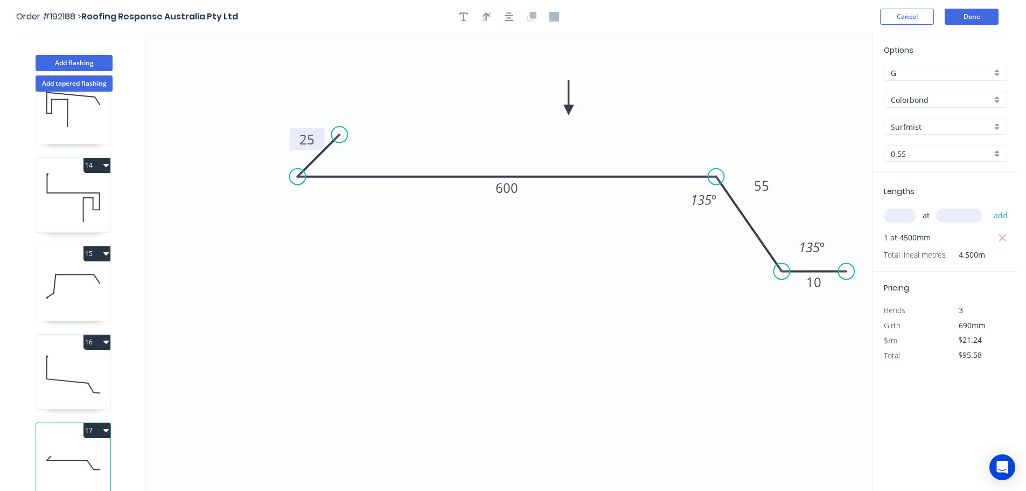
scroll to position [982, 0]
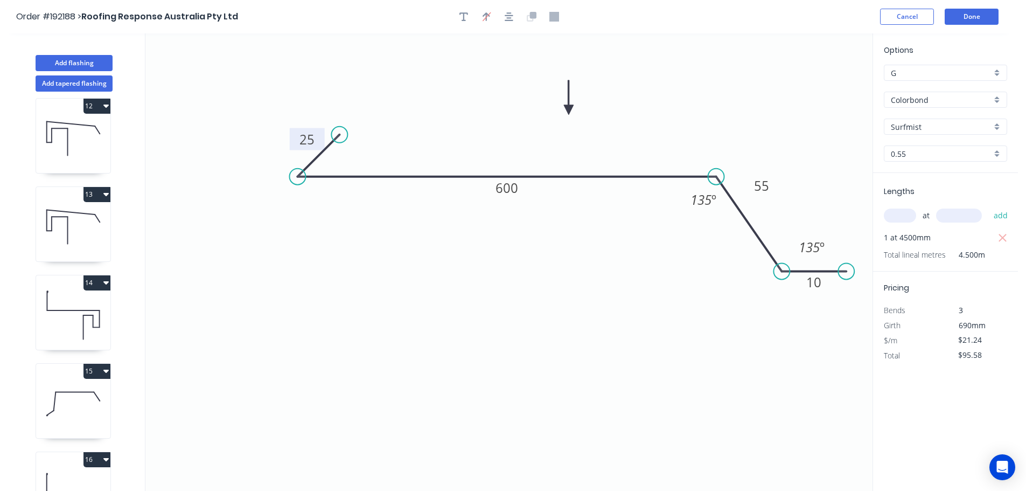
click at [82, 225] on icon at bounding box center [73, 226] width 74 height 69
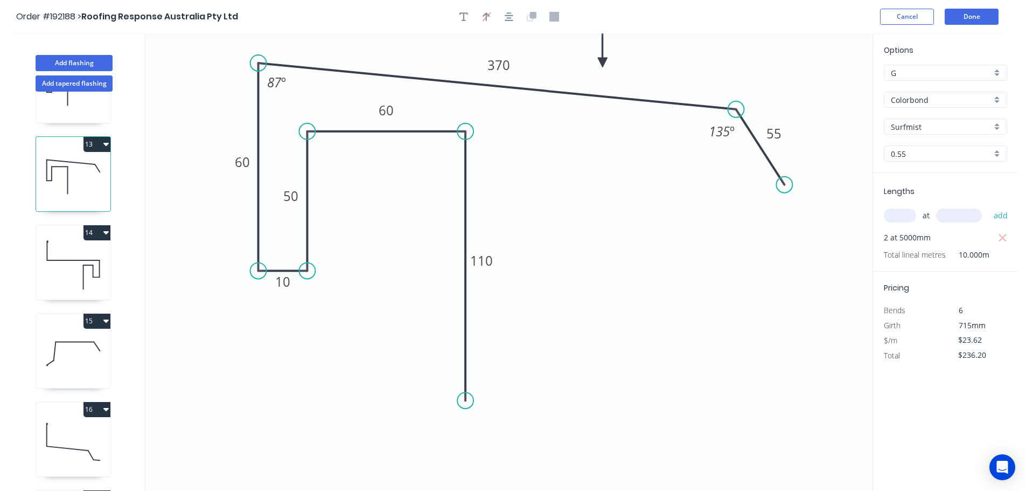
scroll to position [1030, 0]
click at [79, 173] on icon at bounding box center [73, 178] width 74 height 69
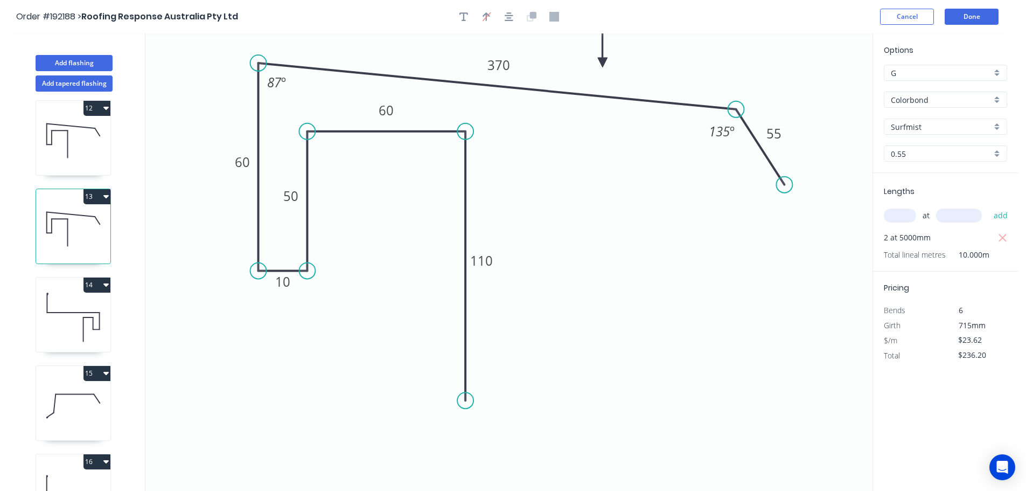
scroll to position [921, 0]
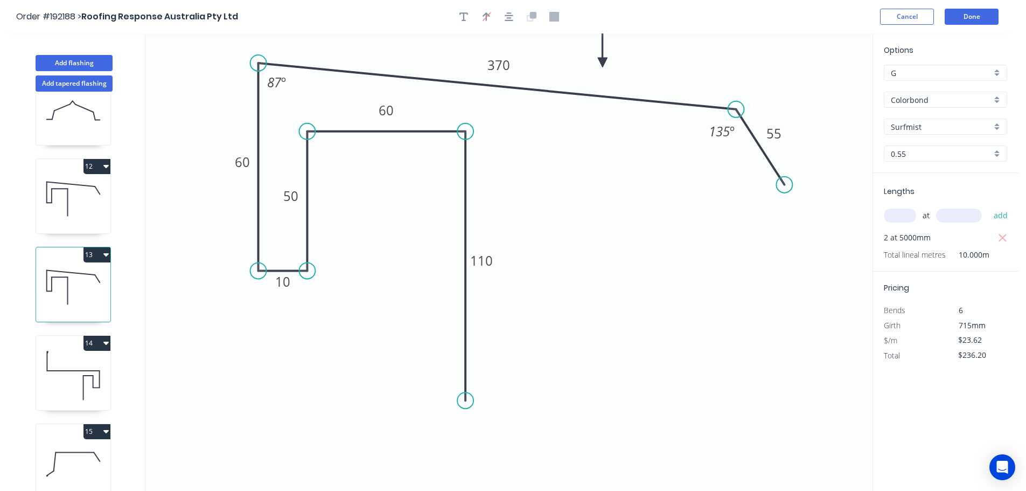
click at [99, 253] on button "13" at bounding box center [97, 254] width 27 height 15
click at [84, 276] on div "Duplicate" at bounding box center [59, 282] width 83 height 16
click at [786, 186] on circle at bounding box center [784, 185] width 16 height 16
click at [851, 196] on icon "0 110 60 50 10 60 370 55 135 º 87 º" at bounding box center [508, 261] width 727 height 457
click at [851, 196] on circle at bounding box center [850, 196] width 16 height 16
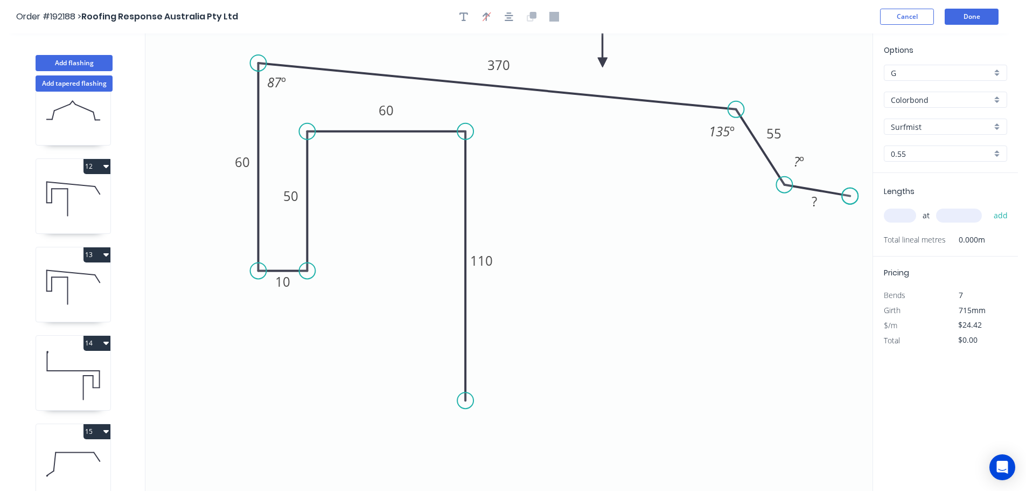
click at [851, 196] on circle at bounding box center [850, 196] width 16 height 16
drag, startPoint x: 786, startPoint y: 131, endPoint x: 787, endPoint y: 116, distance: 15.7
click at [787, 116] on rect at bounding box center [774, 119] width 35 height 22
click at [803, 157] on tspan "º" at bounding box center [802, 161] width 5 height 18
click at [812, 203] on tspan "?" at bounding box center [814, 201] width 5 height 18
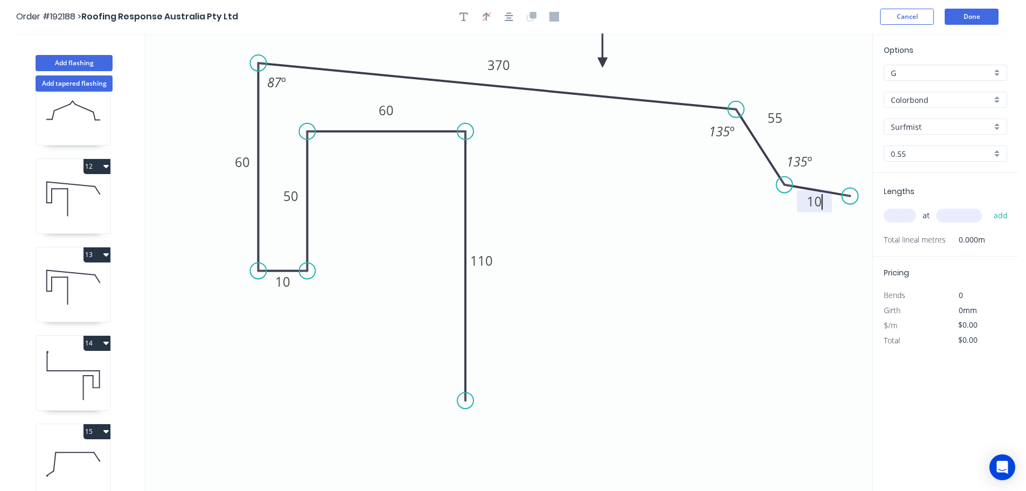
click at [816, 296] on icon "0 110 60 50 10 60 370 55 10 135 º 87 º 135 º" at bounding box center [508, 261] width 727 height 457
drag, startPoint x: 815, startPoint y: 164, endPoint x: 836, endPoint y: 170, distance: 22.4
click at [836, 170] on rect at bounding box center [821, 167] width 40 height 22
click at [504, 65] on tspan "370" at bounding box center [499, 65] width 23 height 18
click at [569, 155] on icon "0 110 60 50 10 60 250 55 10 135 º 87 º 135 º" at bounding box center [508, 261] width 727 height 457
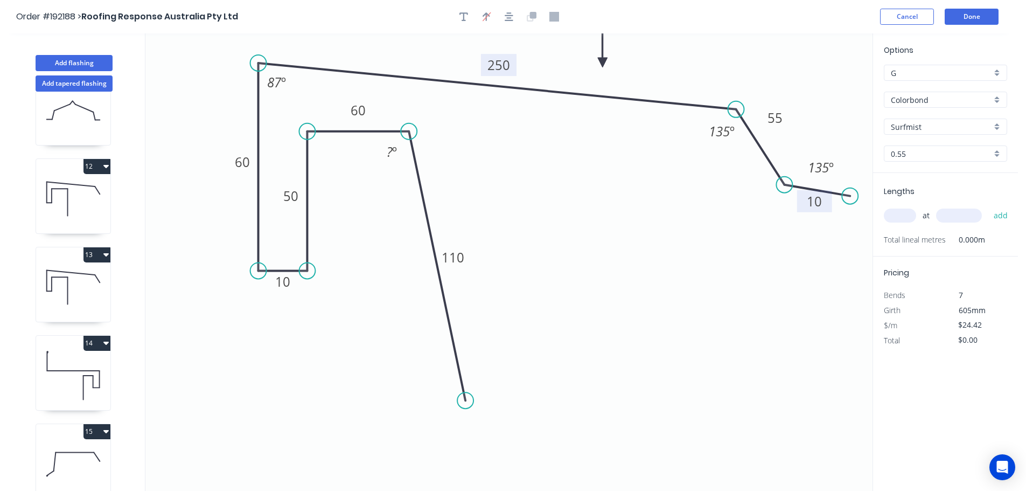
drag, startPoint x: 465, startPoint y: 131, endPoint x: 409, endPoint y: 132, distance: 56.0
click at [409, 132] on circle at bounding box center [409, 131] width 16 height 16
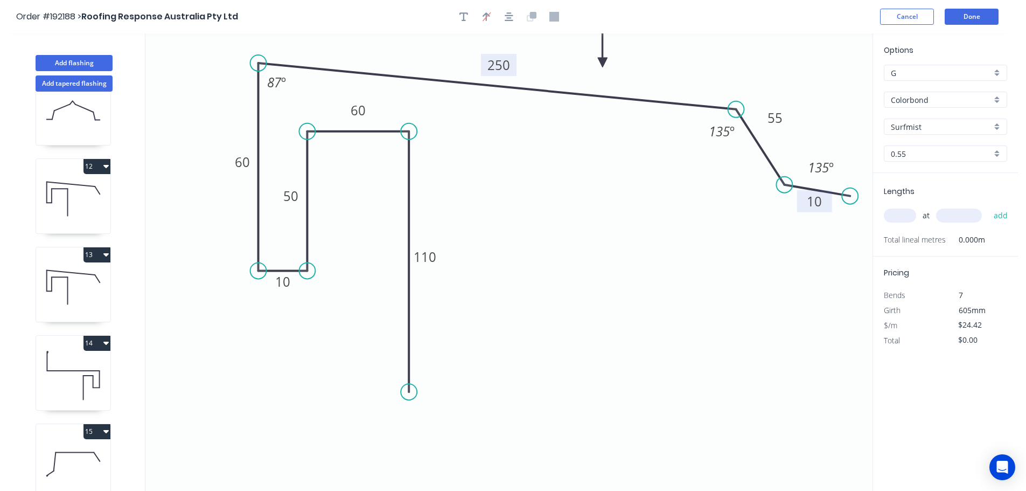
drag, startPoint x: 463, startPoint y: 401, endPoint x: 408, endPoint y: 392, distance: 55.6
click at [408, 392] on circle at bounding box center [409, 392] width 16 height 16
click at [360, 108] on tspan "60" at bounding box center [358, 110] width 15 height 18
click at [474, 152] on icon "0 110 18 50 10 60 250 55 10 135 º 87 º 135 º" at bounding box center [508, 261] width 727 height 457
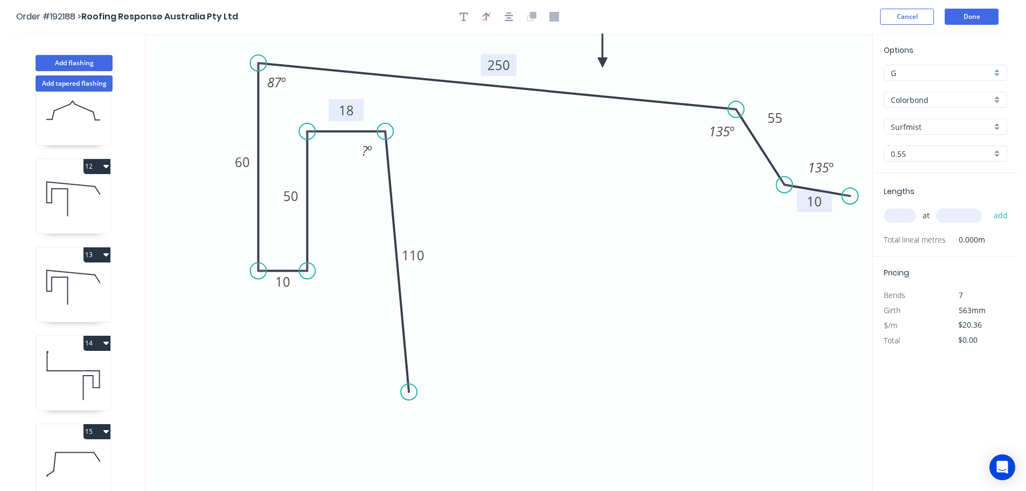
drag, startPoint x: 404, startPoint y: 133, endPoint x: 385, endPoint y: 134, distance: 18.9
click at [385, 134] on circle at bounding box center [385, 131] width 16 height 16
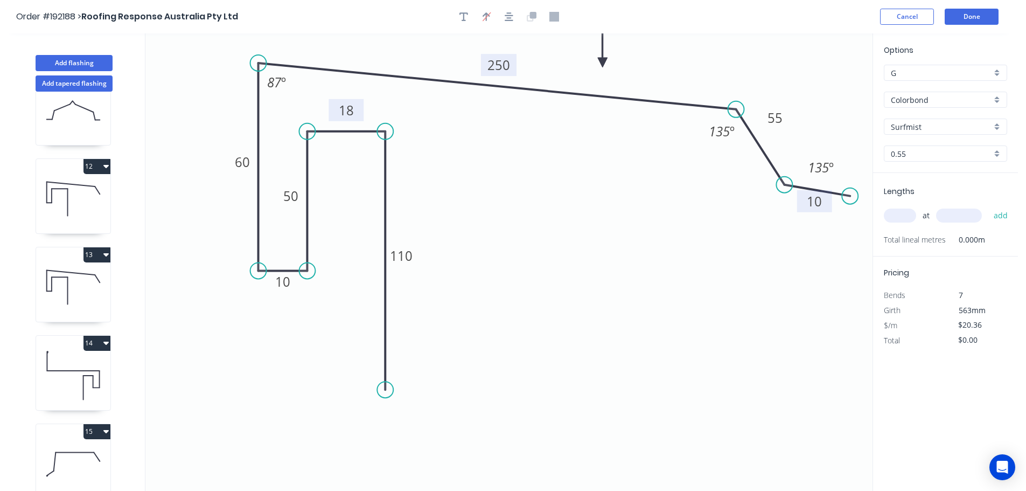
drag, startPoint x: 406, startPoint y: 391, endPoint x: 388, endPoint y: 390, distance: 18.4
click at [388, 390] on circle at bounding box center [385, 389] width 16 height 16
click at [900, 215] on input "text" at bounding box center [900, 216] width 32 height 14
click at [967, 214] on input "text" at bounding box center [959, 216] width 46 height 14
click at [989, 206] on button "add" at bounding box center [1001, 215] width 25 height 18
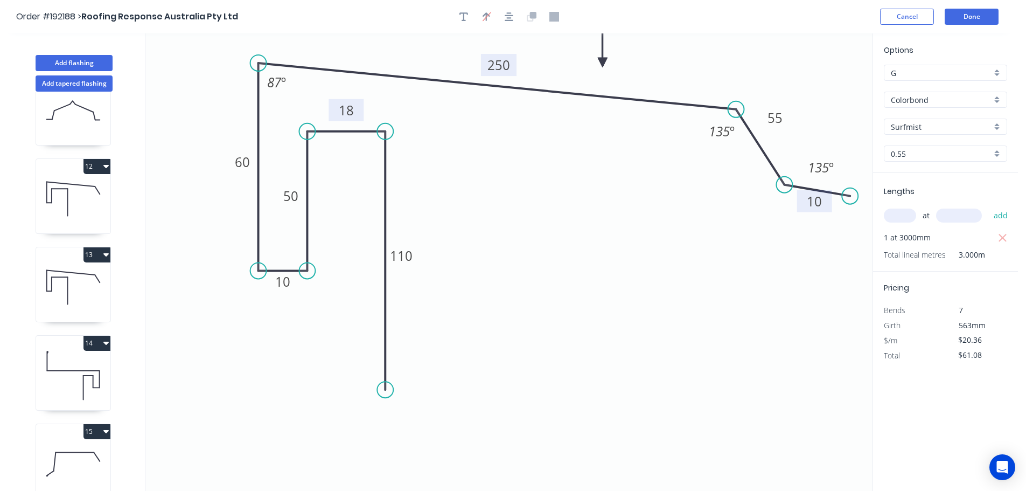
click at [55, 373] on icon at bounding box center [73, 375] width 74 height 69
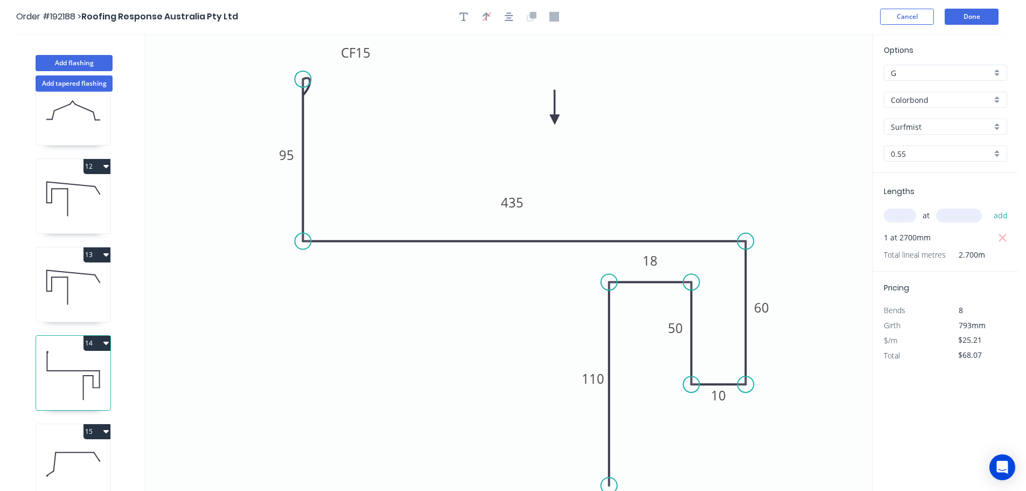
click at [96, 342] on button "14" at bounding box center [97, 343] width 27 height 15
click at [85, 369] on div "Duplicate" at bounding box center [59, 370] width 83 height 16
click at [520, 204] on tspan "435" at bounding box center [512, 202] width 23 height 18
click at [564, 196] on icon "0 CF 15 95 490 60 10 50 18 110" at bounding box center [508, 261] width 727 height 457
click at [901, 209] on input "text" at bounding box center [900, 216] width 32 height 14
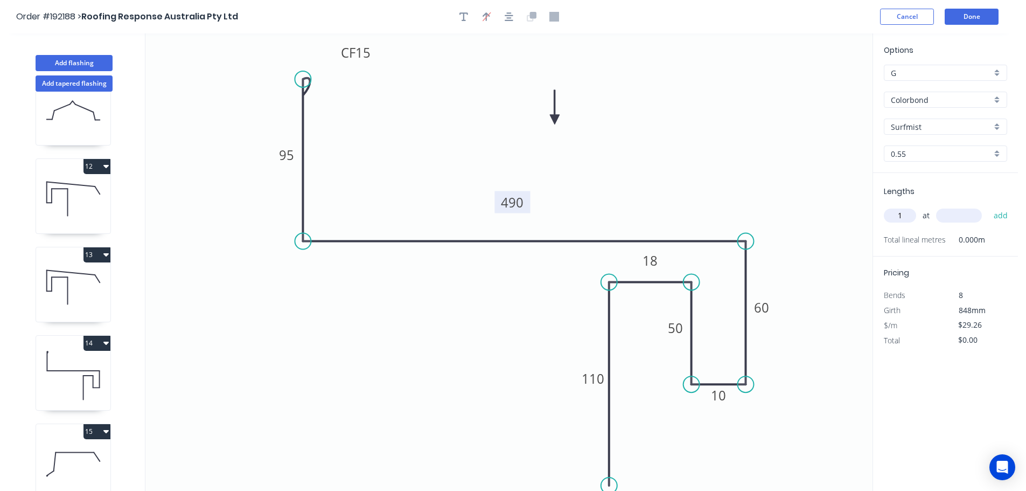
click at [976, 218] on input "text" at bounding box center [959, 216] width 46 height 14
click at [989, 206] on button "add" at bounding box center [1001, 215] width 25 height 18
click at [773, 284] on div "Show angle" at bounding box center [799, 281] width 108 height 22
click at [728, 253] on tspan "º" at bounding box center [729, 260] width 5 height 18
click at [797, 237] on icon "0 CF 15 95 490 60 10 50 18 110 87 º" at bounding box center [508, 261] width 727 height 457
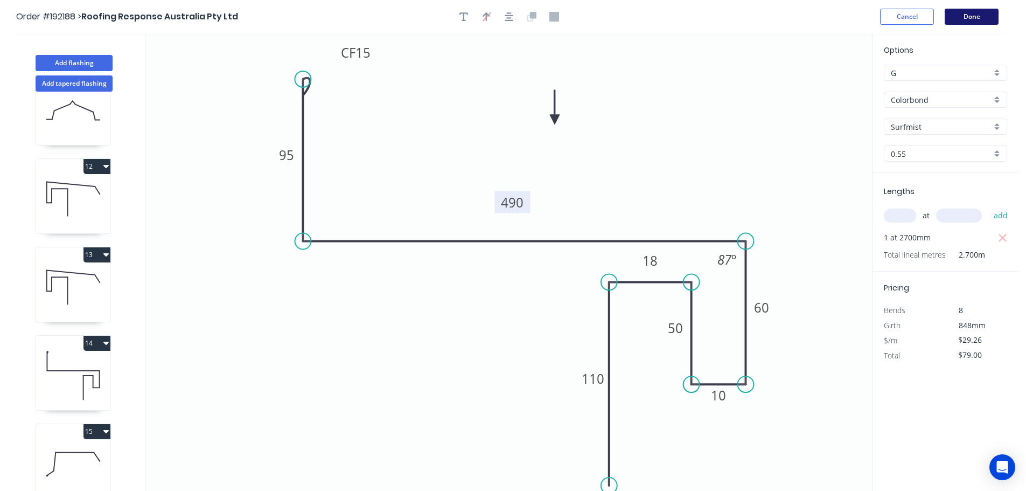
click at [967, 18] on button "Done" at bounding box center [972, 17] width 54 height 16
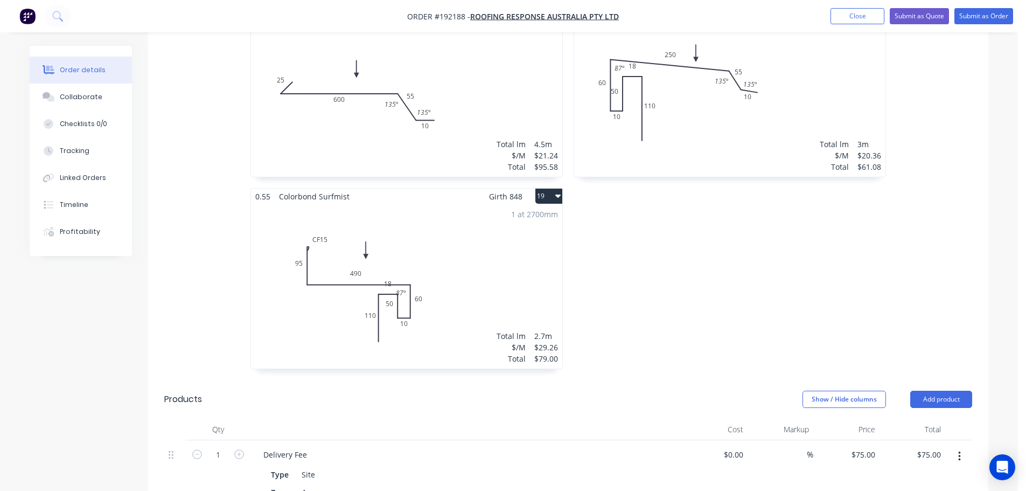
scroll to position [1886, 0]
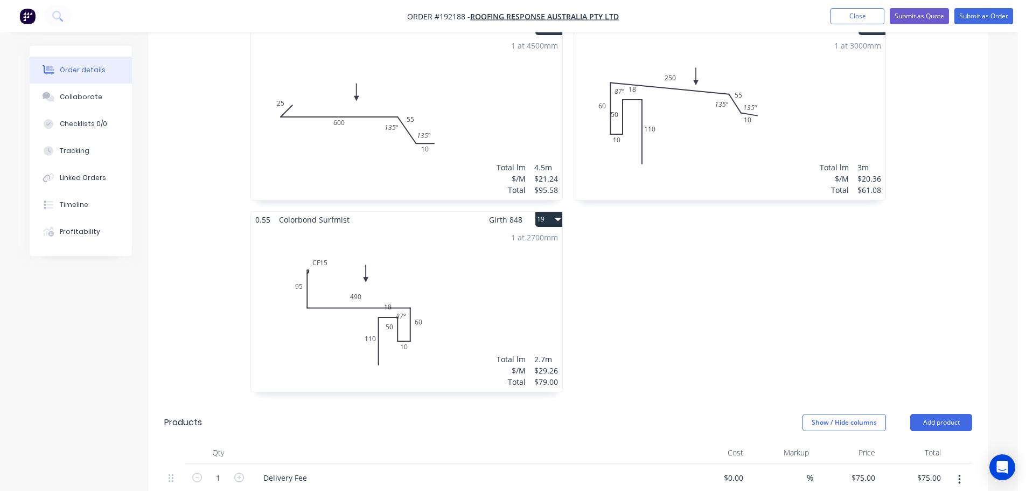
click at [483, 283] on div "1 at 2700mm Total lm $/M Total 2.7m $29.26 $79.00" at bounding box center [406, 309] width 311 height 164
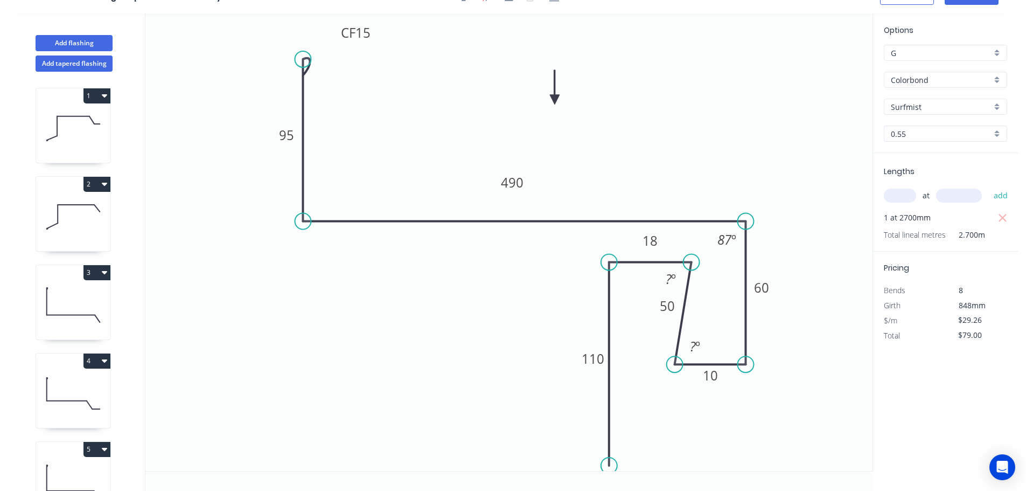
drag, startPoint x: 691, startPoint y: 364, endPoint x: 675, endPoint y: 364, distance: 15.6
click at [675, 364] on circle at bounding box center [675, 364] width 16 height 16
drag, startPoint x: 689, startPoint y: 261, endPoint x: 679, endPoint y: 262, distance: 9.8
click at [679, 262] on circle at bounding box center [675, 262] width 16 height 16
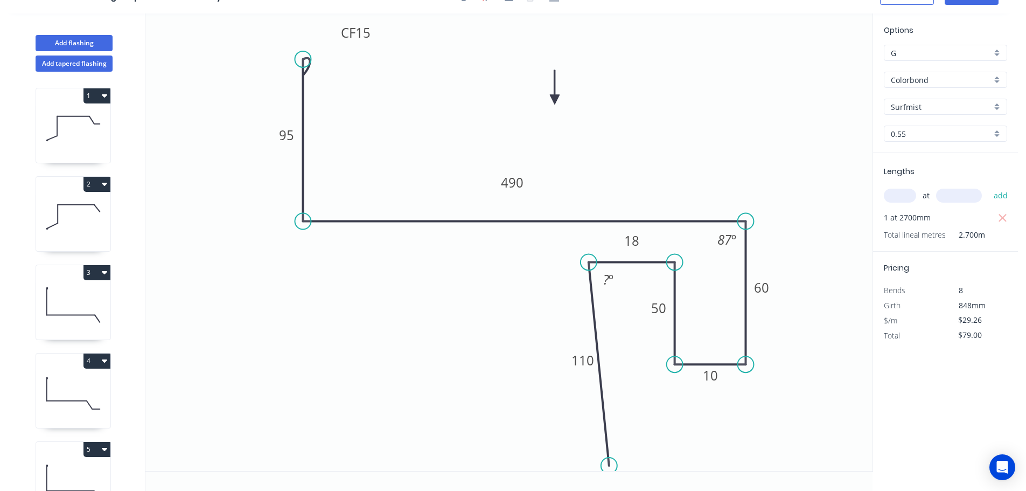
drag, startPoint x: 607, startPoint y: 261, endPoint x: 589, endPoint y: 265, distance: 18.7
click at [589, 265] on circle at bounding box center [589, 262] width 16 height 16
drag, startPoint x: 613, startPoint y: 465, endPoint x: 599, endPoint y: 465, distance: 14.0
click at [599, 465] on icon "0 CF 15 95 490 60 10 50 18 110 87 º" at bounding box center [508, 241] width 727 height 457
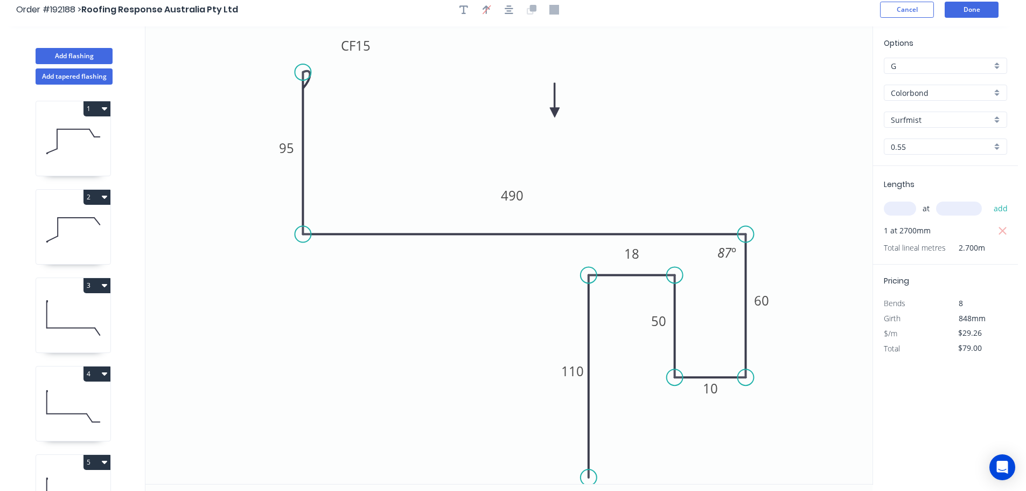
scroll to position [0, 0]
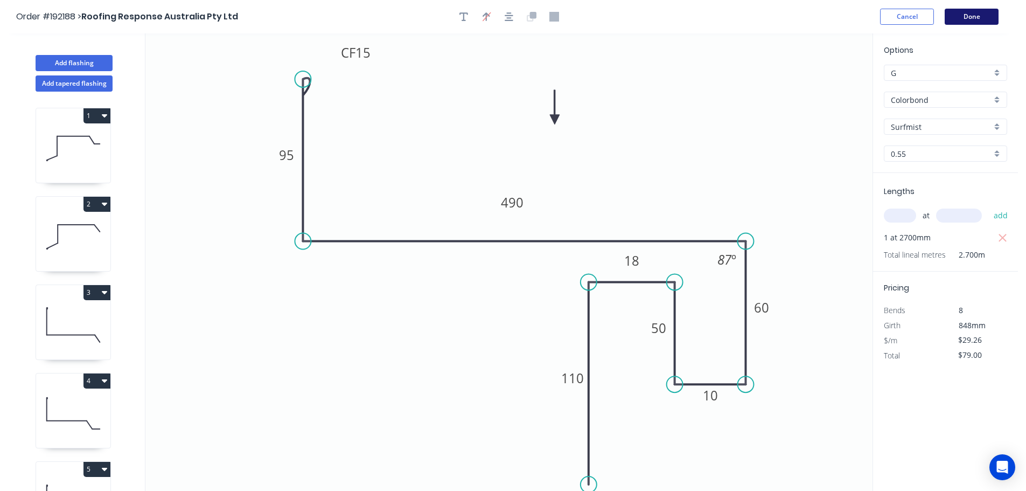
click at [965, 16] on button "Done" at bounding box center [972, 17] width 54 height 16
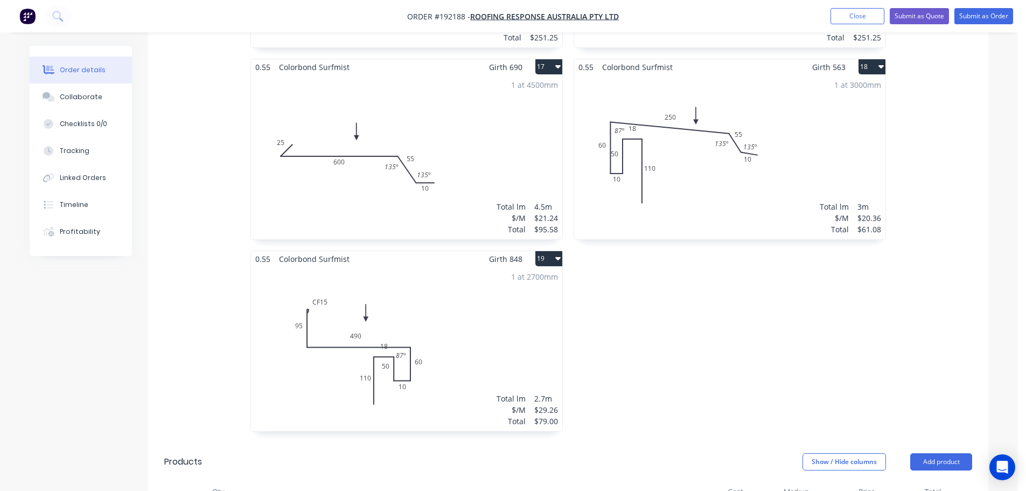
scroll to position [1886, 0]
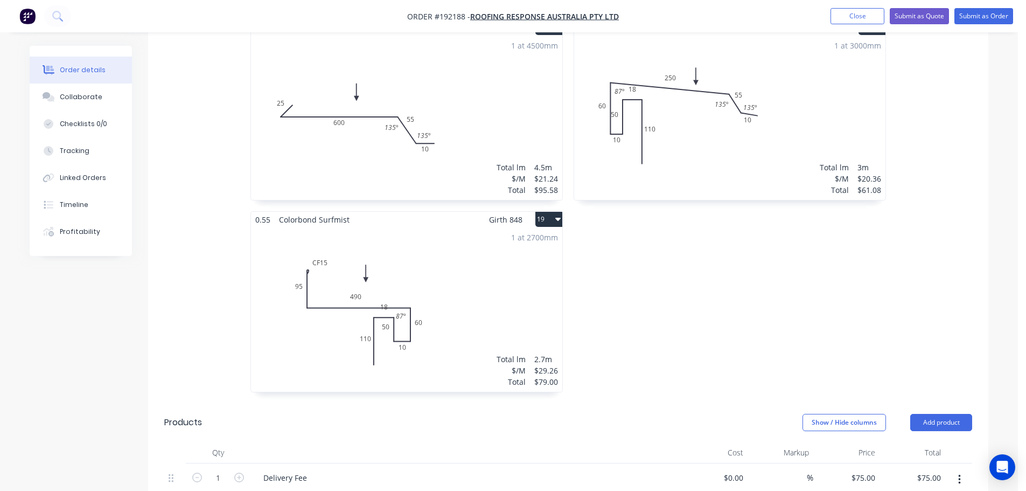
click at [475, 256] on div "1 at 2700mm Total lm $/M Total 2.7m $29.26 $79.00" at bounding box center [406, 309] width 311 height 164
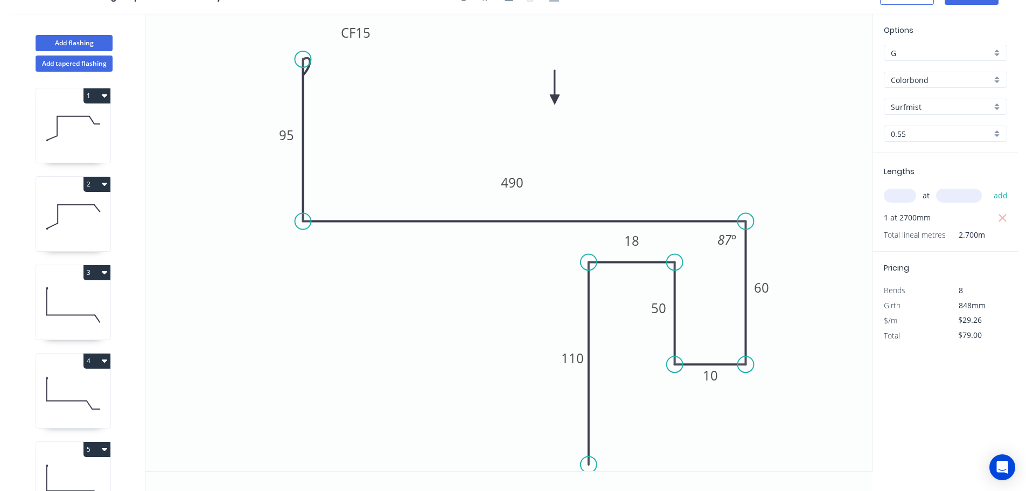
scroll to position [20, 0]
drag, startPoint x: 643, startPoint y: 242, endPoint x: 629, endPoint y: 290, distance: 50.0
click at [629, 290] on rect at bounding box center [617, 288] width 35 height 22
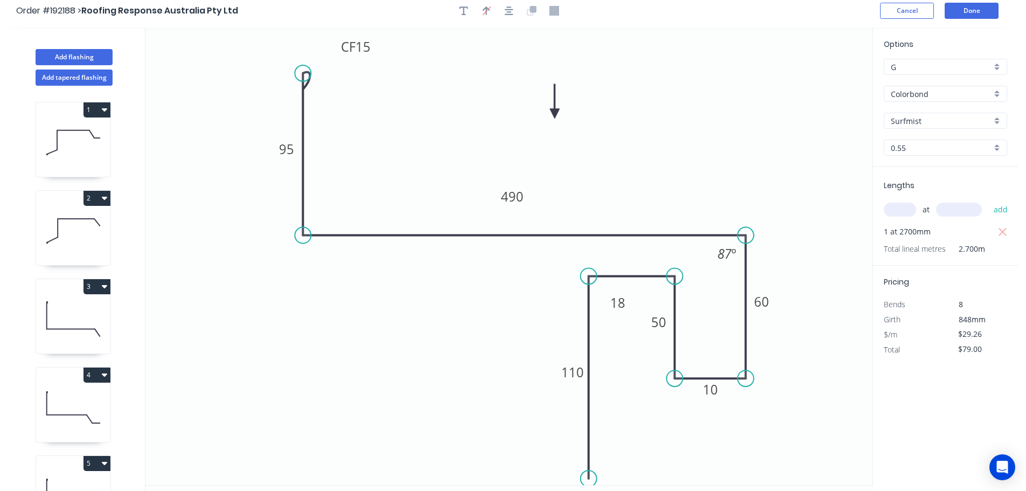
scroll to position [0, 0]
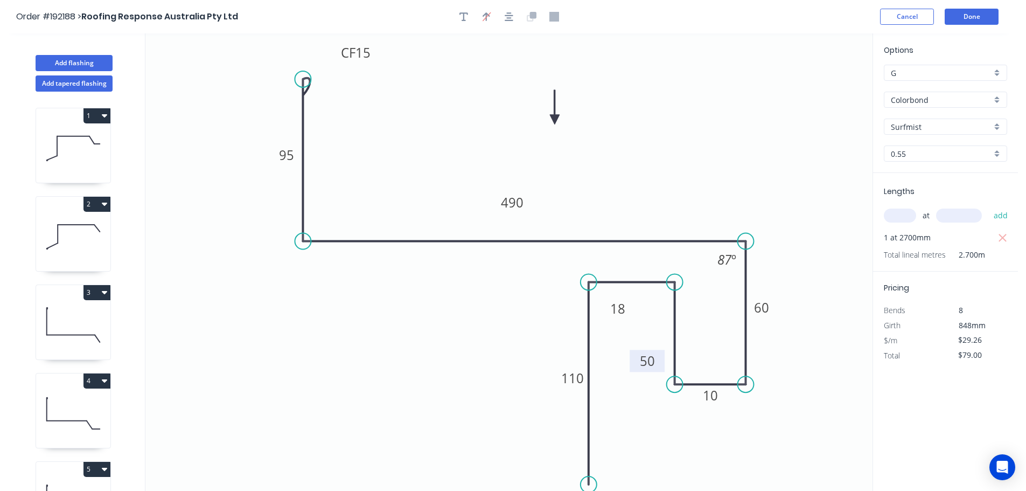
drag, startPoint x: 647, startPoint y: 336, endPoint x: 636, endPoint y: 369, distance: 34.8
click at [636, 369] on rect at bounding box center [647, 361] width 35 height 22
click at [982, 20] on button "Done" at bounding box center [972, 17] width 54 height 16
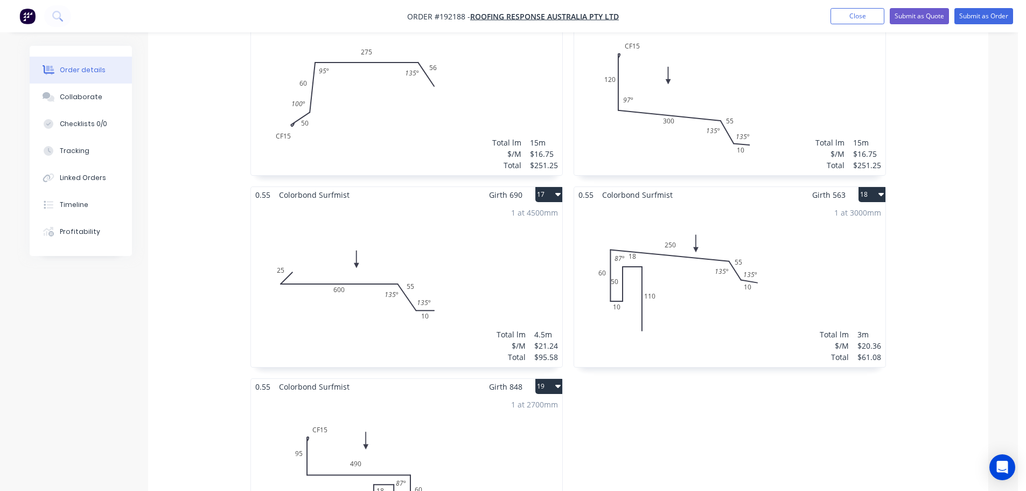
scroll to position [1886, 0]
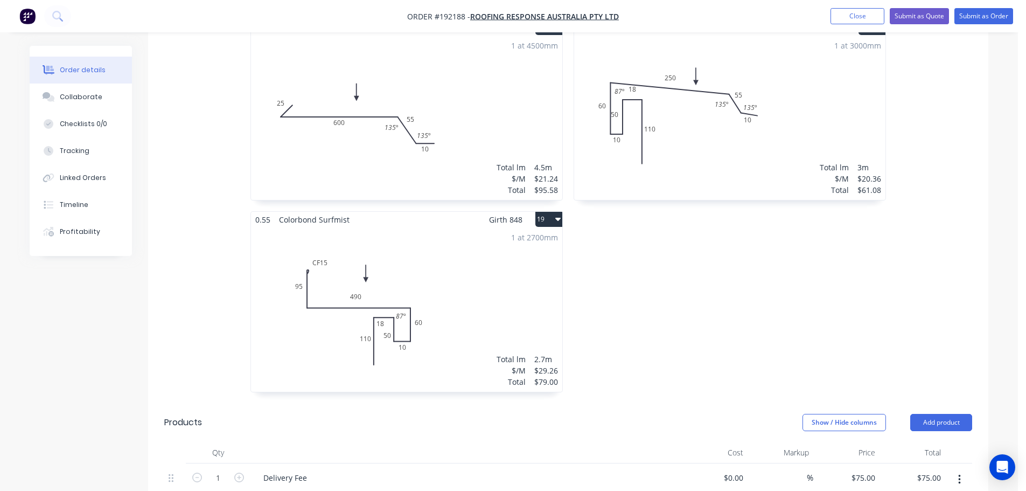
click at [471, 251] on div "1 at 2700mm Total lm $/M Total 2.7m $29.26 $79.00" at bounding box center [406, 309] width 311 height 164
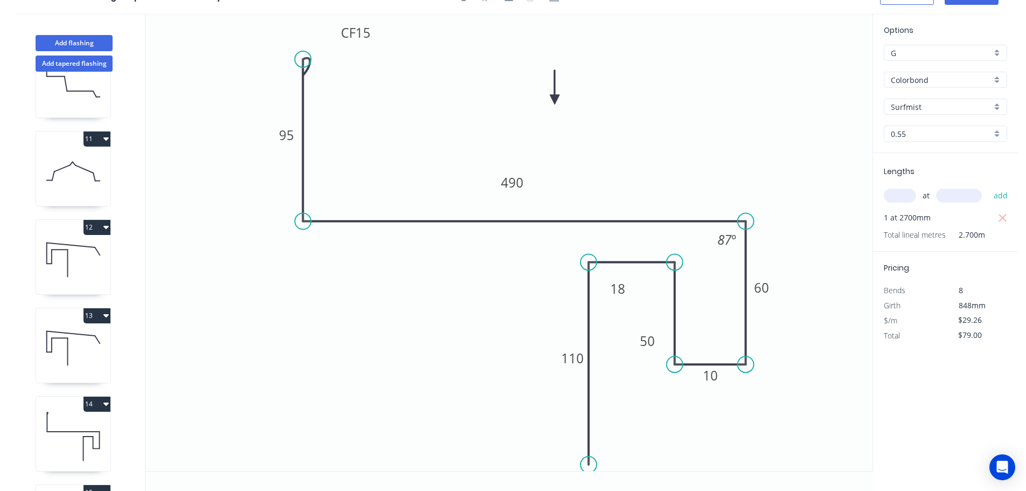
scroll to position [880, 0]
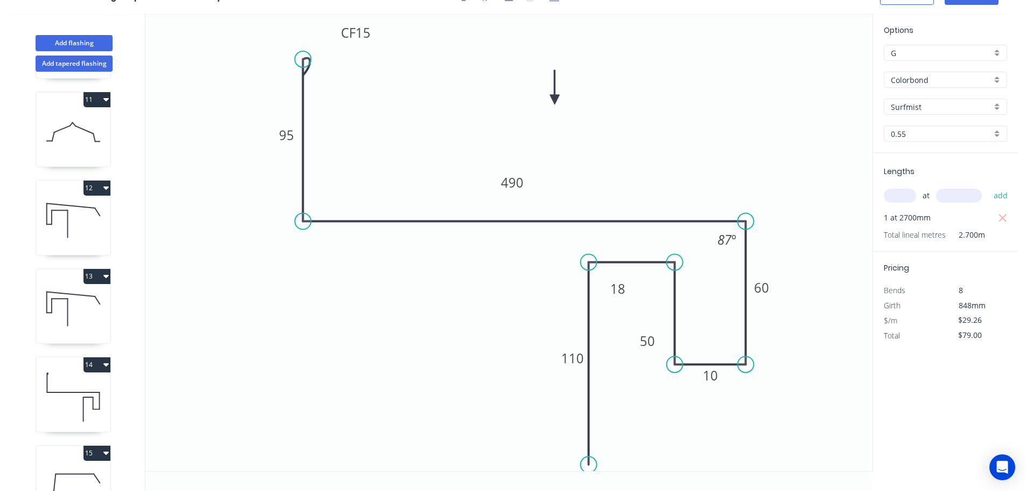
click at [96, 220] on icon at bounding box center [73, 220] width 74 height 69
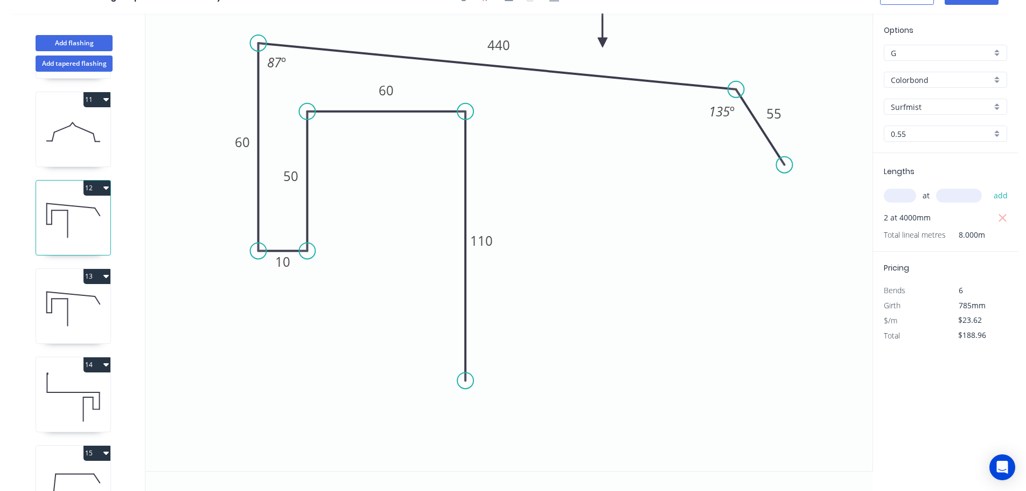
click at [96, 186] on button "12" at bounding box center [97, 188] width 27 height 15
click at [74, 216] on div "Duplicate" at bounding box center [59, 215] width 83 height 16
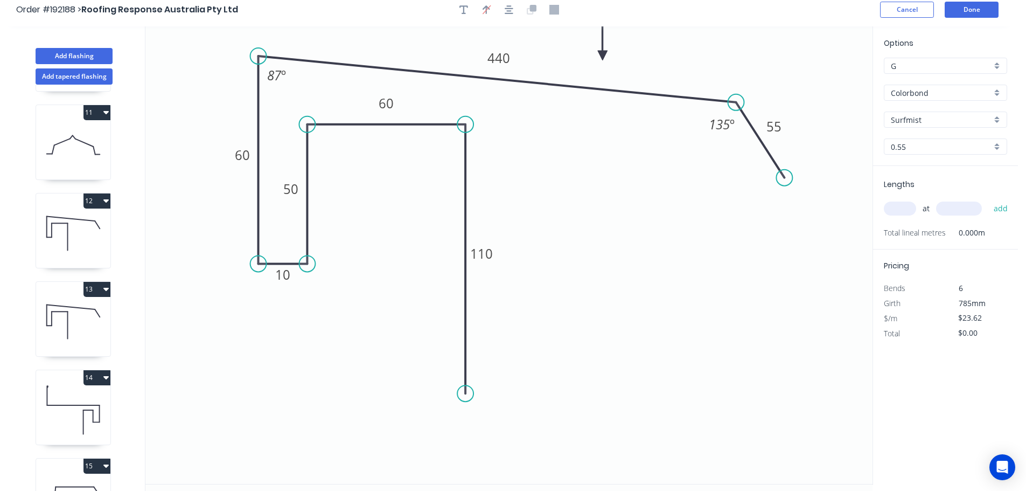
scroll to position [0, 0]
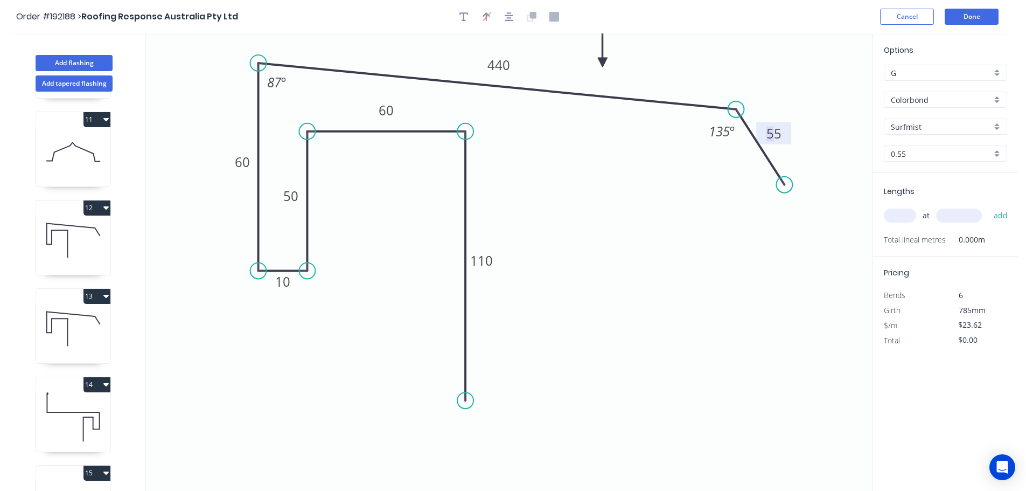
click at [775, 134] on tspan "55" at bounding box center [774, 133] width 15 height 18
click at [730, 191] on icon "0 110 60 50 10 60 440 56 135 º 87 º" at bounding box center [508, 261] width 727 height 457
click at [506, 66] on tspan "440" at bounding box center [499, 65] width 23 height 18
click at [561, 145] on icon "0 110 60 50 10 60 340 56 135 º 87 º" at bounding box center [508, 261] width 727 height 457
click at [899, 216] on input "text" at bounding box center [900, 216] width 32 height 14
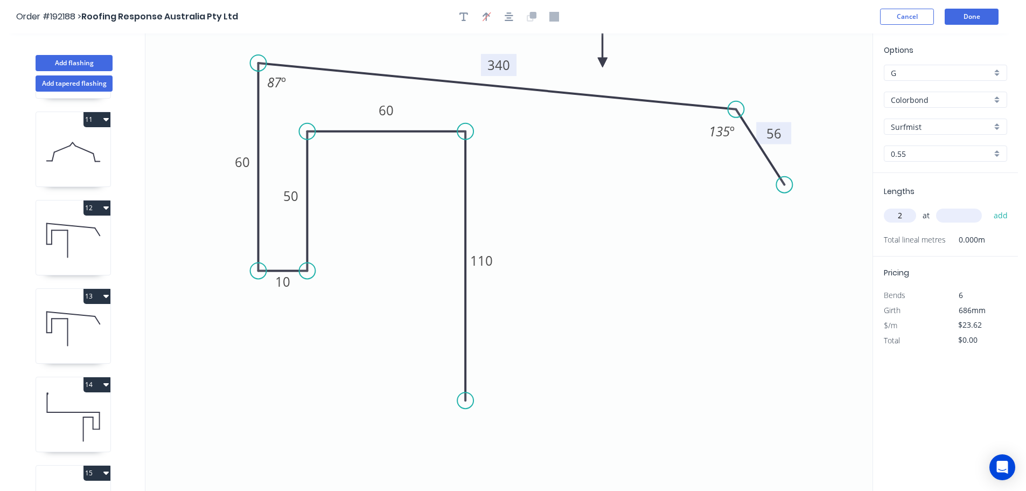
click at [973, 217] on input "text" at bounding box center [959, 216] width 46 height 14
click at [989, 206] on button "add" at bounding box center [1001, 215] width 25 height 18
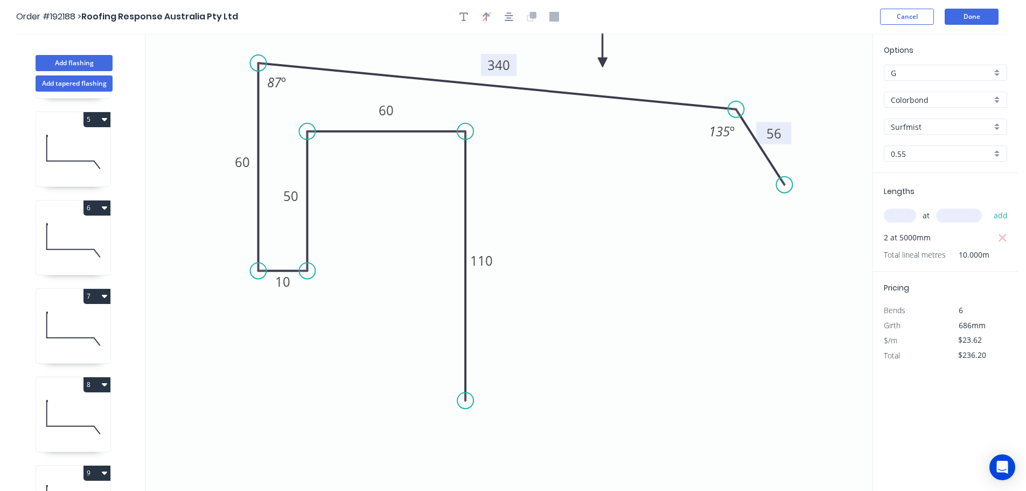
scroll to position [1372, 0]
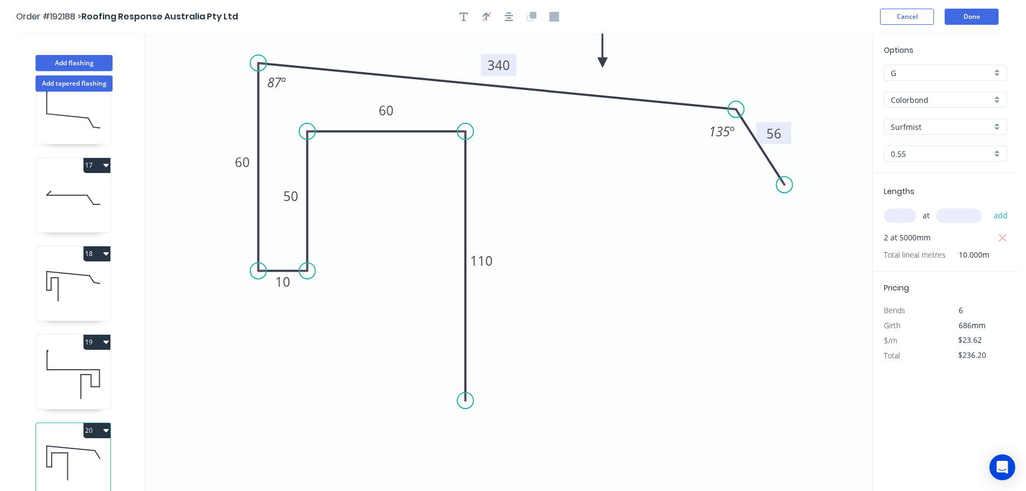
click at [99, 423] on button "20" at bounding box center [97, 430] width 27 height 15
click at [72, 449] on div "Duplicate" at bounding box center [59, 457] width 83 height 16
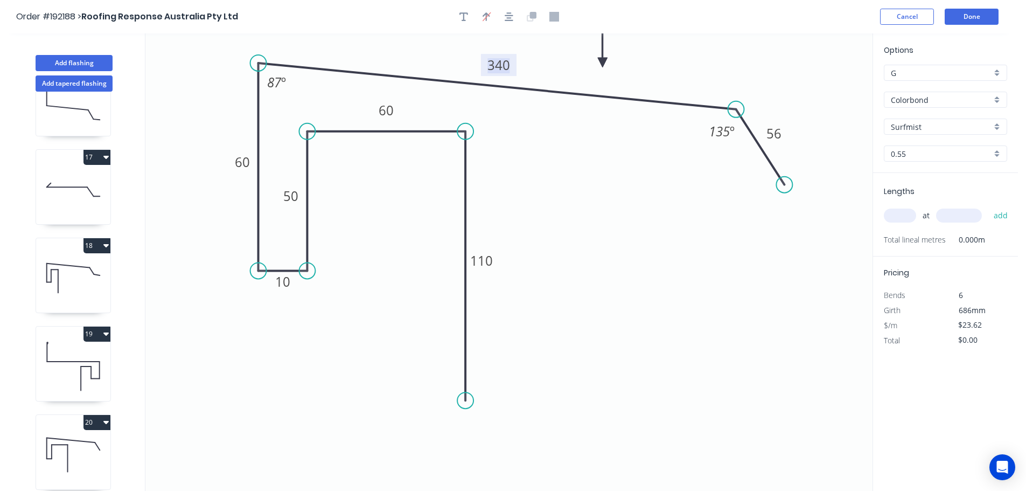
click at [506, 61] on tspan "340" at bounding box center [499, 65] width 23 height 18
click at [635, 217] on icon "0 110 60 50 10 60 460 56 135 º 87 º" at bounding box center [508, 261] width 727 height 457
click at [906, 211] on input "text" at bounding box center [900, 216] width 32 height 14
click at [980, 217] on input "text" at bounding box center [959, 216] width 46 height 14
click at [989, 206] on button "add" at bounding box center [1001, 215] width 25 height 18
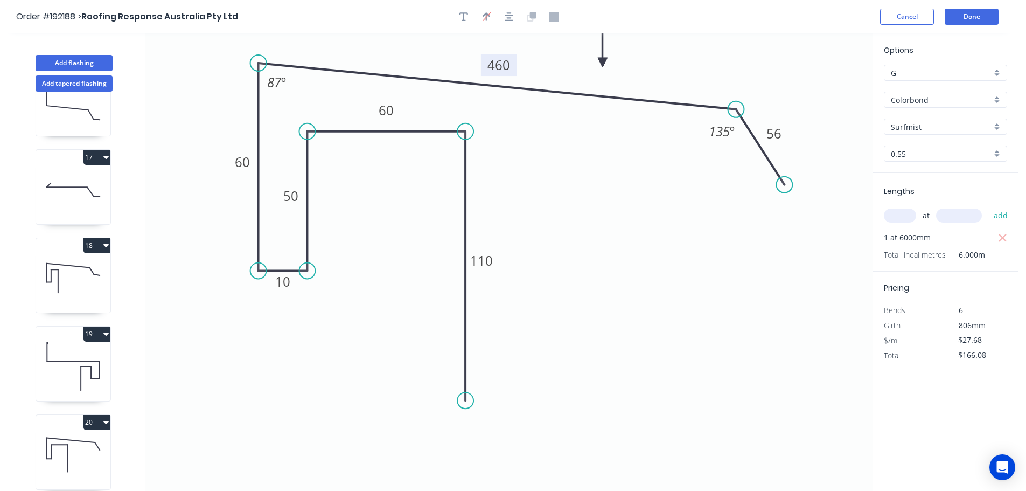
scroll to position [1461, 0]
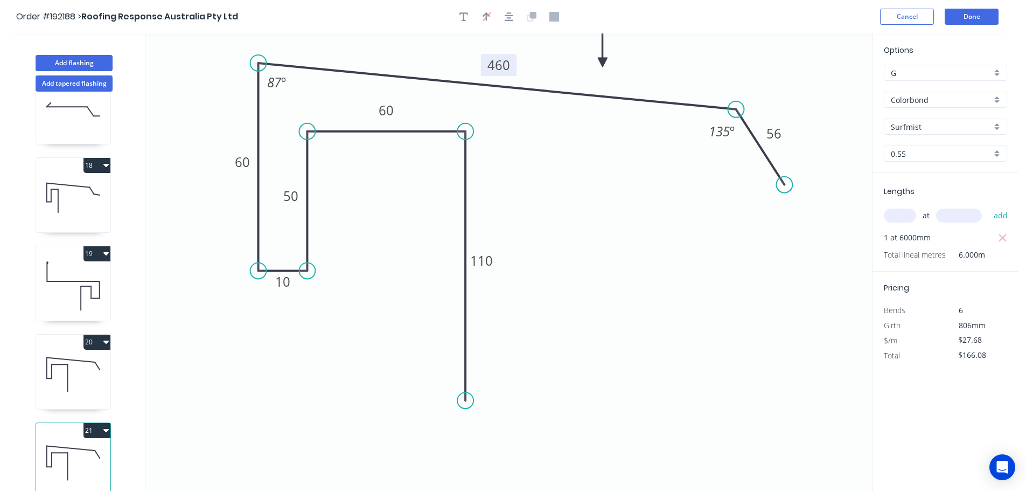
click at [99, 423] on button "21" at bounding box center [97, 430] width 27 height 15
click at [82, 446] on button "Duplicate" at bounding box center [59, 457] width 102 height 22
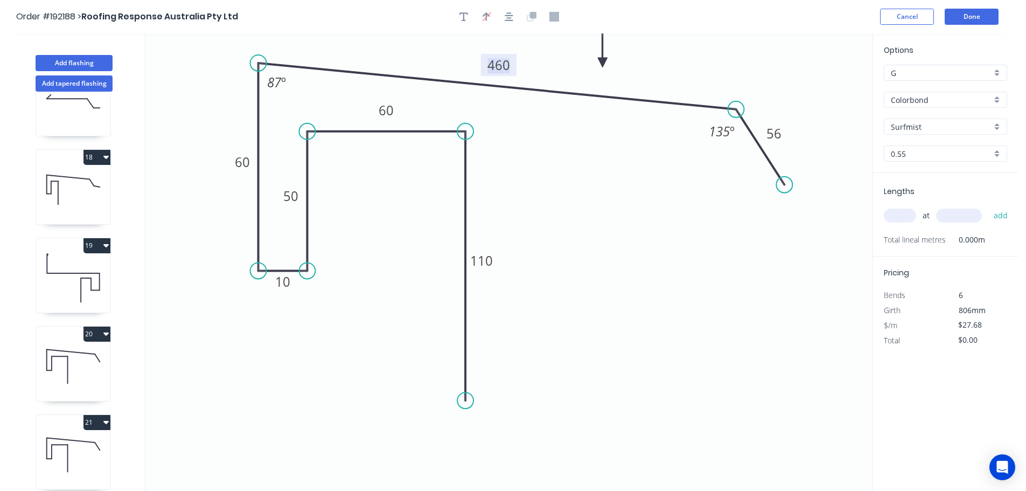
click at [506, 65] on tspan "460" at bounding box center [499, 65] width 23 height 18
click at [534, 131] on icon "0 110 60 50 10 60 440 56 135 º 87 º" at bounding box center [508, 261] width 727 height 457
click at [913, 213] on input "text" at bounding box center [900, 216] width 32 height 14
click at [953, 212] on input "text" at bounding box center [959, 216] width 46 height 14
click at [989, 206] on button "add" at bounding box center [1001, 215] width 25 height 18
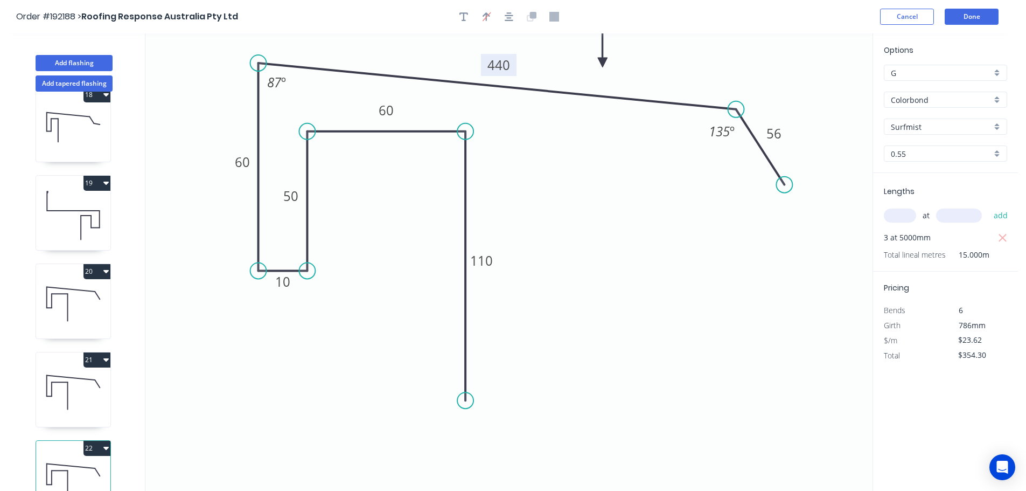
scroll to position [1549, 0]
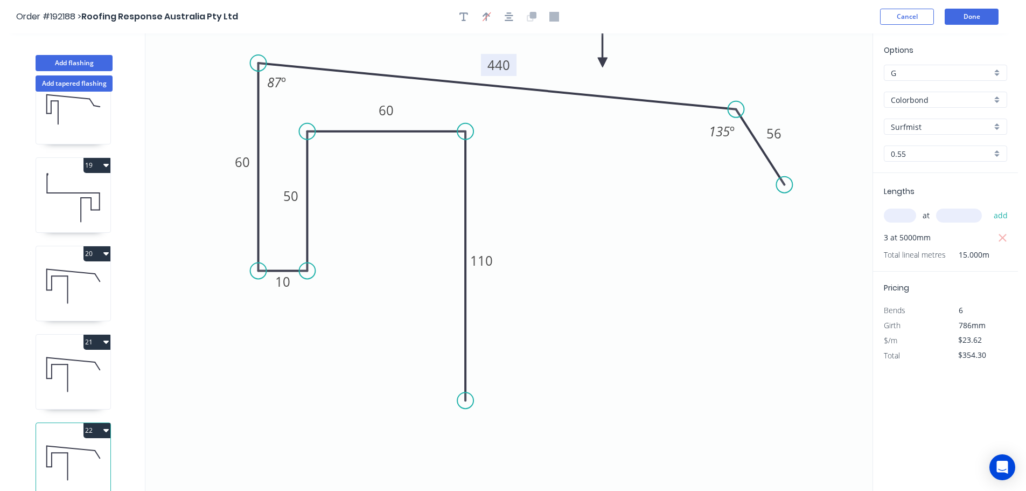
click at [94, 423] on button "22" at bounding box center [97, 430] width 27 height 15
click at [73, 449] on div "Duplicate" at bounding box center [59, 457] width 83 height 16
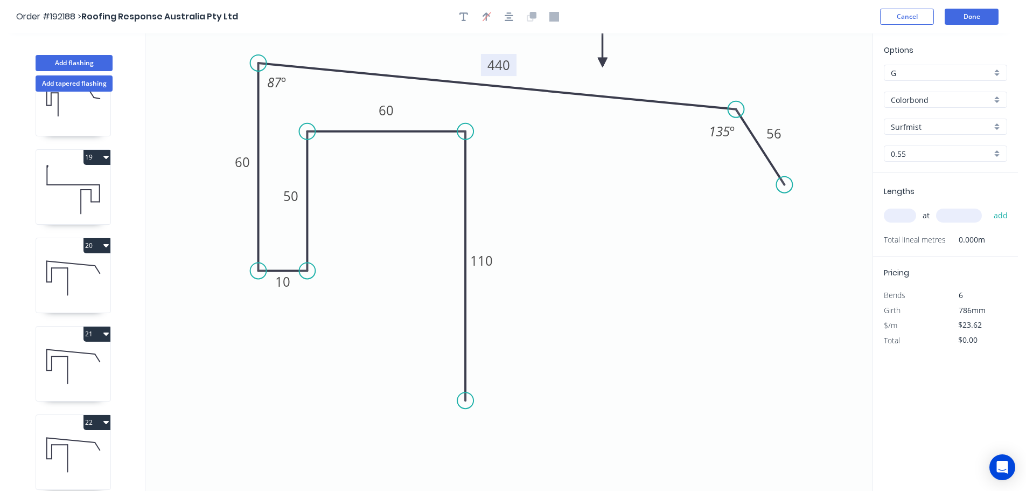
click at [501, 61] on tspan "440" at bounding box center [499, 65] width 23 height 18
click at [578, 167] on icon "0 110 60 50 10 60 340 56 135 º 87 º" at bounding box center [508, 261] width 727 height 457
click at [897, 212] on input "text" at bounding box center [900, 216] width 32 height 14
click at [954, 214] on input "text" at bounding box center [959, 216] width 46 height 14
click at [989, 206] on button "add" at bounding box center [1001, 215] width 25 height 18
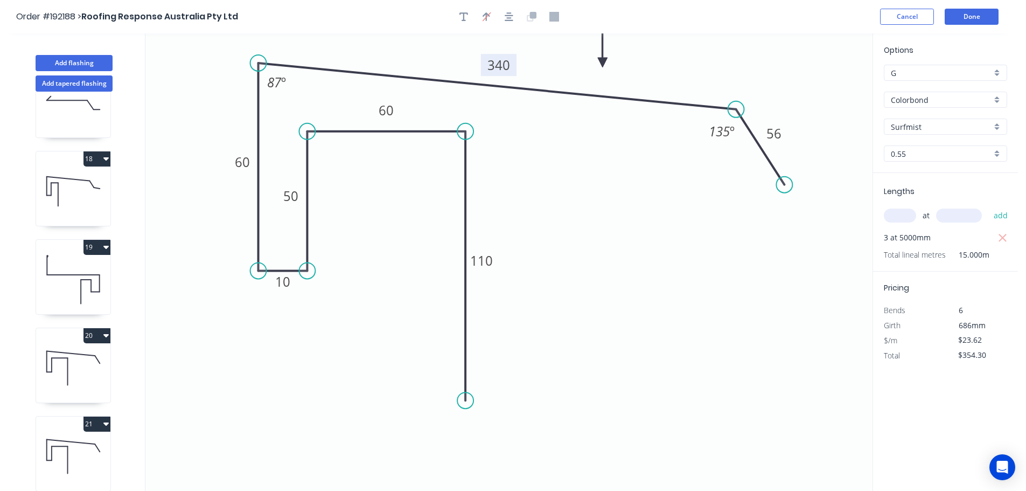
scroll to position [1637, 0]
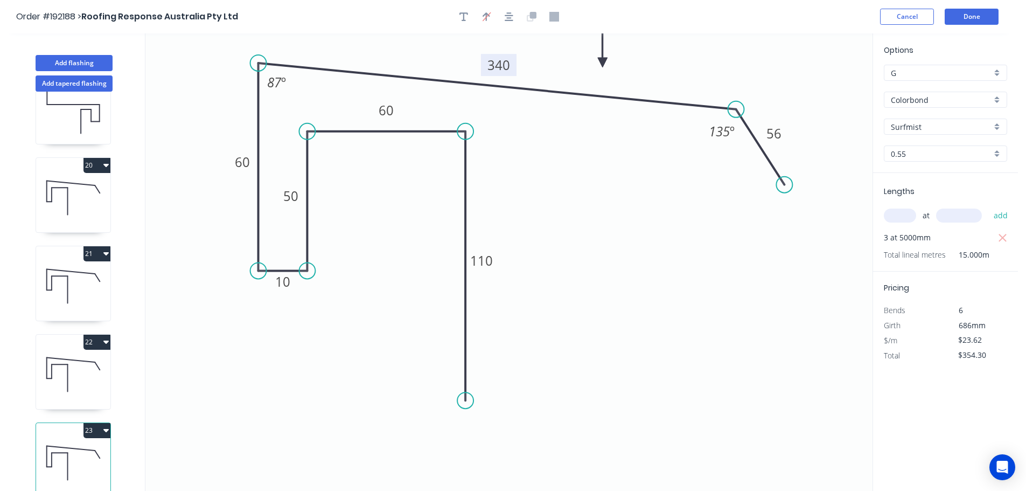
click at [82, 445] on icon at bounding box center [73, 462] width 74 height 69
click at [96, 423] on button "23" at bounding box center [97, 430] width 27 height 15
click at [86, 449] on div "Duplicate" at bounding box center [59, 457] width 83 height 16
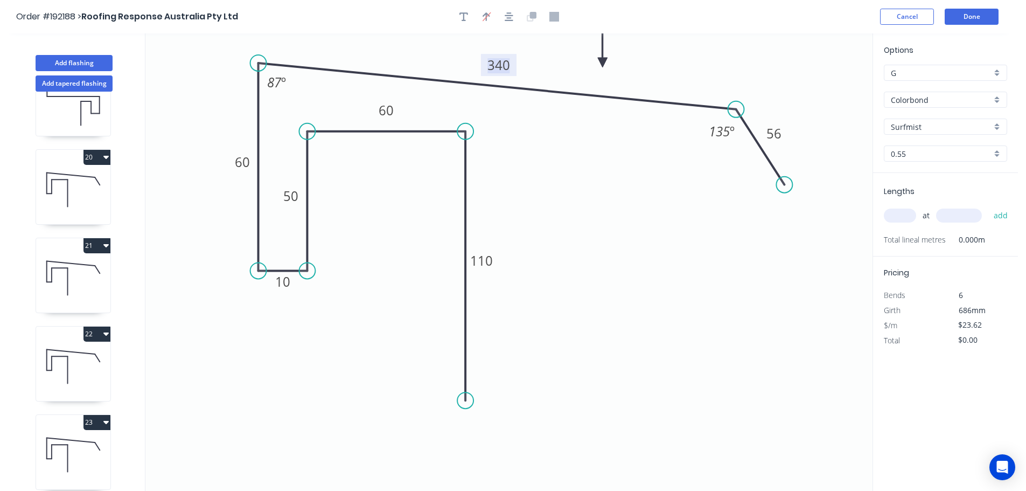
click at [506, 65] on tspan "340" at bounding box center [499, 65] width 23 height 18
click at [537, 127] on icon "0 110 60 50 10 60 250 56 135 º 87 º" at bounding box center [508, 261] width 727 height 457
drag, startPoint x: 786, startPoint y: 185, endPoint x: 790, endPoint y: 193, distance: 9.9
click at [790, 193] on circle at bounding box center [790, 193] width 16 height 16
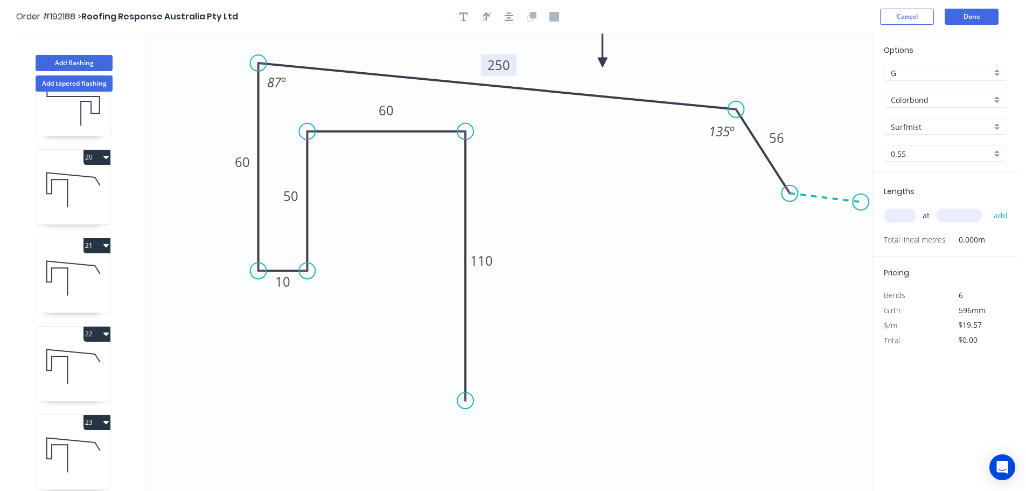
click at [862, 202] on icon "0 110 60 50 10 60 250 56 135 º 87 º" at bounding box center [508, 261] width 727 height 457
click at [862, 202] on circle at bounding box center [861, 202] width 16 height 16
click at [780, 138] on tspan "56" at bounding box center [776, 138] width 15 height 18
click at [800, 136] on icon "0 110 60 50 10 60 250 55 ? 135 º 87 º ? º" at bounding box center [508, 261] width 727 height 457
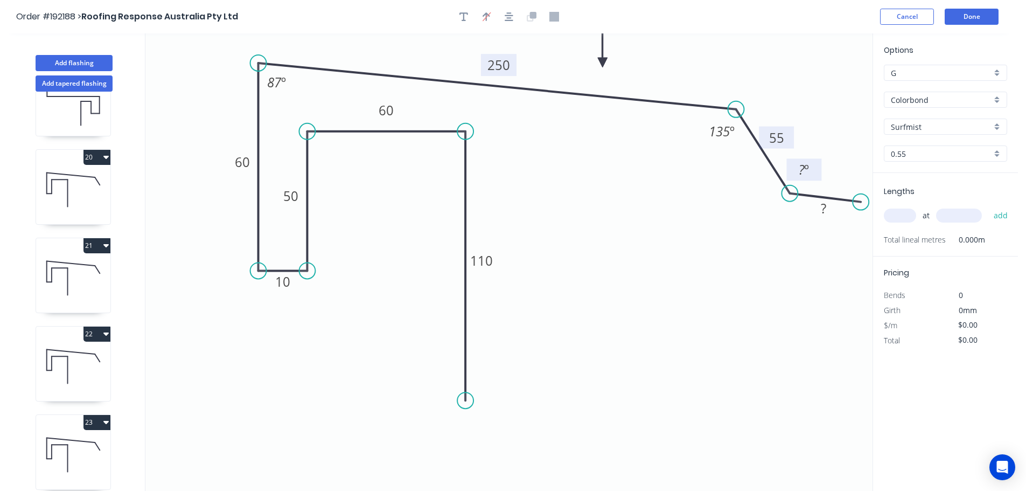
click at [805, 168] on tspan "º" at bounding box center [806, 170] width 5 height 18
click at [828, 207] on rect at bounding box center [824, 209] width 22 height 15
click at [816, 274] on icon "0 110 60 50 10 60 250 55 10 135 º 87 º 135 º" at bounding box center [508, 261] width 727 height 457
drag, startPoint x: 789, startPoint y: 138, endPoint x: 789, endPoint y: 119, distance: 19.4
click at [789, 119] on rect at bounding box center [776, 119] width 35 height 22
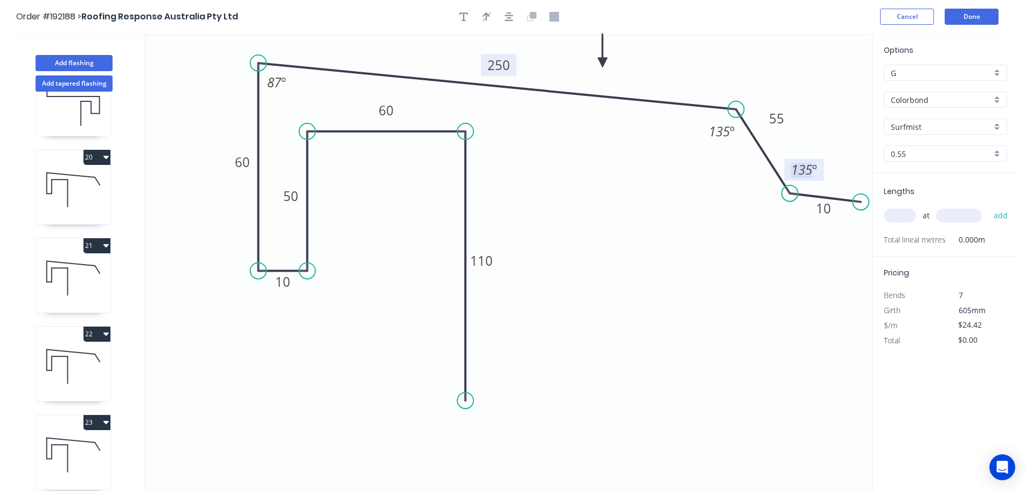
drag, startPoint x: 817, startPoint y: 169, endPoint x: 832, endPoint y: 175, distance: 16.2
click at [832, 175] on icon "0 110 60 50 10 60 250 55 10 135 º 87 º 135 º" at bounding box center [508, 261] width 727 height 457
drag, startPoint x: 820, startPoint y: 170, endPoint x: 845, endPoint y: 175, distance: 26.3
click at [845, 175] on rect at bounding box center [830, 174] width 40 height 22
click at [905, 217] on input "text" at bounding box center [900, 216] width 32 height 14
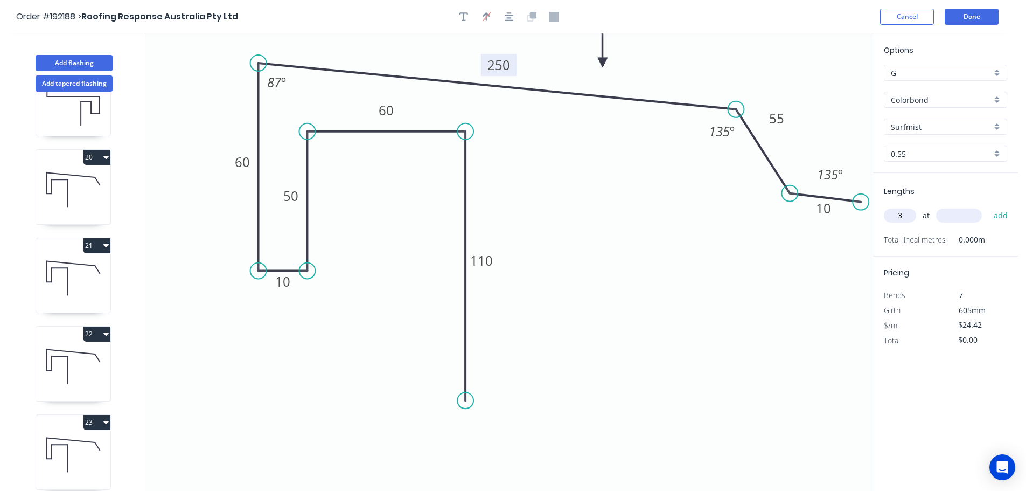
click at [971, 210] on input "text" at bounding box center [959, 216] width 46 height 14
click at [989, 206] on button "add" at bounding box center [1001, 215] width 25 height 18
click at [971, 210] on input "text" at bounding box center [959, 216] width 46 height 14
click at [989, 206] on button "add" at bounding box center [1001, 215] width 25 height 18
click at [984, 16] on button "Done" at bounding box center [972, 17] width 54 height 16
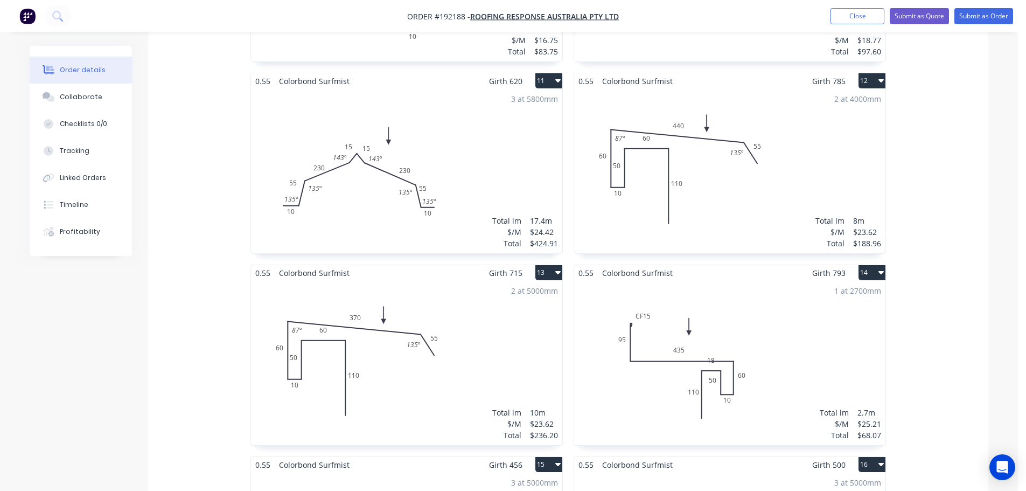
scroll to position [1383, 0]
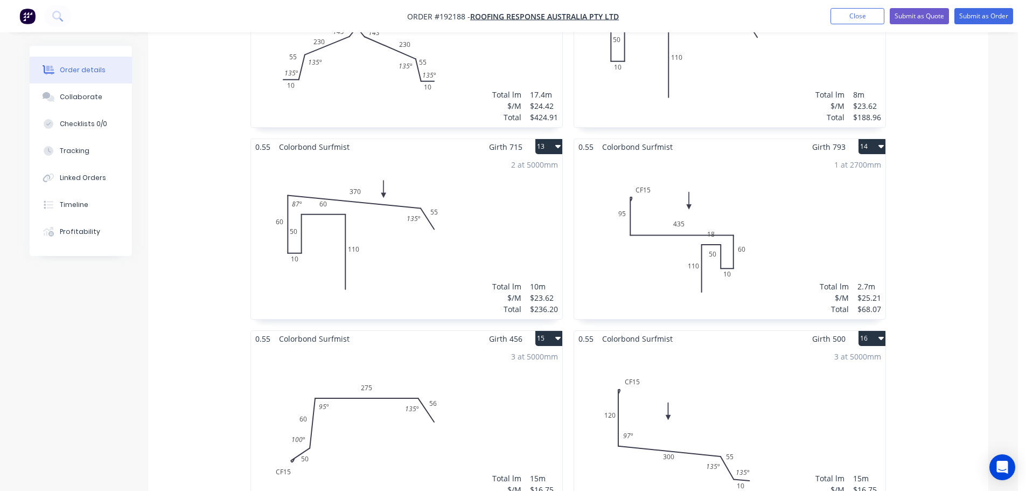
click at [774, 204] on div "1 at 2700mm Total lm $/M Total 2.7m $25.21 $68.07" at bounding box center [729, 237] width 311 height 164
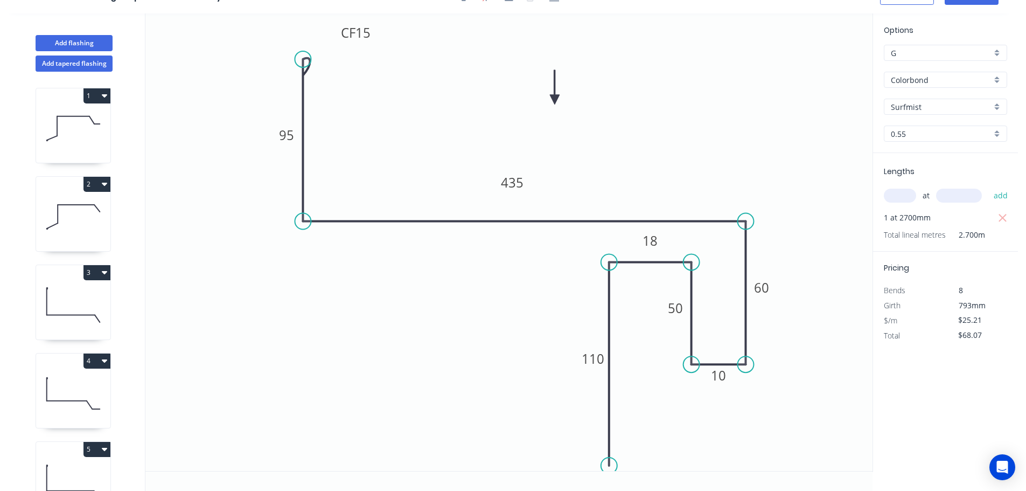
scroll to position [20, 0]
drag, startPoint x: 664, startPoint y: 244, endPoint x: 648, endPoint y: 292, distance: 50.4
click at [648, 292] on rect at bounding box center [634, 288] width 35 height 22
drag, startPoint x: 664, startPoint y: 315, endPoint x: 655, endPoint y: 328, distance: 15.4
click at [655, 328] on rect at bounding box center [666, 320] width 35 height 22
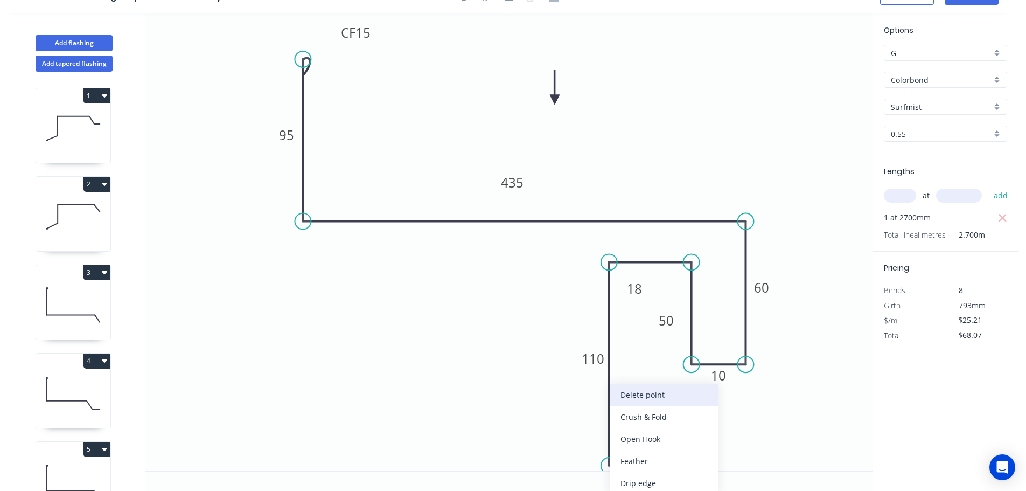
click at [656, 398] on div "Delete point" at bounding box center [664, 395] width 108 height 22
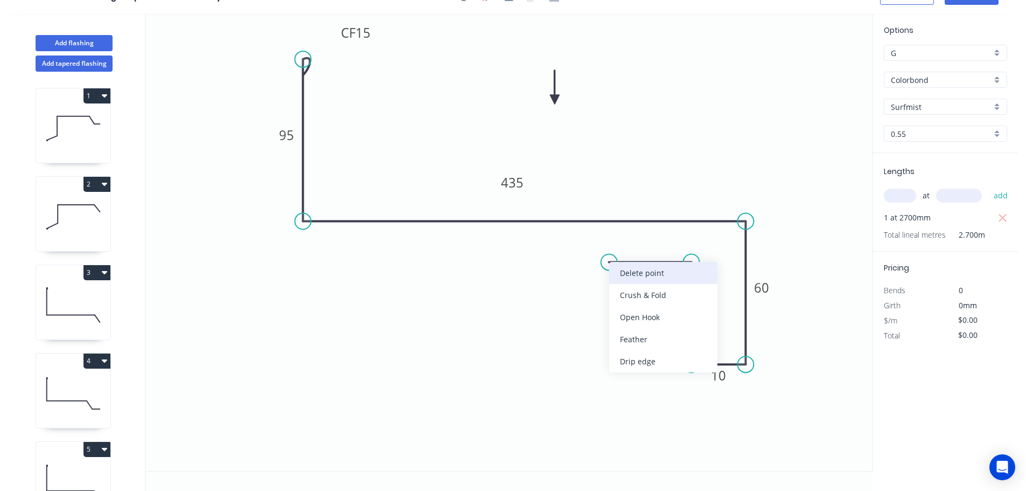
click at [637, 274] on div "Delete point" at bounding box center [663, 273] width 108 height 22
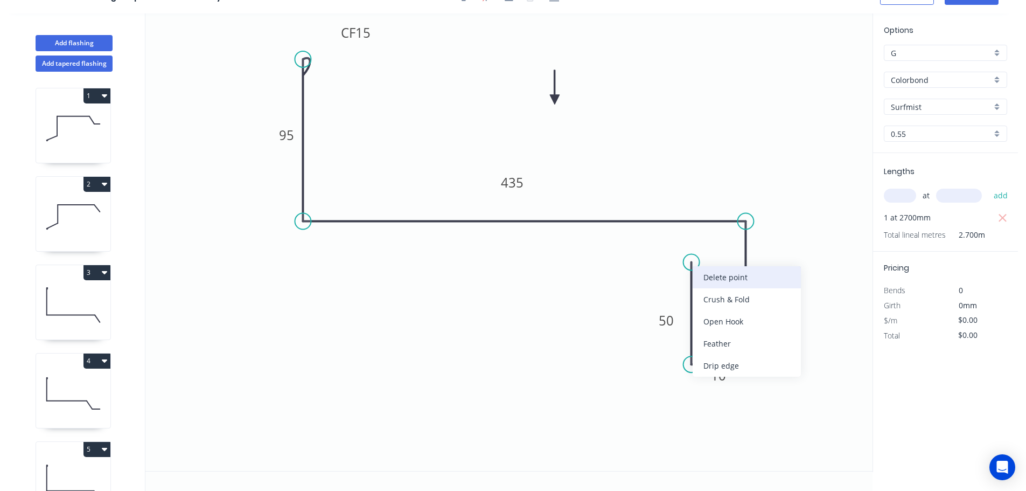
click at [712, 279] on div "Delete point" at bounding box center [747, 277] width 108 height 22
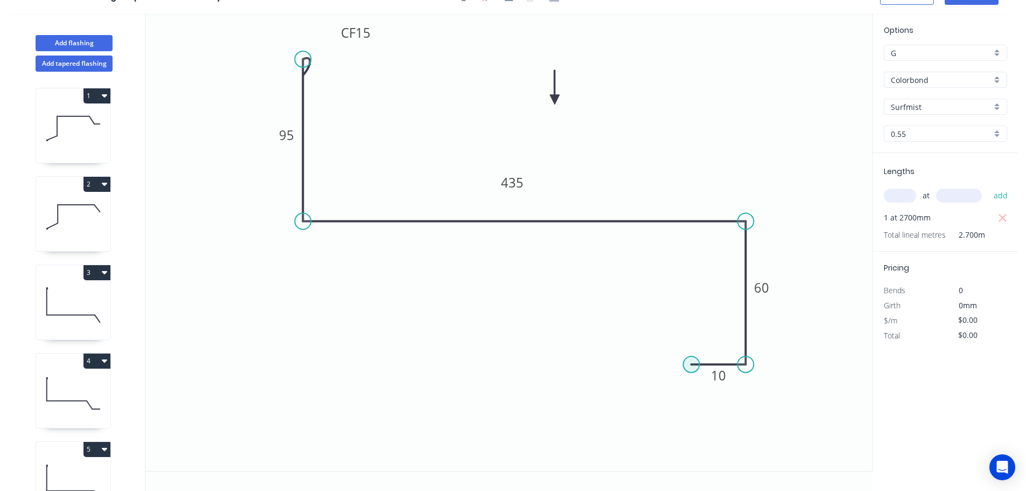
click at [692, 363] on circle at bounding box center [692, 364] width 16 height 16
click at [689, 270] on icon "0 CF 15 95 435 60 10" at bounding box center [508, 241] width 727 height 457
click at [595, 269] on icon "0 CF 15 95 435 60 10 ?" at bounding box center [508, 241] width 727 height 457
click at [595, 272] on circle at bounding box center [595, 270] width 16 height 16
click at [601, 459] on icon "0 CF 15 95 435 60 10 ? ?" at bounding box center [508, 241] width 727 height 457
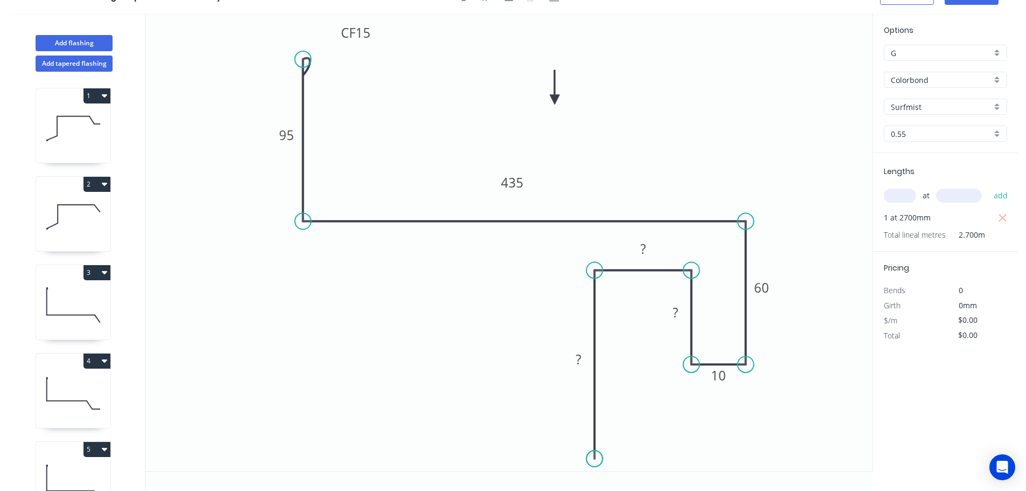
click at [601, 459] on circle at bounding box center [595, 458] width 16 height 16
click at [581, 360] on rect at bounding box center [579, 359] width 22 height 15
click at [644, 246] on tspan "?" at bounding box center [643, 249] width 5 height 18
drag, startPoint x: 651, startPoint y: 301, endPoint x: 660, endPoint y: 269, distance: 32.9
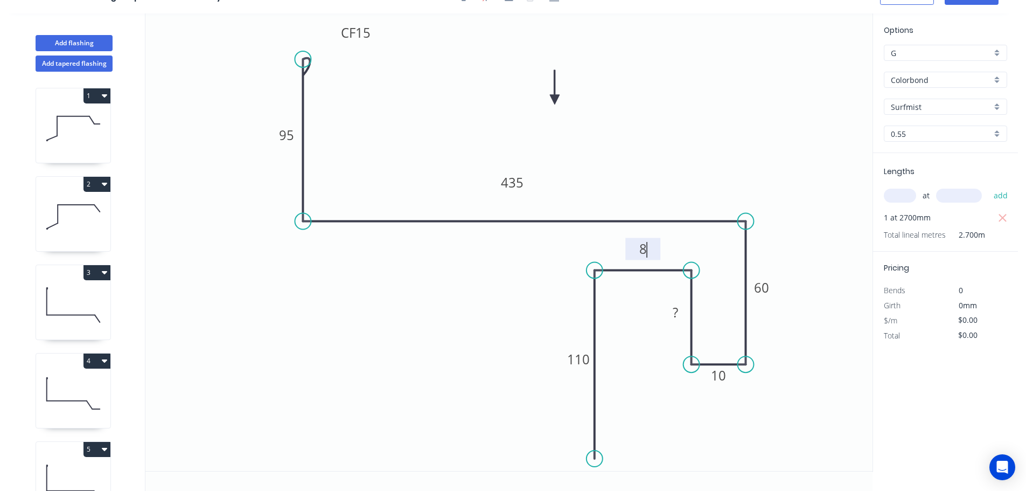
click at [653, 300] on icon "0 CF 15 95 435 60 10 ? 8 110" at bounding box center [508, 241] width 727 height 457
click at [644, 248] on tspan "8" at bounding box center [644, 249] width 8 height 18
click at [679, 311] on rect at bounding box center [676, 313] width 22 height 15
click at [607, 356] on icon "0 CF 15 95 435 60 10 50 18 110" at bounding box center [508, 241] width 727 height 457
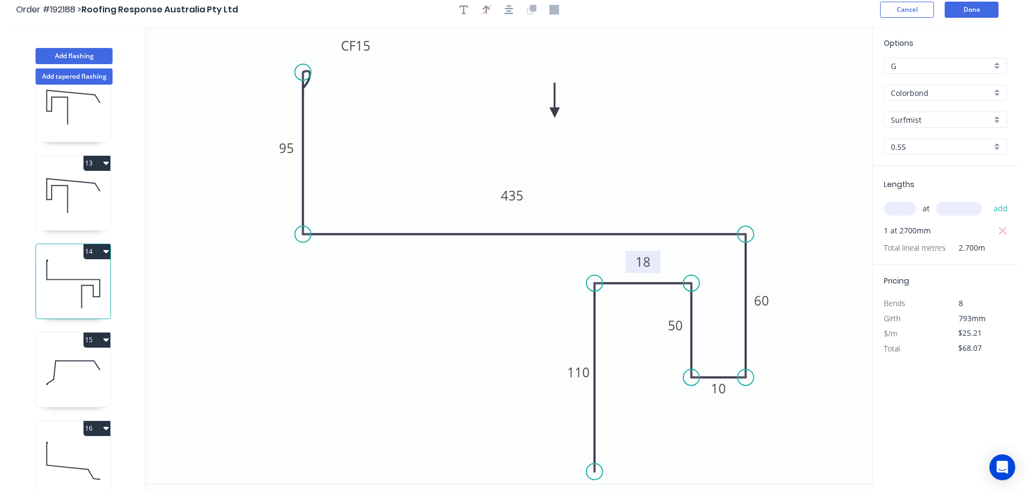
scroll to position [0, 0]
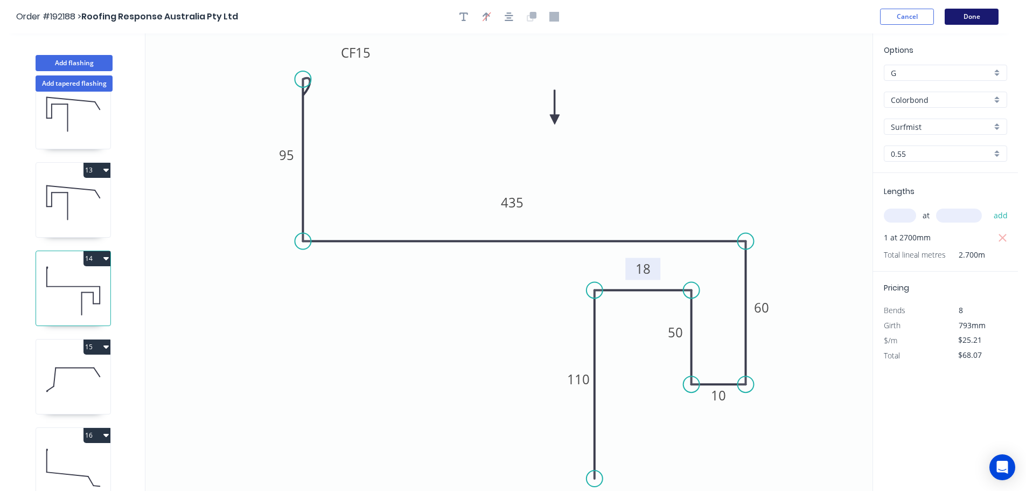
click at [970, 15] on button "Done" at bounding box center [972, 17] width 54 height 16
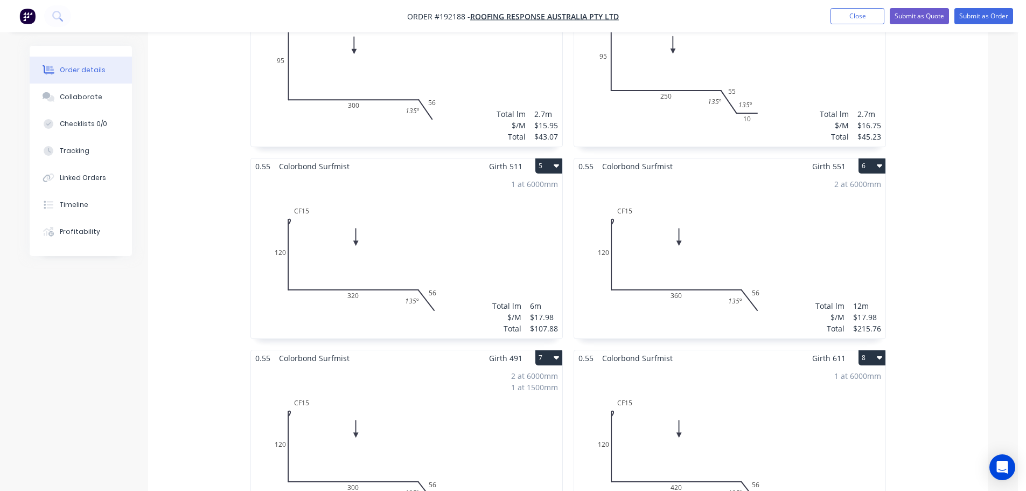
scroll to position [1257, 0]
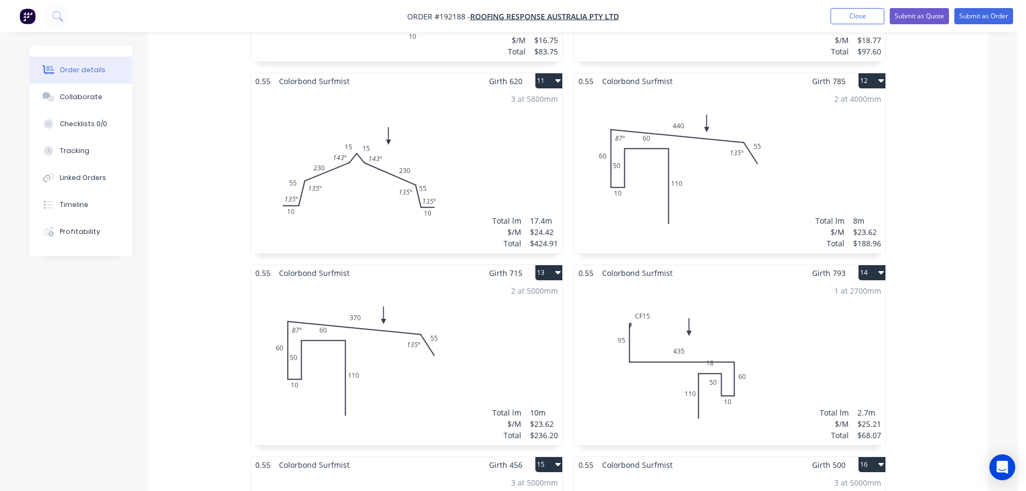
click at [790, 321] on div "1 at 2700mm Total lm $/M Total 2.7m $25.21 $68.07" at bounding box center [729, 363] width 311 height 164
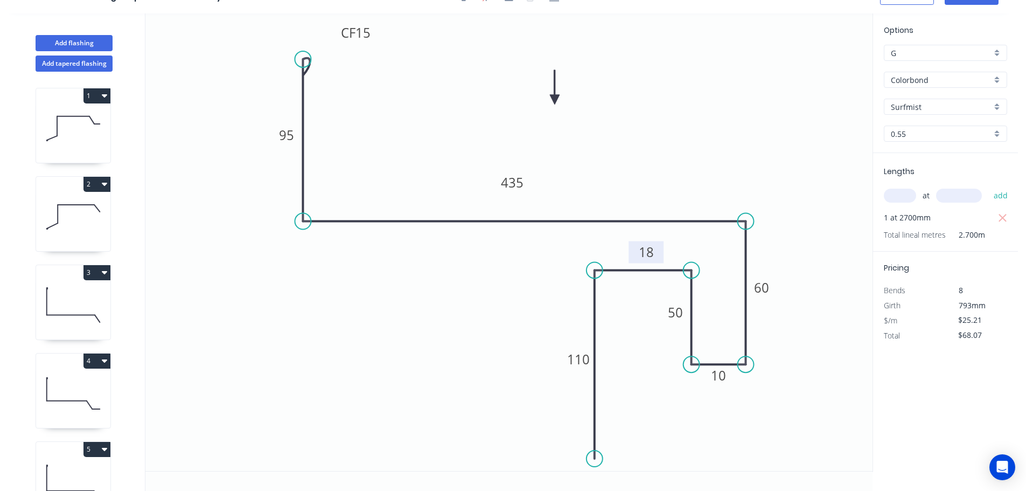
click at [657, 250] on rect at bounding box center [646, 252] width 35 height 22
drag, startPoint x: 662, startPoint y: 316, endPoint x: 657, endPoint y: 355, distance: 39.2
click at [657, 355] on rect at bounding box center [670, 351] width 35 height 22
drag, startPoint x: 660, startPoint y: 252, endPoint x: 655, endPoint y: 298, distance: 46.5
click at [655, 298] on rect at bounding box center [642, 295] width 35 height 22
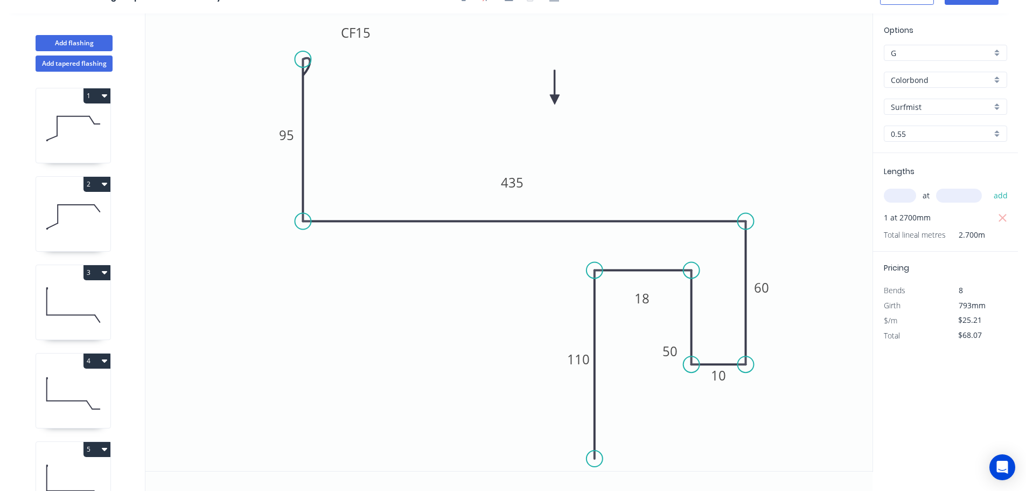
scroll to position [0, 0]
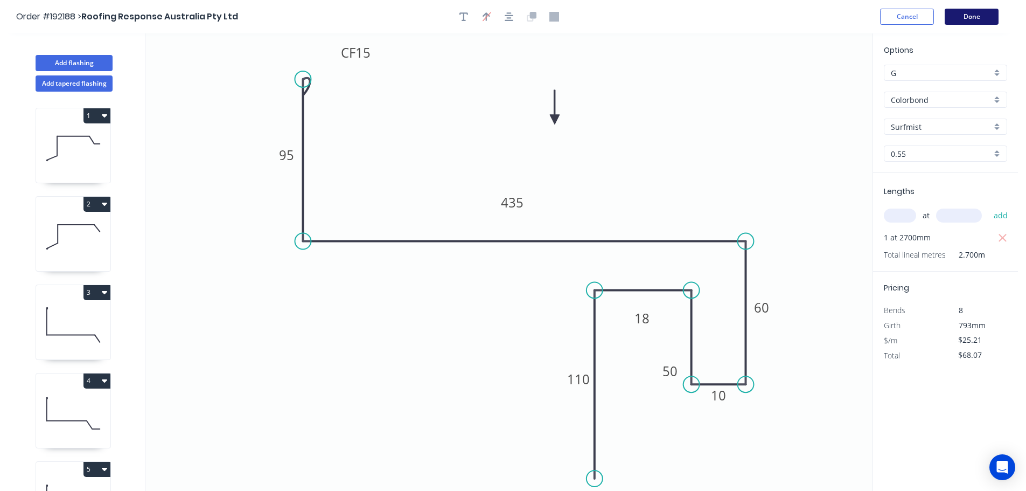
click at [962, 15] on button "Done" at bounding box center [972, 17] width 54 height 16
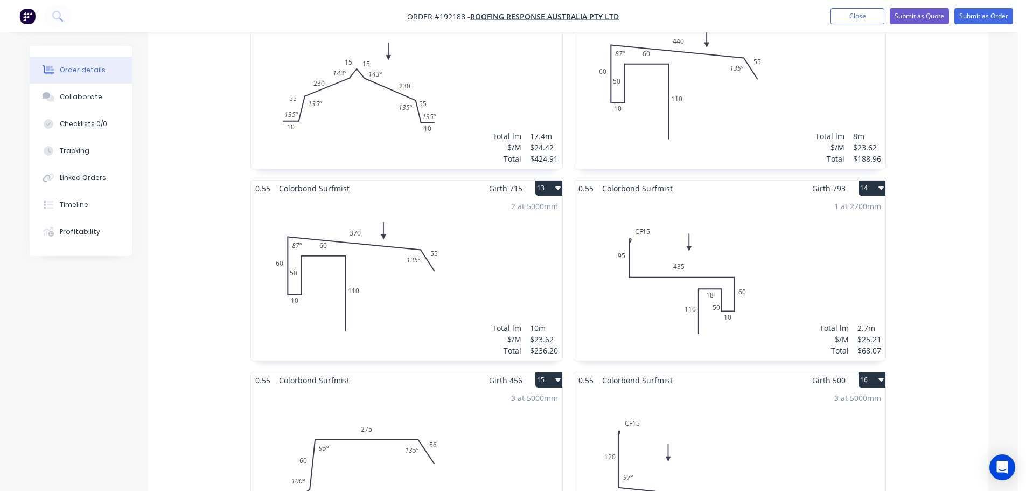
scroll to position [1383, 0]
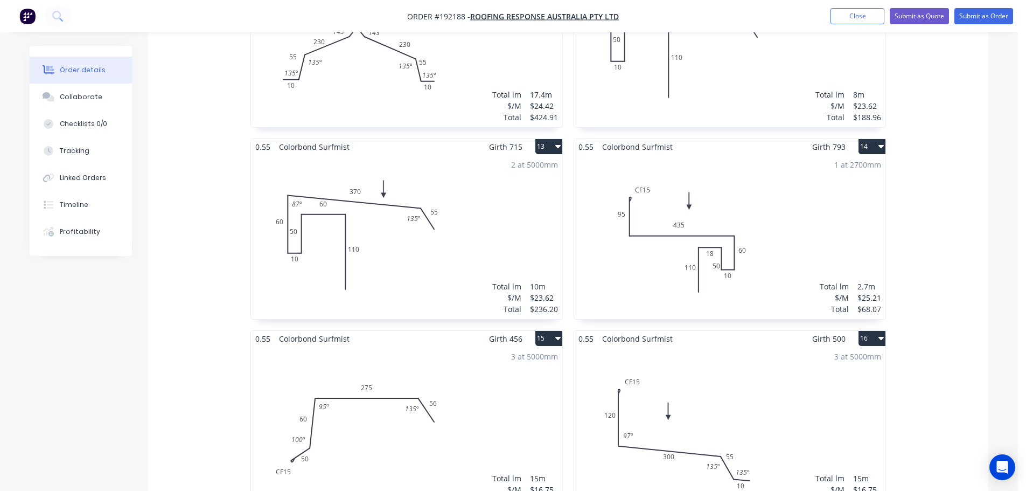
click at [811, 207] on div "1 at 2700mm Total lm $/M Total 2.7m $25.21 $68.07" at bounding box center [729, 237] width 311 height 164
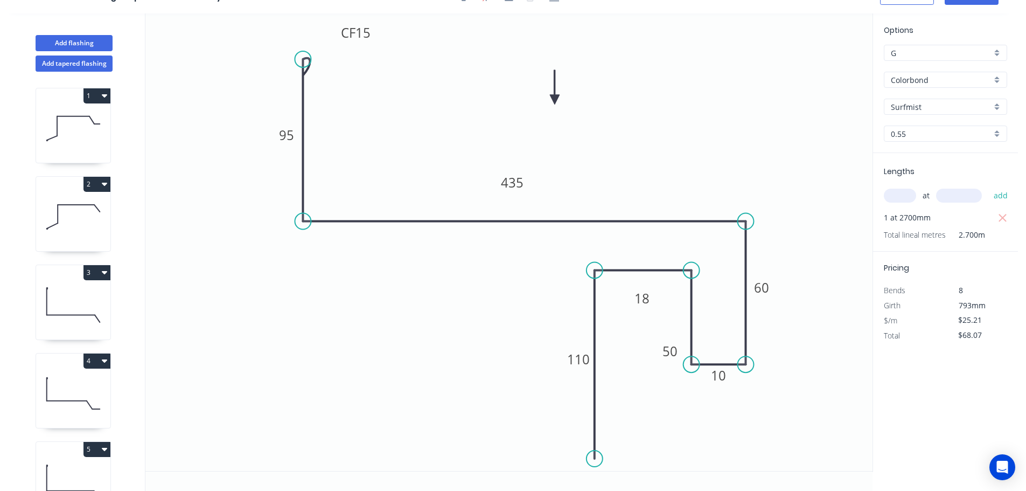
scroll to position [20, 0]
click at [82, 459] on icon at bounding box center [73, 481] width 74 height 69
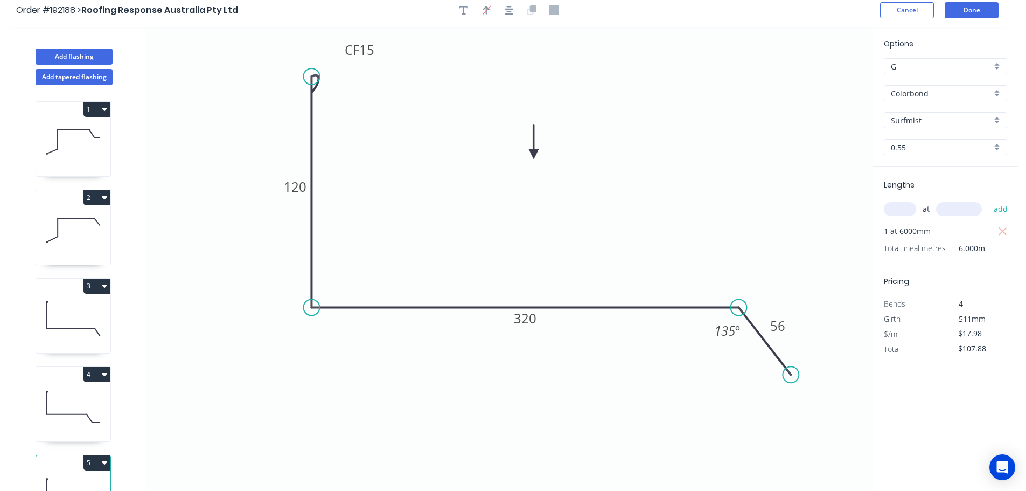
scroll to position [0, 0]
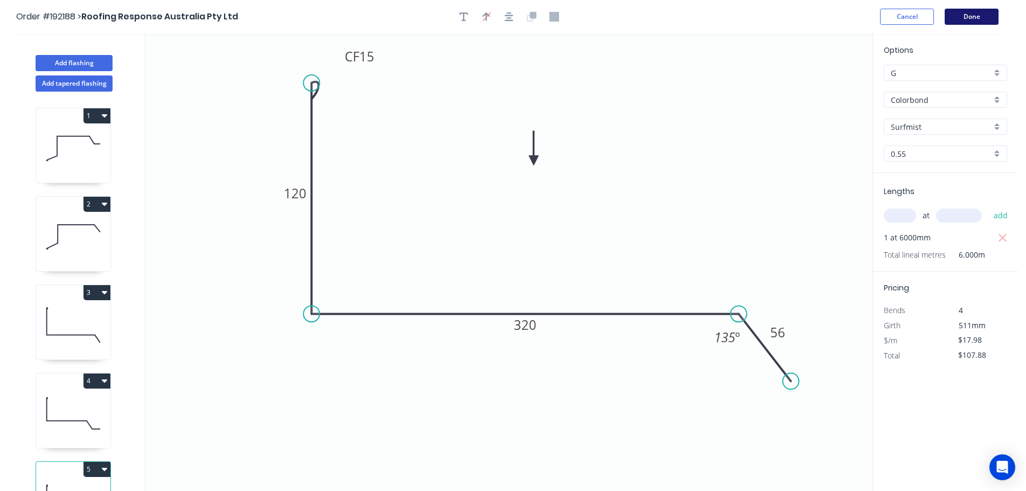
click at [985, 16] on button "Done" at bounding box center [972, 17] width 54 height 16
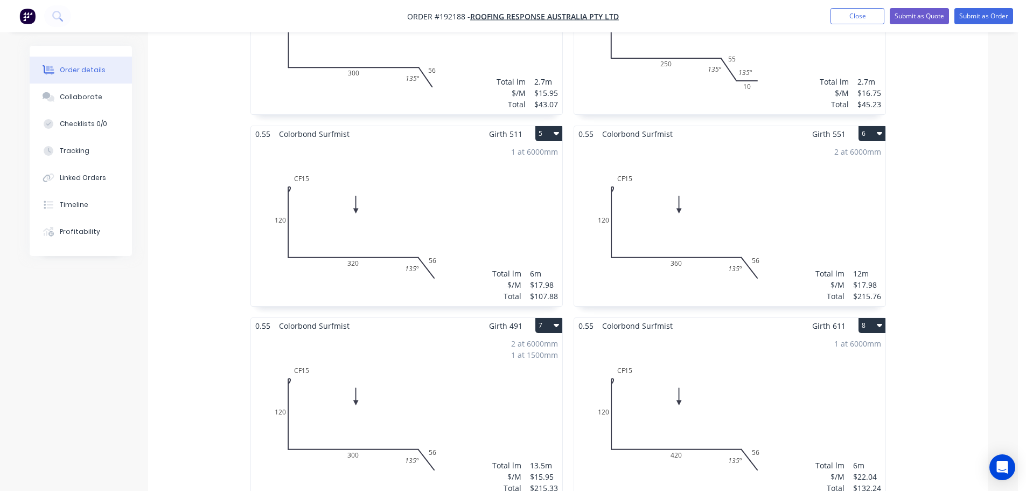
scroll to position [654, 0]
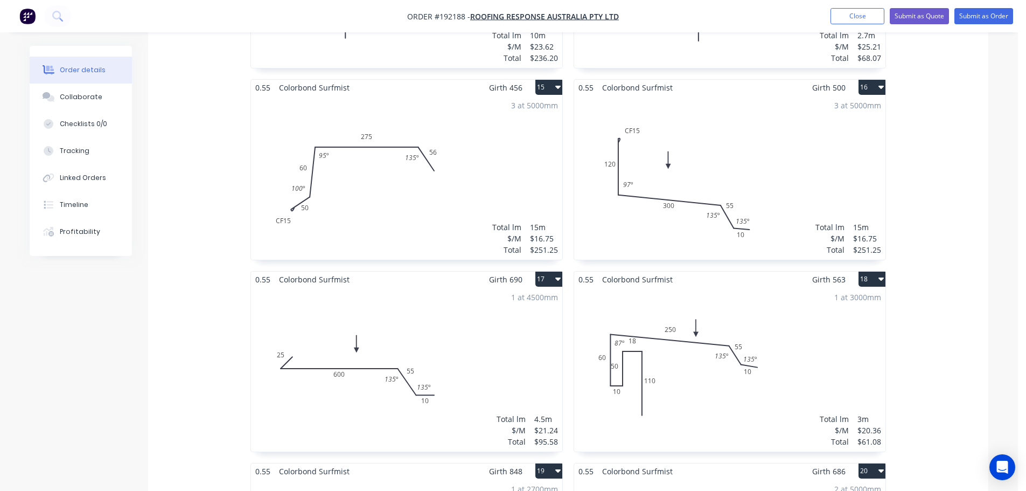
scroll to position [1760, 0]
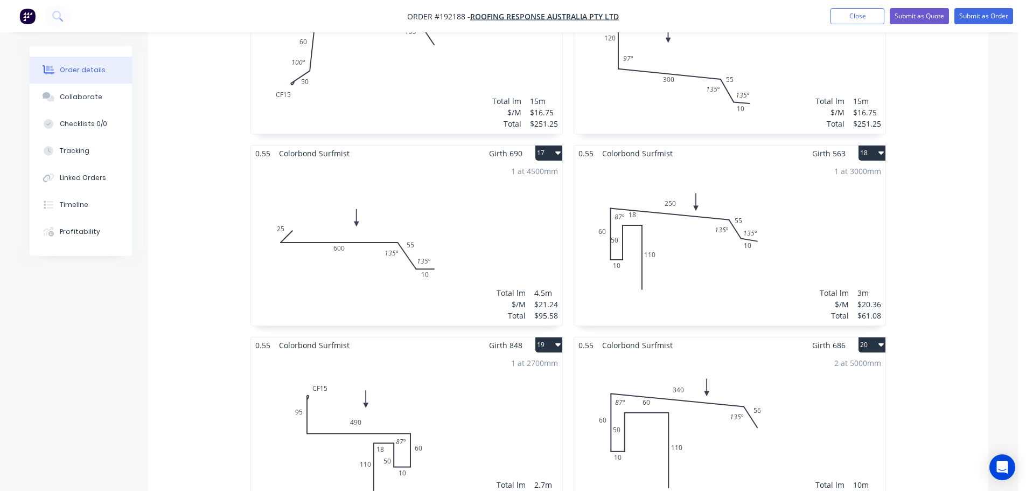
click at [734, 269] on div "1 at 3000mm Total lm $/M Total 3m $20.36 $61.08" at bounding box center [729, 243] width 311 height 164
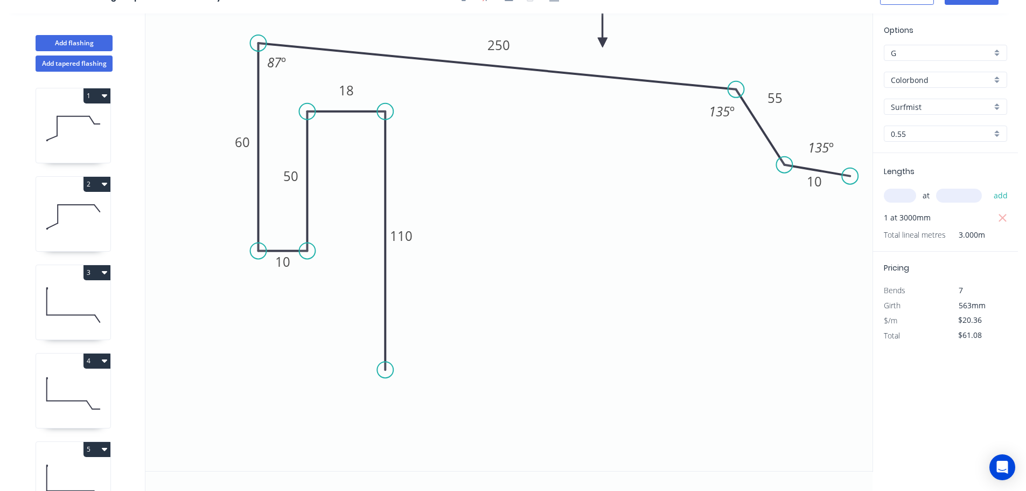
scroll to position [20, 0]
drag, startPoint x: 308, startPoint y: 182, endPoint x: 353, endPoint y: 187, distance: 45.6
click at [353, 187] on rect at bounding box center [336, 181] width 35 height 22
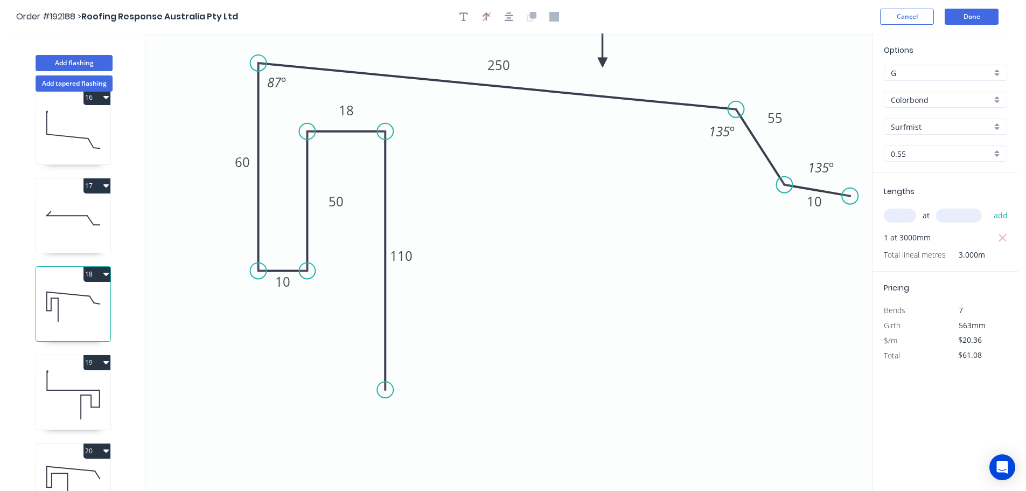
scroll to position [1350, 0]
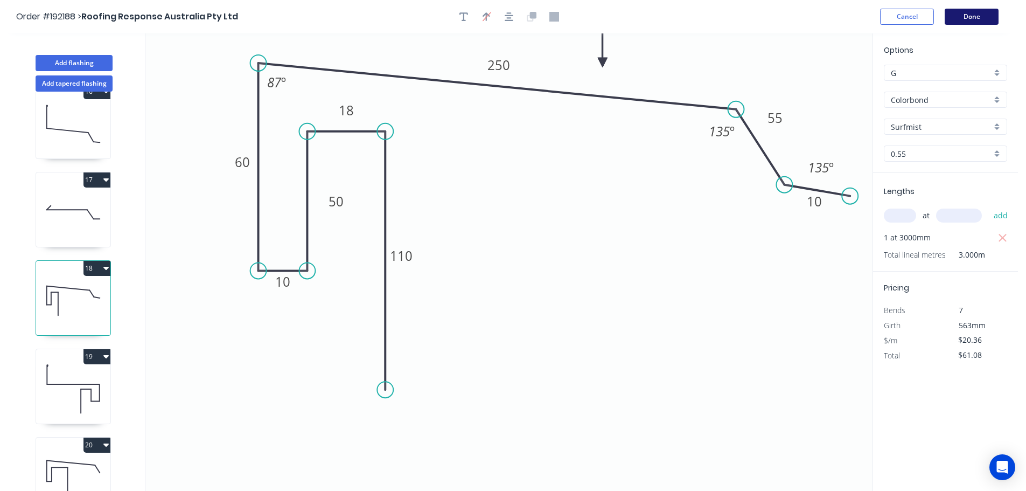
click at [969, 16] on button "Done" at bounding box center [972, 17] width 54 height 16
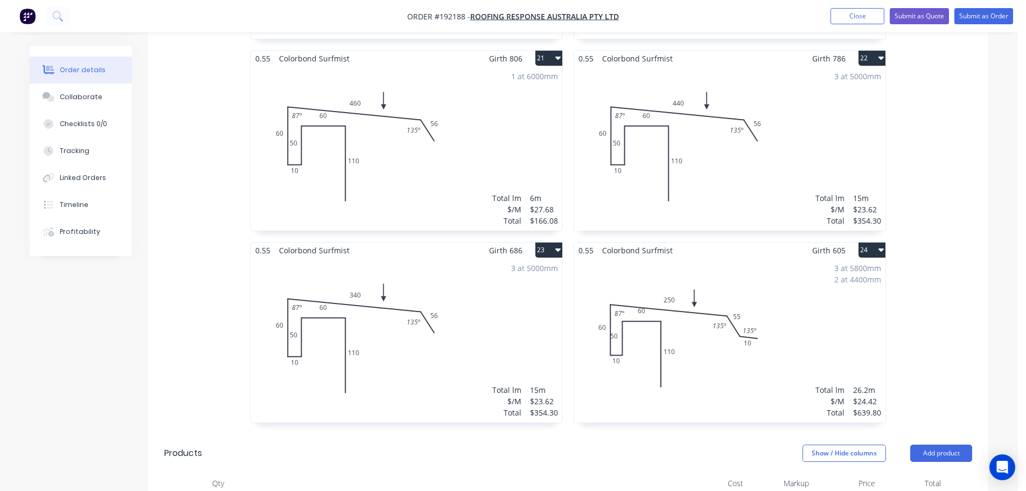
scroll to position [2263, 0]
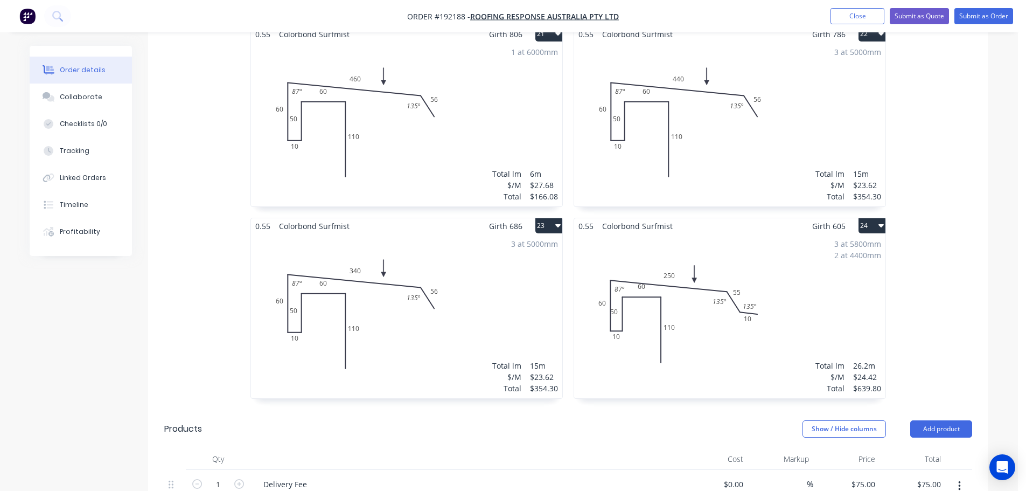
click at [728, 335] on div "3 at 5800mm 2 at 4400mm Total lm $/M Total 26.2m $24.42 $639.80" at bounding box center [729, 316] width 311 height 164
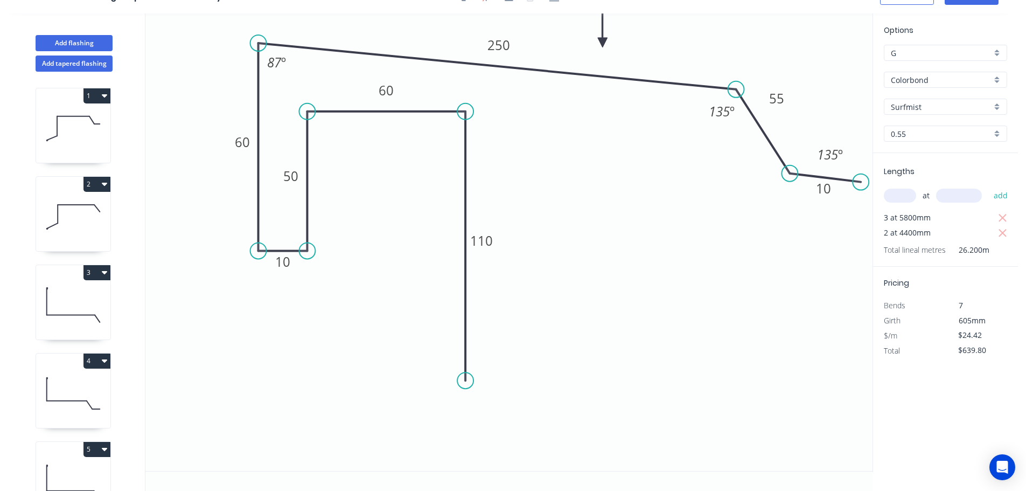
scroll to position [20, 0]
drag, startPoint x: 400, startPoint y: 93, endPoint x: 415, endPoint y: 144, distance: 53.7
click at [415, 144] on rect at bounding box center [401, 142] width 35 height 22
drag, startPoint x: 306, startPoint y: 179, endPoint x: 367, endPoint y: 216, distance: 71.2
click at [355, 214] on rect at bounding box center [340, 210] width 35 height 22
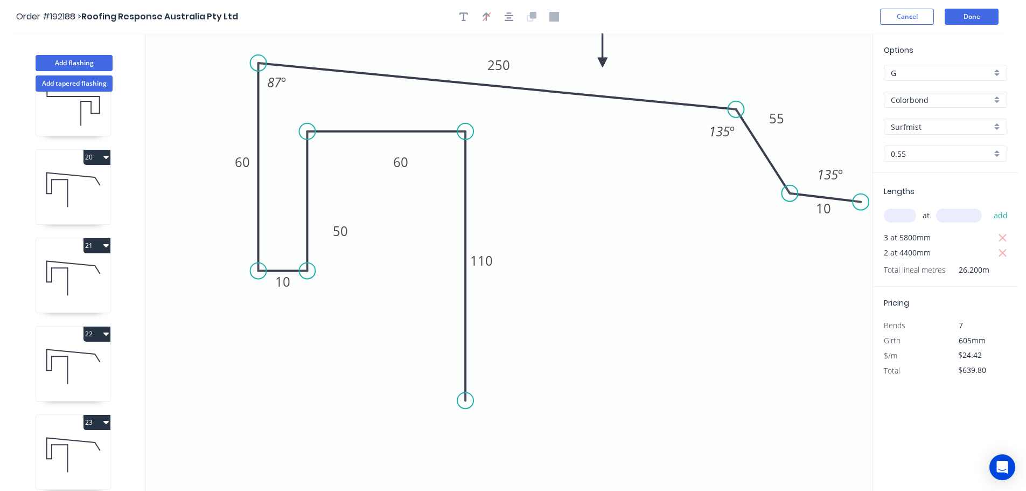
scroll to position [1726, 0]
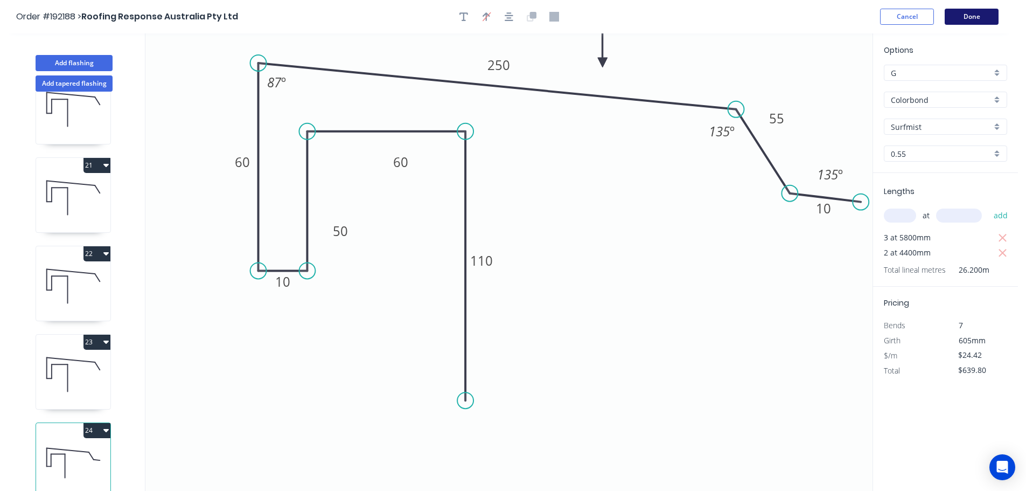
click at [975, 19] on button "Done" at bounding box center [972, 17] width 54 height 16
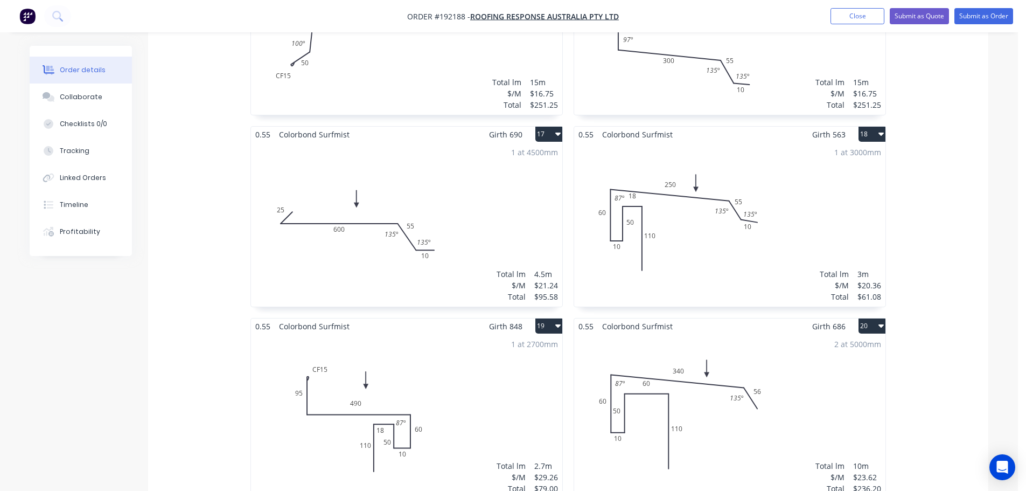
scroll to position [2263, 0]
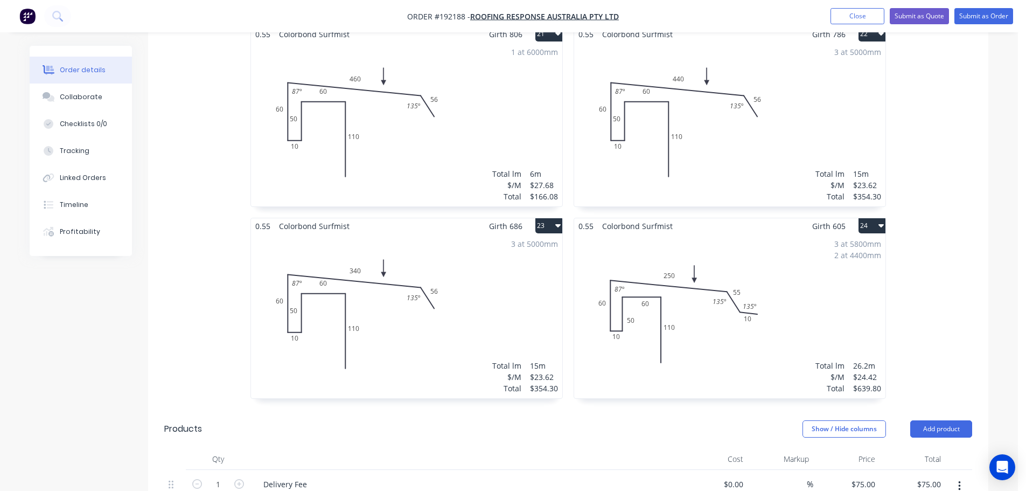
click at [408, 323] on div "3 at 5000mm Total lm $/M Total 15m $23.62 $354.30" at bounding box center [406, 316] width 311 height 164
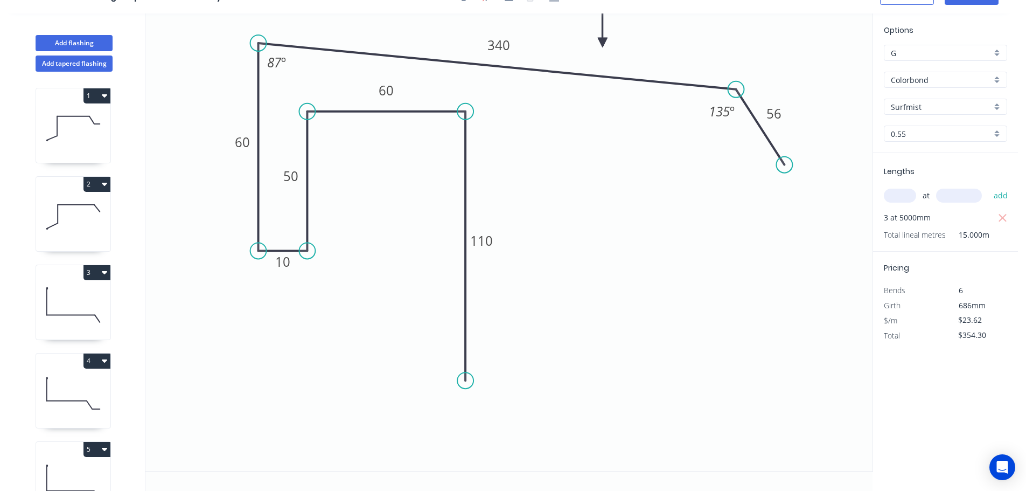
scroll to position [20, 0]
drag, startPoint x: 304, startPoint y: 177, endPoint x: 363, endPoint y: 191, distance: 60.0
click at [363, 191] on rect at bounding box center [349, 190] width 35 height 22
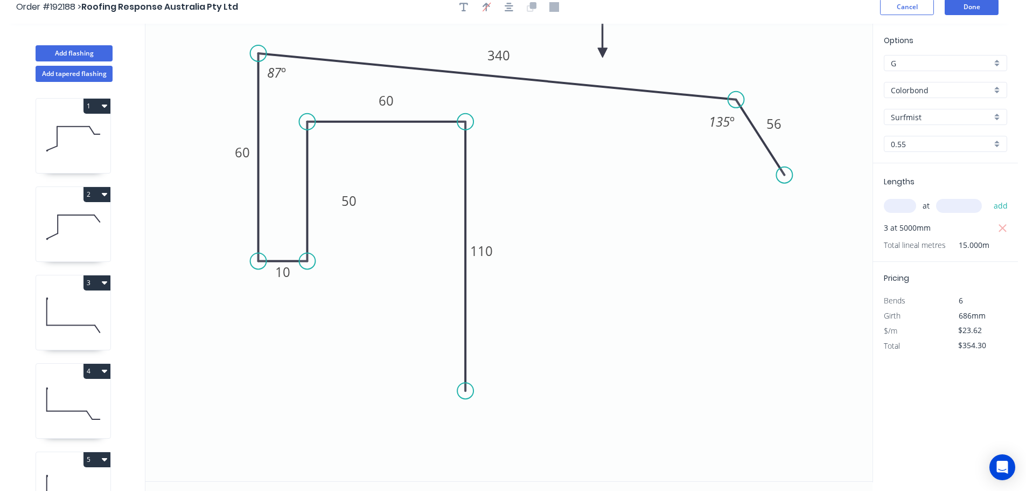
scroll to position [0, 0]
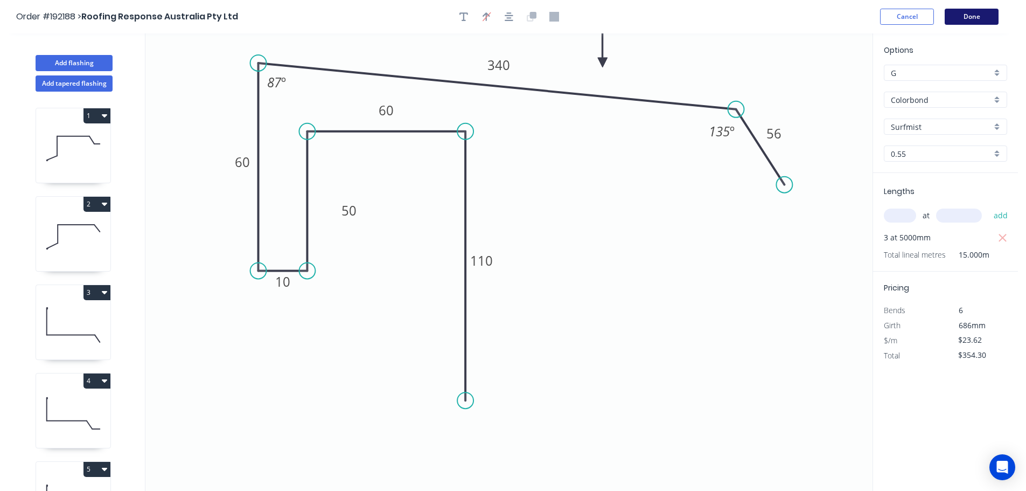
click at [988, 18] on button "Done" at bounding box center [972, 17] width 54 height 16
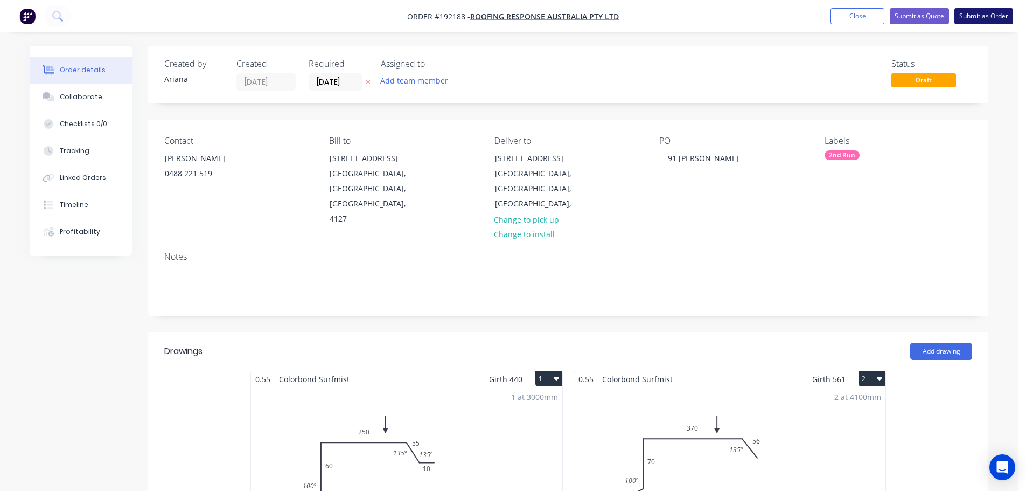
click at [966, 14] on button "Submit as Order" at bounding box center [984, 16] width 59 height 16
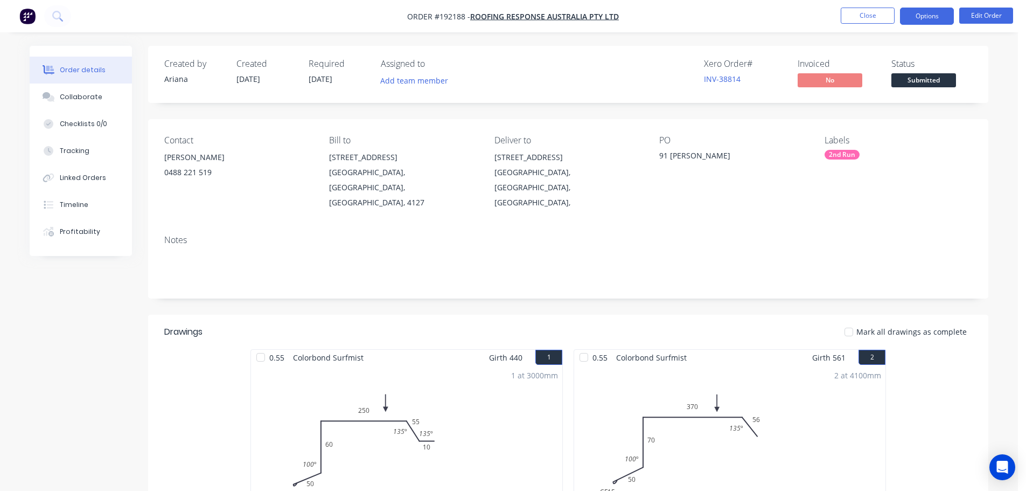
click at [926, 13] on button "Options" at bounding box center [927, 16] width 54 height 17
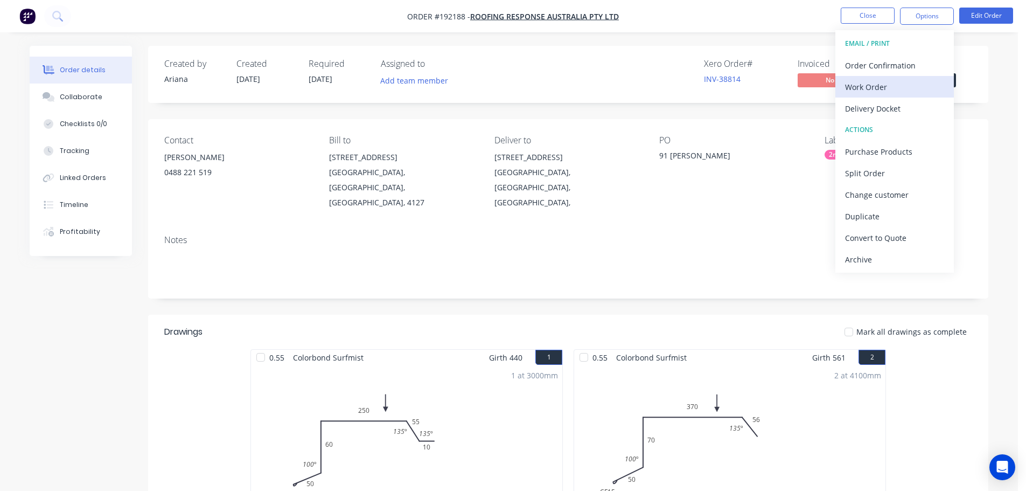
click at [859, 84] on div "Work Order" at bounding box center [894, 87] width 99 height 16
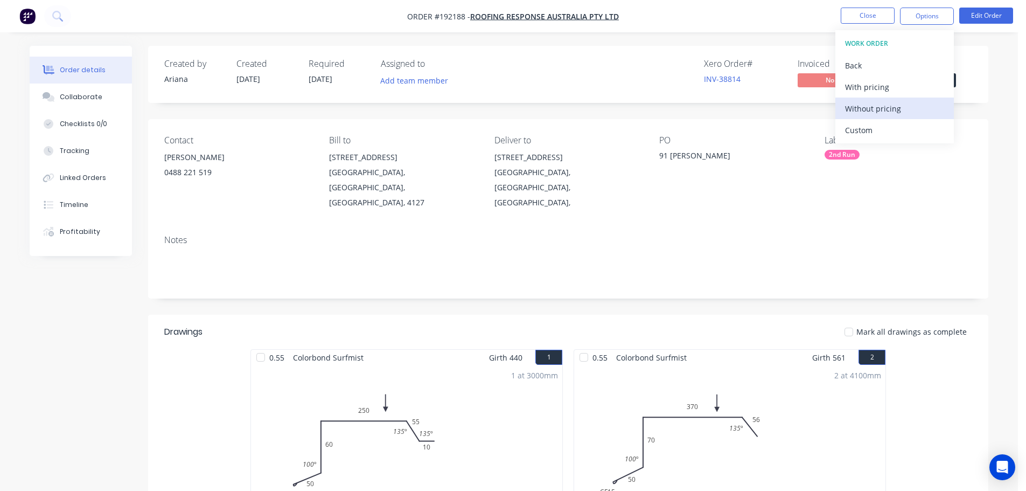
click at [851, 106] on div "Without pricing" at bounding box center [894, 109] width 99 height 16
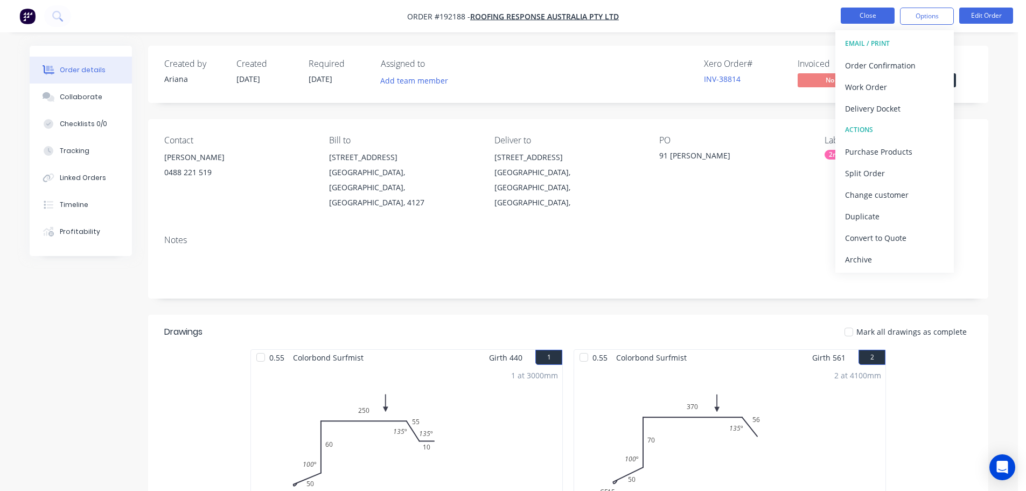
click at [869, 15] on button "Close" at bounding box center [868, 16] width 54 height 16
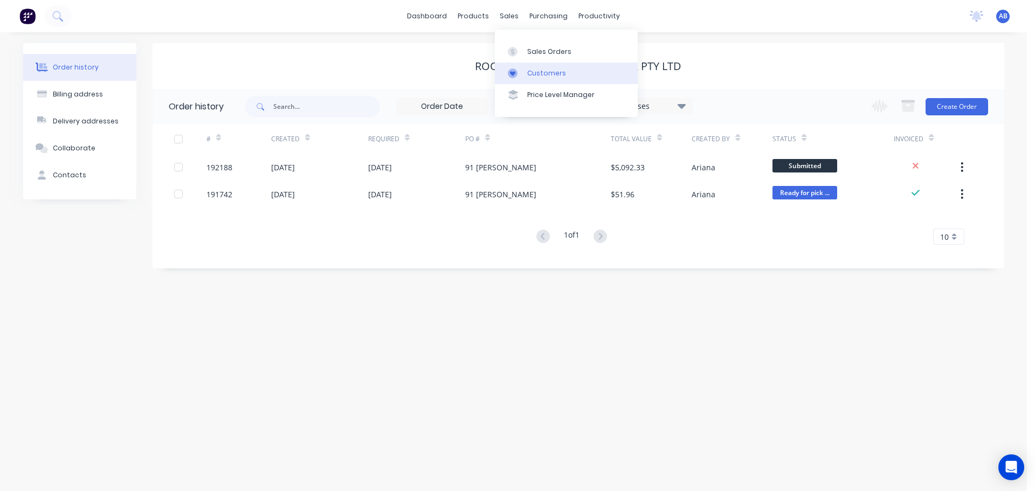
click at [551, 70] on div "Customers" at bounding box center [546, 73] width 39 height 10
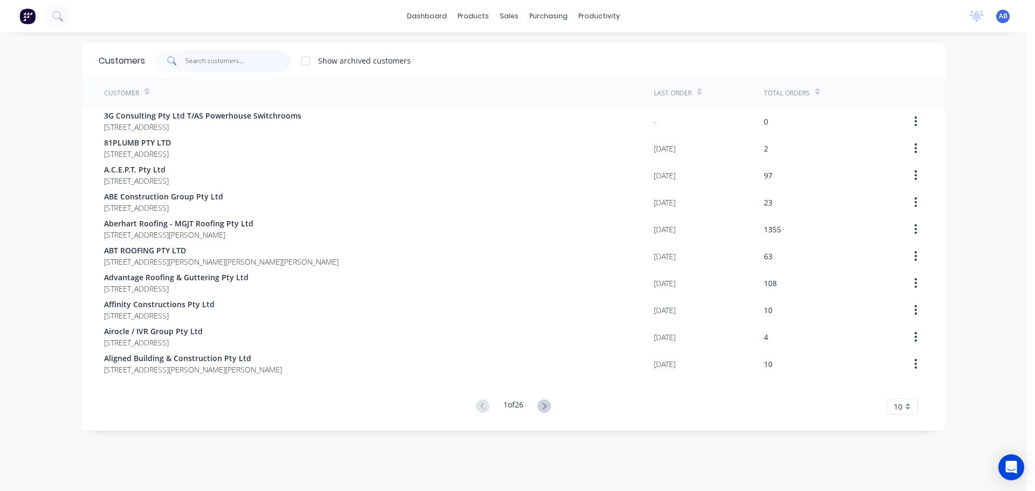
click at [247, 66] on input "text" at bounding box center [237, 61] width 105 height 22
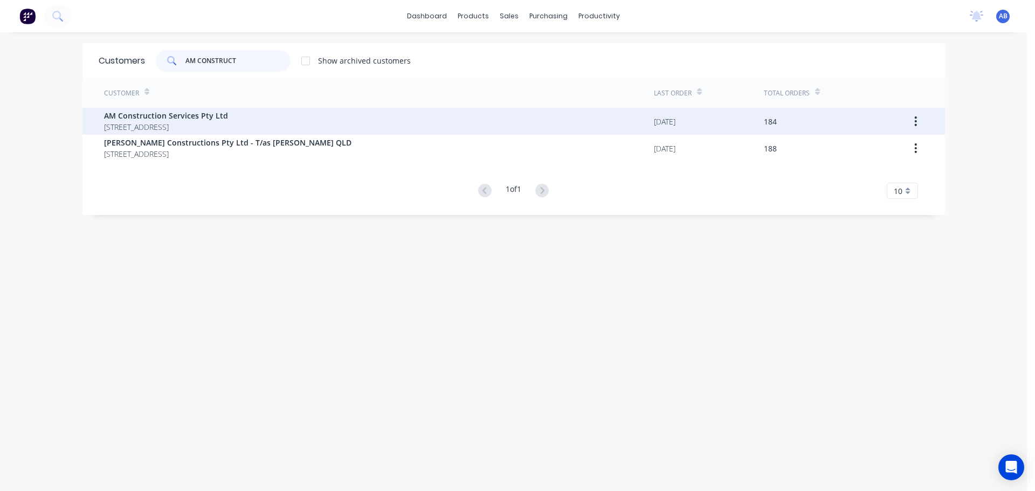
type input "AM CONSTRUCT"
click at [152, 120] on span "AM Construction Services Pty Ltd" at bounding box center [166, 115] width 124 height 11
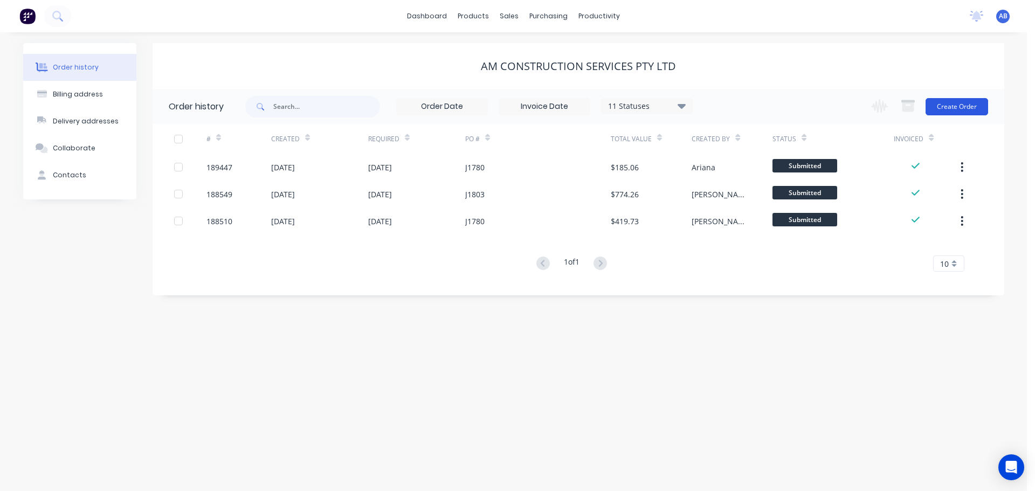
click at [961, 110] on button "Create Order" at bounding box center [956, 106] width 63 height 17
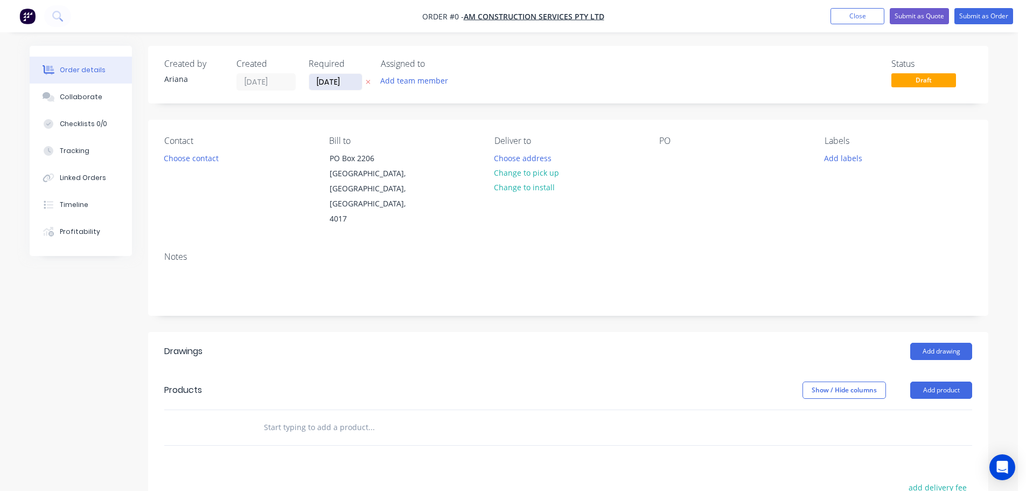
click at [339, 86] on input "[DATE]" at bounding box center [335, 82] width 53 height 16
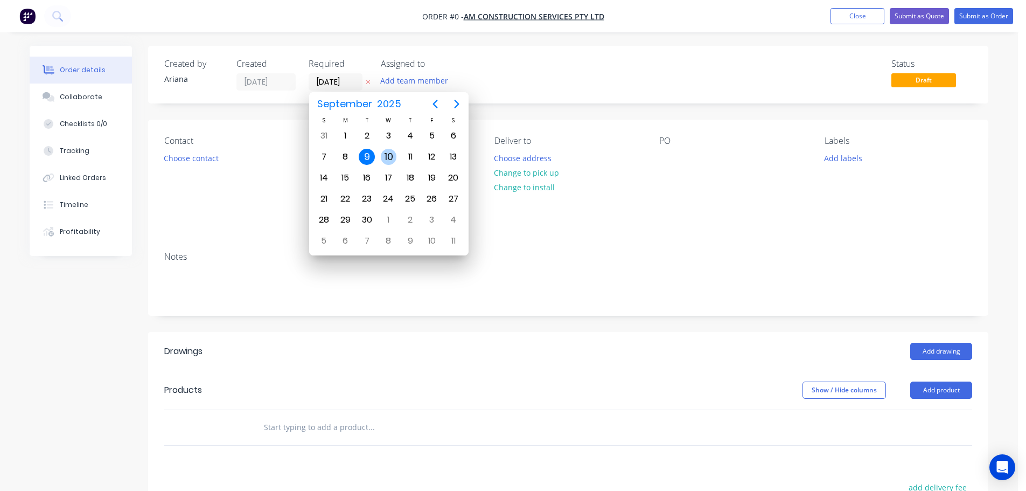
click at [389, 152] on div "10" at bounding box center [389, 157] width 16 height 16
type input "[DATE]"
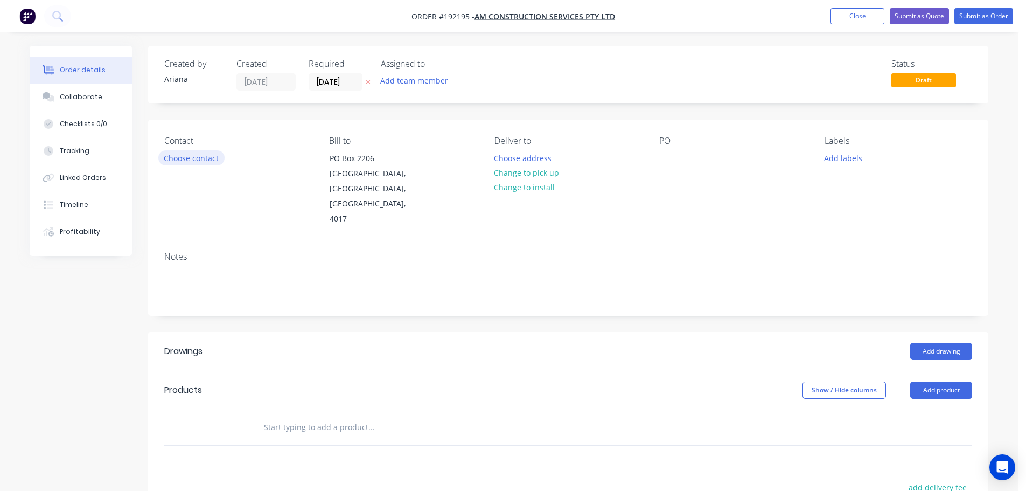
click at [194, 159] on button "Choose contact" at bounding box center [191, 157] width 66 height 15
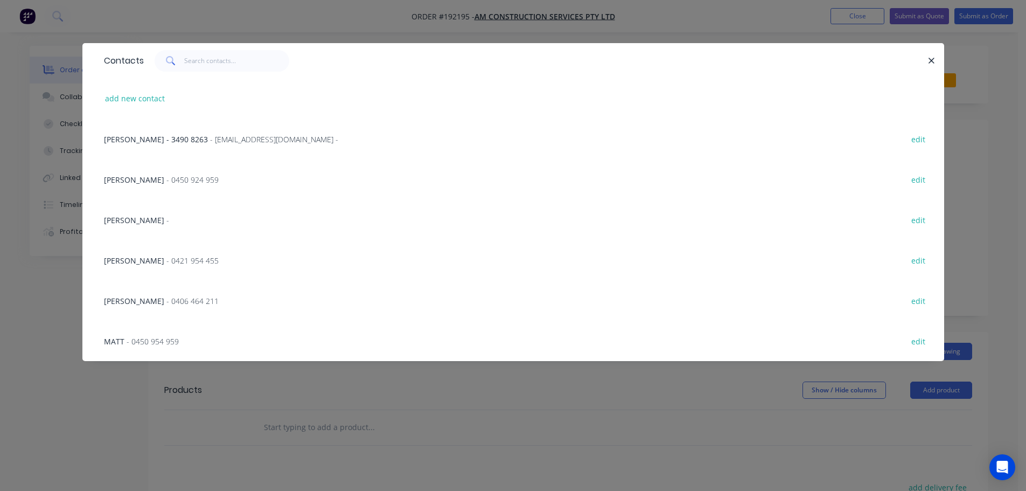
click at [166, 178] on span "- 0450 924 959" at bounding box center [192, 180] width 52 height 10
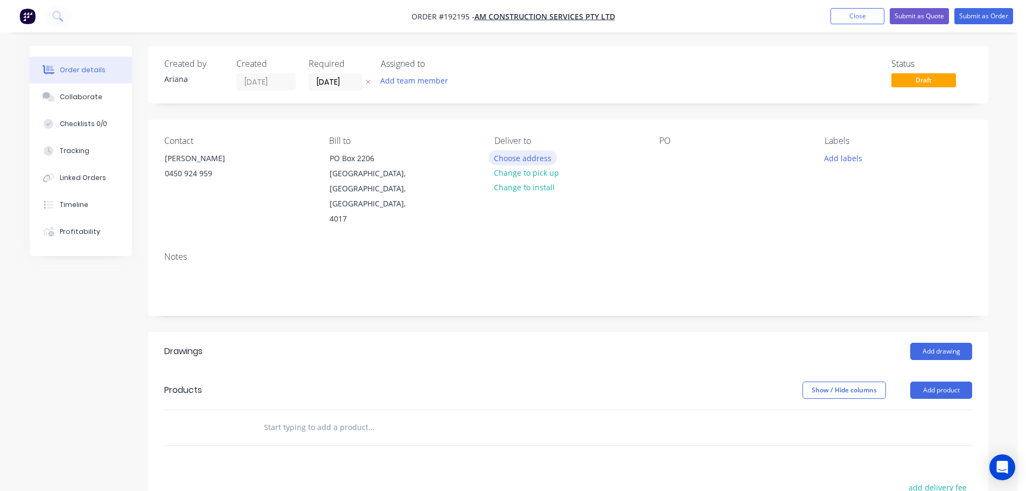
click at [538, 160] on button "Choose address" at bounding box center [523, 157] width 69 height 15
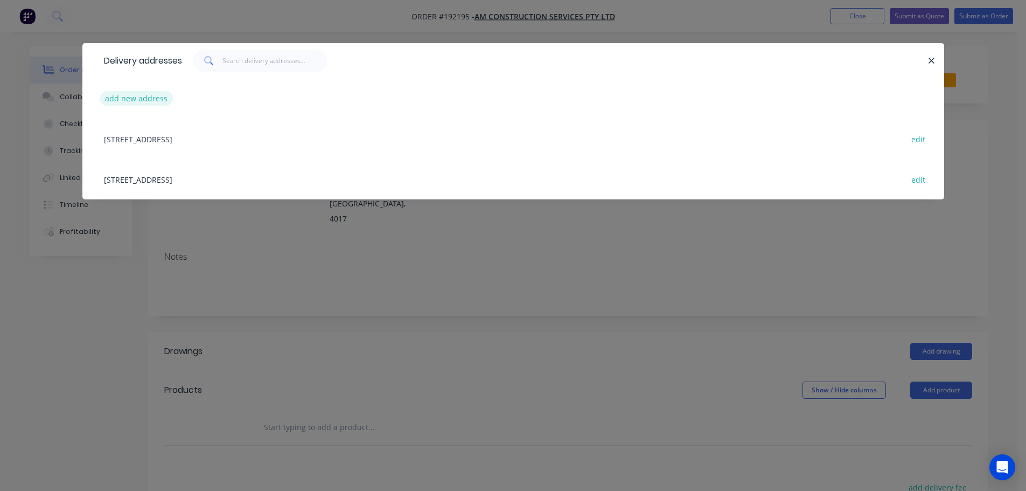
click at [124, 96] on button "add new address" at bounding box center [137, 98] width 74 height 15
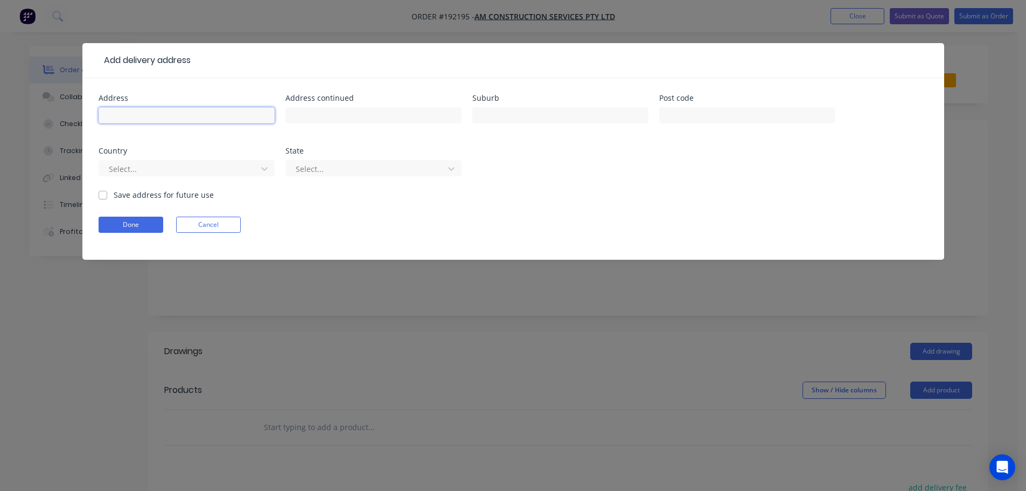
click at [136, 115] on input "text" at bounding box center [187, 115] width 176 height 16
type input "UQ LONG POCKET, 80 MEIERS RD"
type input "INDOOROOPILLY"
click at [322, 113] on input "text" at bounding box center [374, 115] width 176 height 16
type input "DIANELLA BUILDING 1021"
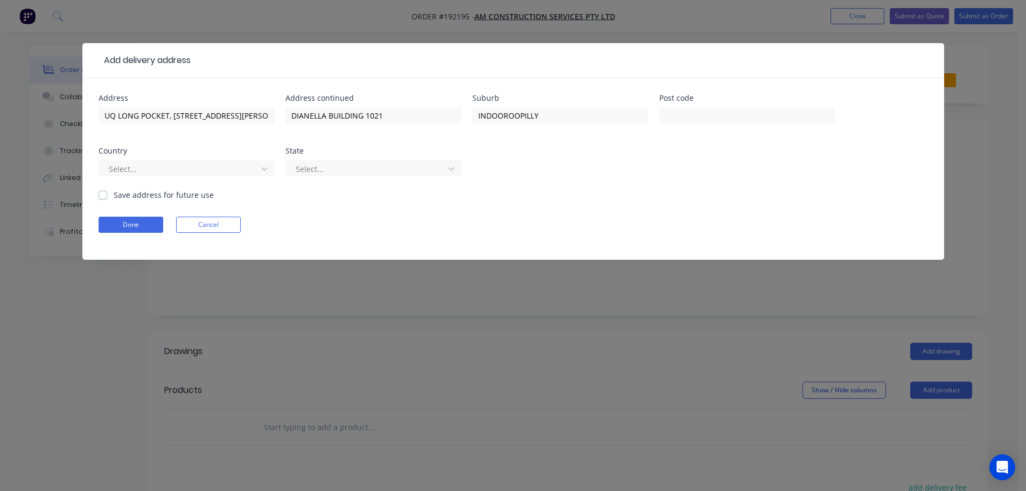
click at [592, 179] on div "Address UQ LONG POCKET, 80 MEIERS RD Address continued DIANELLA BUILDING 1021 S…" at bounding box center [514, 141] width 830 height 95
click at [265, 168] on icon at bounding box center [264, 168] width 11 height 11
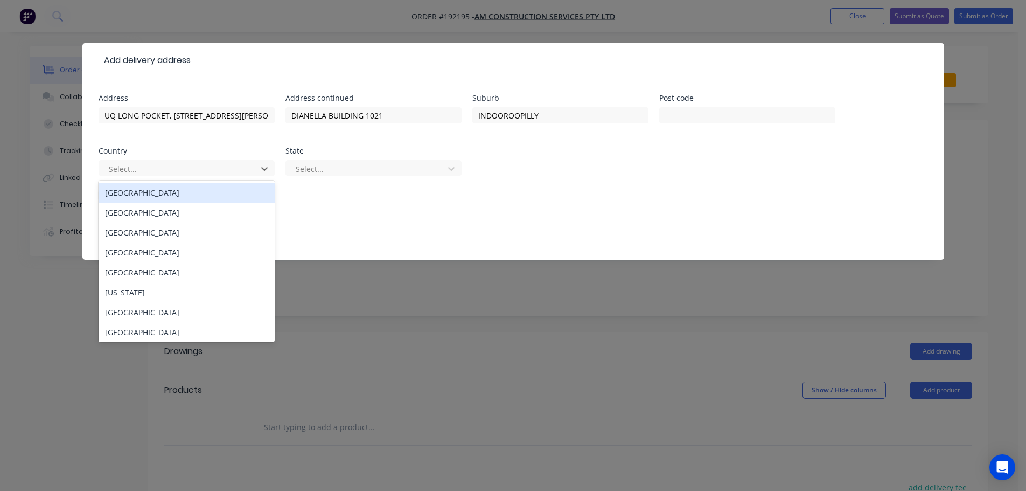
click at [148, 192] on div "[GEOGRAPHIC_DATA]" at bounding box center [187, 193] width 176 height 20
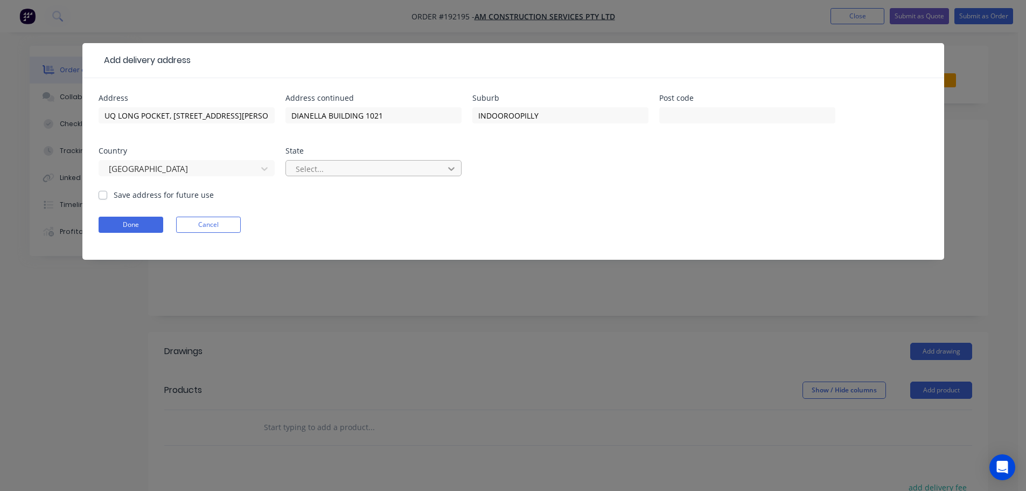
click at [455, 169] on icon at bounding box center [451, 168] width 11 height 11
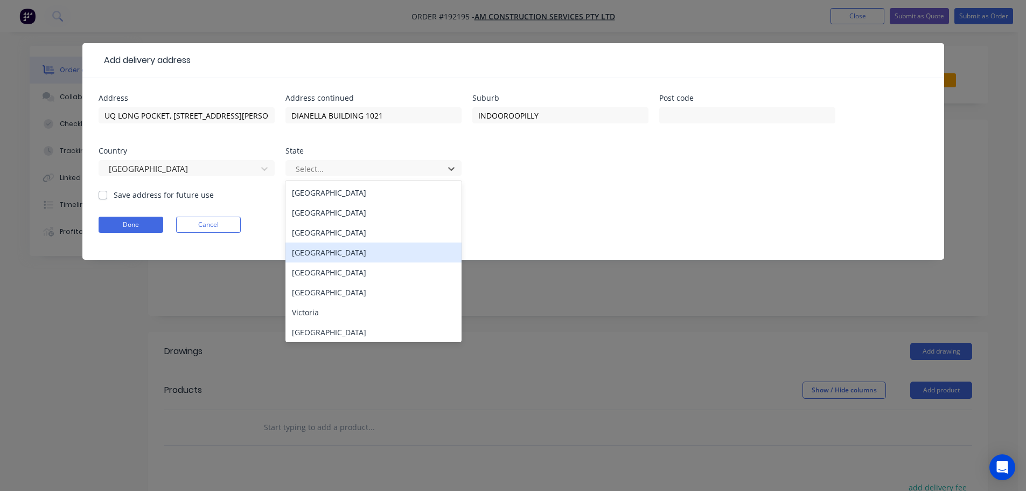
click at [320, 250] on div "[GEOGRAPHIC_DATA]" at bounding box center [374, 252] width 176 height 20
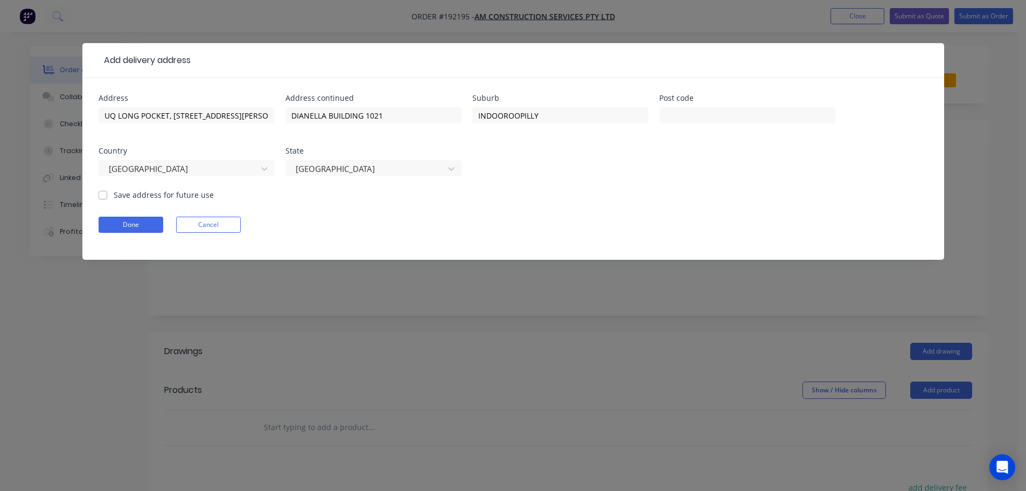
click at [626, 203] on form "Address UQ LONG POCKET, 80 MEIERS RD Address continued DIANELLA BUILDING 1021 S…" at bounding box center [514, 176] width 830 height 165
click at [122, 223] on button "Done" at bounding box center [131, 225] width 65 height 16
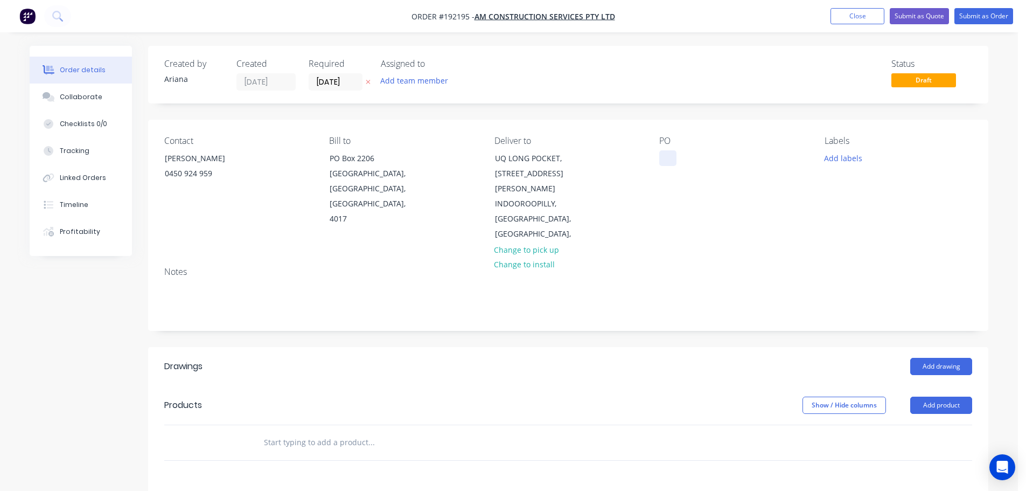
click at [667, 158] on div at bounding box center [668, 158] width 17 height 16
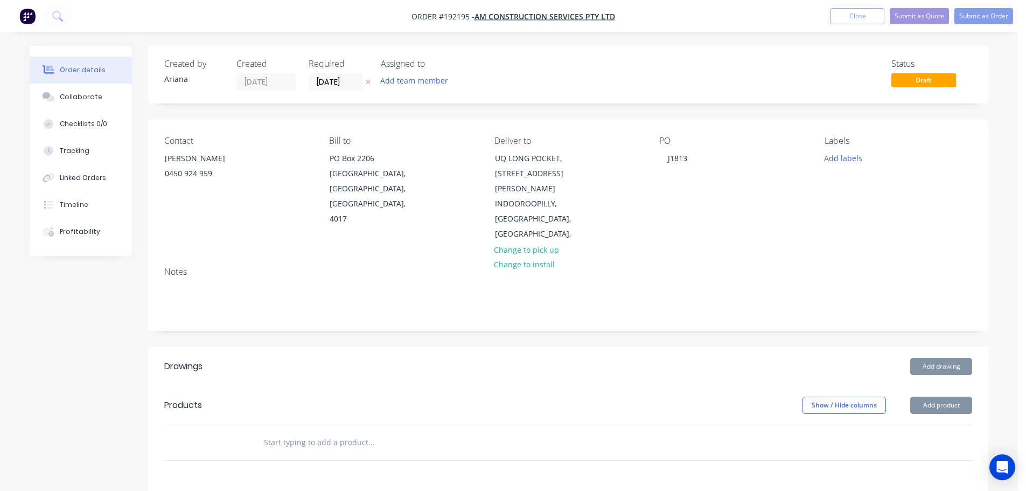
click at [801, 264] on div "Notes" at bounding box center [568, 294] width 841 height 72
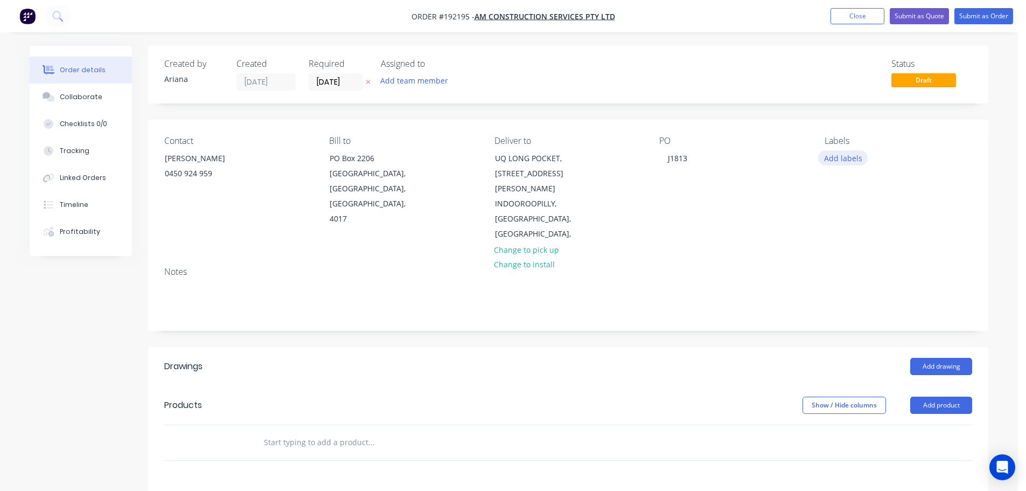
click at [852, 158] on button "Add labels" at bounding box center [843, 157] width 50 height 15
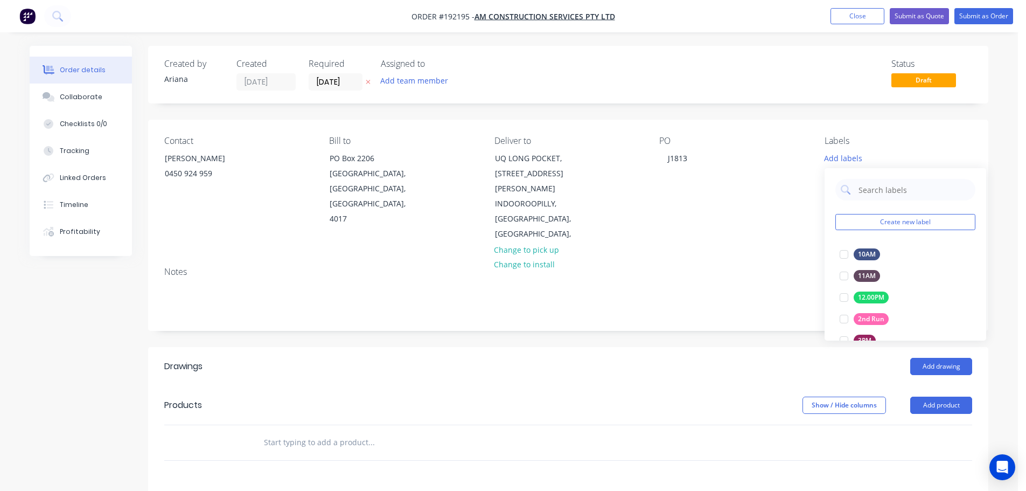
drag, startPoint x: 978, startPoint y: 189, endPoint x: 984, endPoint y: 213, distance: 25.0
click at [984, 213] on div "Create new label 10AM edit 11AM edit 12.00PM edit 2nd Run edit 3PM edit 4:30AM …" at bounding box center [906, 254] width 162 height 172
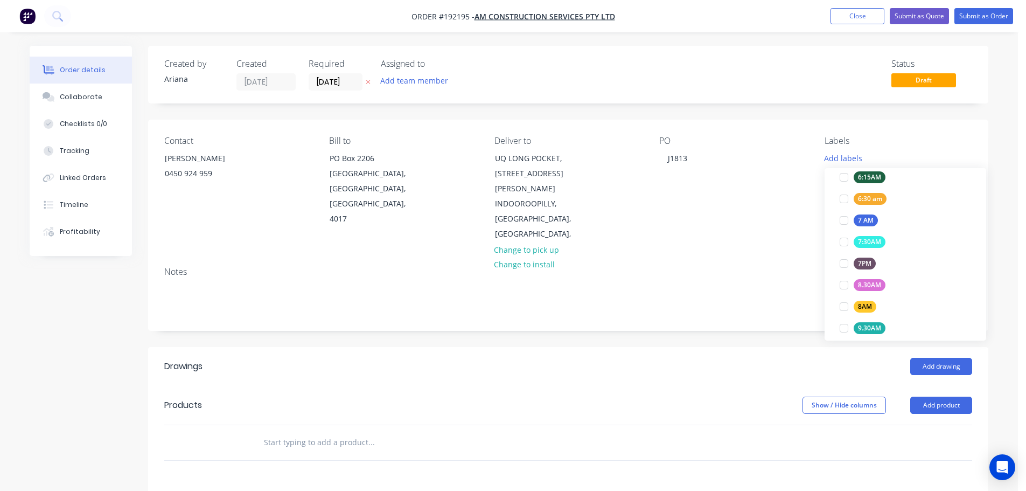
scroll to position [287, 0]
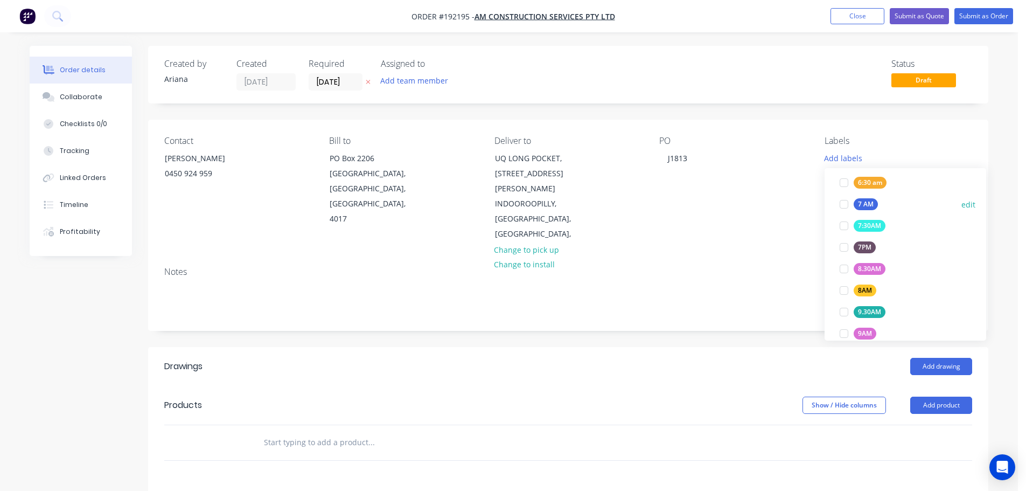
click at [840, 201] on div at bounding box center [845, 204] width 22 height 22
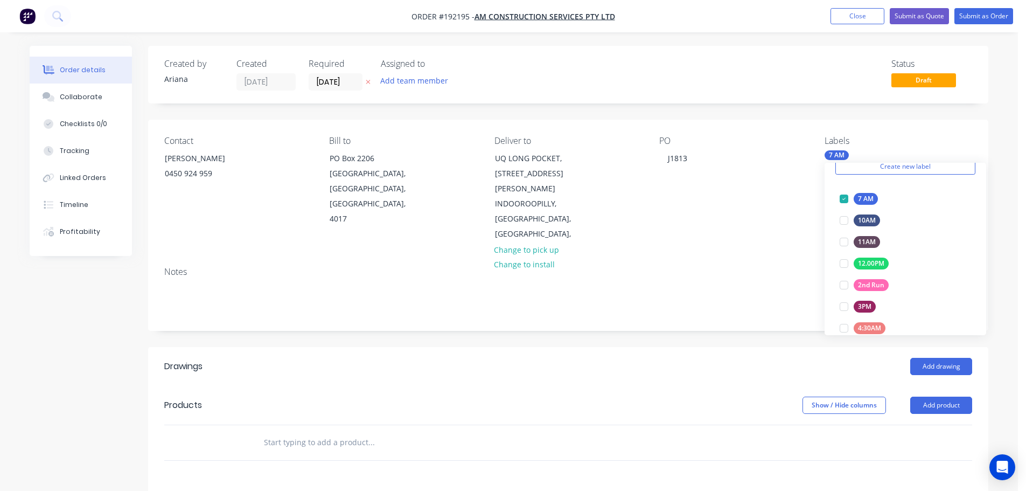
click at [743, 231] on div "Contact ADAM 0450 924 959 Bill to PO Box 2206 Brighton, Queensland, Australia, …" at bounding box center [568, 189] width 841 height 138
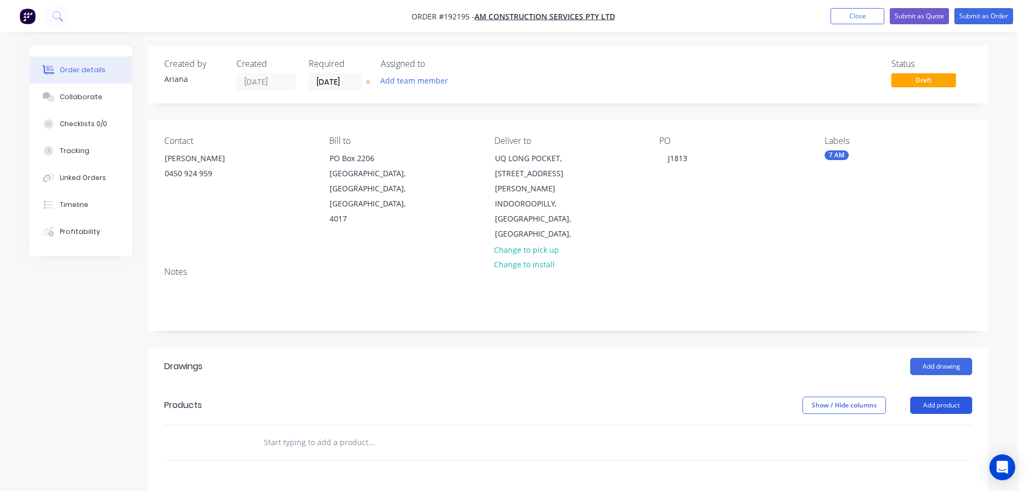
click at [936, 397] on button "Add product" at bounding box center [942, 405] width 62 height 17
click at [924, 425] on div "Product catalogue" at bounding box center [921, 433] width 83 height 16
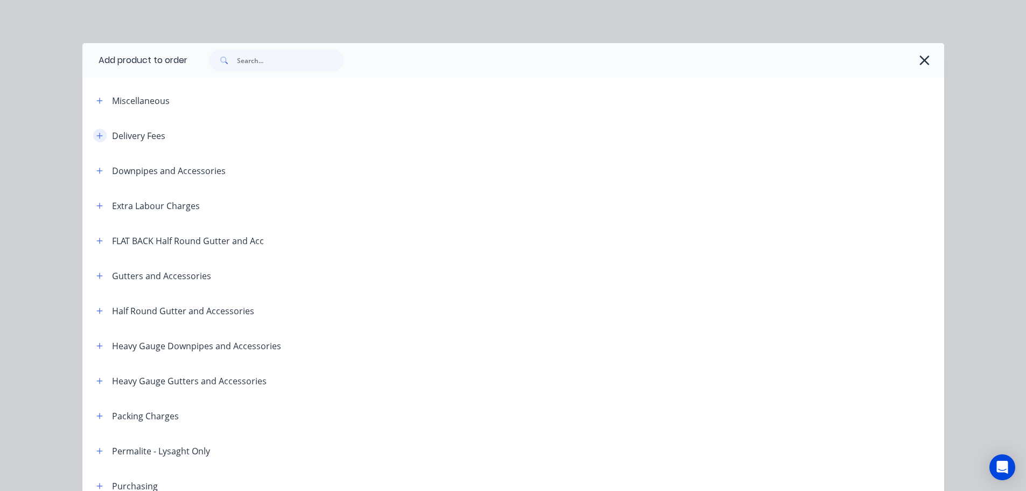
click at [96, 135] on icon "button" at bounding box center [99, 136] width 6 height 6
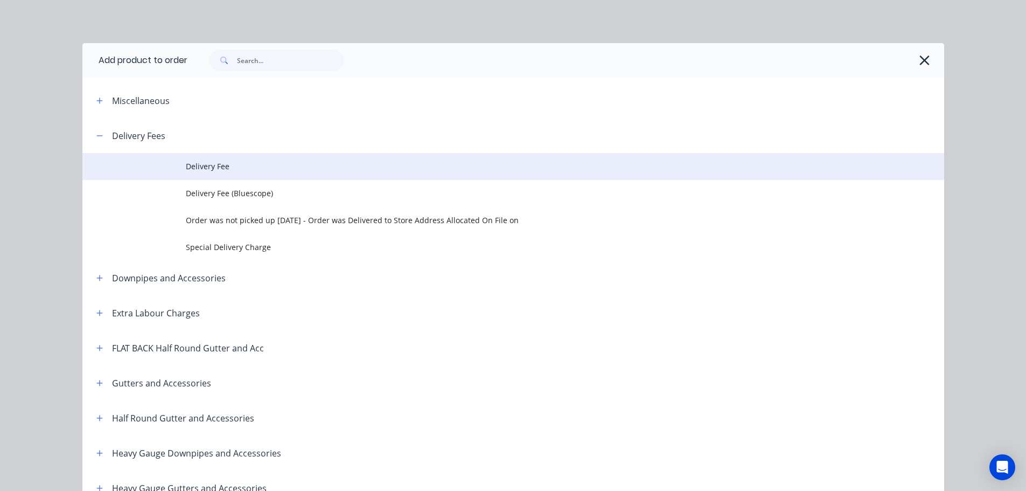
click at [232, 162] on span "Delivery Fee" at bounding box center [489, 166] width 607 height 11
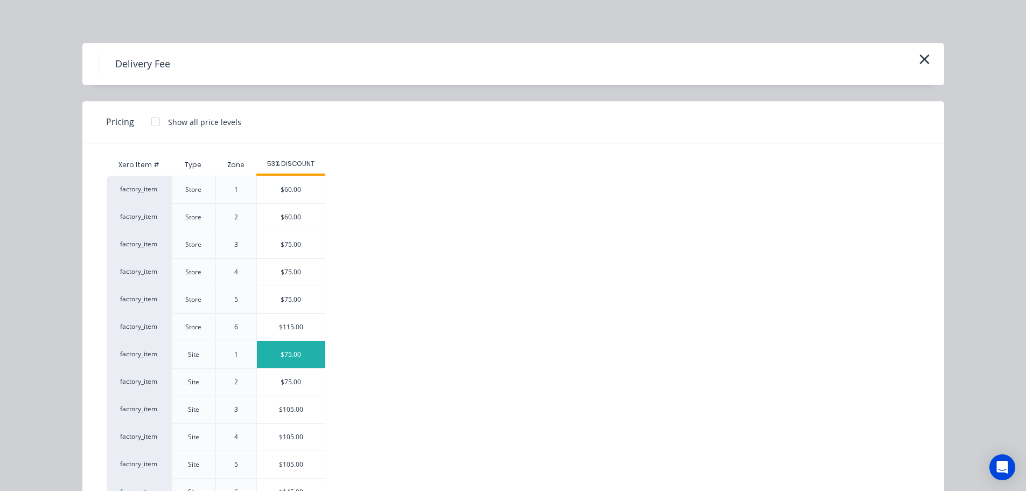
click at [284, 349] on div "$75.00" at bounding box center [291, 354] width 68 height 27
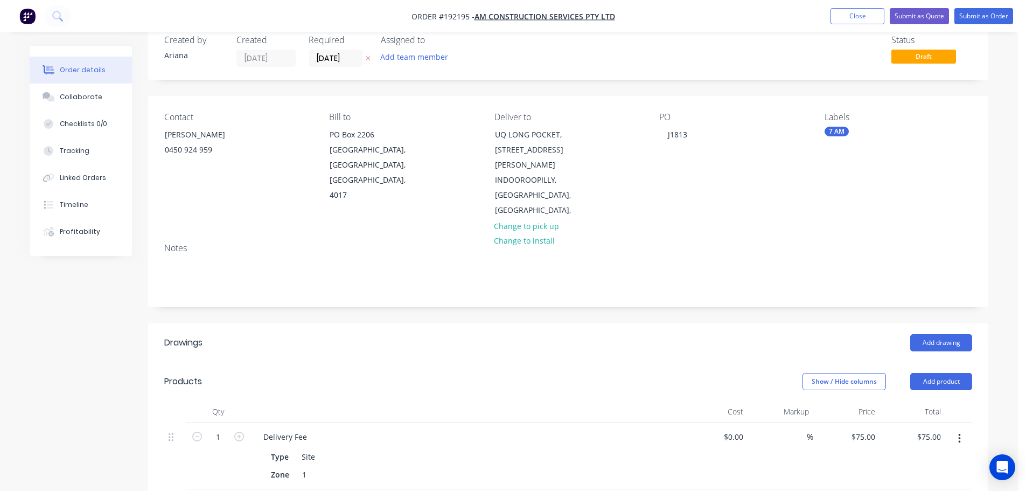
scroll to position [0, 0]
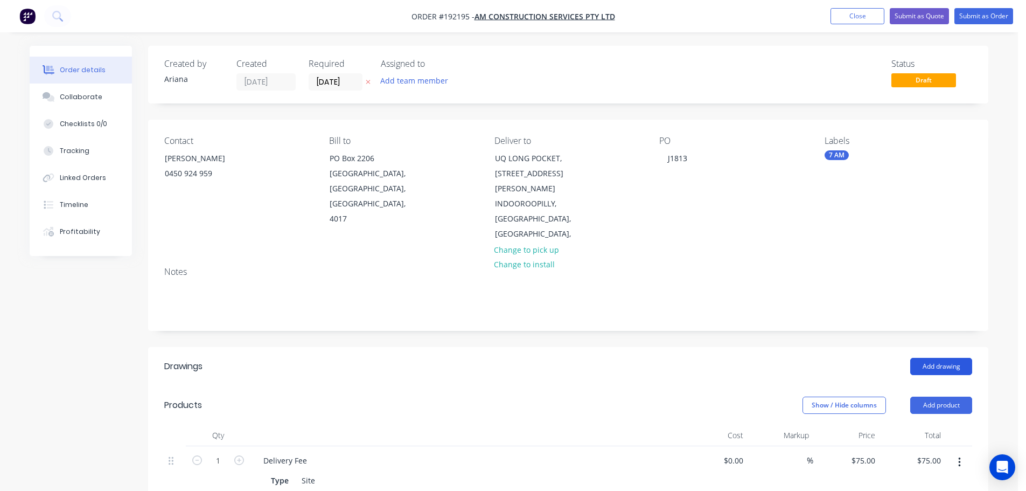
click at [950, 358] on button "Add drawing" at bounding box center [942, 366] width 62 height 17
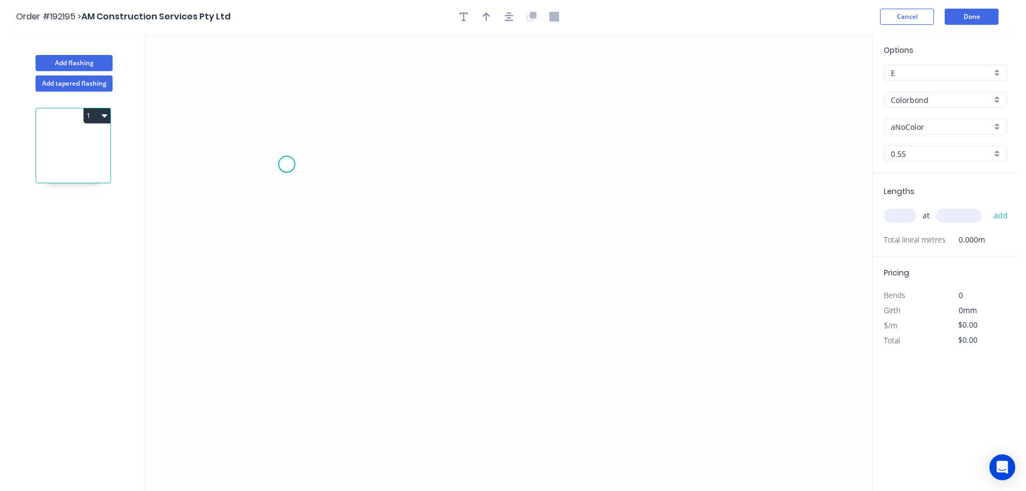
click at [286, 164] on icon "0" at bounding box center [508, 261] width 727 height 457
click at [752, 151] on icon "0" at bounding box center [508, 261] width 727 height 457
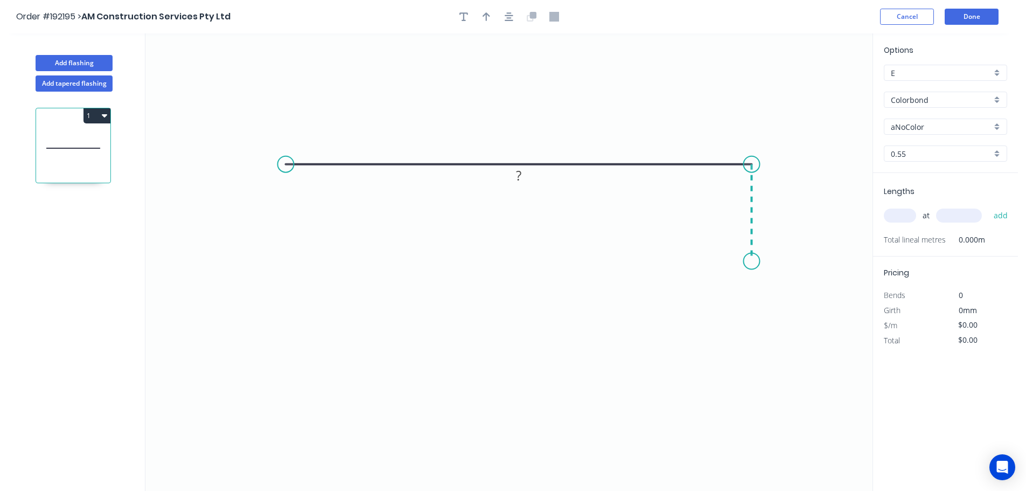
click at [749, 261] on icon "0 ?" at bounding box center [508, 261] width 727 height 457
click at [749, 261] on circle at bounding box center [752, 261] width 16 height 16
click at [484, 15] on icon "button" at bounding box center [487, 16] width 8 height 9
drag, startPoint x: 818, startPoint y: 86, endPoint x: 588, endPoint y: 98, distance: 230.9
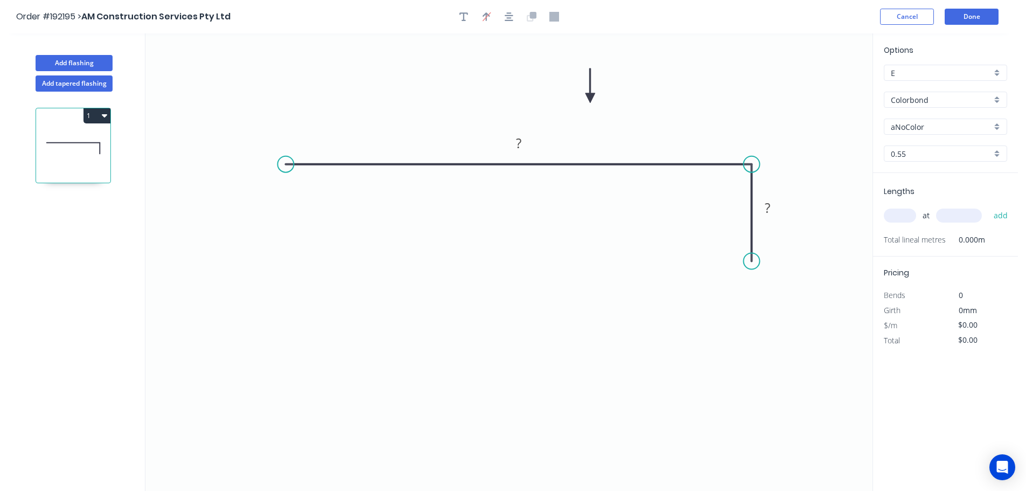
click at [588, 98] on icon at bounding box center [591, 85] width 10 height 34
click at [524, 143] on rect at bounding box center [519, 143] width 22 height 15
click at [732, 281] on icon "0 1160 40" at bounding box center [508, 261] width 727 height 457
type input "$29.67"
click at [992, 123] on div "aNoColor" at bounding box center [945, 127] width 123 height 16
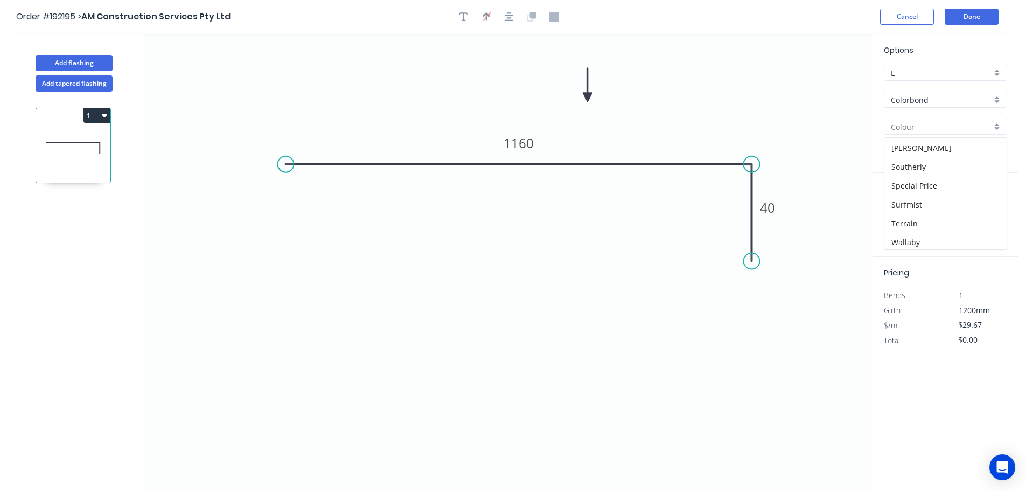
scroll to position [417, 0]
click at [927, 143] on div "Surfmist" at bounding box center [946, 145] width 122 height 19
type input "Surfmist"
click at [907, 216] on input "text" at bounding box center [900, 216] width 32 height 14
type input "1"
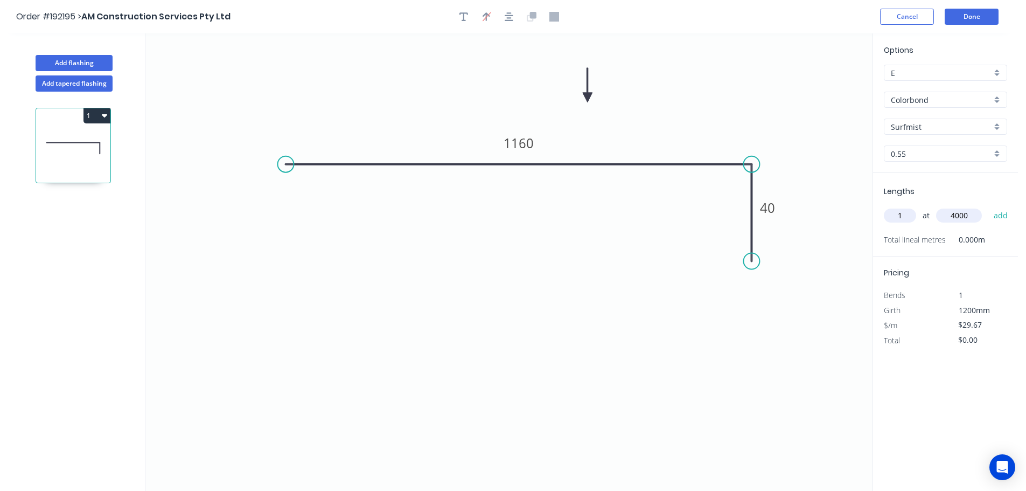
type input "4000"
click at [989, 206] on button "add" at bounding box center [1001, 215] width 25 height 18
click at [101, 117] on button "1" at bounding box center [97, 115] width 27 height 15
click at [72, 143] on div "Duplicate" at bounding box center [59, 143] width 83 height 16
click at [71, 143] on icon at bounding box center [73, 143] width 53 height 0
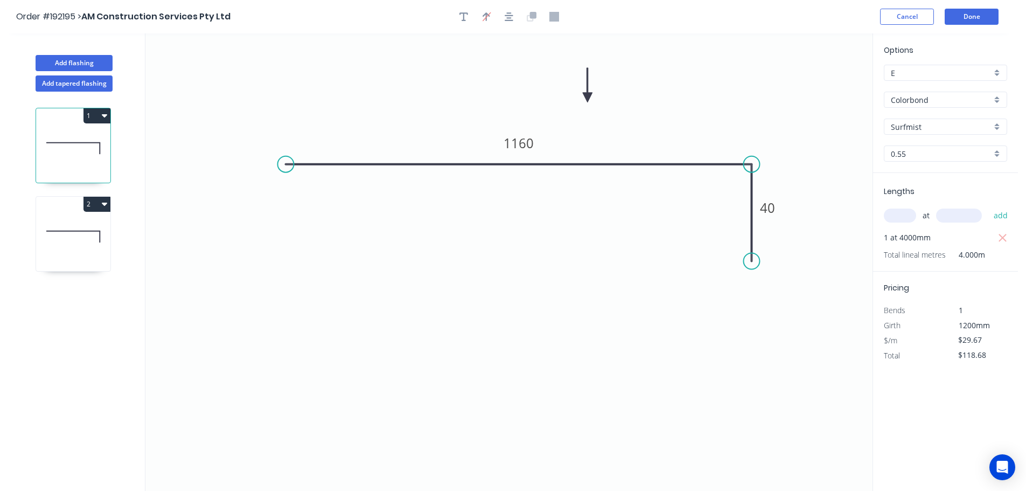
click at [78, 219] on icon at bounding box center [73, 236] width 74 height 69
type input "$0.00"
click at [530, 142] on tspan "1160" at bounding box center [519, 143] width 30 height 18
click at [628, 136] on icon "0 3880 40" at bounding box center [508, 261] width 727 height 457
type input "$0.00"
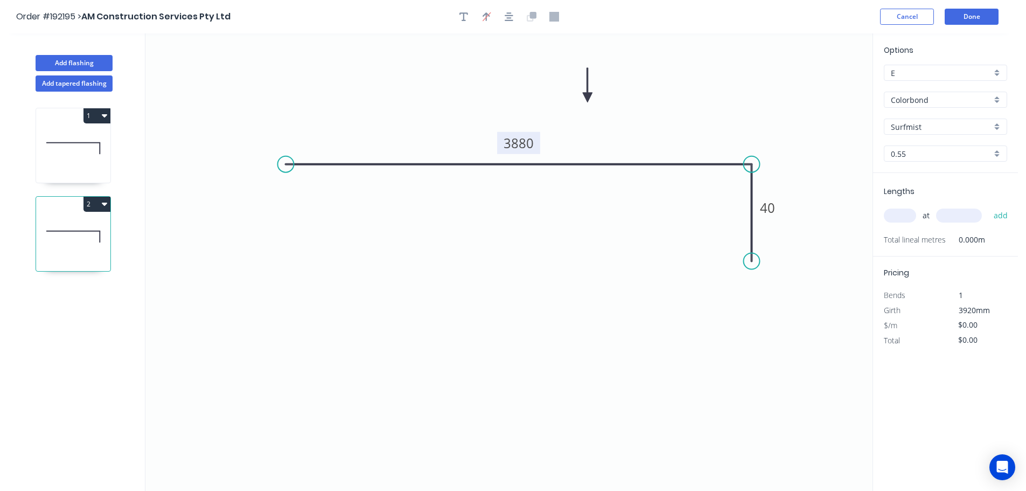
click at [902, 214] on input "text" at bounding box center [900, 216] width 32 height 14
type input "2"
type input "1200"
click at [989, 206] on button "add" at bounding box center [1001, 215] width 25 height 18
type input "1"
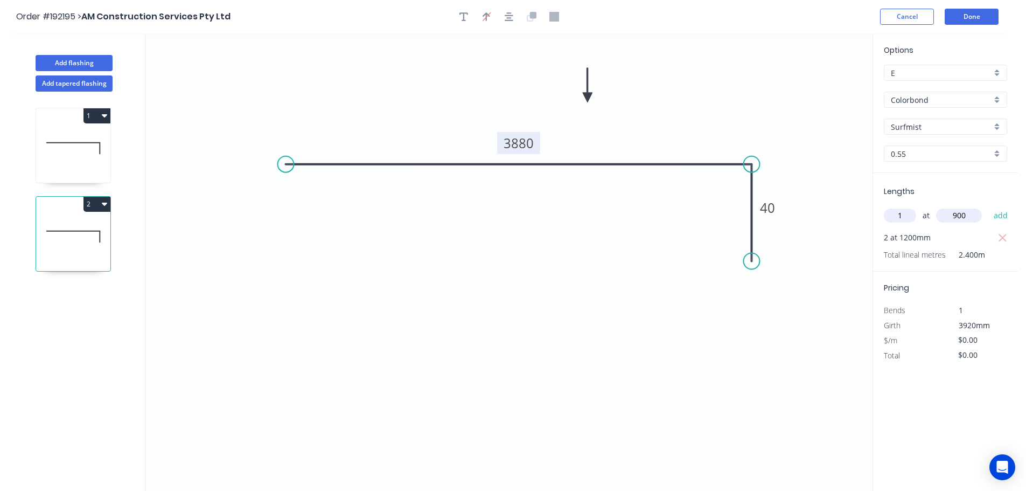
type input "900"
click at [989, 206] on button "add" at bounding box center [1001, 215] width 25 height 18
click at [65, 58] on button "Add flashing" at bounding box center [74, 63] width 77 height 16
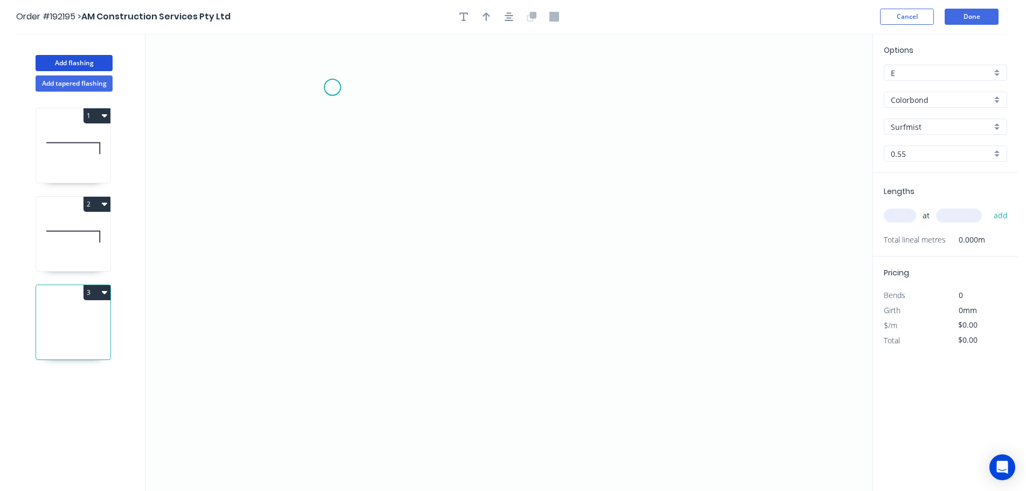
click at [332, 87] on icon "0" at bounding box center [508, 261] width 727 height 457
click at [322, 306] on icon "0" at bounding box center [508, 261] width 727 height 457
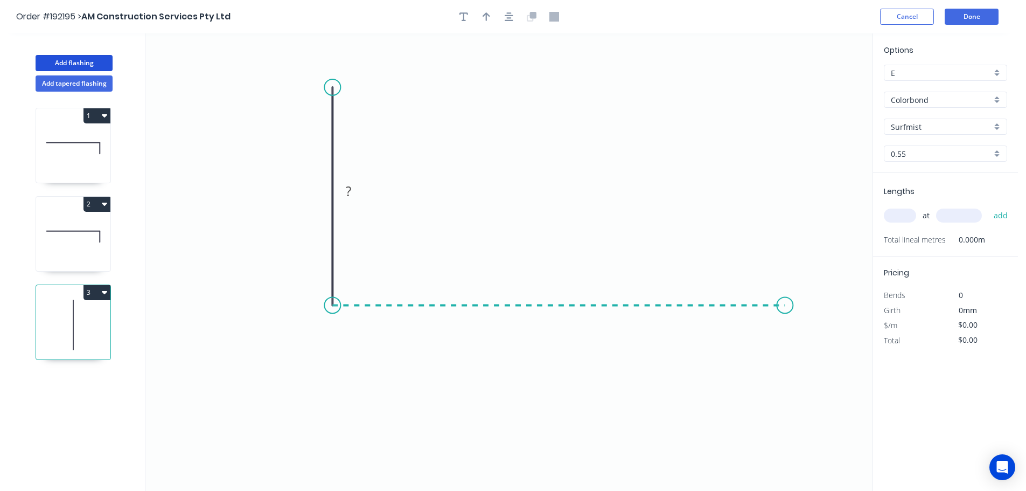
click at [786, 300] on icon "0 ?" at bounding box center [508, 261] width 727 height 457
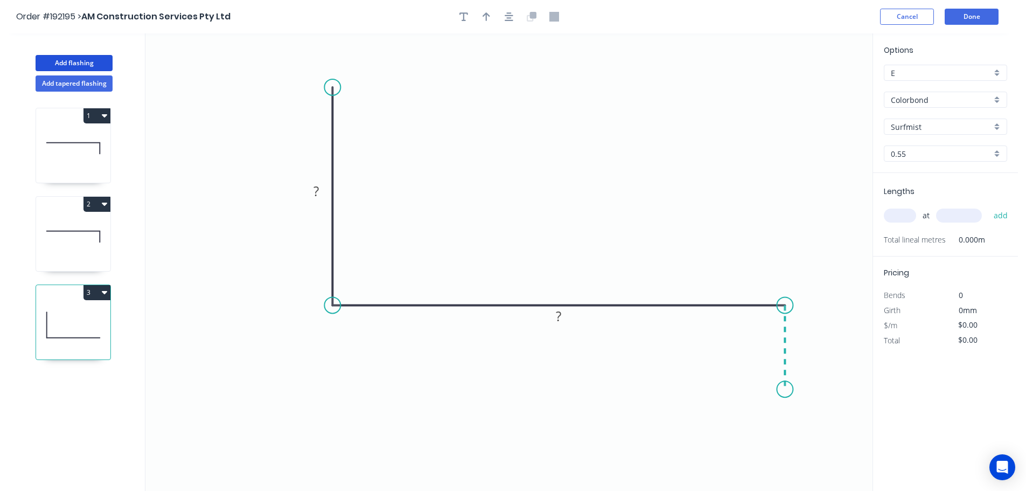
click at [782, 390] on icon "0 ? ?" at bounding box center [508, 261] width 727 height 457
click at [782, 390] on circle at bounding box center [785, 389] width 16 height 16
click at [315, 190] on tspan "?" at bounding box center [316, 191] width 5 height 18
click at [489, 150] on icon "0 200 1180 40" at bounding box center [508, 261] width 727 height 457
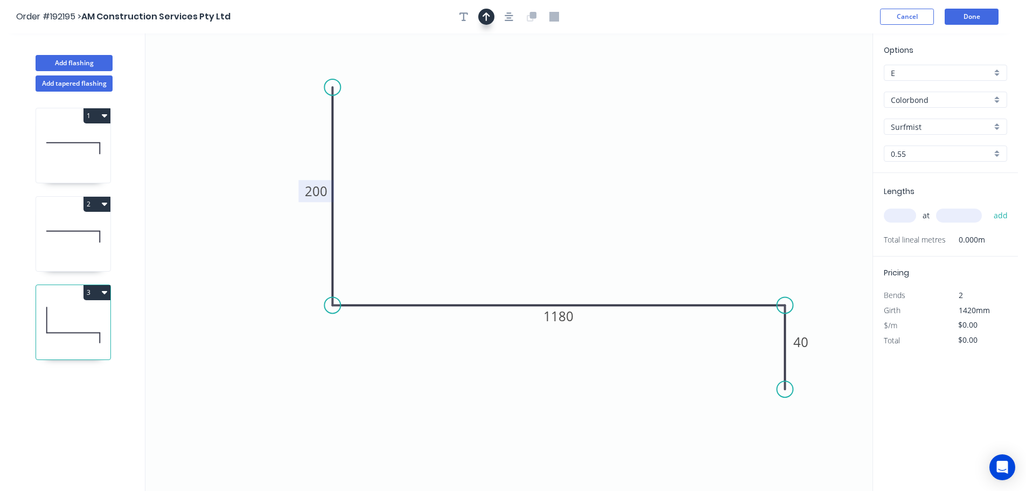
click at [487, 17] on icon "button" at bounding box center [487, 16] width 8 height 9
drag, startPoint x: 817, startPoint y: 85, endPoint x: 536, endPoint y: 158, distance: 290.1
click at [536, 158] on icon at bounding box center [536, 146] width 10 height 34
click at [904, 216] on input "text" at bounding box center [900, 216] width 32 height 14
type input "2"
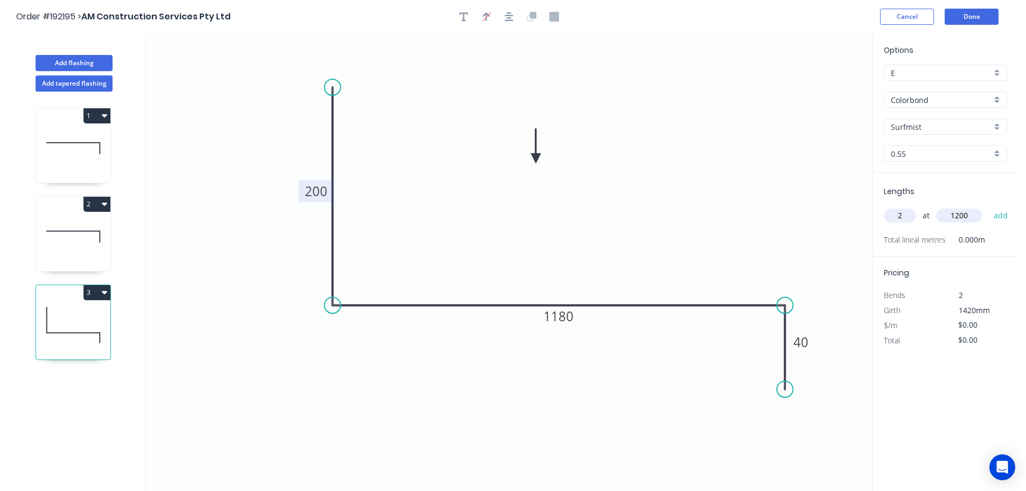
type input "1200"
click at [989, 206] on button "add" at bounding box center [1001, 215] width 25 height 18
click at [95, 293] on button "3" at bounding box center [97, 292] width 27 height 15
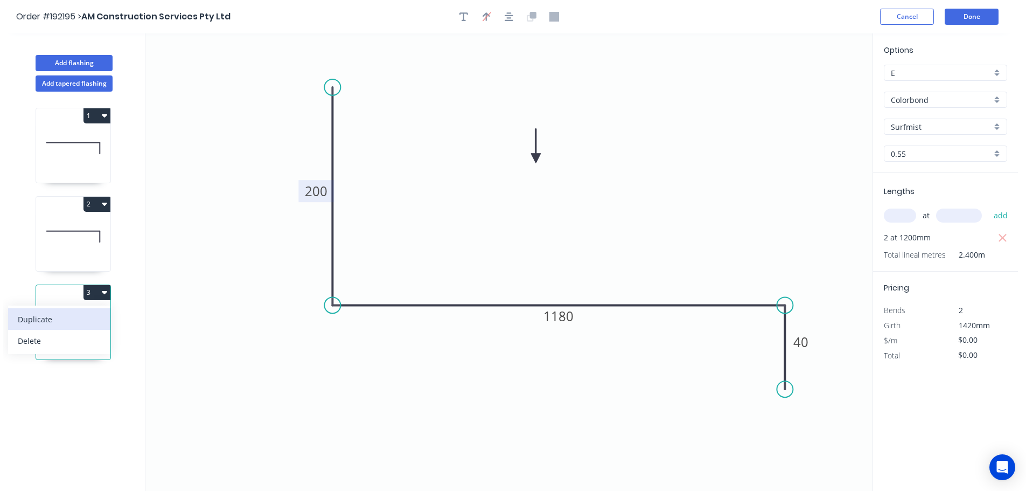
click at [75, 319] on div "Duplicate" at bounding box center [59, 319] width 83 height 16
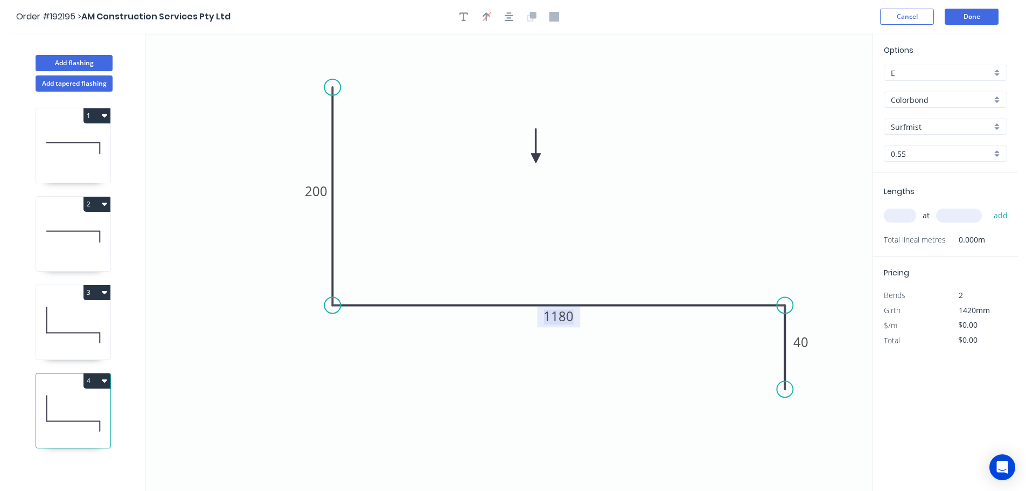
click at [569, 315] on tspan "1180" at bounding box center [559, 316] width 30 height 18
click at [614, 265] on icon "0 200 1955 40" at bounding box center [508, 261] width 727 height 457
click at [907, 217] on input "text" at bounding box center [900, 216] width 32 height 14
type input "2"
type input "1200"
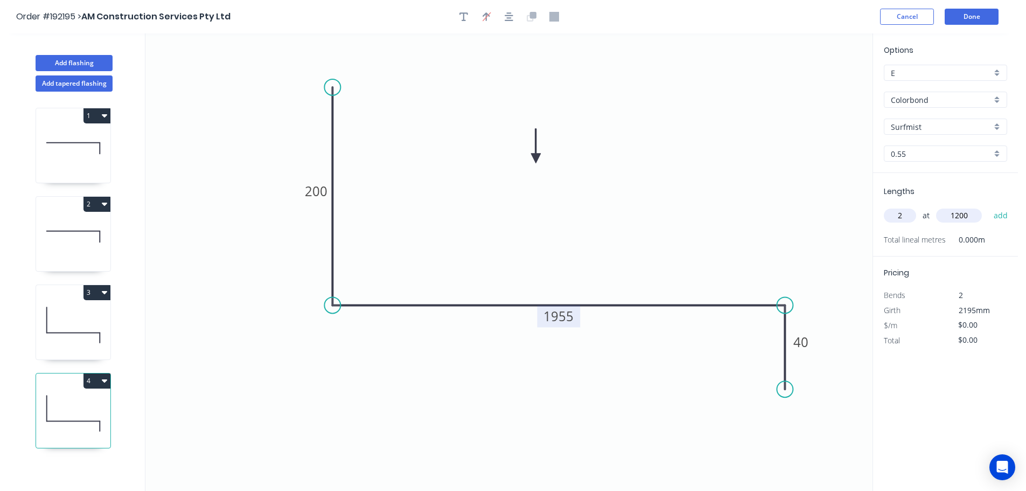
click at [989, 206] on button "add" at bounding box center [1001, 215] width 25 height 18
click at [80, 63] on button "Add flashing" at bounding box center [74, 63] width 77 height 16
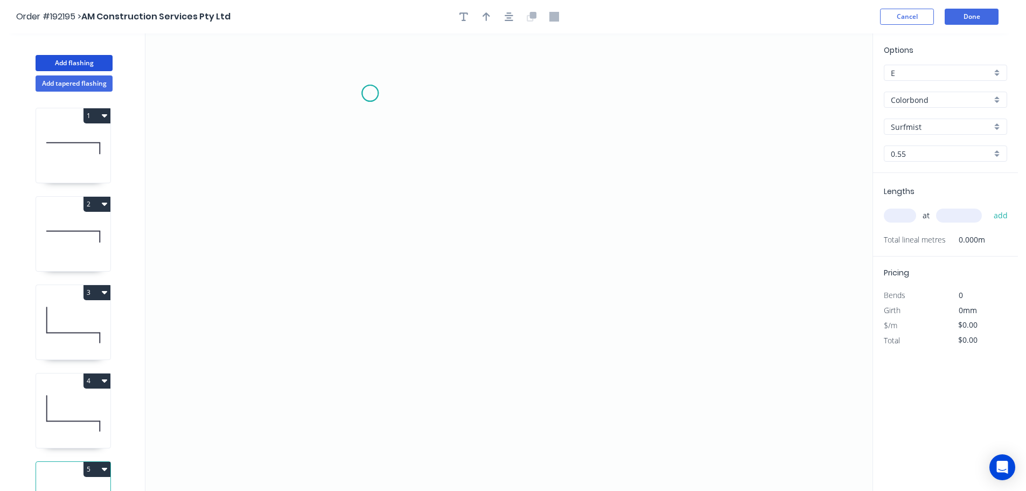
click at [370, 93] on icon "0" at bounding box center [508, 261] width 727 height 457
click at [356, 356] on icon "0" at bounding box center [508, 261] width 727 height 457
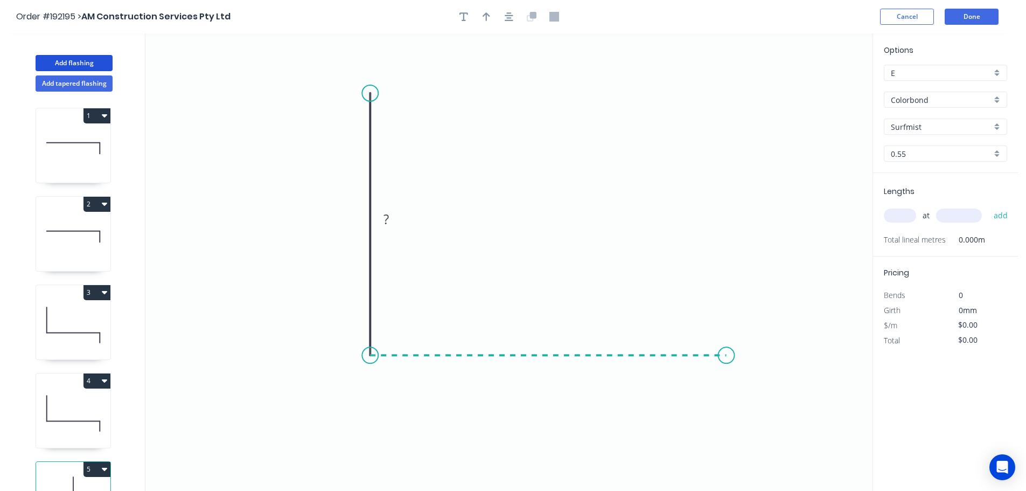
click at [727, 352] on icon "0 ?" at bounding box center [508, 261] width 727 height 457
click at [727, 352] on circle at bounding box center [727, 355] width 16 height 16
click at [355, 220] on tspan "?" at bounding box center [353, 219] width 5 height 18
click at [450, 204] on icon "0 200 200" at bounding box center [508, 261] width 727 height 457
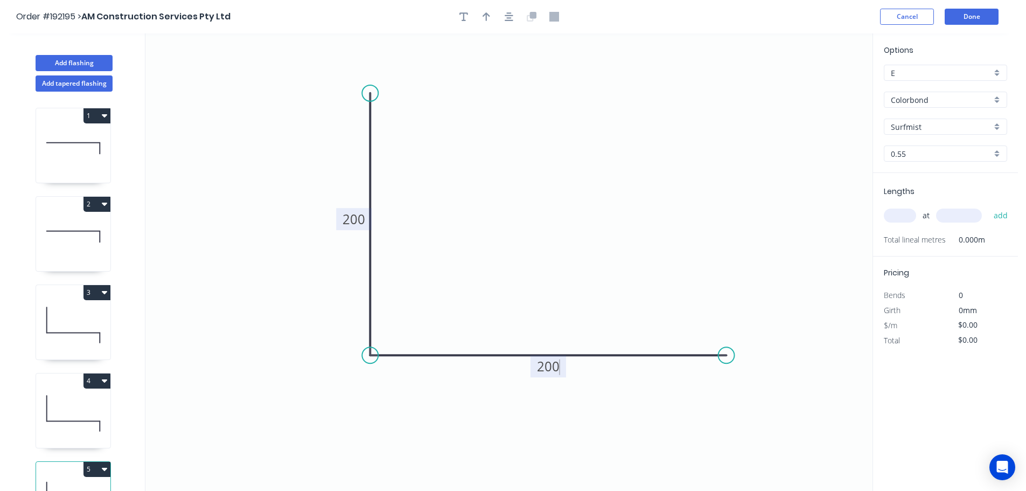
type input "$12.33"
click at [486, 13] on icon "button" at bounding box center [487, 16] width 8 height 9
drag, startPoint x: 815, startPoint y: 89, endPoint x: 614, endPoint y: 216, distance: 237.5
click at [527, 168] on icon at bounding box center [527, 155] width 10 height 34
click at [905, 216] on input "text" at bounding box center [900, 216] width 32 height 14
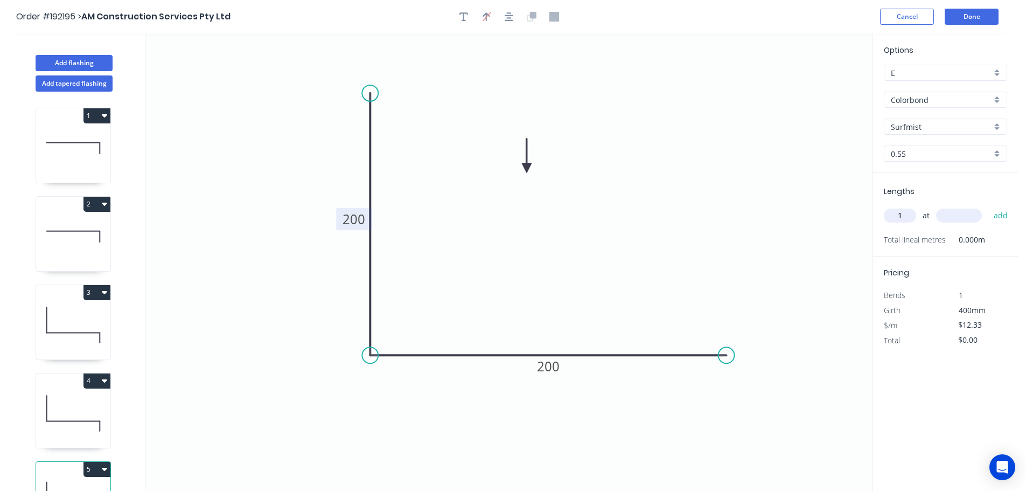
type input "1"
type input "1200"
click at [989, 206] on button "add" at bounding box center [1001, 215] width 25 height 18
type input "$14.80"
drag, startPoint x: 56, startPoint y: 59, endPoint x: 134, endPoint y: 84, distance: 82.0
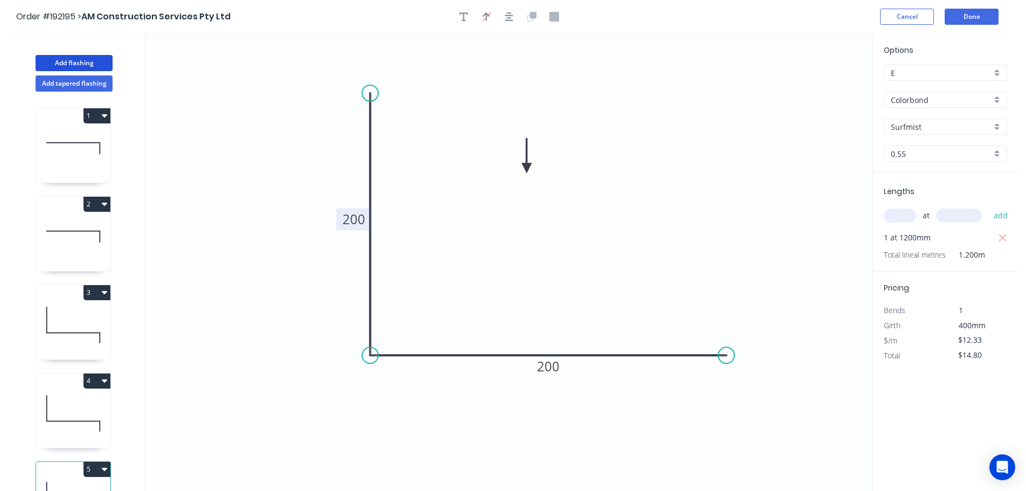
click at [57, 59] on button "Add flashing" at bounding box center [74, 63] width 77 height 16
type input "$0.00"
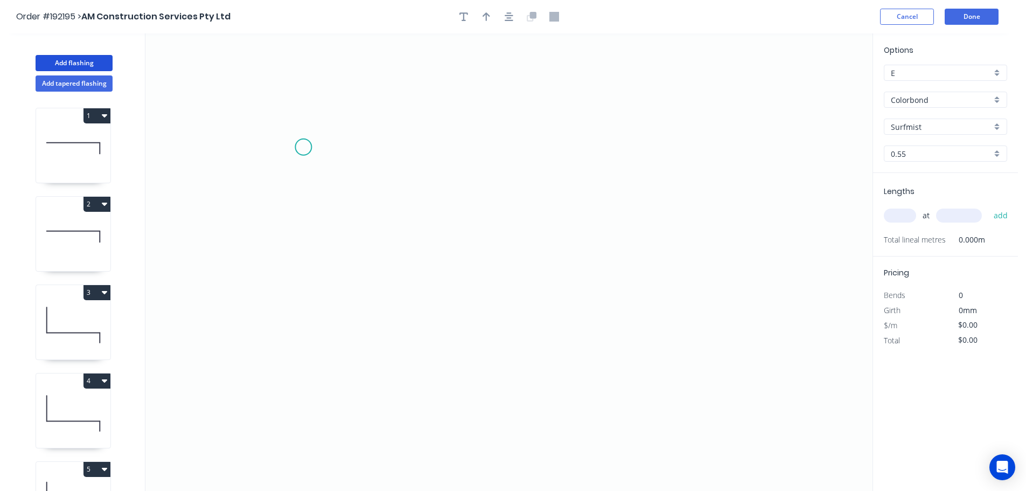
click at [303, 147] on icon "0" at bounding box center [508, 261] width 727 height 457
click at [288, 353] on icon "0" at bounding box center [508, 261] width 727 height 457
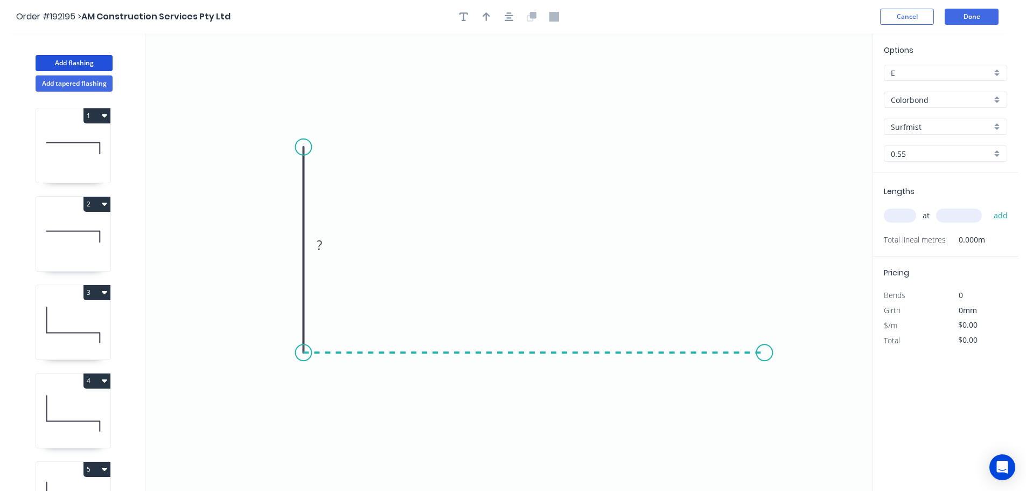
click at [765, 365] on icon "0 ?" at bounding box center [508, 261] width 727 height 457
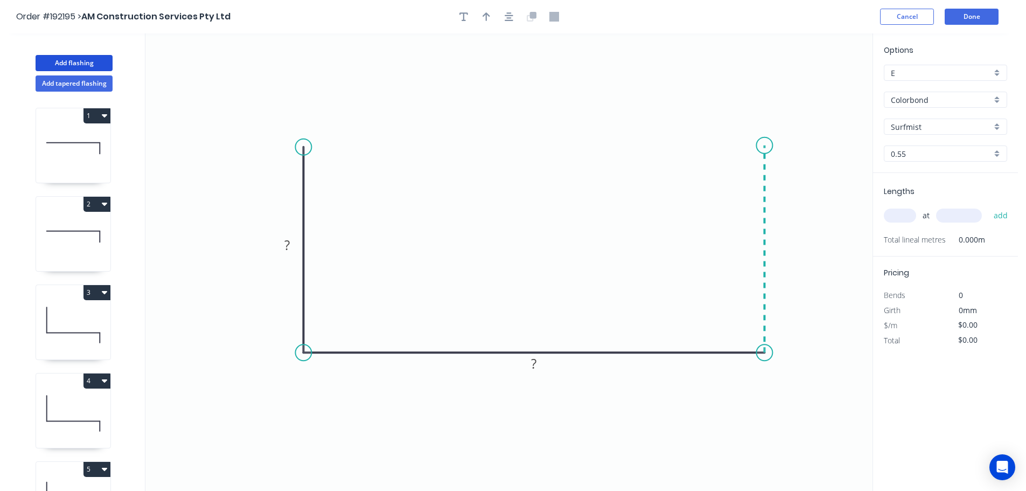
click at [768, 145] on icon "0 ? ?" at bounding box center [508, 261] width 727 height 457
click at [768, 145] on circle at bounding box center [764, 145] width 16 height 16
click at [290, 246] on rect at bounding box center [288, 245] width 22 height 15
click at [445, 205] on icon "0 200 790 200" at bounding box center [508, 261] width 727 height 457
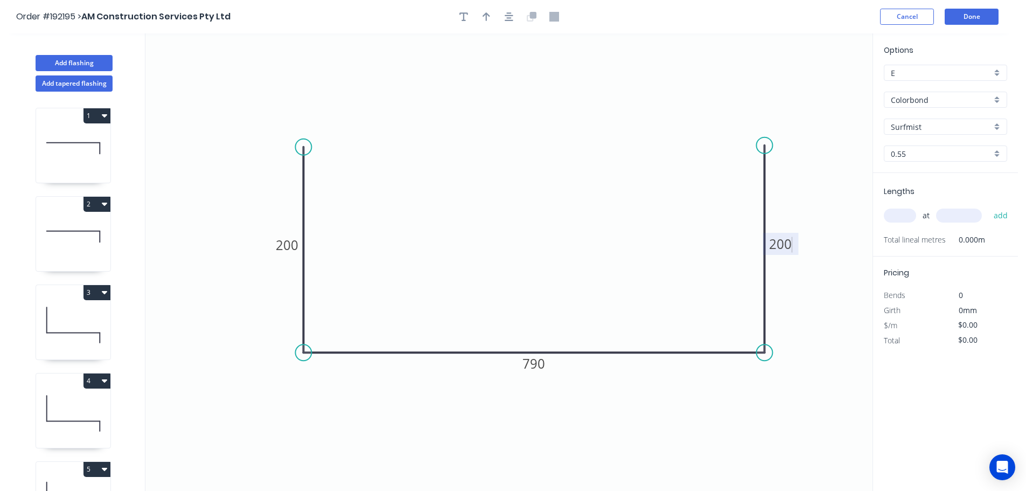
type input "$30.51"
click at [488, 14] on icon "button" at bounding box center [487, 16] width 8 height 9
drag, startPoint x: 820, startPoint y: 84, endPoint x: 528, endPoint y: 202, distance: 314.3
click at [528, 202] on icon at bounding box center [527, 186] width 10 height 34
click at [910, 215] on input "text" at bounding box center [900, 216] width 32 height 14
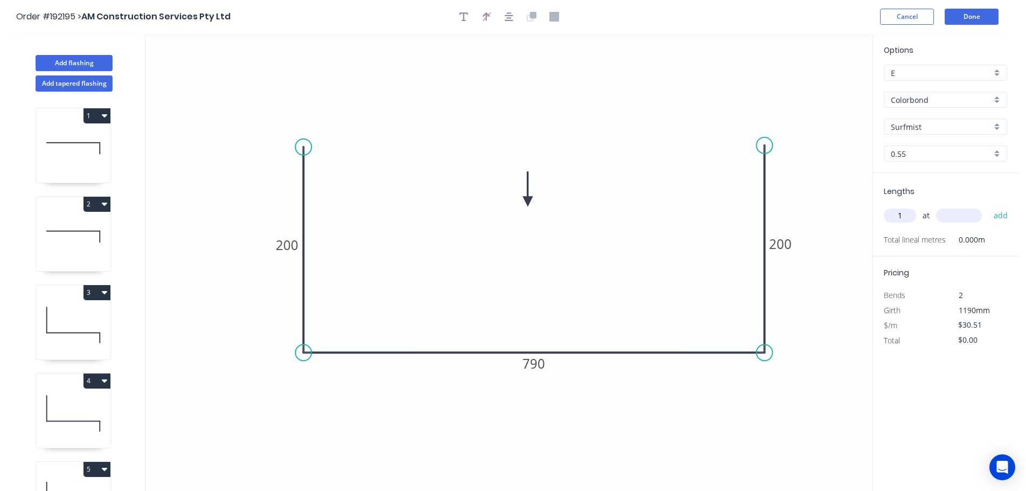
type input "1"
type input "1200"
click at [989, 206] on button "add" at bounding box center [1001, 215] width 25 height 18
type input "$36.61"
click at [965, 18] on button "Done" at bounding box center [972, 17] width 54 height 16
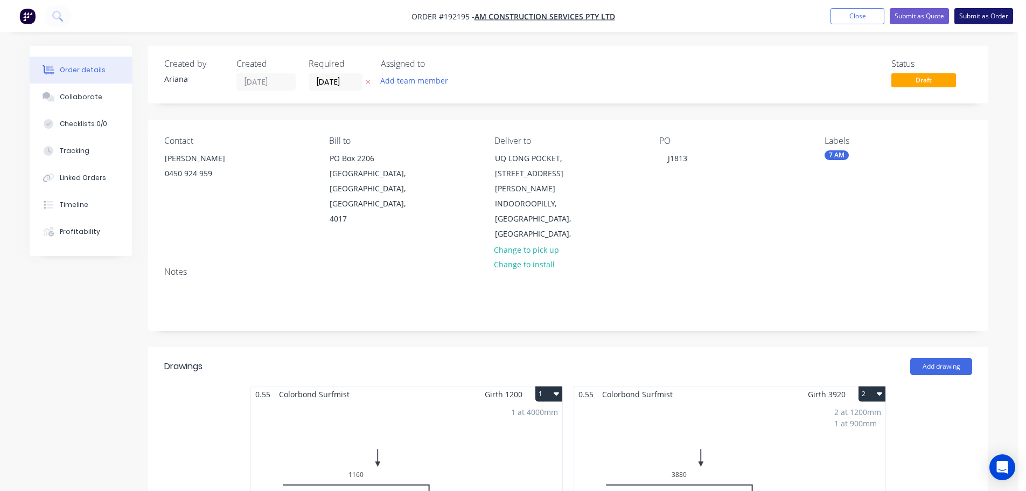
click at [977, 17] on button "Submit as Order" at bounding box center [984, 16] width 59 height 16
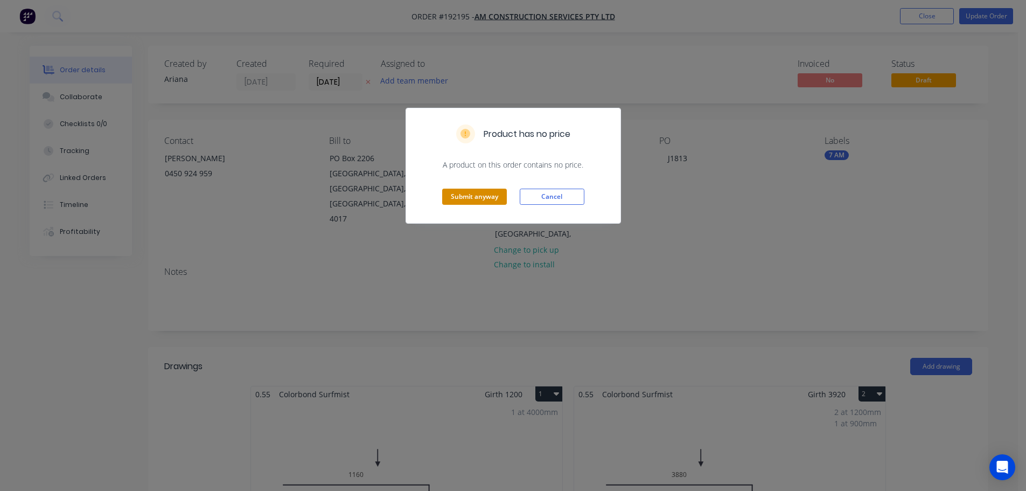
click at [487, 197] on button "Submit anyway" at bounding box center [474, 197] width 65 height 16
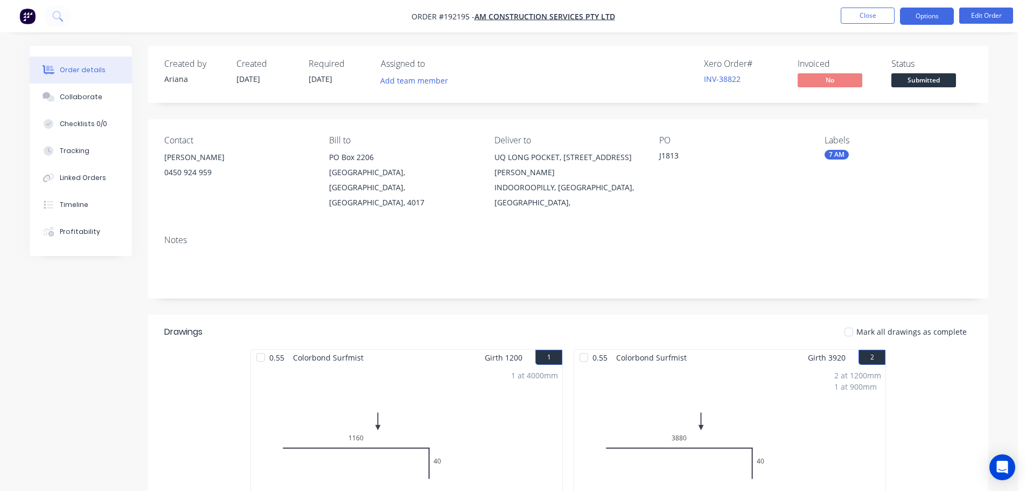
click at [922, 13] on button "Options" at bounding box center [927, 16] width 54 height 17
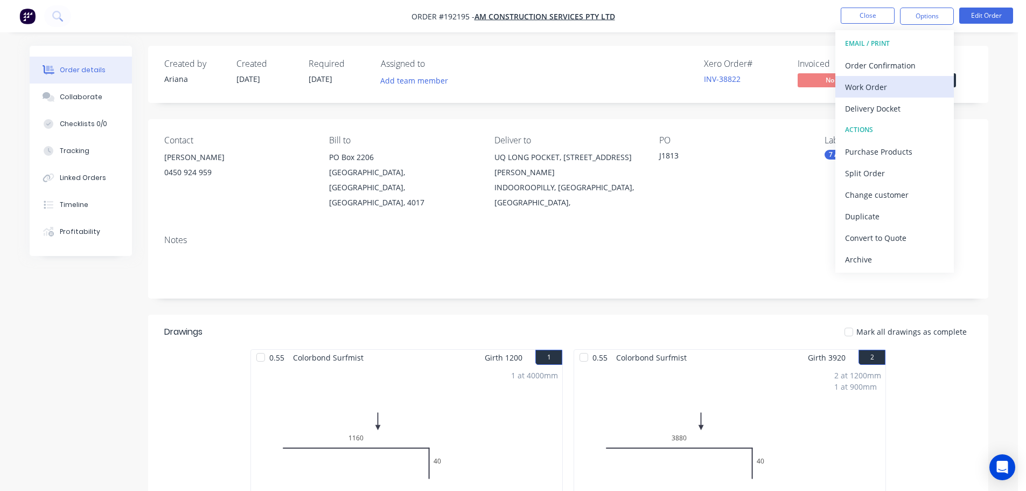
click at [869, 83] on div "Work Order" at bounding box center [894, 87] width 99 height 16
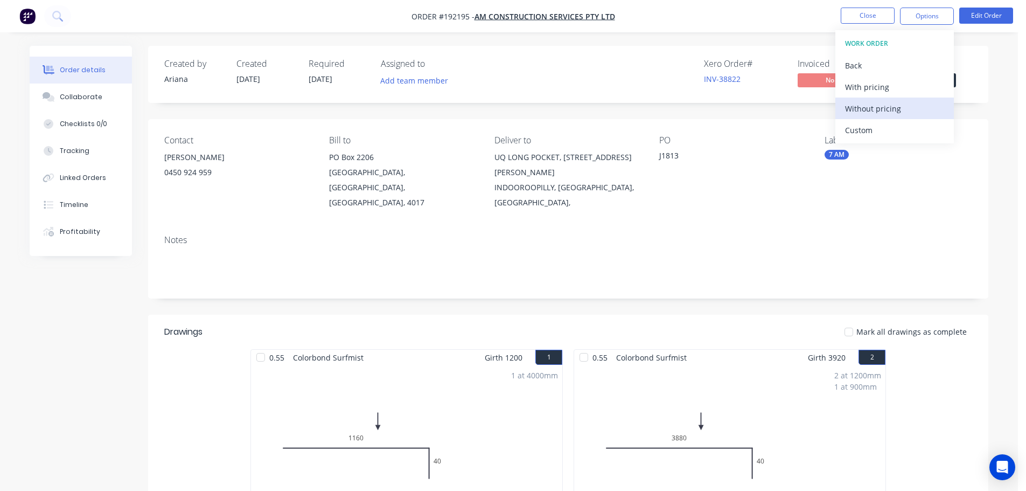
click at [857, 105] on div "Without pricing" at bounding box center [894, 109] width 99 height 16
click at [707, 168] on div "PO J1813" at bounding box center [734, 172] width 148 height 75
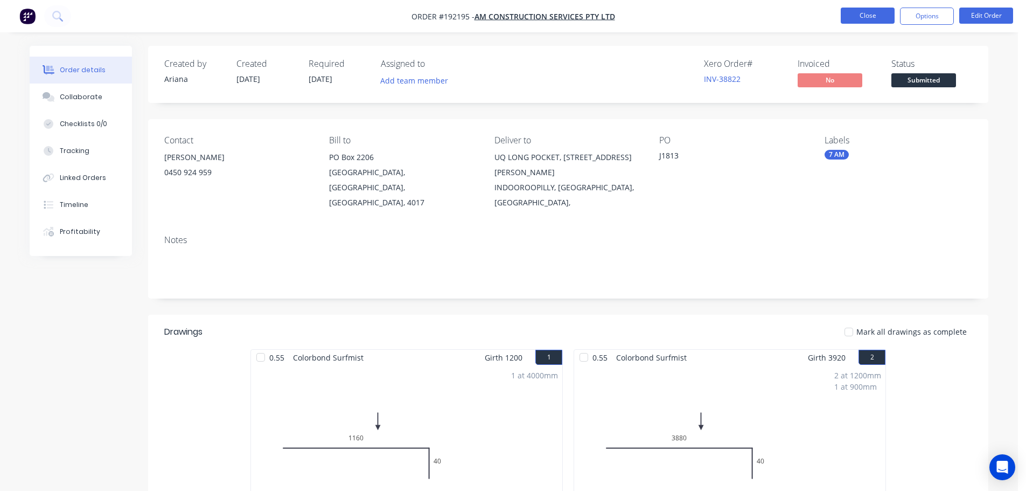
click at [865, 9] on button "Close" at bounding box center [868, 16] width 54 height 16
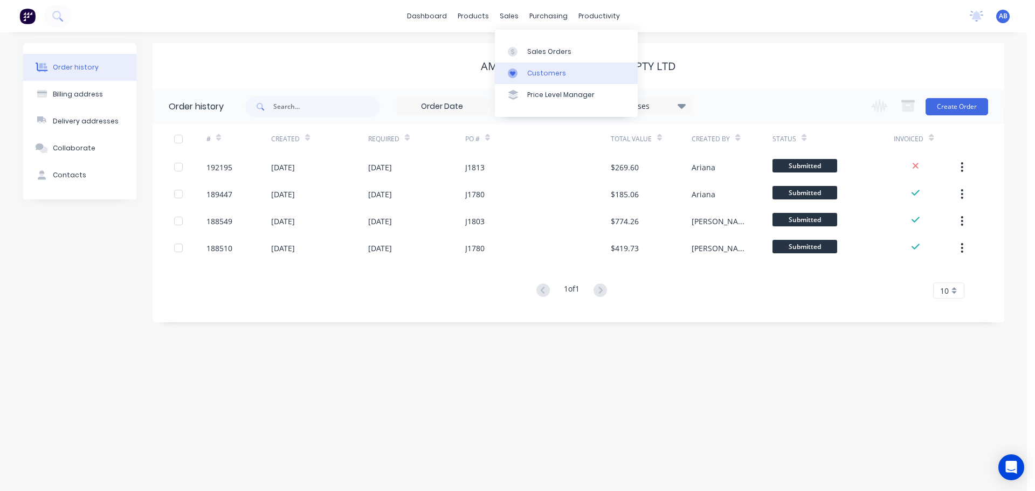
click at [540, 69] on div "Customers" at bounding box center [546, 73] width 39 height 10
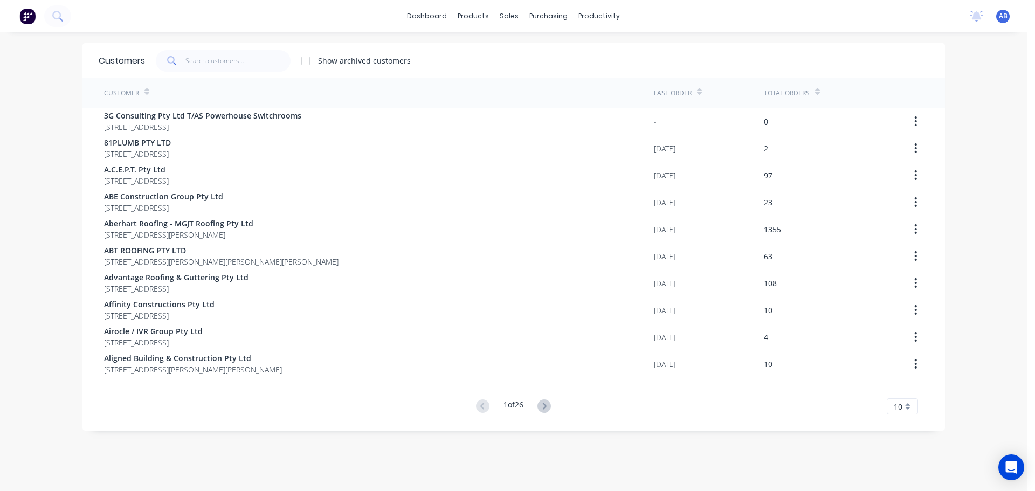
click at [734, 24] on div "dashboard products sales purchasing productivity dashboard products Product Cat…" at bounding box center [513, 16] width 1026 height 32
drag, startPoint x: 224, startPoint y: 65, endPoint x: 233, endPoint y: 63, distance: 9.8
click at [225, 65] on input "text" at bounding box center [237, 61] width 105 height 22
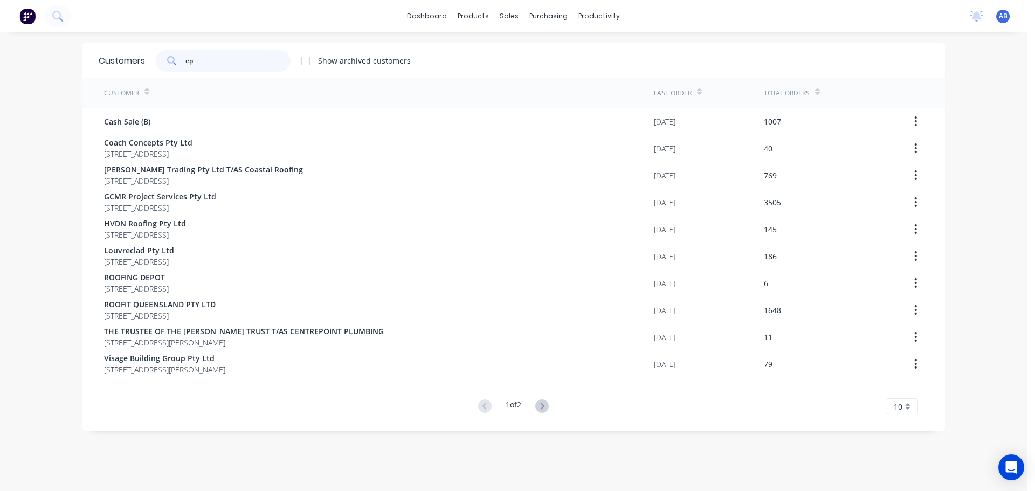
type input "e"
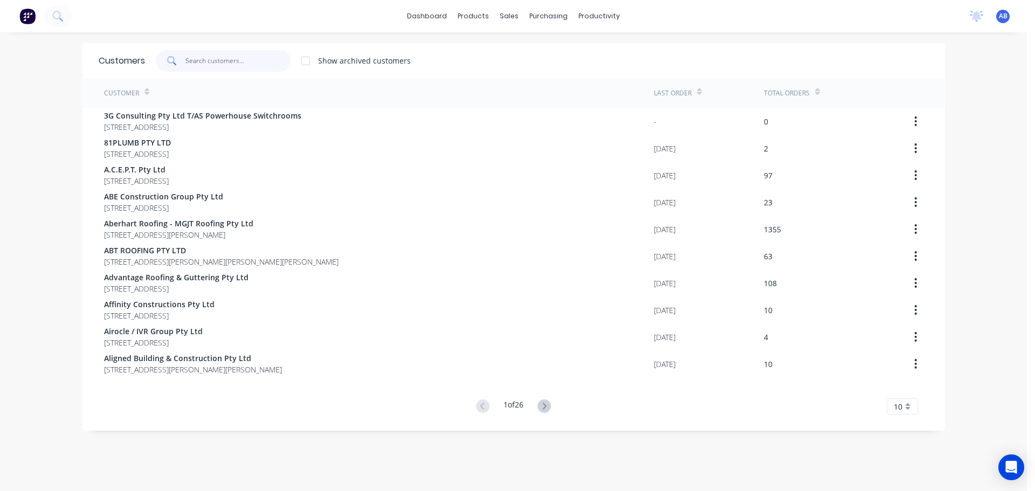
type input "E"
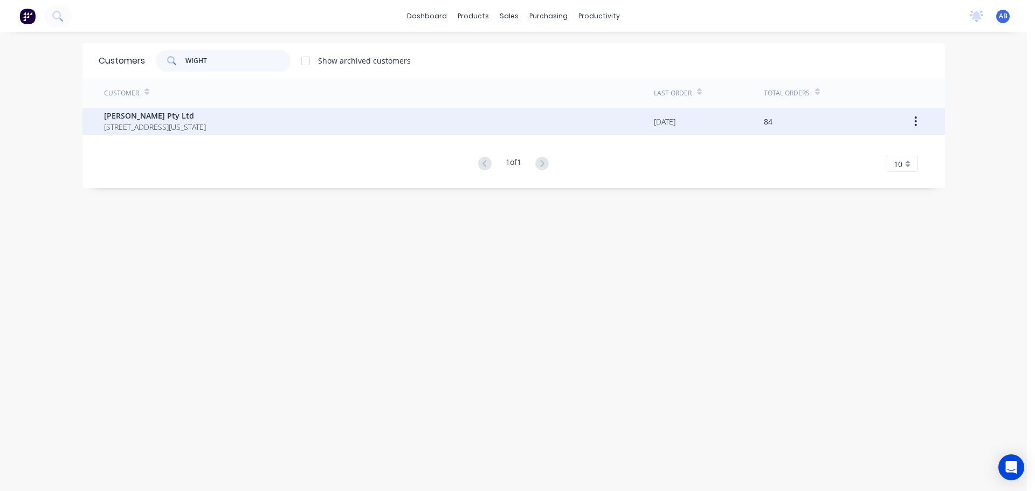
type input "WIGHT"
click at [124, 115] on span "E.P. Wightman Pty Ltd" at bounding box center [155, 115] width 102 height 11
